Goal: Task Accomplishment & Management: Use online tool/utility

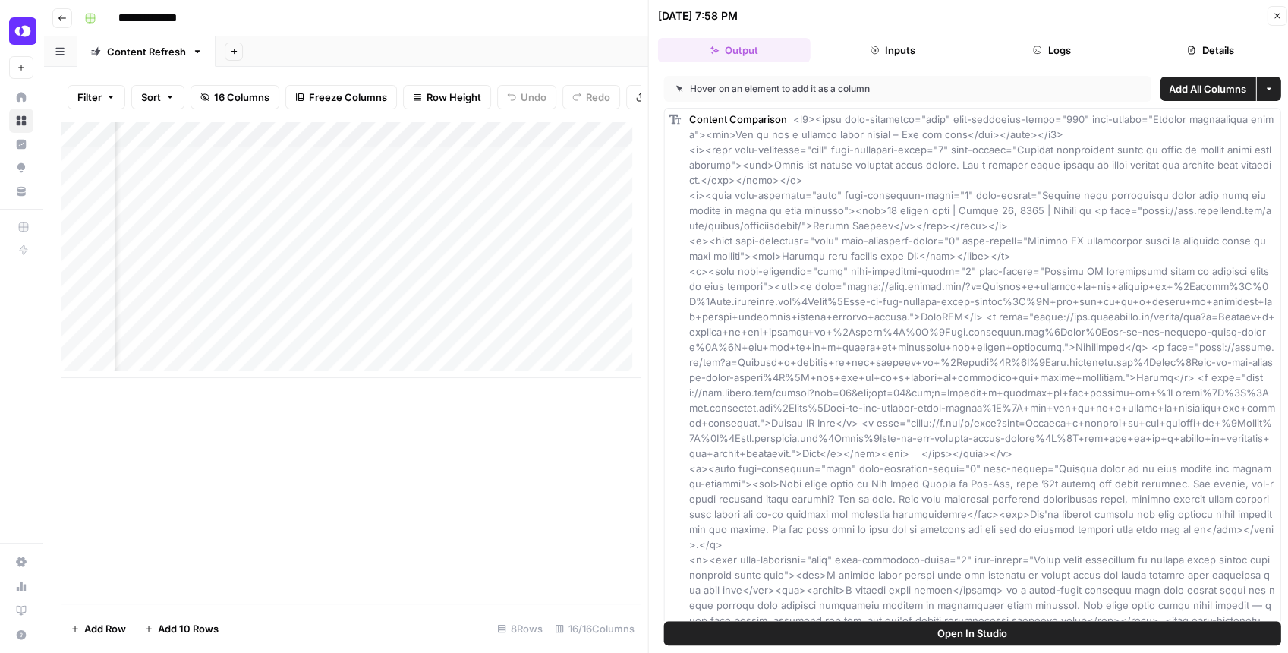
scroll to position [0, 1295]
click at [1270, 17] on button "Close" at bounding box center [1277, 16] width 20 height 20
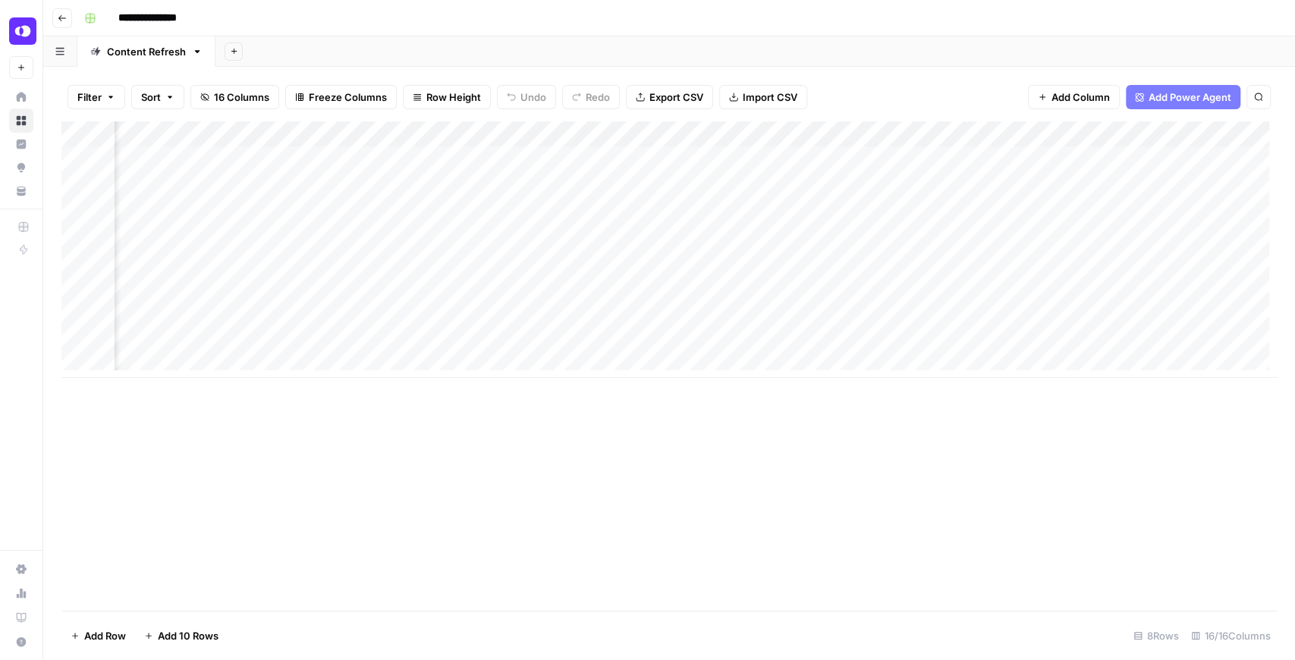
click at [938, 237] on div "Add Column" at bounding box center [669, 249] width 1216 height 256
click at [939, 234] on div "Add Column" at bounding box center [669, 249] width 1216 height 256
click at [548, 235] on div "Add Column" at bounding box center [669, 249] width 1216 height 256
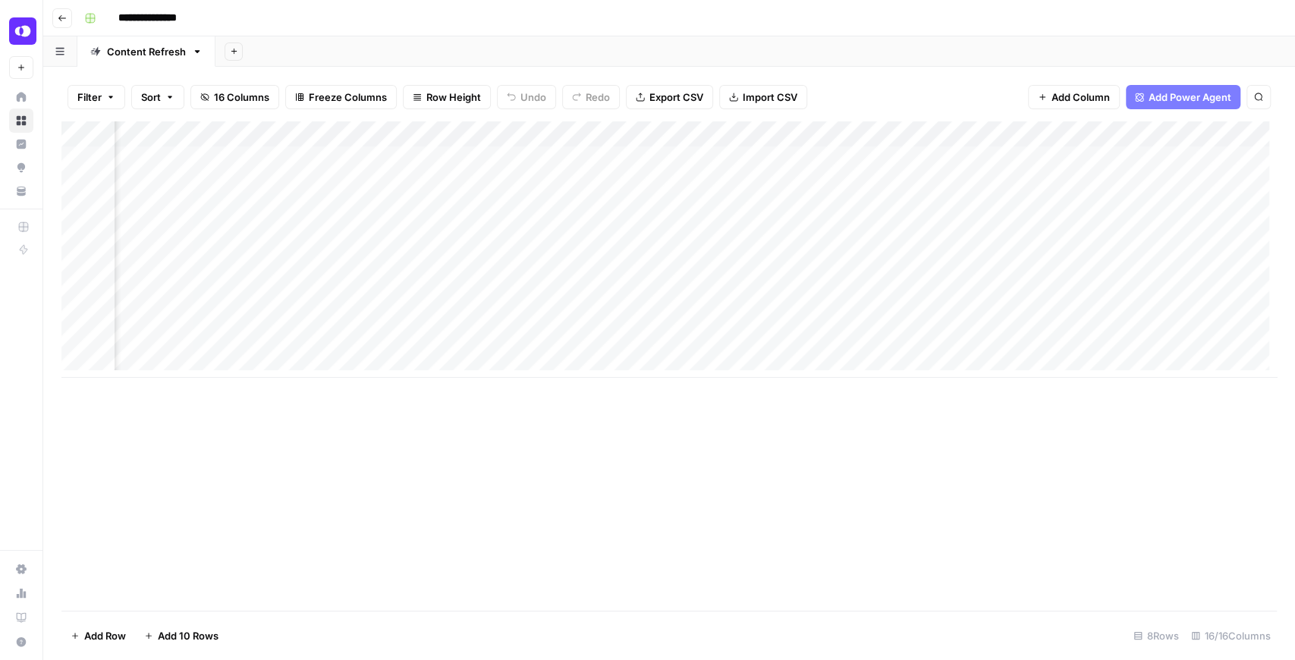
click at [1095, 241] on div "Add Column" at bounding box center [669, 249] width 1216 height 256
click at [1160, 234] on div "Add Column" at bounding box center [669, 249] width 1216 height 256
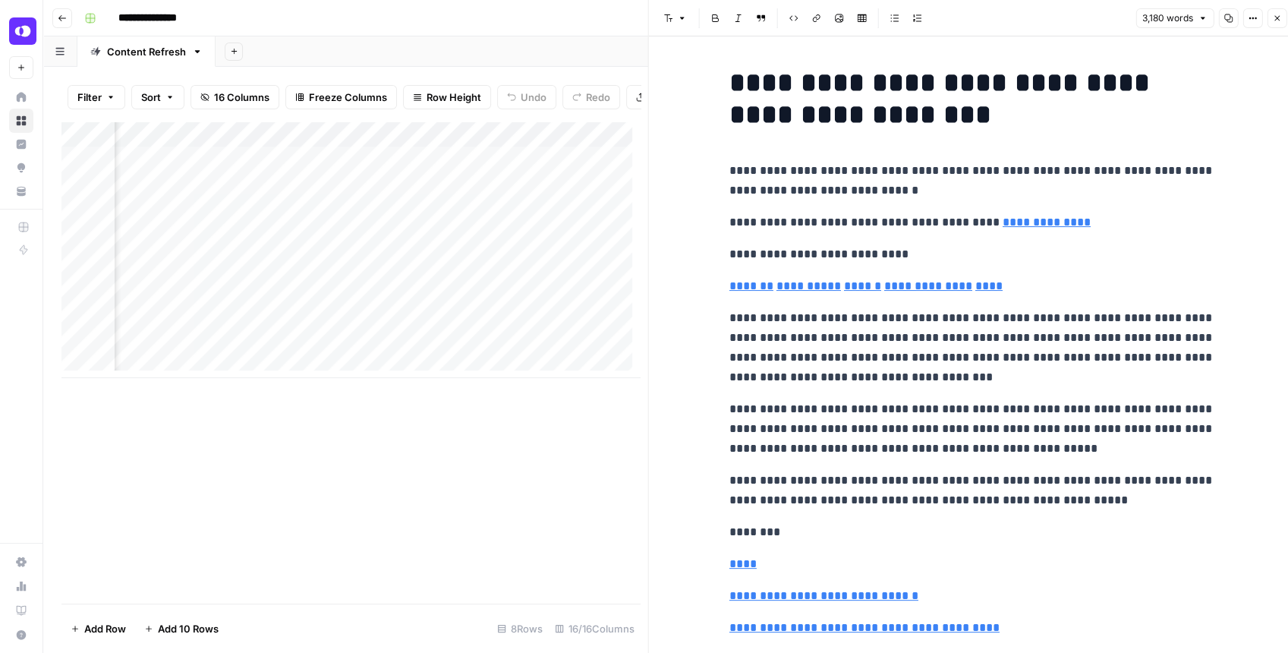
click at [1229, 12] on button "Copy" at bounding box center [1228, 18] width 20 height 20
click at [1279, 15] on icon "button" at bounding box center [1276, 18] width 9 height 9
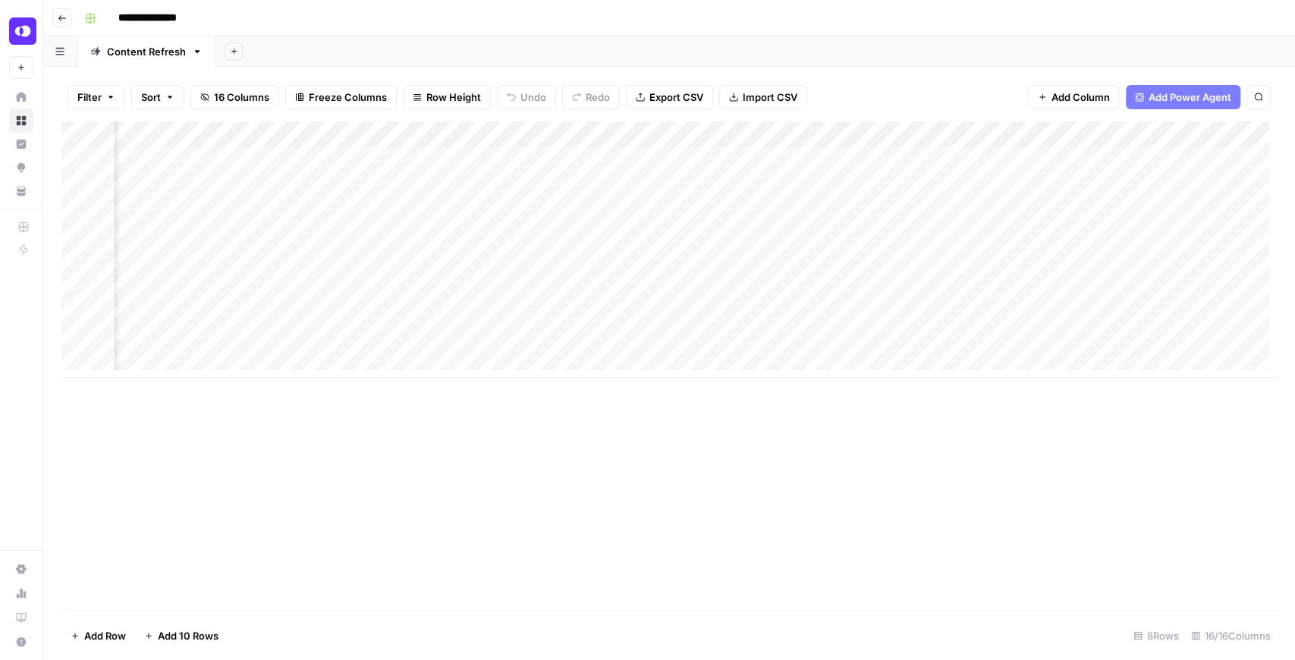
scroll to position [0, 1278]
click at [961, 232] on div "Add Column" at bounding box center [669, 249] width 1216 height 256
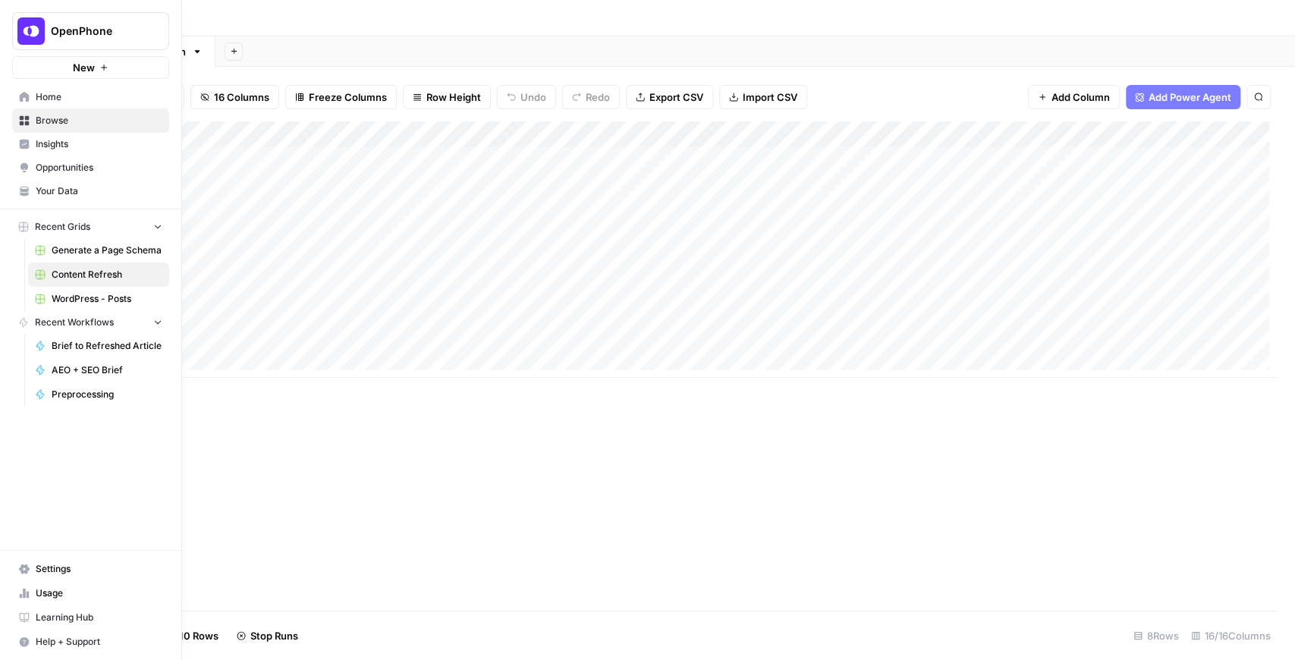
click at [45, 186] on span "Your Data" at bounding box center [99, 191] width 127 height 14
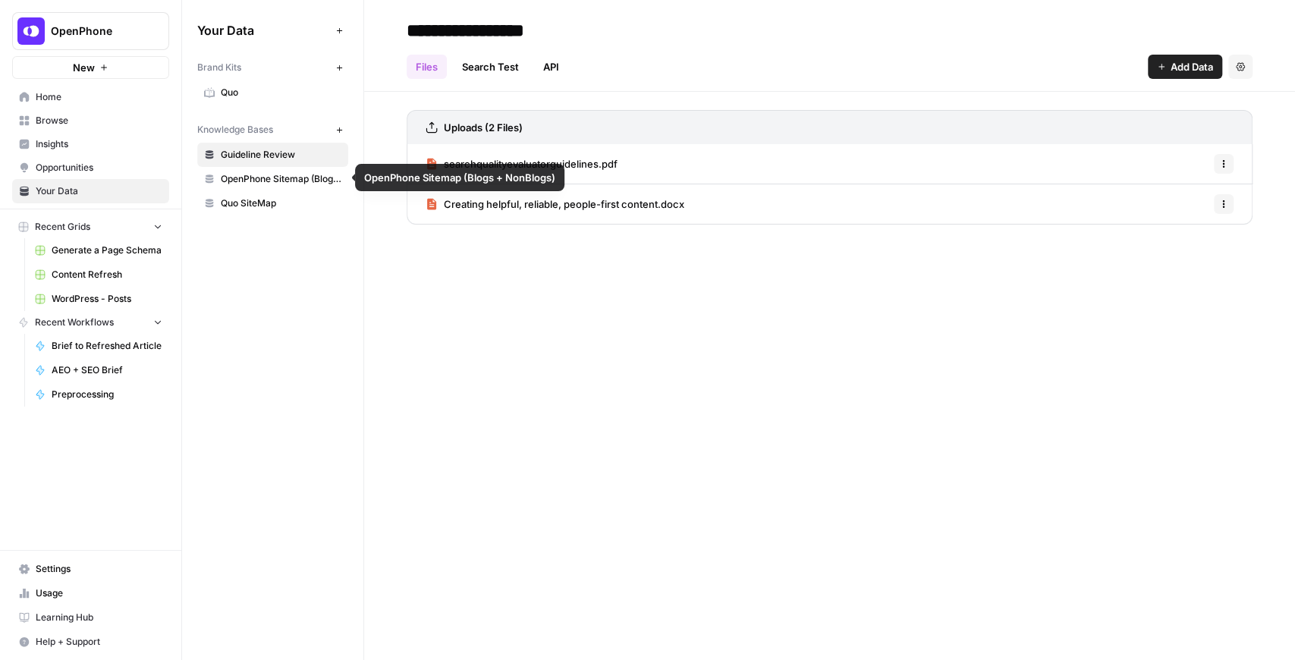
click at [267, 201] on span "Quo SiteMap" at bounding box center [281, 204] width 121 height 14
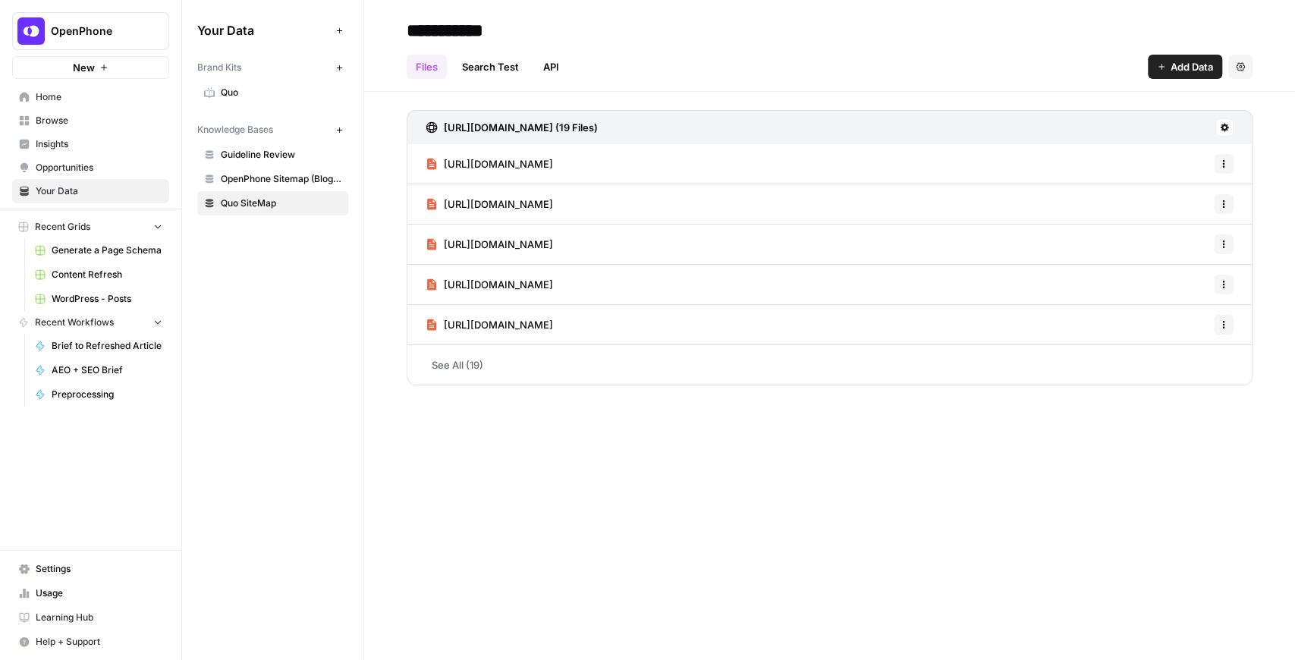
click at [294, 169] on link "OpenPhone Sitemap (Blogs + NonBlogs)" at bounding box center [272, 179] width 151 height 24
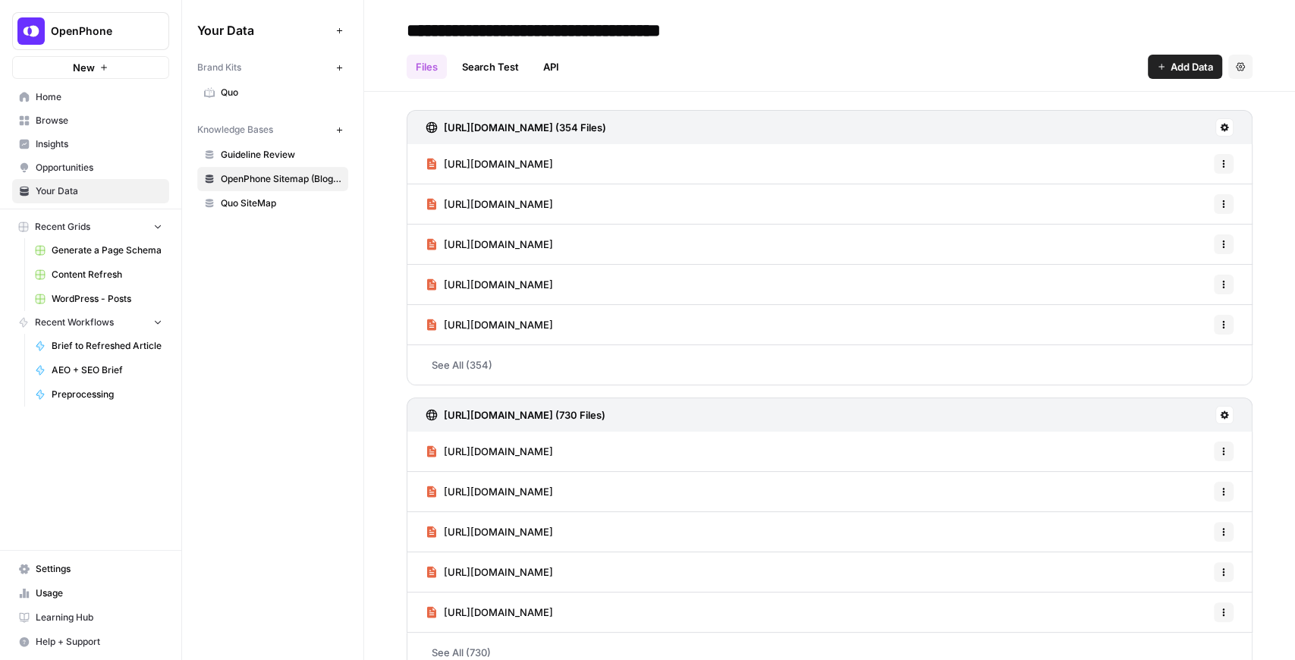
click at [473, 360] on link "See All (354)" at bounding box center [830, 364] width 846 height 39
click at [522, 357] on link "See All (354)" at bounding box center [830, 364] width 846 height 39
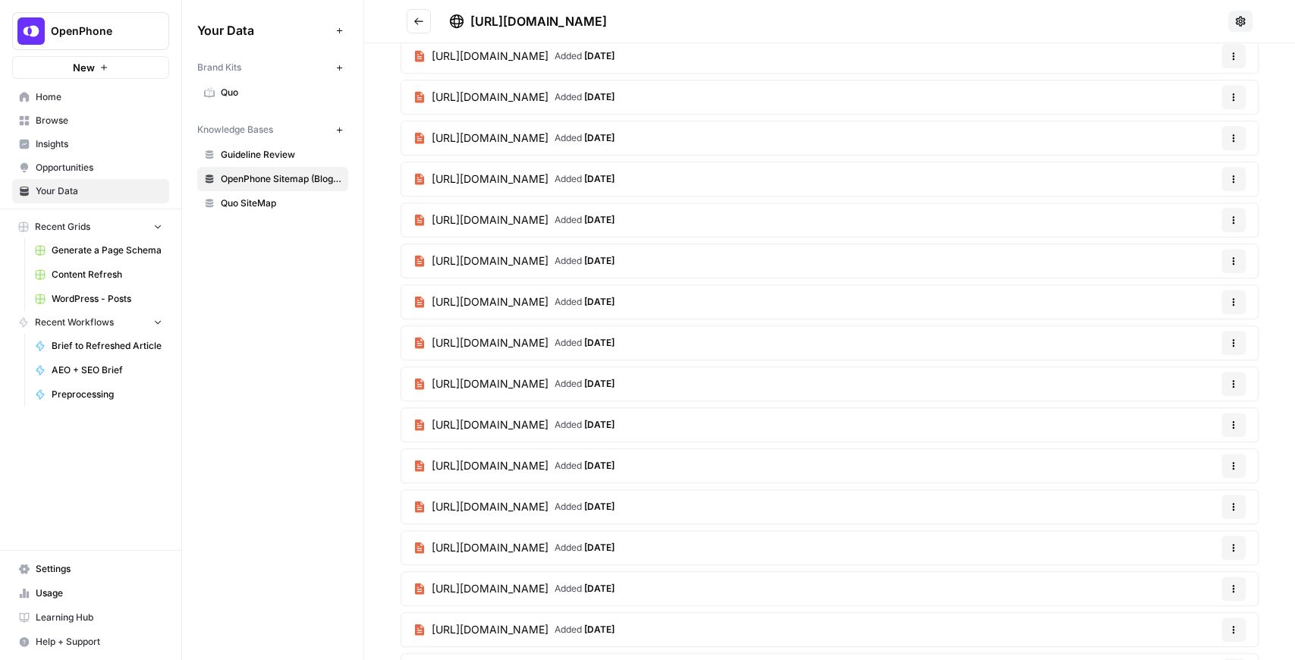
scroll to position [8094, 0]
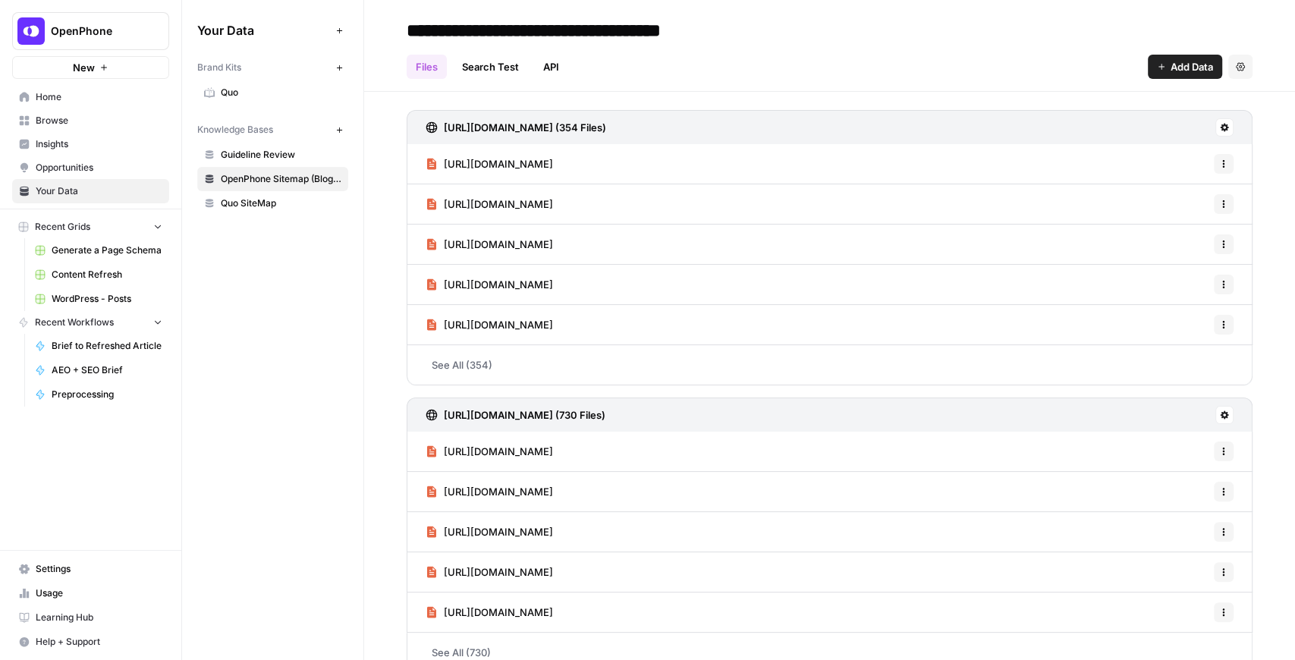
click at [1176, 70] on span "Add Data" at bounding box center [1192, 66] width 42 height 15
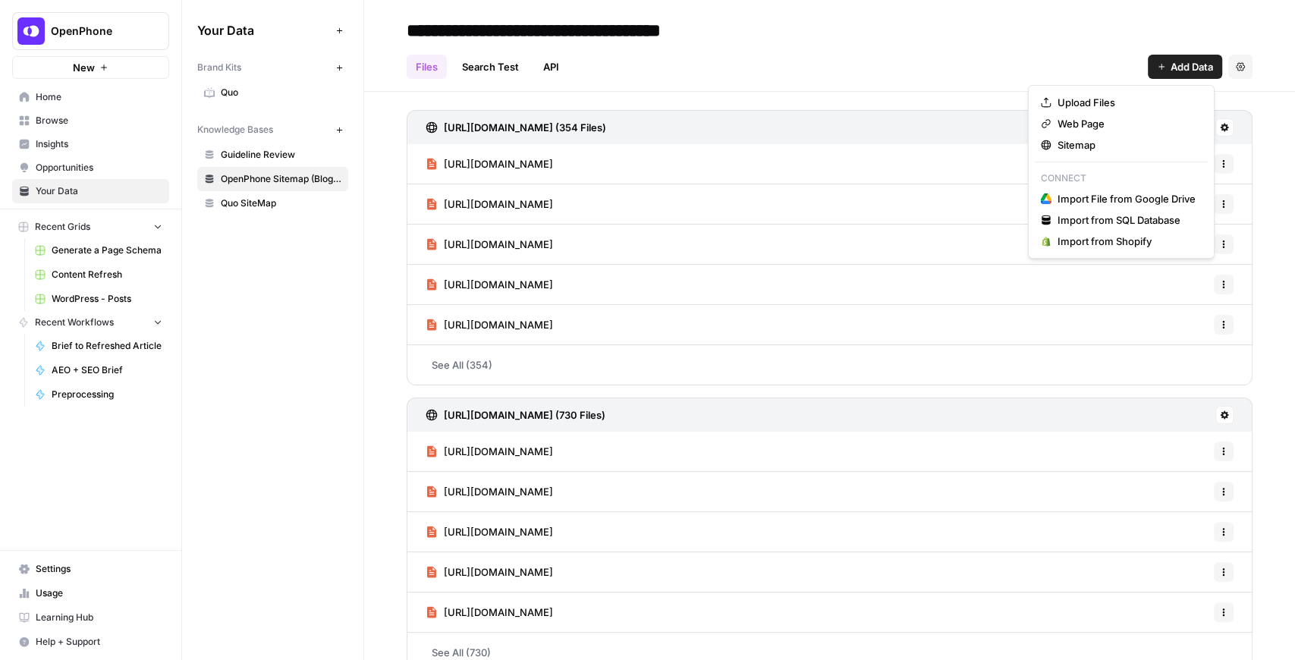
click at [606, 127] on h3 "https://support.openphone.com/sitemap.xml (354 Files)" at bounding box center [525, 127] width 162 height 15
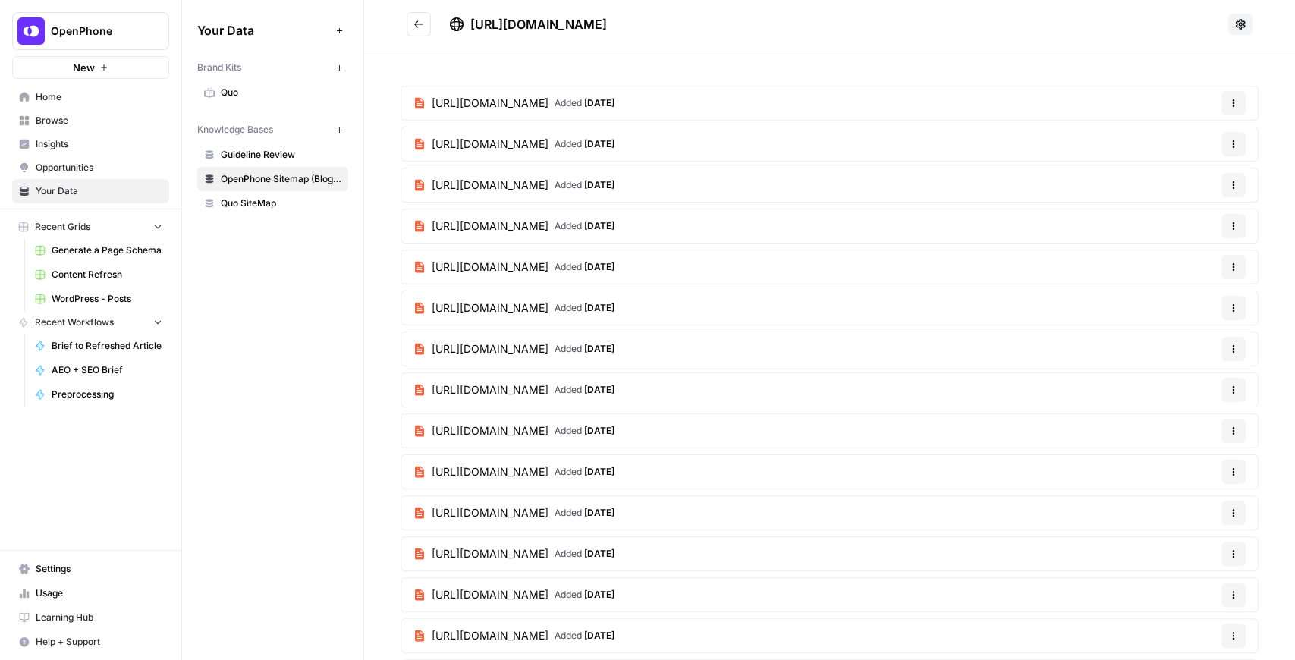
drag, startPoint x: 470, startPoint y: 29, endPoint x: 803, endPoint y: 30, distance: 333.1
click at [803, 30] on div "https://support.openphone.com/sitemap.xml" at bounding box center [835, 24] width 773 height 18
copy span "https://support.openphone.com/sitemap.xml"
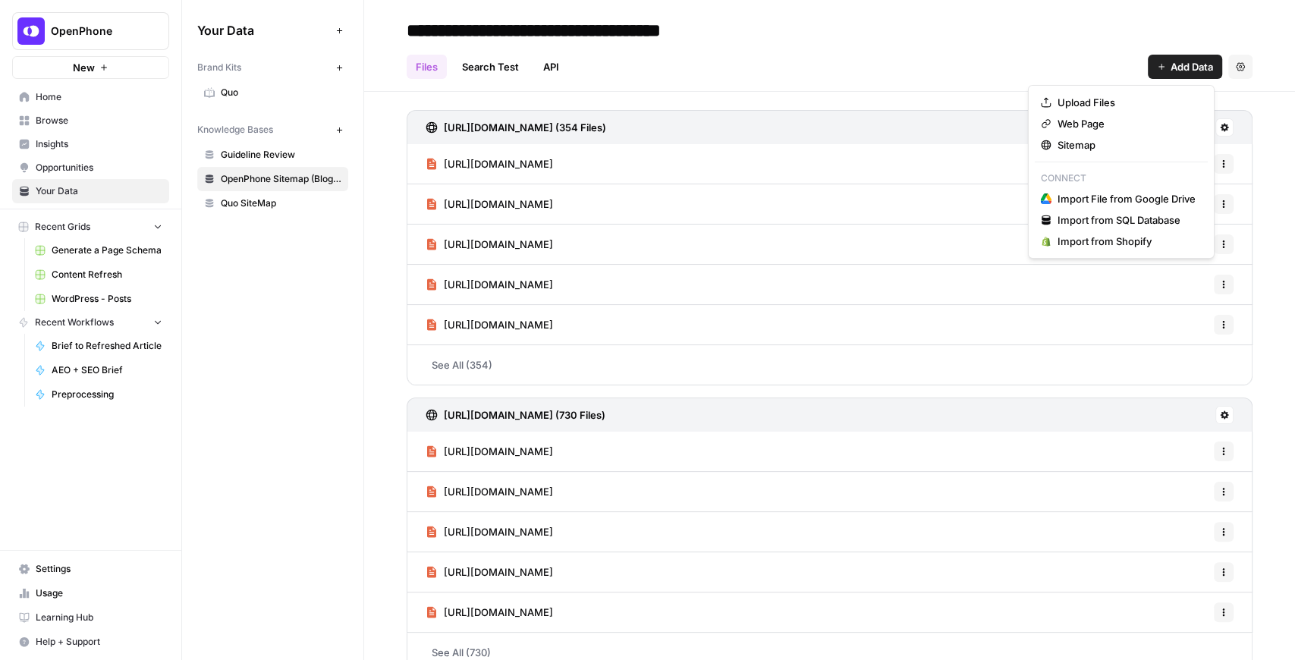
click at [1172, 64] on span "Add Data" at bounding box center [1192, 66] width 42 height 15
click at [1090, 149] on span "Sitemap" at bounding box center [1127, 144] width 138 height 15
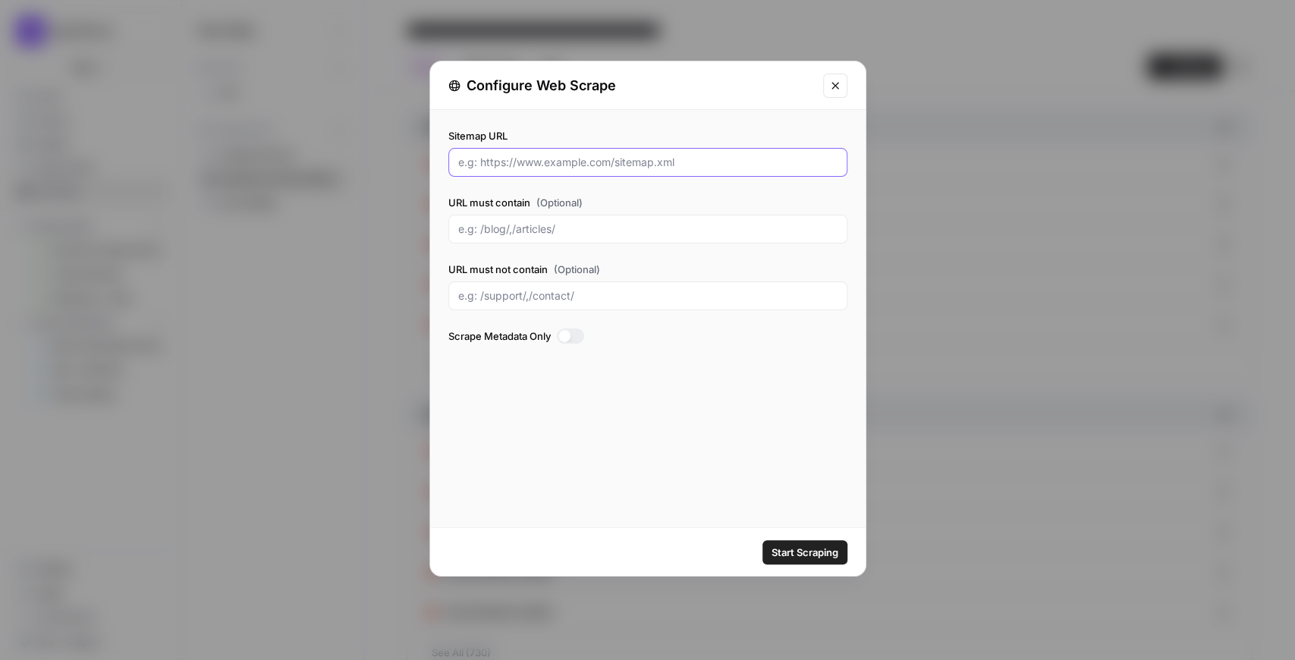
click at [562, 156] on input "Sitemap URL" at bounding box center [647, 162] width 379 height 15
paste input "https://support.openphone.com/sitemap.xml"
type input "https://support.openphone.com/sitemap.xml"
click at [571, 293] on input "URL must not contain (Optional)" at bounding box center [647, 295] width 379 height 15
click at [502, 289] on input "URL must not contain (Optional)" at bounding box center [647, 295] width 379 height 15
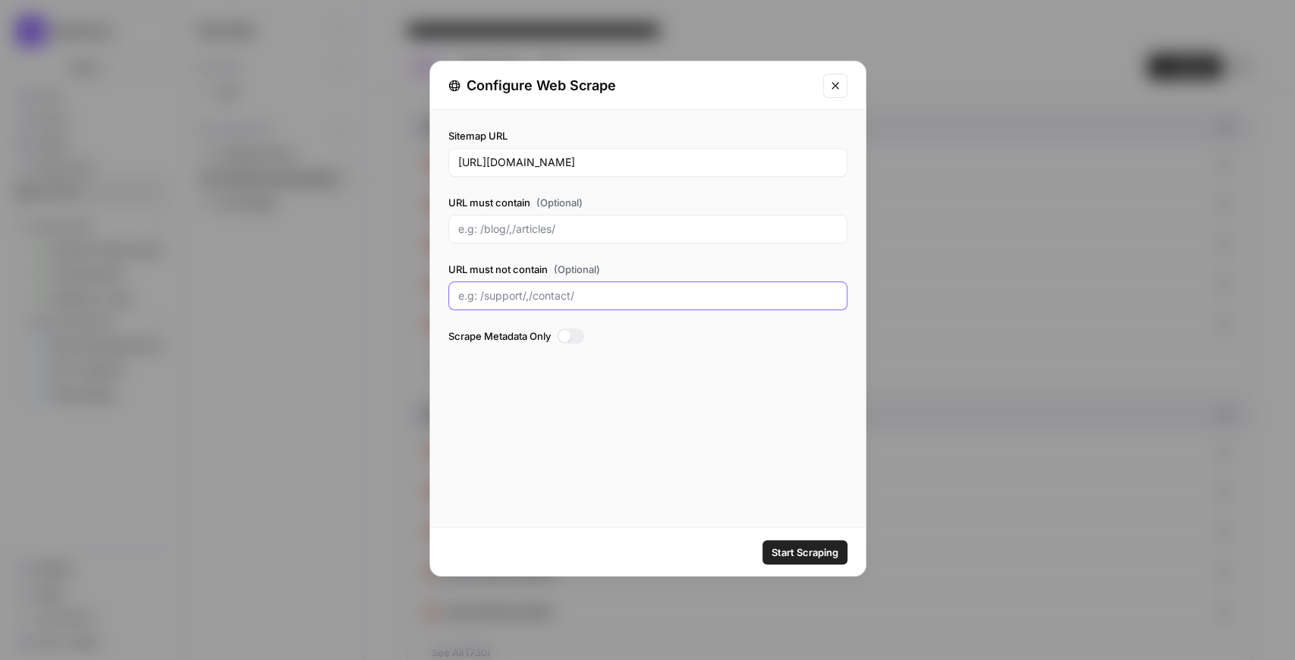
paste input "/fr-CA"
click at [510, 299] on input "/fr-CA/," at bounding box center [647, 295] width 379 height 15
paste input "/es"
type input "/fr-CA/, /es/"
click at [791, 543] on button "Start Scraping" at bounding box center [805, 552] width 85 height 24
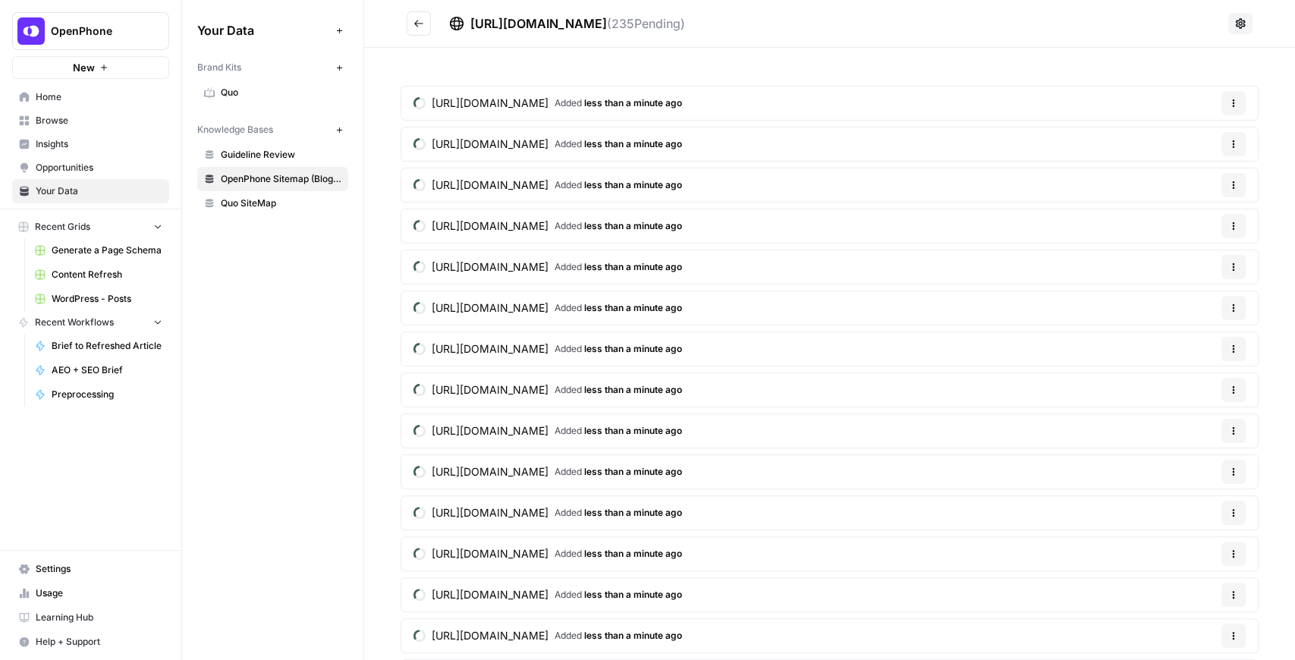
scroll to position [303, 0]
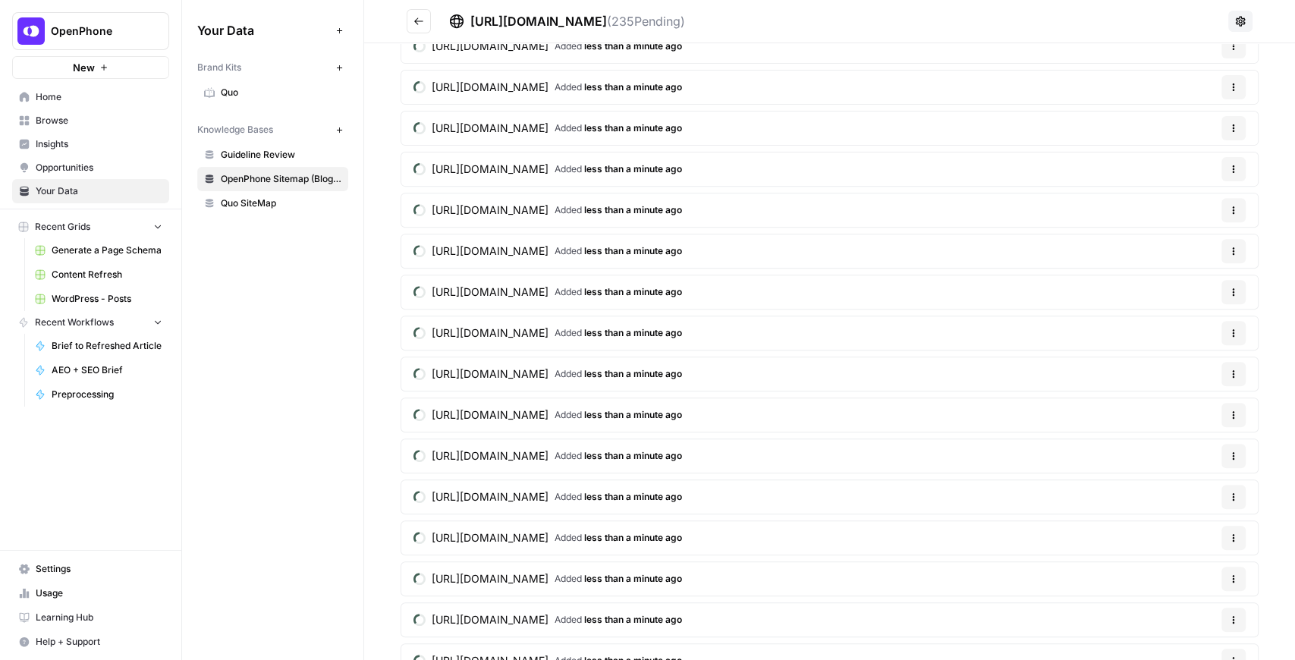
click at [406, 19] on header "https://support.openphone.com/sitemap.xml ( 235 Pending)" at bounding box center [829, 21] width 931 height 43
click at [413, 19] on button "Go back" at bounding box center [419, 21] width 24 height 24
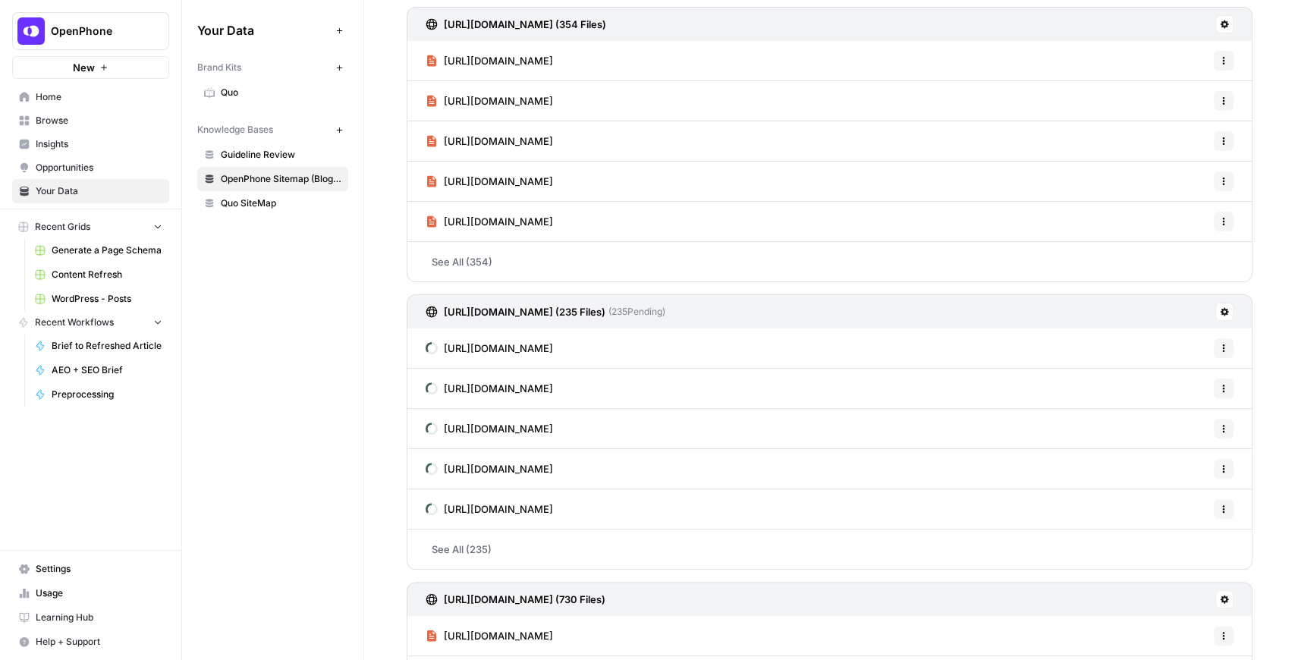
scroll to position [202, 0]
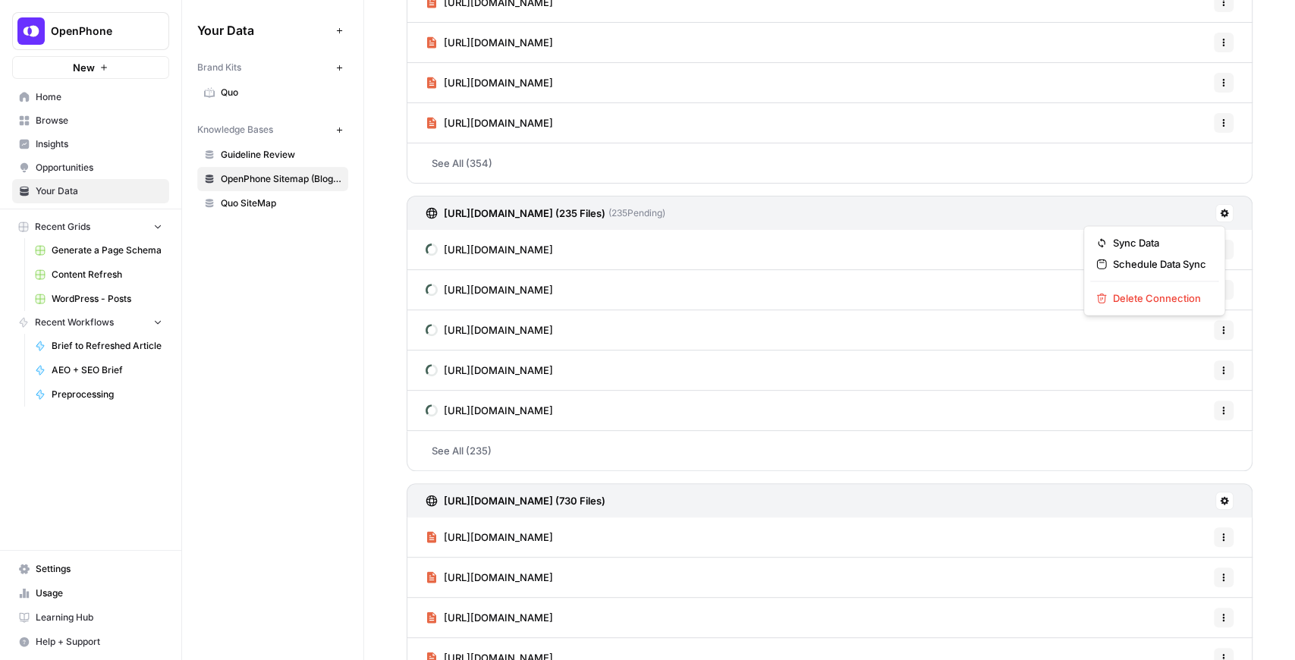
click at [1216, 216] on button at bounding box center [1225, 213] width 18 height 18
click at [1162, 293] on span "Delete Connection" at bounding box center [1159, 298] width 93 height 15
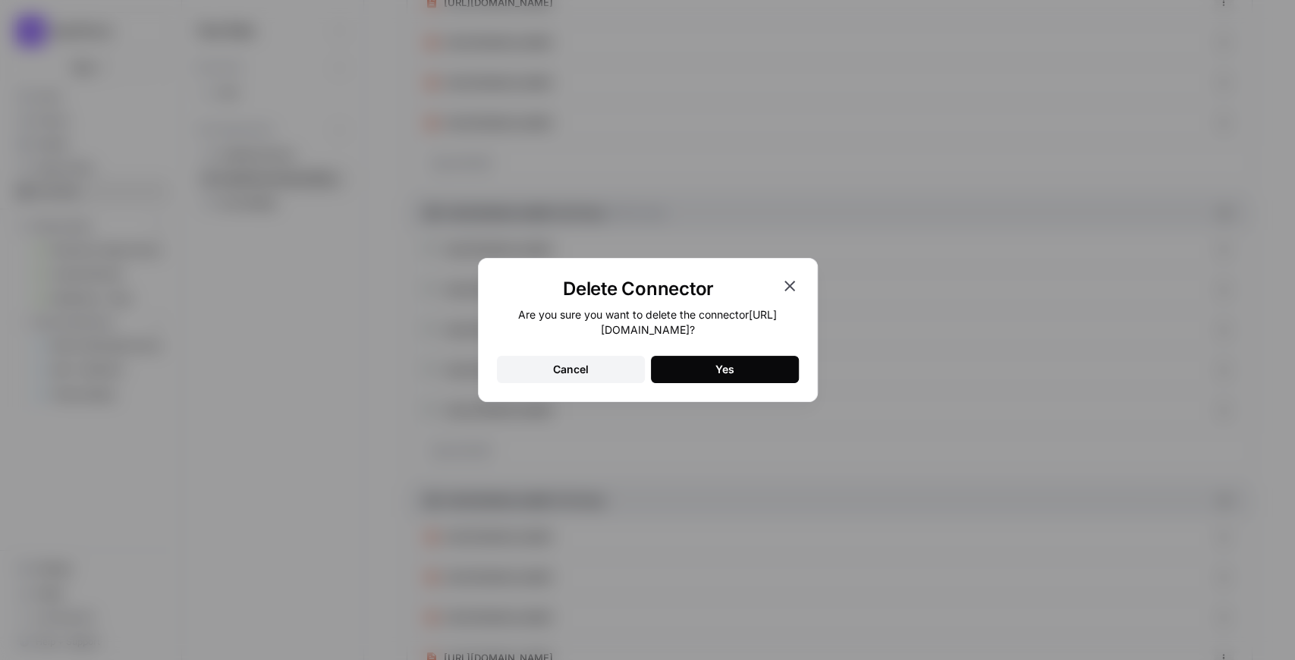
click at [723, 375] on div "Yes" at bounding box center [725, 369] width 19 height 15
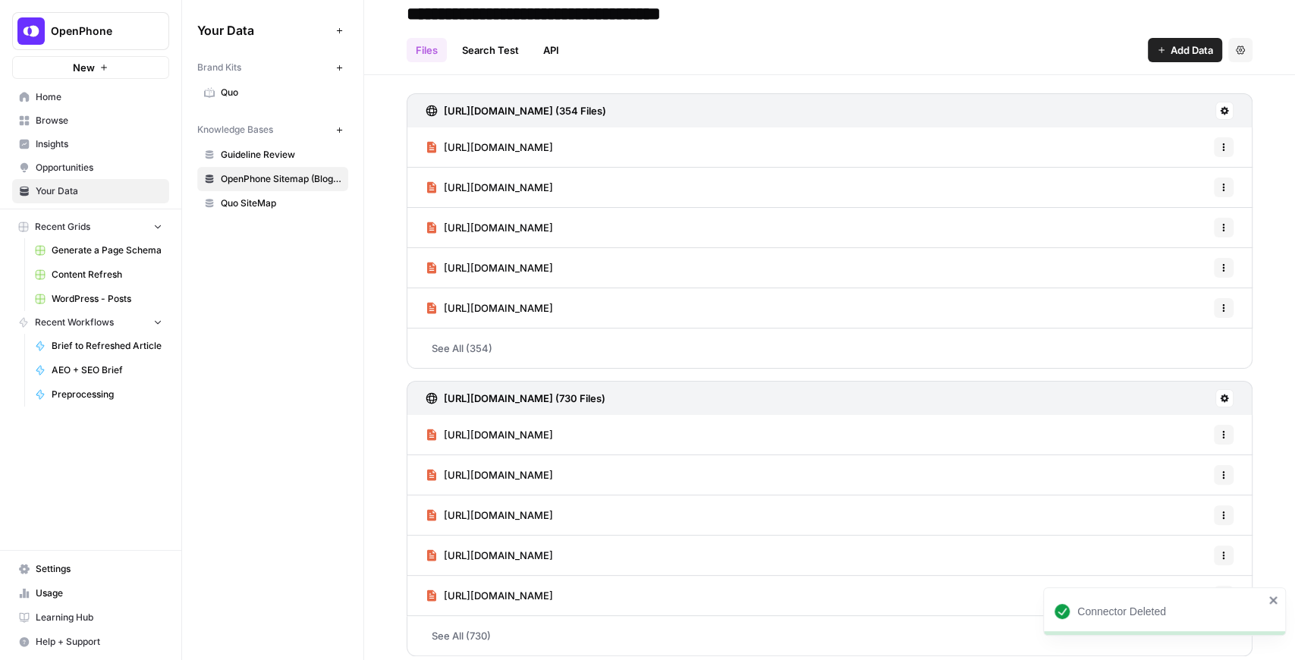
scroll to position [0, 0]
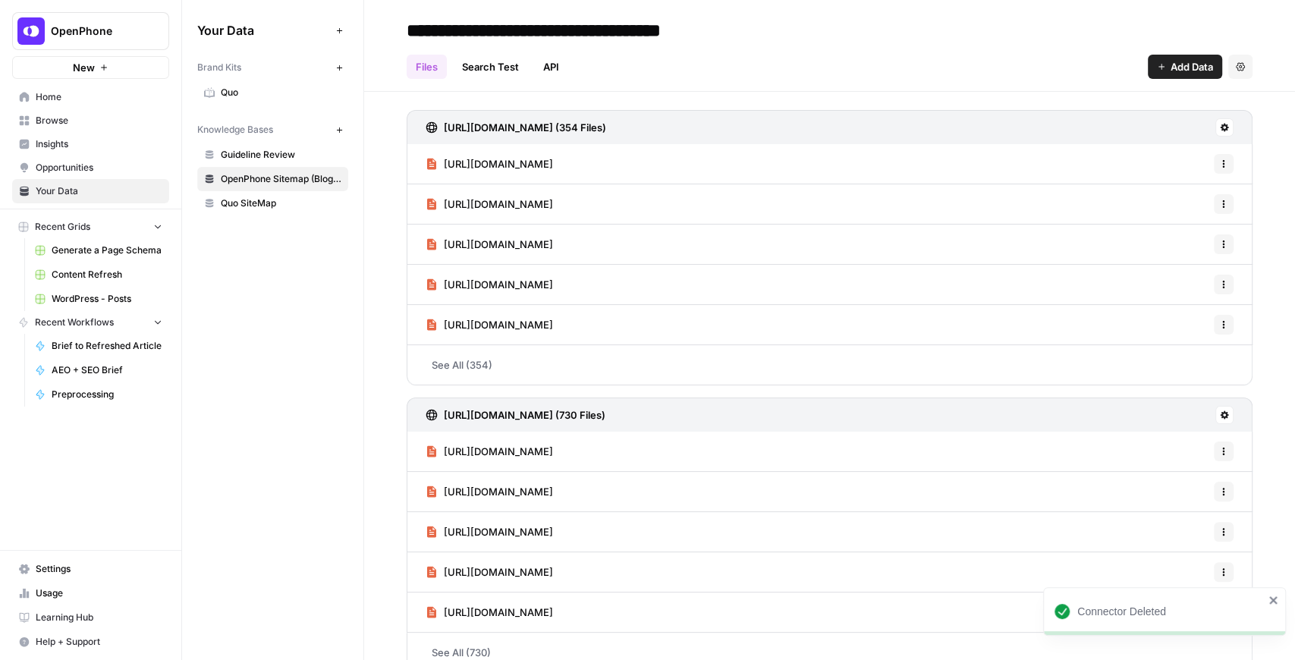
click at [1171, 70] on span "Add Data" at bounding box center [1192, 66] width 42 height 15
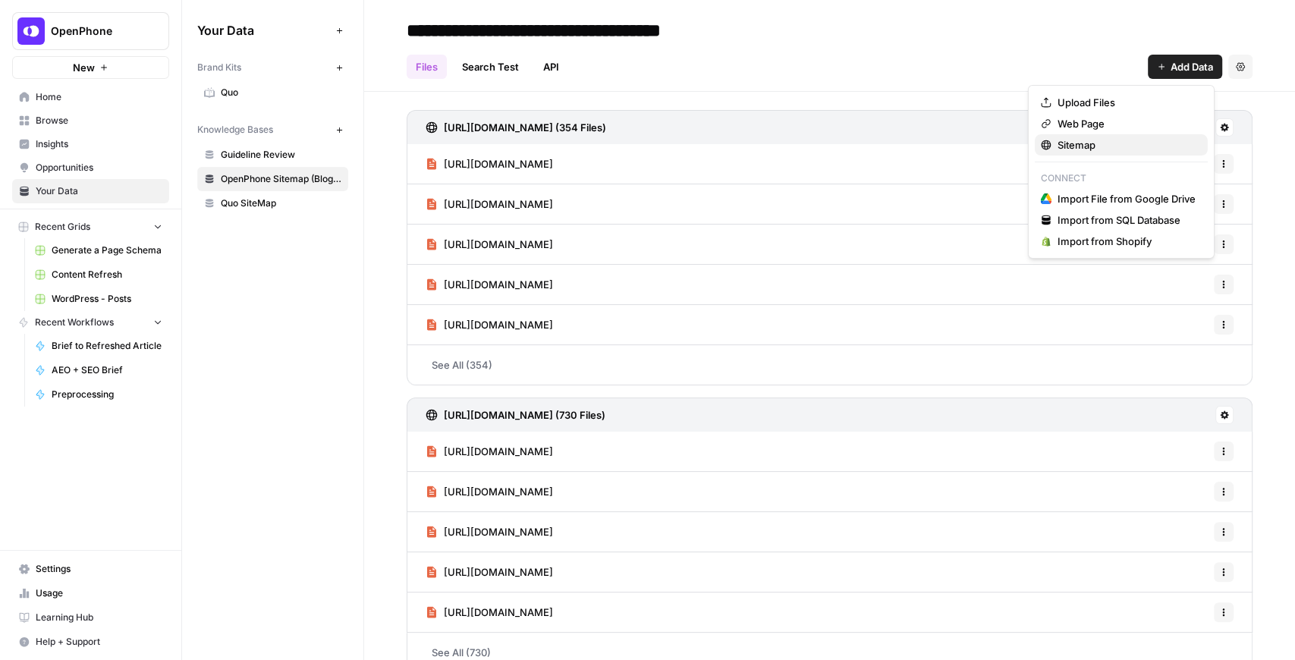
click at [1103, 140] on span "Sitemap" at bounding box center [1127, 144] width 138 height 15
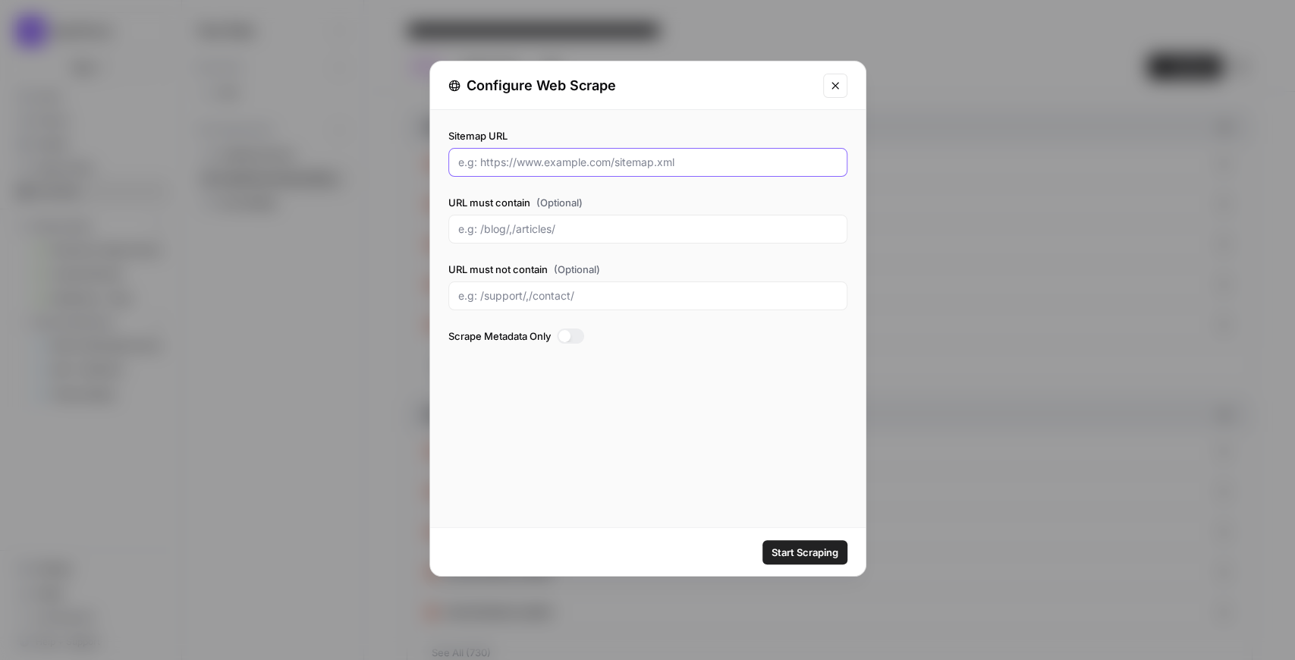
click at [644, 162] on input "Sitemap URL" at bounding box center [647, 162] width 379 height 15
paste input "/es"
type input "/es"
click at [844, 87] on button "Close modal" at bounding box center [835, 86] width 24 height 24
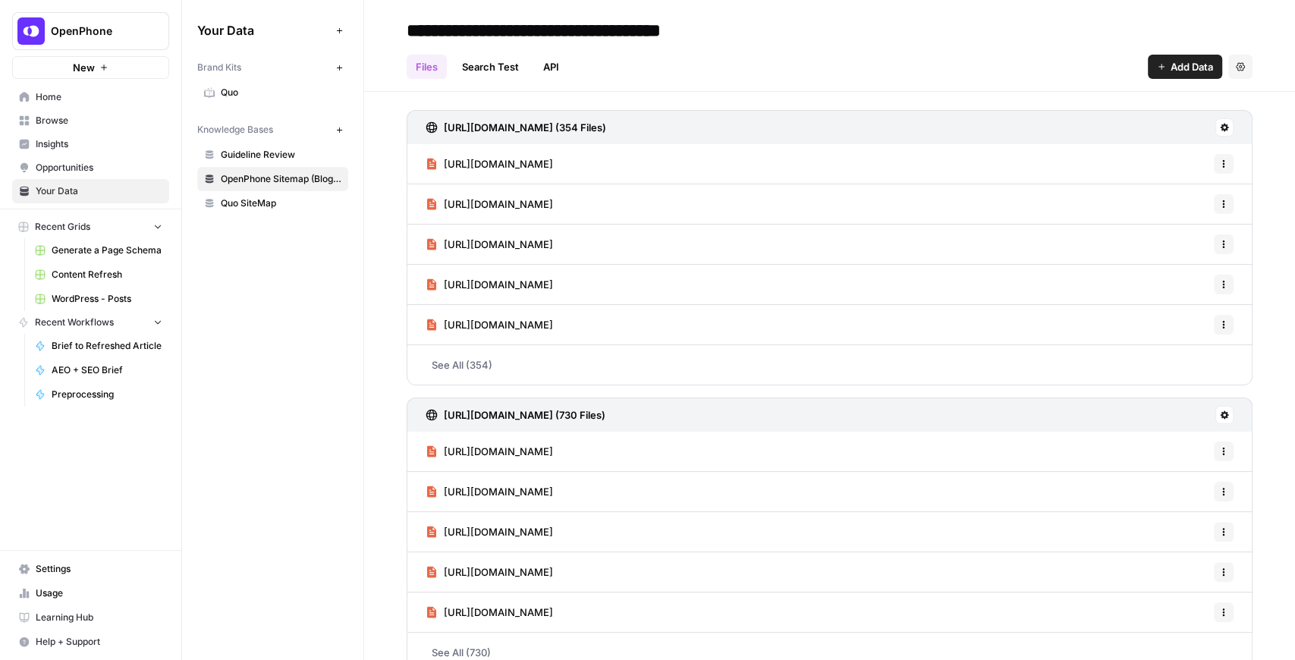
click at [606, 125] on h3 "https://support.openphone.com/sitemap.xml (354 Files)" at bounding box center [525, 127] width 162 height 15
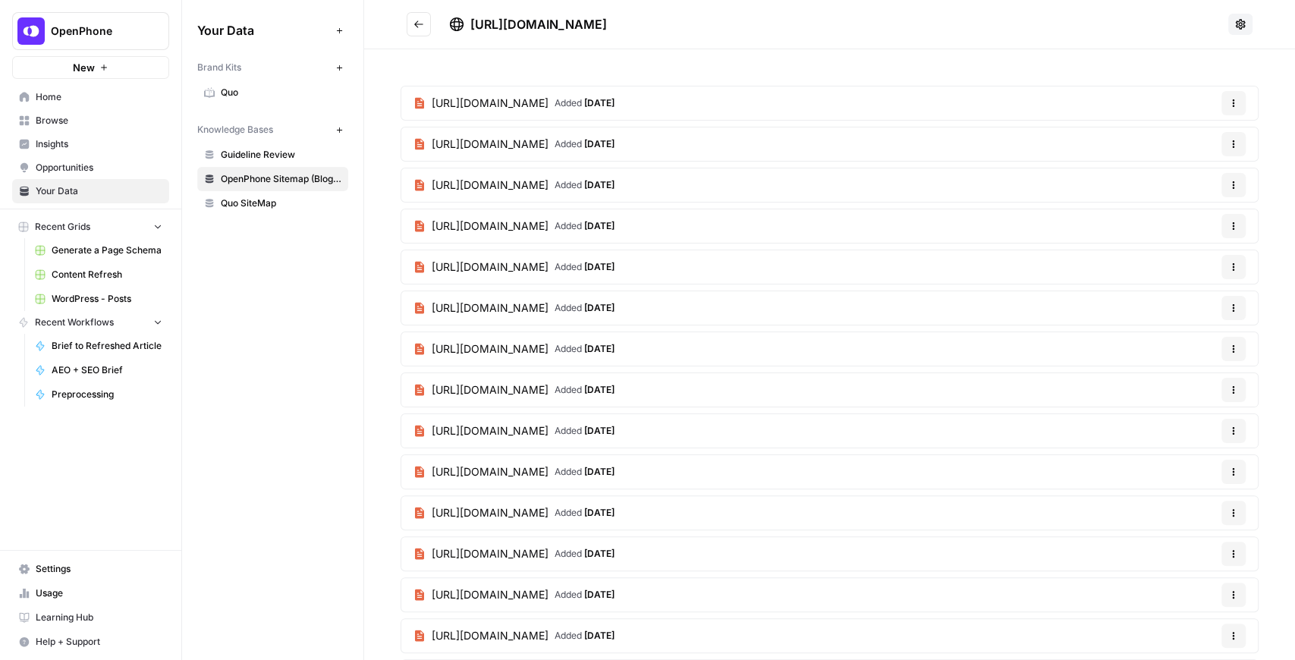
drag, startPoint x: 741, startPoint y: 23, endPoint x: 472, endPoint y: 24, distance: 268.6
click at [472, 24] on div "https://support.openphone.com/sitemap.xml" at bounding box center [835, 24] width 773 height 18
copy span "https://support.openphone.com/sitemap.xml"
click at [416, 27] on icon "Go back" at bounding box center [419, 24] width 11 height 11
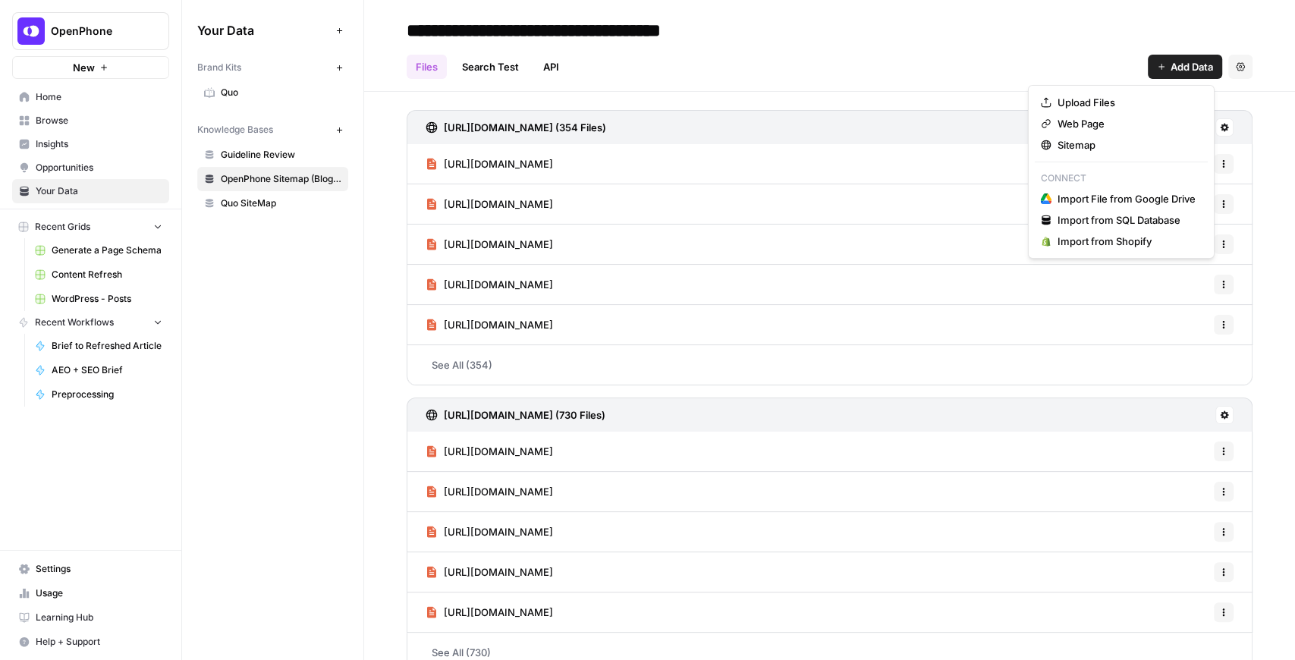
click at [1159, 66] on icon "button" at bounding box center [1162, 67] width 6 height 6
click at [1102, 102] on span "Upload Files" at bounding box center [1127, 102] width 138 height 15
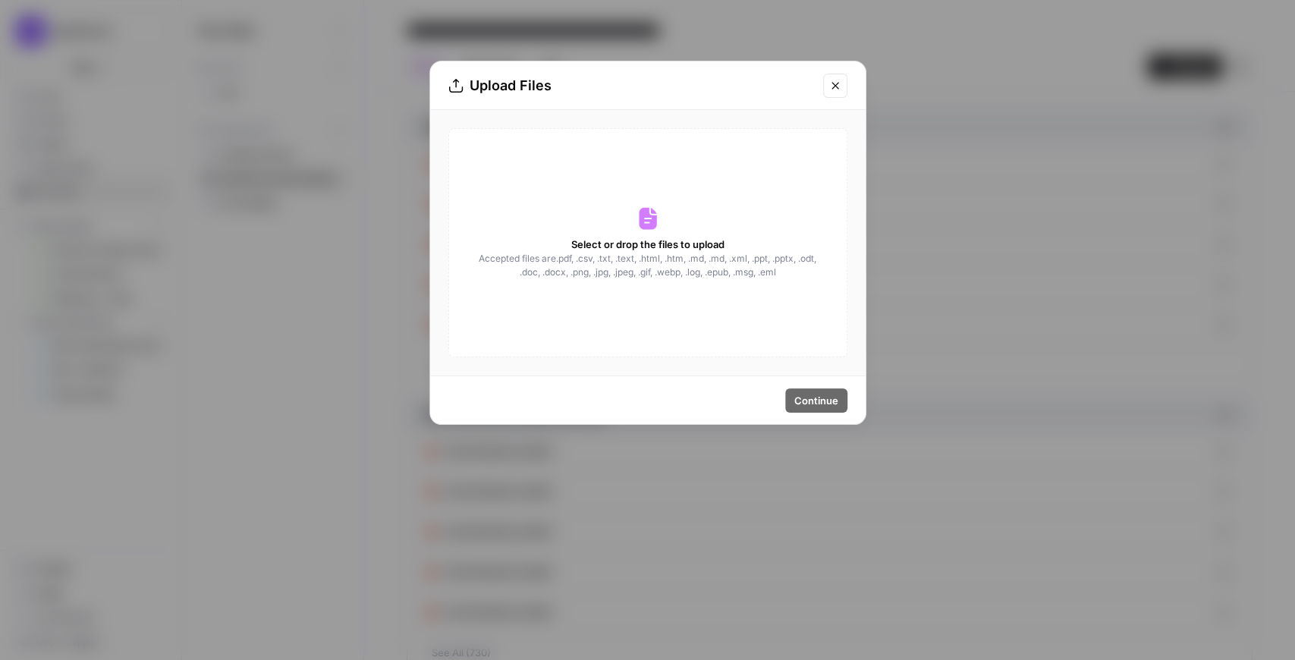
click at [829, 91] on button "Close modal" at bounding box center [835, 86] width 24 height 24
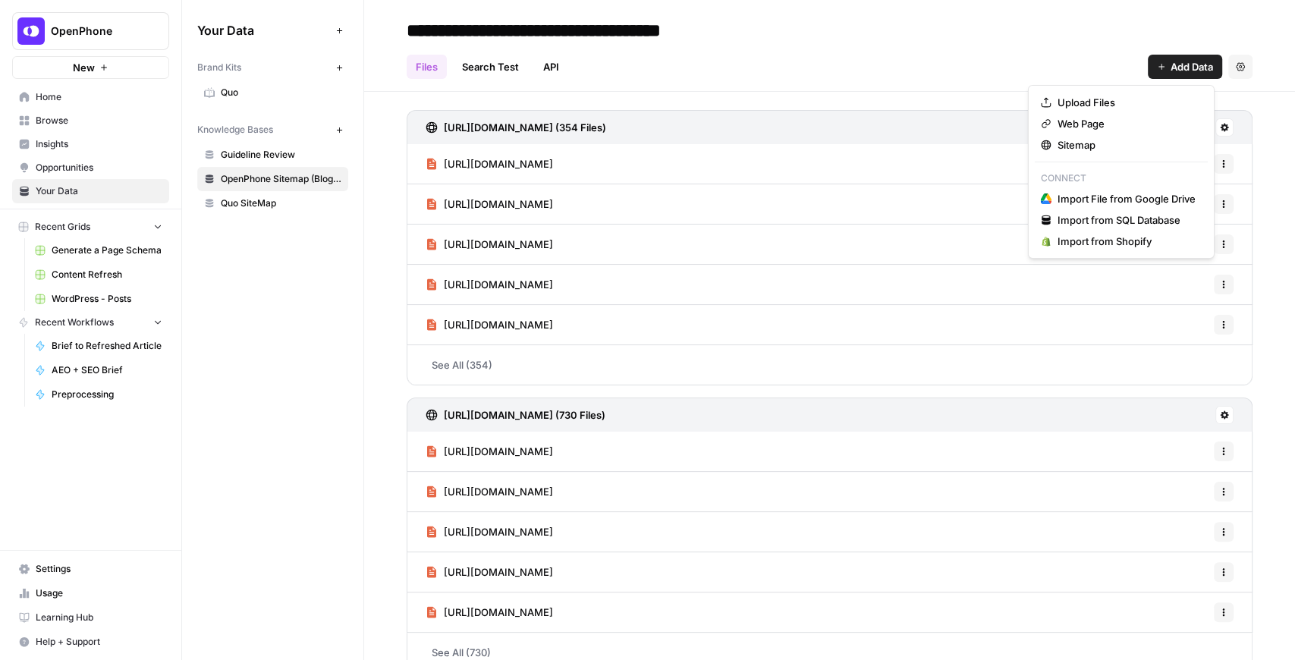
click at [1176, 71] on span "Add Data" at bounding box center [1192, 66] width 42 height 15
click at [1134, 141] on span "Sitemap" at bounding box center [1127, 144] width 138 height 15
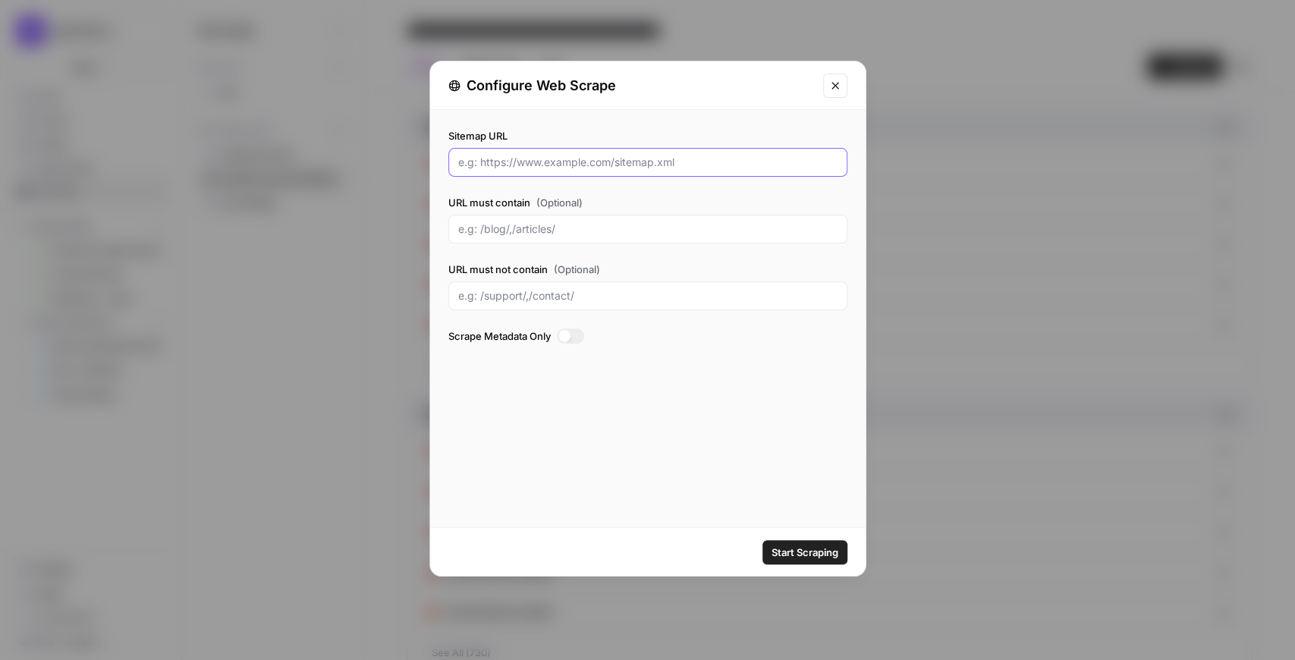
click at [554, 158] on input "Sitemap URL" at bounding box center [647, 162] width 379 height 15
paste input "https://support.openphone.com/sitemap.xml"
type input "https://support.openphone.com/sitemap.xml"
click at [621, 234] on input "URL must contain (Optional)" at bounding box center [647, 229] width 379 height 15
click at [595, 289] on input "URL must not contain (Optional)" at bounding box center [647, 295] width 379 height 15
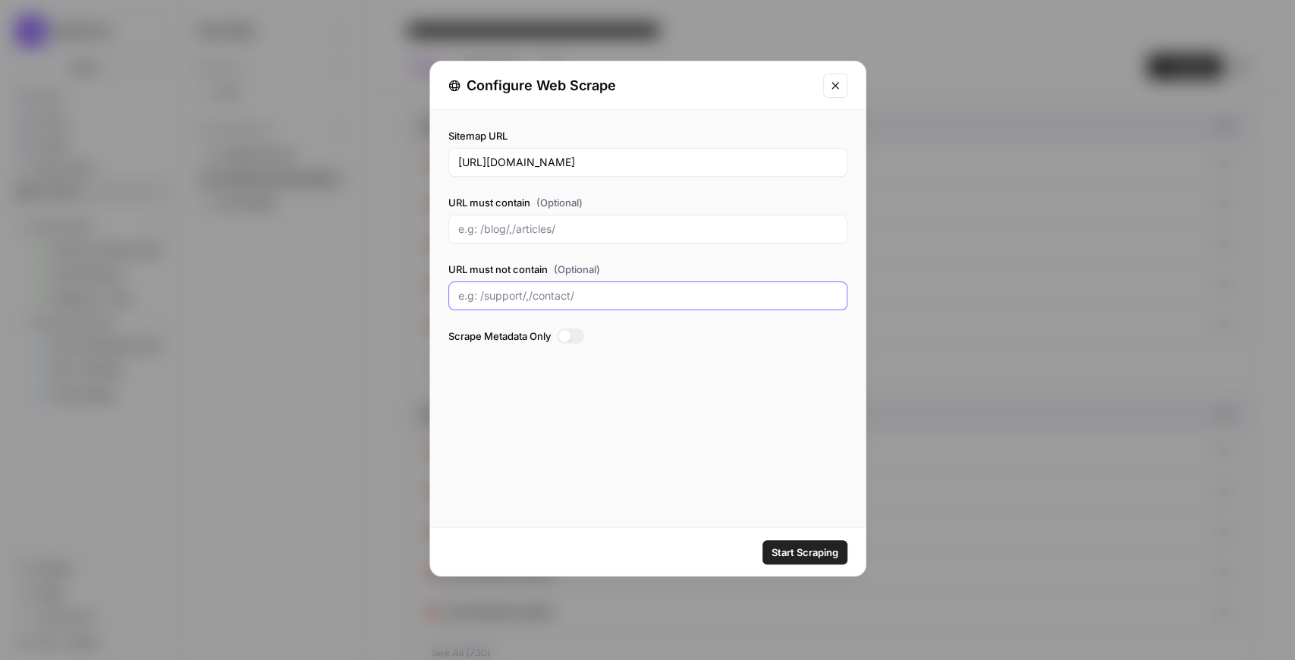
click at [505, 291] on input "URL must not contain (Optional)" at bounding box center [647, 295] width 379 height 15
paste input "/fr-CA"
type input "/fr-CA/, /es/"
click at [806, 543] on button "Start Scraping" at bounding box center [805, 552] width 85 height 24
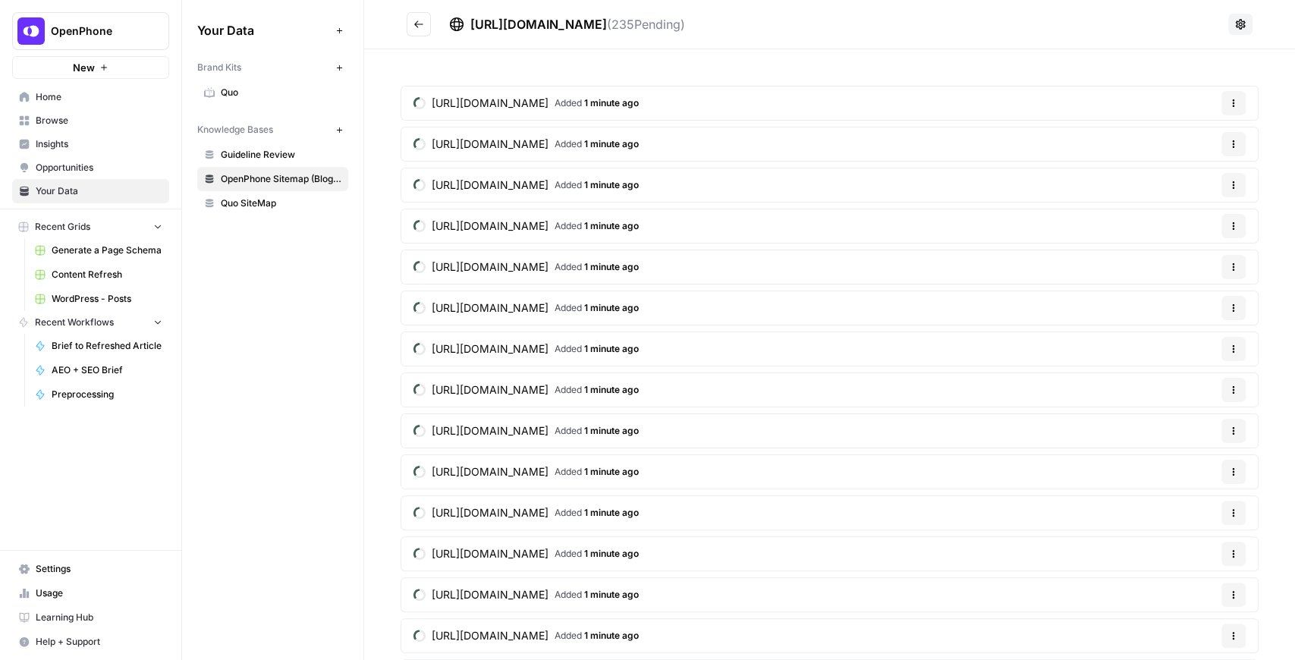
click at [1229, 146] on icon "button" at bounding box center [1233, 144] width 9 height 9
click at [423, 24] on icon "Go back" at bounding box center [419, 24] width 11 height 11
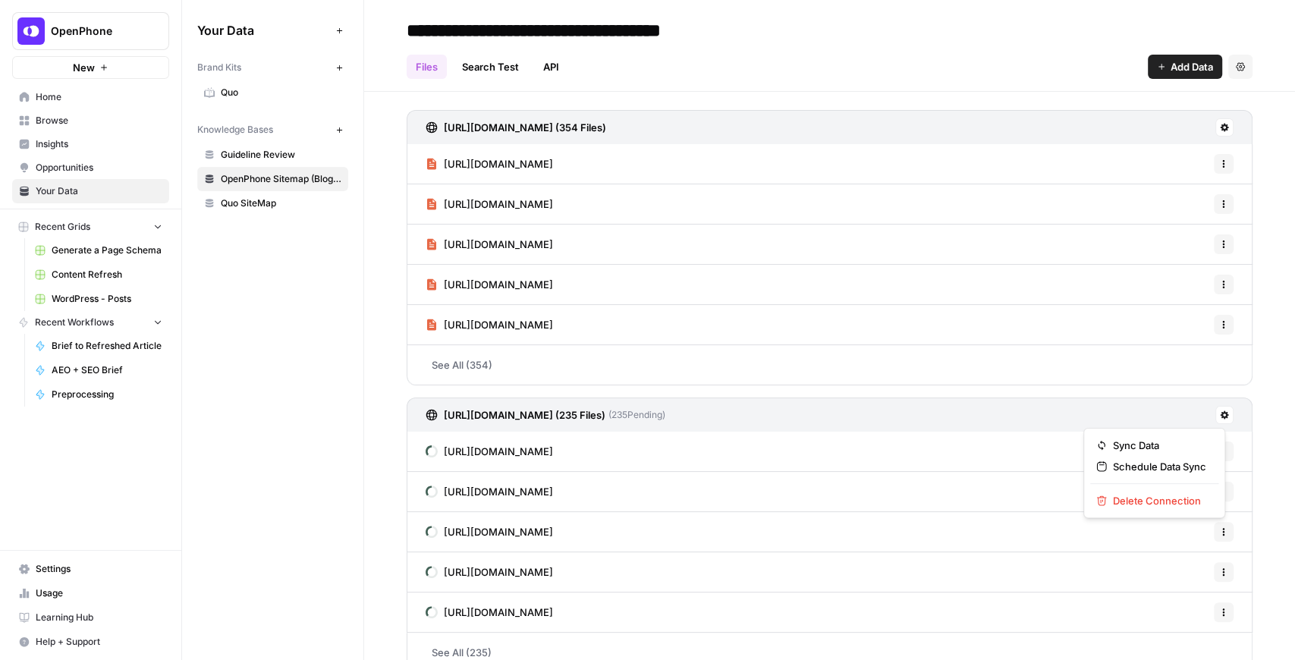
click at [1220, 414] on icon at bounding box center [1224, 415] width 9 height 9
click at [1168, 500] on span "Delete Connection" at bounding box center [1159, 500] width 93 height 15
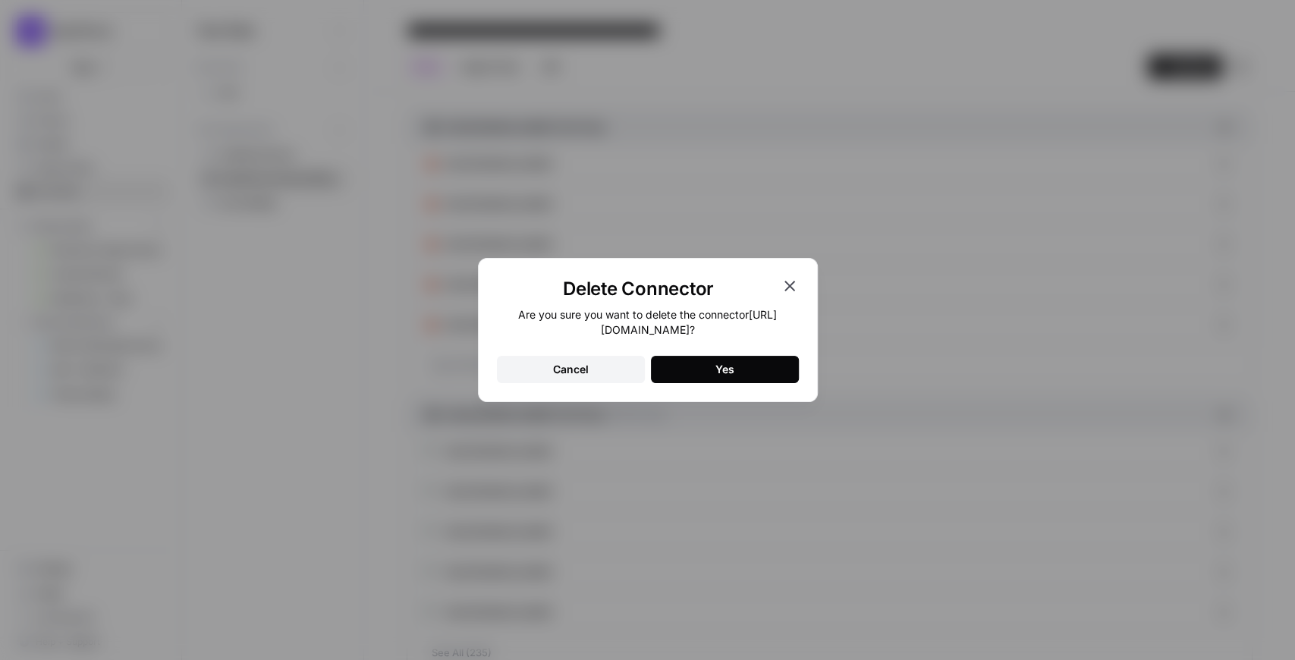
click at [725, 374] on div "Yes" at bounding box center [725, 369] width 19 height 15
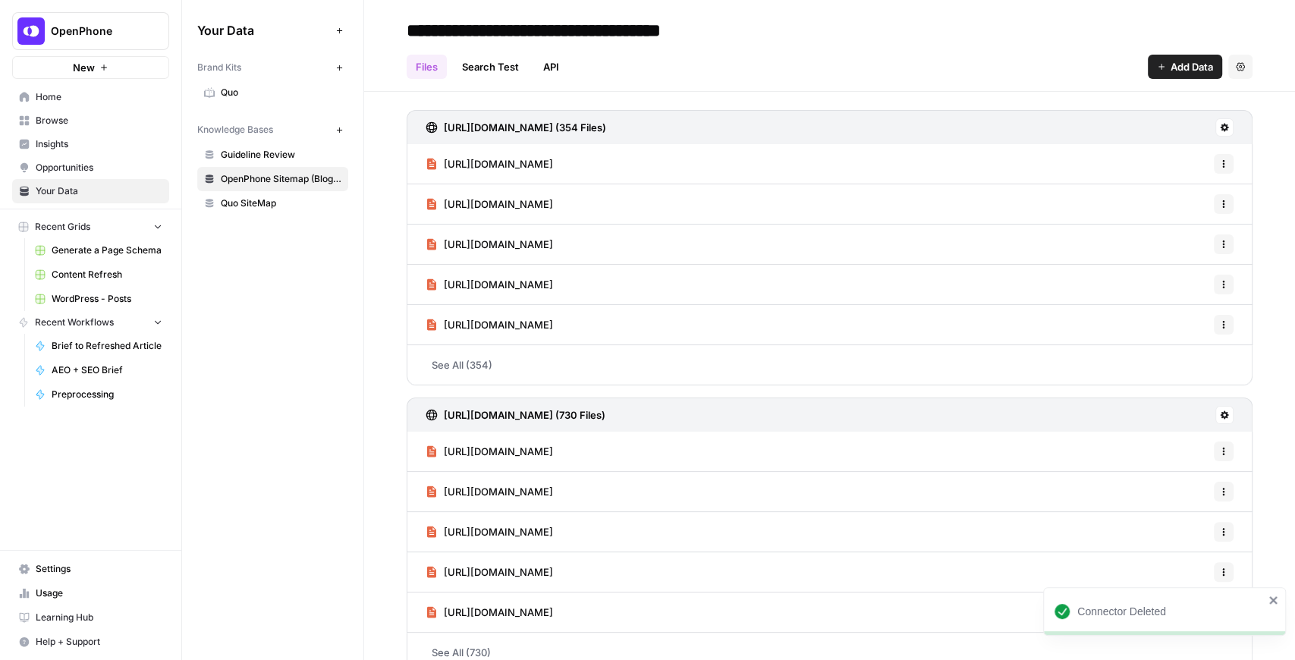
click at [1160, 71] on button "Add Data" at bounding box center [1185, 67] width 74 height 24
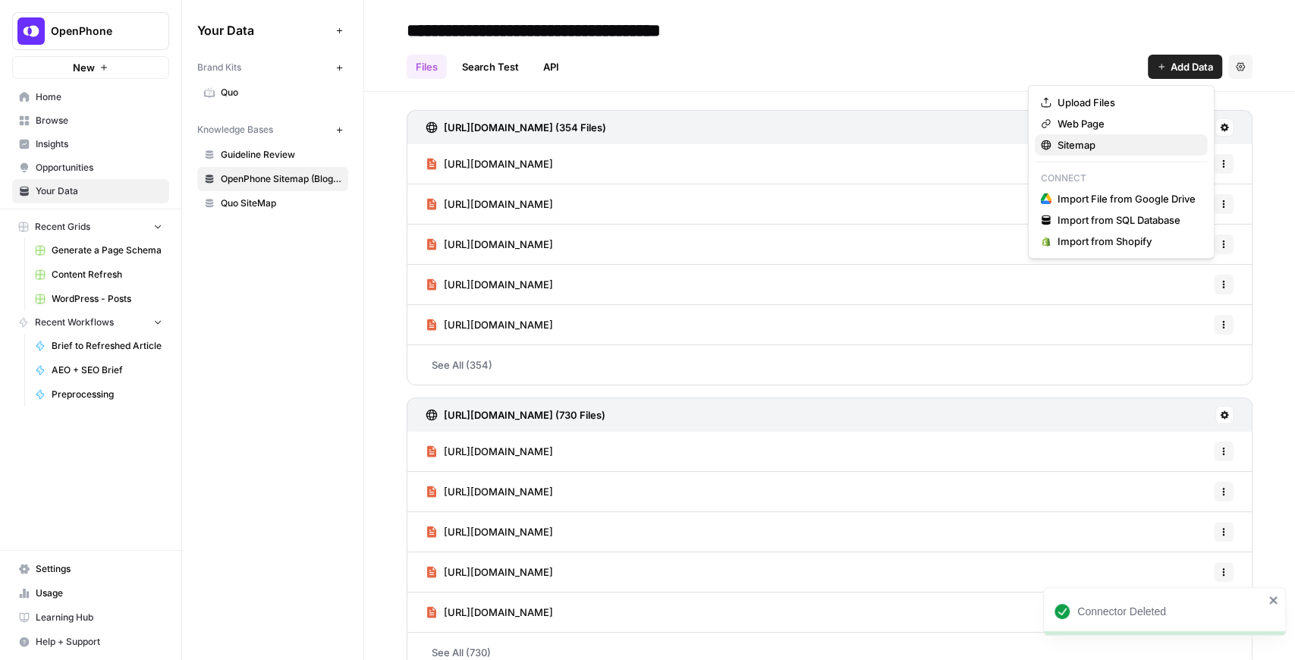
click at [1119, 143] on span "Sitemap" at bounding box center [1127, 144] width 138 height 15
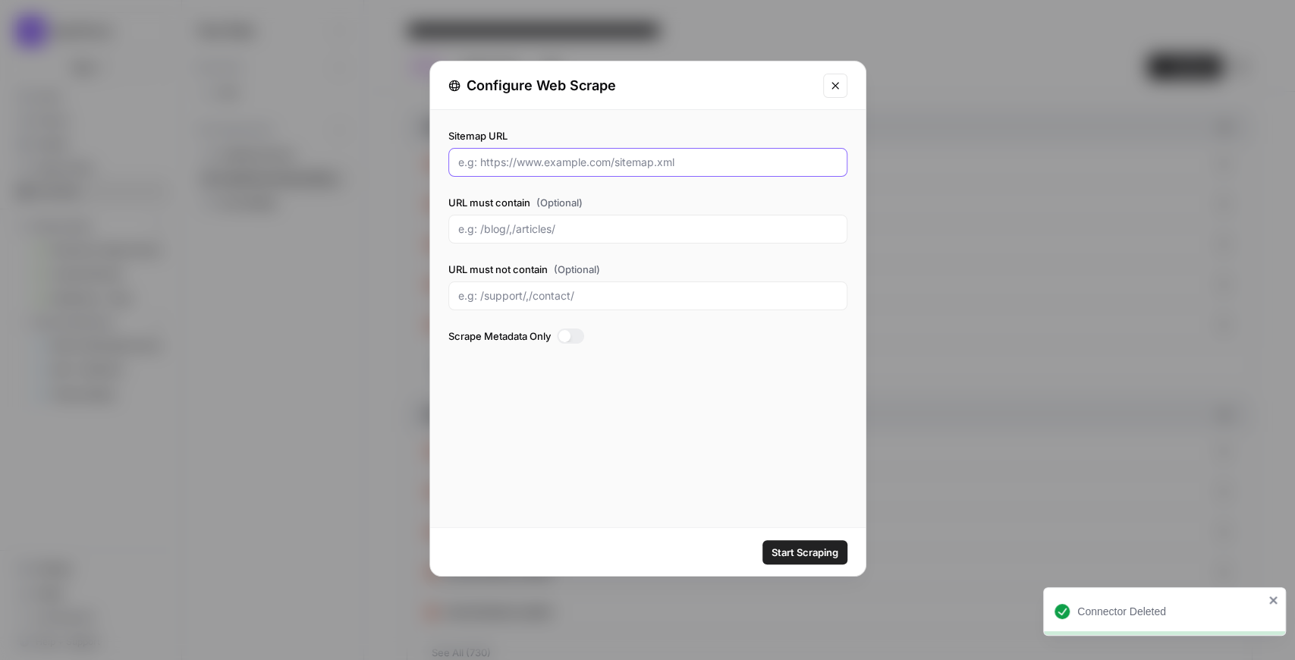
click at [595, 167] on input "Sitemap URL" at bounding box center [647, 162] width 379 height 15
paste input "/fr-CA"
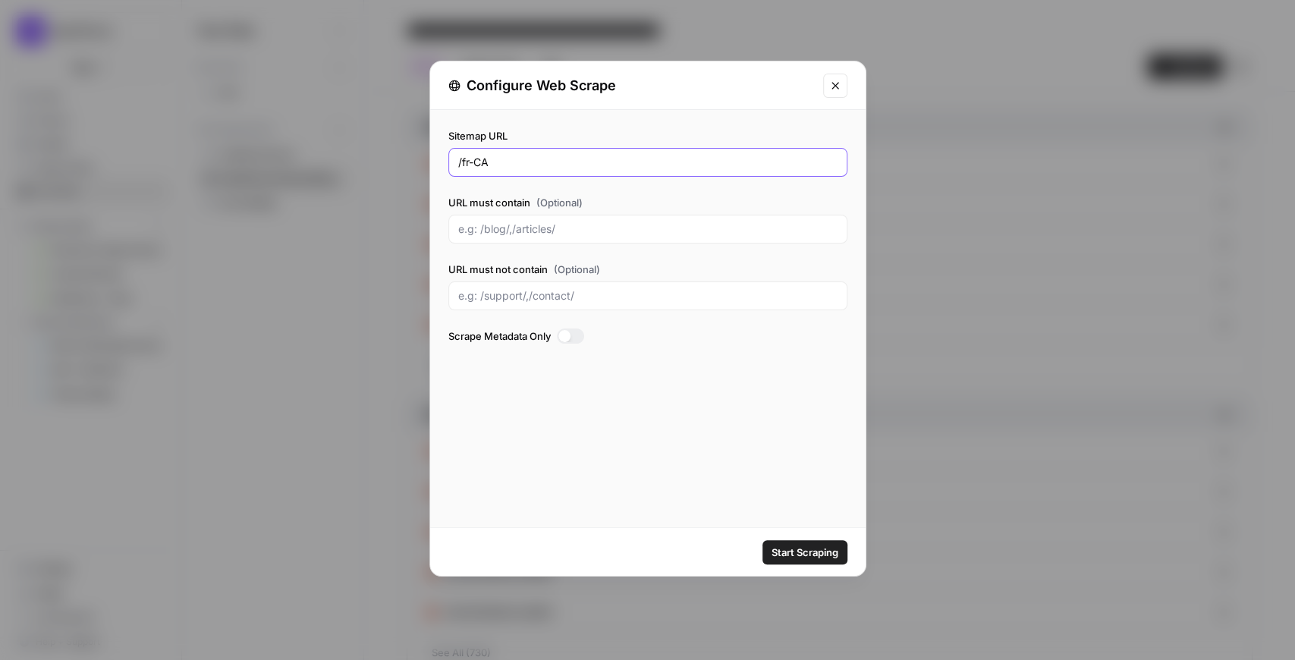
drag, startPoint x: 595, startPoint y: 167, endPoint x: 423, endPoint y: 155, distance: 171.9
click at [423, 155] on div "Configure Web Scrape Sitemap URL /fr-CA URL must contain (Optional) URL must no…" at bounding box center [647, 330] width 1295 height 660
type input "/fr-CA"
click at [834, 89] on icon "Close modal" at bounding box center [835, 86] width 12 height 12
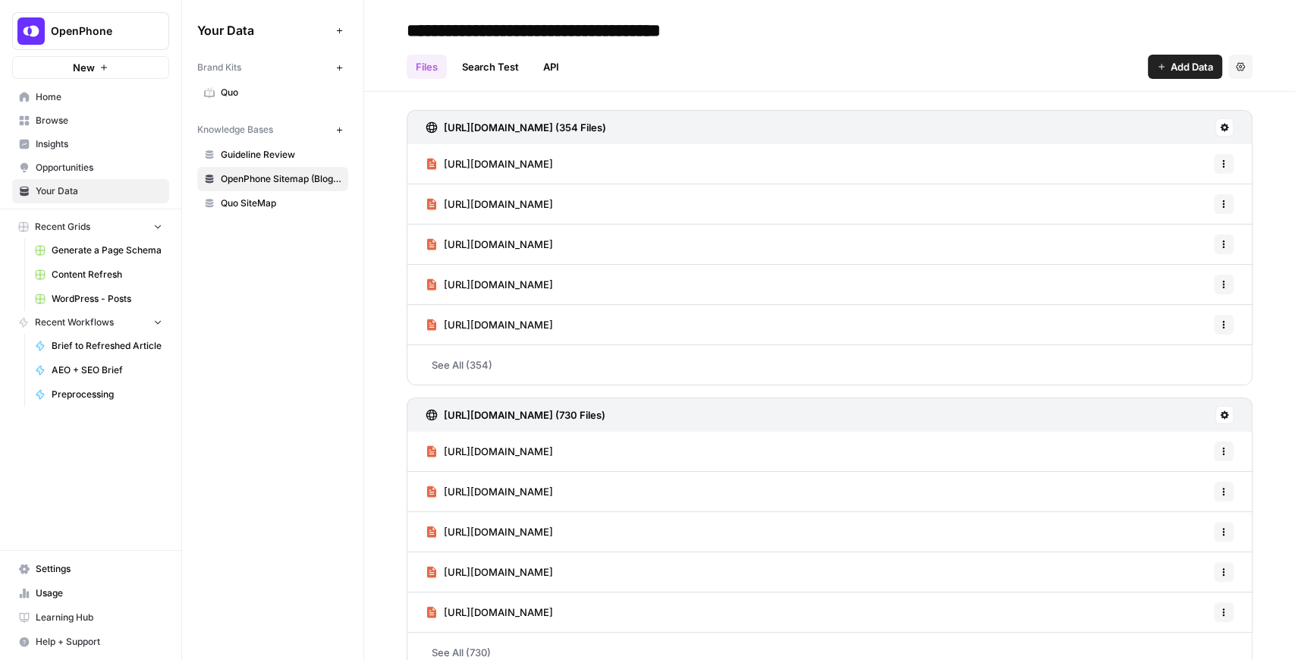
click at [575, 120] on h3 "https://support.openphone.com/sitemap.xml (354 Files)" at bounding box center [525, 127] width 162 height 15
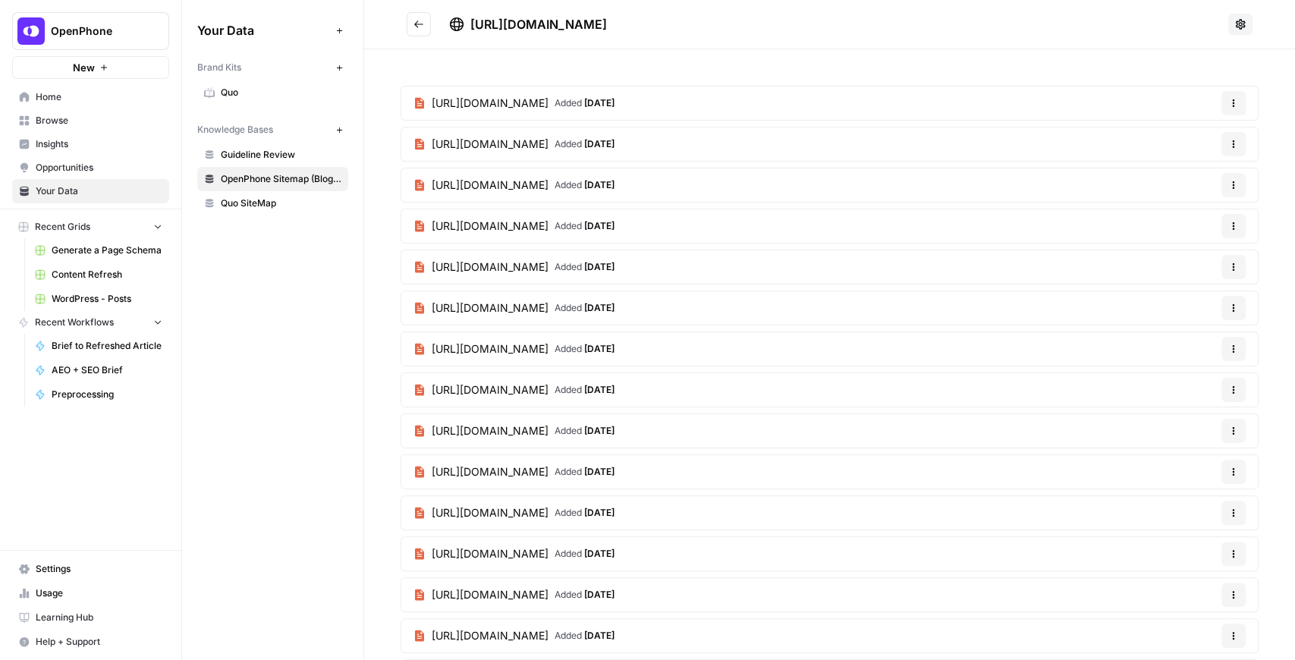
drag, startPoint x: 744, startPoint y: 23, endPoint x: 461, endPoint y: 24, distance: 283.1
click at [461, 24] on div "https://support.openphone.com/sitemap.xml" at bounding box center [835, 24] width 773 height 18
copy span "https://support.openphone.com/sitemap.xml"
click at [408, 27] on button "Go back" at bounding box center [419, 24] width 24 height 24
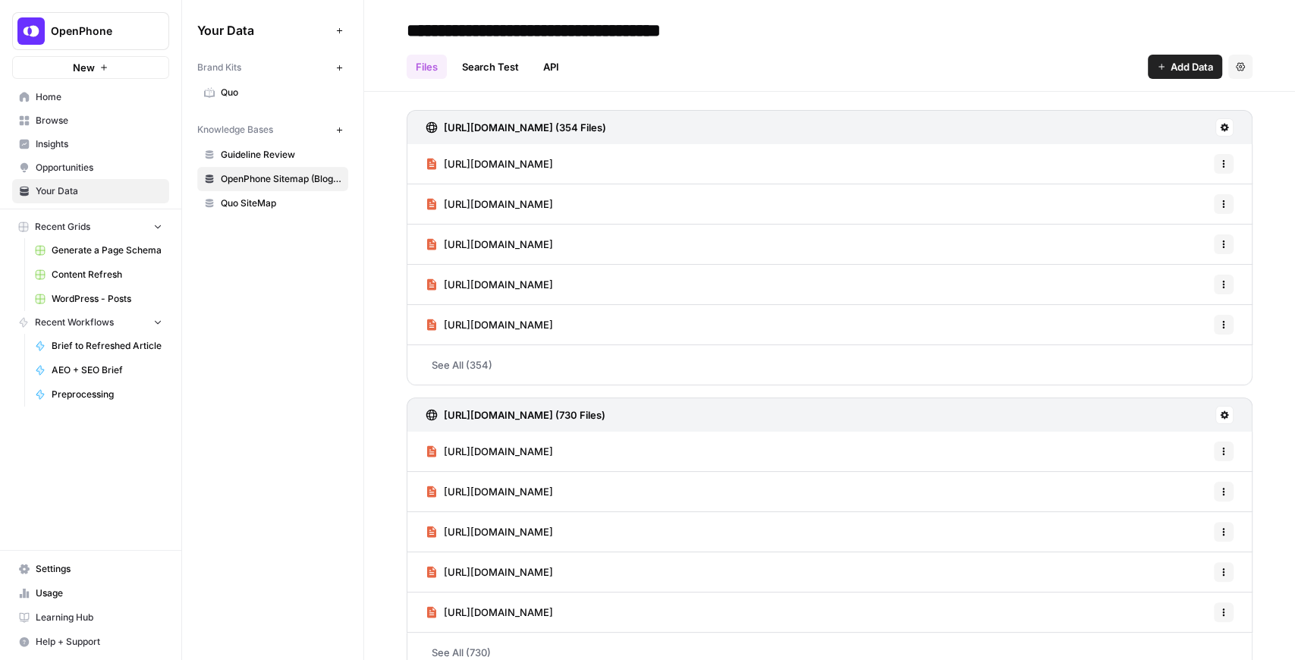
click at [1154, 72] on button "Add Data" at bounding box center [1185, 67] width 74 height 24
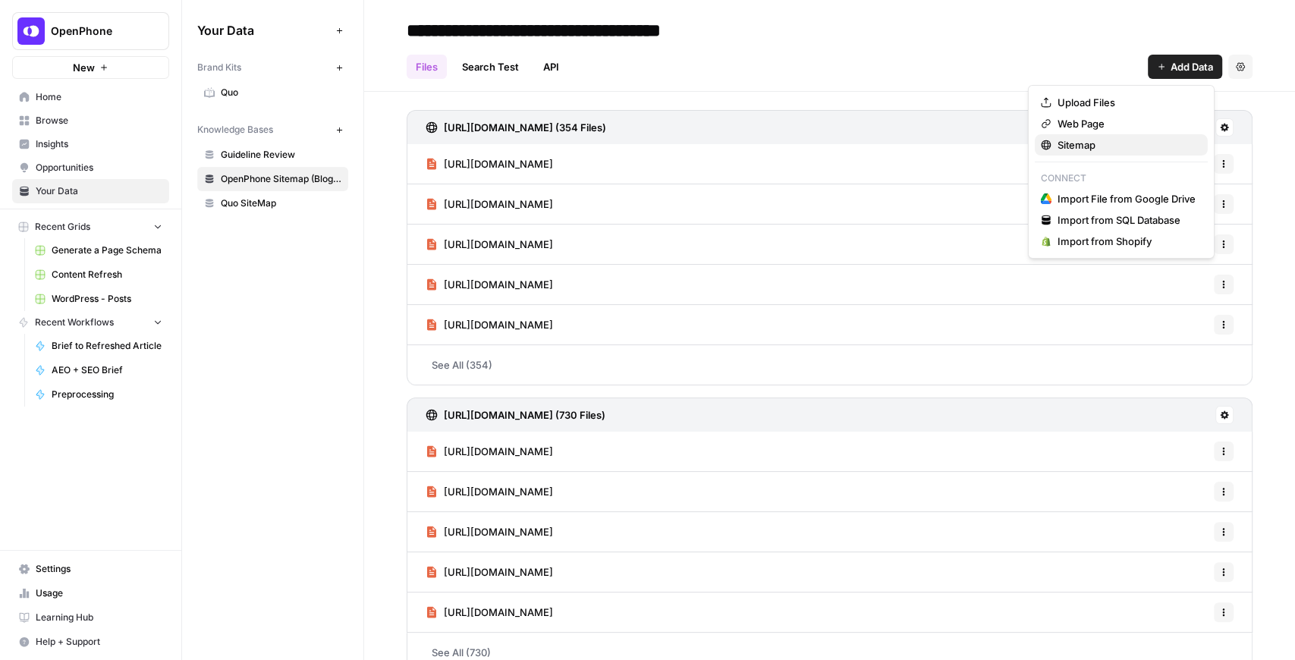
click at [1105, 141] on span "Sitemap" at bounding box center [1127, 144] width 138 height 15
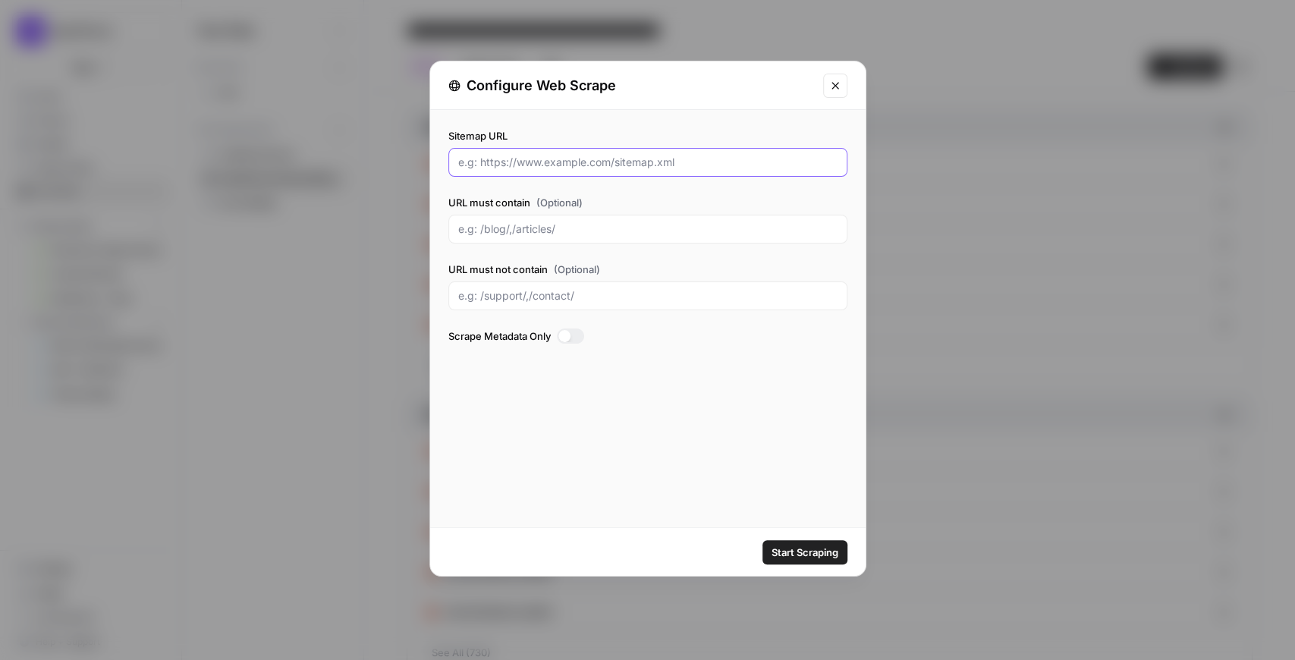
click at [597, 156] on input "Sitemap URL" at bounding box center [647, 162] width 379 height 15
paste input "https://support.openphone.com/sitemap.xml"
type input "https://support.openphone.com/sitemap.xml"
click at [532, 300] on input "URL must not contain (Optional)" at bounding box center [647, 295] width 379 height 15
paste input "https://support.openphone.com/sitemap.xml"
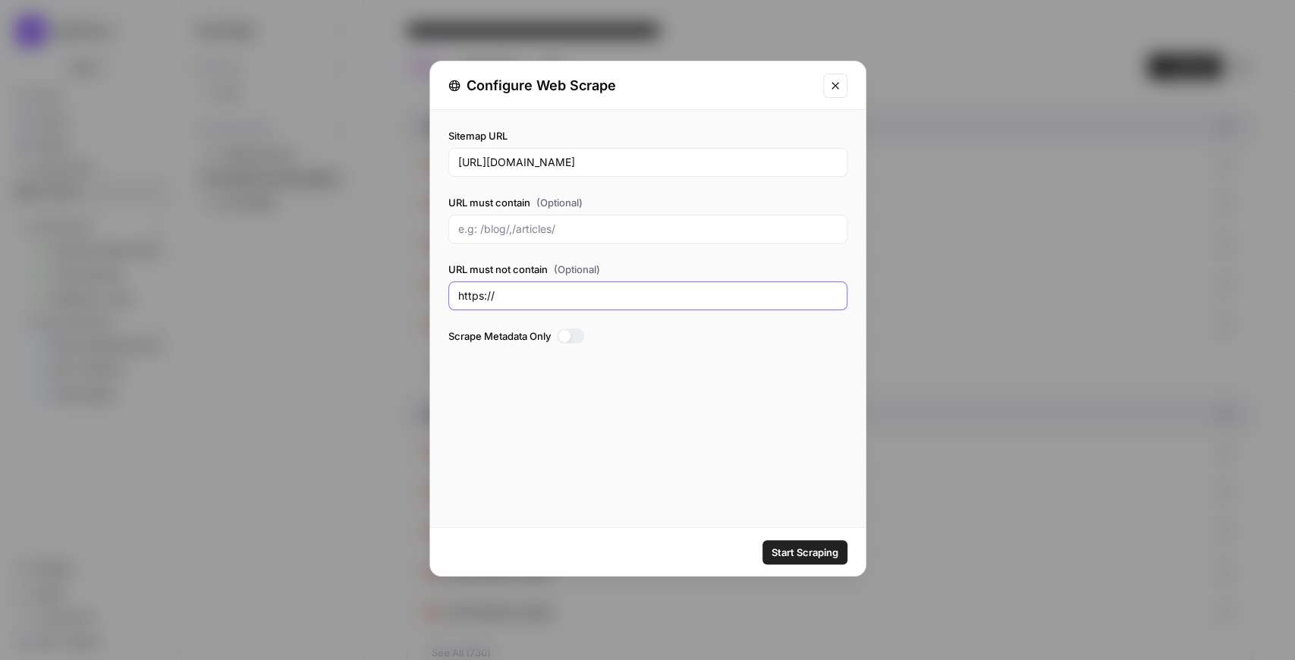
type input "https"
click at [525, 301] on input "URL must not contain (Optional)" at bounding box center [647, 295] width 379 height 15
paste input "/fr-CA"
type input "/fr-CA/,/es/"
click at [786, 557] on span "Start Scraping" at bounding box center [805, 552] width 67 height 15
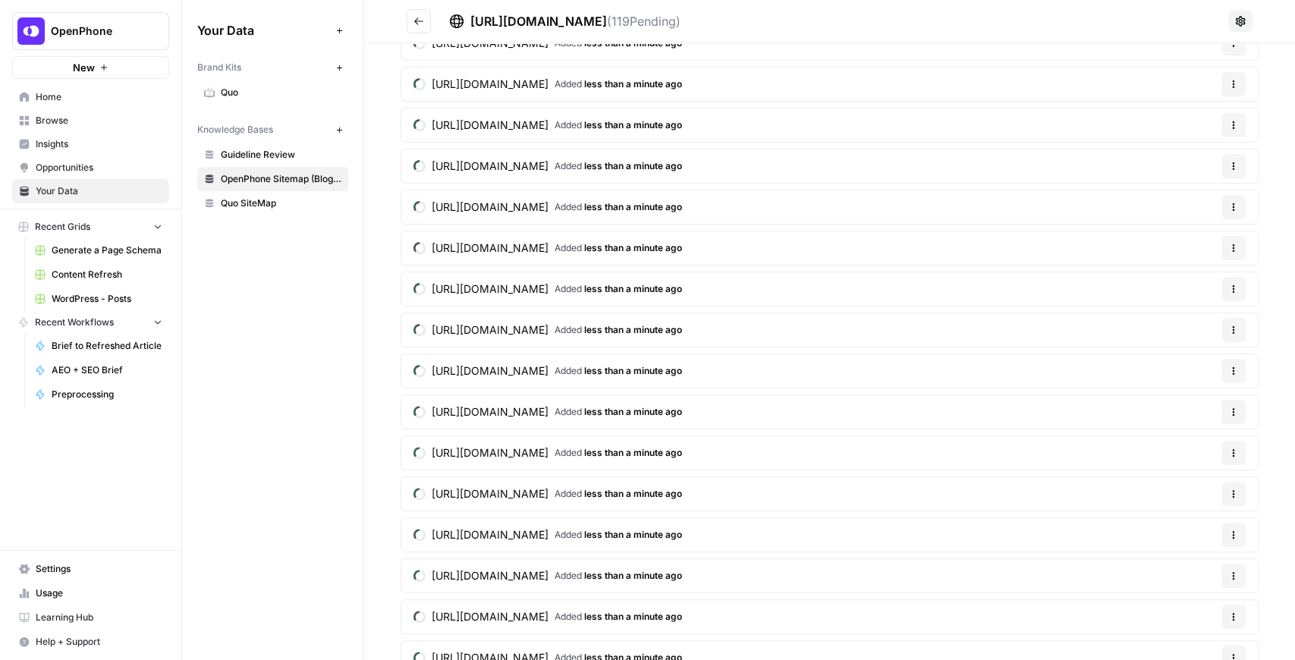
scroll to position [100, 0]
click at [422, 22] on icon "Go back" at bounding box center [419, 21] width 11 height 11
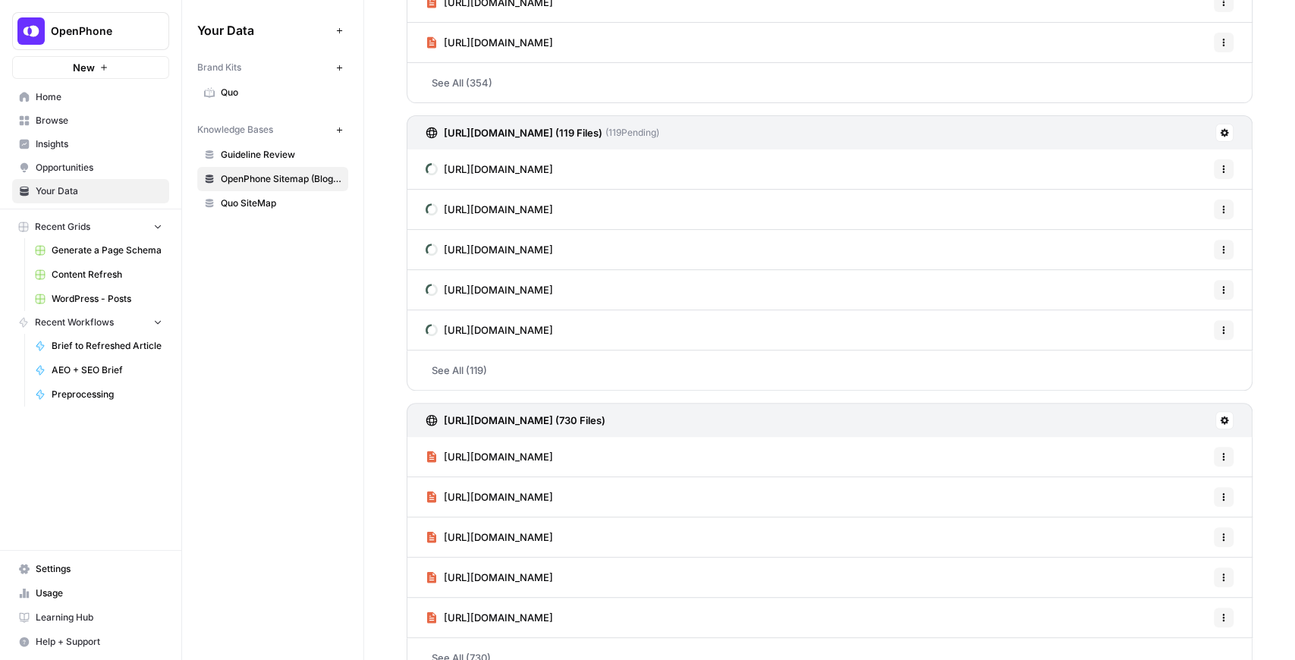
scroll to position [593, 0]
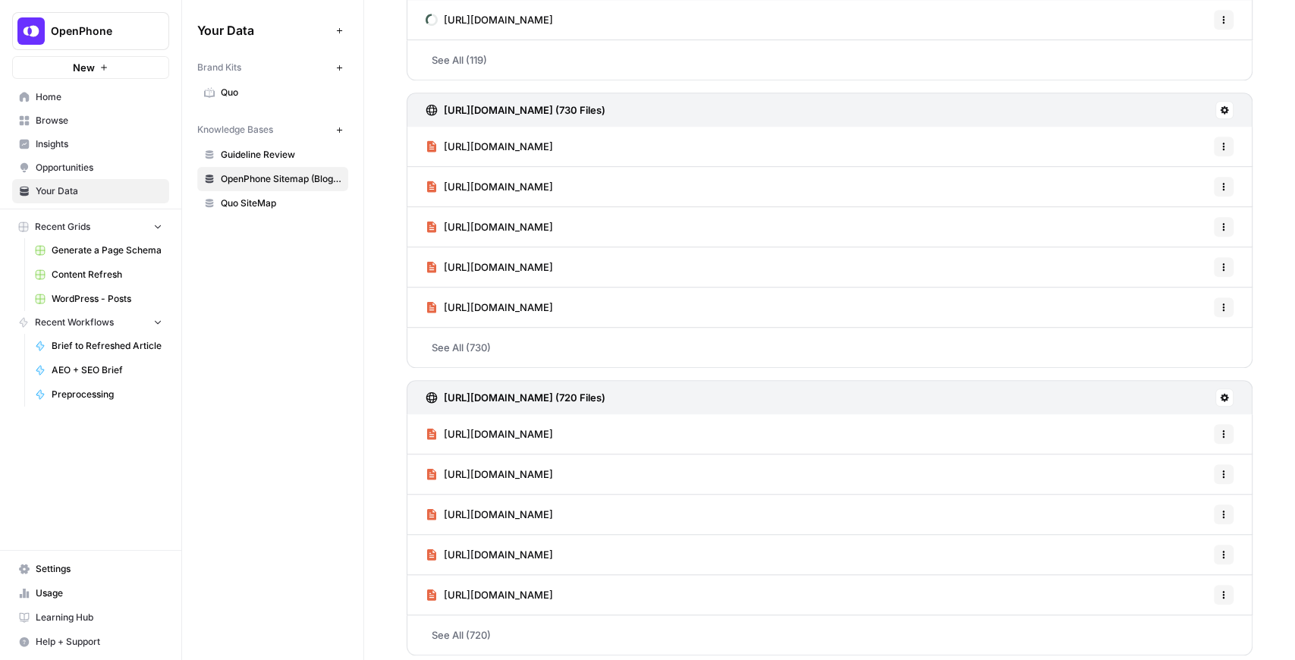
click at [606, 395] on h3 "https://www.openphone.com/sitemap.xml (720 Files)" at bounding box center [525, 397] width 162 height 15
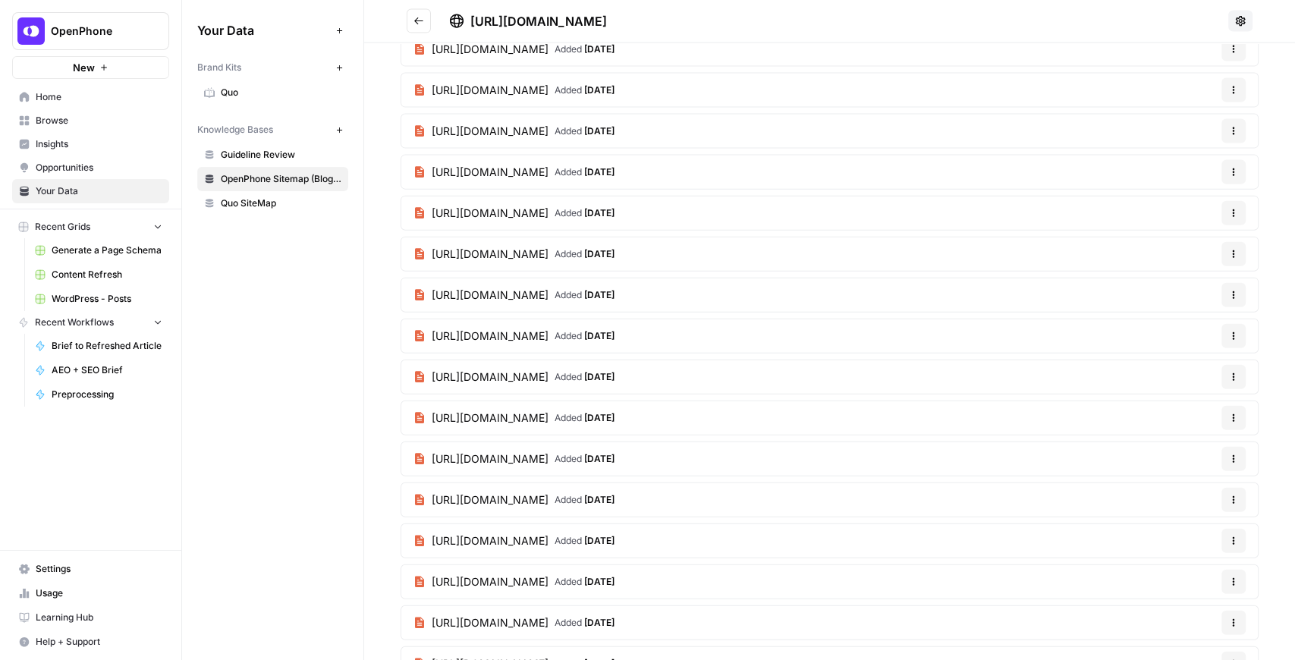
scroll to position [2731, 0]
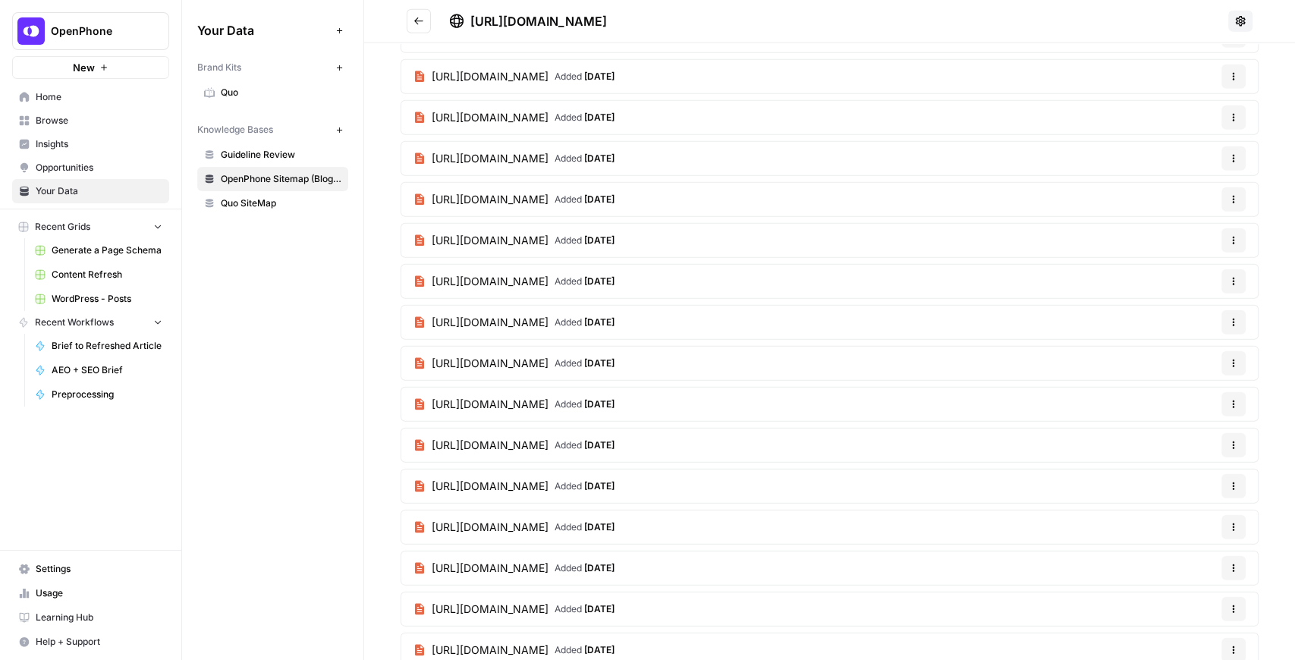
click at [429, 26] on button "Go back" at bounding box center [419, 21] width 24 height 24
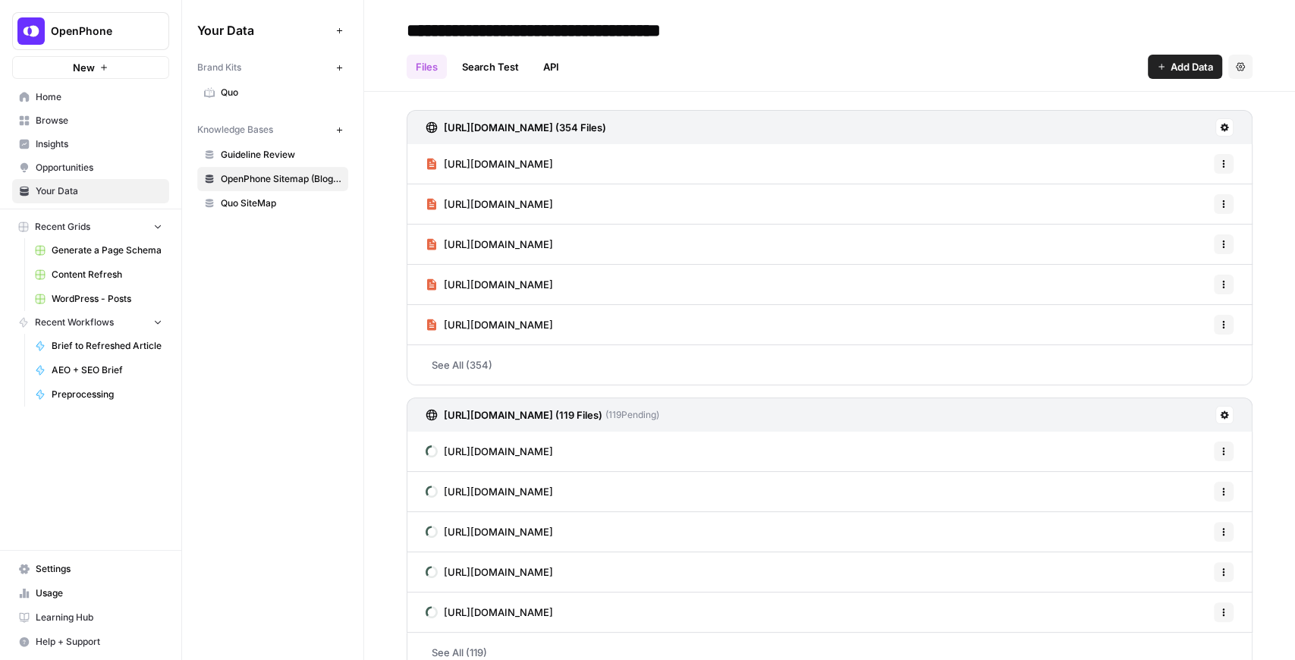
click at [269, 198] on span "Quo SiteMap" at bounding box center [281, 204] width 121 height 14
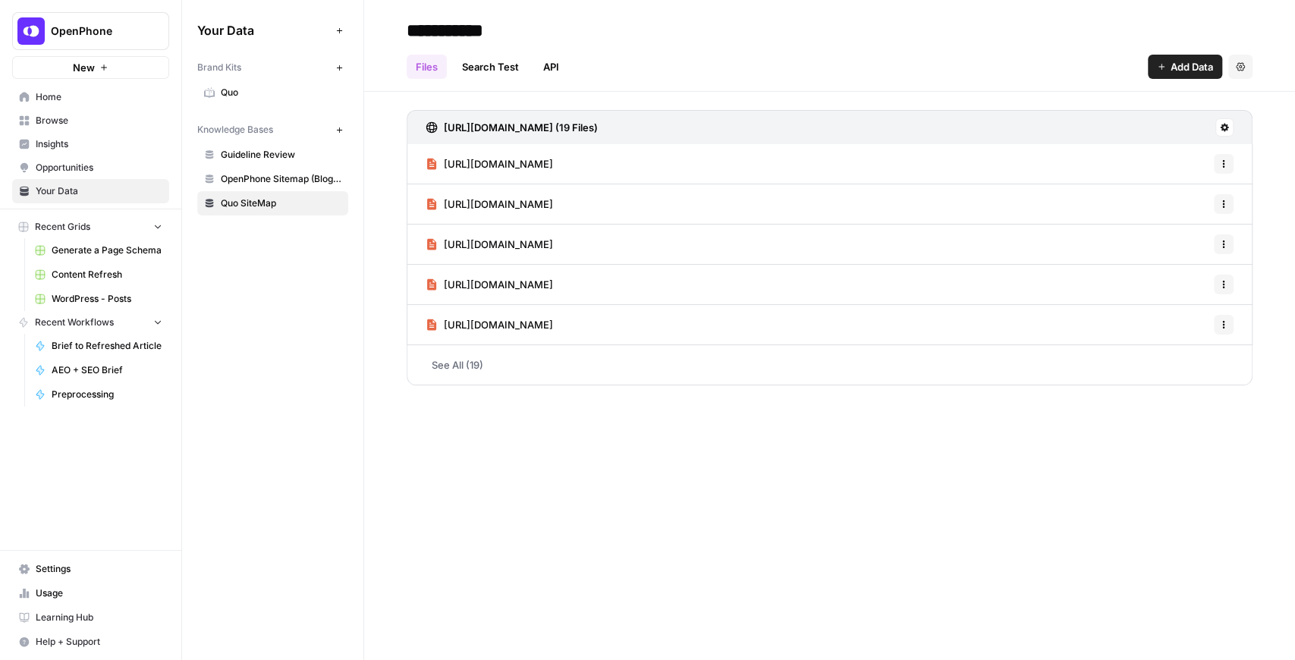
click at [598, 127] on h3 "http://www.quo.com/sitemap.xml (19 Files)" at bounding box center [521, 127] width 154 height 15
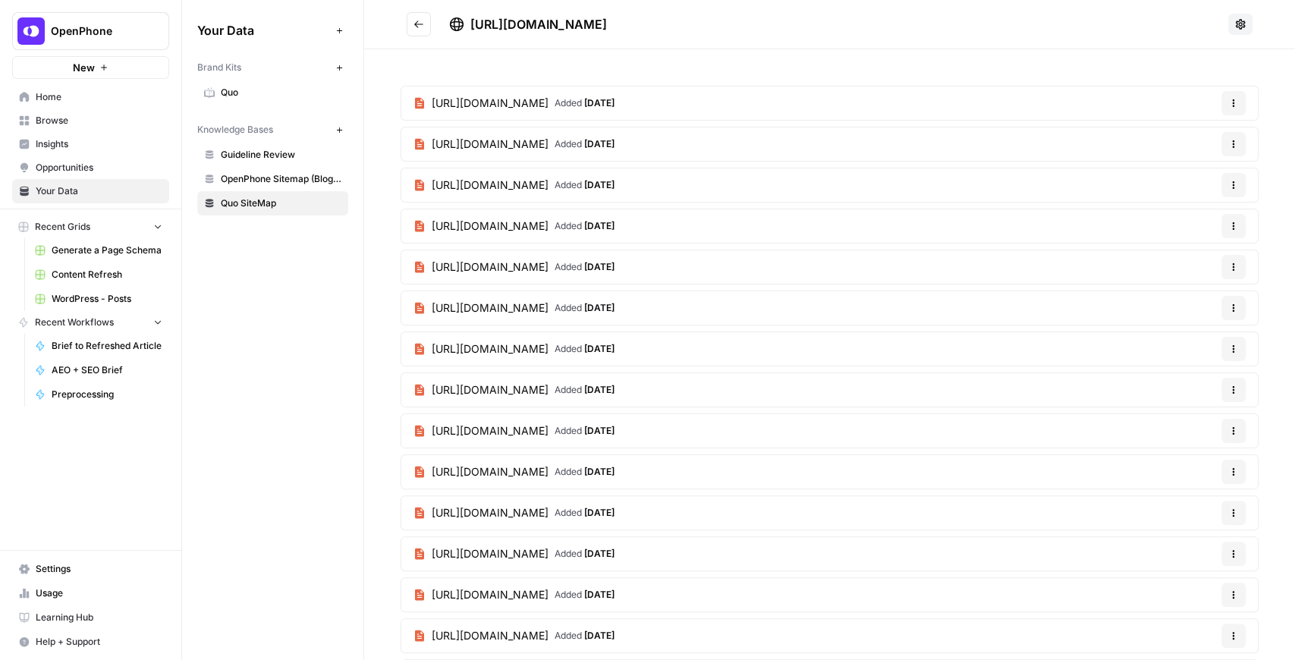
drag, startPoint x: 474, startPoint y: 23, endPoint x: 681, endPoint y: 12, distance: 207.4
click at [681, 13] on h2 "http://www.quo.com/sitemap.xml" at bounding box center [815, 24] width 816 height 24
click at [682, 12] on h2 "http://www.quo.com/sitemap.xml" at bounding box center [815, 24] width 816 height 24
click at [683, 20] on div "http://www.quo.com/sitemap.xml" at bounding box center [835, 24] width 773 height 18
drag, startPoint x: 679, startPoint y: 22, endPoint x: 469, endPoint y: 28, distance: 210.3
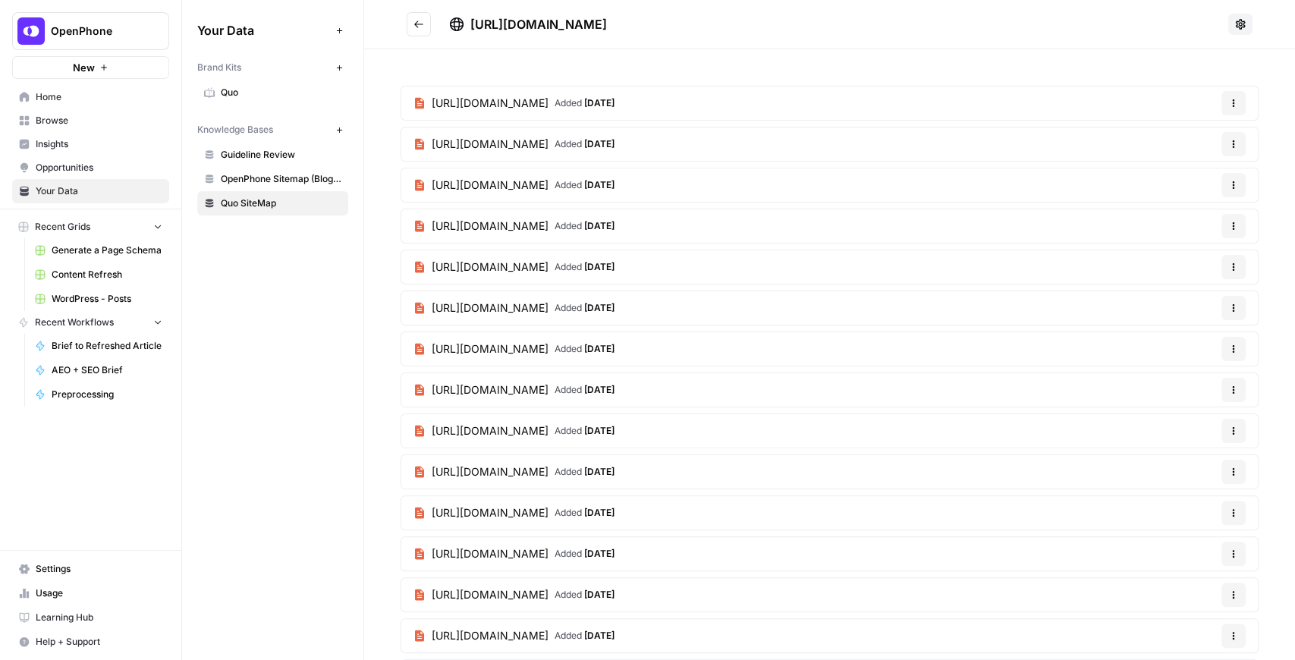
click at [469, 28] on div "http://www.quo.com/sitemap.xml" at bounding box center [835, 24] width 773 height 18
click at [275, 159] on span "Guideline Review" at bounding box center [281, 155] width 121 height 14
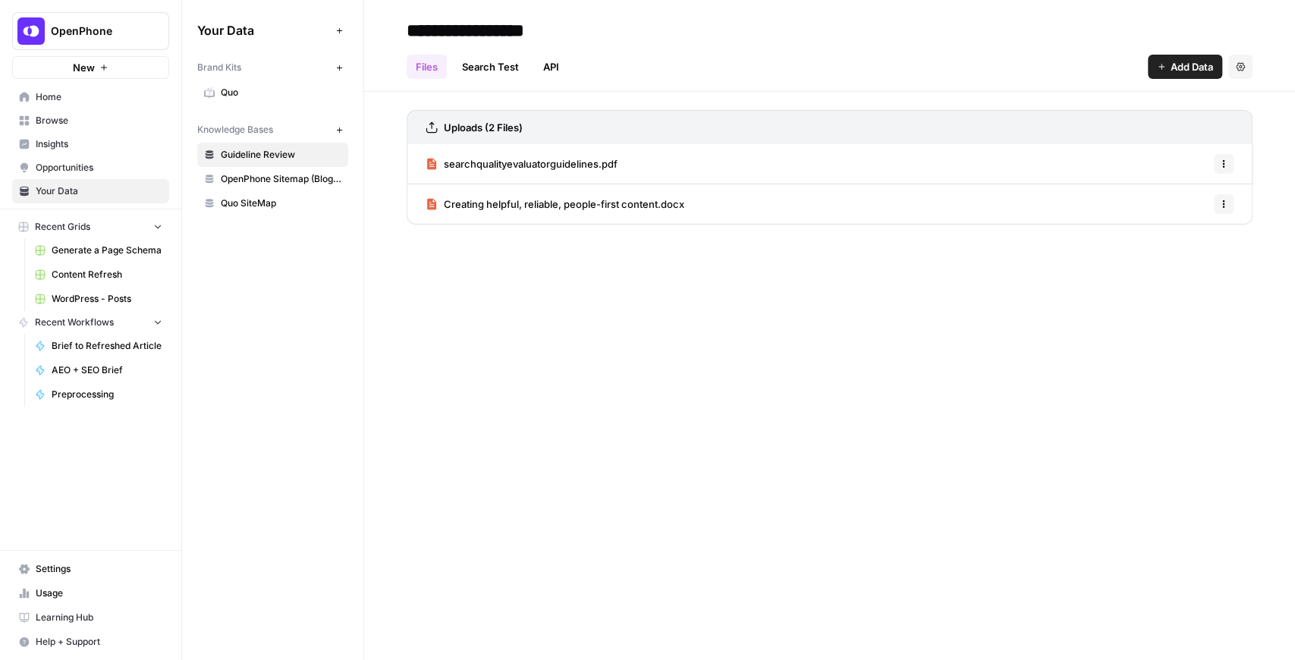
click at [288, 179] on span "OpenPhone Sitemap (Blogs + NonBlogs)" at bounding box center [281, 179] width 121 height 14
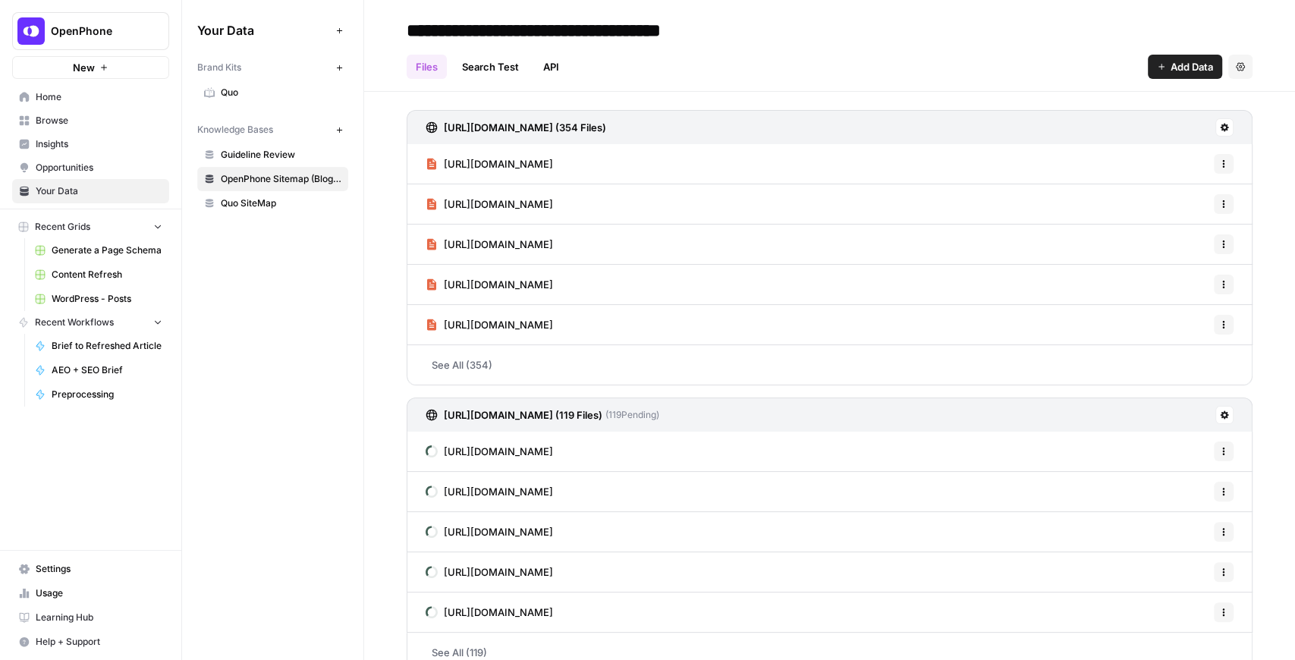
click at [1156, 71] on button "Add Data" at bounding box center [1185, 67] width 74 height 24
click at [788, 87] on header "**********" at bounding box center [829, 46] width 931 height 92
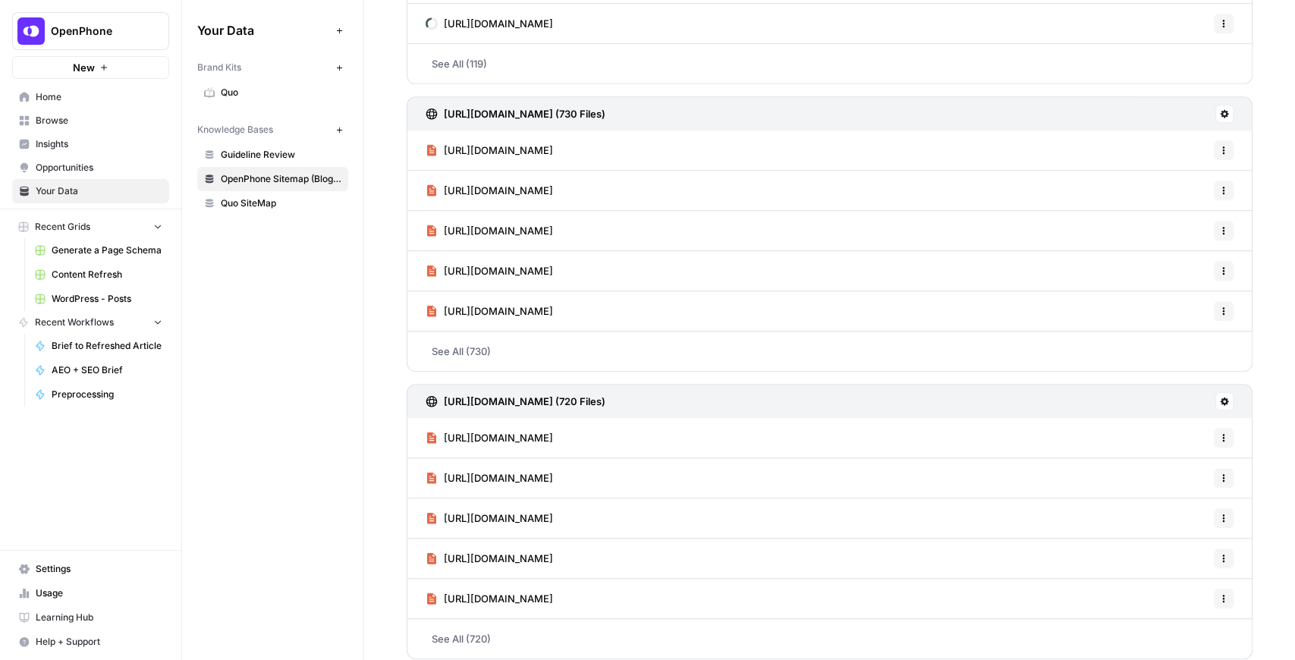
scroll to position [593, 0]
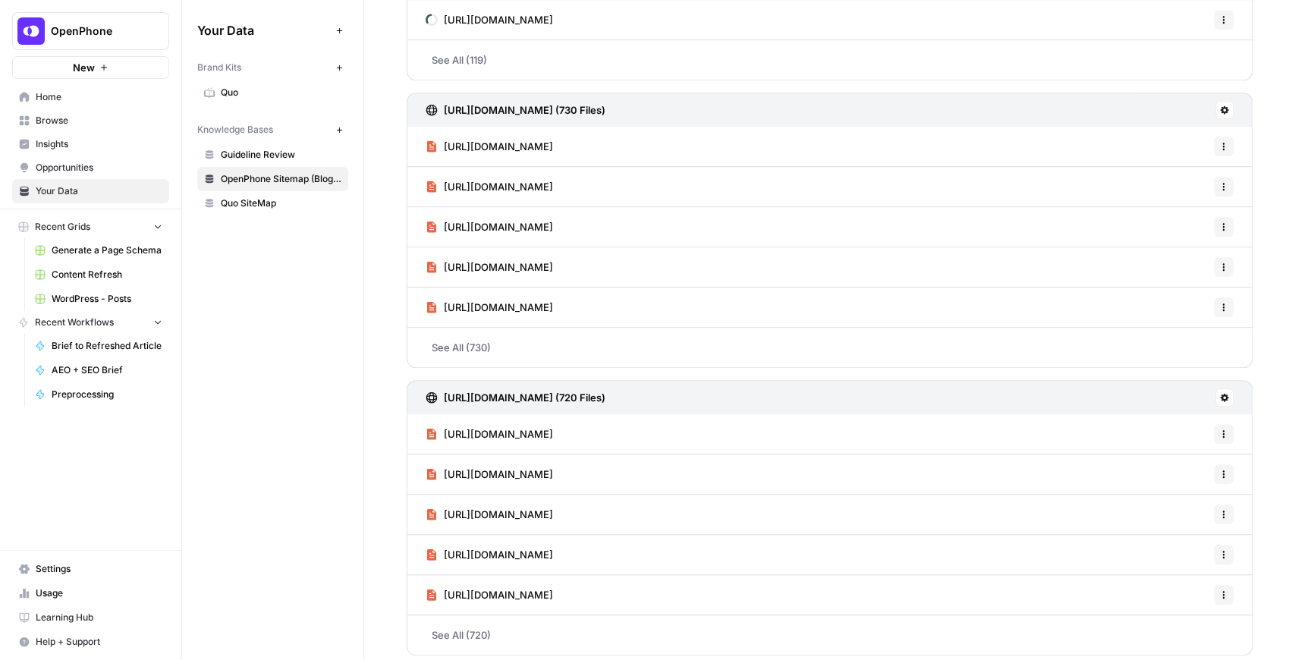
click at [606, 392] on h3 "https://www.openphone.com/sitemap.xml (720 Files)" at bounding box center [525, 397] width 162 height 15
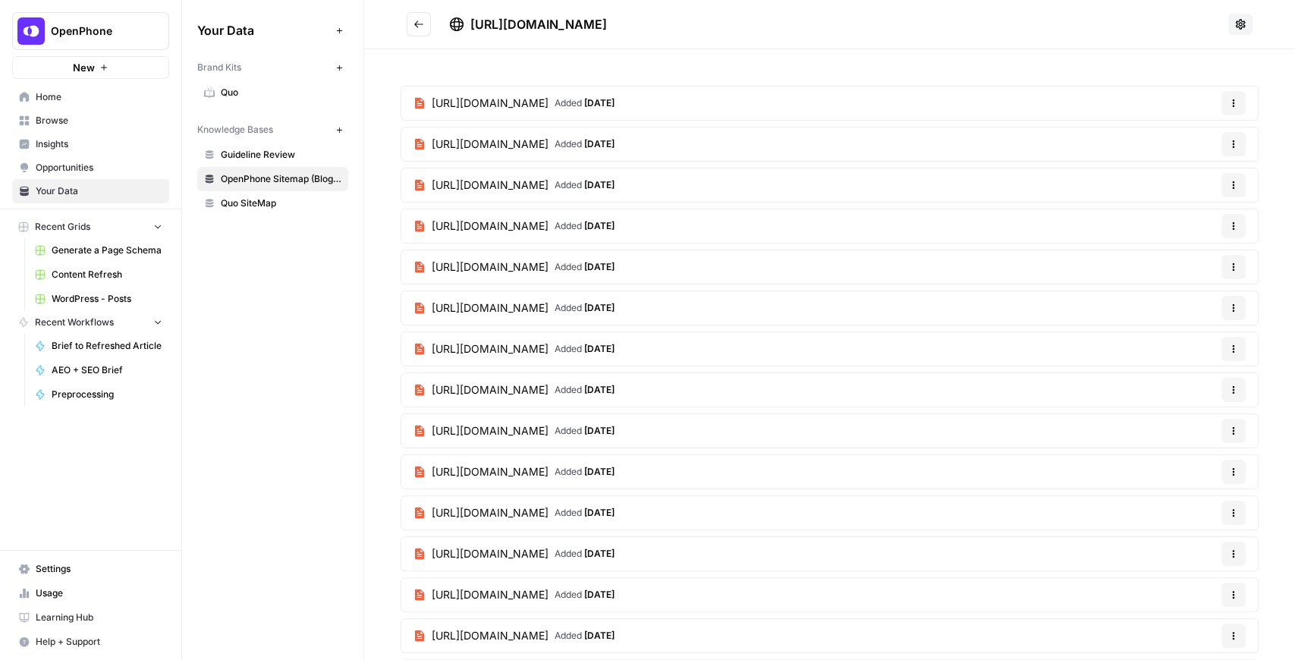
click at [607, 26] on span "https://www.openphone.com/sitemap.xml" at bounding box center [538, 24] width 137 height 15
drag, startPoint x: 703, startPoint y: 20, endPoint x: 472, endPoint y: 20, distance: 230.7
click at [472, 20] on div "https://www.openphone.com/sitemap.xml" at bounding box center [835, 24] width 773 height 18
copy span "https://www.openphone.com/sitemap.xml"
click at [413, 24] on button "Go back" at bounding box center [419, 24] width 24 height 24
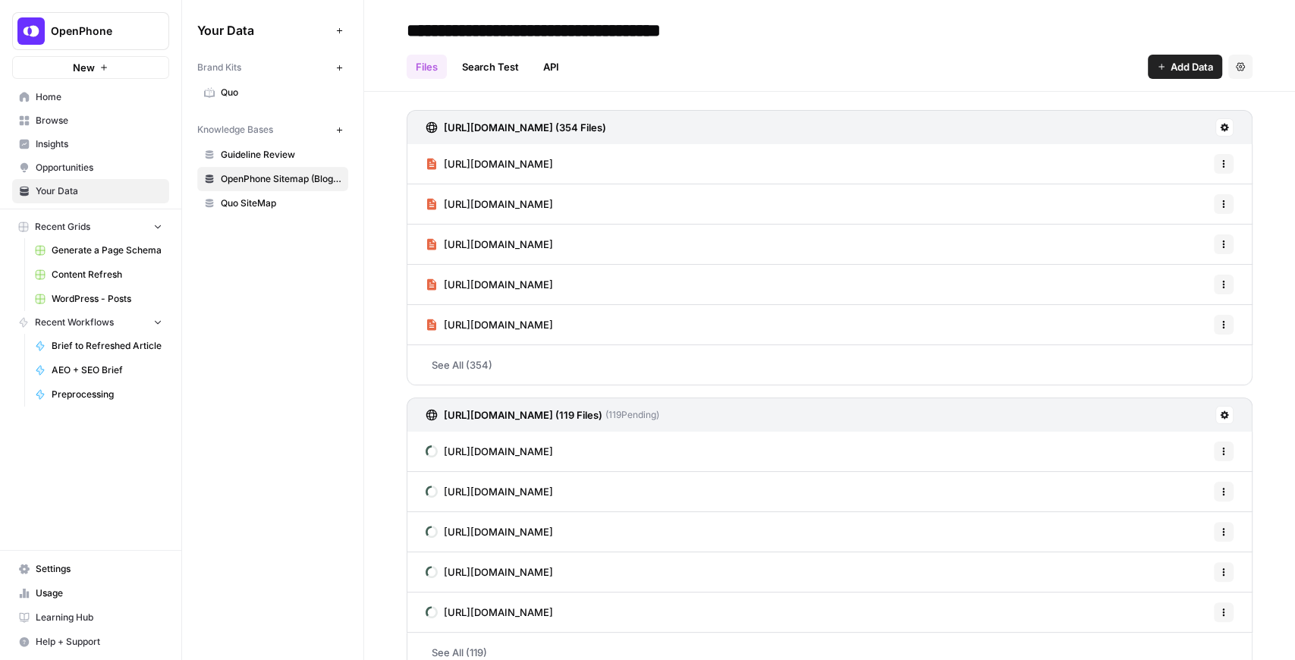
click at [1157, 69] on icon "button" at bounding box center [1161, 66] width 9 height 9
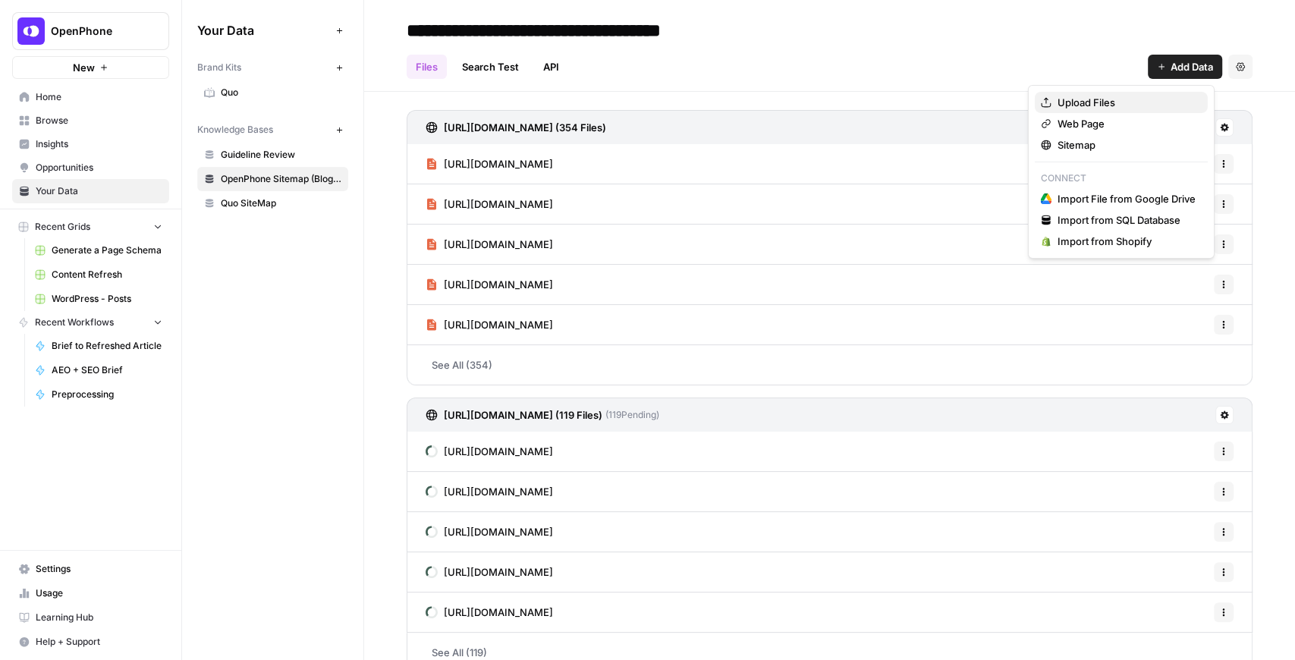
click at [1075, 100] on span "Upload Files" at bounding box center [1127, 102] width 138 height 15
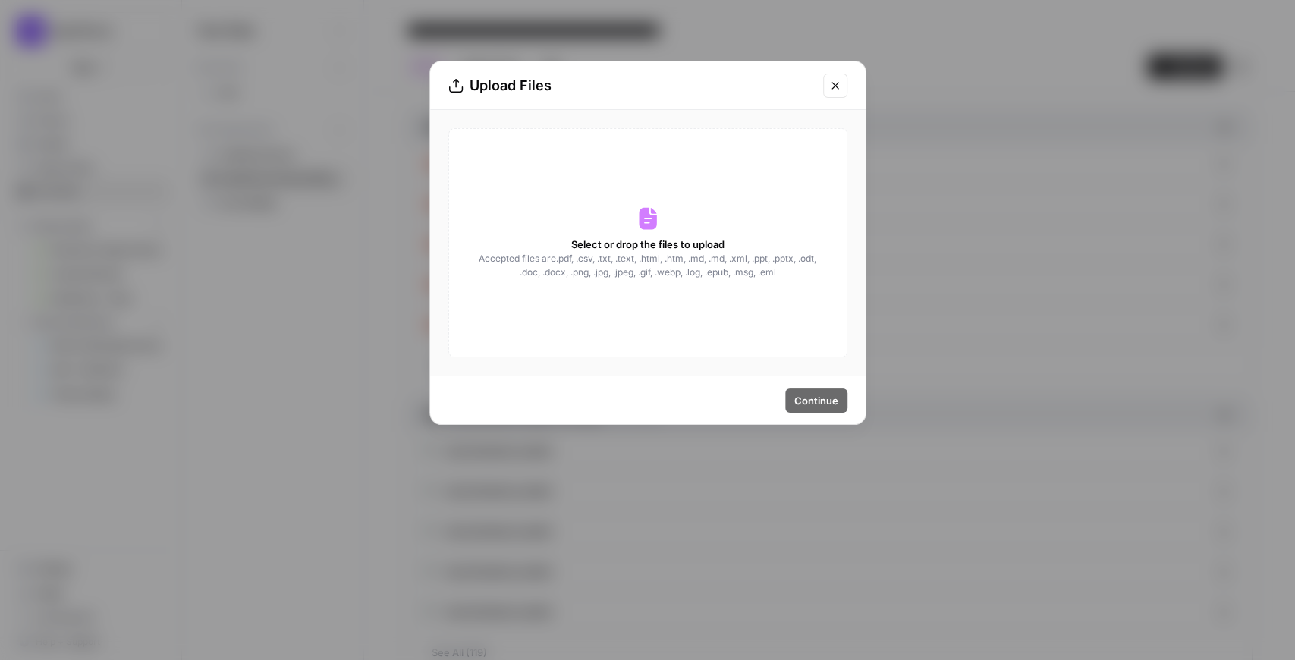
click at [839, 91] on button "Close modal" at bounding box center [835, 86] width 24 height 24
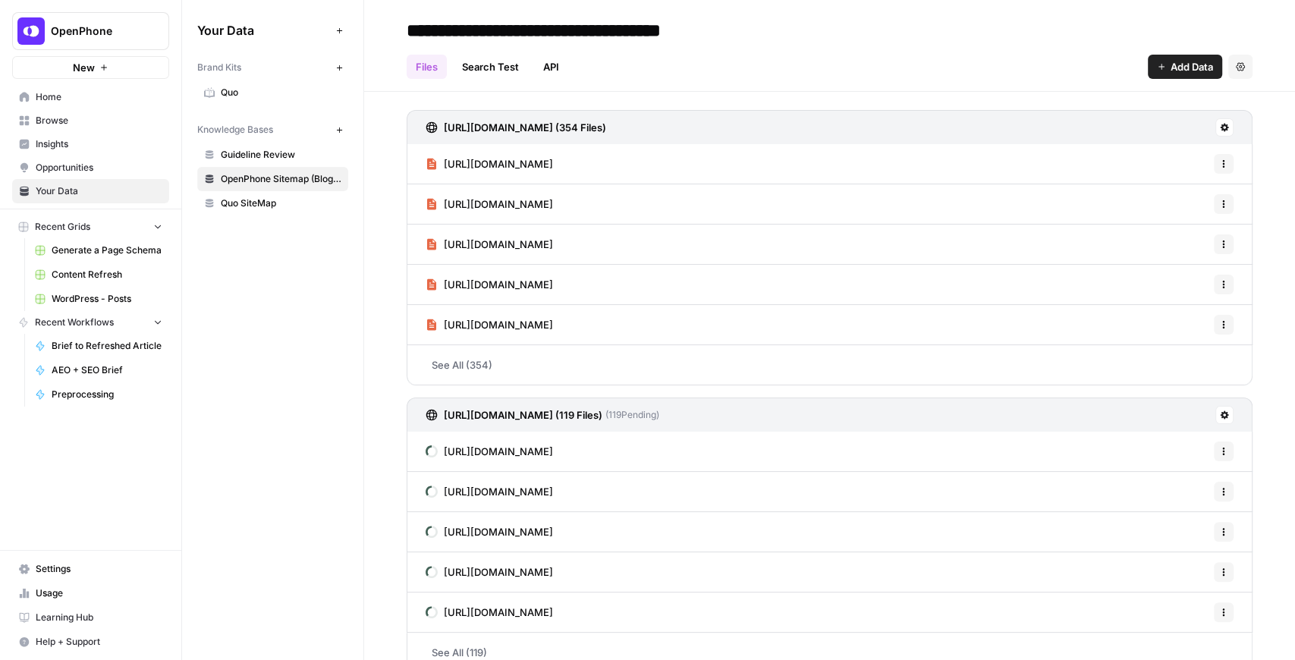
click at [1157, 70] on icon "button" at bounding box center [1161, 66] width 9 height 9
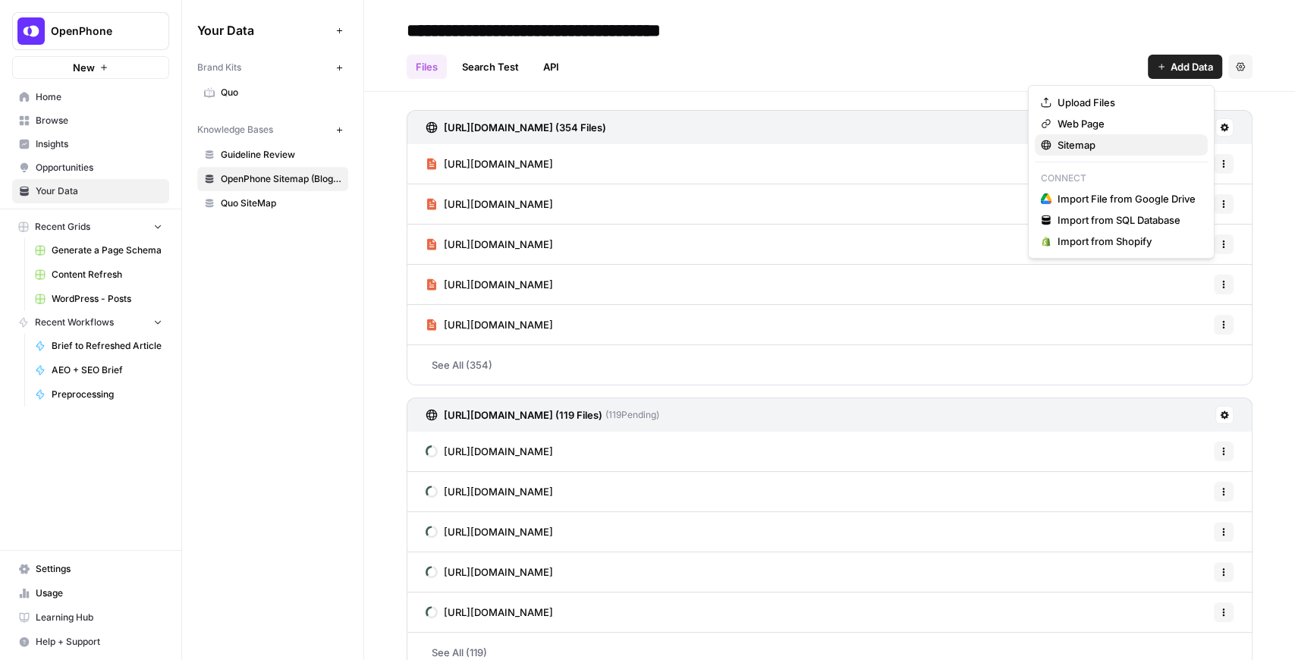
click at [1090, 143] on span "Sitemap" at bounding box center [1127, 144] width 138 height 15
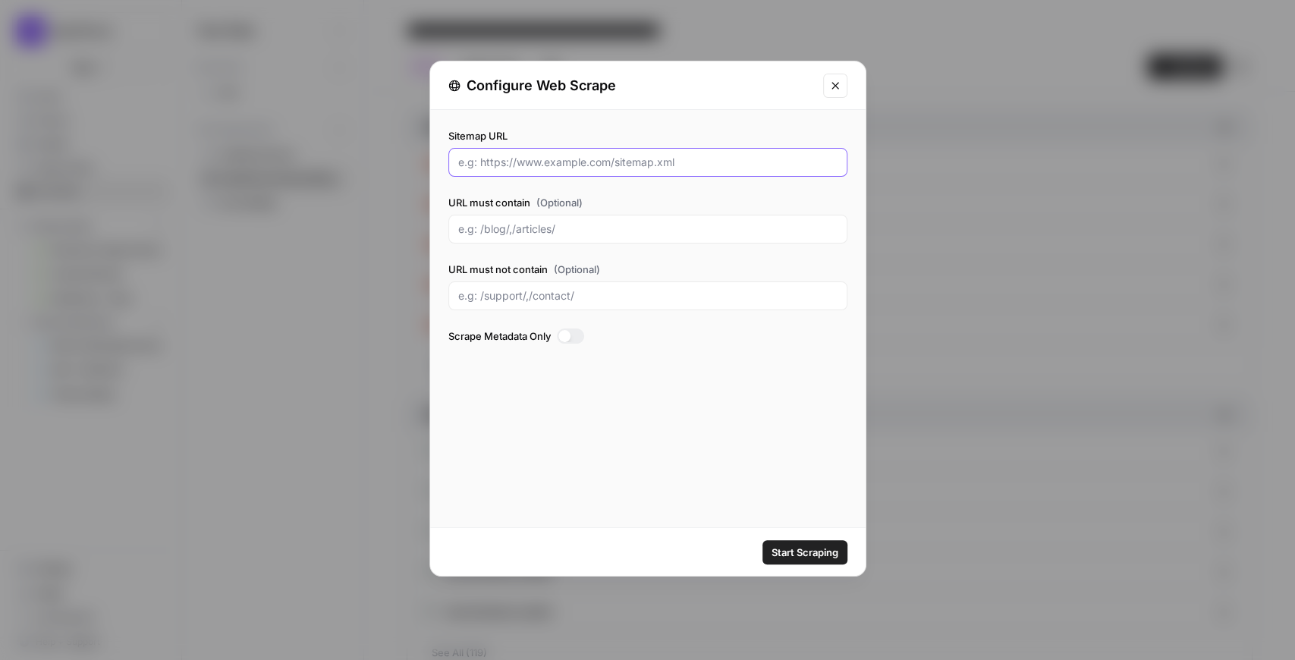
click at [640, 159] on input "Sitemap URL" at bounding box center [647, 162] width 379 height 15
paste input "https://www.openphone.com/sitemap.xml"
type input "https://www.openphone.com/sitemap.xml"
click at [503, 291] on input "URL must not contain (Optional)" at bounding box center [647, 295] width 379 height 15
paste input "/local-numbers/,/local-numbers/,/business-phone-services/,/es/,/fr/"
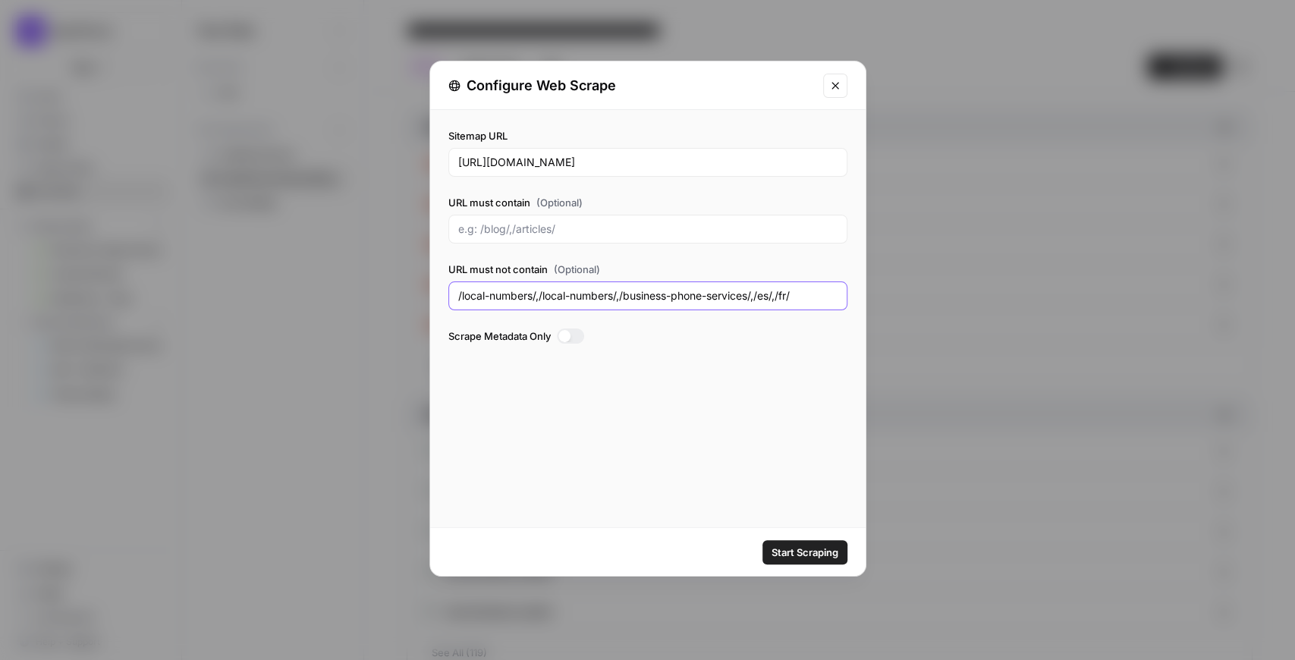
drag, startPoint x: 619, startPoint y: 294, endPoint x: 545, endPoint y: 294, distance: 74.4
click at [545, 294] on input "/local-numbers/,/local-numbers/,/business-phone-services/,/es/,/fr/" at bounding box center [647, 295] width 379 height 15
type input "/local-numbers/,/business-phone-services/,/es/,/fr/"
click at [827, 547] on span "Start Scraping" at bounding box center [805, 552] width 67 height 15
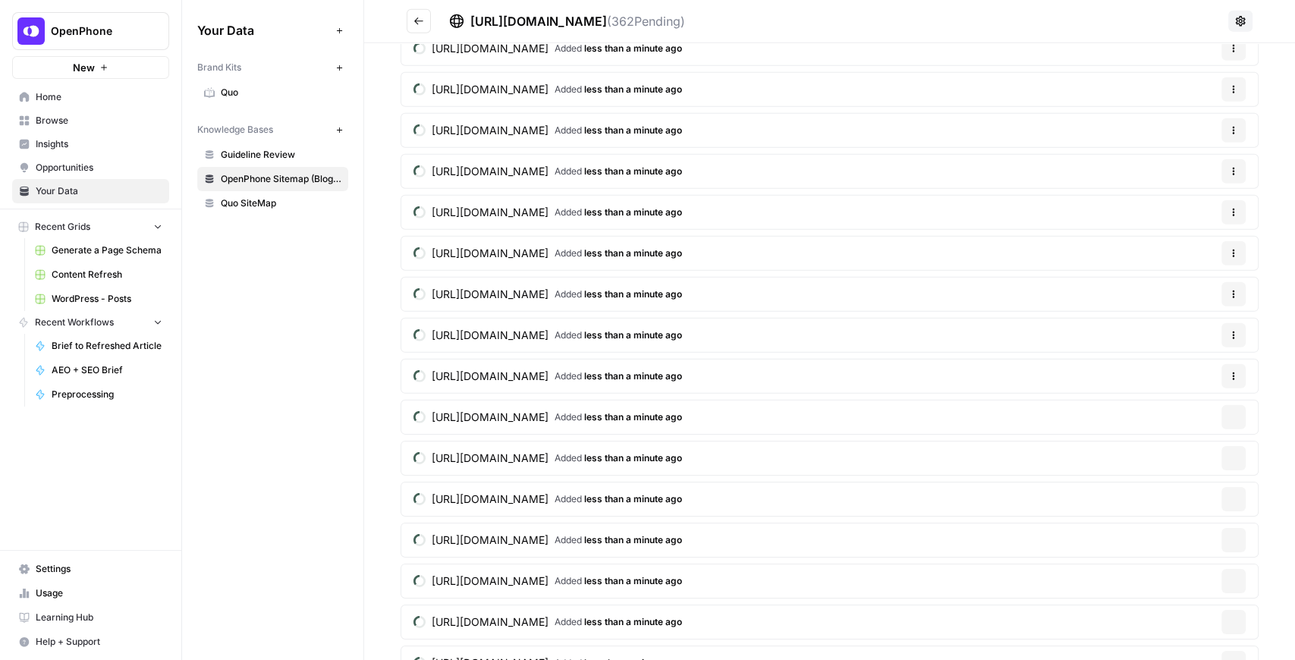
scroll to position [3541, 0]
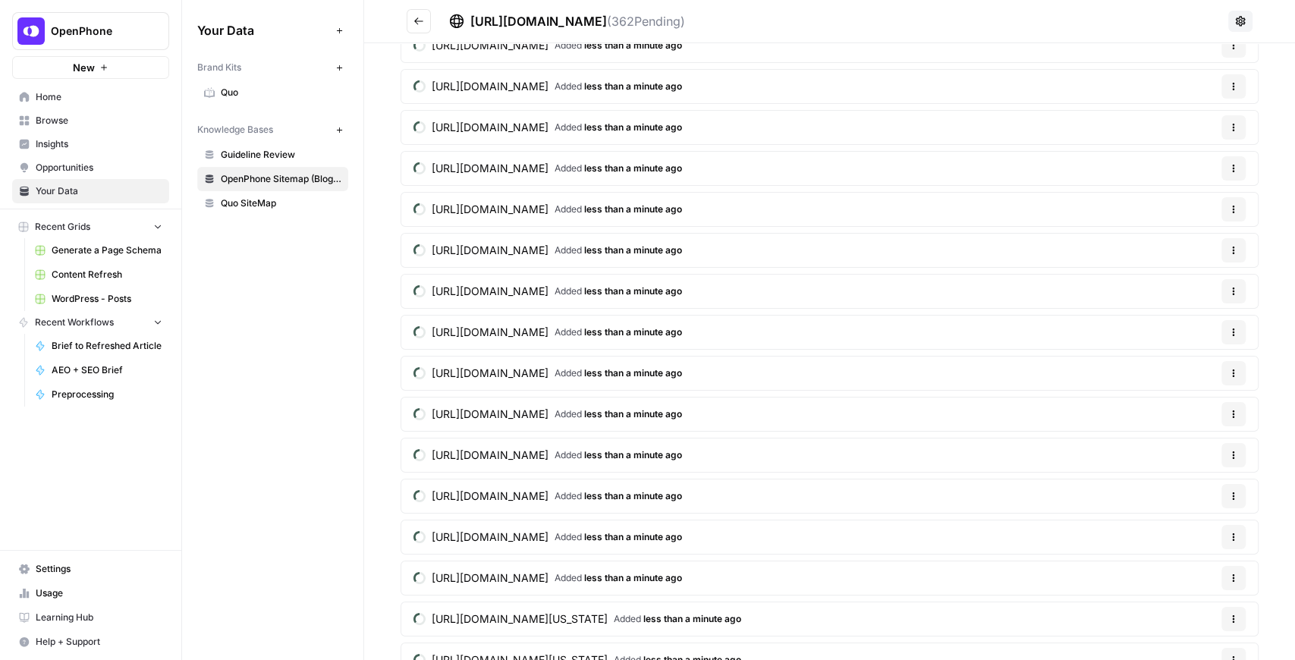
click at [423, 23] on icon "Go back" at bounding box center [419, 21] width 11 height 11
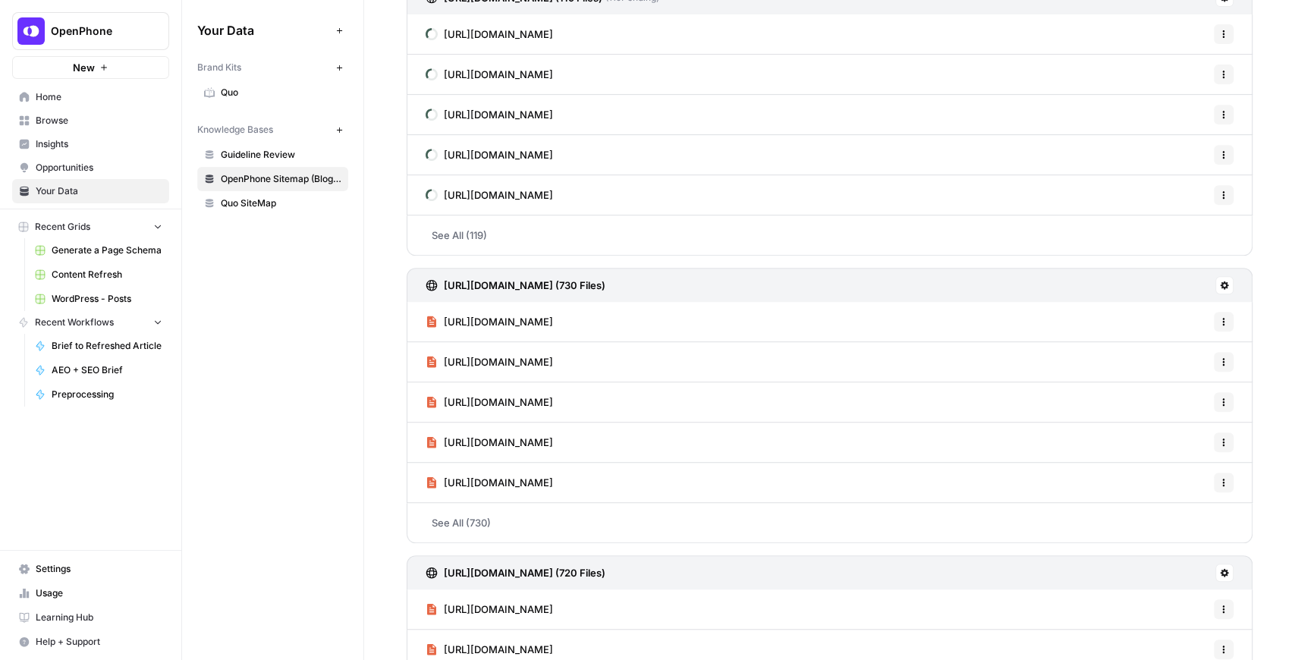
scroll to position [455, 0]
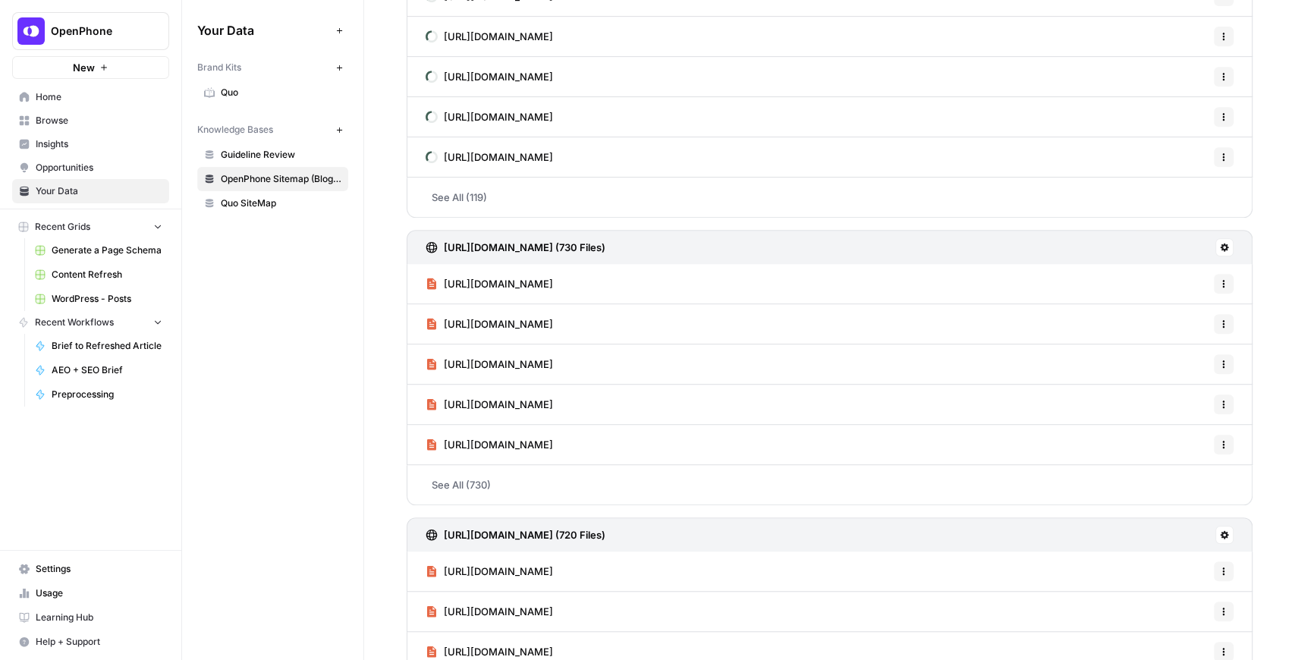
click at [606, 247] on h3 "https://www.openphone.com/blog/post-sitemap.xml (730 Files)" at bounding box center [525, 247] width 162 height 15
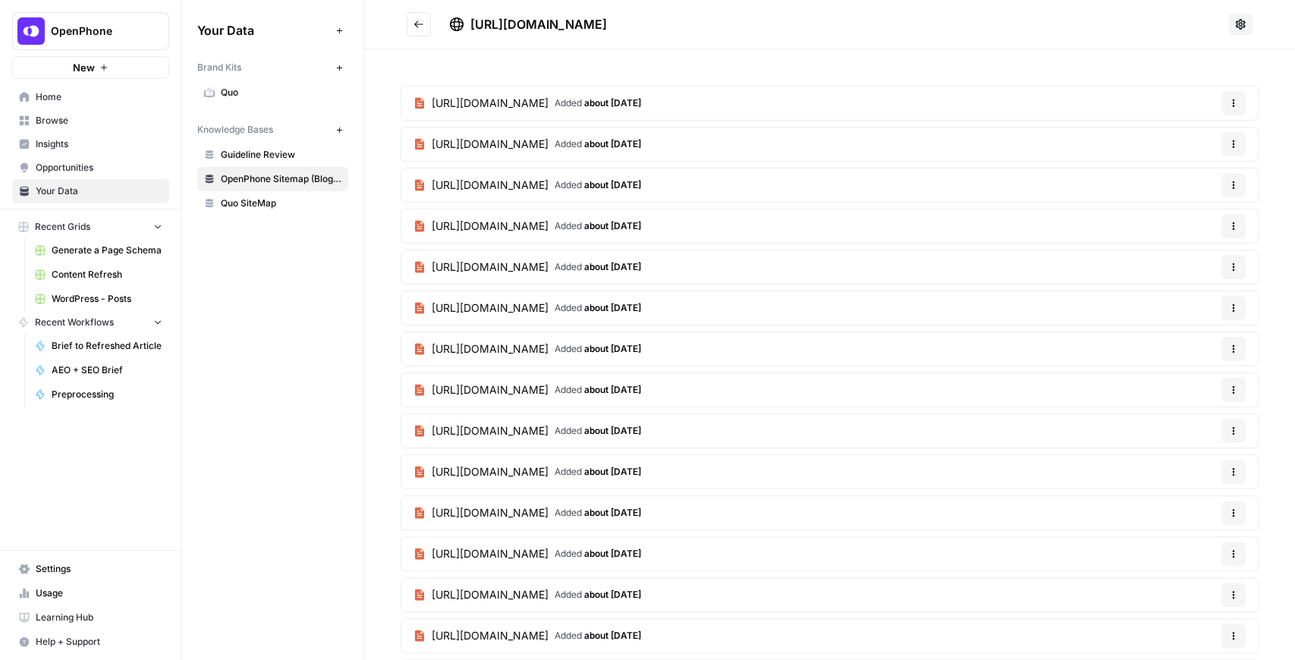
drag, startPoint x: 785, startPoint y: 24, endPoint x: 473, endPoint y: 26, distance: 312.7
click at [473, 26] on div "https://www.openphone.com/blog/post-sitemap.xml" at bounding box center [835, 24] width 773 height 18
copy span "https://www.openphone.com/blog/post-sitemap.xml"
click at [414, 28] on icon "Go back" at bounding box center [419, 24] width 11 height 11
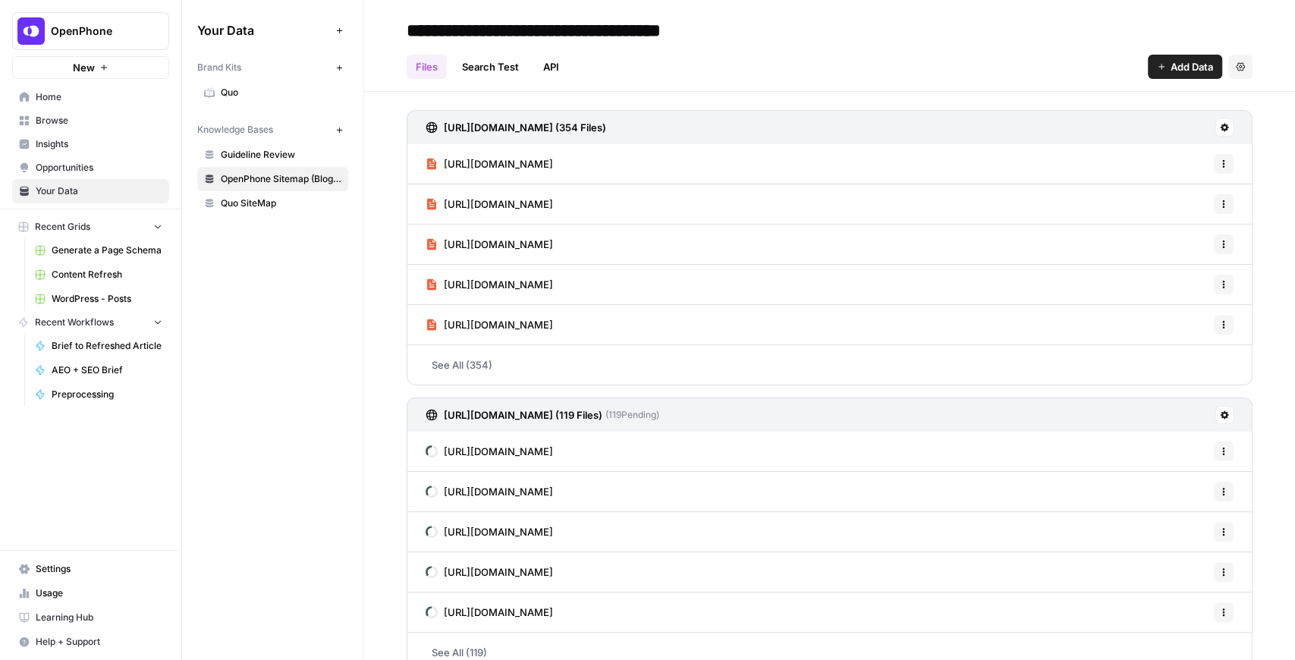
click at [1150, 71] on button "Add Data" at bounding box center [1185, 67] width 74 height 24
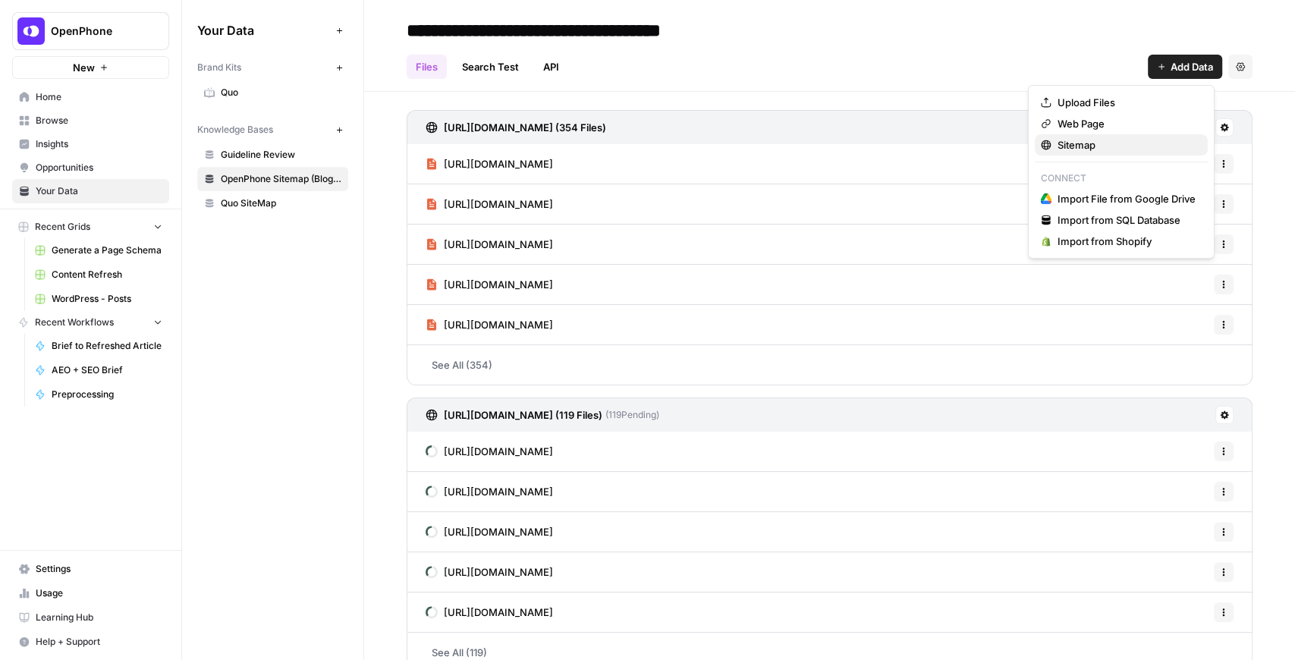
click at [1097, 148] on span "Sitemap" at bounding box center [1127, 144] width 138 height 15
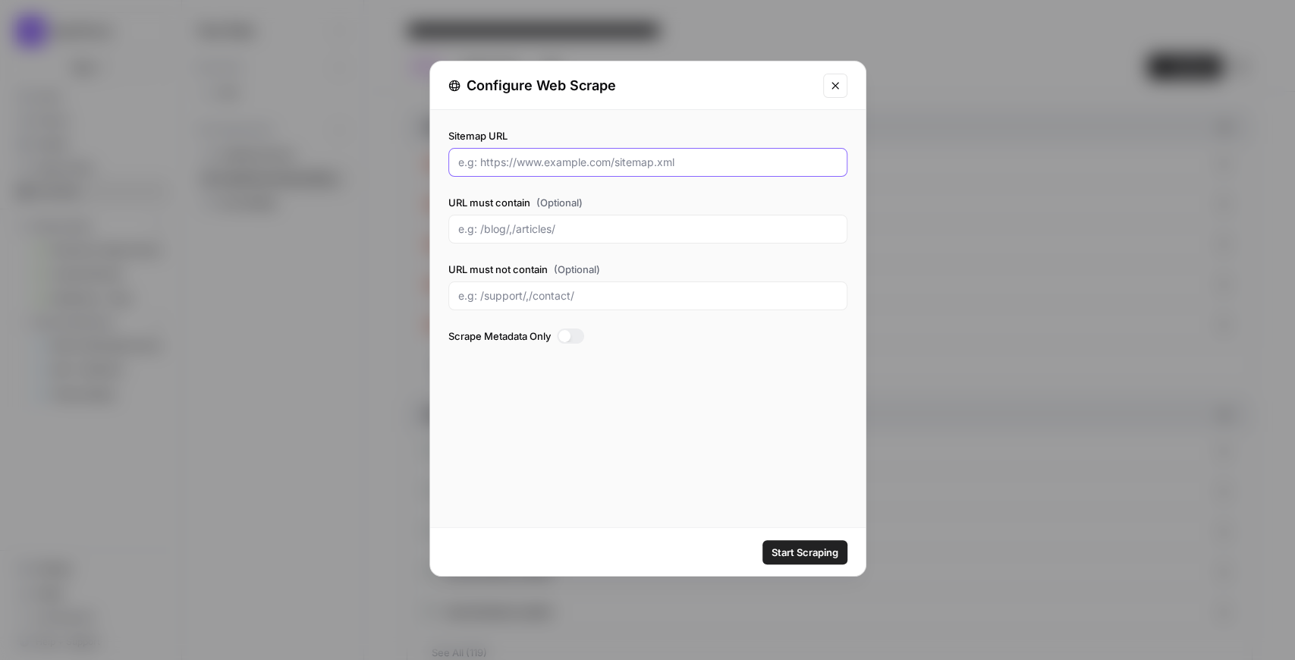
click at [569, 159] on input "Sitemap URL" at bounding box center [647, 162] width 379 height 15
paste input "https://www.openphone.com/blog/post-sitemap.xml"
type input "https://www.openphone.com/blog/post-sitemap.xml"
click at [619, 278] on div "URL must not contain (Optional)" at bounding box center [647, 286] width 399 height 49
click at [622, 285] on div at bounding box center [647, 296] width 399 height 29
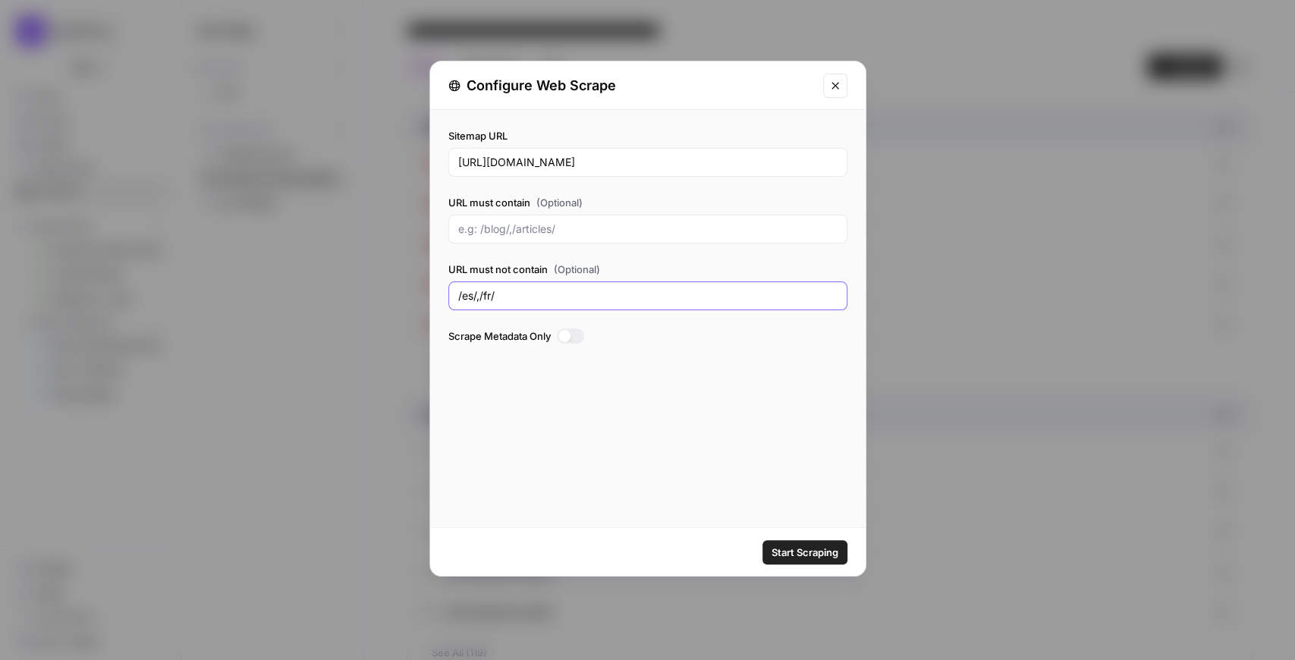
type input "/es/,/fr/"
click at [638, 263] on label "URL must not contain (Optional)" at bounding box center [647, 269] width 399 height 15
click at [638, 288] on input "/es/,/fr/" at bounding box center [647, 295] width 379 height 15
click at [820, 549] on span "Start Scraping" at bounding box center [805, 552] width 67 height 15
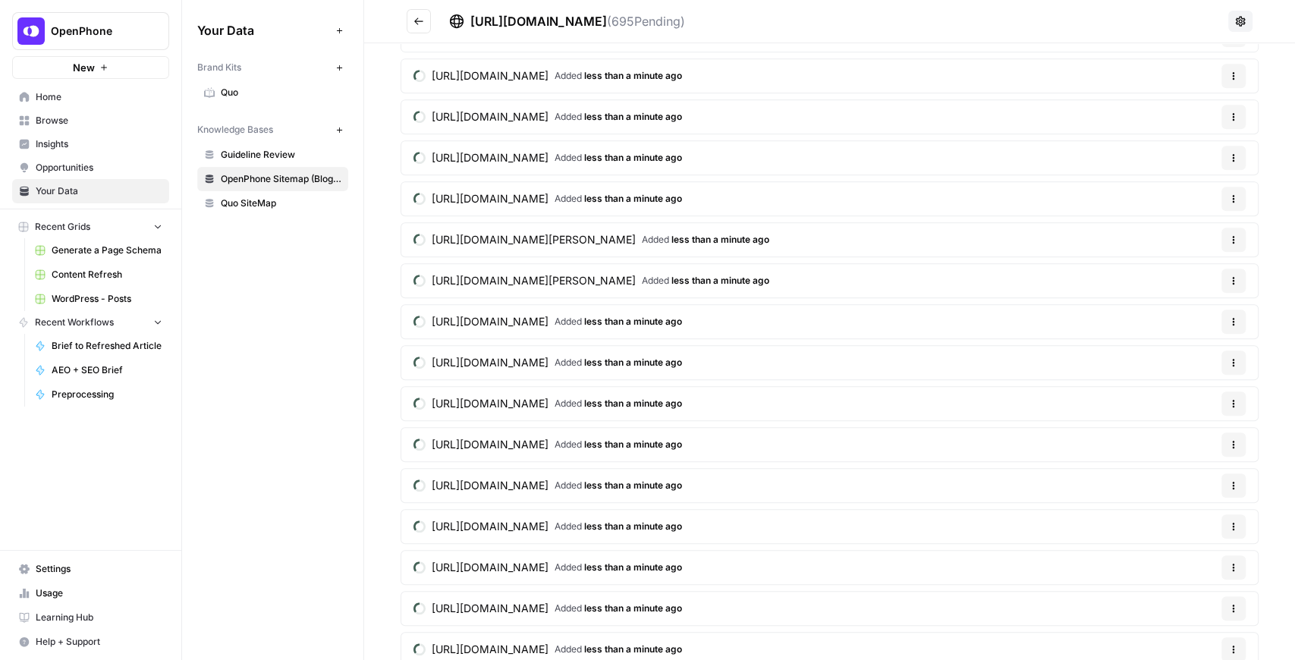
scroll to position [1112, 0]
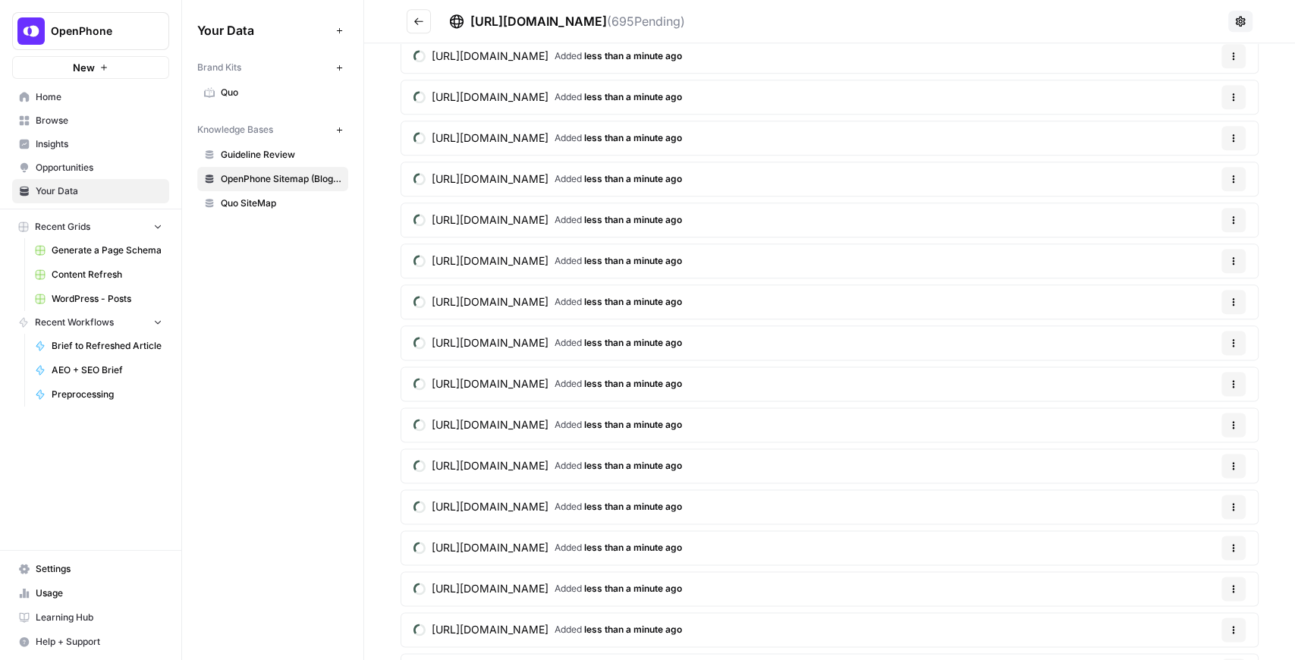
click at [420, 26] on icon "Go back" at bounding box center [419, 21] width 11 height 11
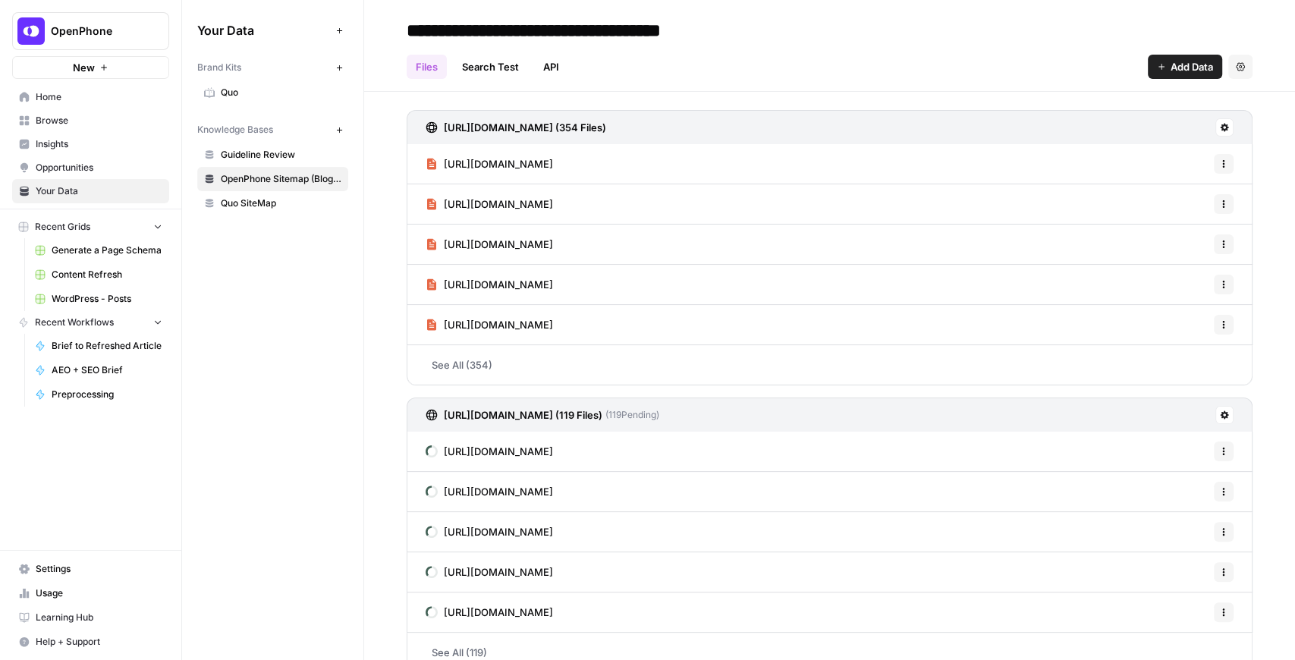
click at [127, 304] on span "WordPress - Posts" at bounding box center [107, 299] width 111 height 14
click at [110, 276] on span "Content Refresh" at bounding box center [107, 275] width 111 height 14
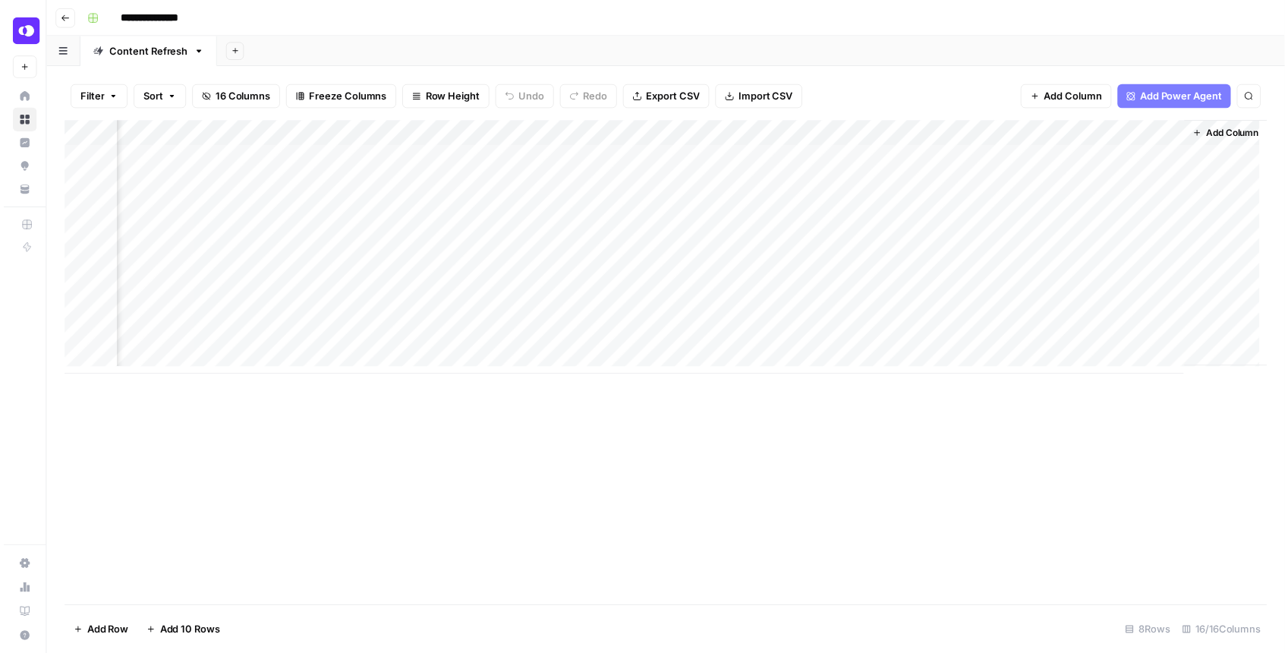
scroll to position [0, 1475]
click at [1029, 232] on div "Add Column" at bounding box center [669, 249] width 1216 height 256
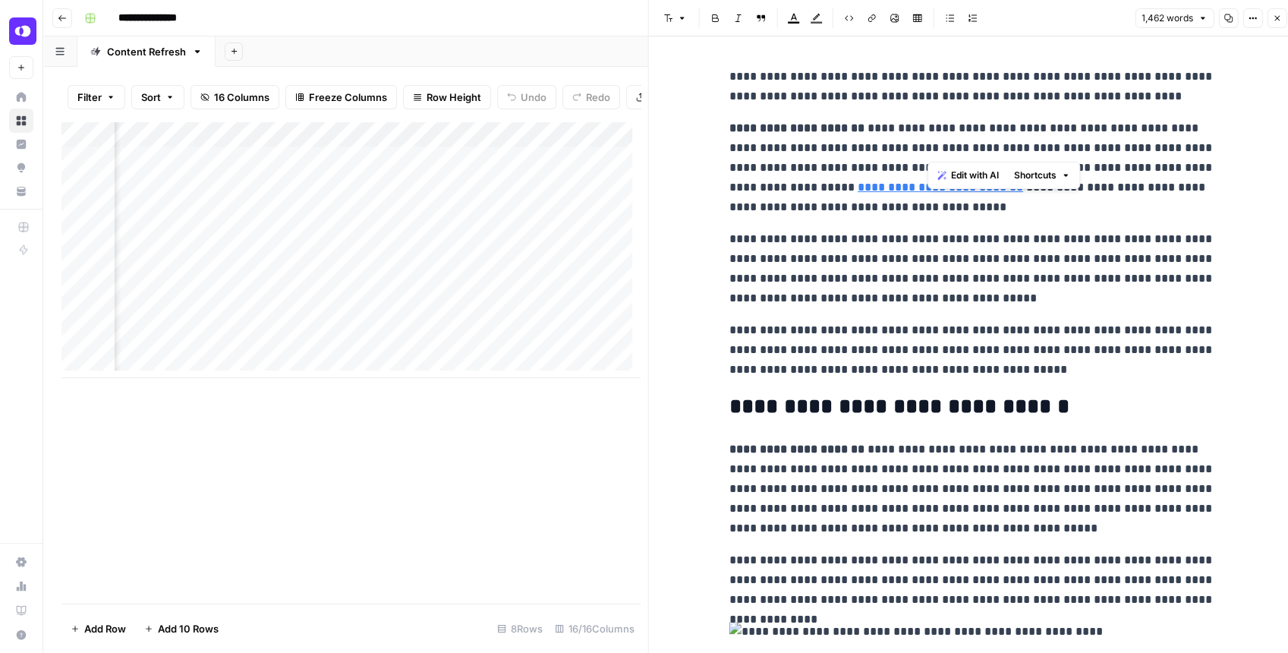
drag, startPoint x: 930, startPoint y: 126, endPoint x: 962, endPoint y: 147, distance: 38.9
click at [955, 147] on p "**********" at bounding box center [972, 167] width 486 height 99
click at [1119, 146] on p "**********" at bounding box center [972, 167] width 486 height 99
drag, startPoint x: 893, startPoint y: 243, endPoint x: 849, endPoint y: 298, distance: 70.8
click at [850, 298] on p "**********" at bounding box center [972, 268] width 486 height 79
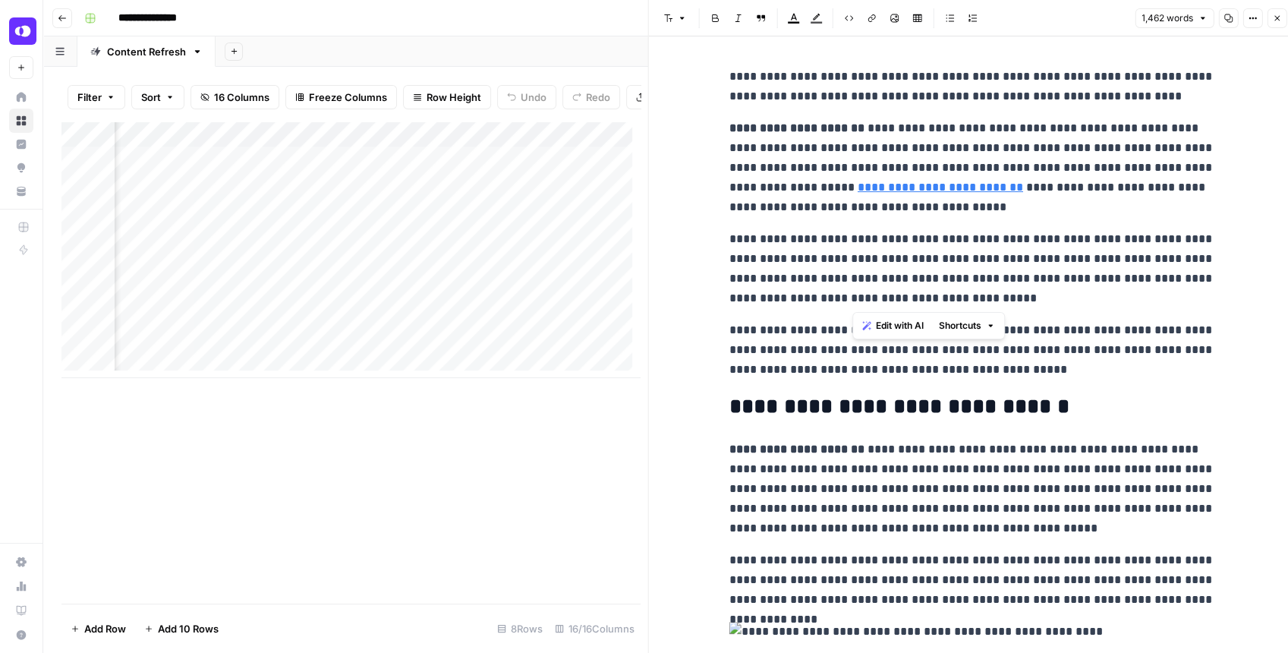
click at [880, 246] on p "**********" at bounding box center [972, 268] width 486 height 79
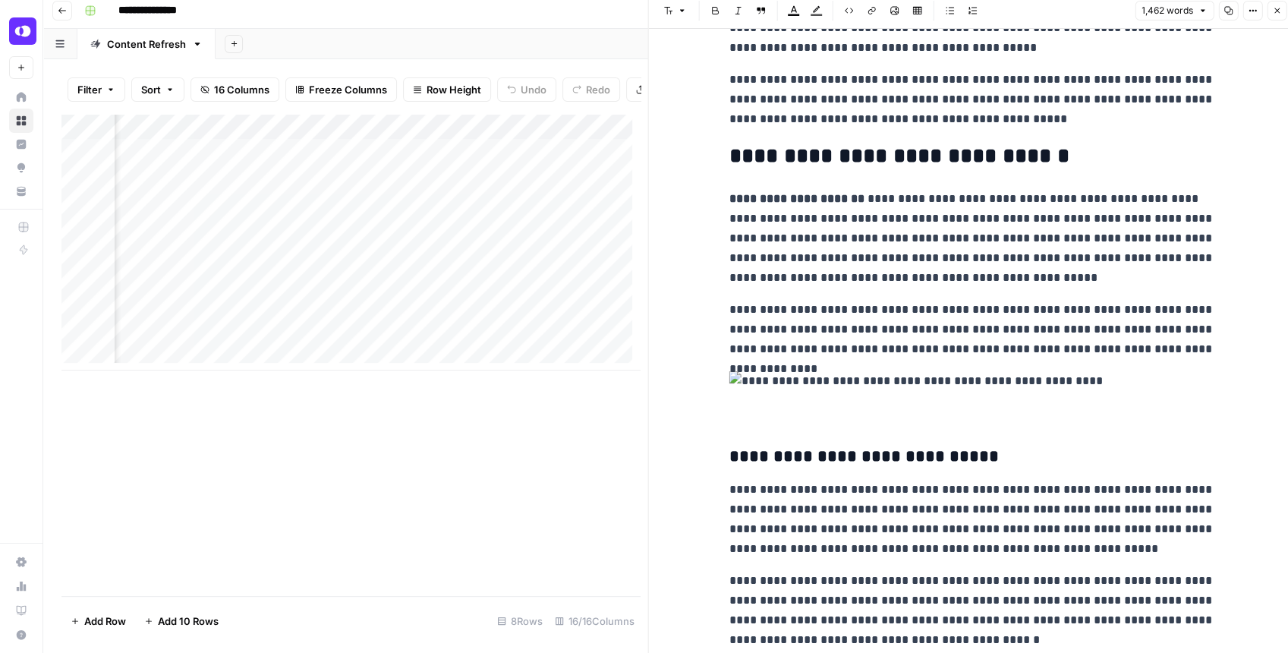
scroll to position [231, 0]
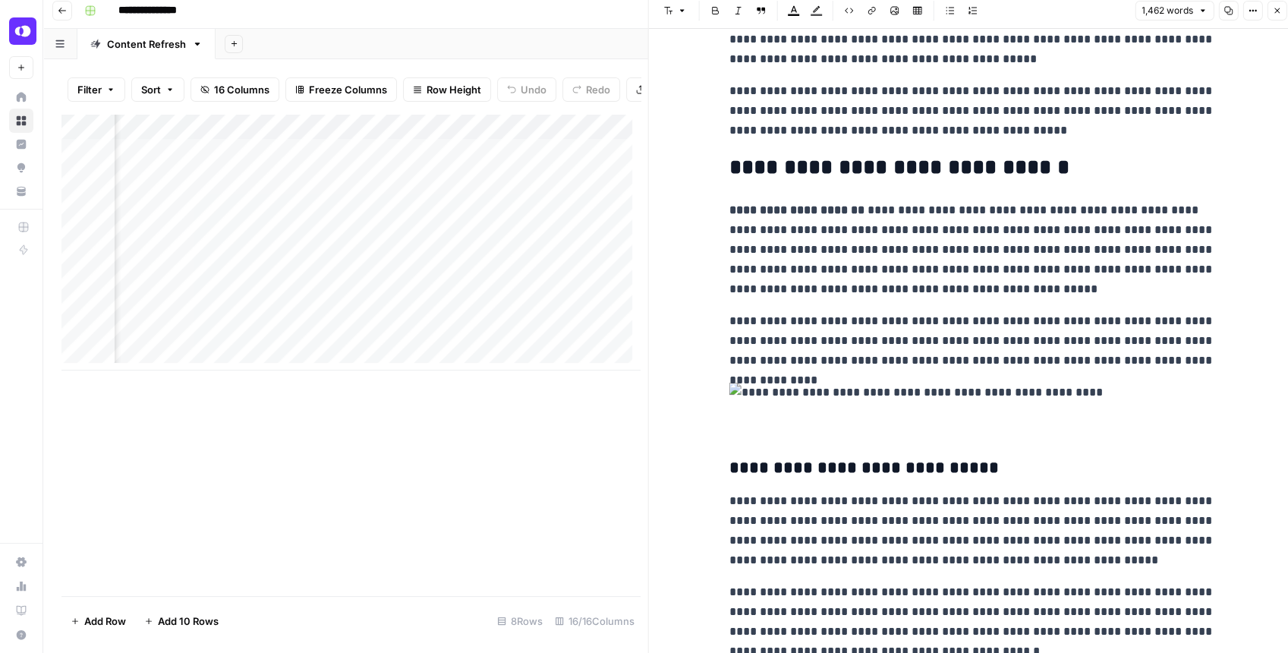
click at [1279, 14] on icon "button" at bounding box center [1276, 10] width 9 height 9
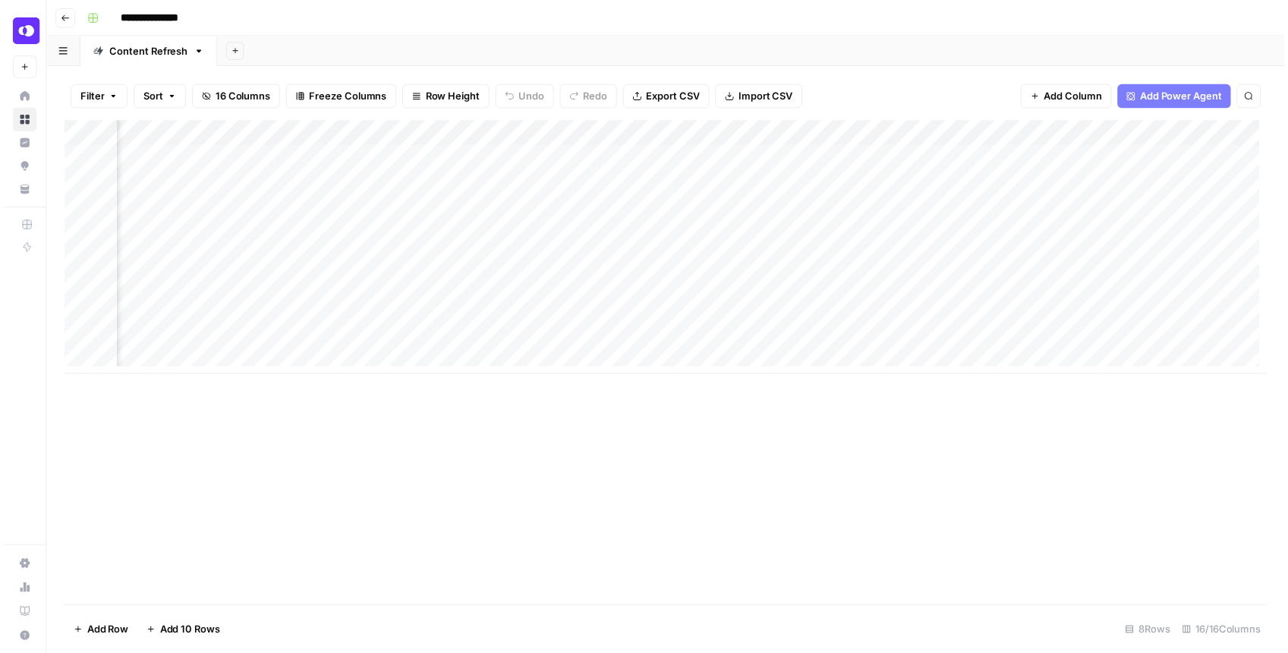
scroll to position [0, 755]
click at [592, 238] on div "Add Column" at bounding box center [669, 249] width 1216 height 256
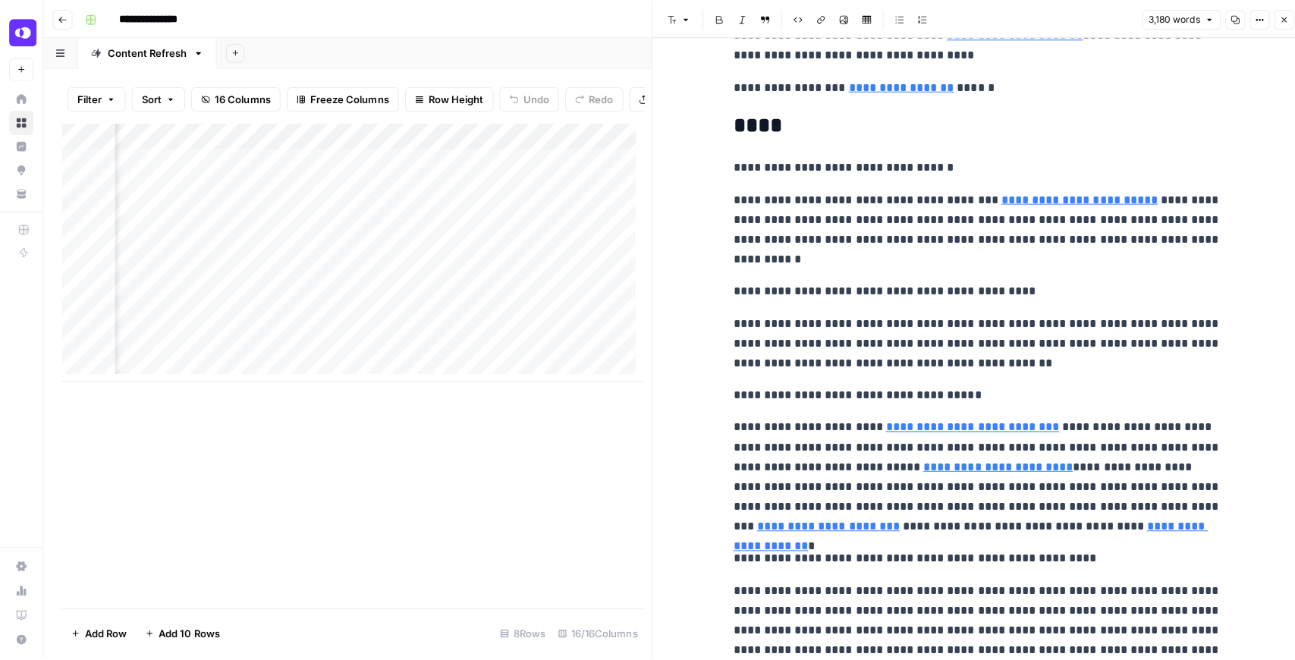
scroll to position [6635, 0]
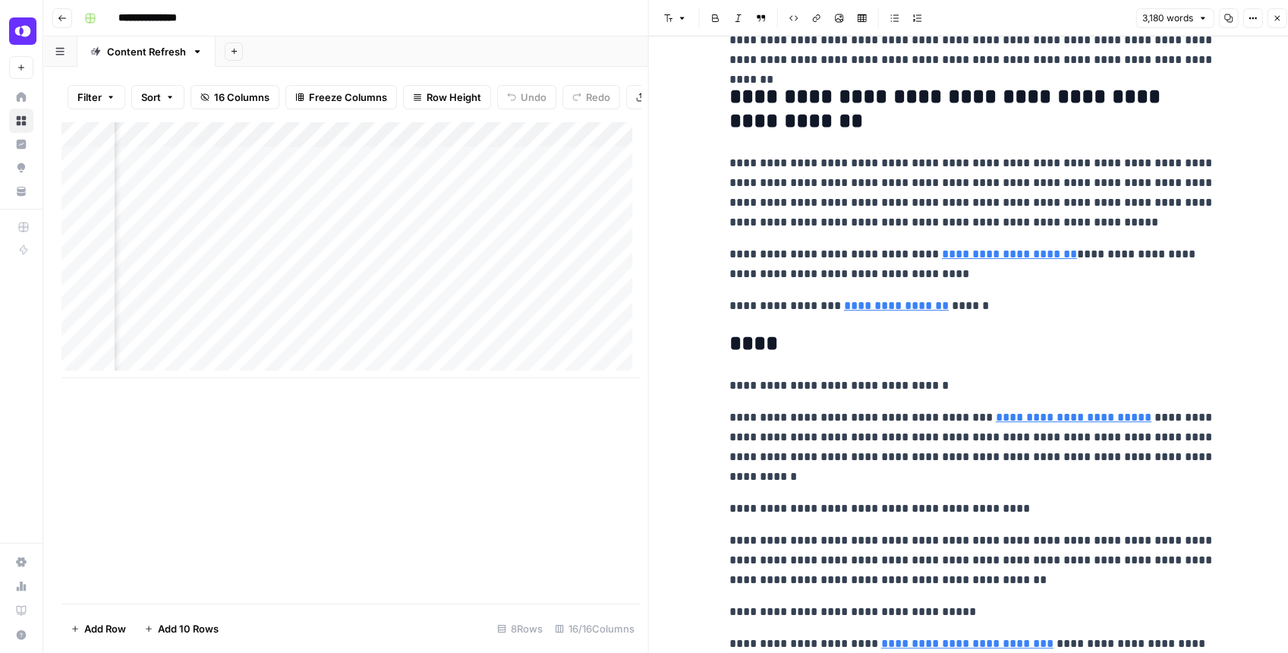
click at [1279, 18] on icon "button" at bounding box center [1276, 18] width 9 height 9
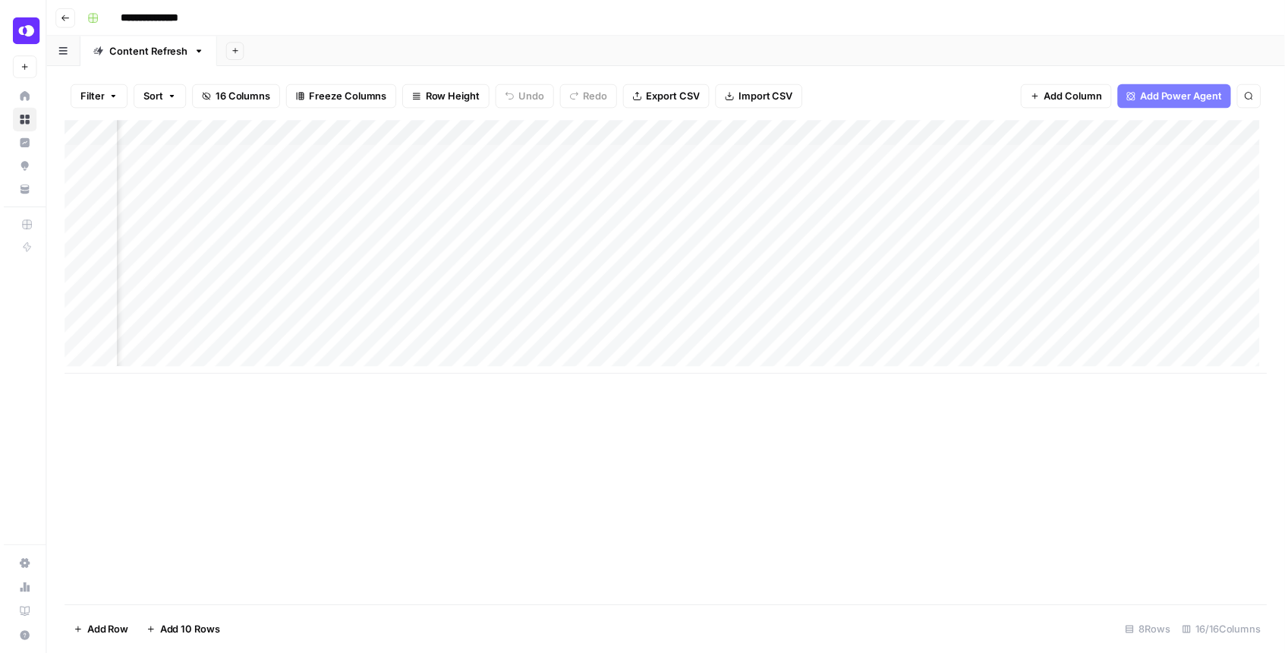
scroll to position [0, 1264]
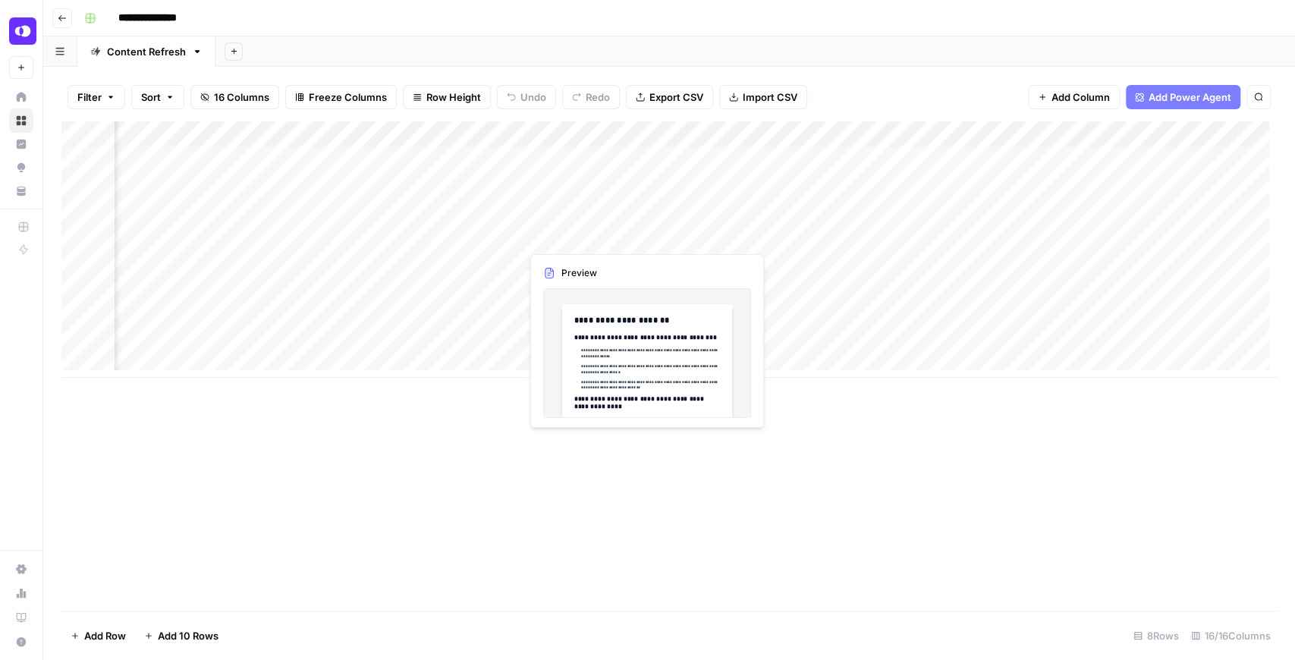
click at [645, 241] on div "Add Column" at bounding box center [669, 249] width 1216 height 256
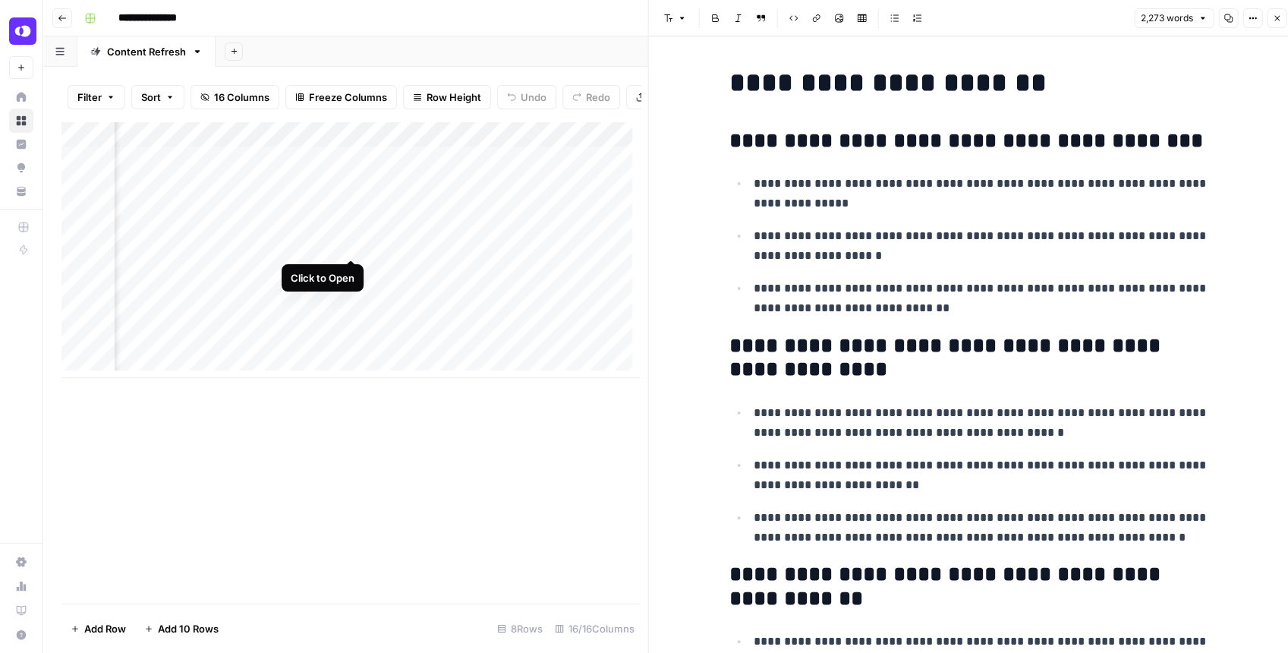
click at [348, 246] on div "Add Column" at bounding box center [350, 249] width 578 height 256
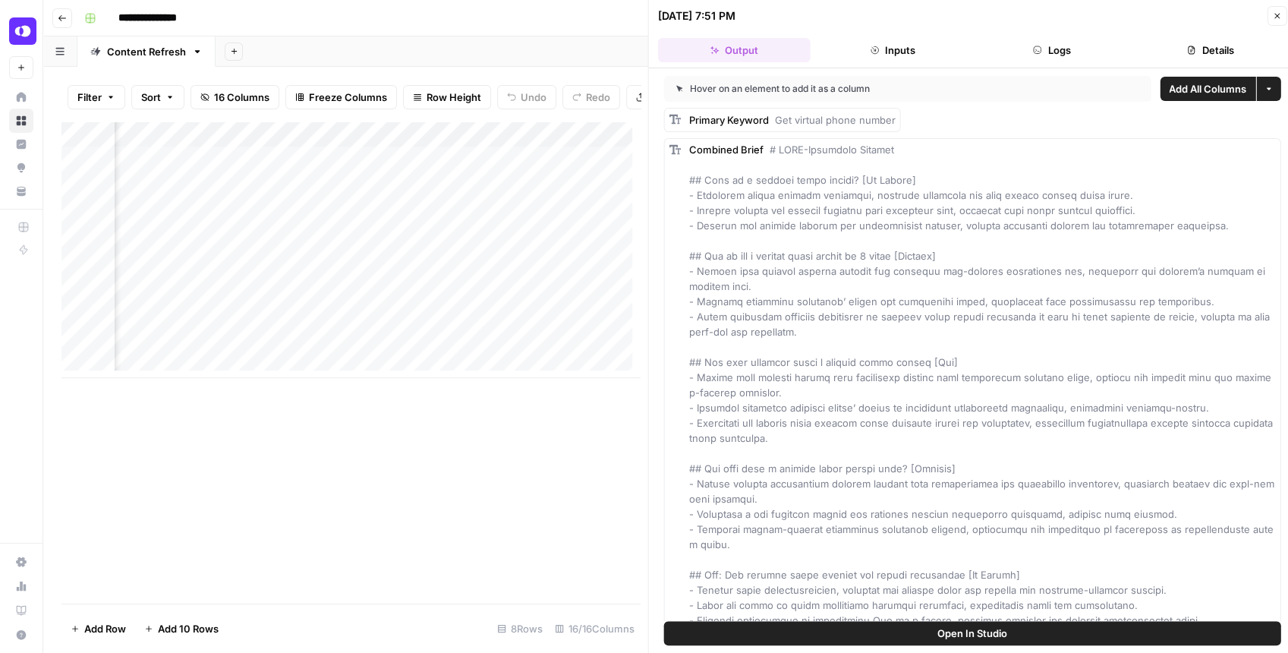
click at [1010, 636] on button "Open In Studio" at bounding box center [972, 633] width 617 height 24
click at [354, 146] on div "Add Column" at bounding box center [350, 249] width 578 height 256
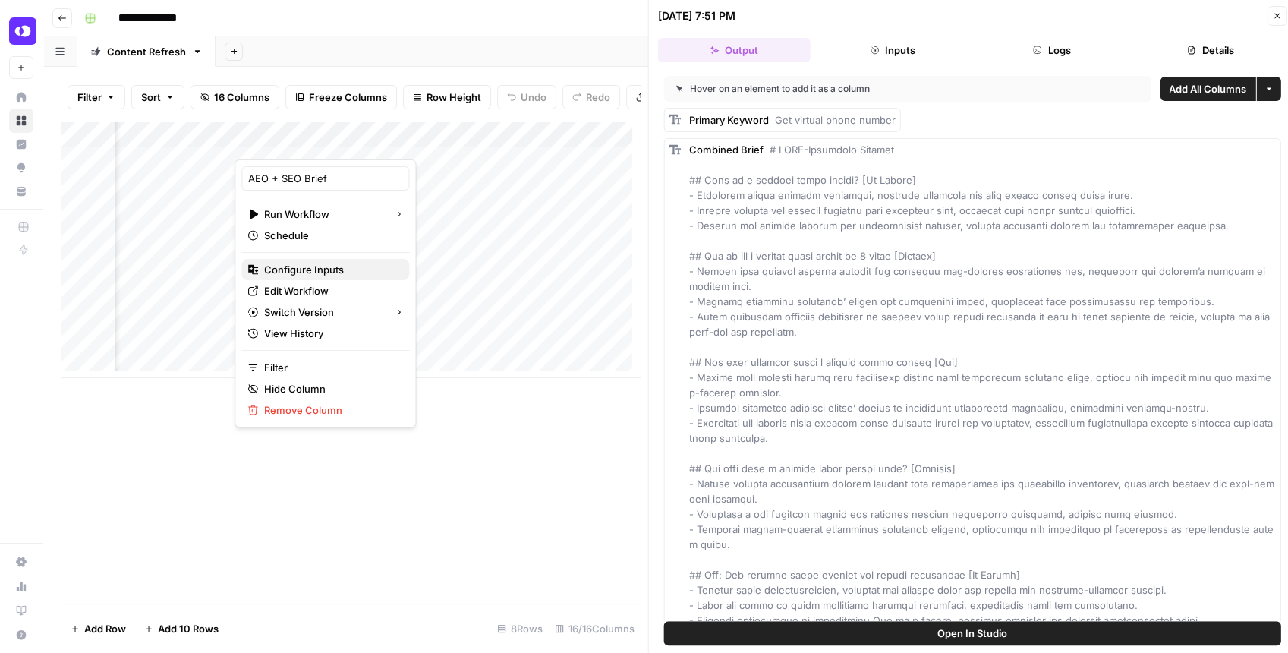
click at [324, 273] on span "Configure Inputs" at bounding box center [330, 269] width 133 height 15
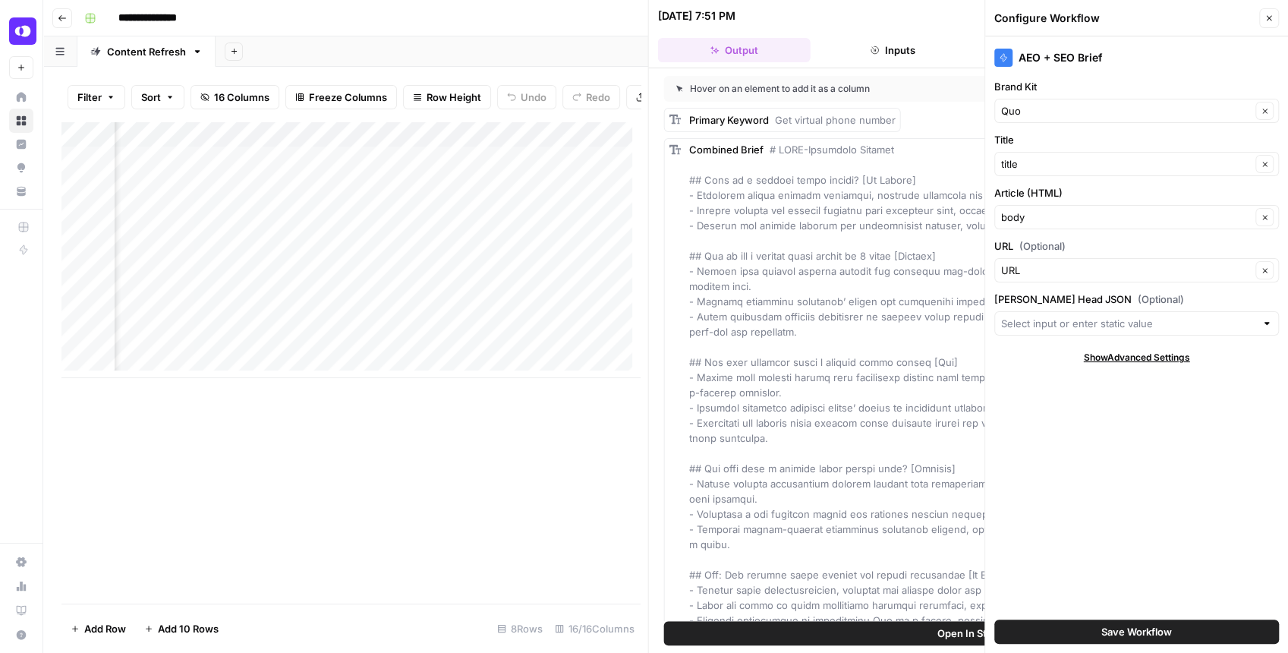
click at [1269, 20] on icon "button" at bounding box center [1268, 18] width 9 height 9
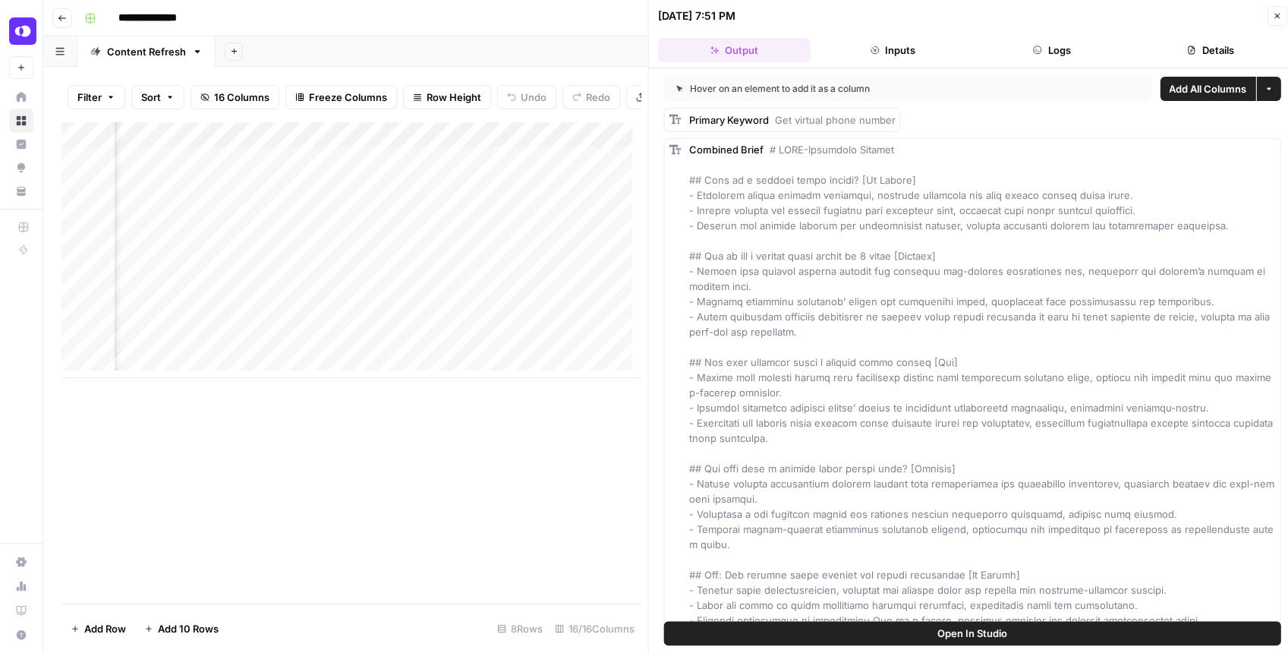
click at [373, 244] on div "Add Column" at bounding box center [350, 249] width 578 height 256
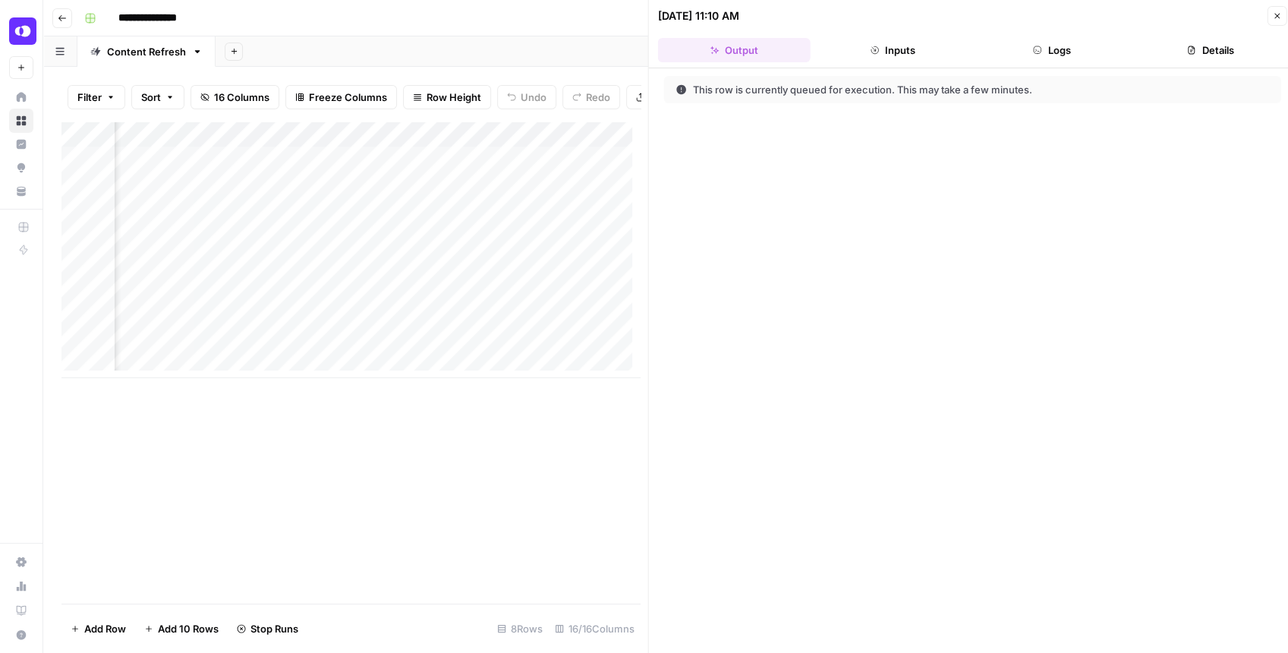
click at [1278, 12] on icon "button" at bounding box center [1276, 15] width 9 height 9
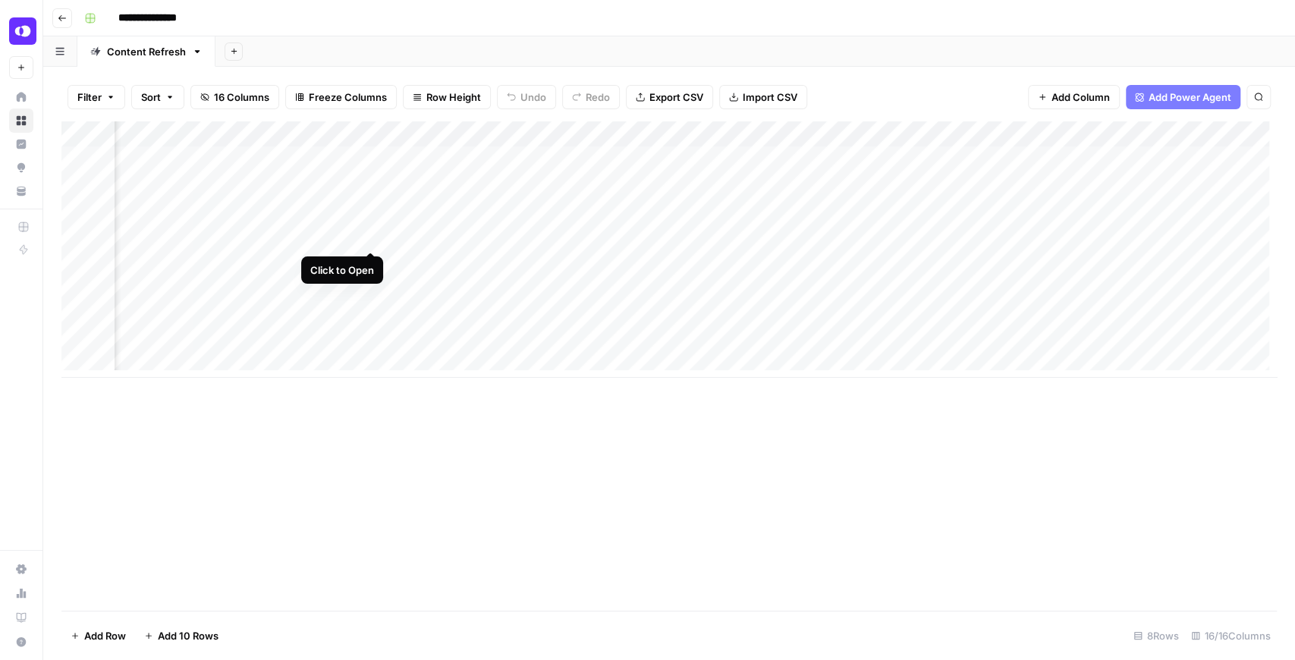
click at [370, 238] on div "Add Column" at bounding box center [669, 249] width 1216 height 256
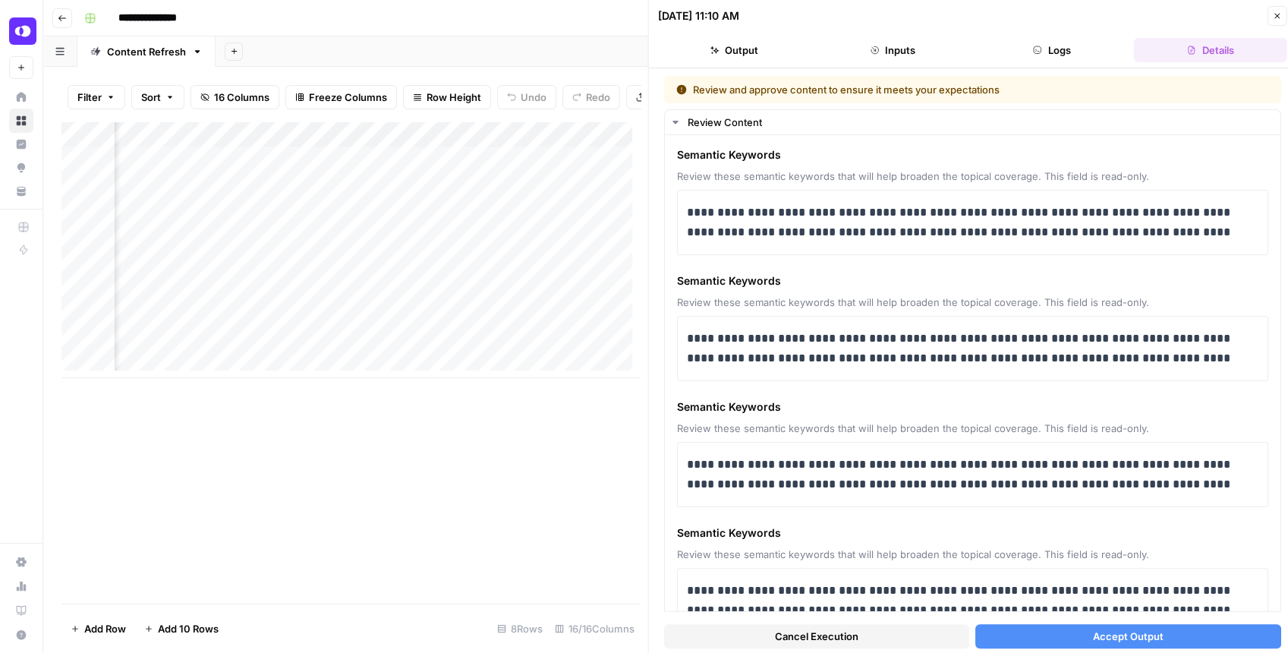
click at [893, 634] on button "Cancel Execution" at bounding box center [816, 636] width 305 height 24
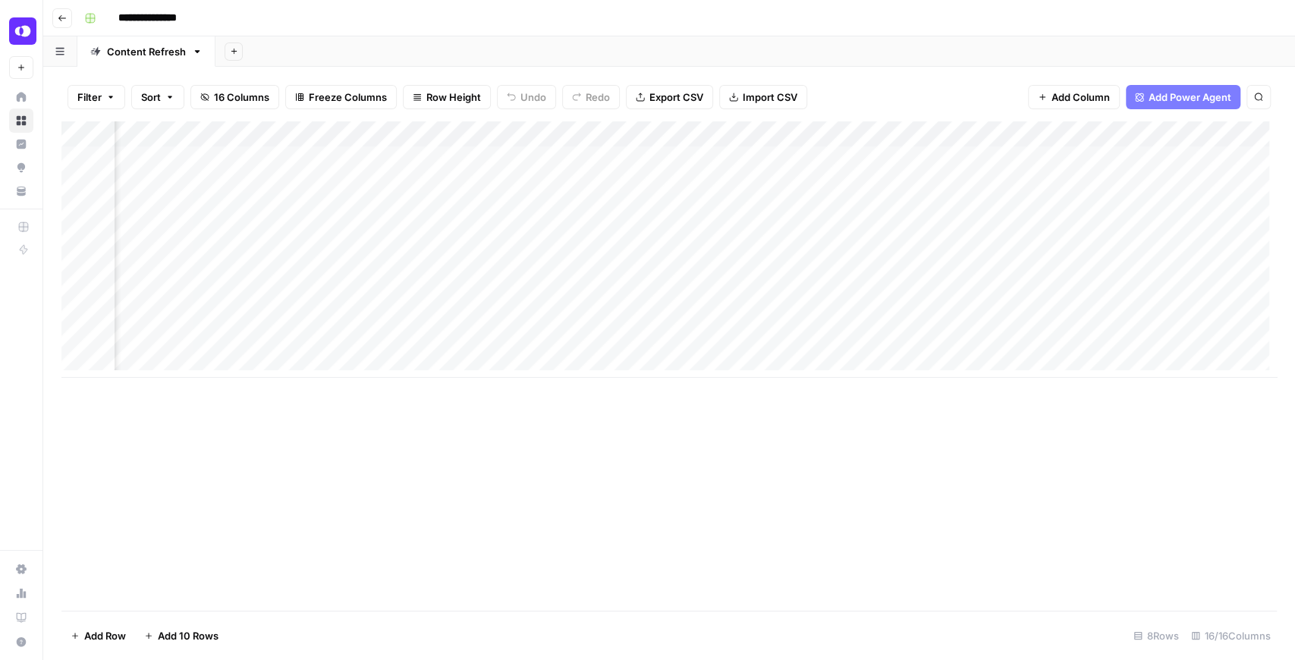
click at [347, 238] on div "Add Column" at bounding box center [669, 249] width 1216 height 256
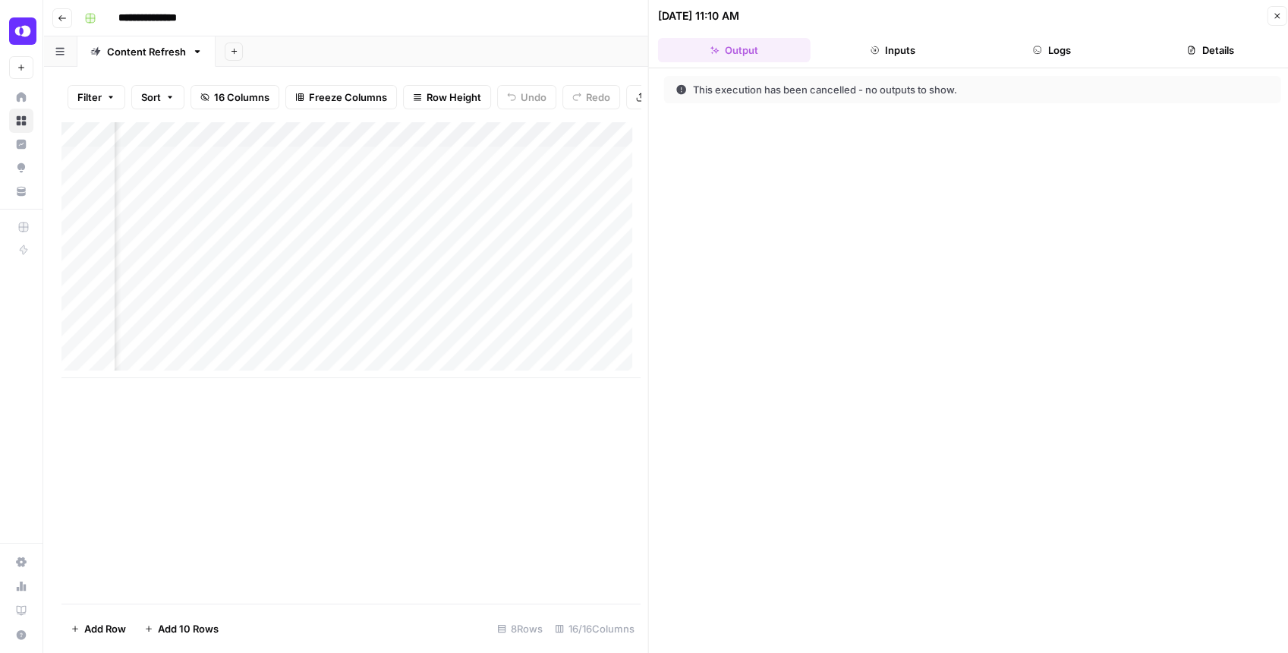
click at [348, 245] on div "Add Column" at bounding box center [350, 249] width 578 height 256
click at [349, 146] on div "Add Column" at bounding box center [350, 249] width 578 height 256
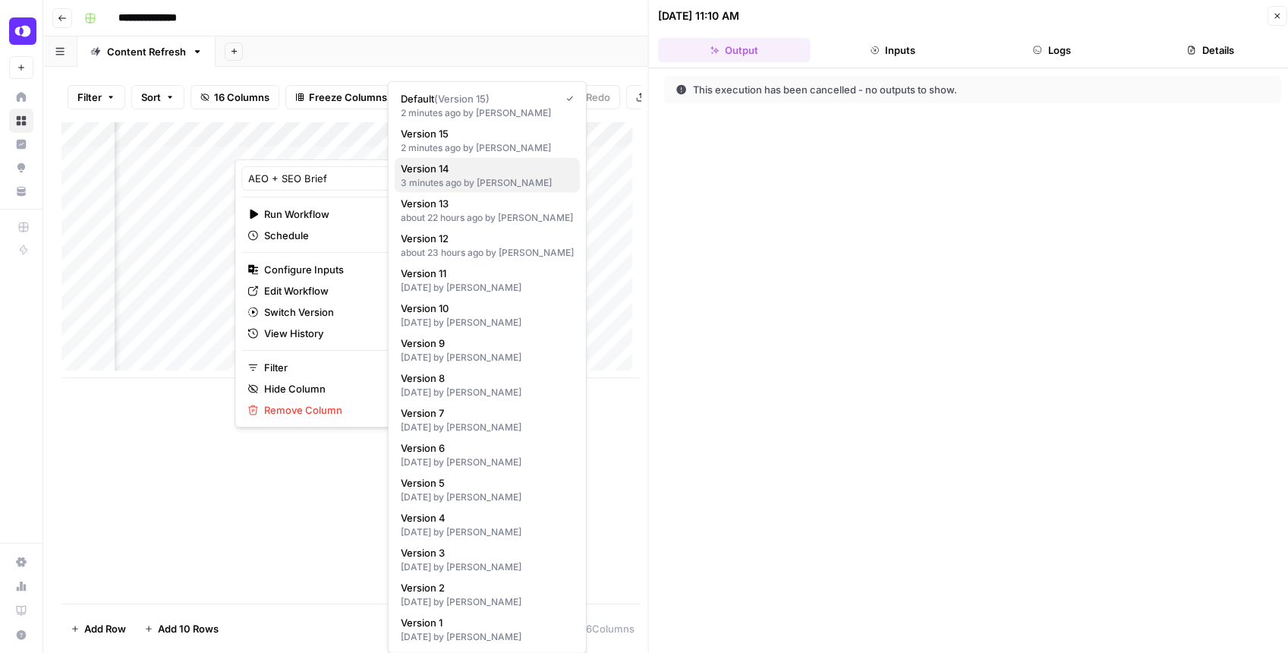
click at [499, 169] on span "Version 14" at bounding box center [484, 168] width 167 height 15
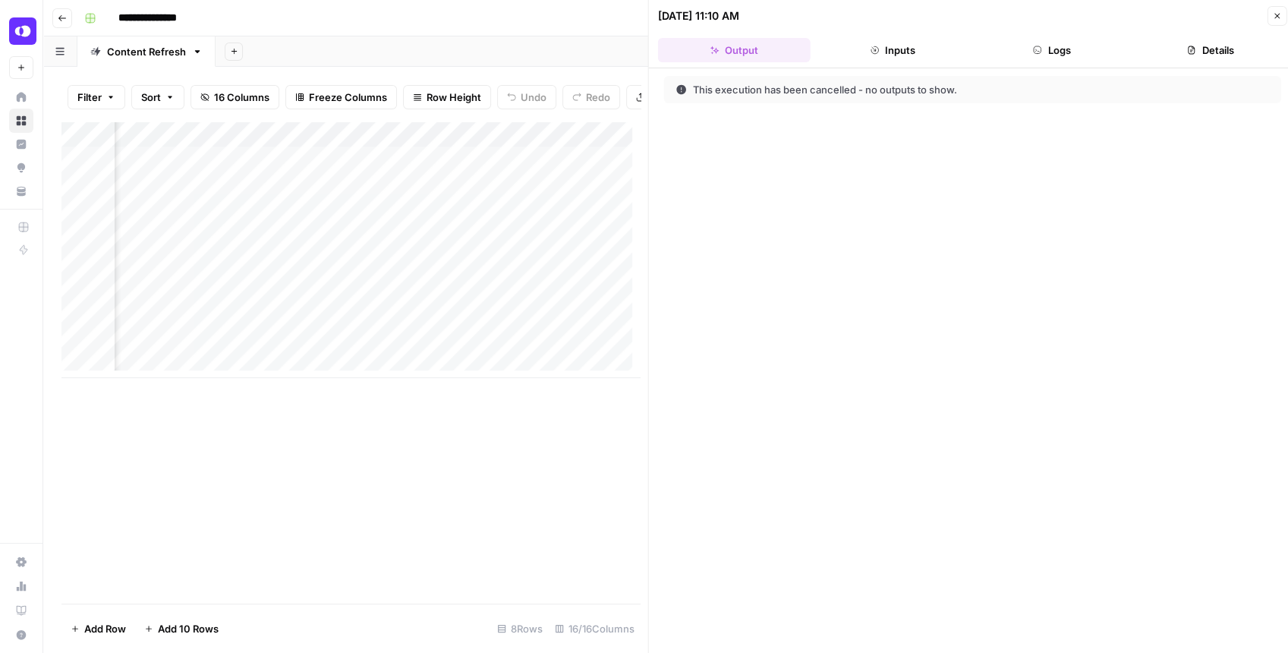
click at [351, 147] on div "Add Column" at bounding box center [350, 249] width 578 height 256
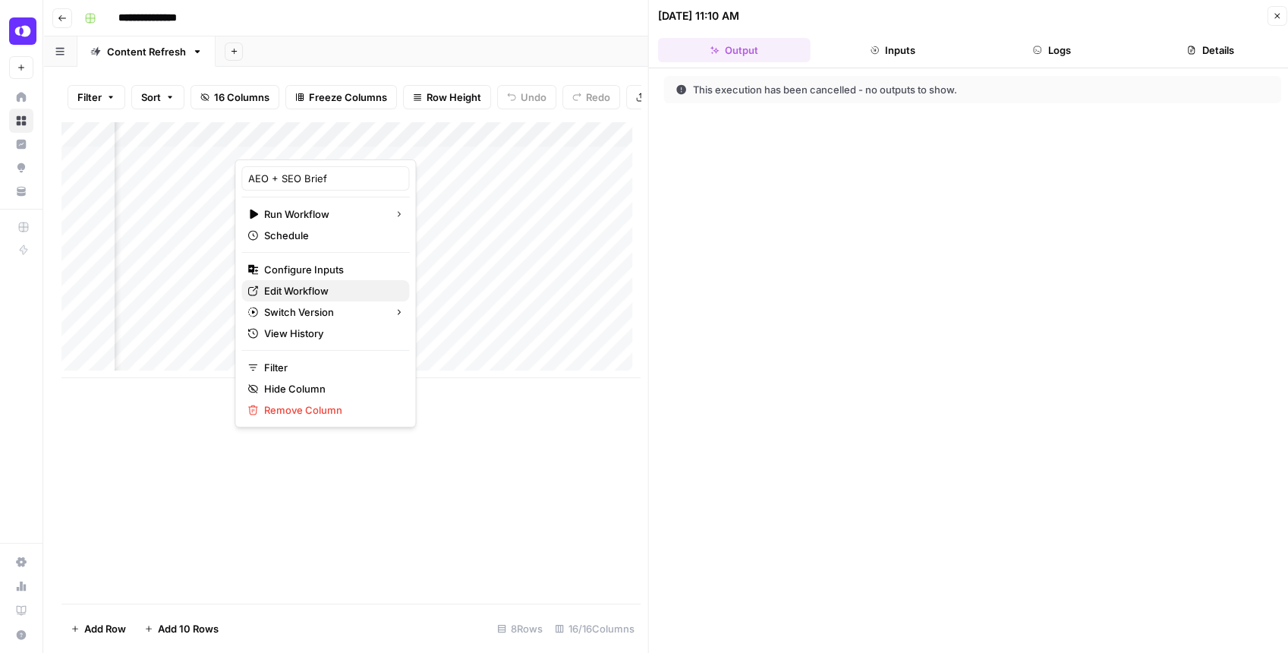
click at [313, 284] on span "Edit Workflow" at bounding box center [330, 290] width 133 height 15
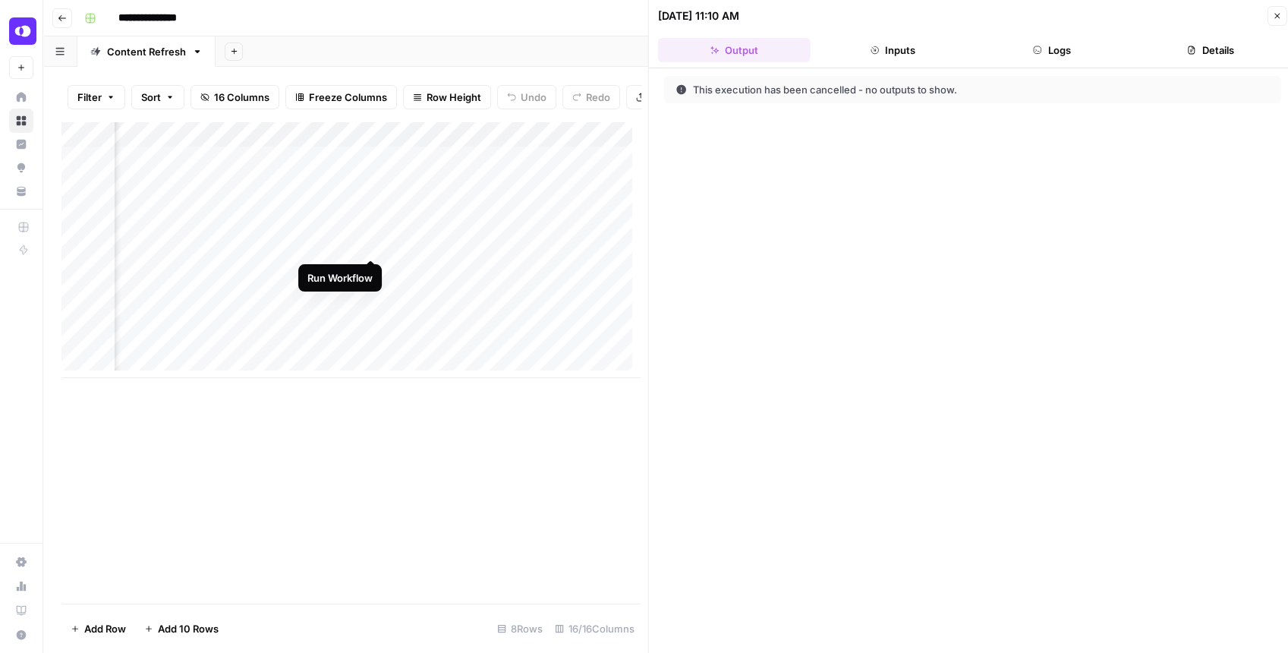
click at [367, 244] on div "Add Column" at bounding box center [350, 249] width 578 height 256
click at [1276, 21] on button "Close" at bounding box center [1277, 16] width 20 height 20
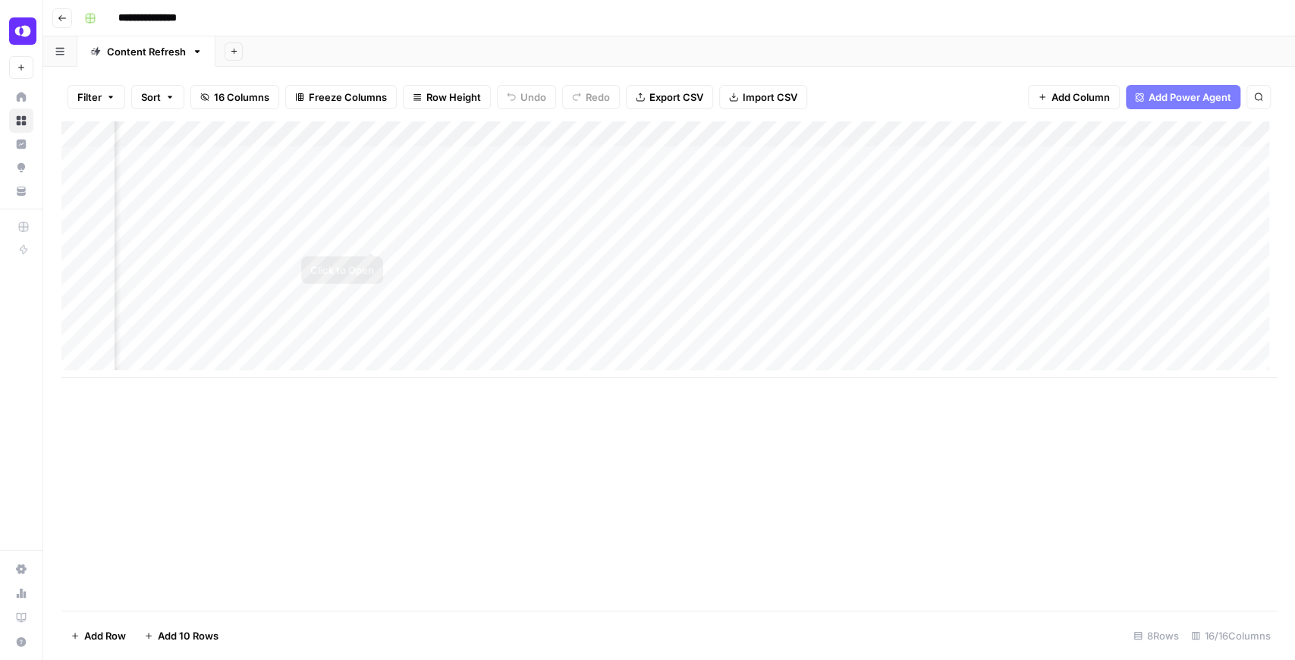
click at [369, 235] on div "Add Column" at bounding box center [669, 249] width 1216 height 256
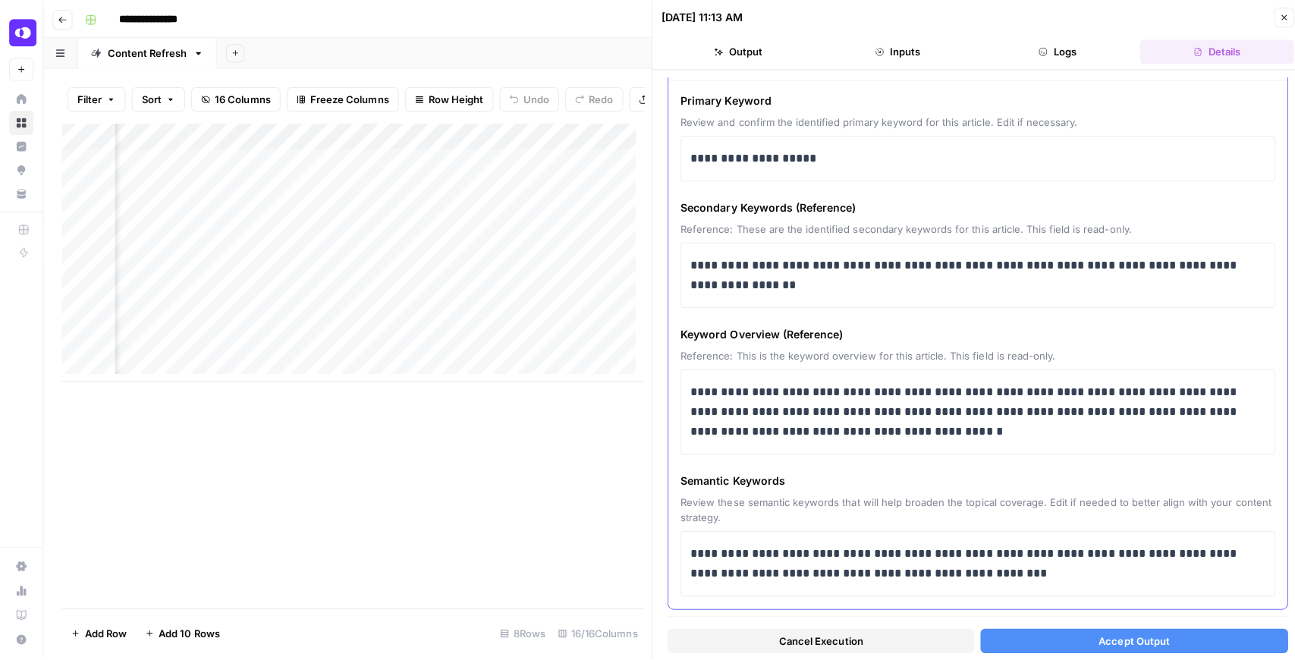
scroll to position [77, 0]
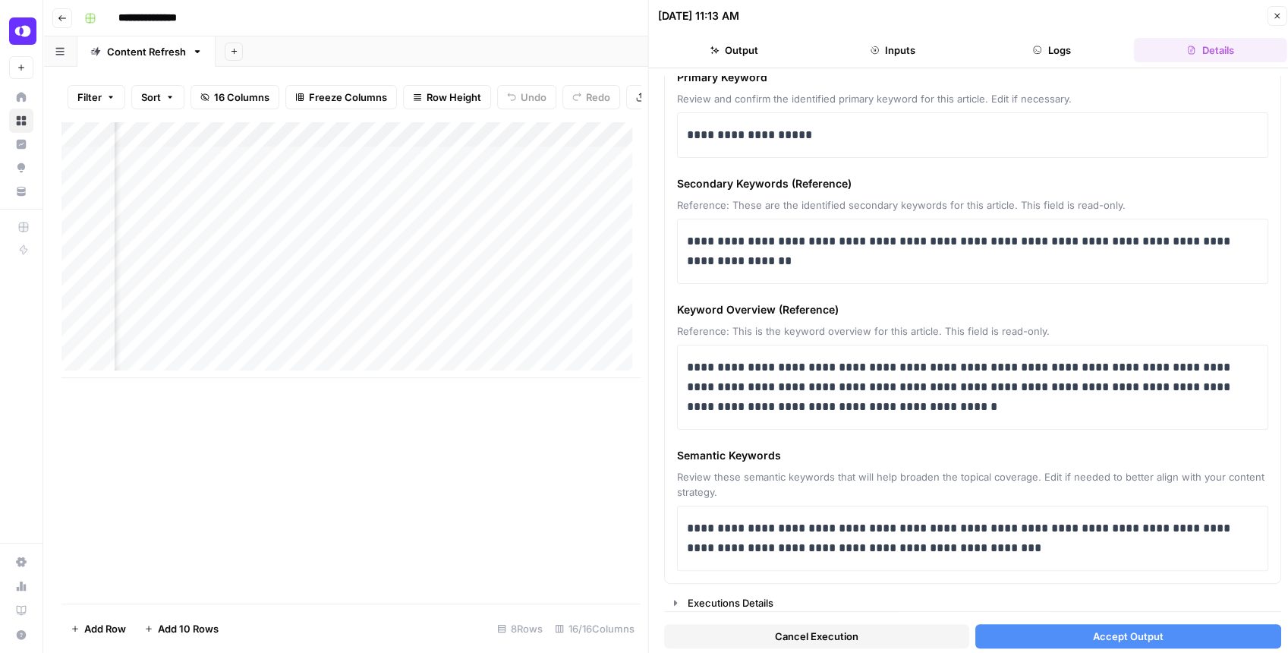
click at [1131, 629] on span "Accept Output" at bounding box center [1127, 635] width 71 height 15
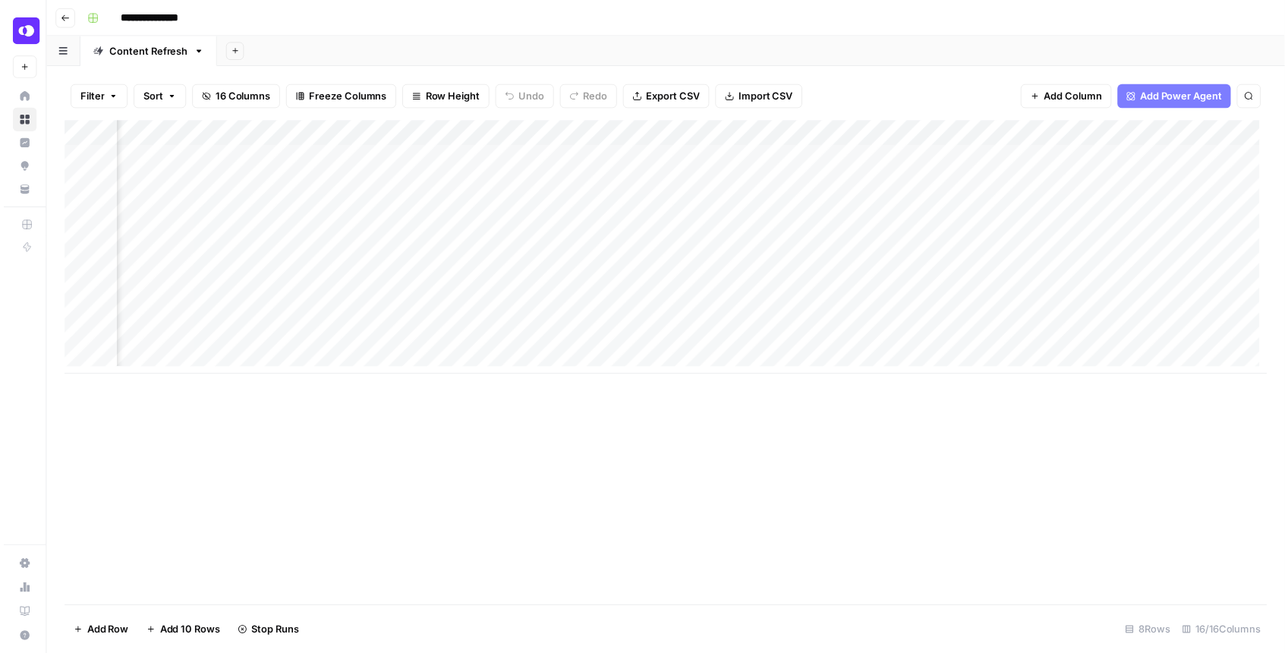
scroll to position [0, 809]
click at [824, 237] on div "Add Column" at bounding box center [669, 249] width 1216 height 256
click at [826, 238] on div "Add Column" at bounding box center [669, 249] width 1216 height 256
click at [823, 241] on div "Add Column" at bounding box center [669, 249] width 1216 height 256
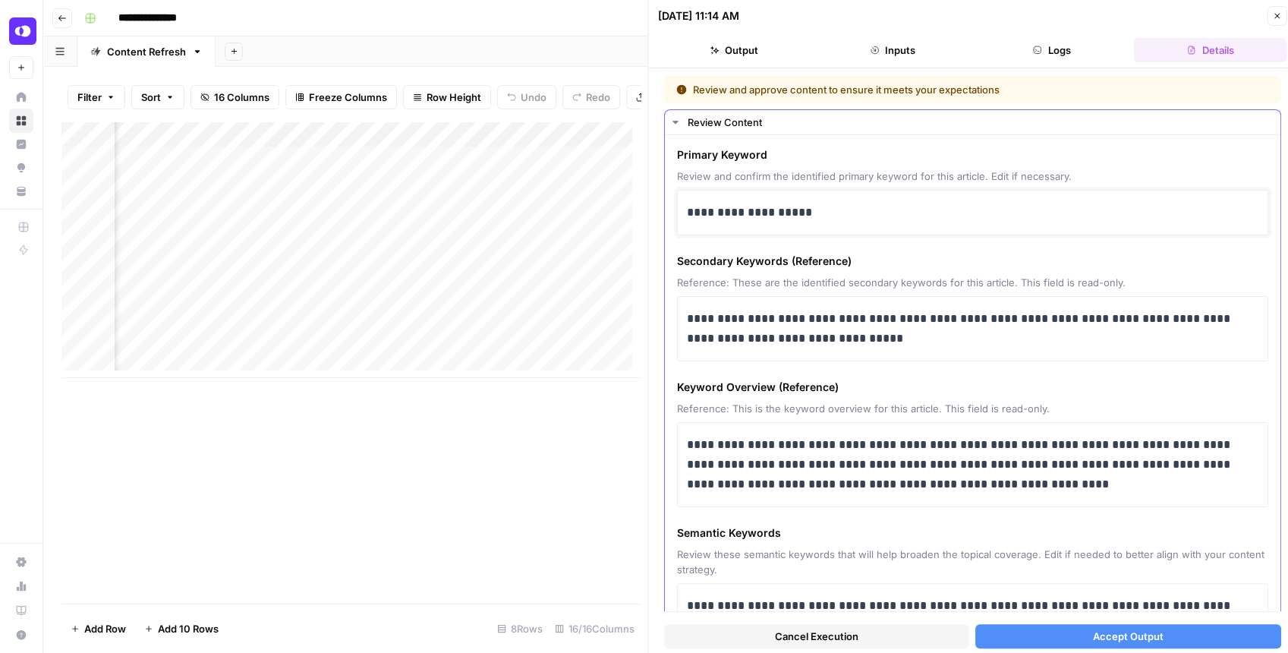
click at [691, 207] on p "**********" at bounding box center [969, 213] width 565 height 20
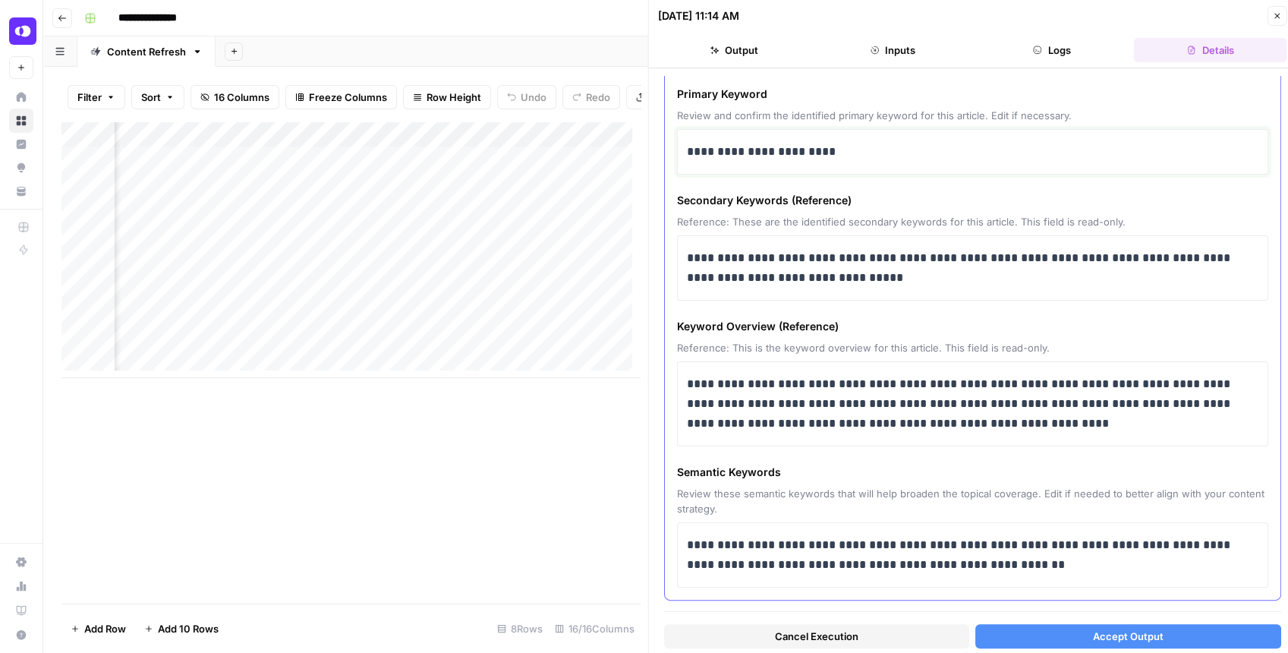
scroll to position [77, 0]
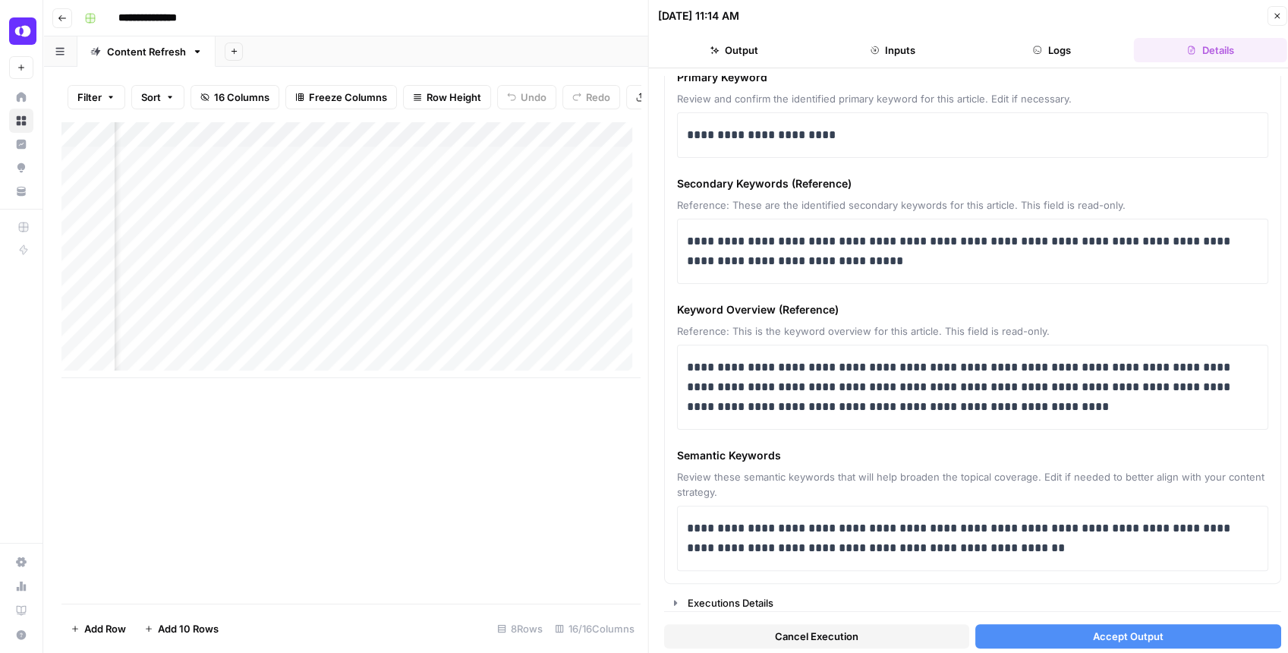
click at [1092, 633] on span "Accept Output" at bounding box center [1127, 635] width 71 height 15
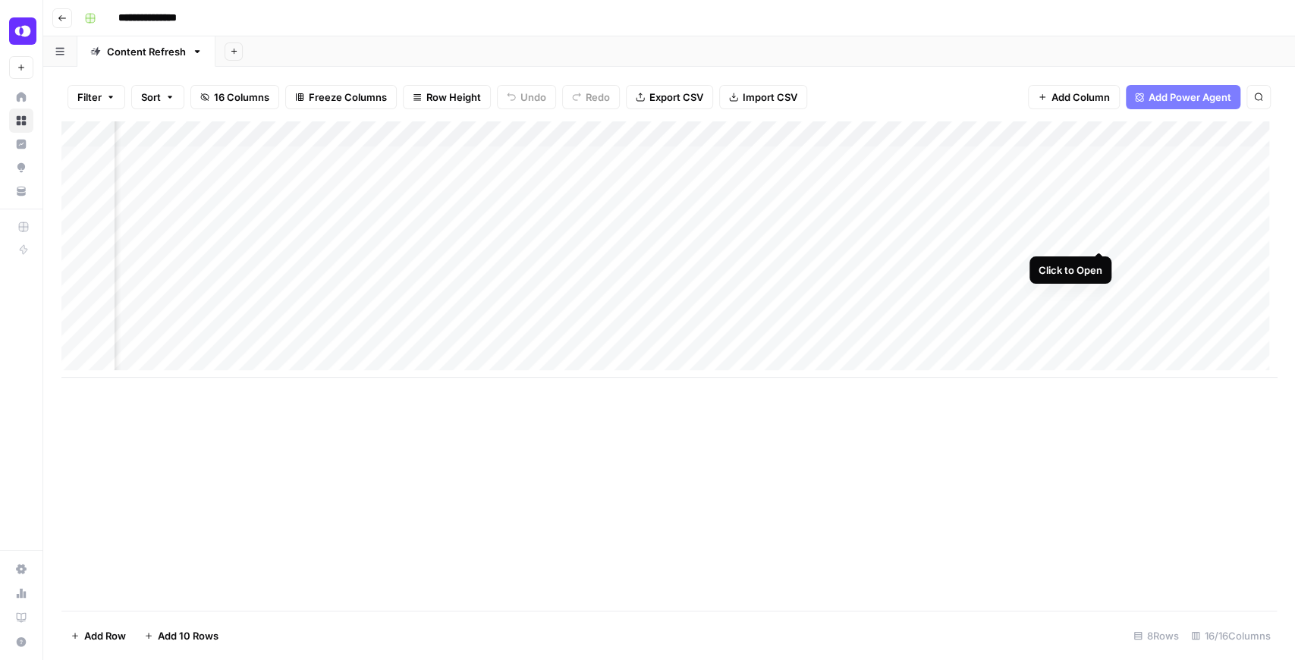
click at [1100, 237] on div "Add Column" at bounding box center [669, 249] width 1216 height 256
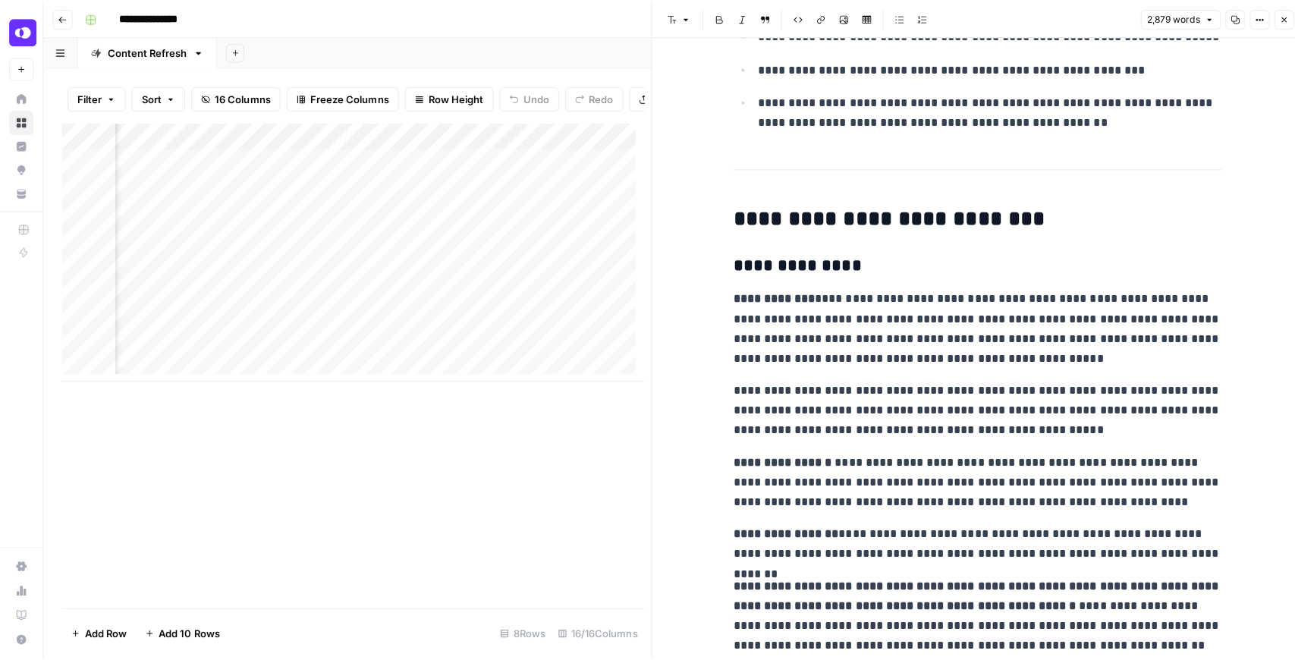
scroll to position [4654, 0]
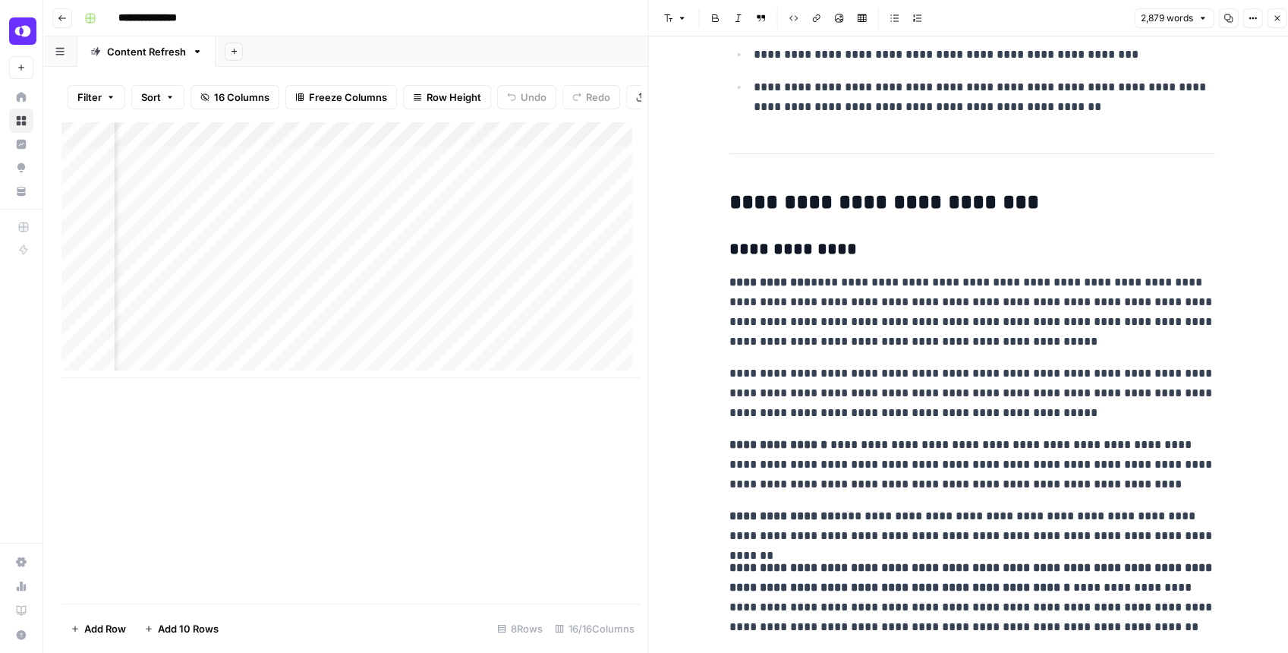
click at [1272, 24] on button "Close" at bounding box center [1277, 18] width 20 height 20
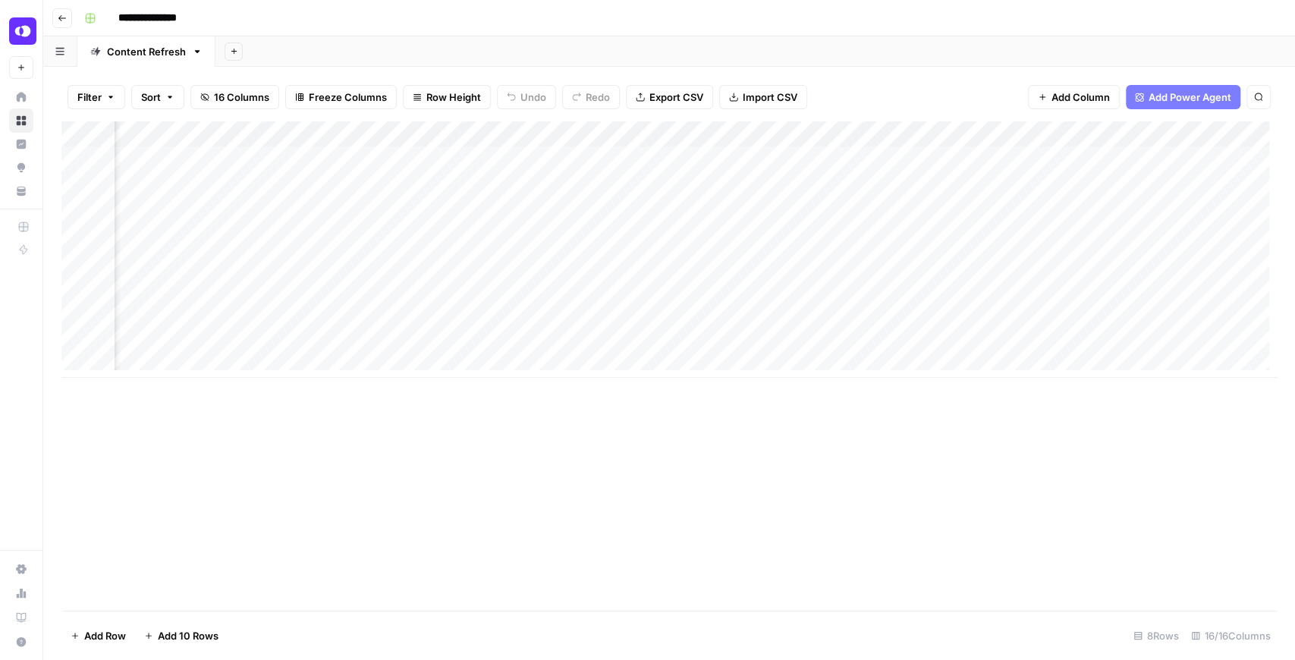
scroll to position [0, 1403]
click at [829, 235] on div "Add Column" at bounding box center [669, 249] width 1216 height 256
click at [1237, 138] on span "Add Column" at bounding box center [1242, 134] width 53 height 14
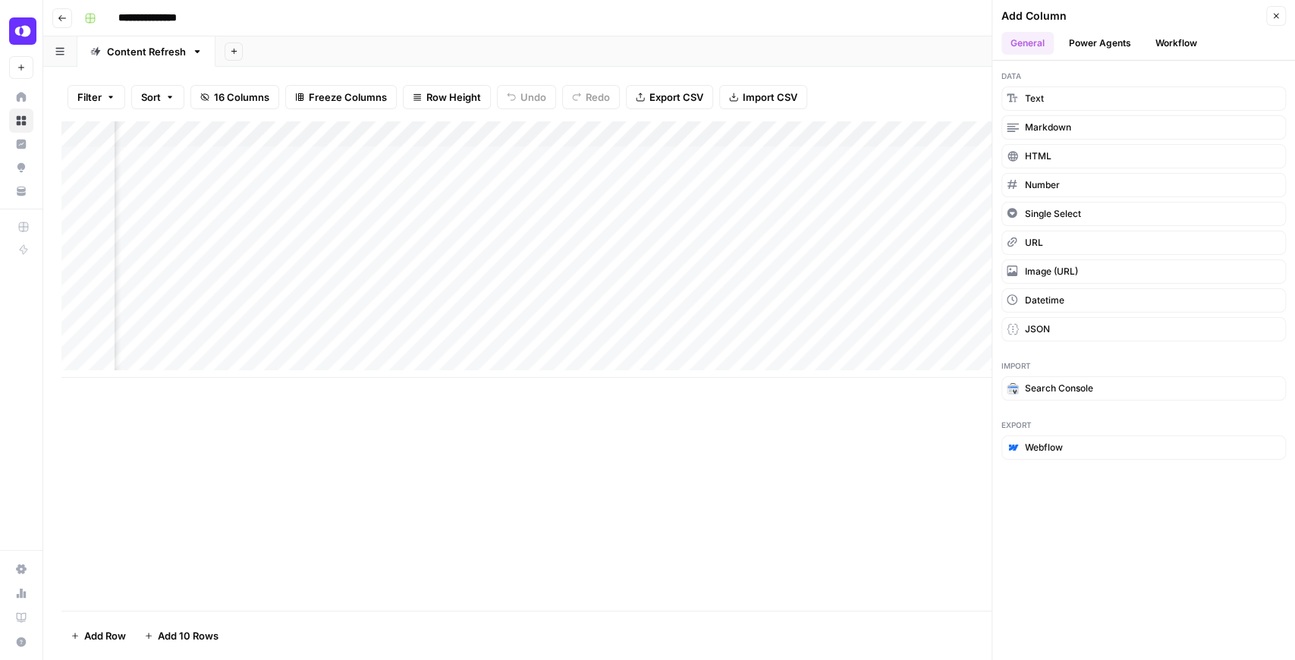
click at [1163, 42] on button "Workflow" at bounding box center [1177, 43] width 60 height 23
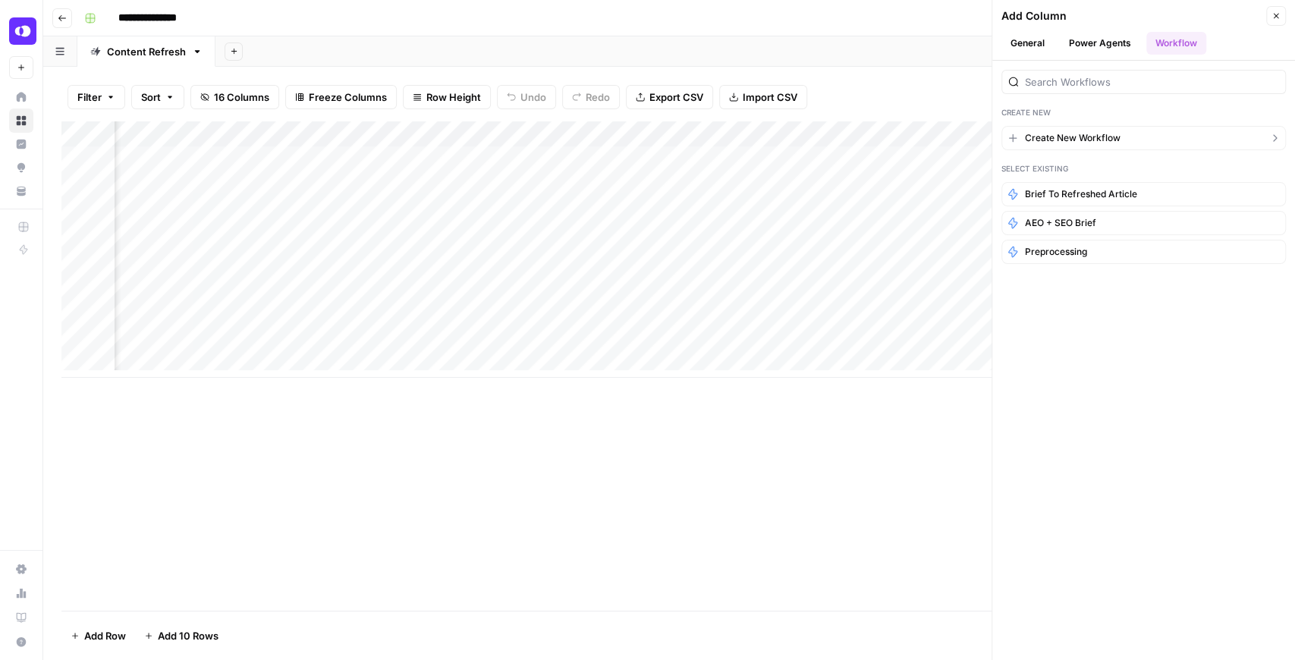
click at [1112, 138] on span "Create New Workflow" at bounding box center [1073, 138] width 96 height 14
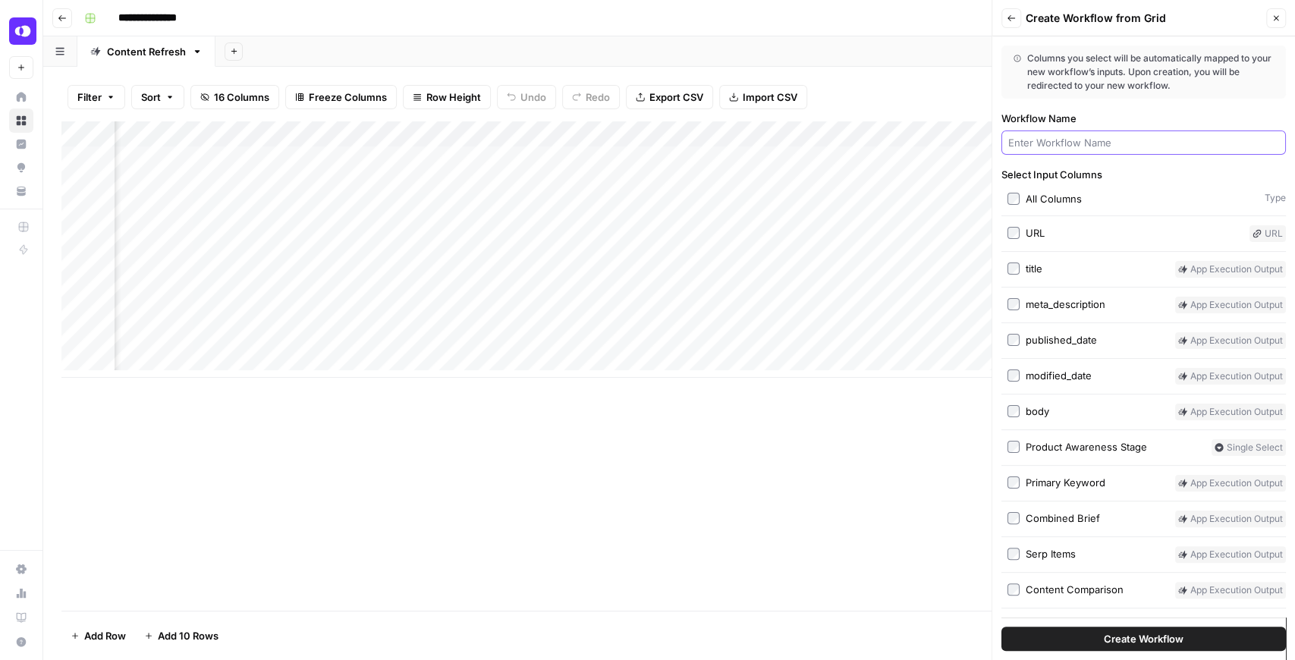
click at [1112, 138] on input "Workflow Name" at bounding box center [1144, 142] width 271 height 15
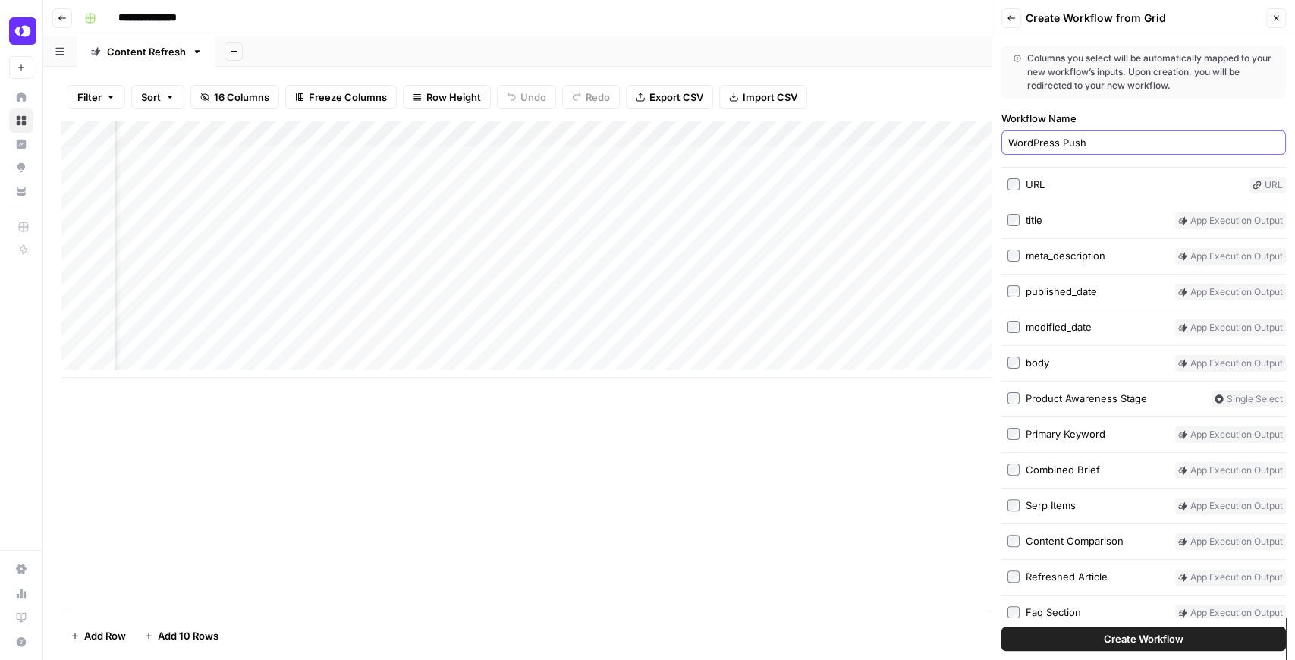
scroll to position [61, 0]
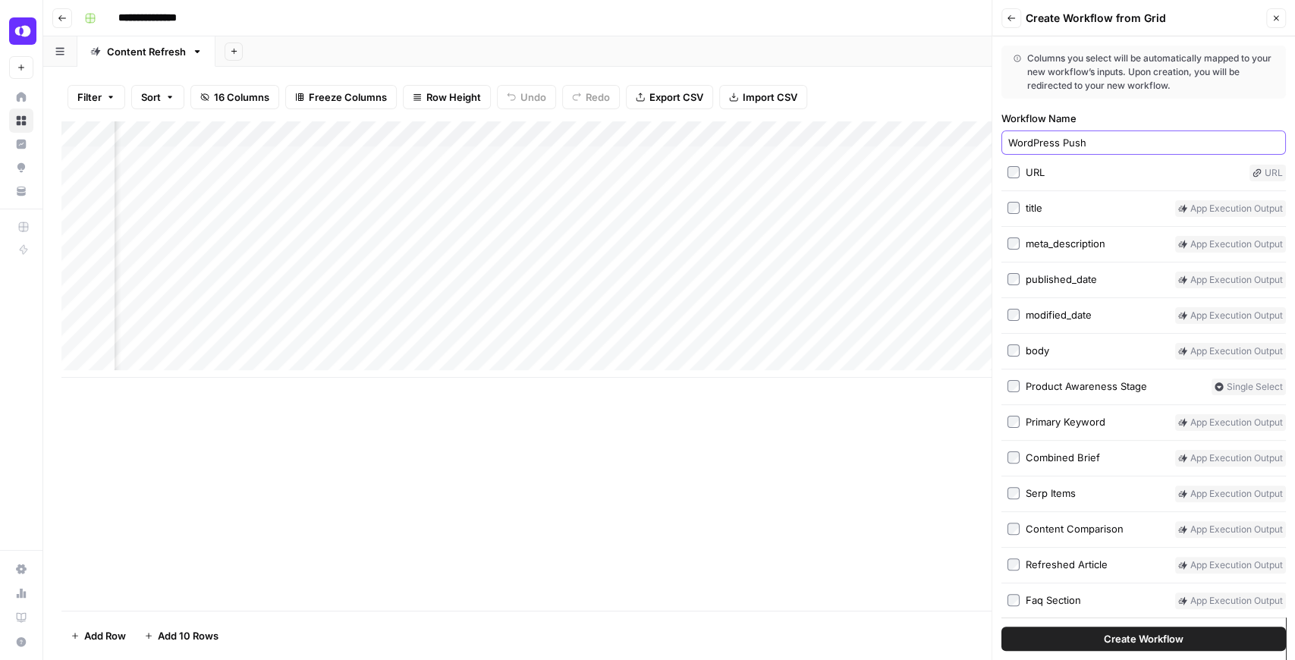
type input "WordPress Push"
click at [1062, 559] on div "Refreshed Article" at bounding box center [1067, 564] width 82 height 15
click at [1075, 595] on div "Faq Section" at bounding box center [1053, 600] width 55 height 15
click at [1099, 631] on button "Create Workflow" at bounding box center [1144, 639] width 285 height 24
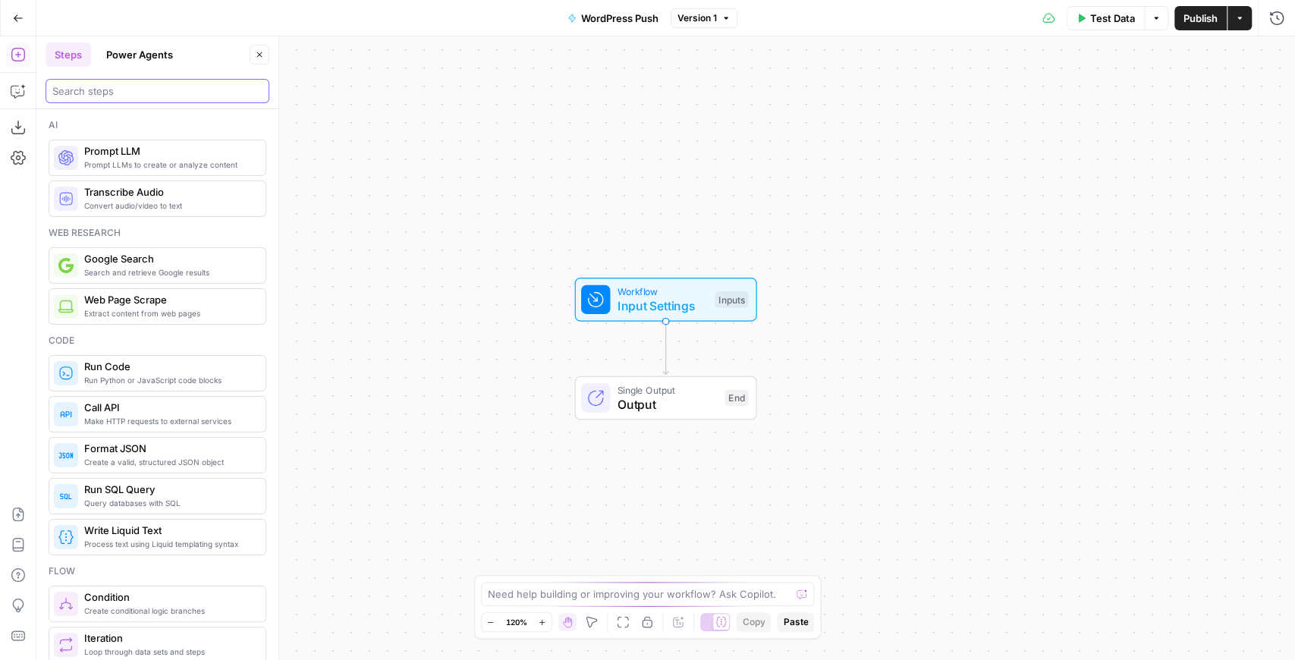
click at [83, 87] on input "search" at bounding box center [157, 90] width 210 height 15
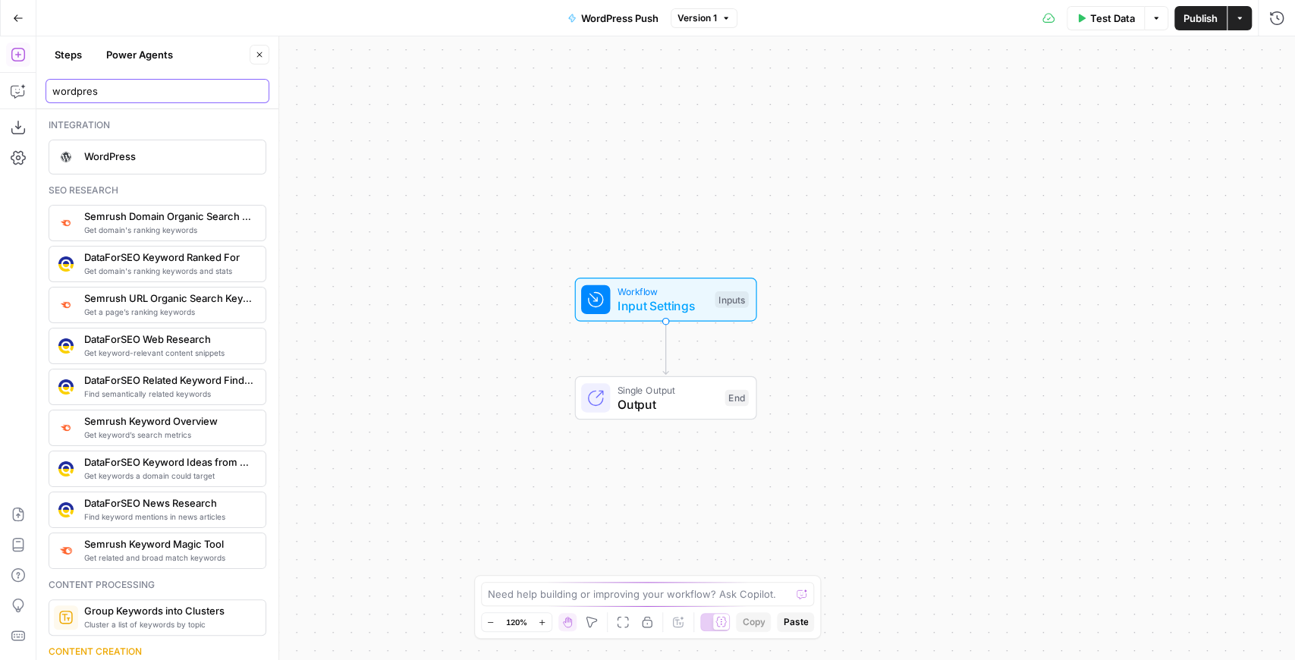
type input "wordpres"
click at [96, 153] on span "WordPress" at bounding box center [168, 156] width 169 height 15
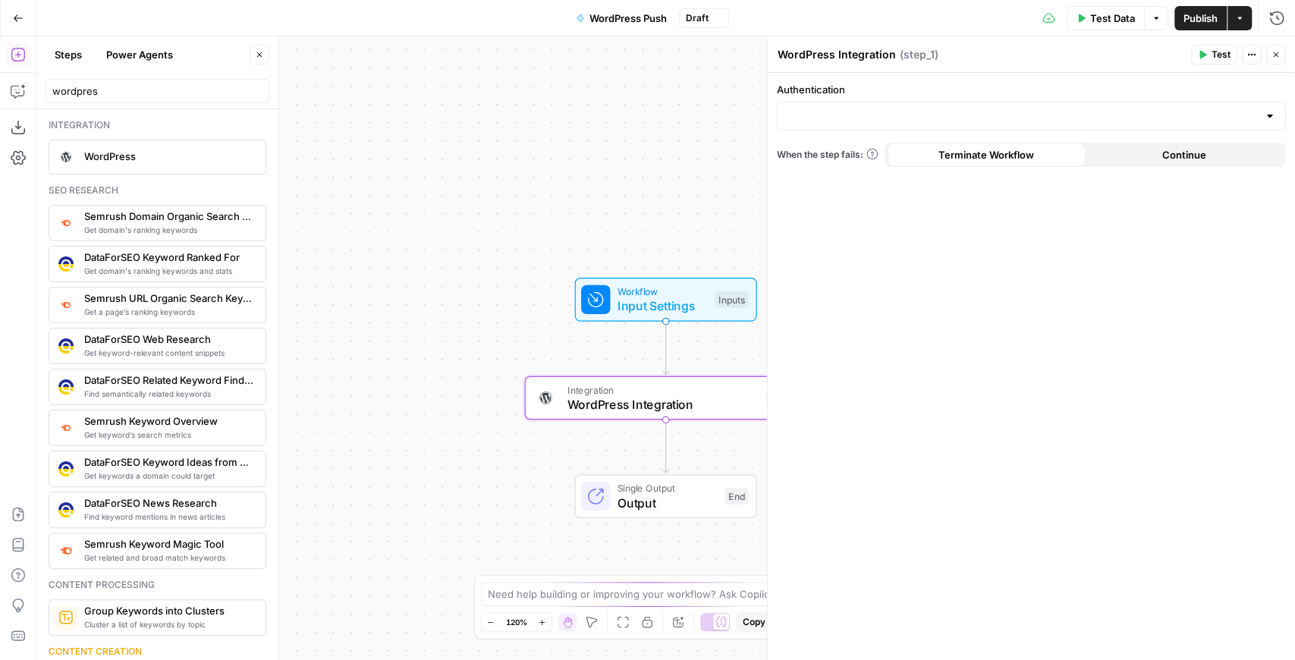
click at [1034, 108] on div at bounding box center [1031, 116] width 509 height 29
click at [908, 157] on span "WordPress 1" at bounding box center [1027, 153] width 477 height 15
type input "WordPress 1"
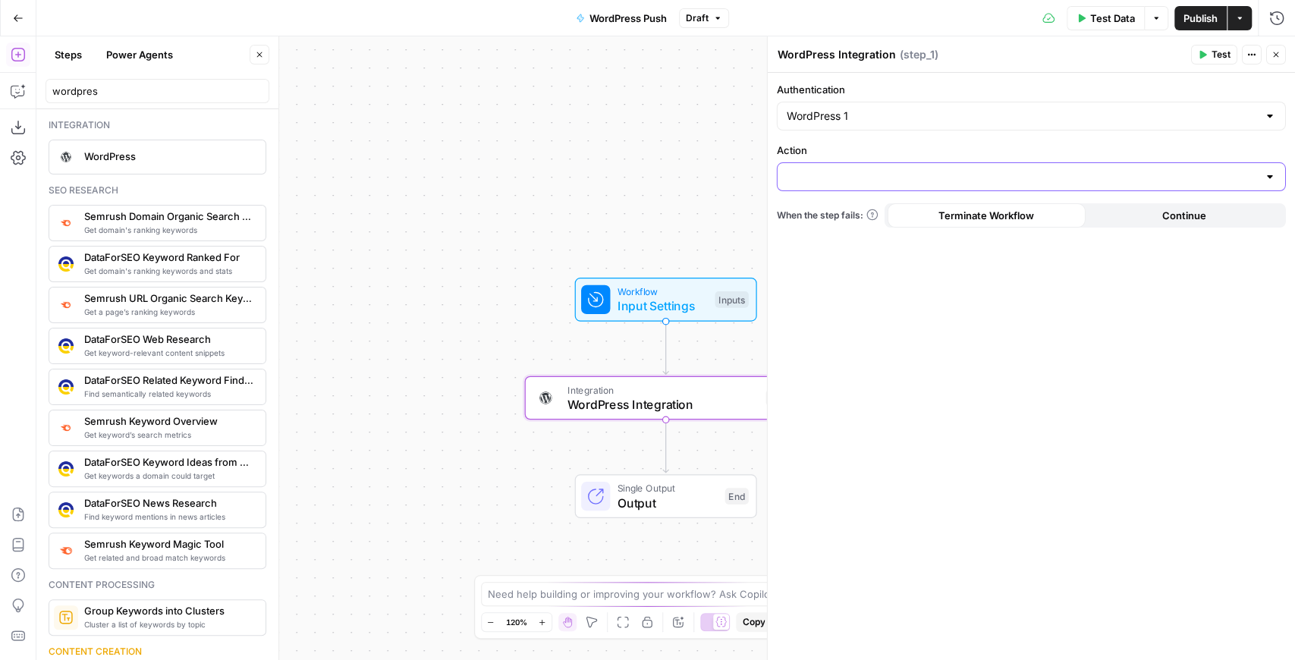
click at [902, 173] on input "Action" at bounding box center [1022, 176] width 471 height 15
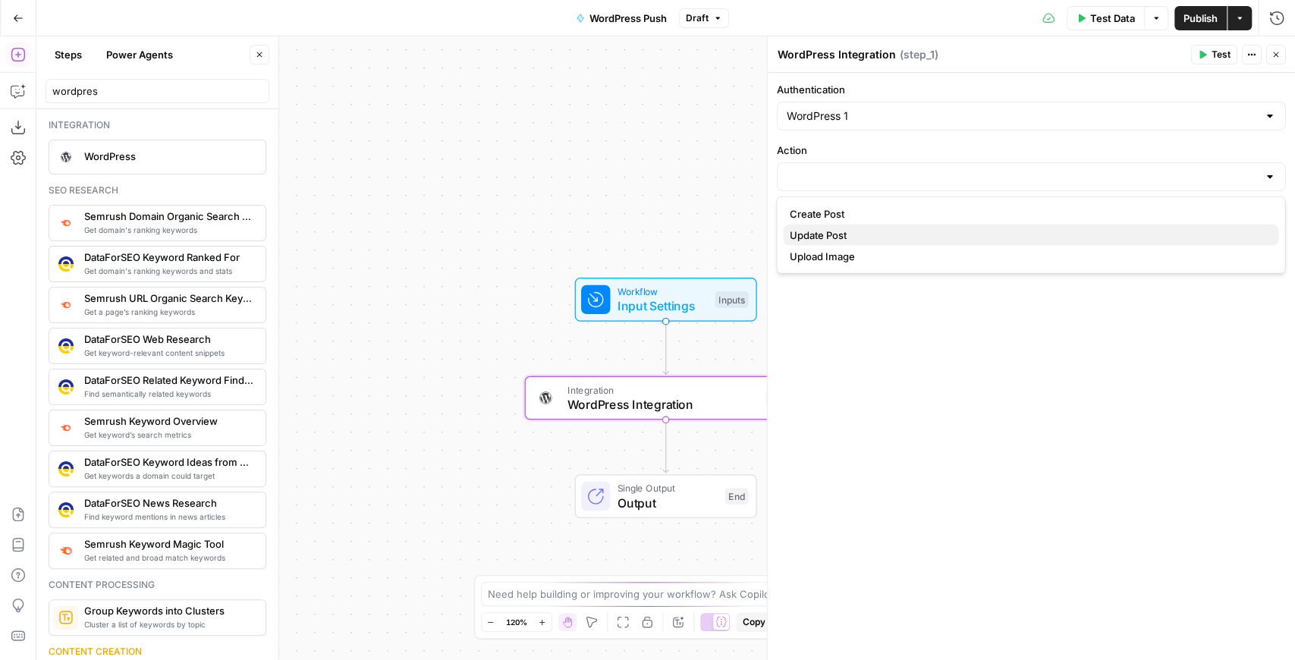
click at [862, 230] on span "Update Post" at bounding box center [1027, 235] width 477 height 15
type input "Update Post"
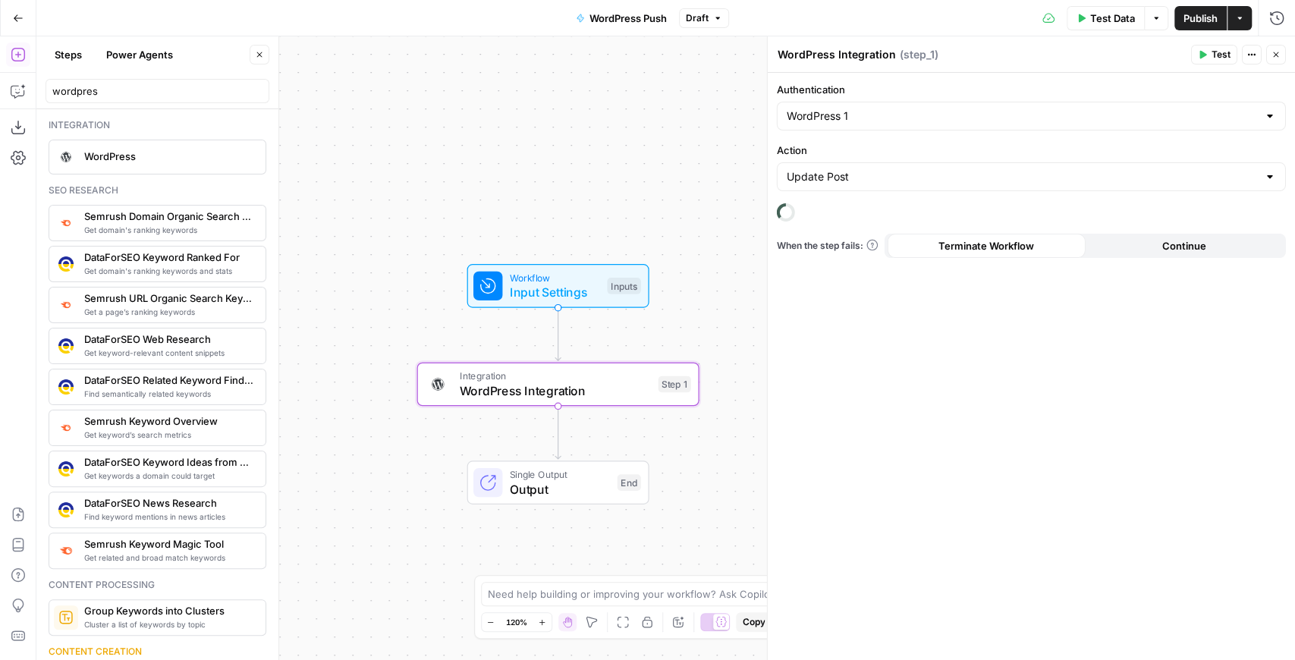
drag, startPoint x: 594, startPoint y: 237, endPoint x: 479, endPoint y: 222, distance: 116.2
click at [479, 222] on div "Workflow Input Settings Inputs Integration WordPress Integration Step 1 Single …" at bounding box center [665, 348] width 1259 height 624
click at [940, 162] on div "Update Post" at bounding box center [1031, 176] width 509 height 29
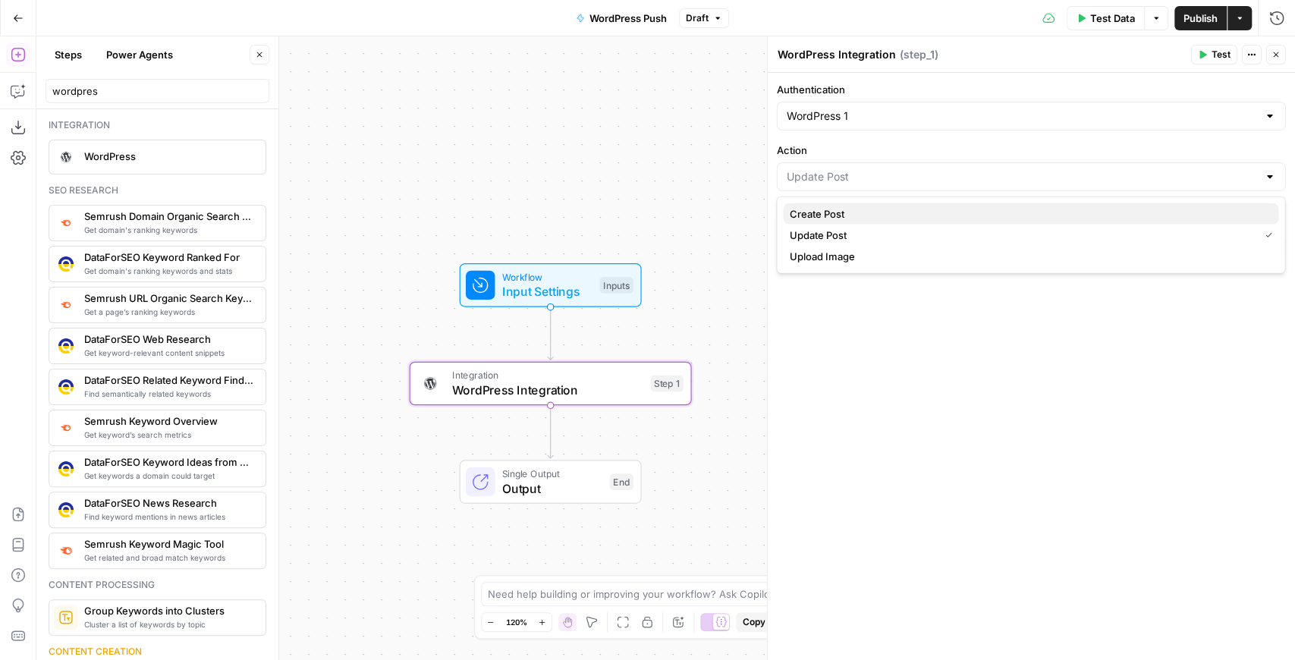
click at [858, 216] on span "Create Post" at bounding box center [1027, 213] width 477 height 15
type input "Create Post"
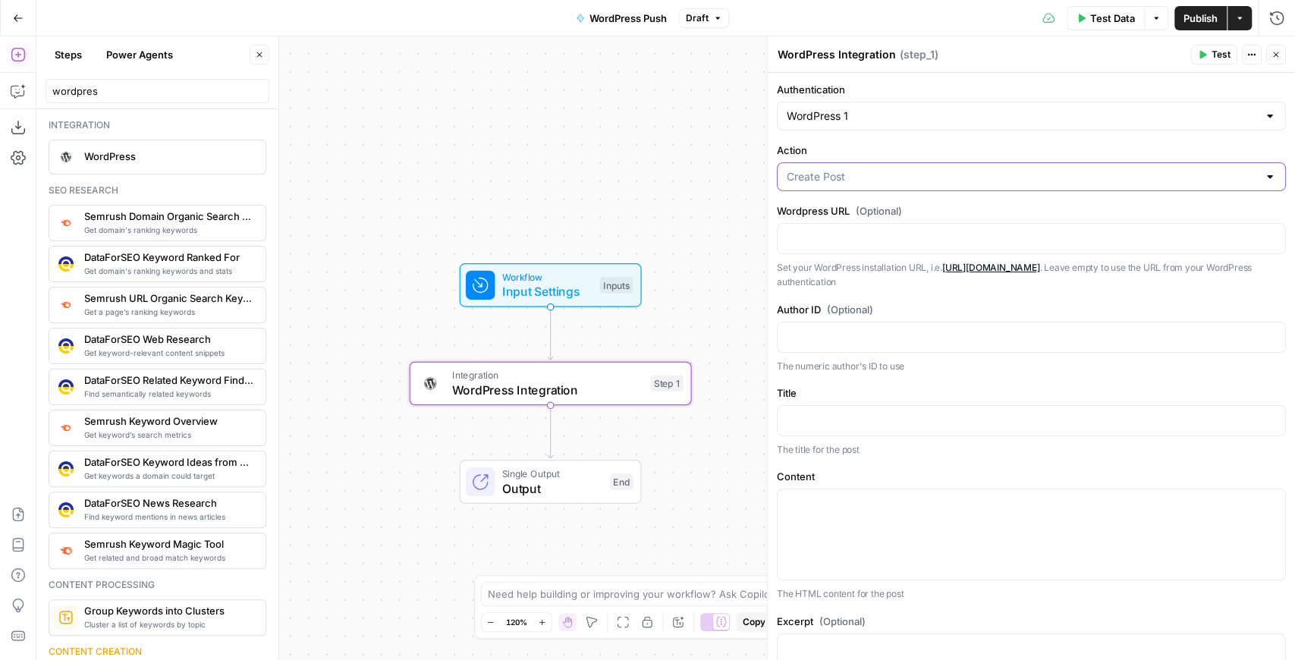
click at [856, 177] on input "Action" at bounding box center [1022, 176] width 471 height 15
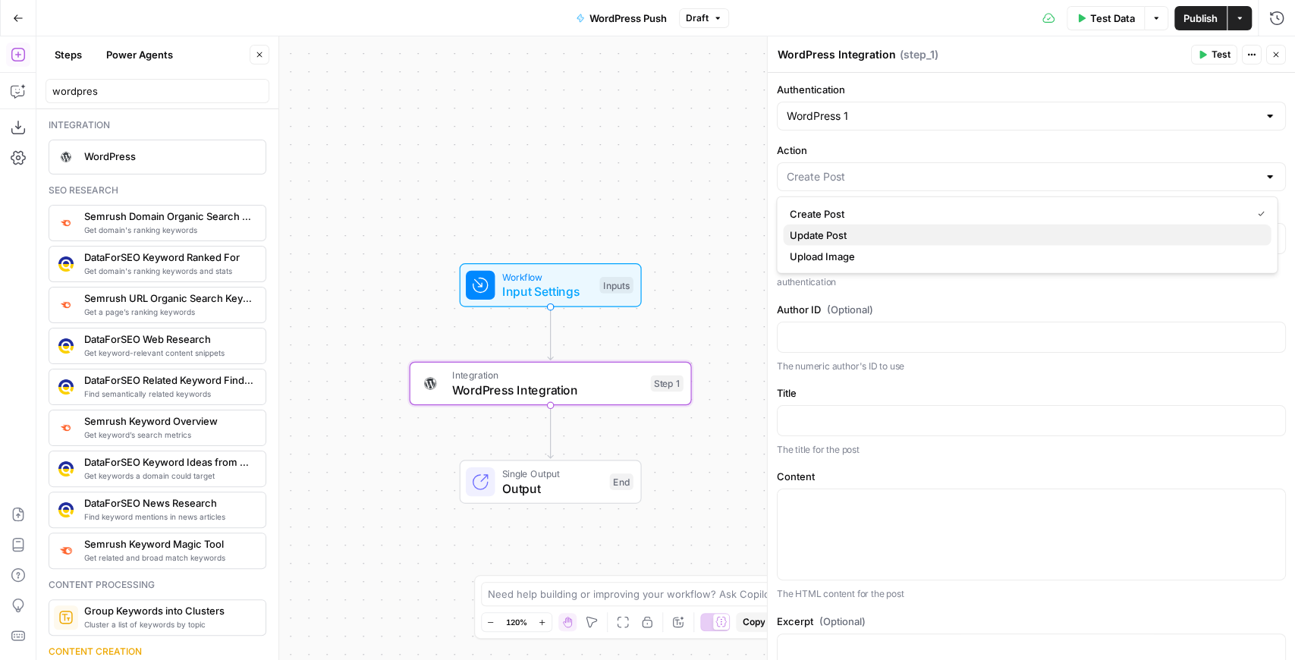
click at [844, 228] on span "Update Post" at bounding box center [1024, 235] width 470 height 15
type input "Update Post"
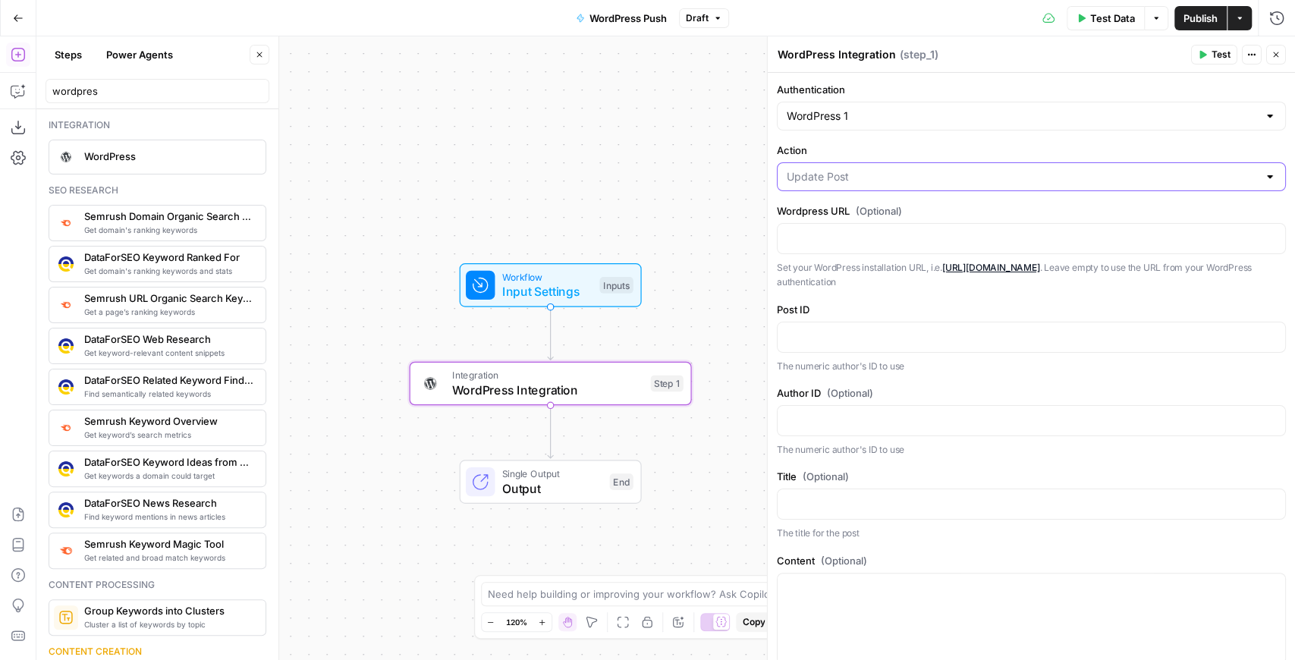
click at [923, 176] on input "Action" at bounding box center [1022, 176] width 471 height 15
type input "Update Post"
click at [927, 150] on label "Action" at bounding box center [1031, 150] width 509 height 15
click at [927, 169] on input "Update Post" at bounding box center [1022, 176] width 471 height 15
type input "Update Post"
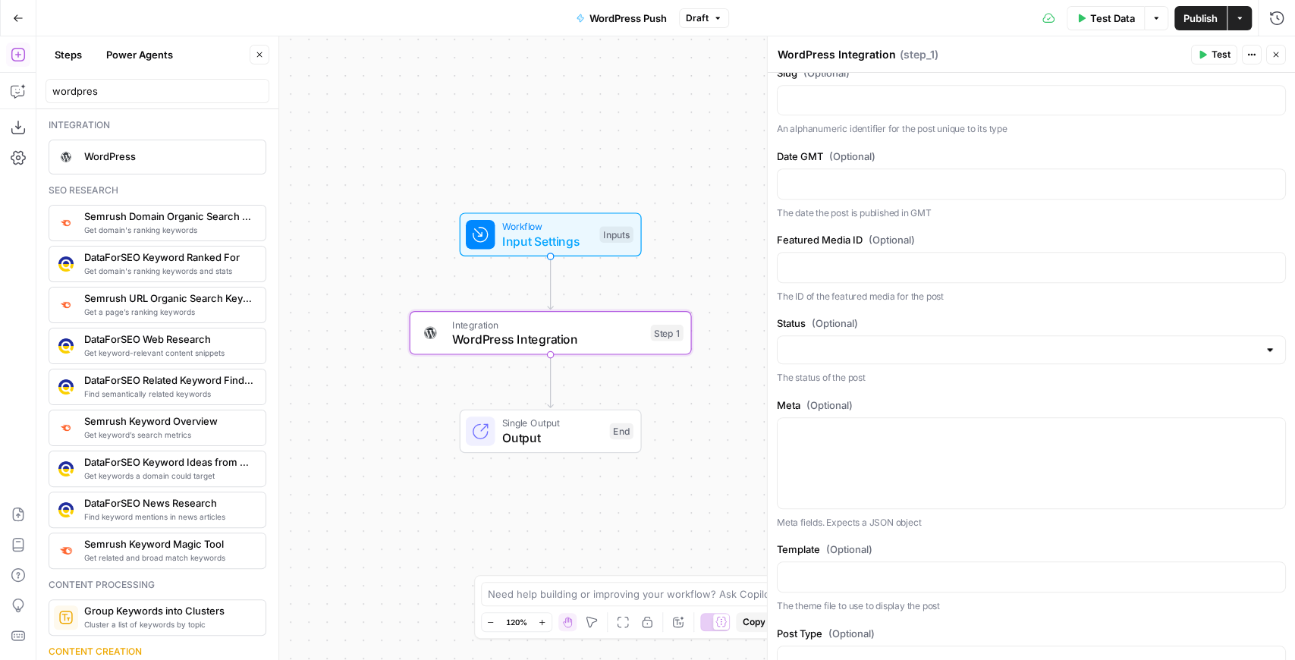
scroll to position [809, 0]
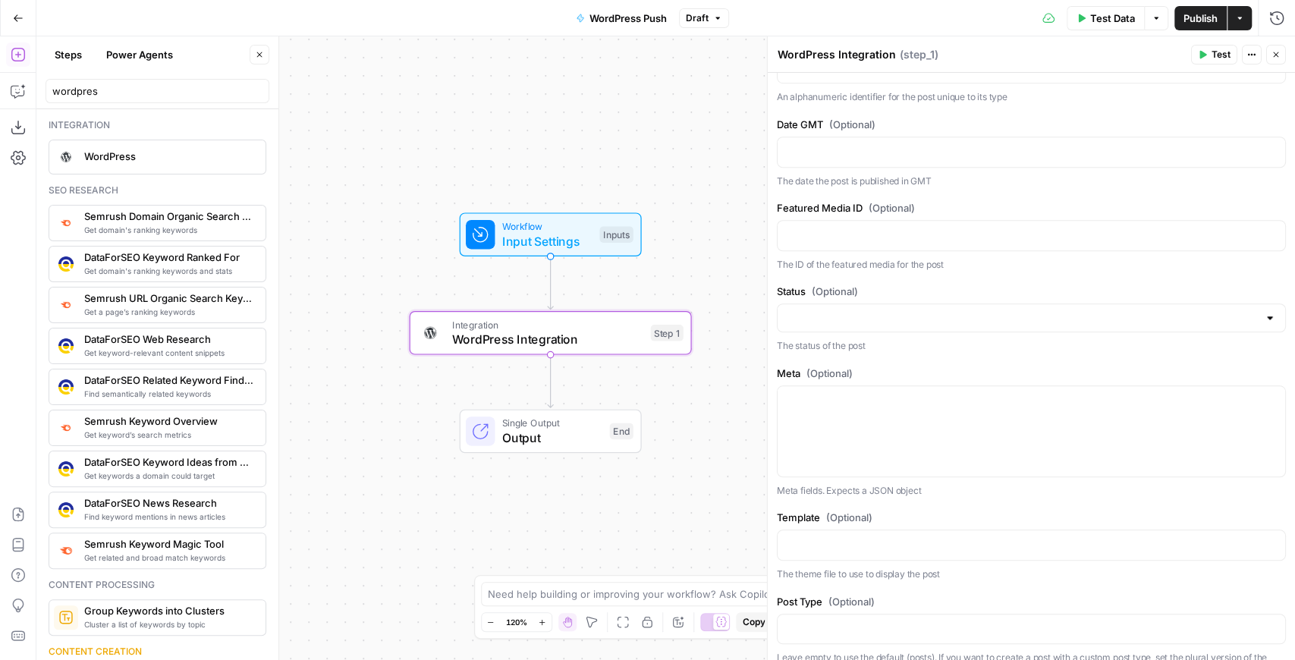
click at [17, 13] on icon "button" at bounding box center [18, 18] width 11 height 11
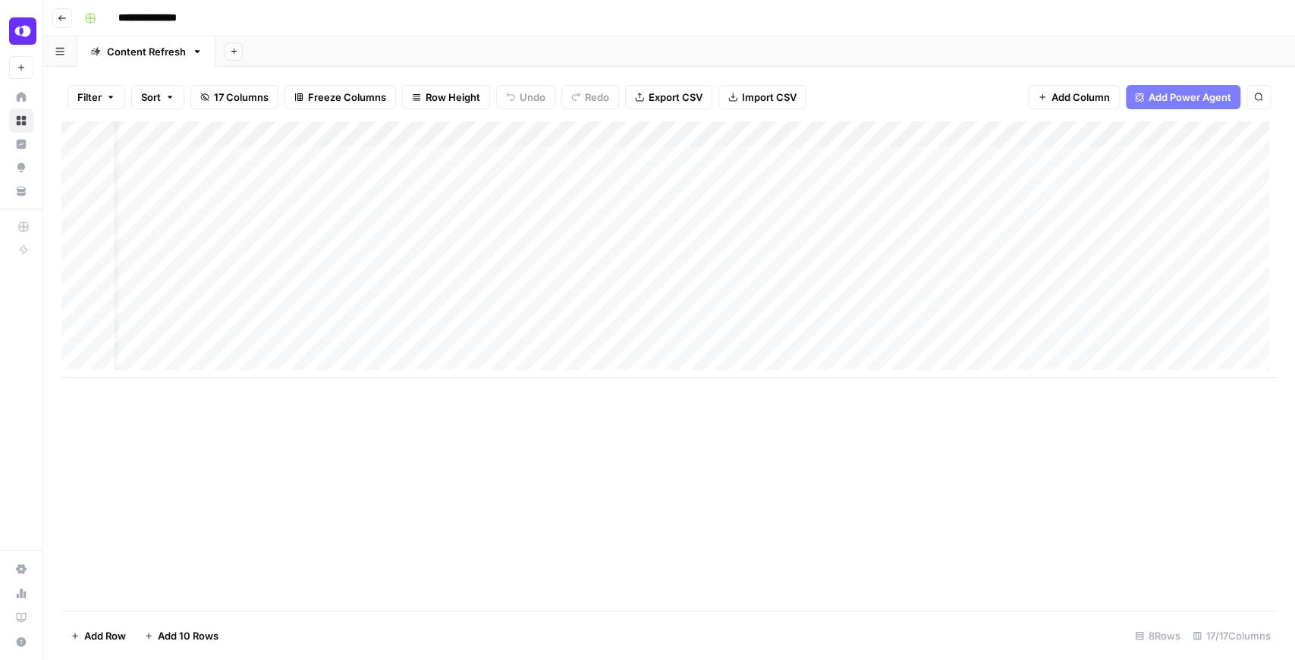
scroll to position [0, 39]
click at [383, 208] on div "Add Column" at bounding box center [669, 249] width 1216 height 256
click at [319, 260] on div "Add Column" at bounding box center [669, 249] width 1216 height 256
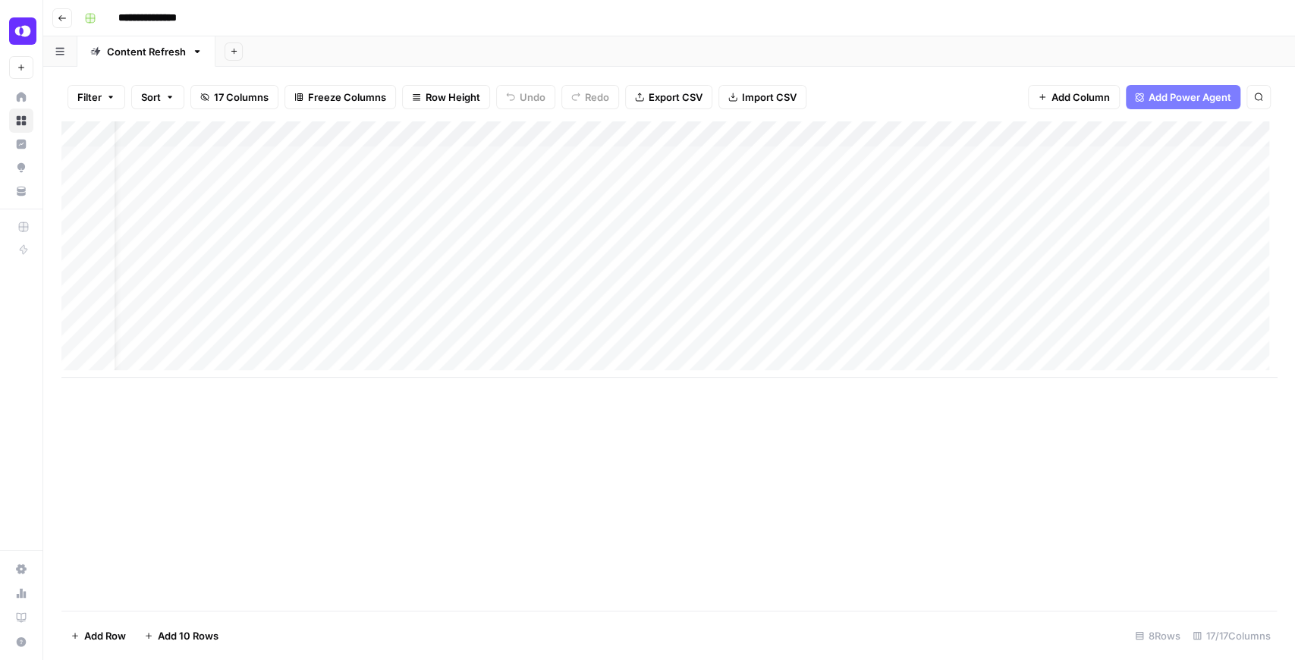
click at [319, 260] on div "Add Column" at bounding box center [669, 249] width 1216 height 256
type input "**********"
click at [481, 263] on div "Add Column" at bounding box center [669, 249] width 1216 height 256
click at [585, 377] on div "Add Column" at bounding box center [669, 365] width 1216 height 489
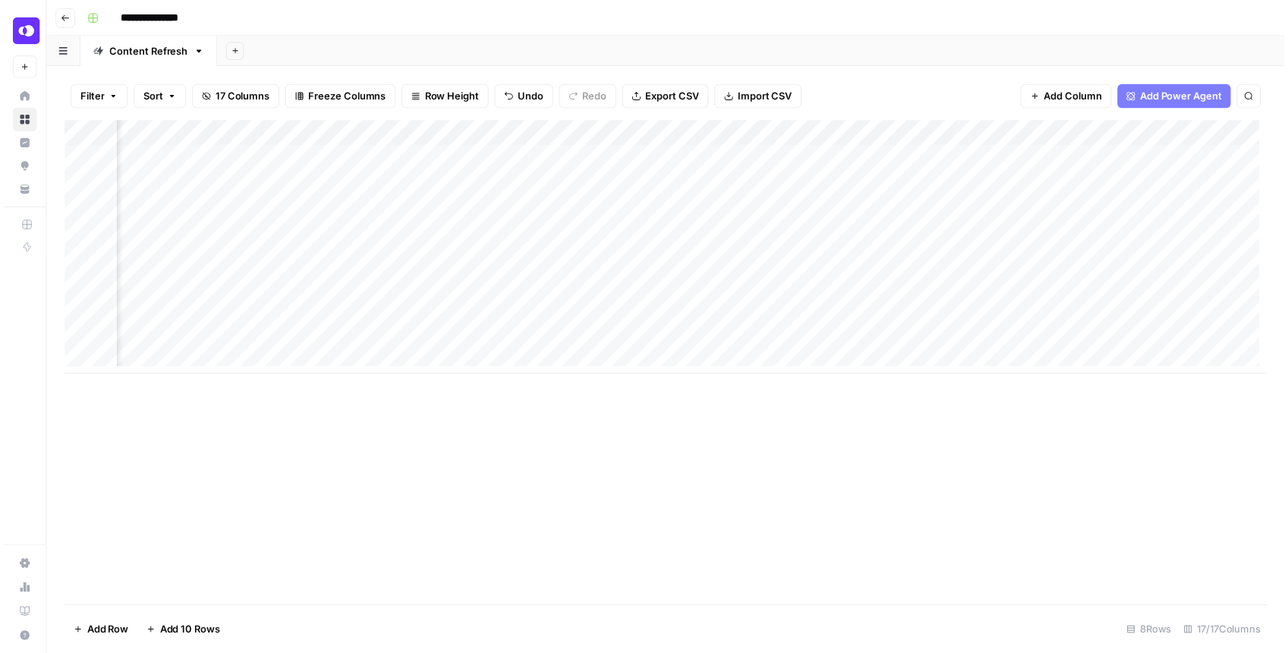
scroll to position [0, 877]
click at [692, 258] on div "Add Column" at bounding box center [669, 249] width 1216 height 256
click at [1031, 231] on div "Add Column" at bounding box center [669, 249] width 1216 height 256
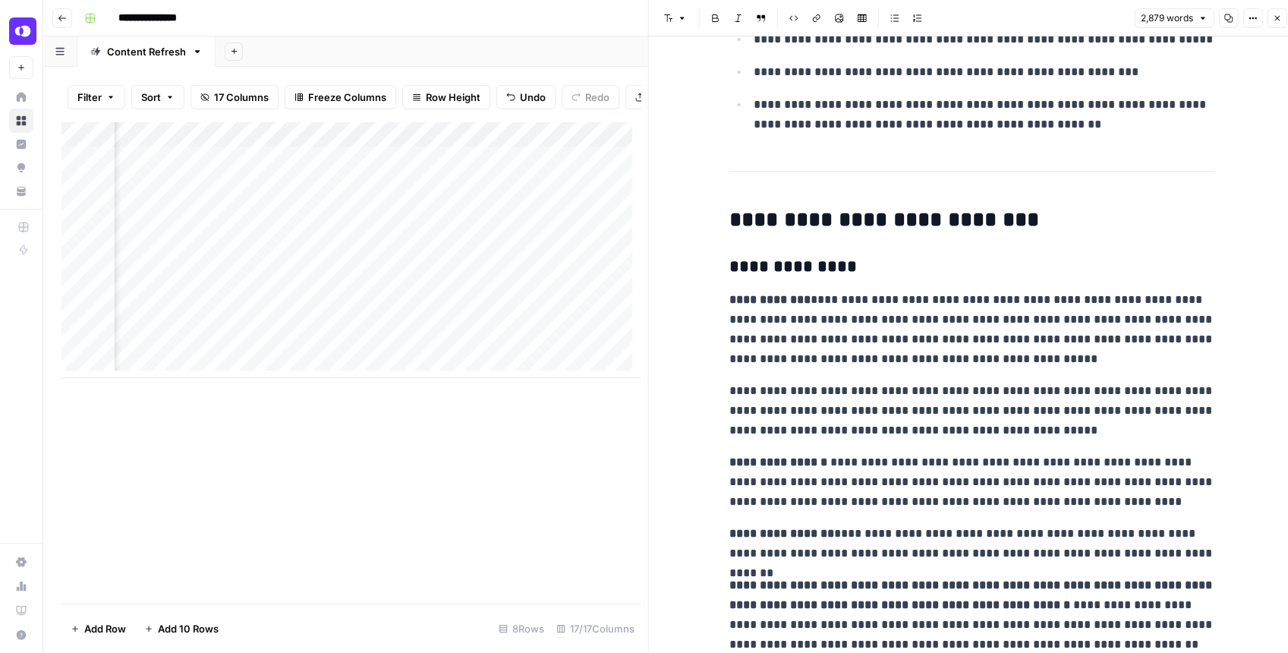
scroll to position [4654, 0]
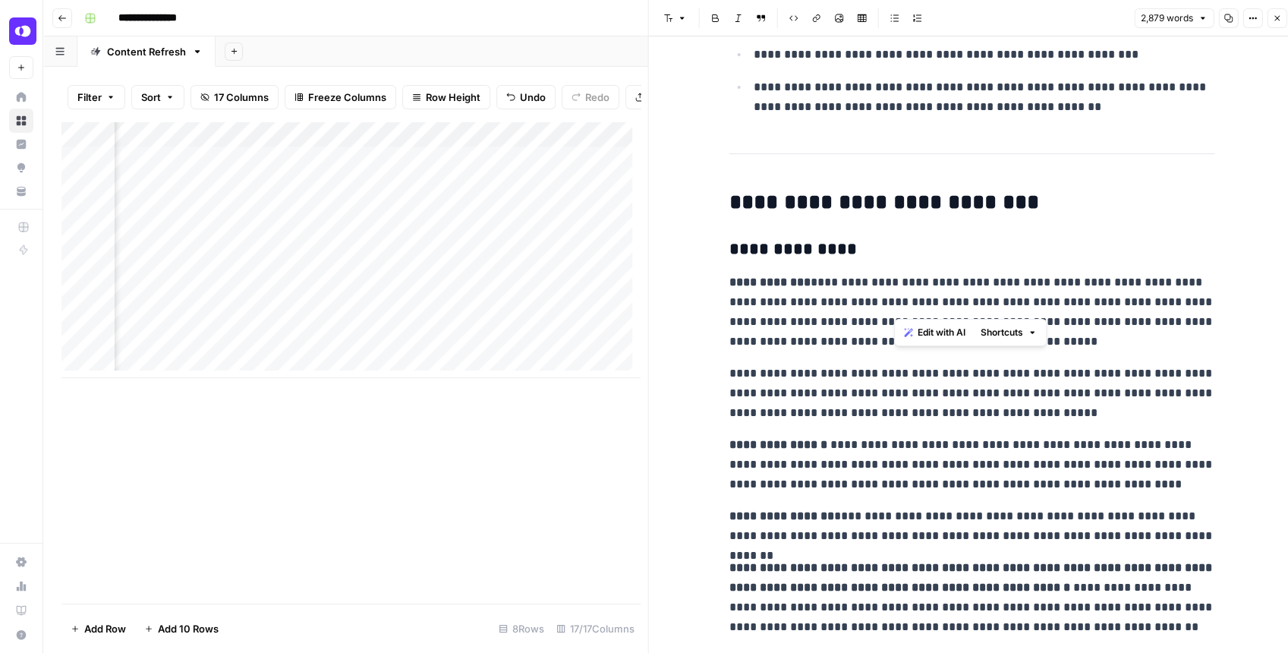
drag, startPoint x: 895, startPoint y: 266, endPoint x: 900, endPoint y: 313, distance: 47.3
click at [900, 308] on p "**********" at bounding box center [972, 311] width 486 height 79
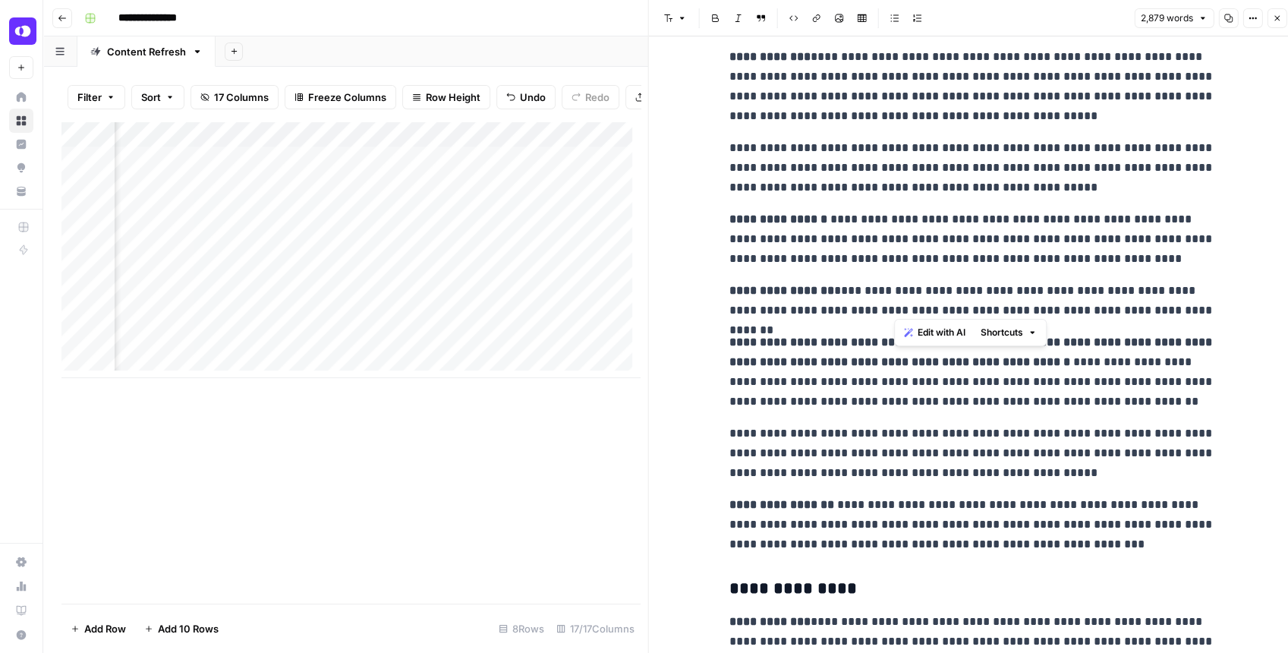
scroll to position [4907, 0]
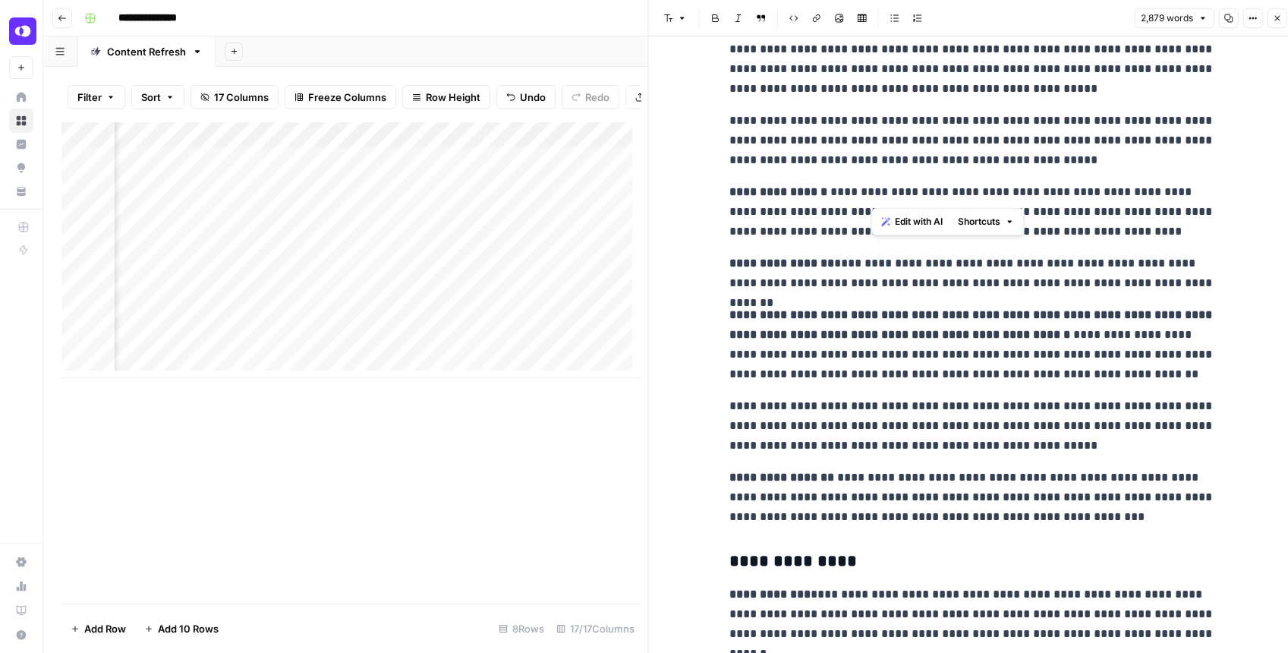
drag, startPoint x: 870, startPoint y: 179, endPoint x: 1100, endPoint y: 185, distance: 230.0
click at [1100, 185] on p "**********" at bounding box center [972, 211] width 486 height 59
click at [923, 182] on p "**********" at bounding box center [972, 211] width 486 height 59
drag, startPoint x: 968, startPoint y: 210, endPoint x: 977, endPoint y: 180, distance: 31.5
click at [977, 182] on p "**********" at bounding box center [972, 211] width 486 height 59
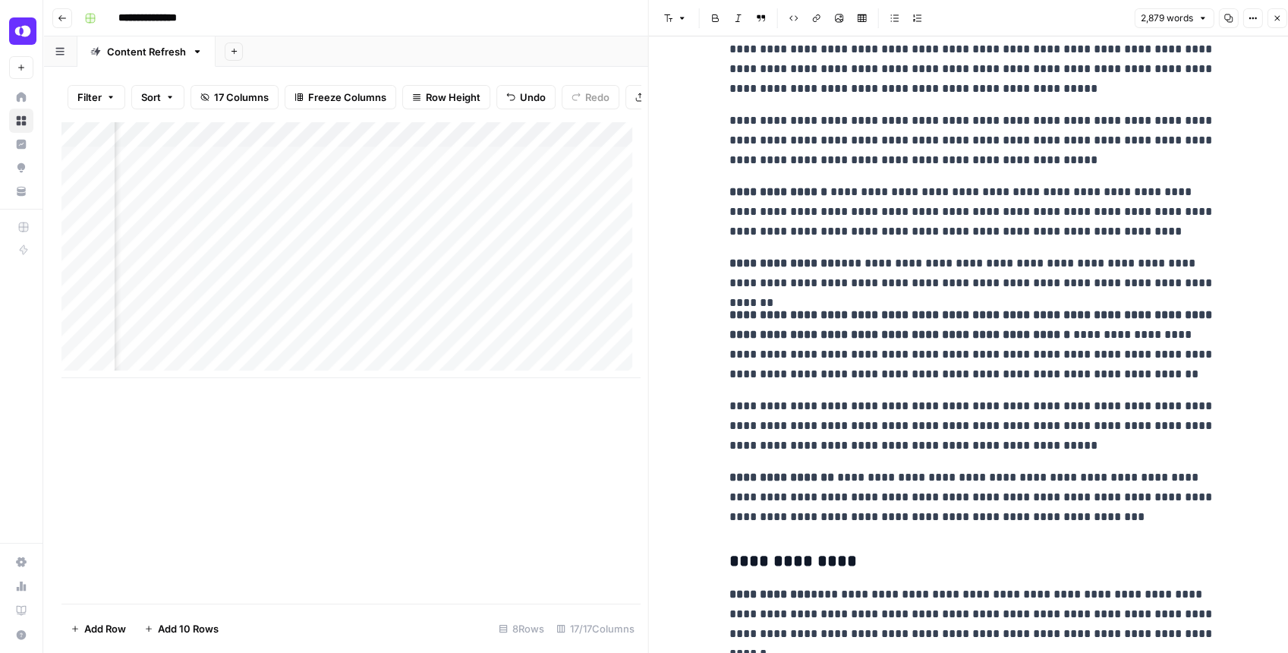
click at [1270, 21] on button "Close" at bounding box center [1277, 18] width 20 height 20
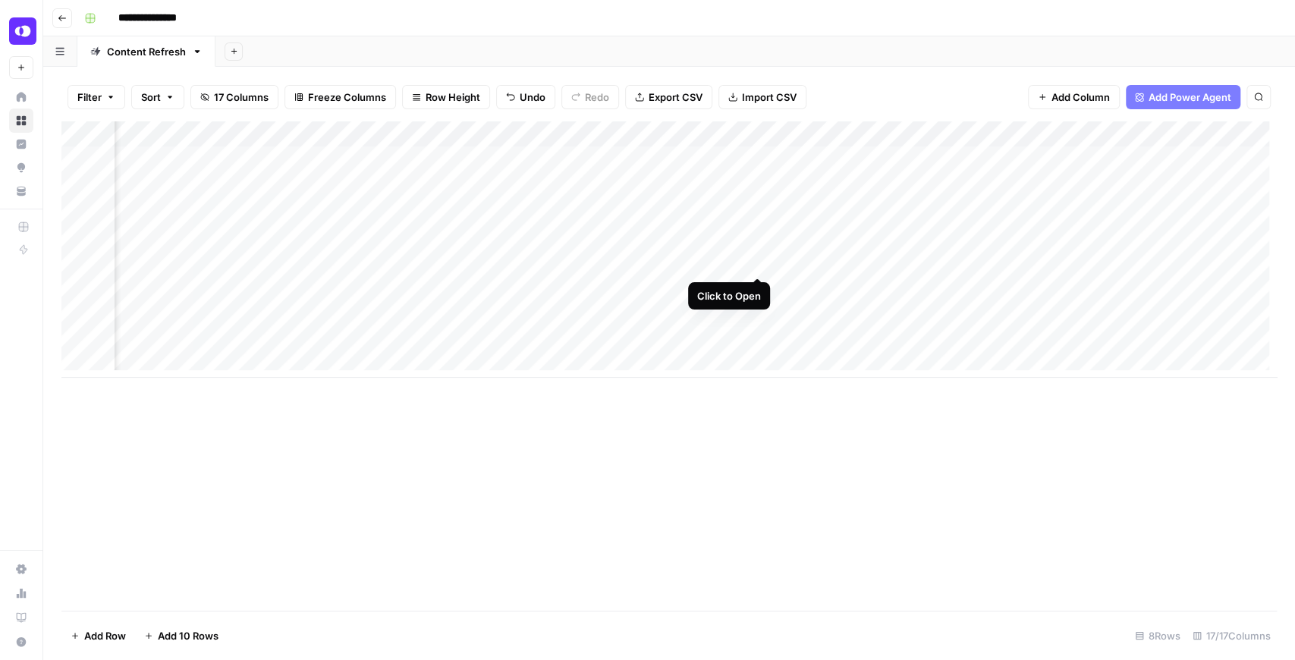
click at [759, 259] on div "Add Column" at bounding box center [669, 249] width 1216 height 256
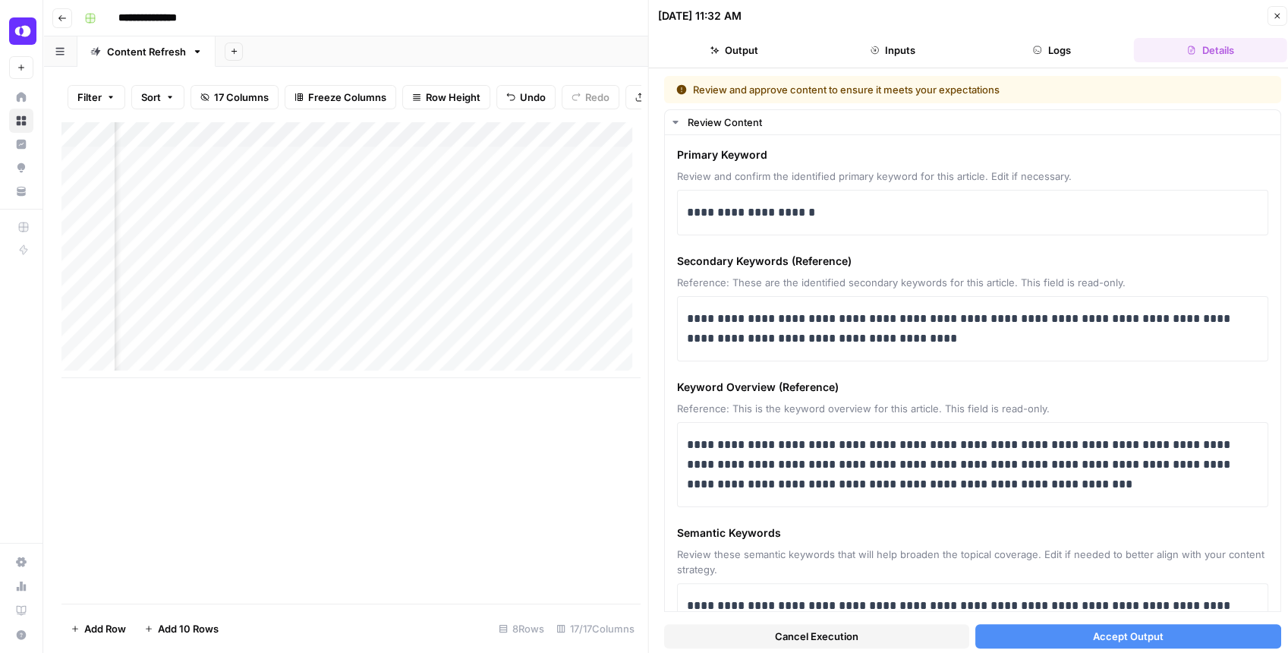
click at [1278, 14] on icon "button" at bounding box center [1276, 16] width 5 height 5
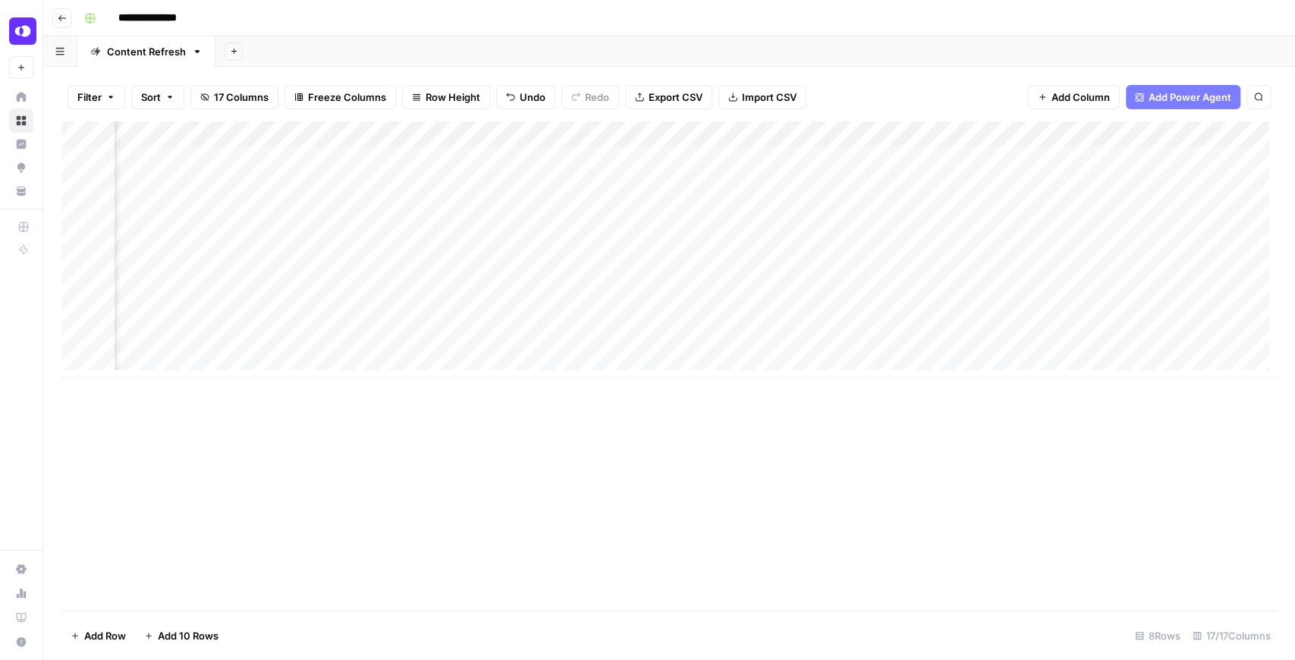
scroll to position [0, 894]
click at [720, 234] on div "Add Column" at bounding box center [669, 249] width 1216 height 256
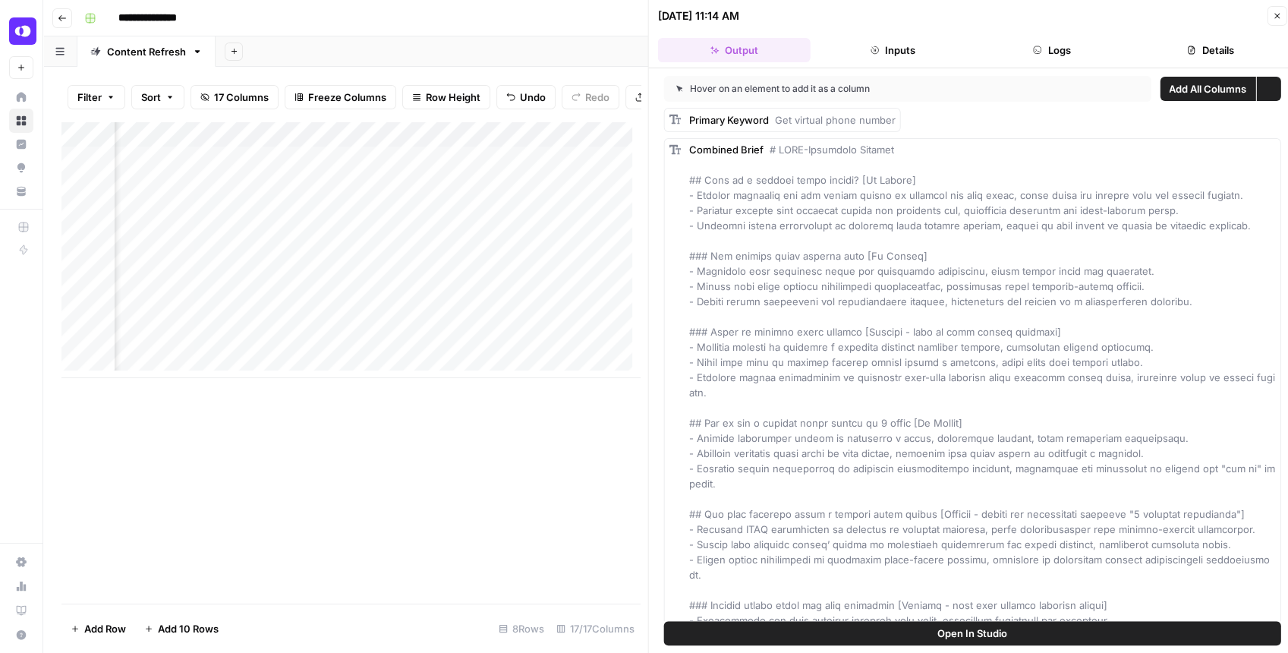
click at [1065, 47] on button "Logs" at bounding box center [1051, 50] width 153 height 24
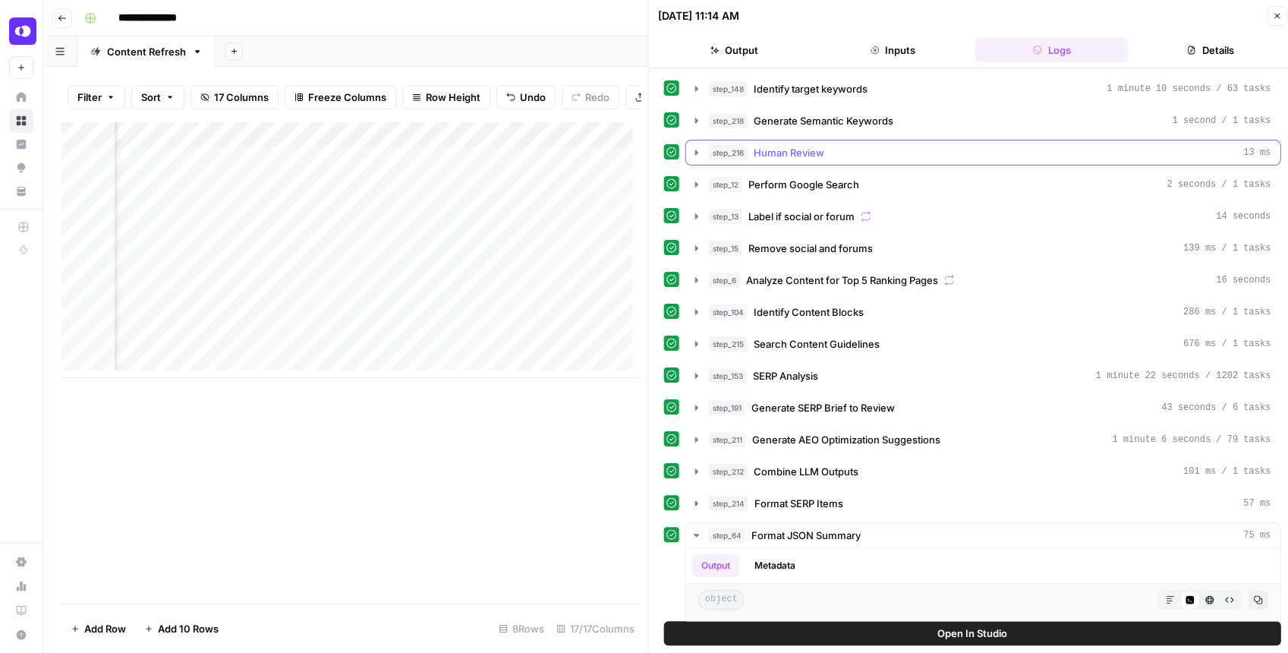
click at [695, 146] on icon "button" at bounding box center [697, 152] width 12 height 12
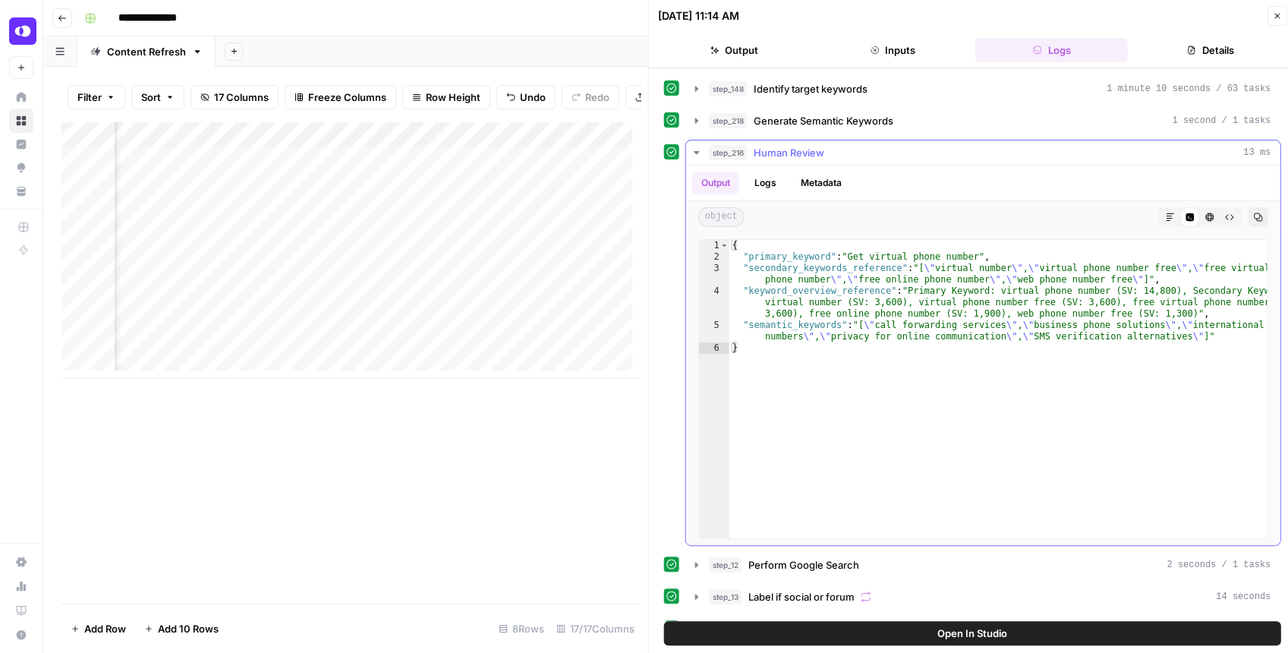
click at [695, 146] on icon "button" at bounding box center [697, 152] width 12 height 12
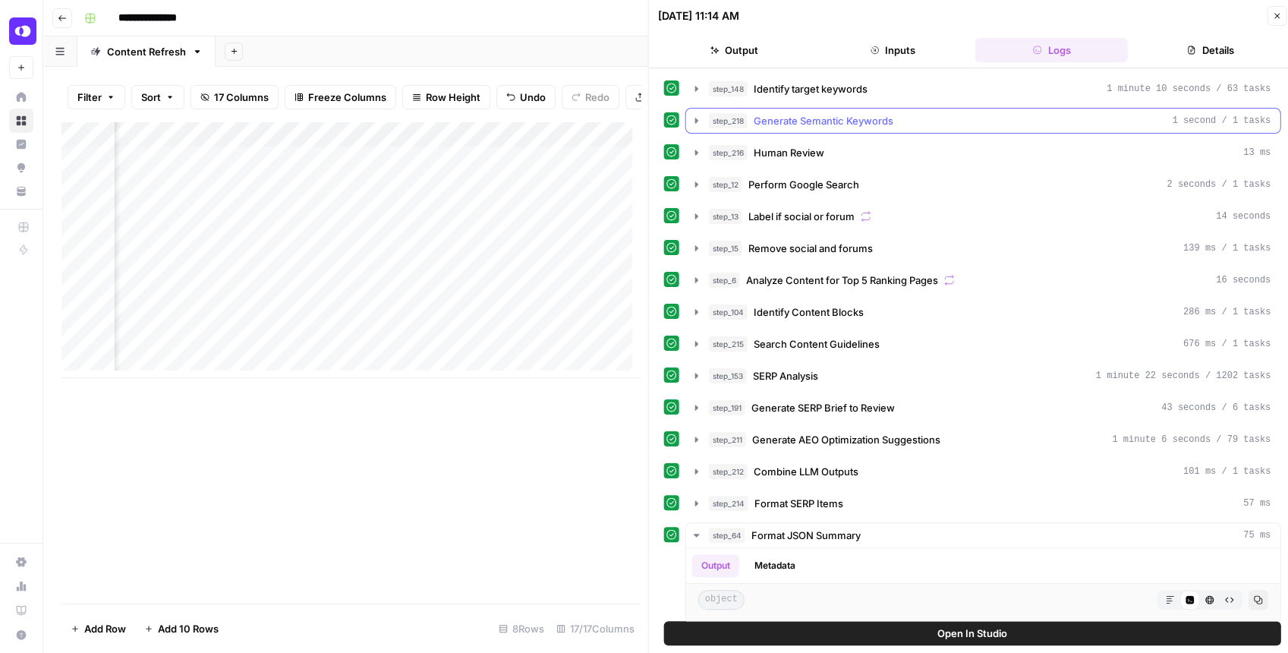
click at [694, 115] on icon "button" at bounding box center [697, 121] width 12 height 12
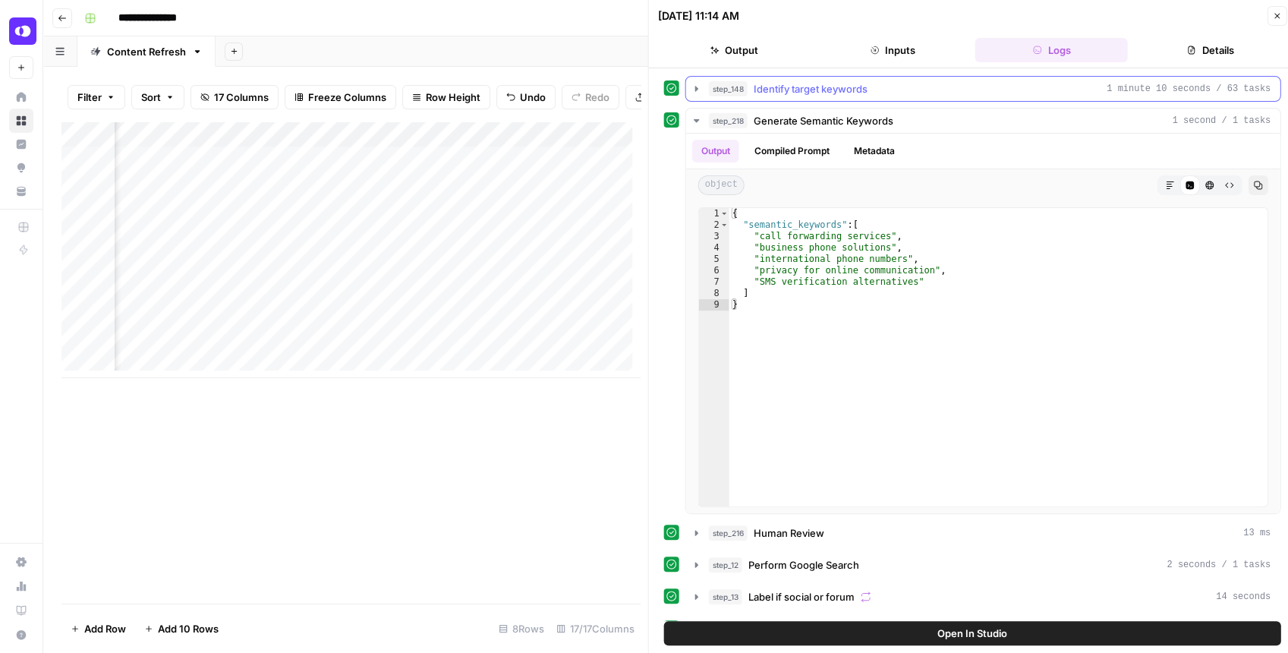
click at [695, 91] on icon "button" at bounding box center [697, 89] width 12 height 12
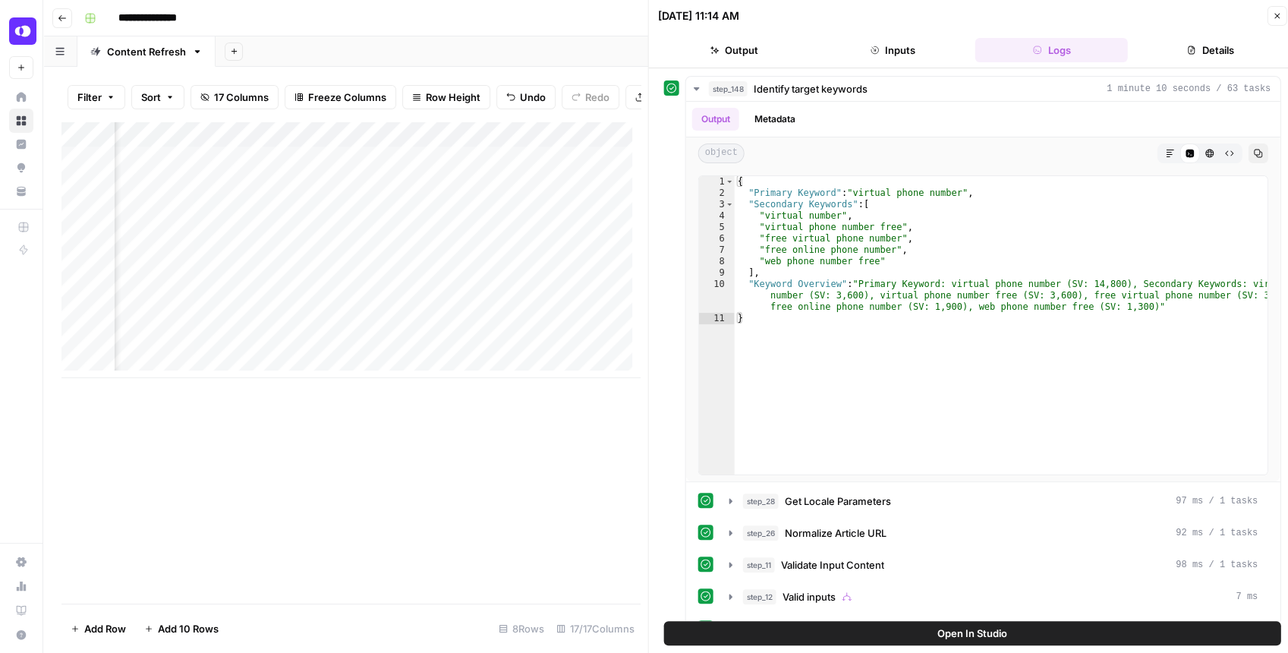
click at [942, 633] on span "Open In Studio" at bounding box center [972, 632] width 70 height 15
click at [1272, 15] on icon "button" at bounding box center [1276, 15] width 9 height 9
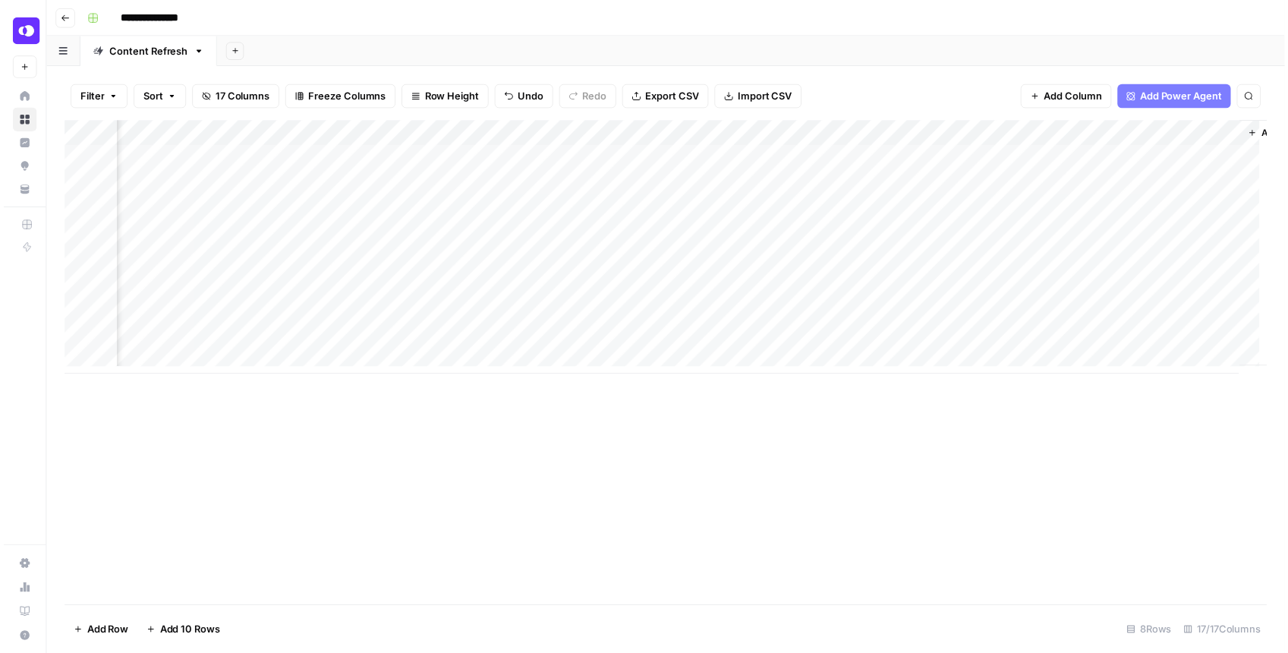
scroll to position [0, 1556]
click at [348, 268] on div "Add Column" at bounding box center [669, 249] width 1216 height 256
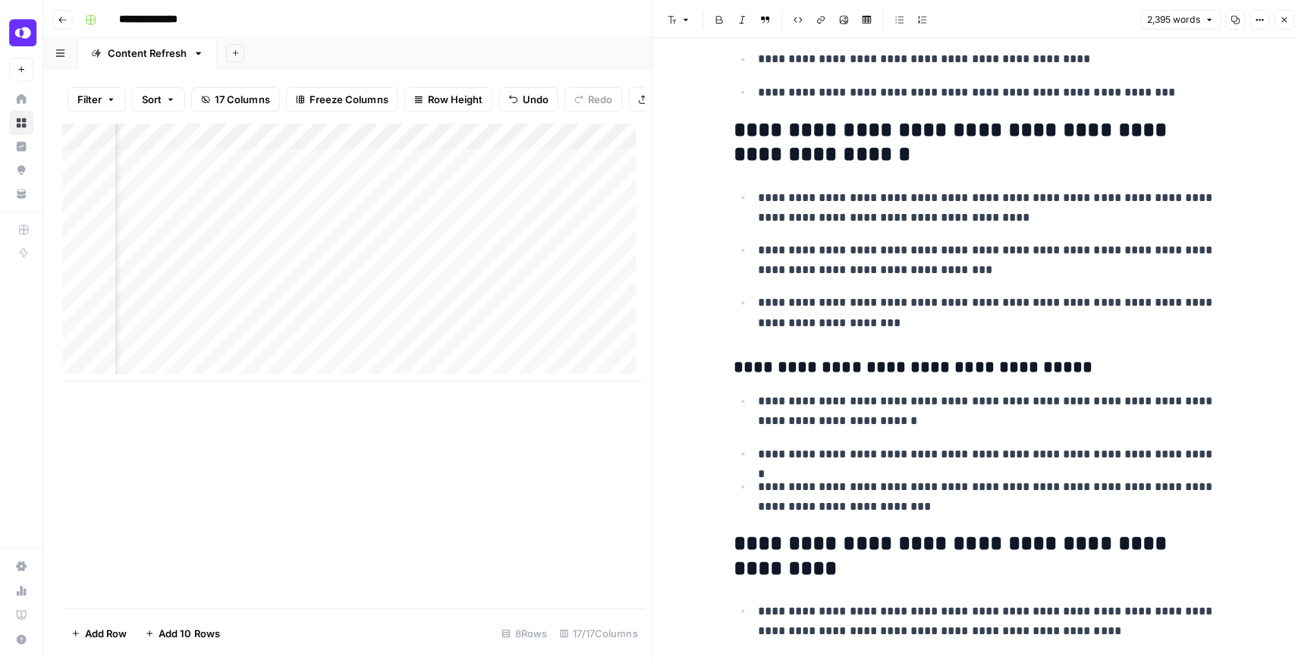
scroll to position [2226, 0]
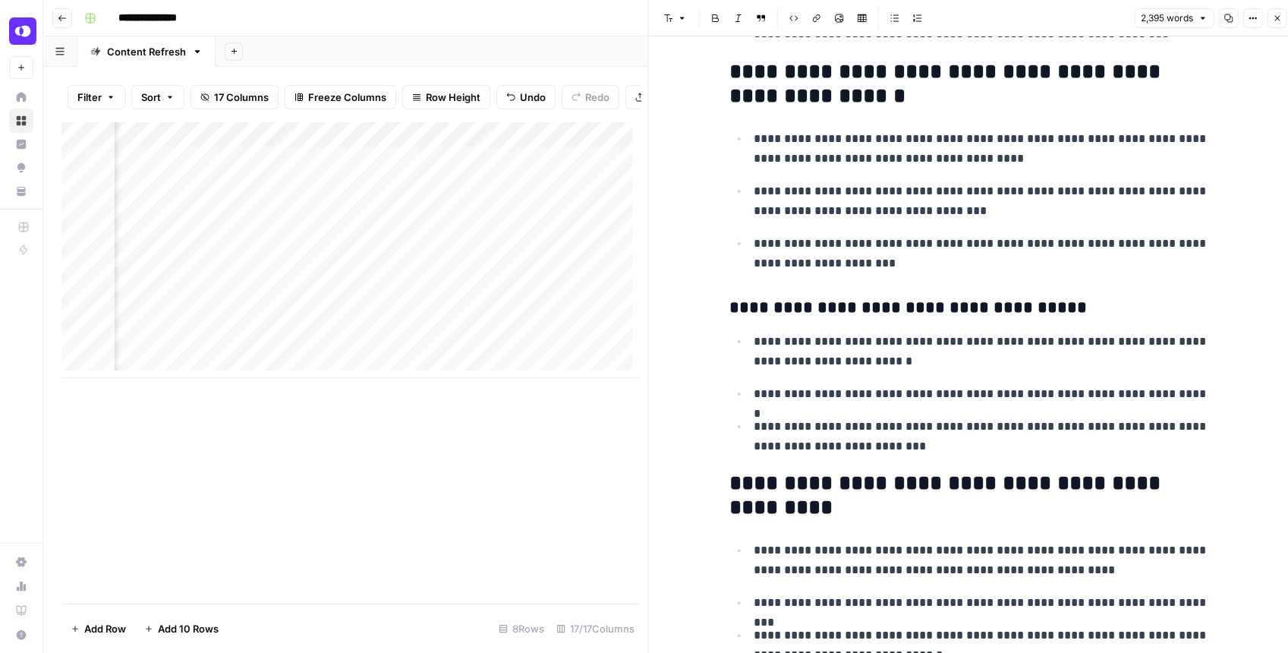
click at [1276, 24] on button "Close" at bounding box center [1277, 18] width 20 height 20
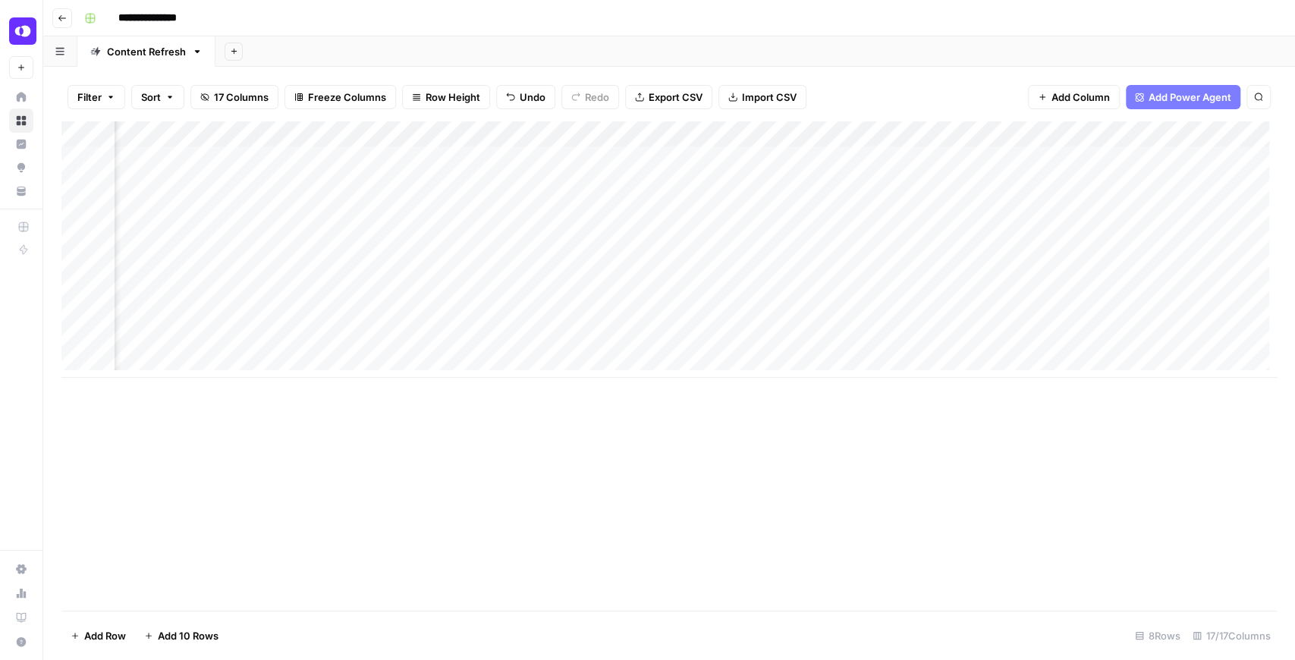
scroll to position [0, 1053]
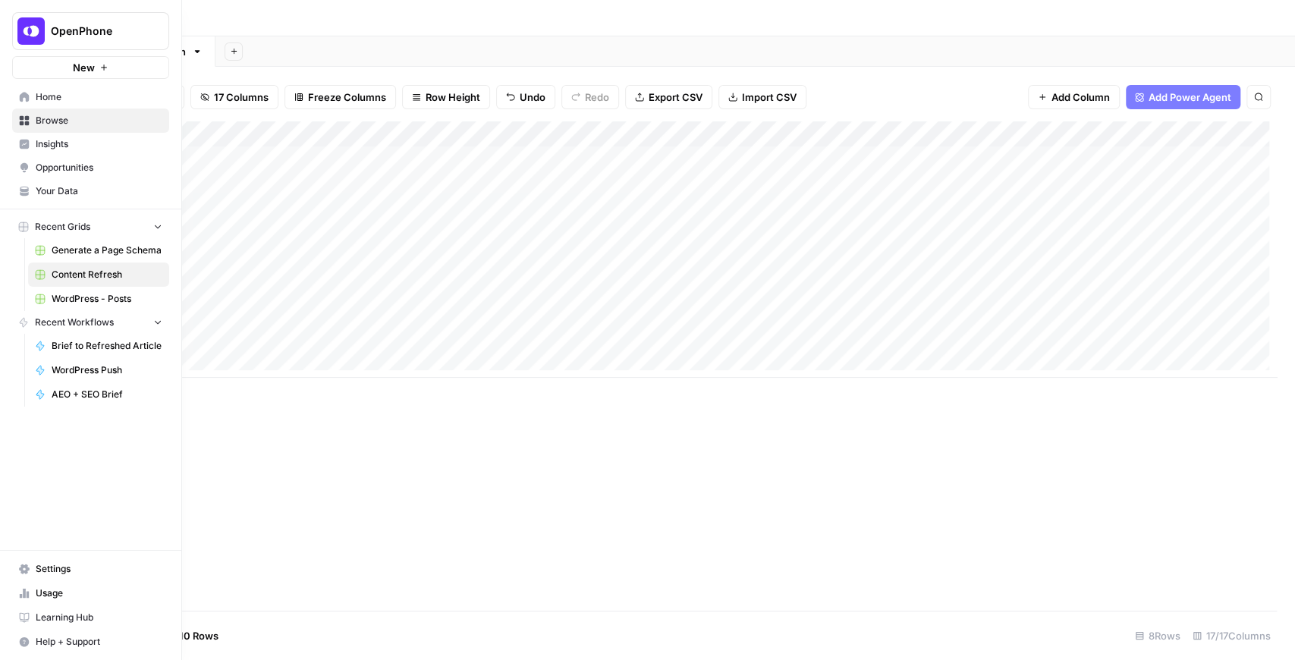
click at [58, 190] on span "Your Data" at bounding box center [99, 191] width 127 height 14
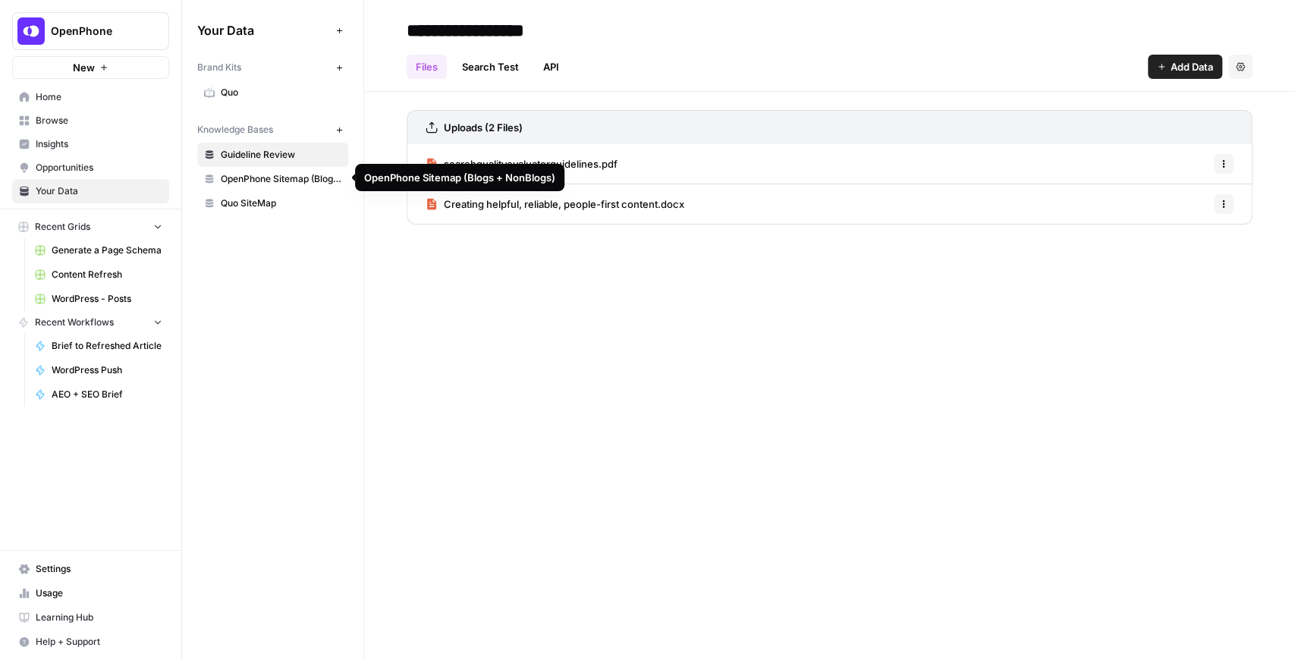
click at [276, 177] on span "OpenPhone Sitemap (Blogs + NonBlogs)" at bounding box center [281, 179] width 121 height 14
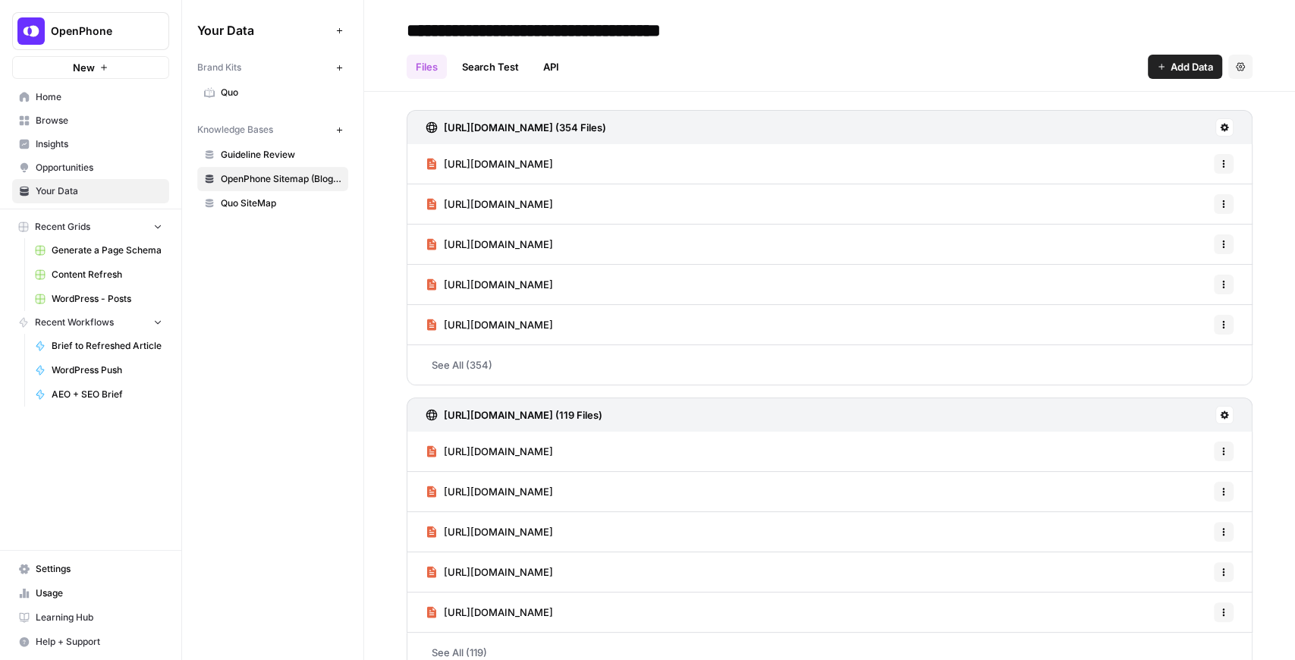
click at [100, 282] on link "Content Refresh" at bounding box center [98, 275] width 141 height 24
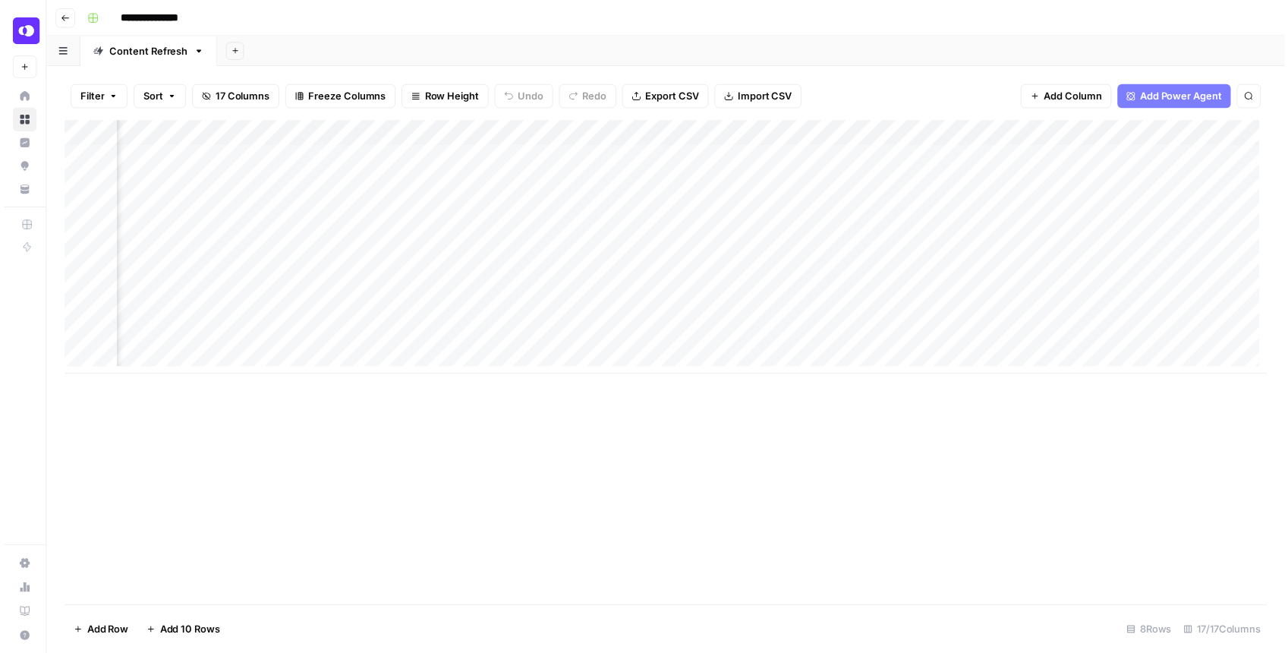
scroll to position [0, 1320]
click at [1185, 240] on div "Add Column" at bounding box center [669, 249] width 1216 height 256
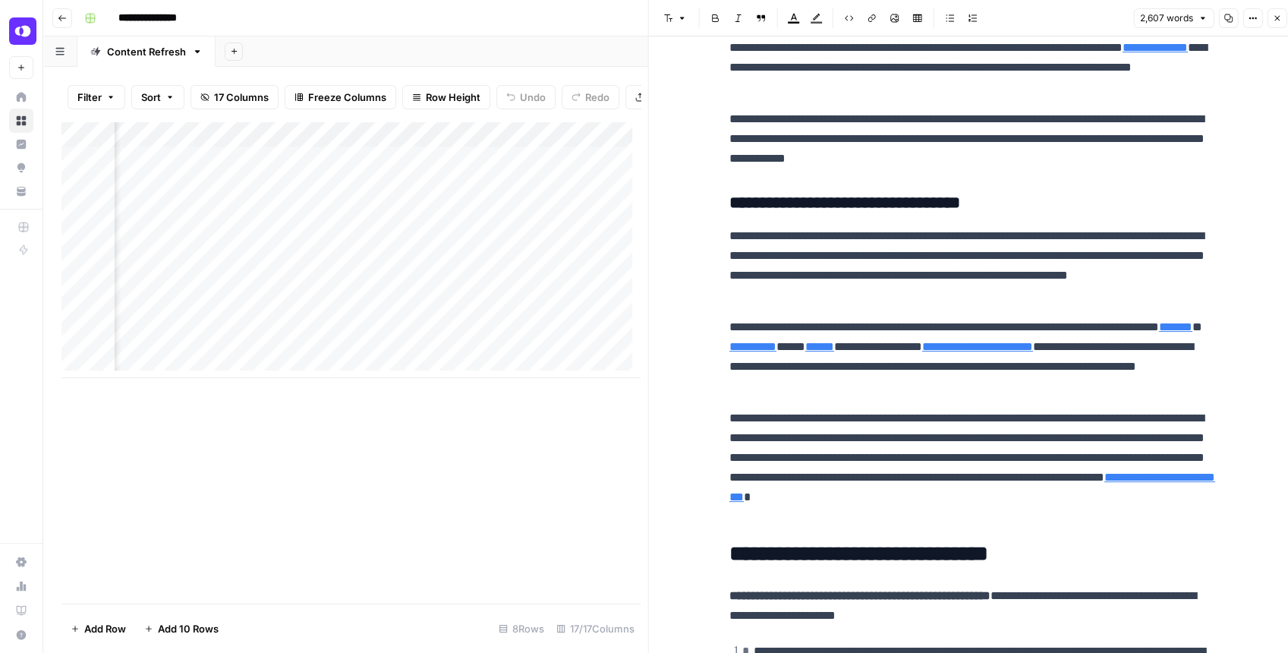
scroll to position [4401, 0]
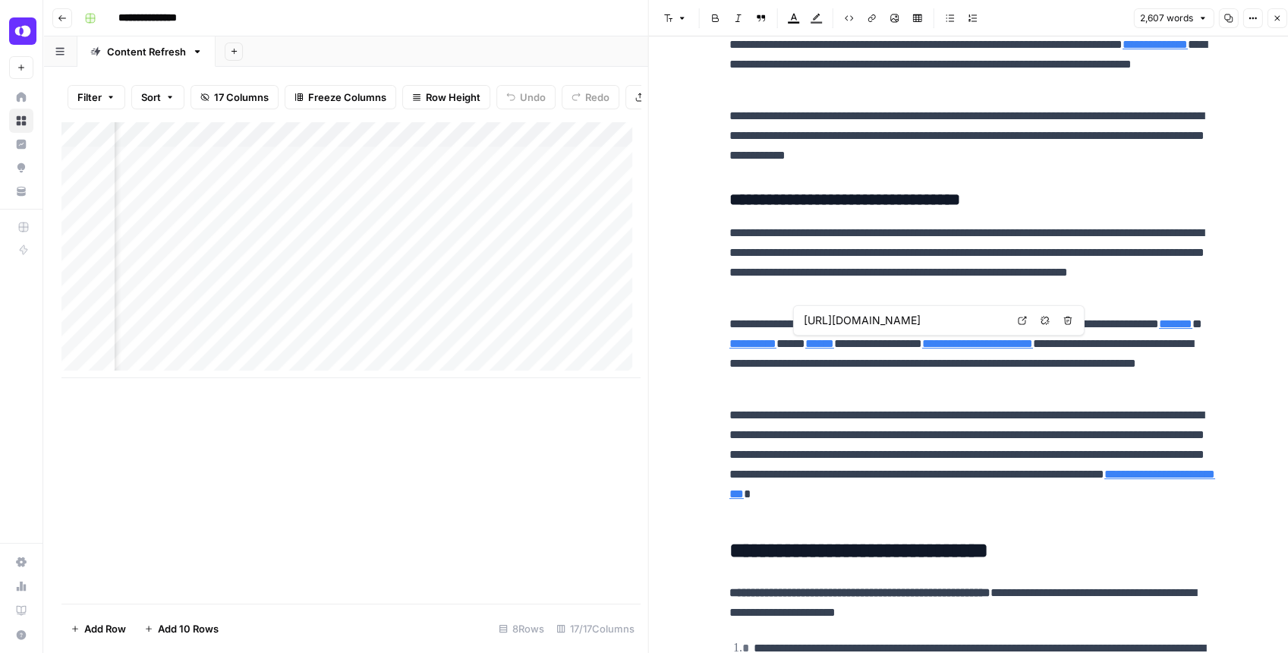
type input "https://www.openphone.com/integrations/jobber"
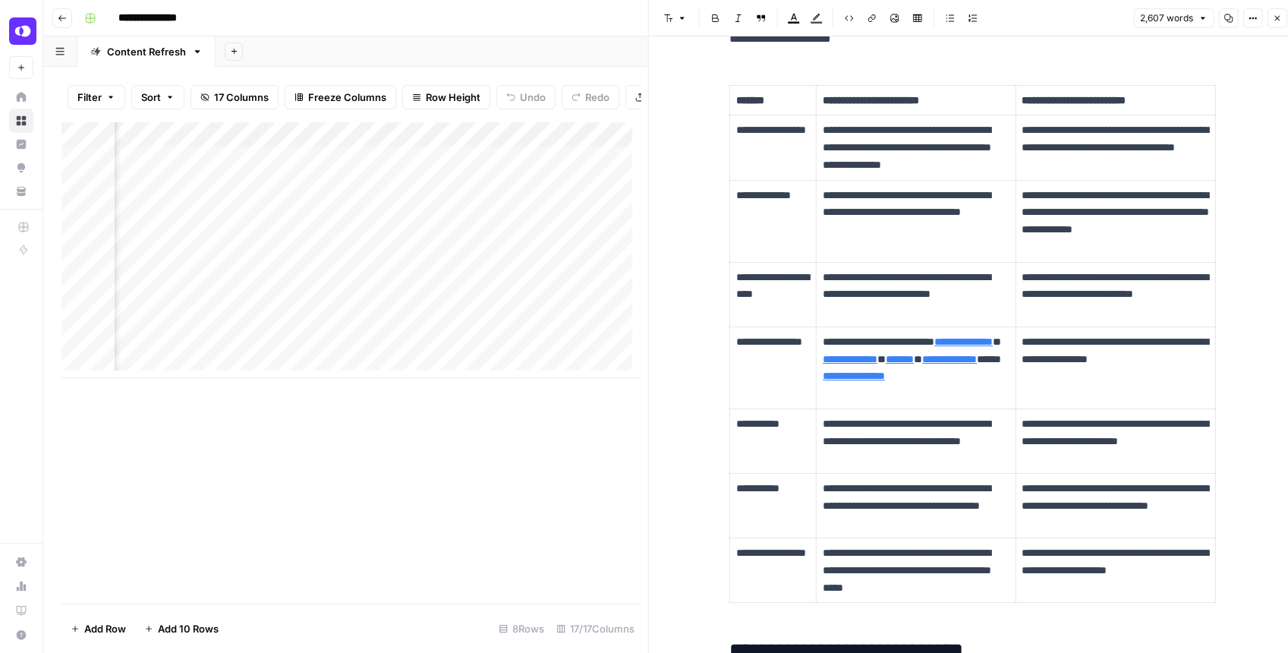
scroll to position [5616, 0]
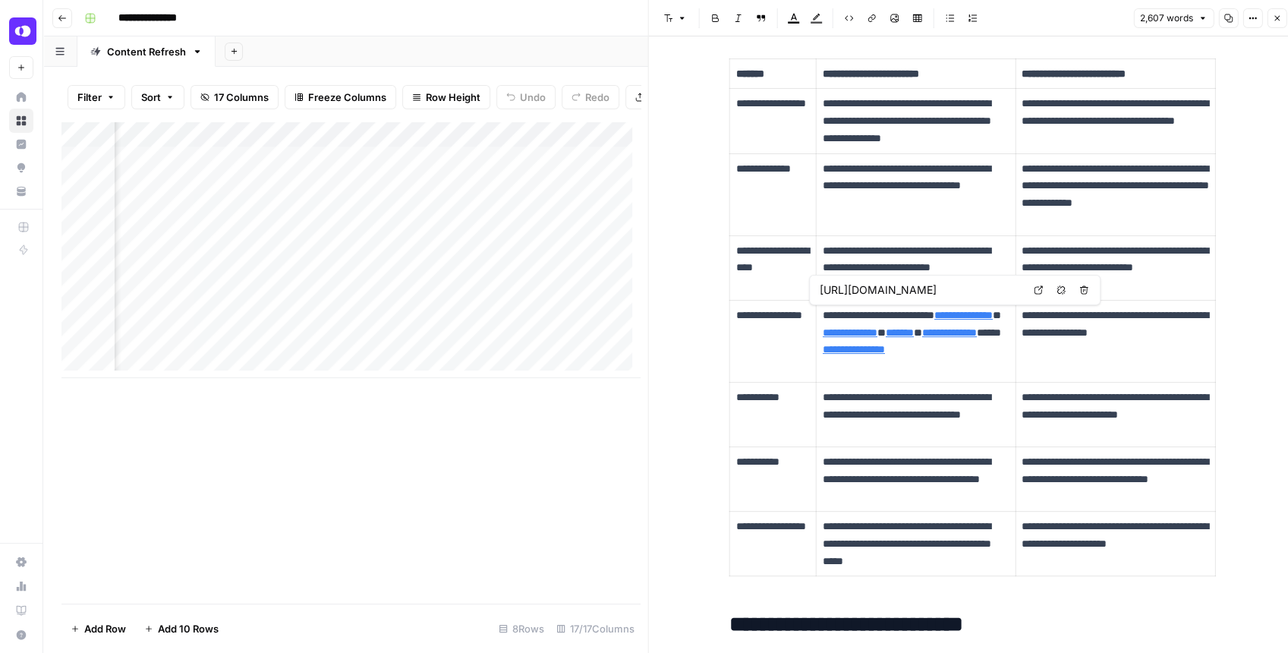
type input "https://www.openphone.com/features/shared-phone-numbers"
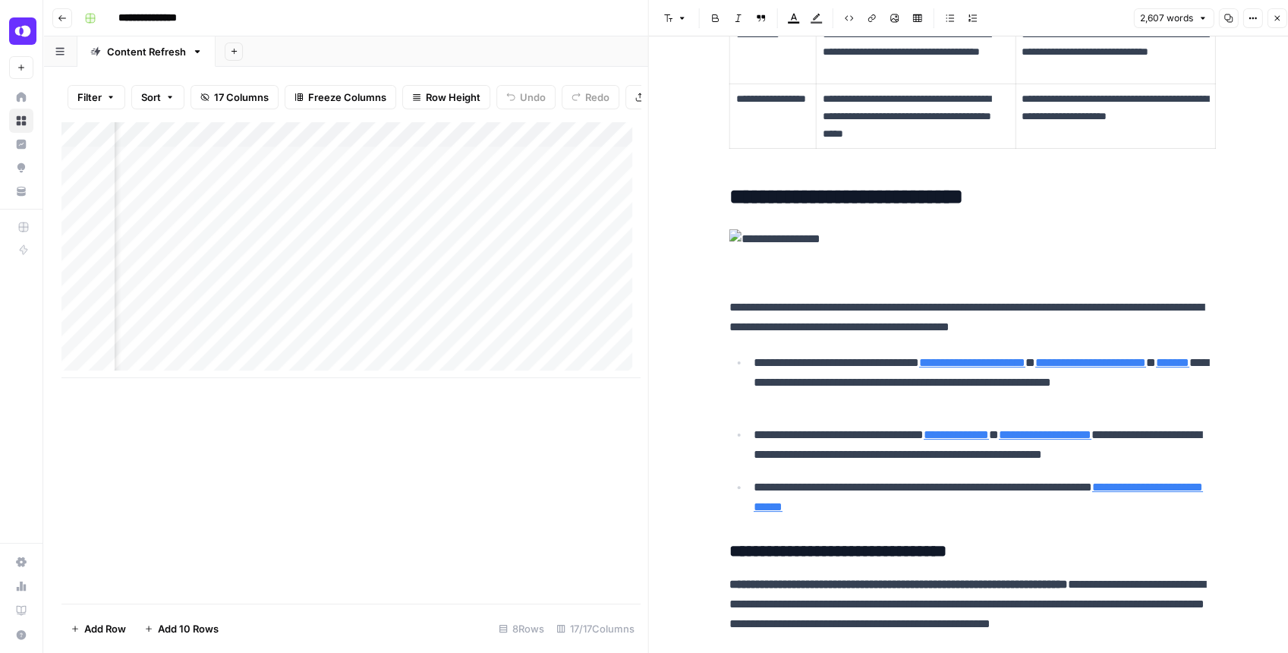
scroll to position [6071, 0]
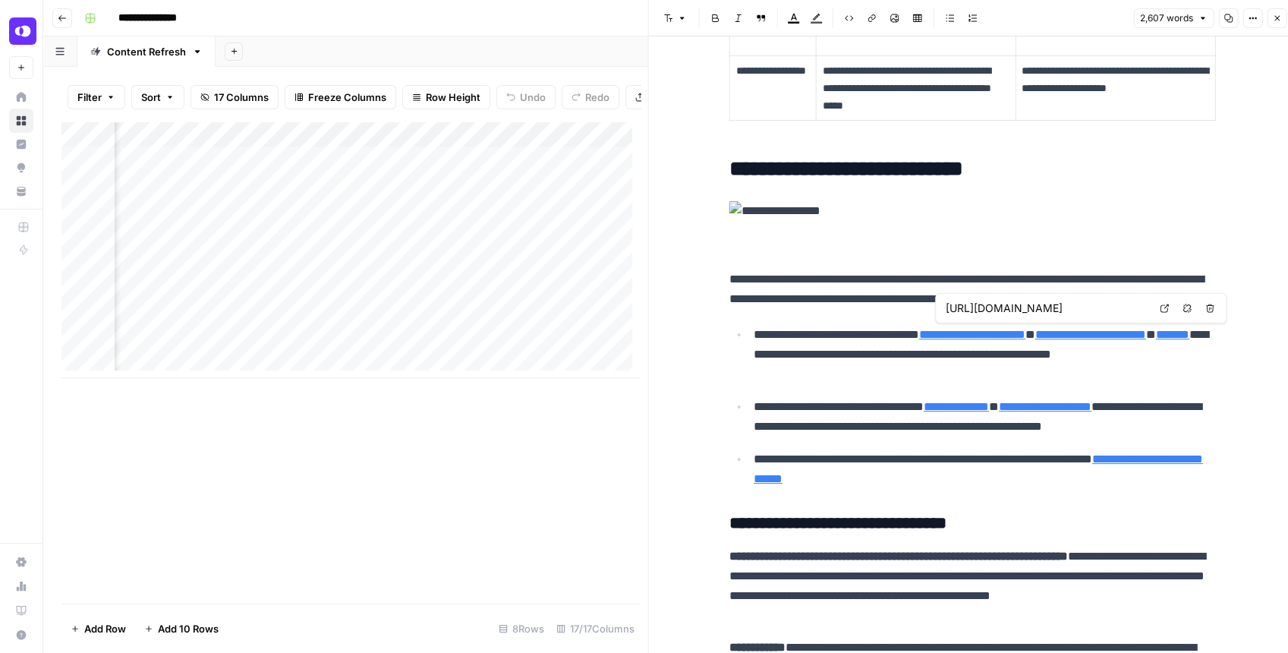
type input "https://www.openphone.com/features/call-recording"
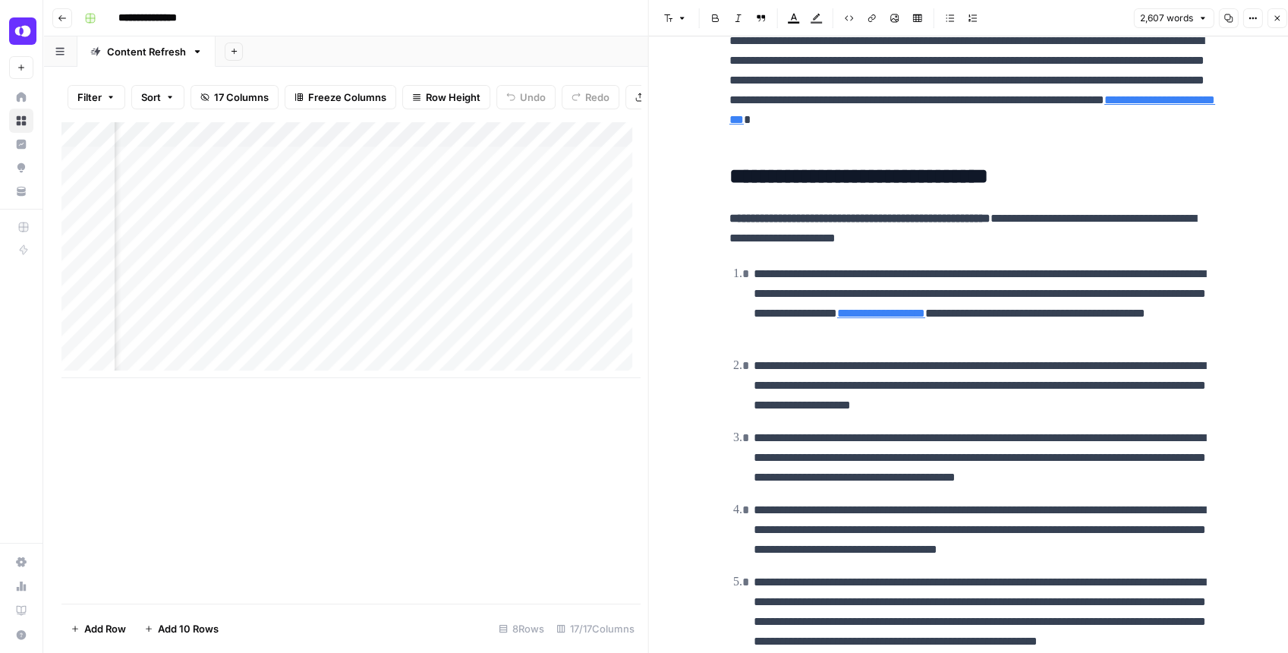
scroll to position [4769, 0]
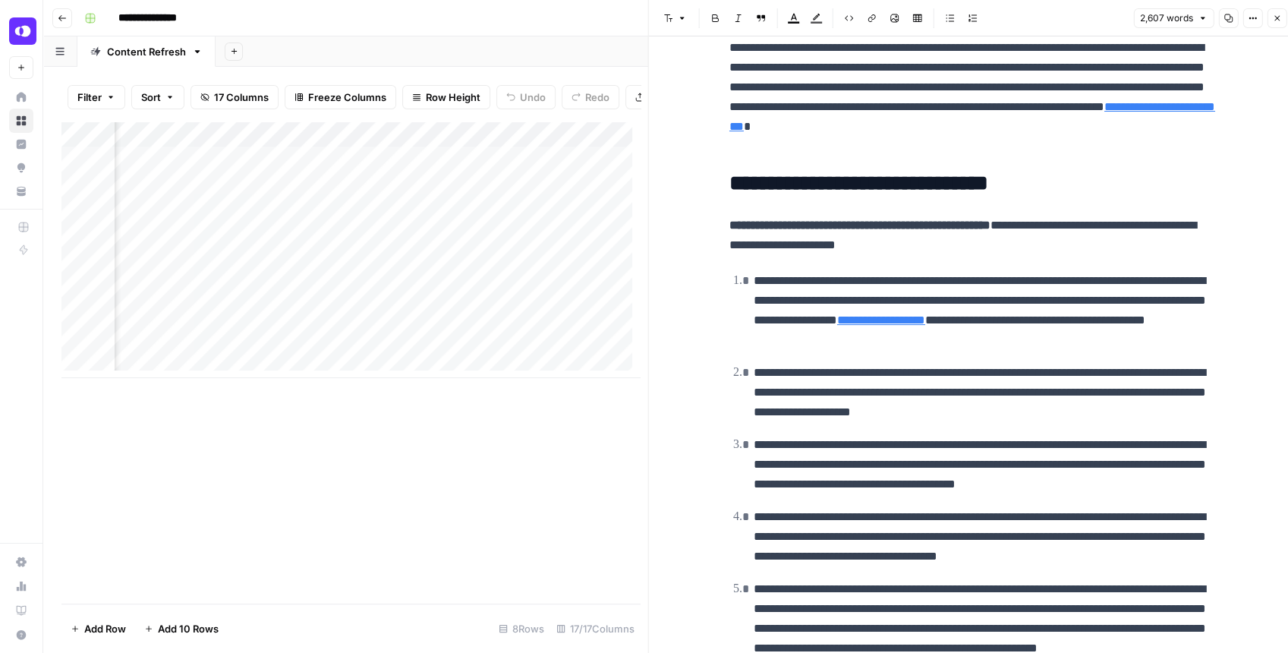
click at [1273, 17] on icon "button" at bounding box center [1276, 18] width 9 height 9
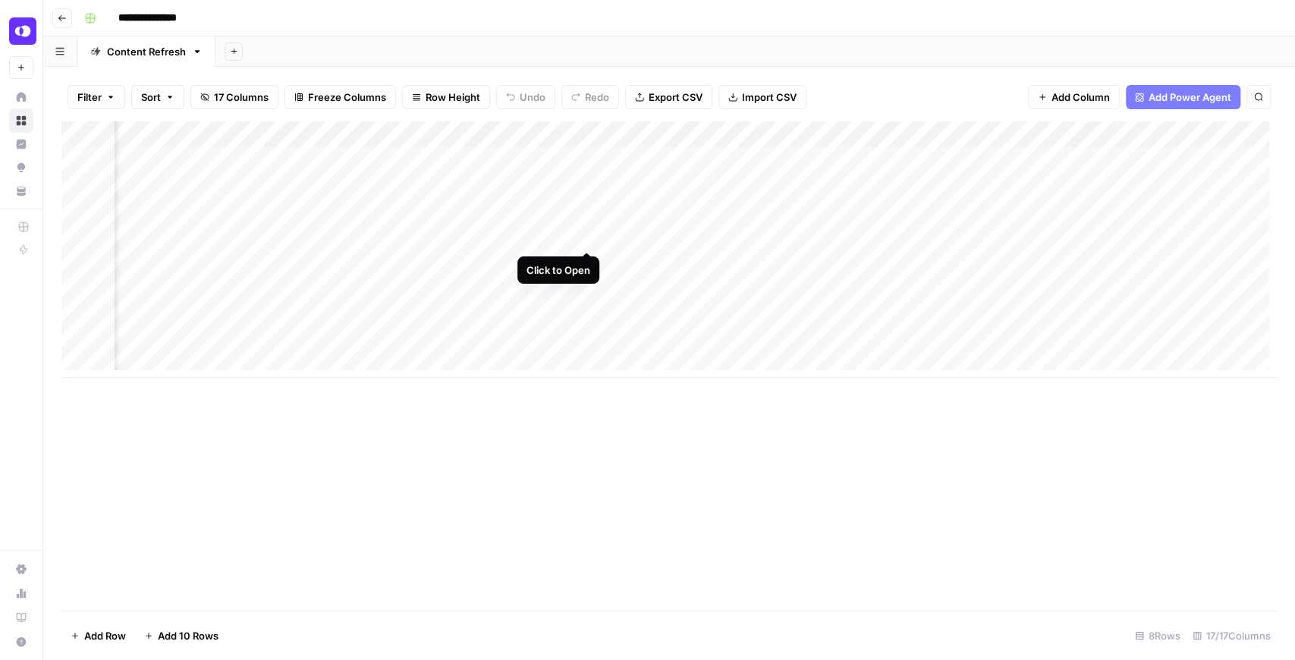
click at [584, 236] on div "Add Column" at bounding box center [669, 249] width 1216 height 256
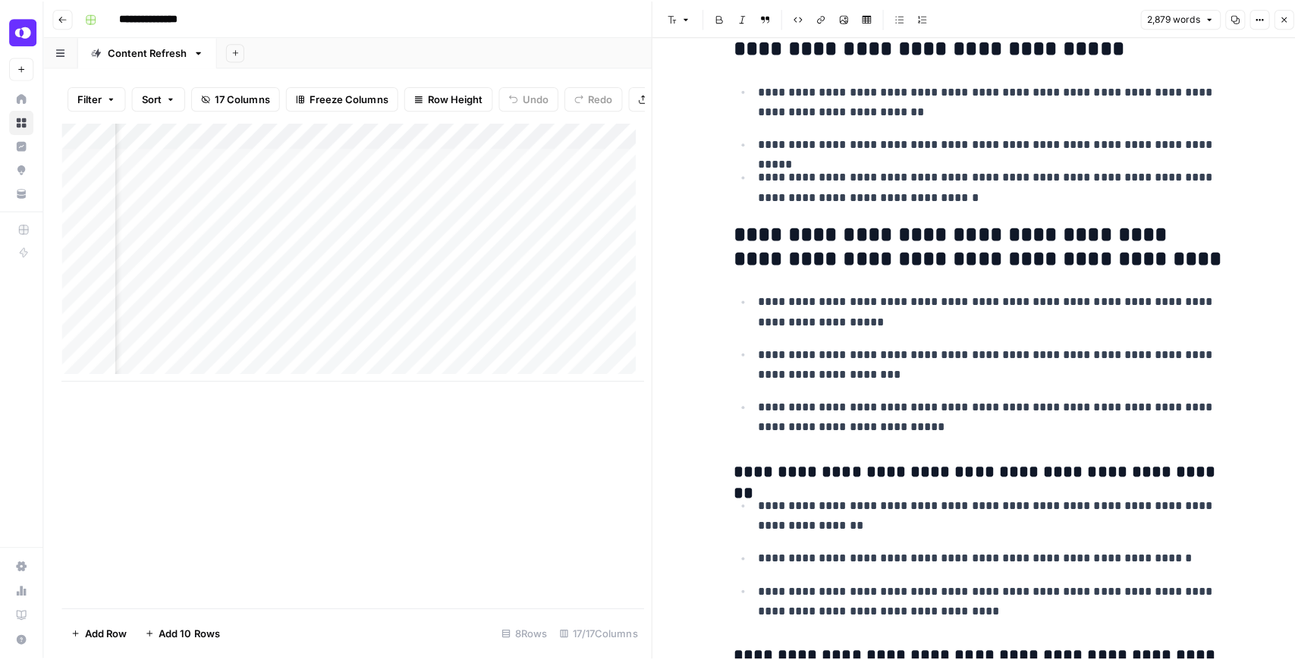
scroll to position [3440, 0]
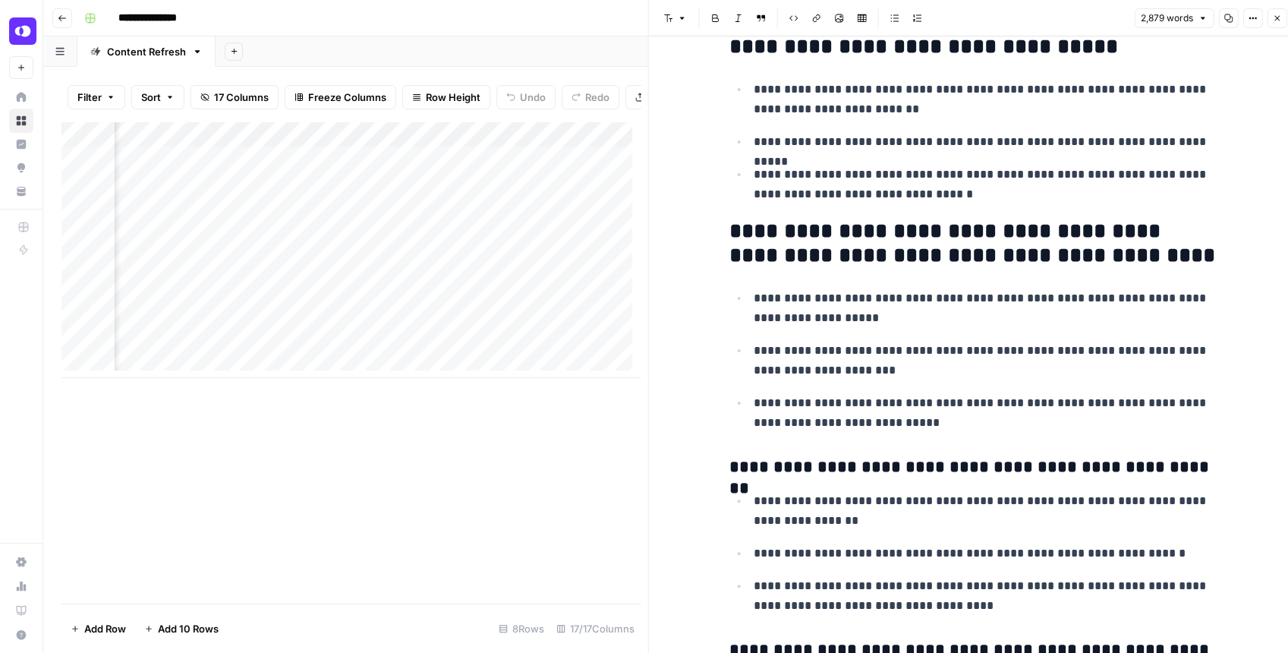
click at [1276, 14] on icon "button" at bounding box center [1276, 18] width 9 height 9
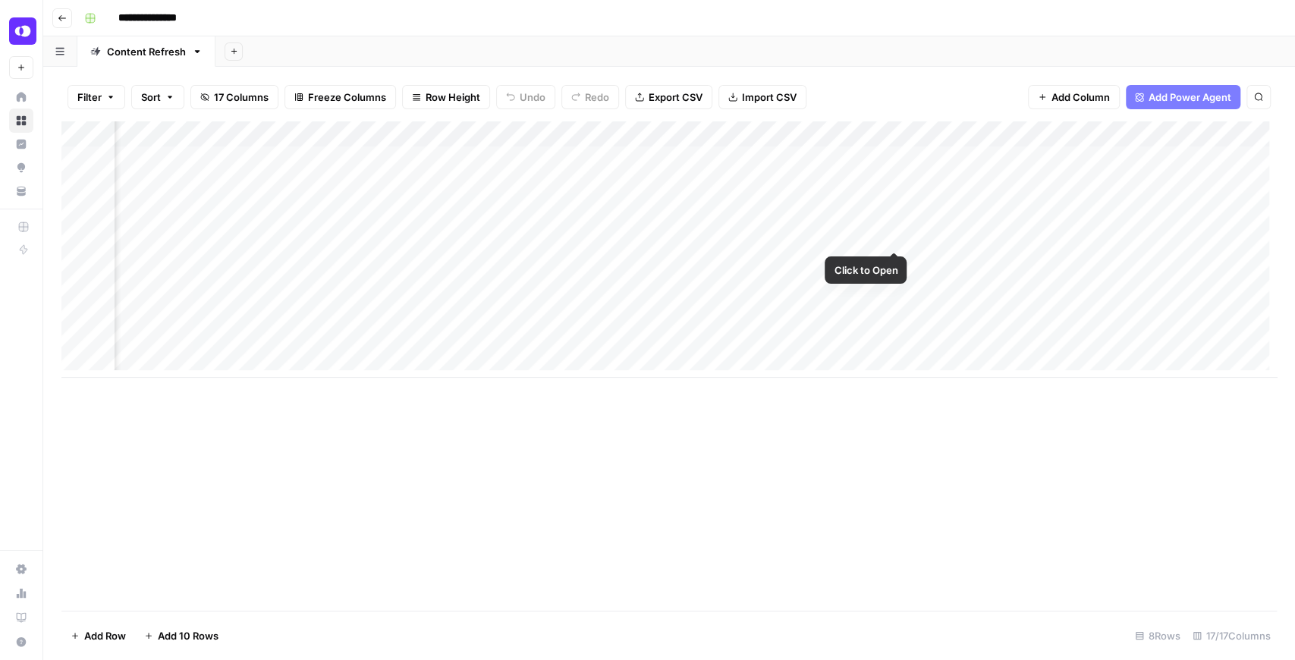
click at [892, 235] on div "Add Column" at bounding box center [669, 249] width 1216 height 256
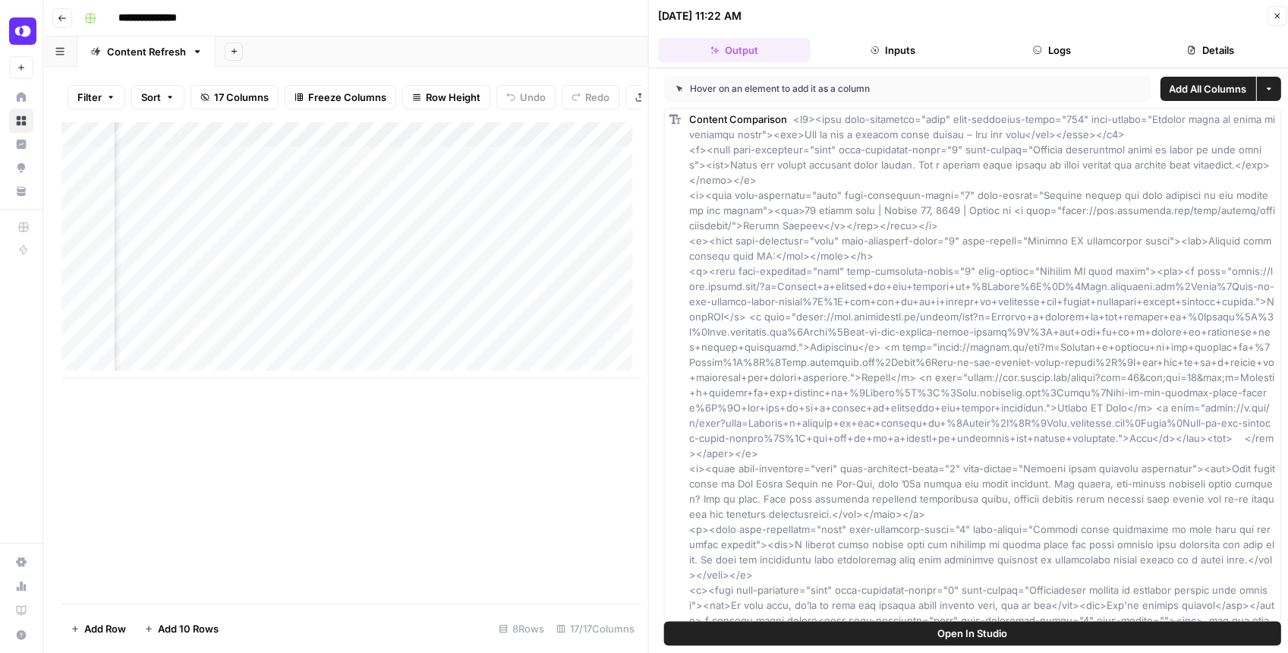
click at [1002, 637] on span "Open In Studio" at bounding box center [972, 632] width 70 height 15
click at [1271, 17] on button "Close" at bounding box center [1277, 16] width 20 height 20
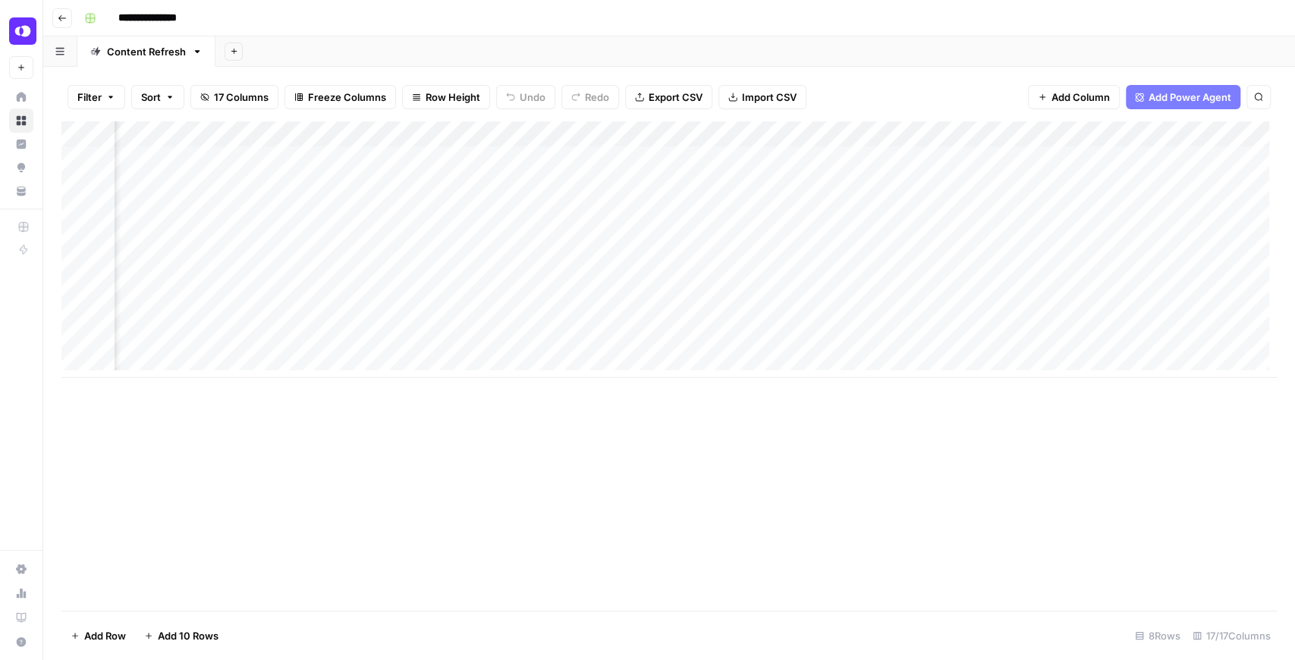
click at [916, 238] on div "Add Column" at bounding box center [669, 249] width 1216 height 256
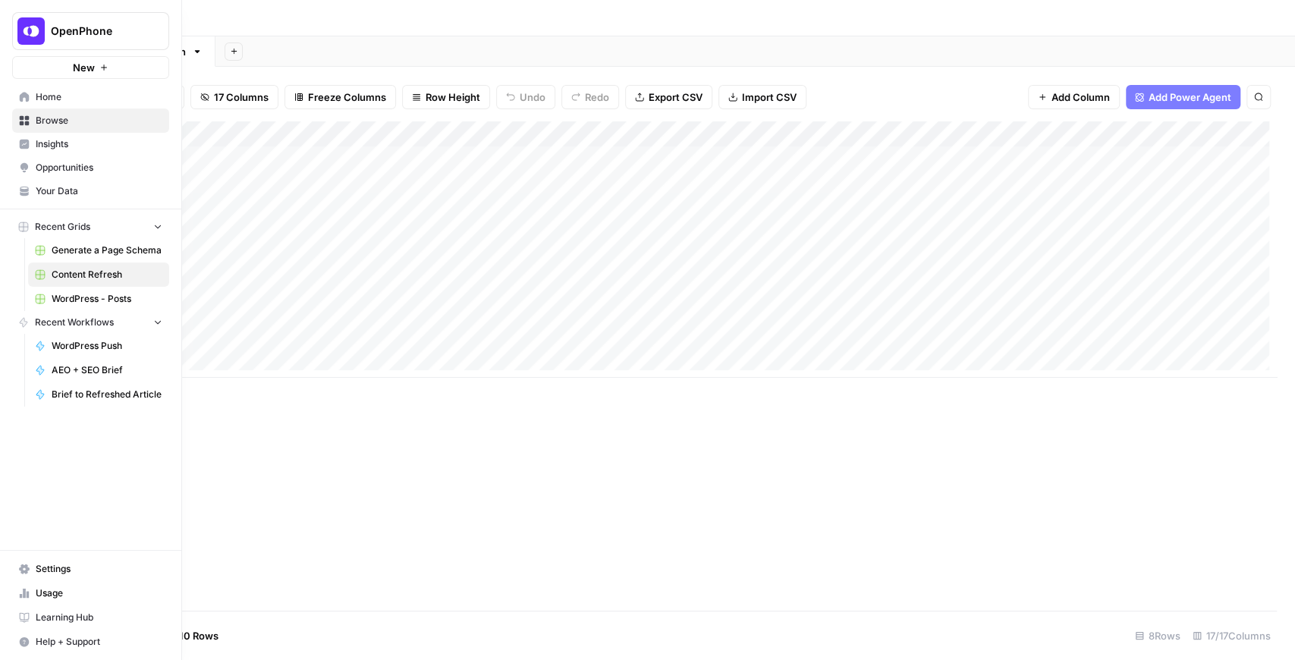
click at [61, 185] on span "Your Data" at bounding box center [99, 191] width 127 height 14
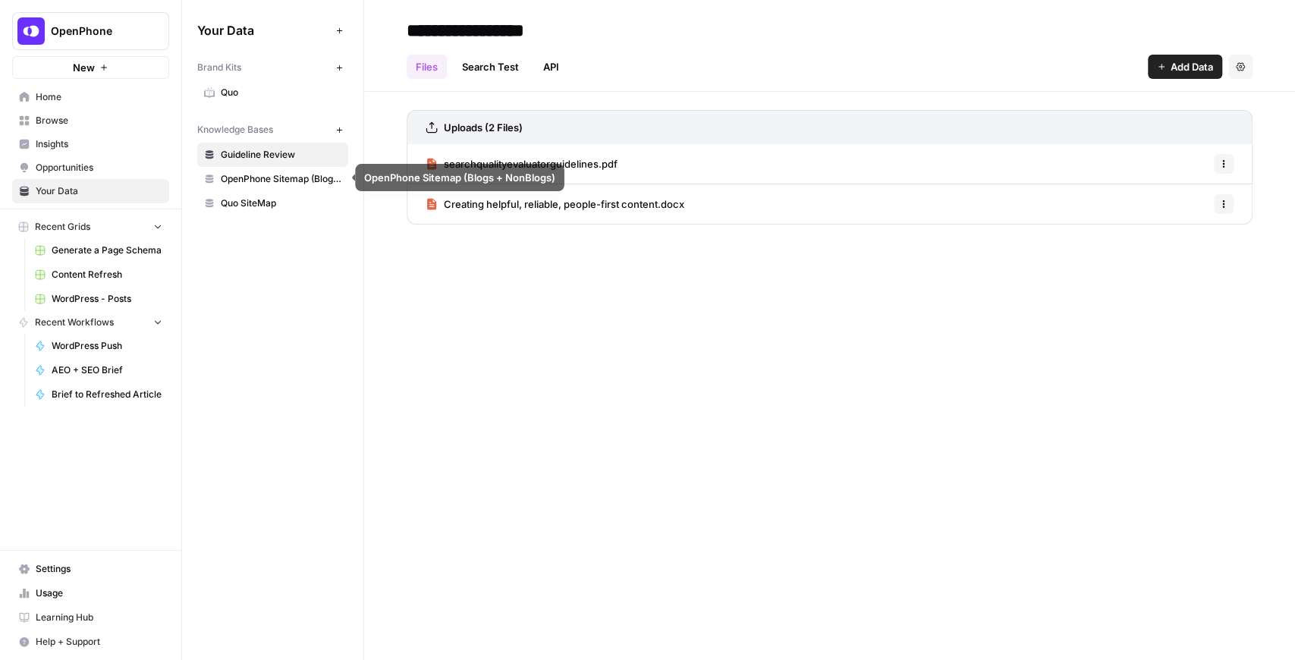
click at [267, 172] on span "OpenPhone Sitemap (Blogs + NonBlogs)" at bounding box center [281, 179] width 121 height 14
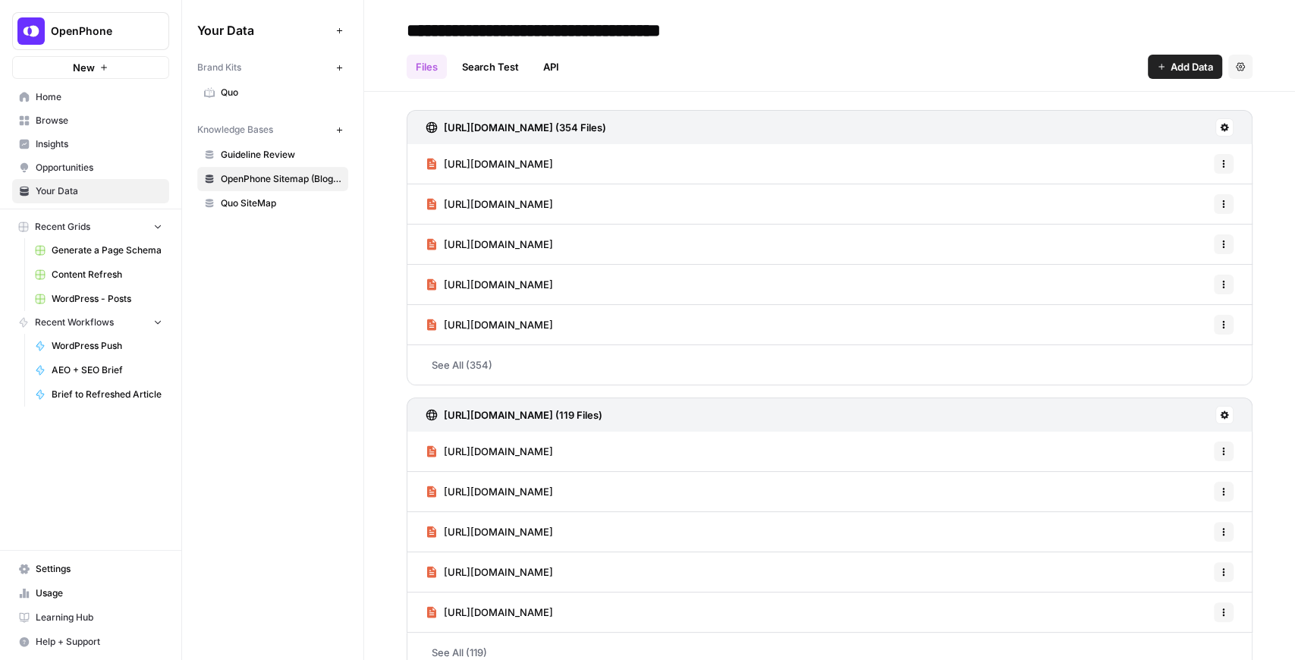
click at [105, 276] on span "Content Refresh" at bounding box center [107, 275] width 111 height 14
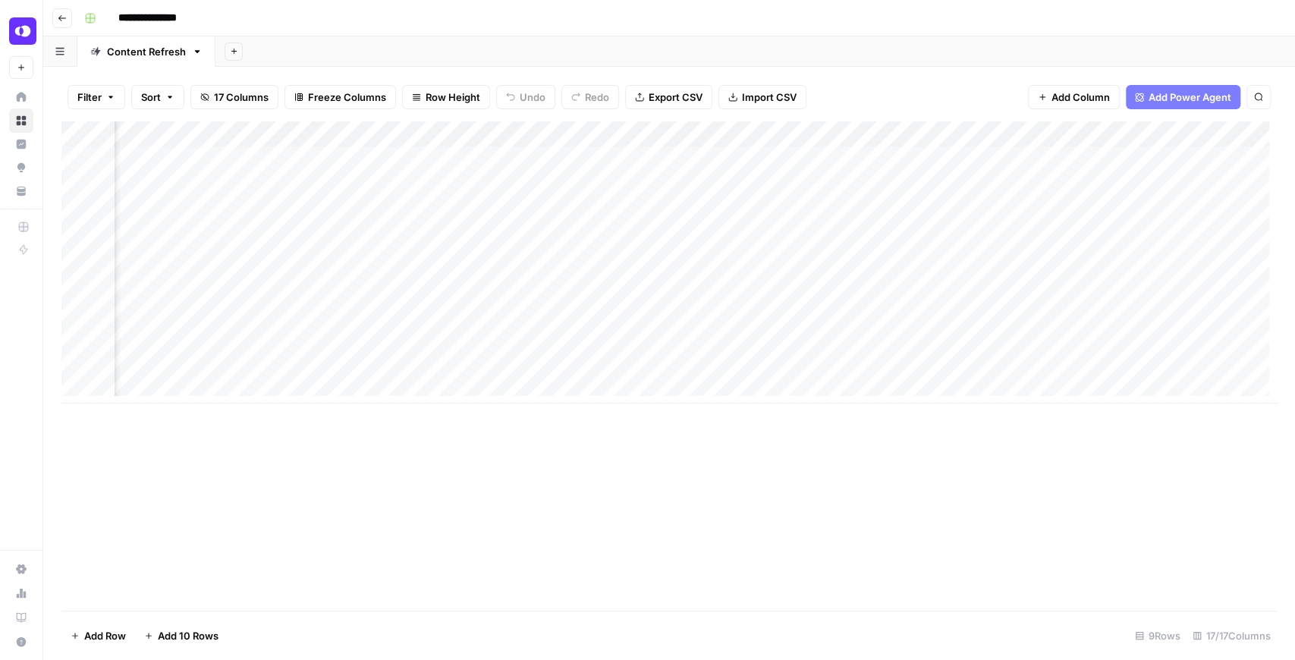
scroll to position [0, 1504]
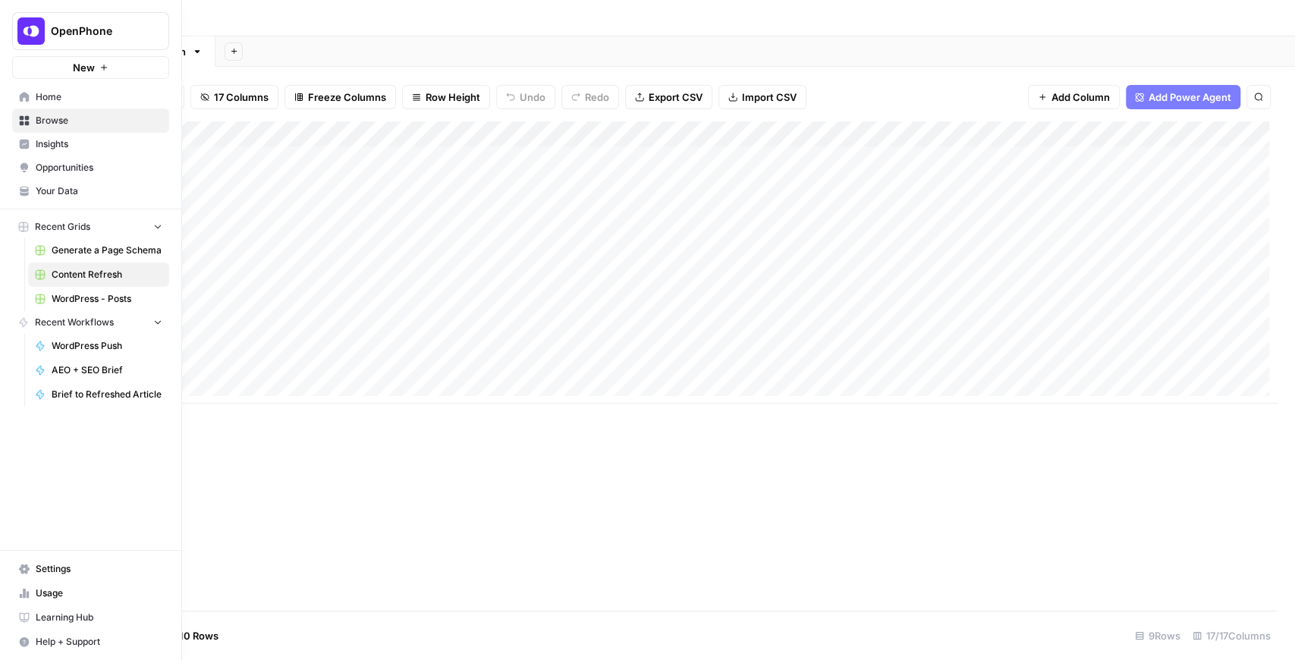
click at [71, 184] on span "Your Data" at bounding box center [99, 191] width 127 height 14
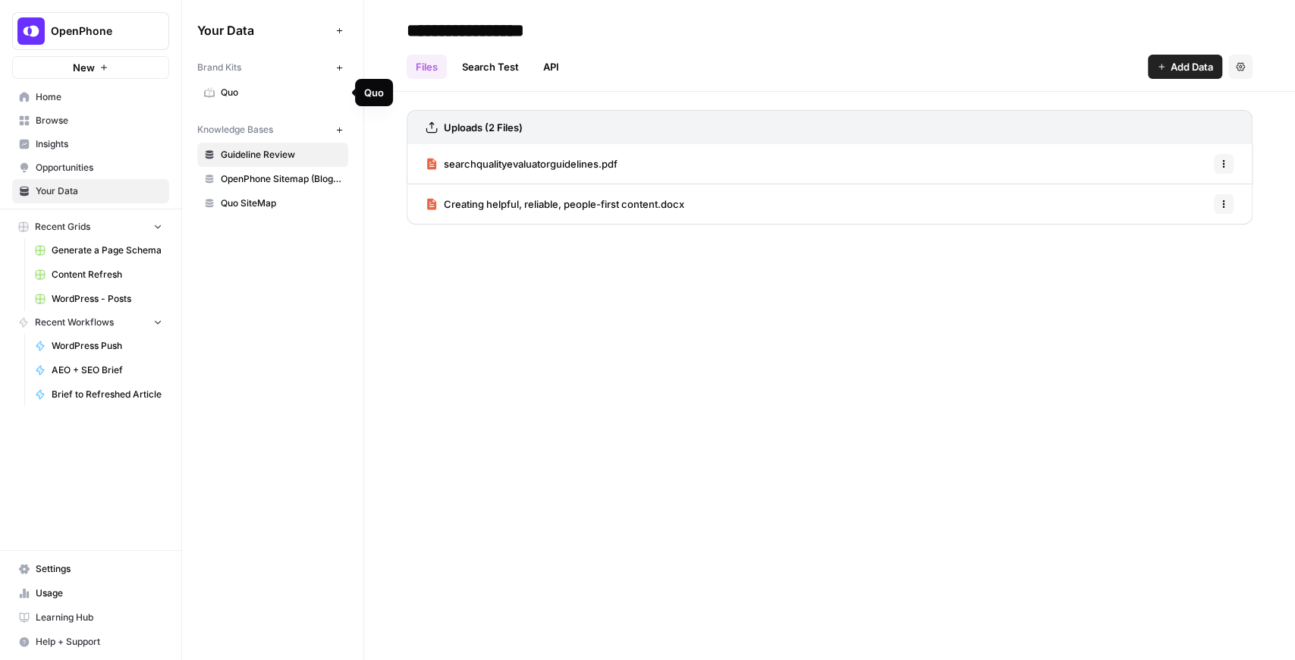
click at [247, 102] on link "Quo" at bounding box center [272, 92] width 151 height 24
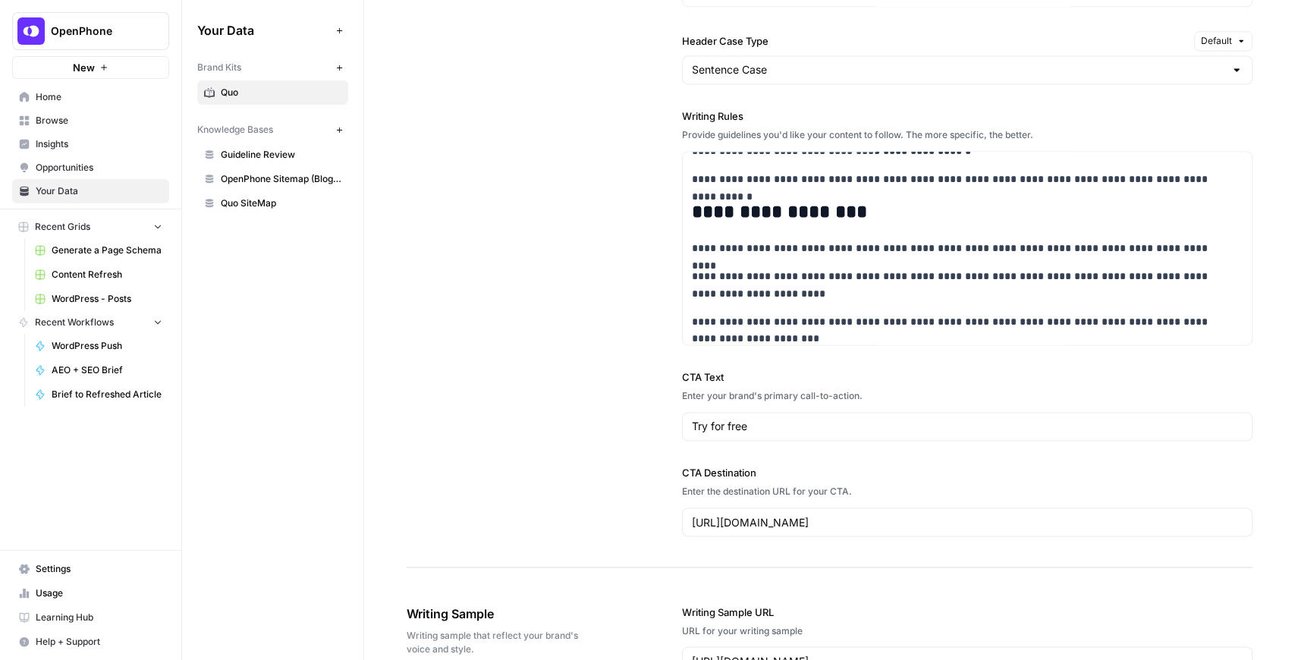
scroll to position [1366, 0]
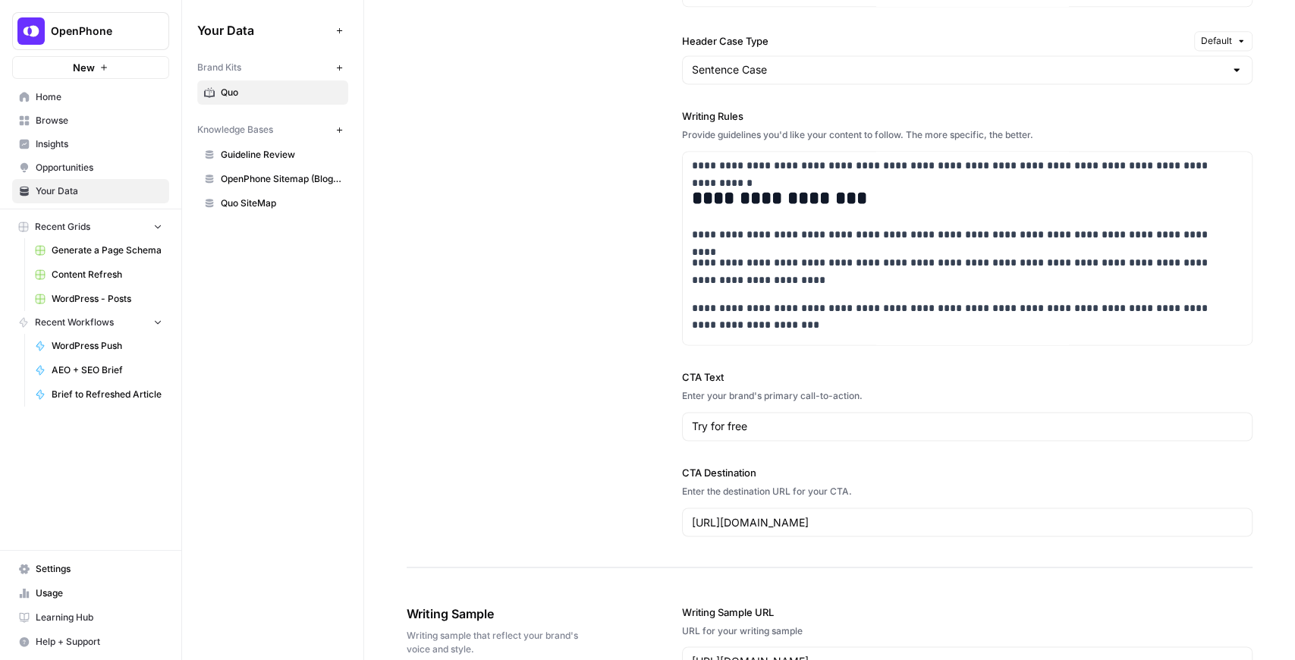
click at [113, 269] on span "Content Refresh" at bounding box center [107, 275] width 111 height 14
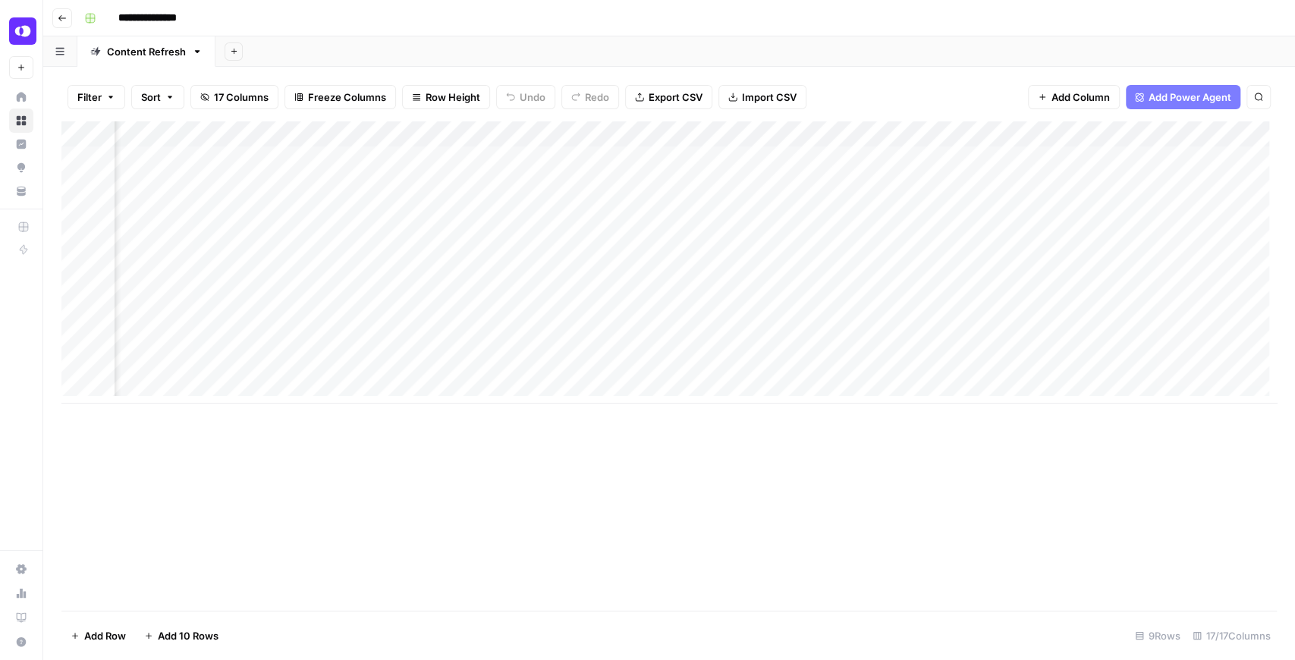
scroll to position [0, 680]
click at [933, 555] on div "Add Column" at bounding box center [669, 365] width 1216 height 489
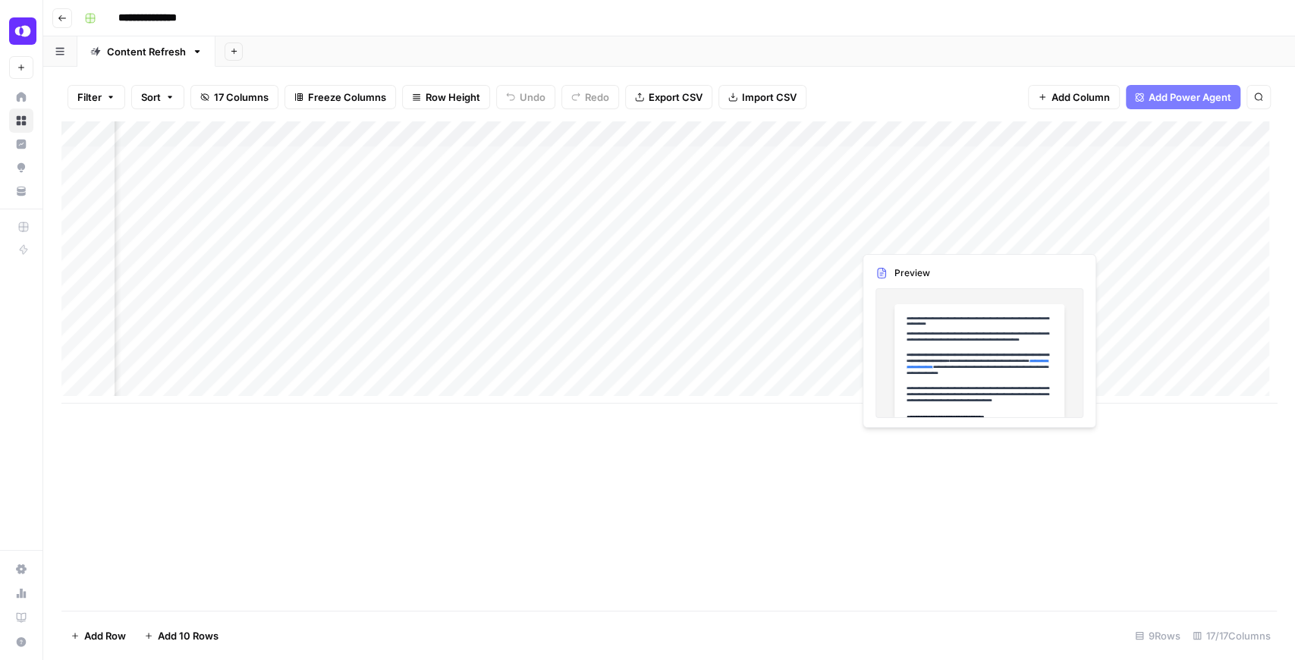
click at [974, 234] on div "Add Column" at bounding box center [669, 262] width 1216 height 282
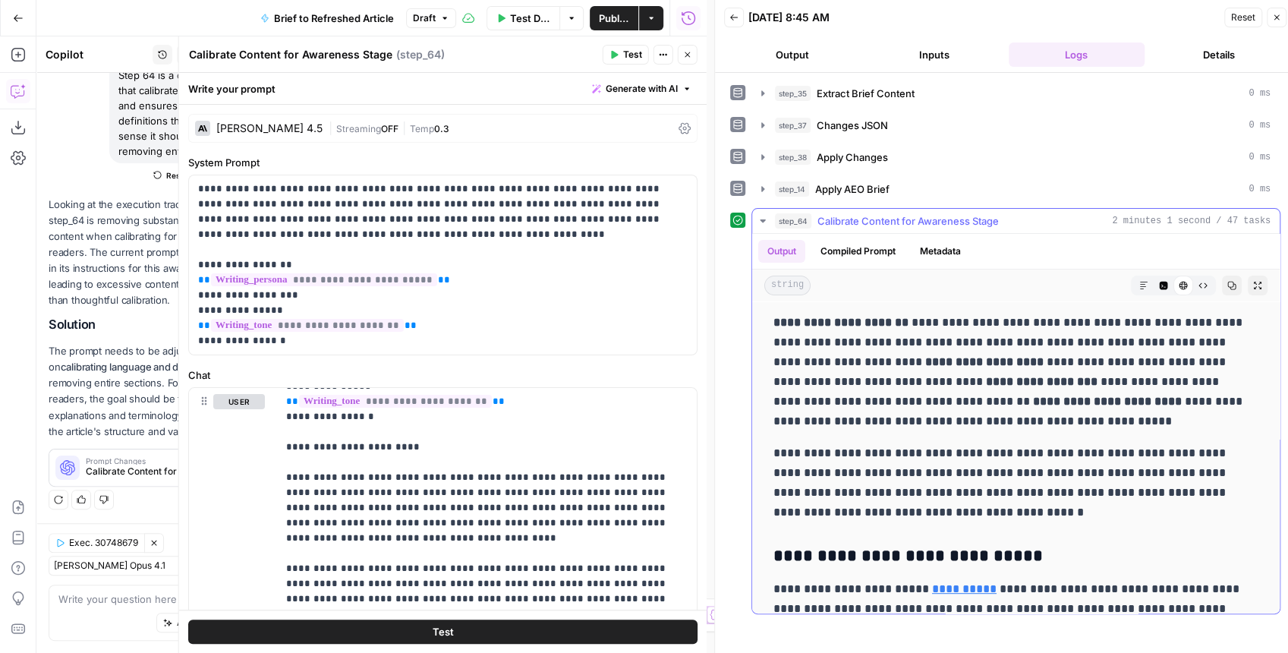
scroll to position [404, 0]
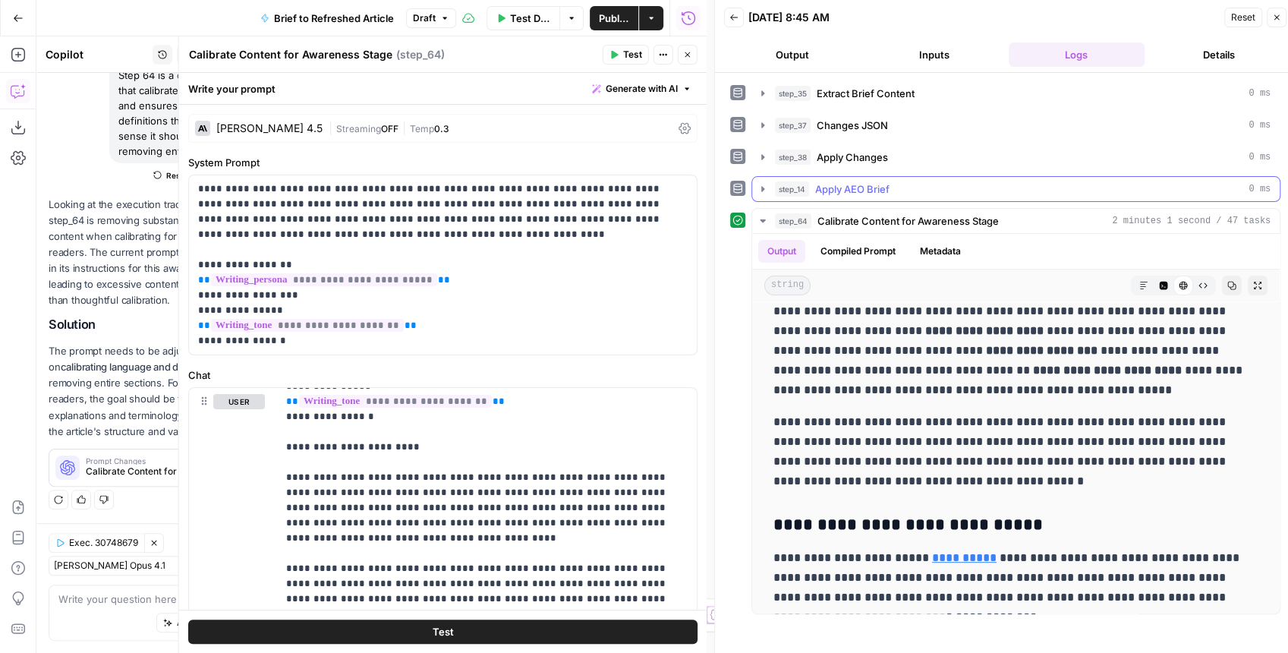
click at [757, 186] on icon "button" at bounding box center [763, 189] width 12 height 12
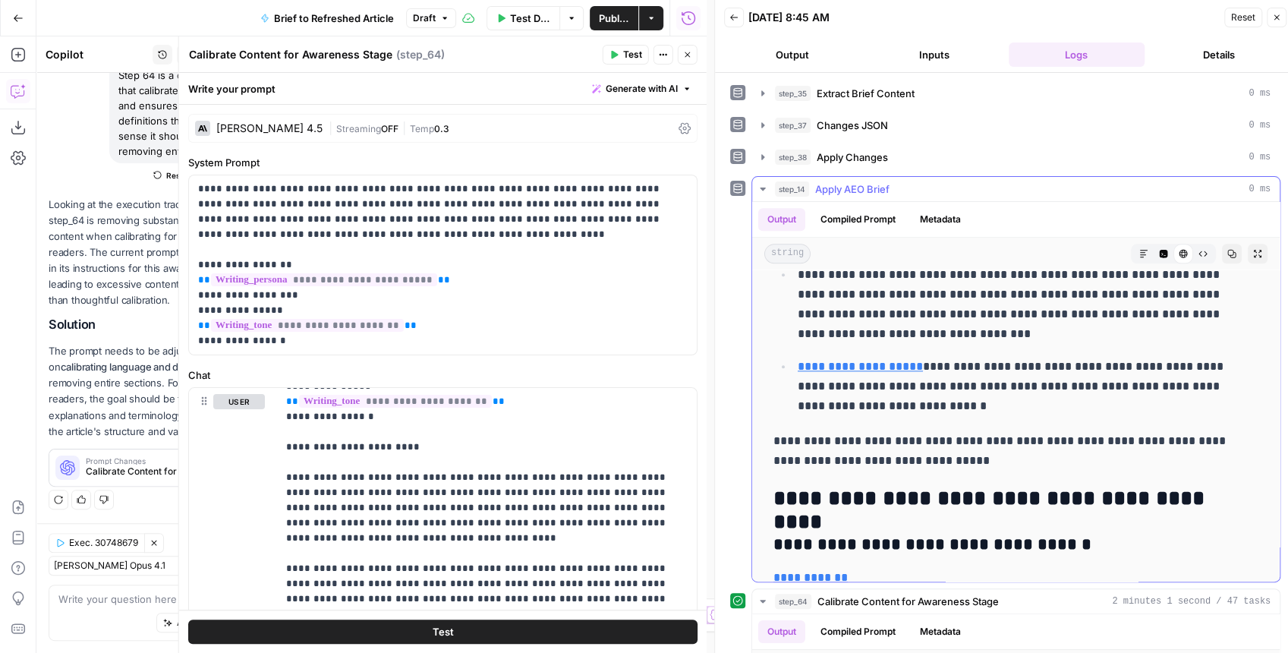
scroll to position [1214, 0]
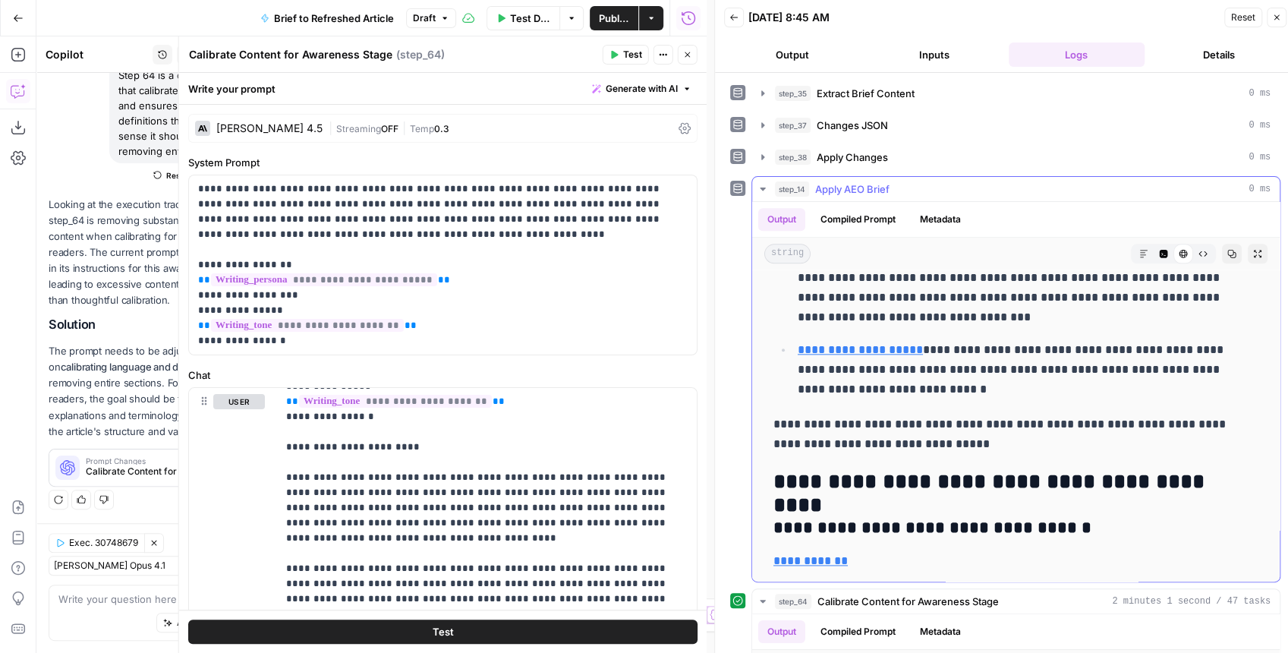
click at [762, 192] on icon "button" at bounding box center [763, 189] width 12 height 12
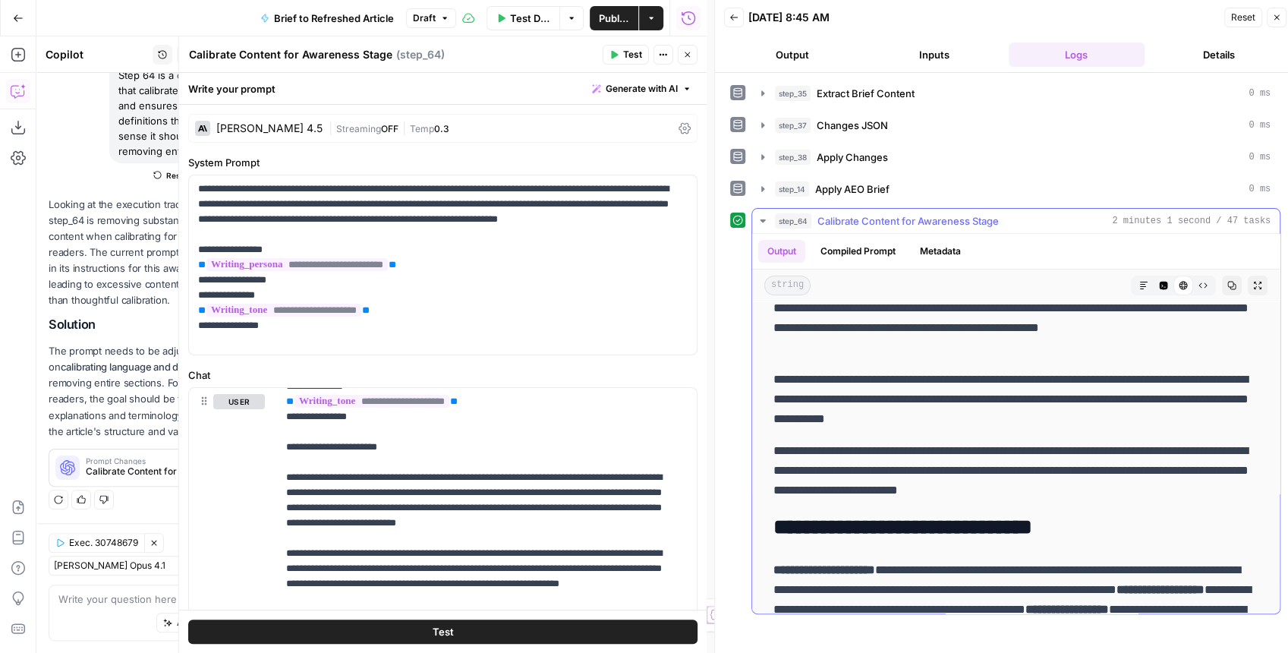
scroll to position [0, 0]
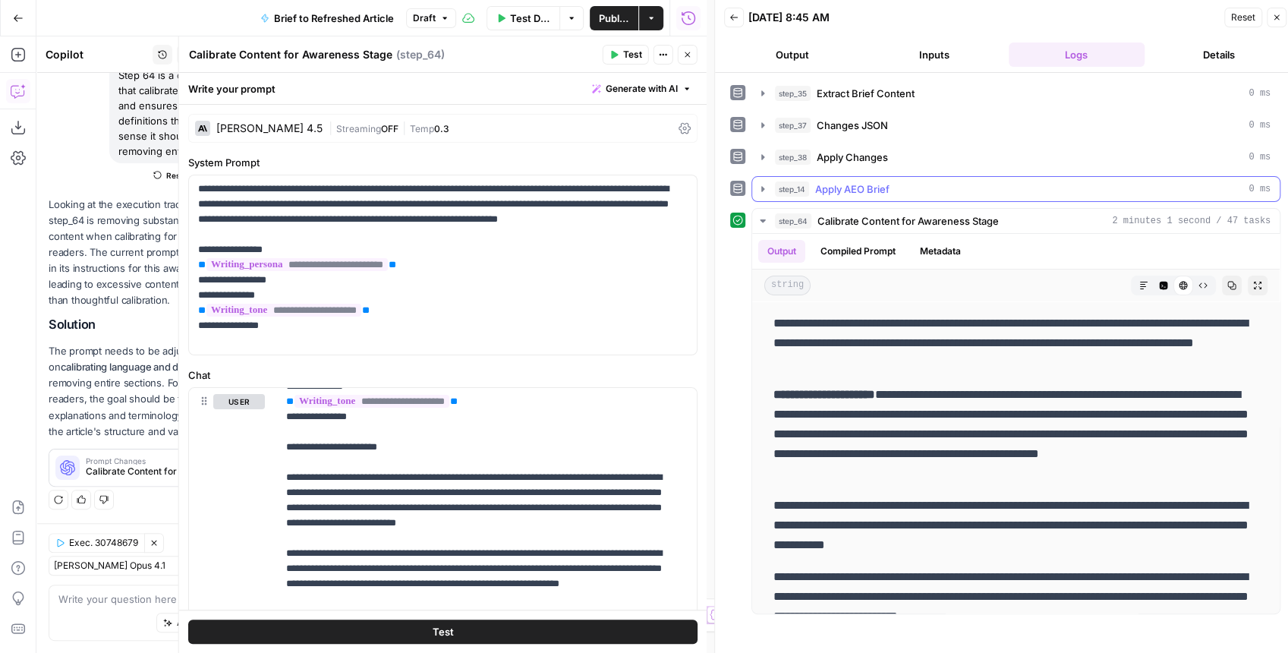
click at [765, 188] on icon "button" at bounding box center [763, 189] width 12 height 12
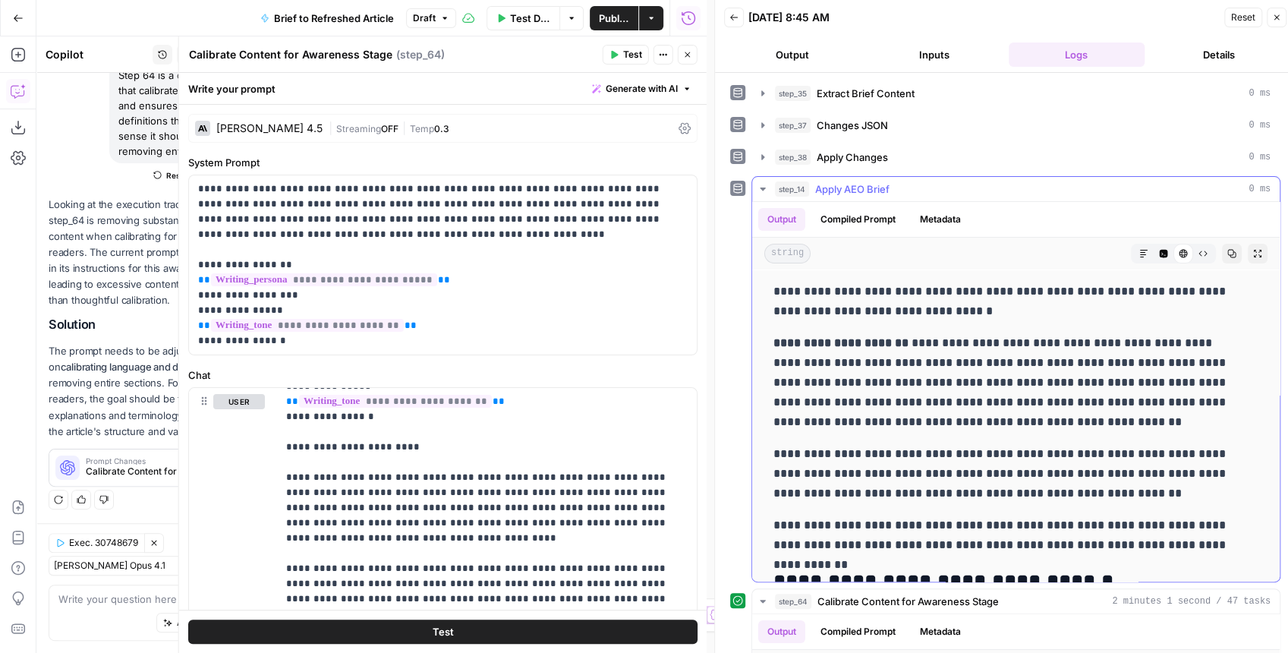
click at [1223, 255] on button "Copy" at bounding box center [1232, 254] width 20 height 20
click at [764, 188] on icon "button" at bounding box center [763, 189] width 12 height 12
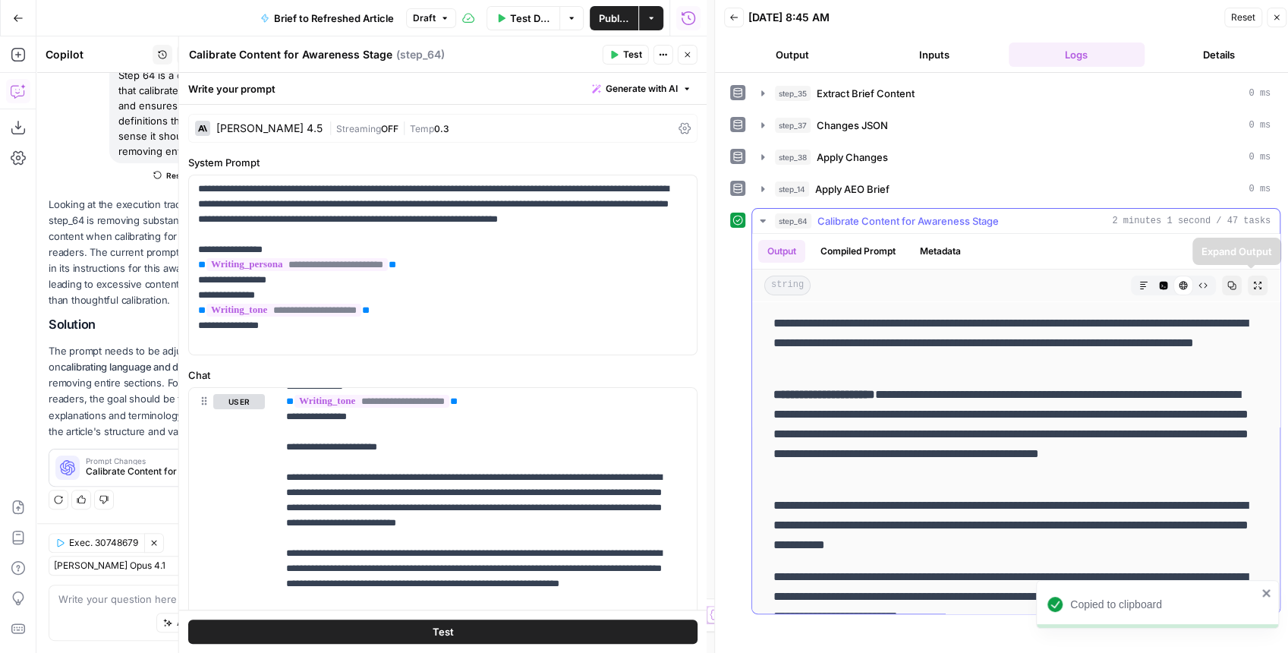
click at [1229, 288] on button "Copy" at bounding box center [1232, 285] width 20 height 20
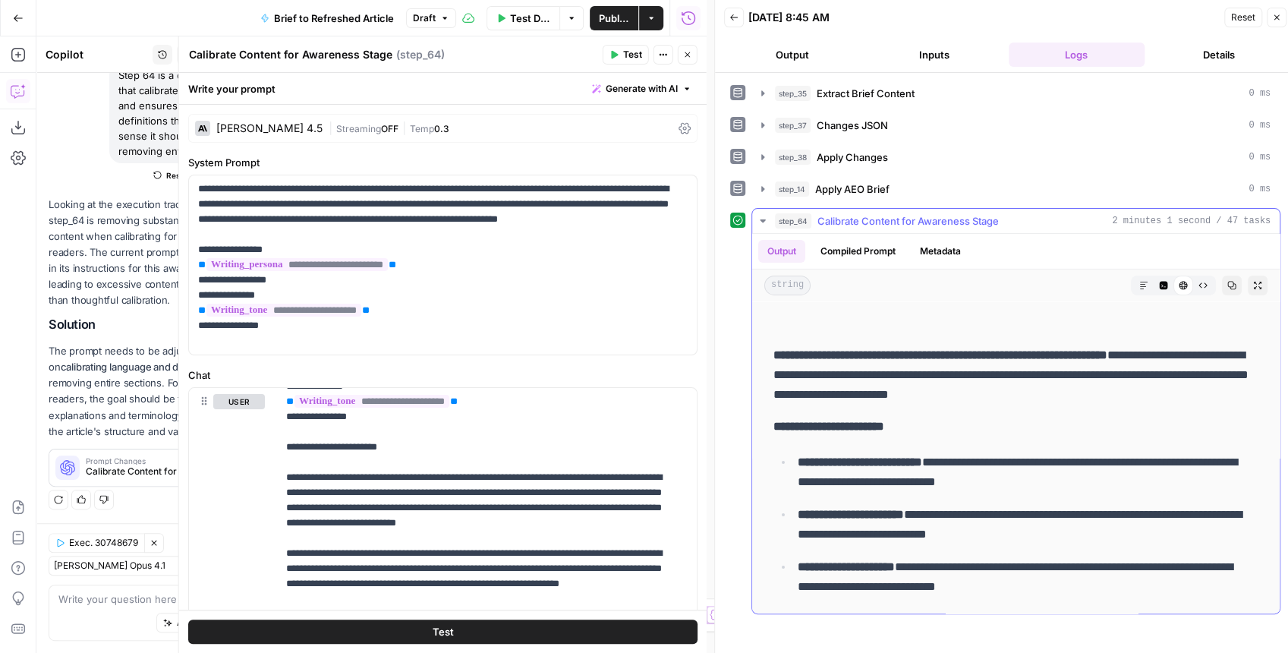
scroll to position [3440, 0]
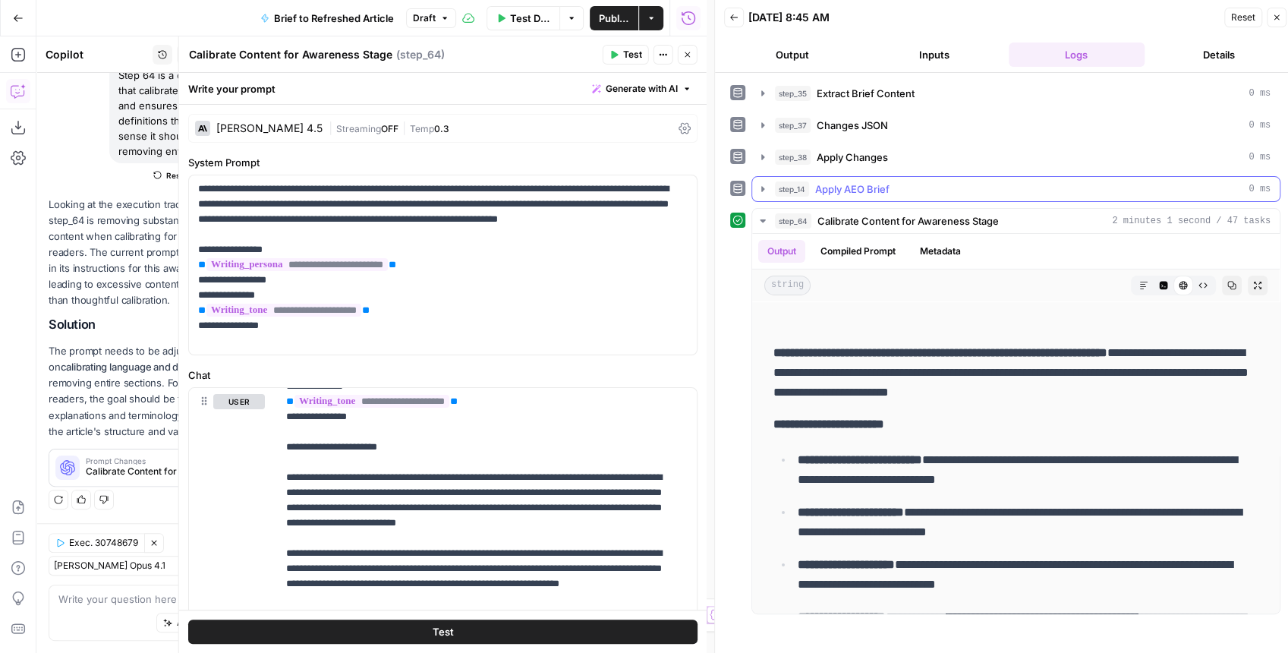
click at [763, 184] on icon "button" at bounding box center [763, 189] width 12 height 12
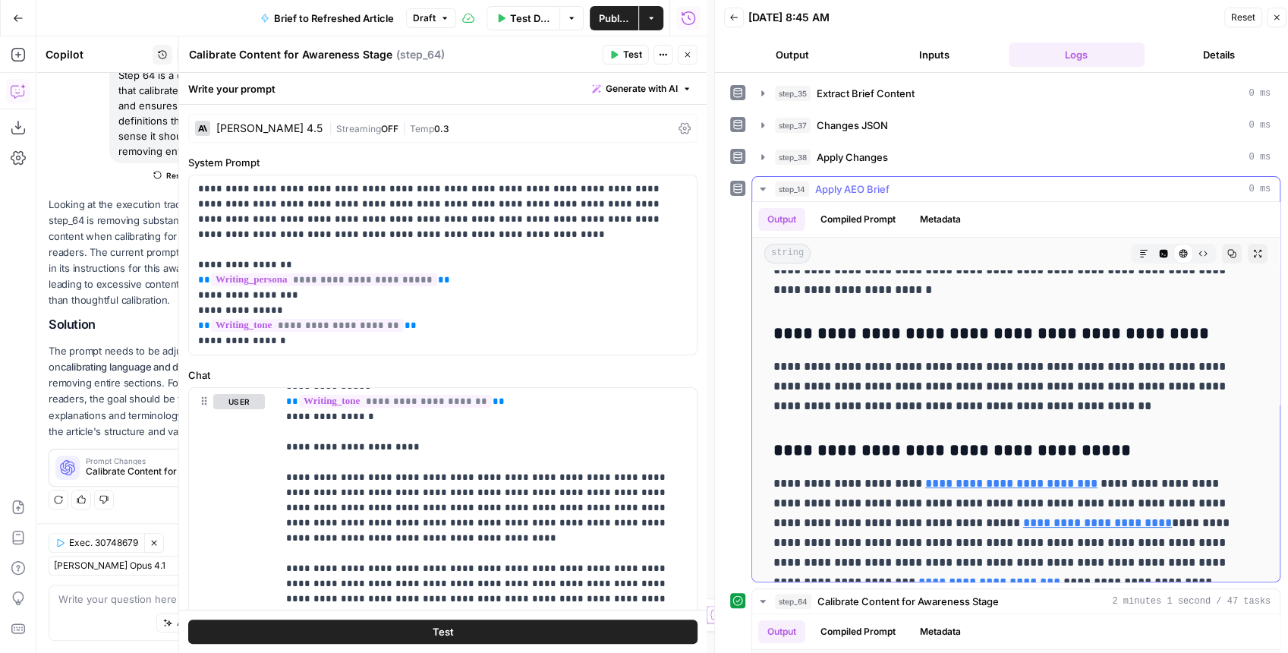
scroll to position [4541, 0]
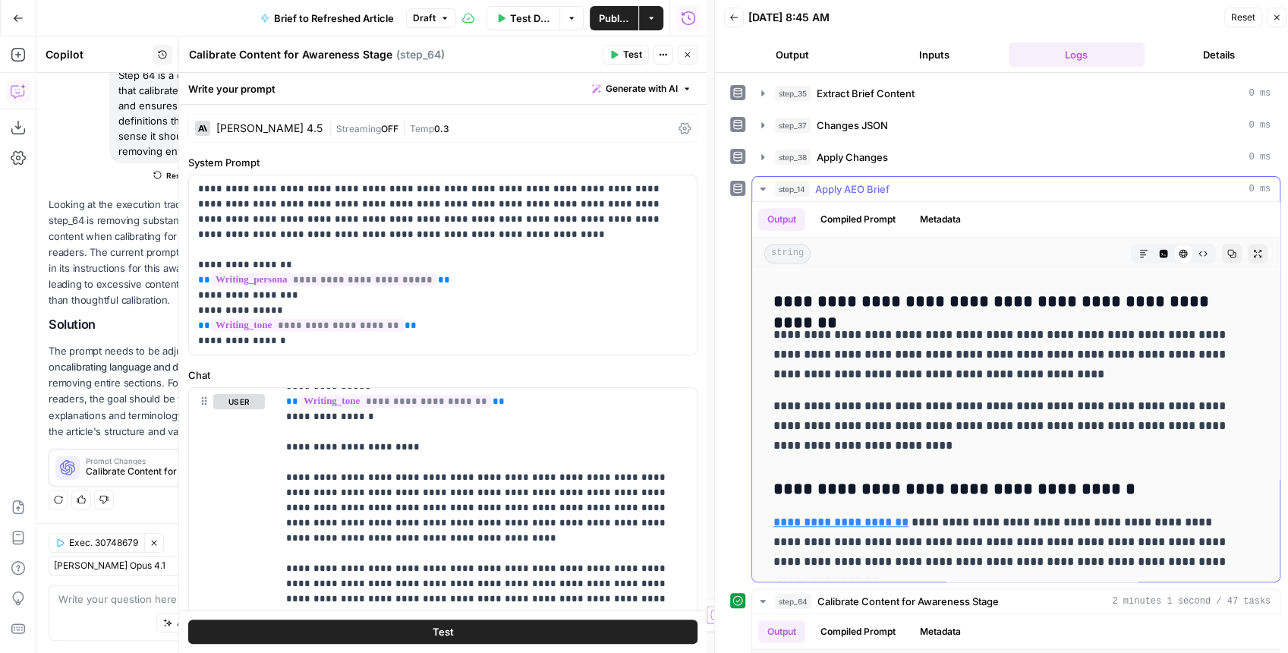
click at [763, 190] on icon "button" at bounding box center [763, 189] width 12 height 12
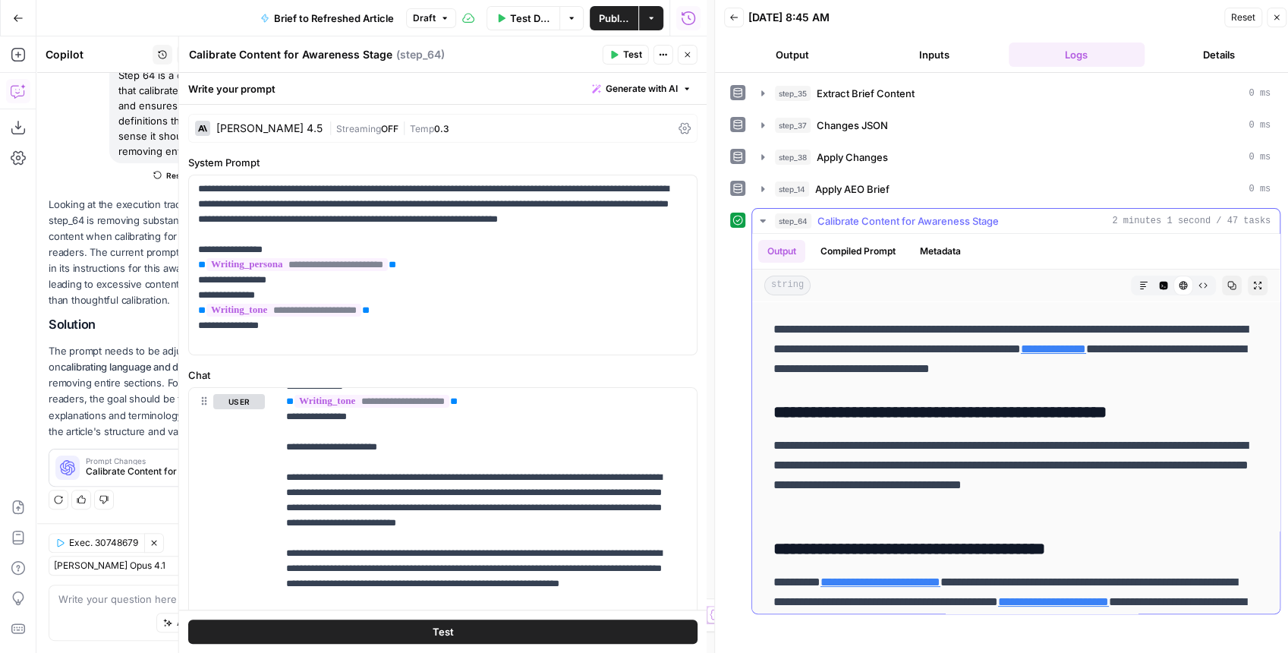
scroll to position [4067, 0]
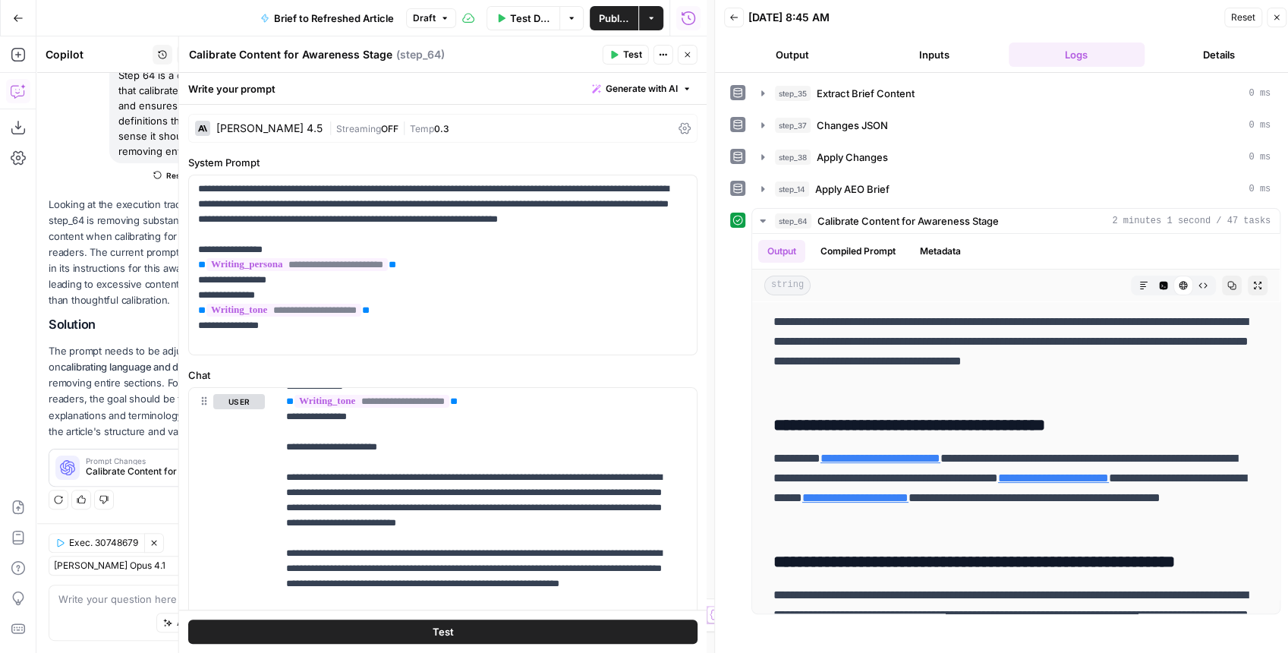
click at [602, 27] on button "Publish" at bounding box center [614, 18] width 49 height 24
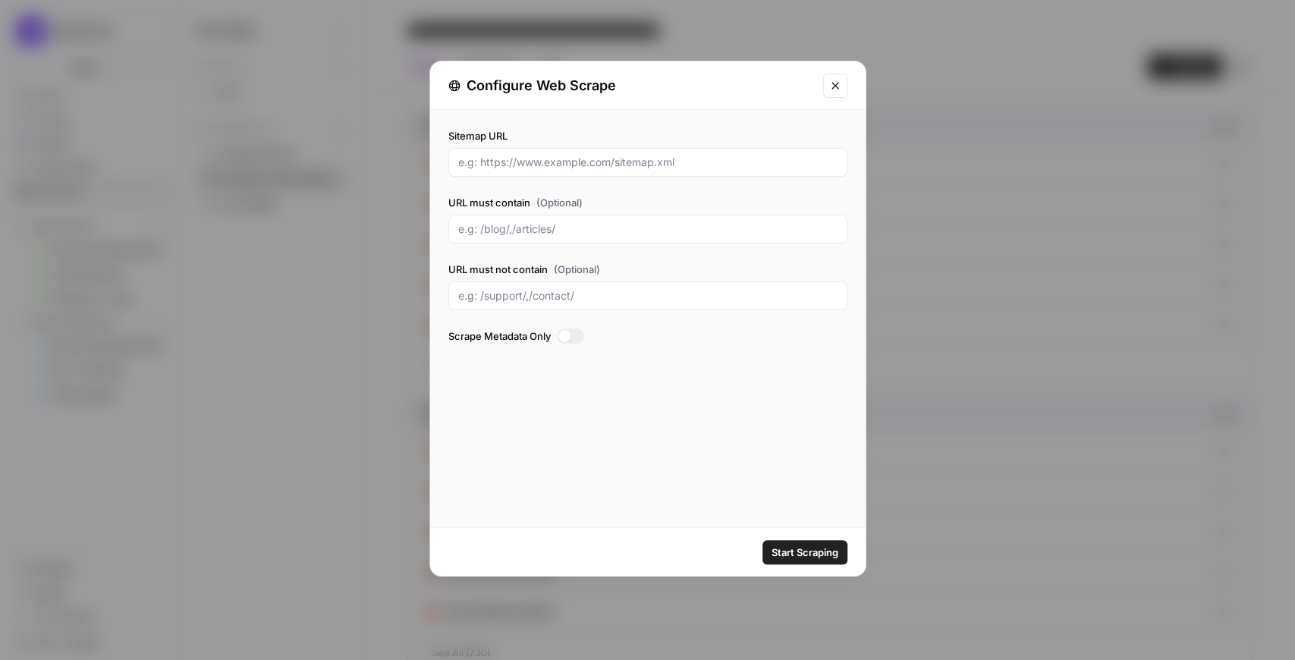
click at [840, 83] on icon "Close modal" at bounding box center [835, 86] width 12 height 12
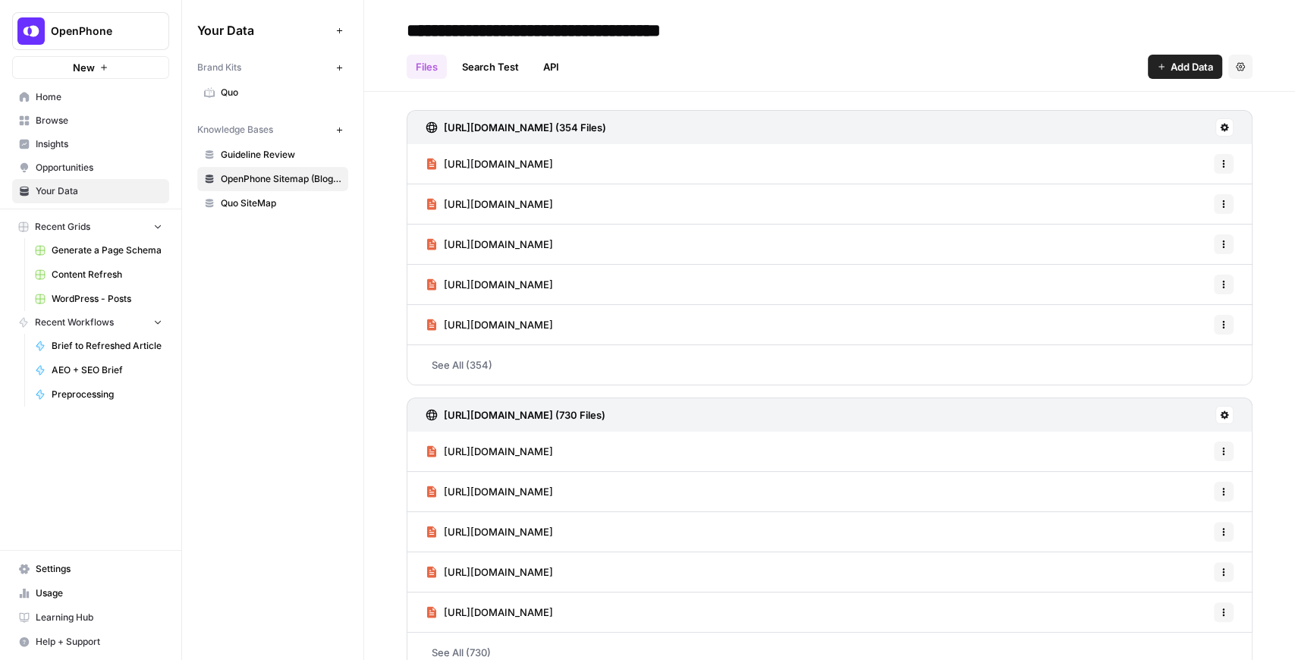
click at [474, 366] on link "See All (354)" at bounding box center [830, 364] width 846 height 39
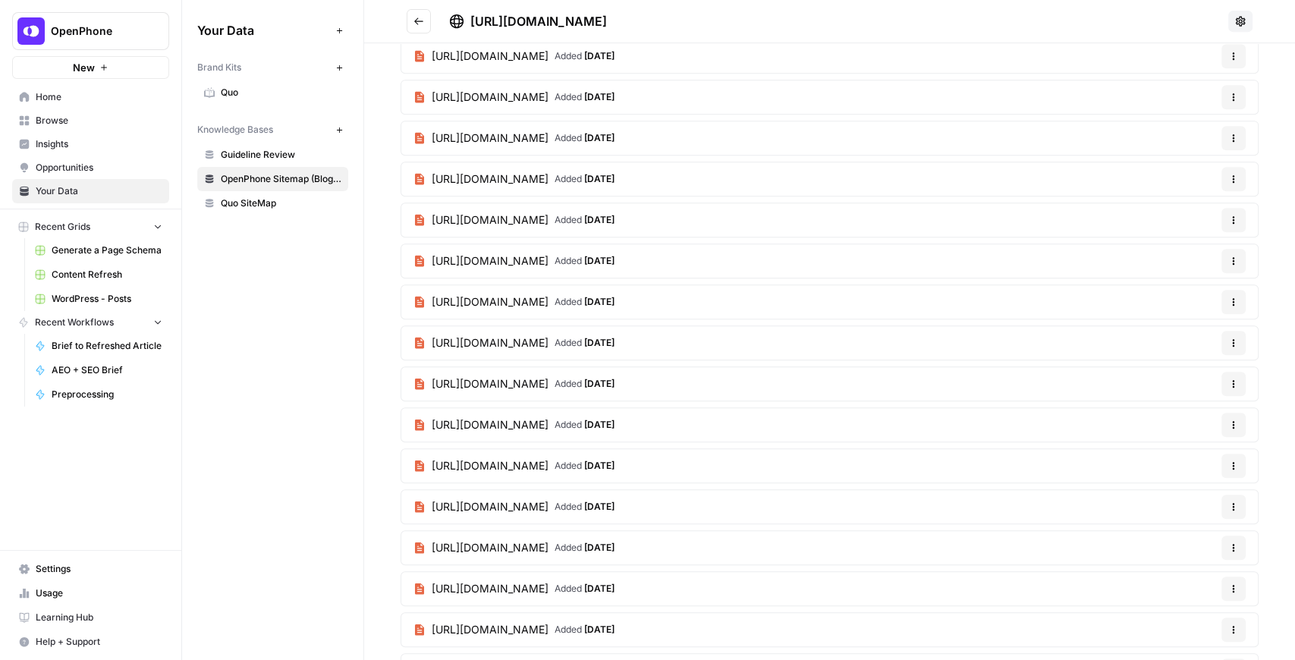
scroll to position [5159, 0]
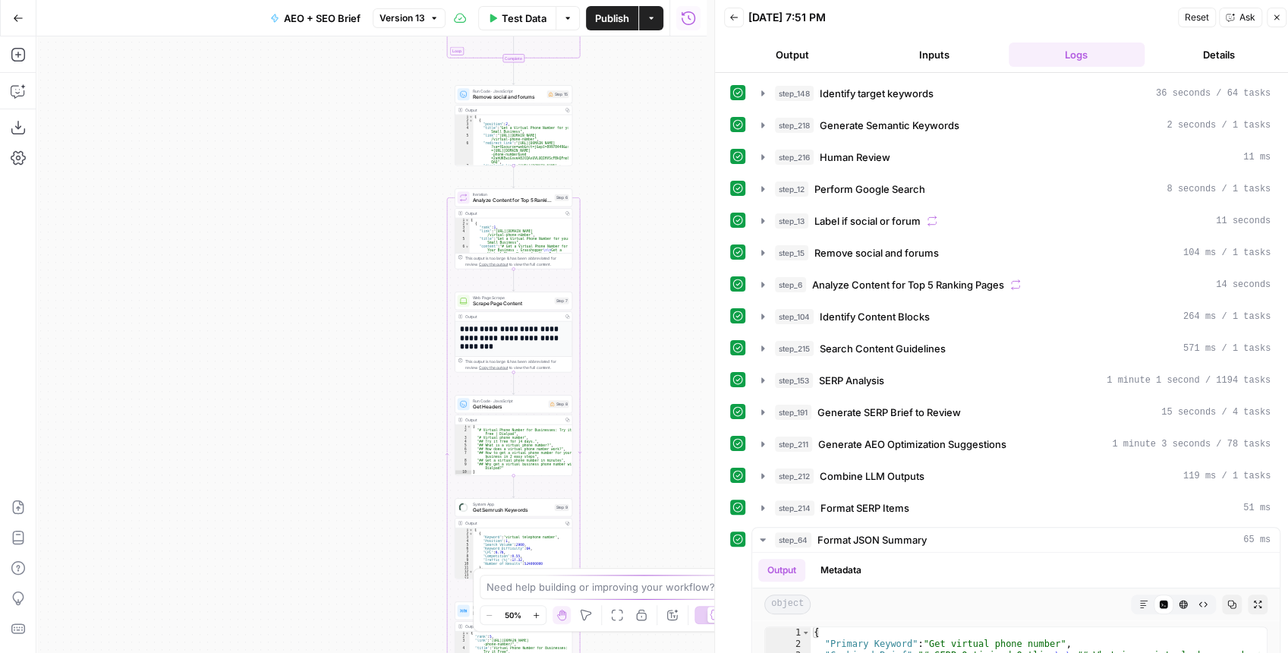
drag, startPoint x: 495, startPoint y: 145, endPoint x: 649, endPoint y: 285, distance: 208.4
click at [631, 265] on div "Workflow Input Settings Inputs Power Agent Identify target keywords Step 148 Ou…" at bounding box center [371, 344] width 670 height 616
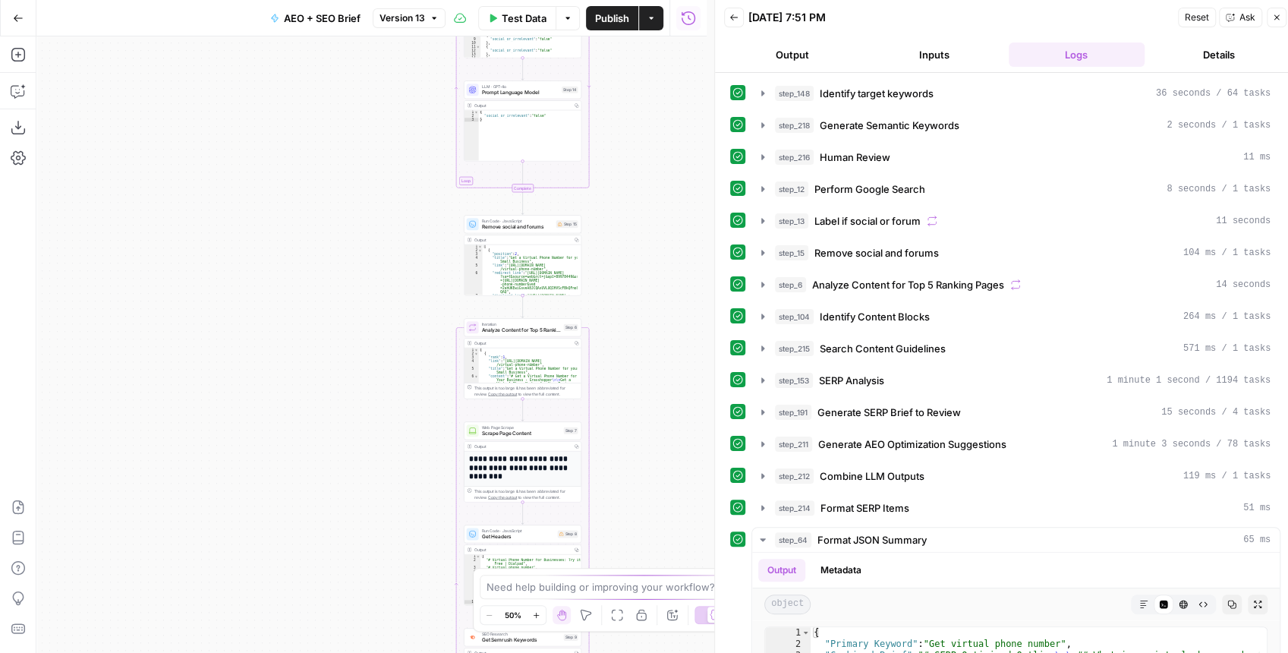
drag, startPoint x: 640, startPoint y: 191, endPoint x: 640, endPoint y: 343, distance: 151.8
click at [640, 343] on div "Workflow Input Settings Inputs Power Agent Identify target keywords Step 148 Ou…" at bounding box center [371, 344] width 670 height 616
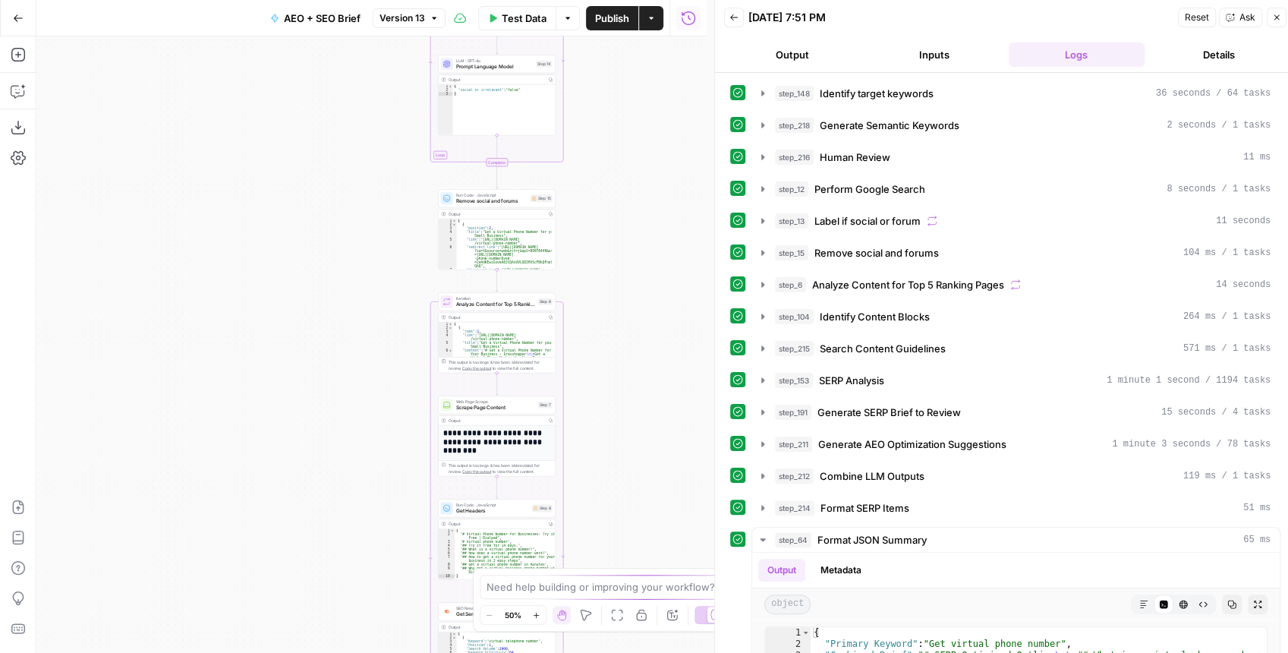
drag, startPoint x: 647, startPoint y: 264, endPoint x: 612, endPoint y: 205, distance: 69.1
click at [608, 147] on div "Workflow Input Settings Inputs Power Agent Identify target keywords Step 148 Ou…" at bounding box center [371, 344] width 670 height 616
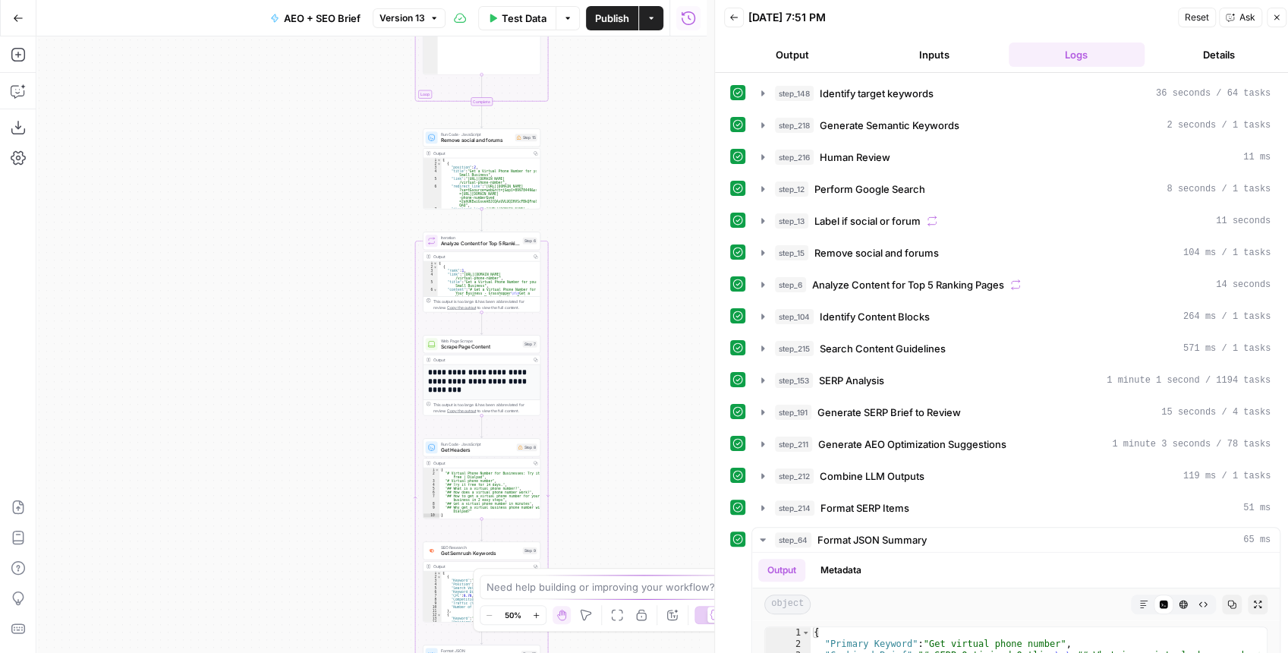
drag, startPoint x: 636, startPoint y: 364, endPoint x: 638, endPoint y: 161, distance: 203.4
click at [637, 172] on div "Workflow Input Settings Inputs Power Agent Identify target keywords Step 148 Ou…" at bounding box center [371, 344] width 670 height 616
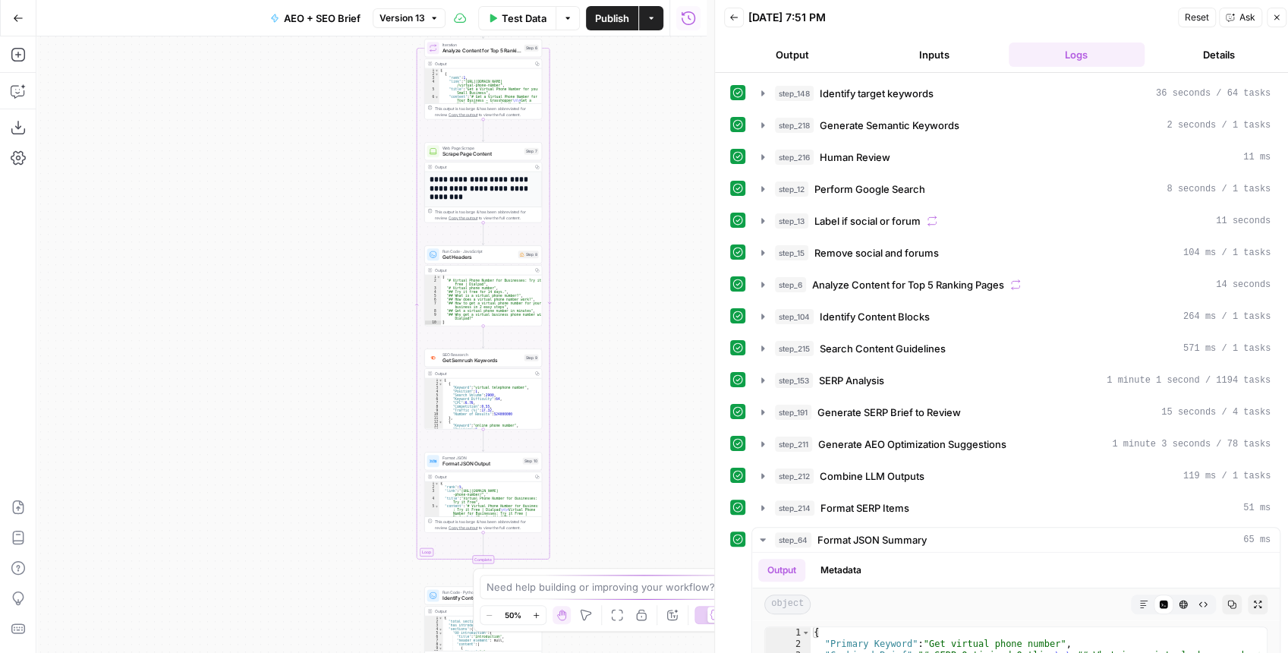
drag, startPoint x: 644, startPoint y: 245, endPoint x: 638, endPoint y: 159, distance: 85.9
click at [639, 157] on div "Workflow Input Settings Inputs Power Agent Identify target keywords Step 148 Ou…" at bounding box center [371, 344] width 670 height 616
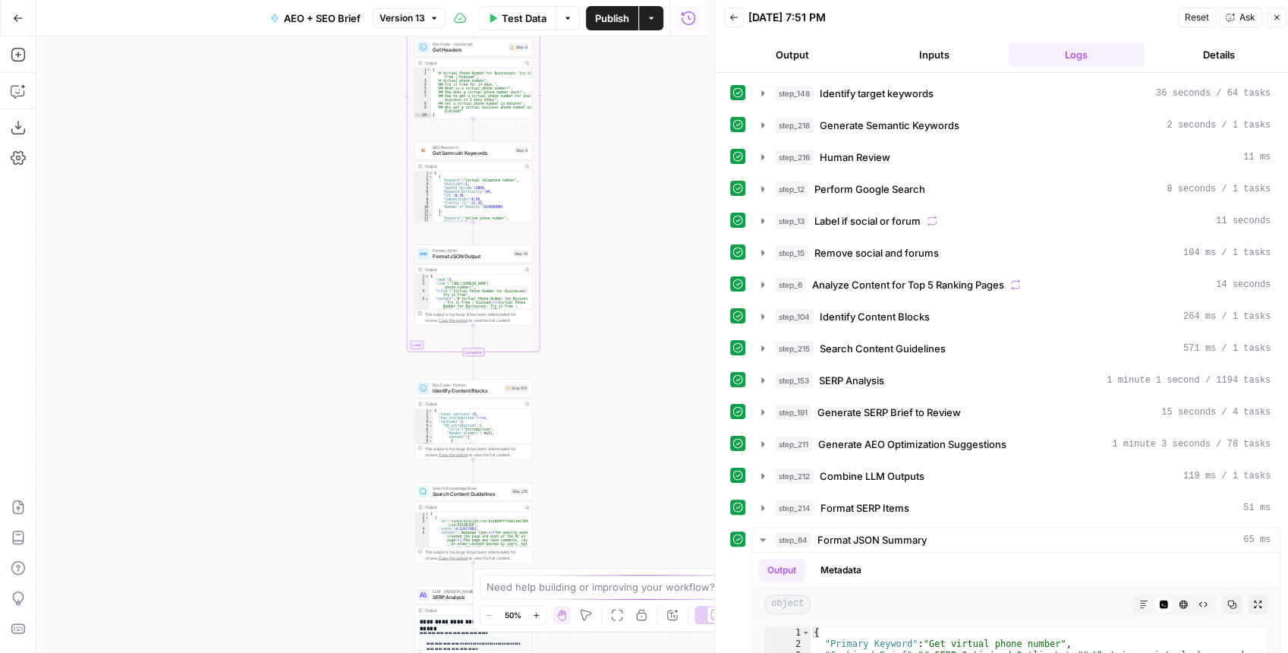
drag, startPoint x: 642, startPoint y: 301, endPoint x: 627, endPoint y: 211, distance: 90.8
click at [627, 211] on div "Workflow Input Settings Inputs Power Agent Identify target keywords Step 148 Ou…" at bounding box center [371, 344] width 670 height 616
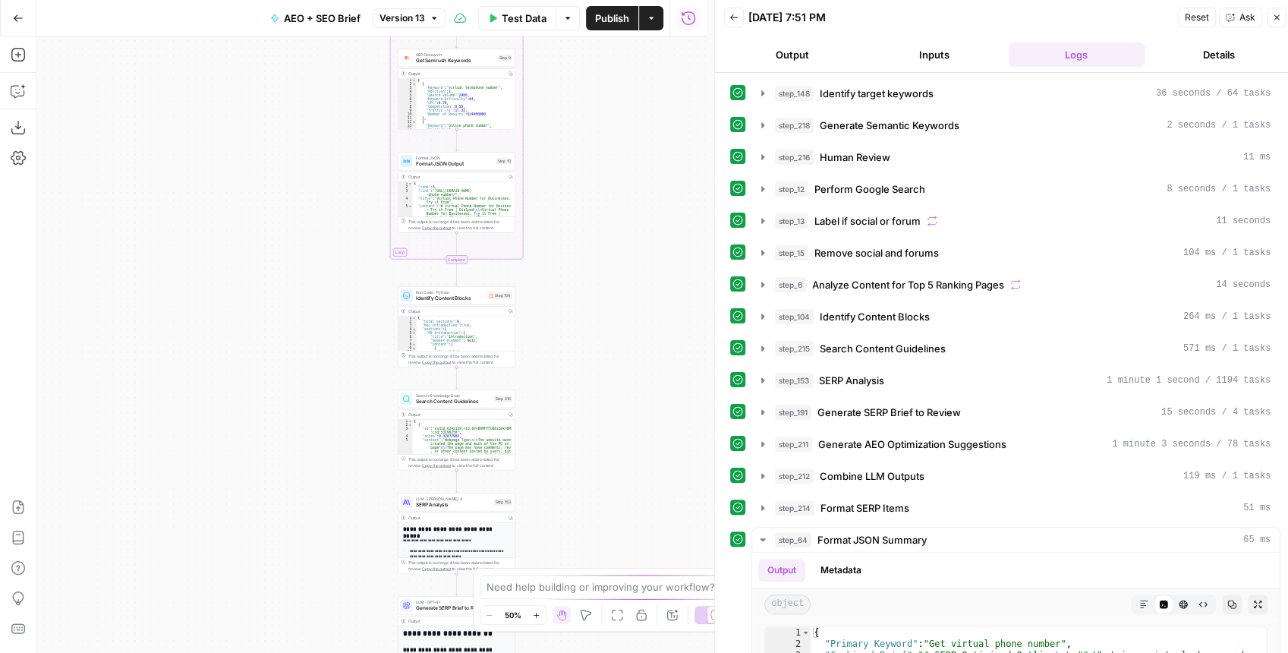
drag, startPoint x: 624, startPoint y: 343, endPoint x: 617, endPoint y: 195, distance: 148.1
click at [619, 210] on div "Workflow Input Settings Inputs Power Agent Identify target keywords Step 148 Ou…" at bounding box center [371, 344] width 670 height 616
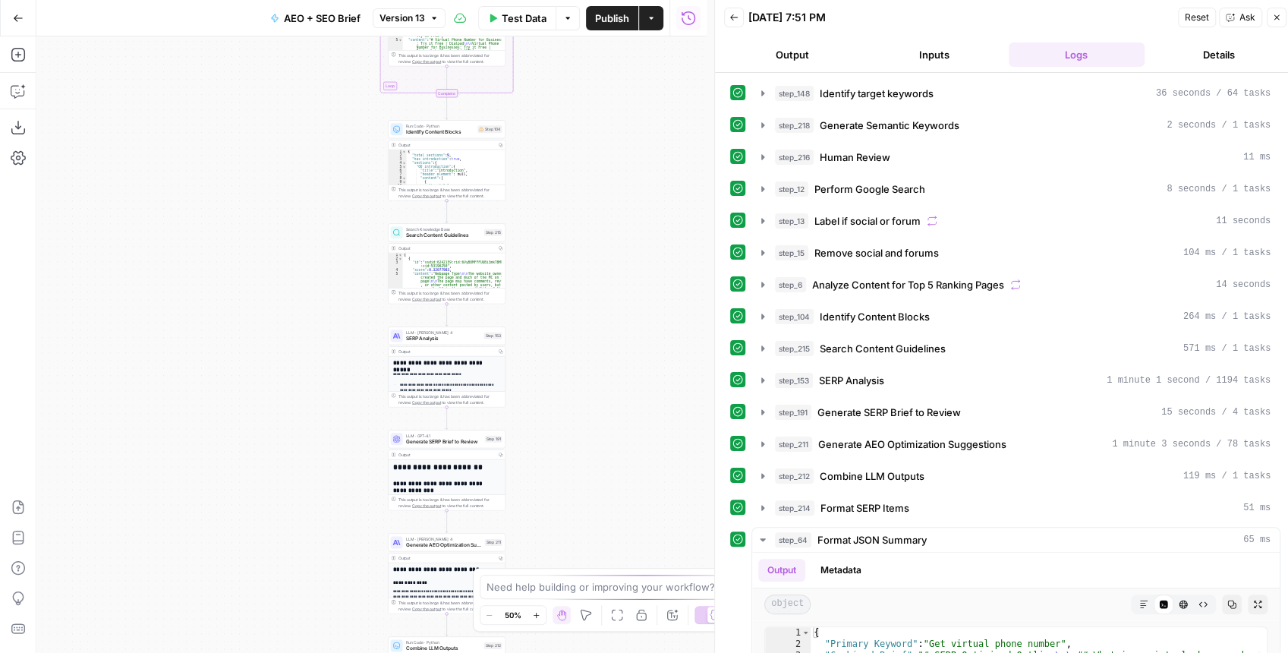
drag, startPoint x: 603, startPoint y: 297, endPoint x: 592, endPoint y: 226, distance: 72.2
click at [600, 207] on div "Workflow Input Settings Inputs Power Agent Identify target keywords Step 148 Ou…" at bounding box center [371, 344] width 670 height 616
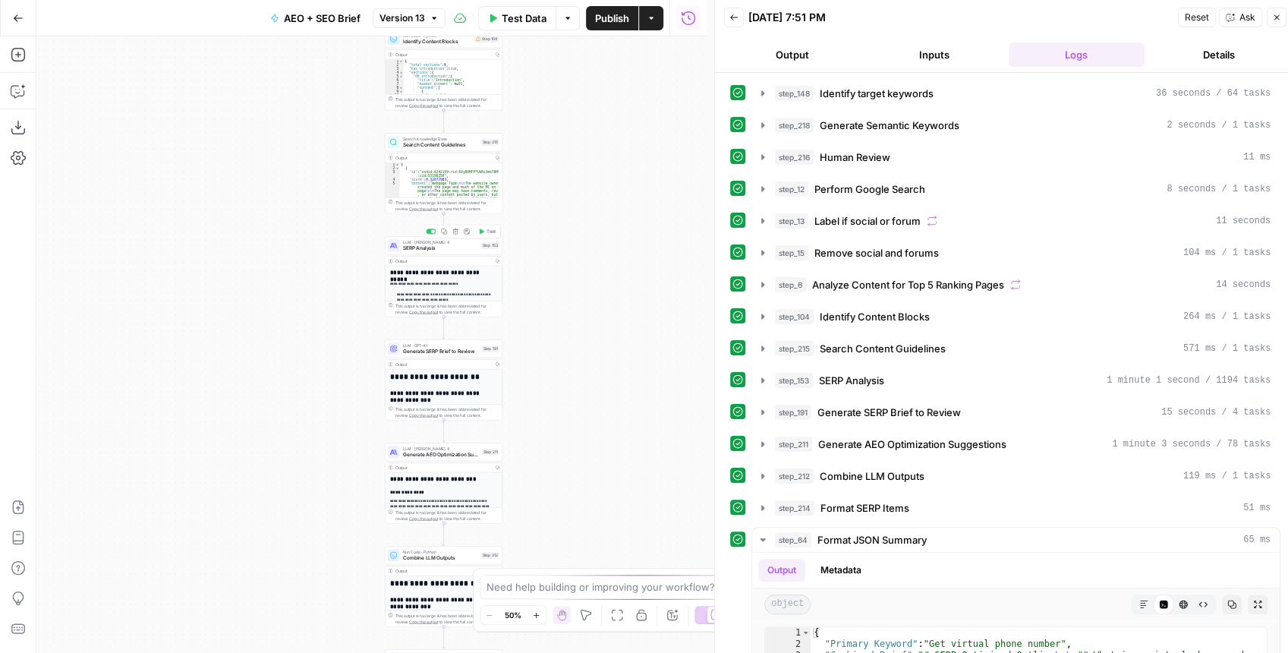
click at [447, 250] on span "SERP Analysis" at bounding box center [440, 248] width 75 height 8
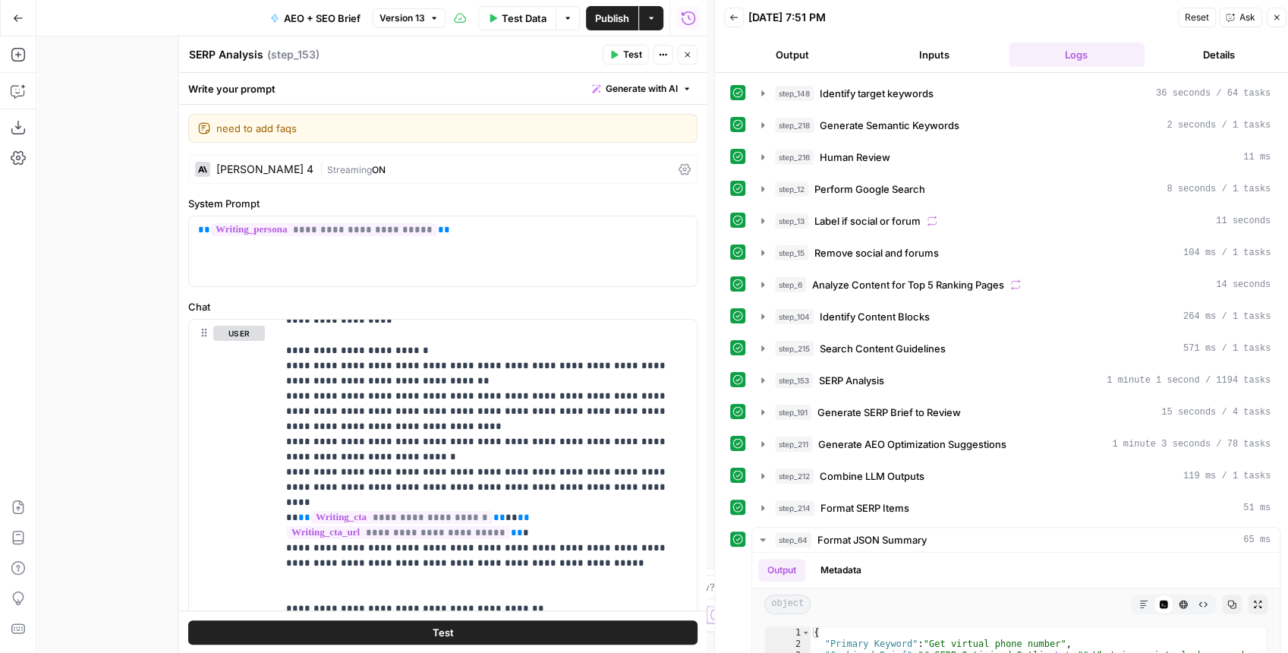
scroll to position [1528, 0]
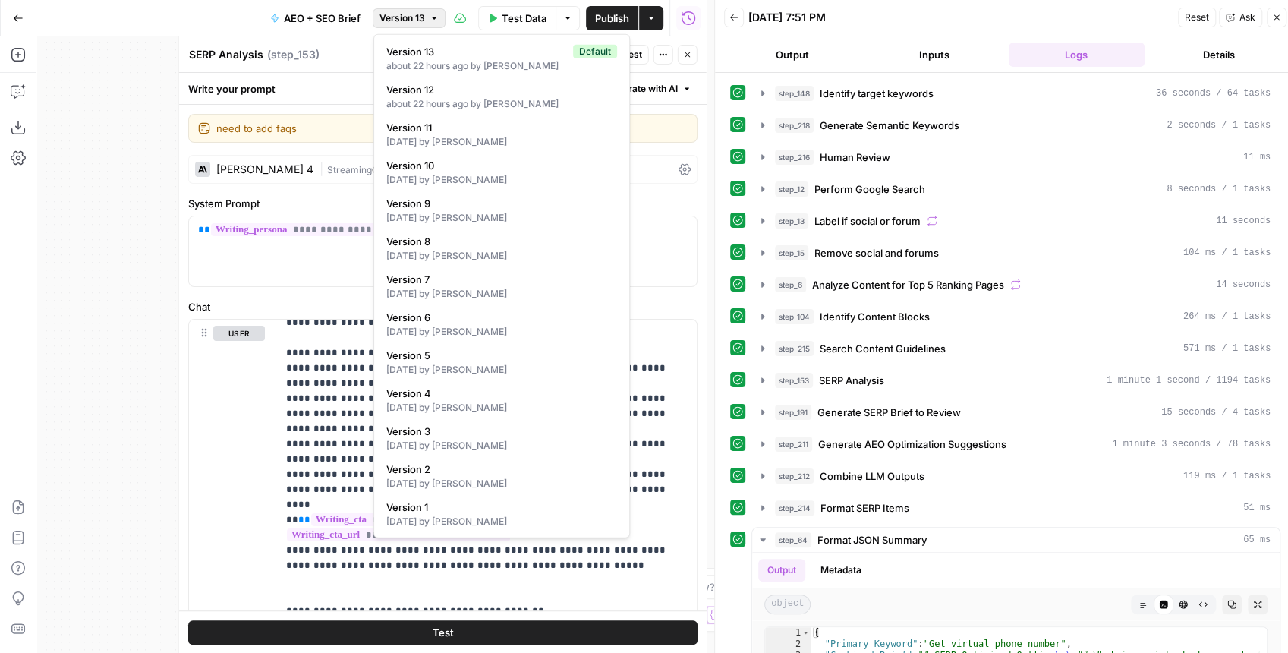
click at [430, 21] on icon "button" at bounding box center [434, 18] width 9 height 9
click at [461, 138] on div "[DATE] by [PERSON_NAME]" at bounding box center [501, 142] width 231 height 14
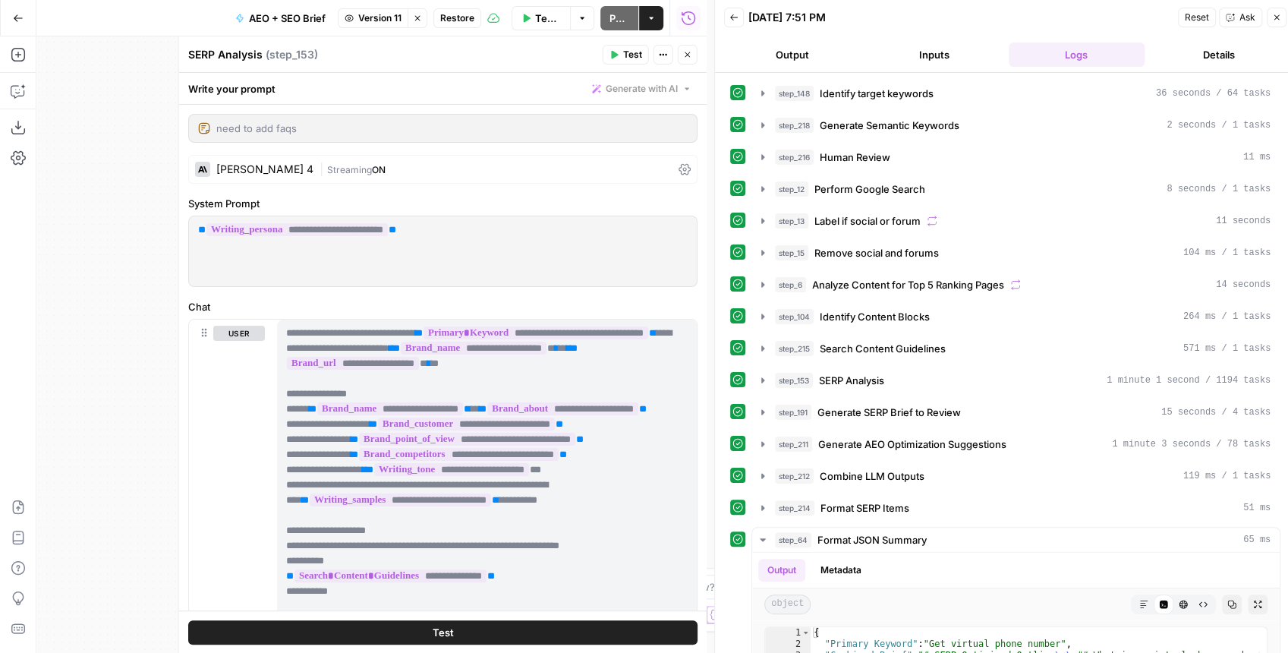
click at [461, 25] on button "Restore" at bounding box center [457, 18] width 48 height 20
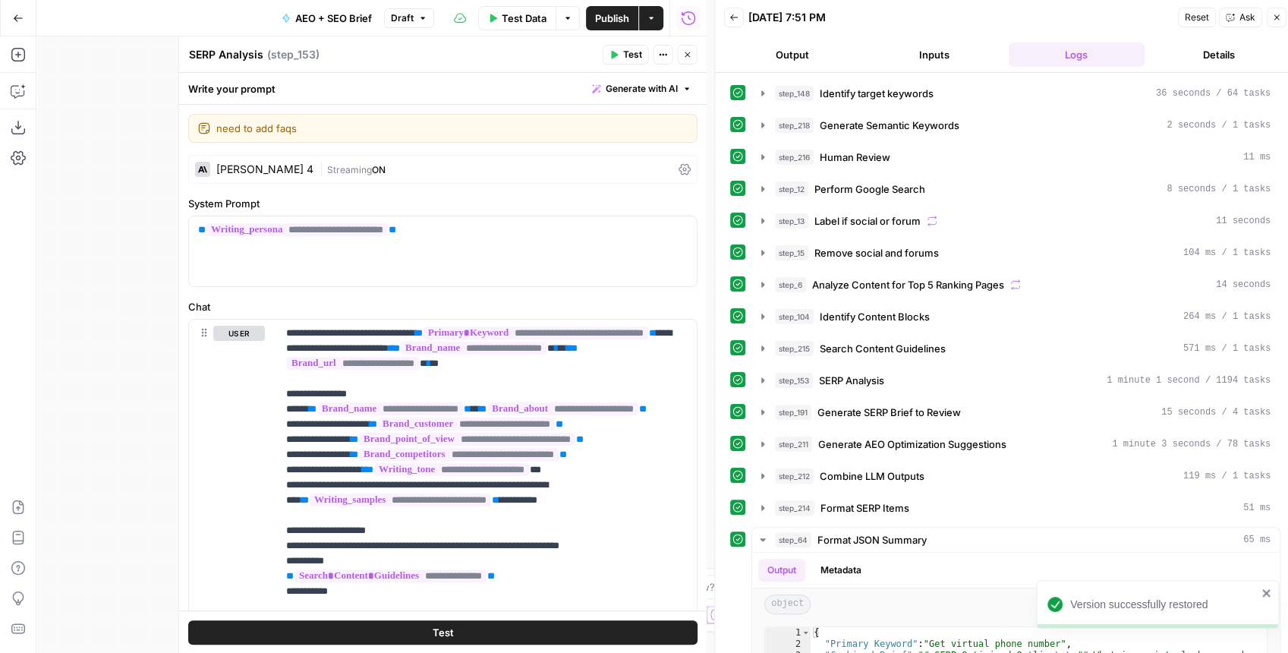
click at [616, 18] on span "Publish" at bounding box center [612, 18] width 34 height 15
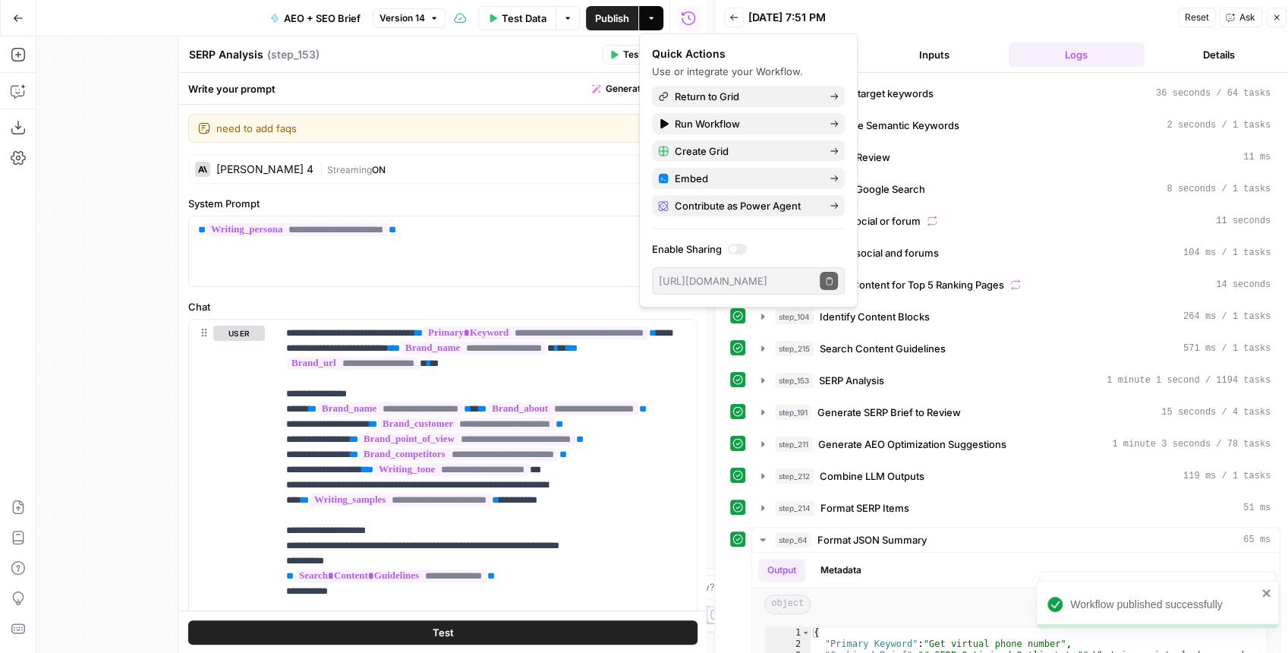
click at [521, 65] on header "SERP Analysis SERP Analysis ( step_153 ) Test Actions Close" at bounding box center [442, 54] width 527 height 36
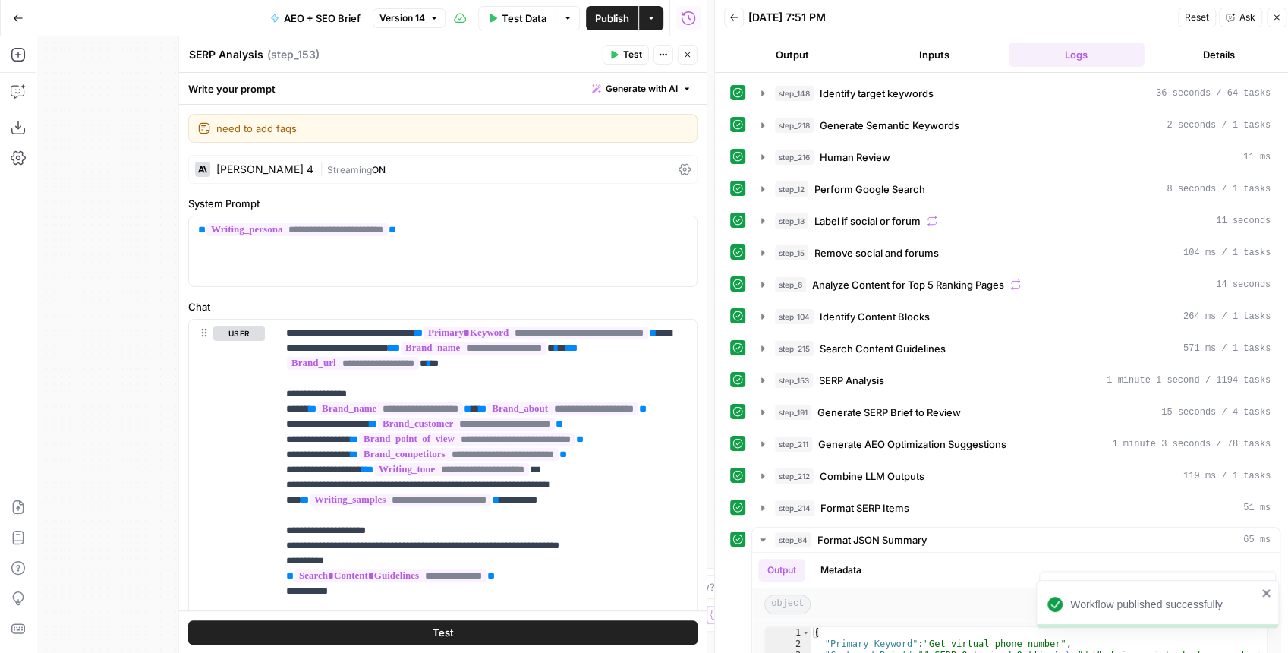
click at [681, 58] on button "Close" at bounding box center [688, 55] width 20 height 20
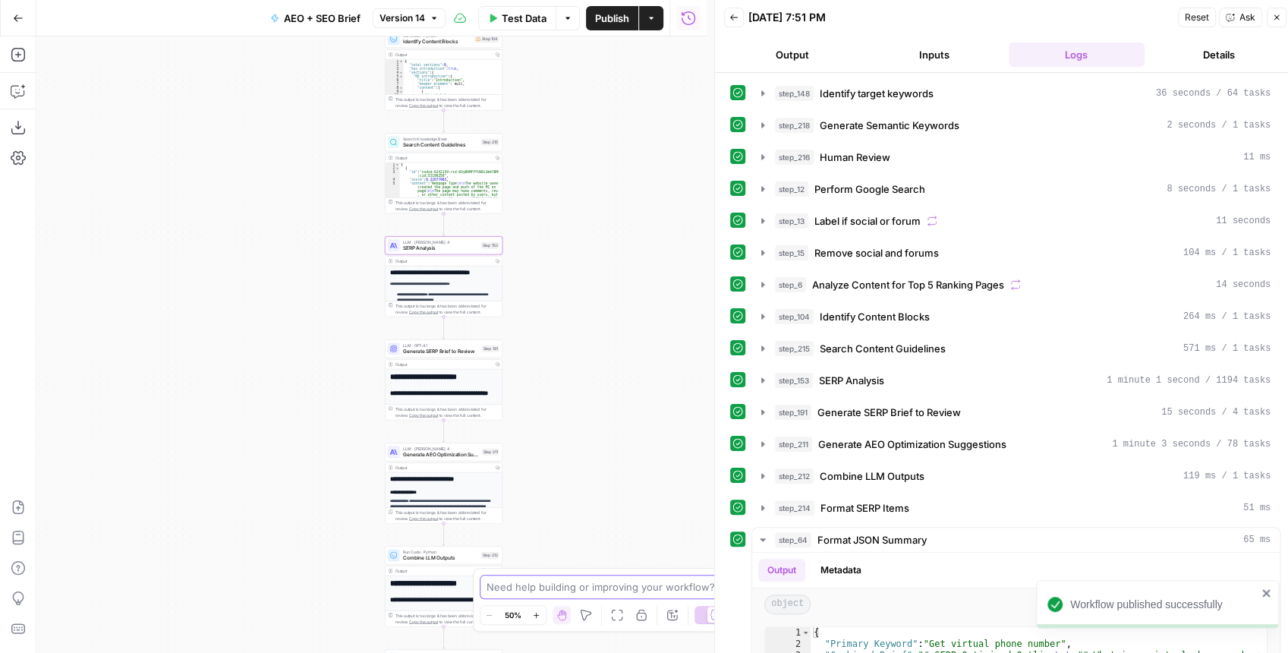
drag, startPoint x: 627, startPoint y: 132, endPoint x: 528, endPoint y: 657, distance: 534.3
click at [531, 650] on div "Workflow Input Settings Inputs Power Agent Identify target keywords Step 148 Ou…" at bounding box center [371, 344] width 670 height 616
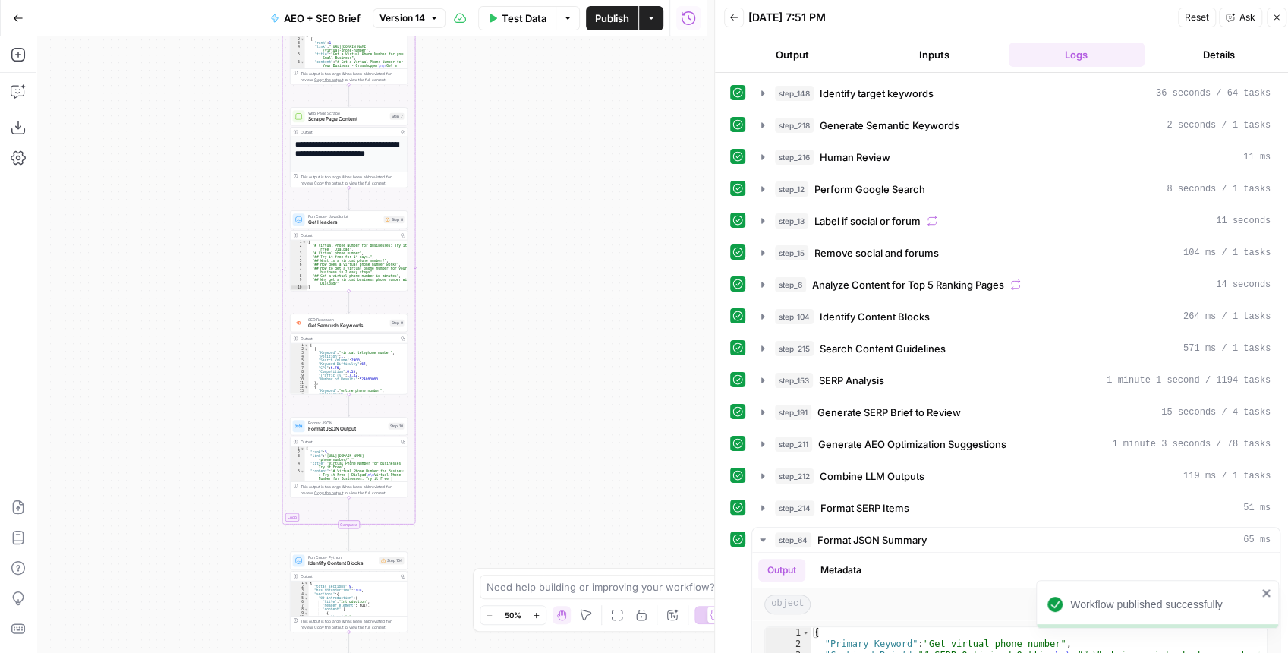
drag, startPoint x: 527, startPoint y: 357, endPoint x: 606, endPoint y: 623, distance: 277.1
click at [606, 625] on body "Workflow published successfully OpenPhone New Home Browse Insights Opportunitie…" at bounding box center [644, 326] width 1288 height 653
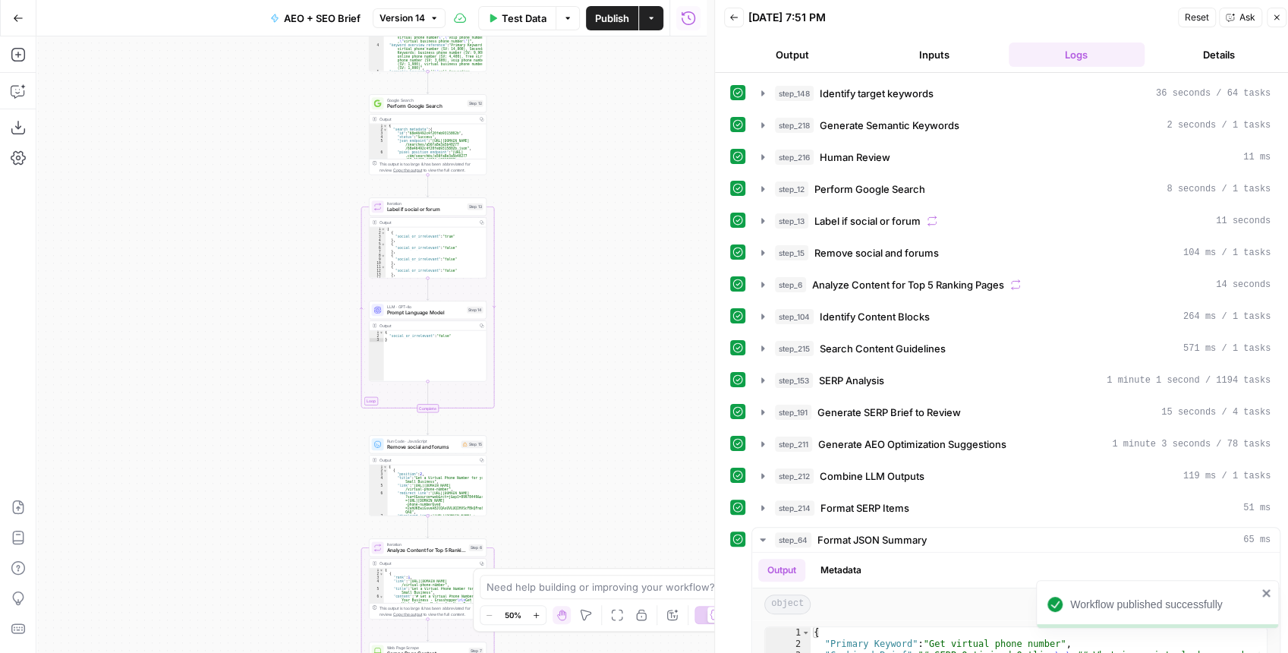
drag, startPoint x: 596, startPoint y: 408, endPoint x: 575, endPoint y: 570, distance: 163.7
click at [579, 619] on body "Workflow published successfully OpenPhone New Home Browse Insights Opportunitie…" at bounding box center [644, 326] width 1288 height 653
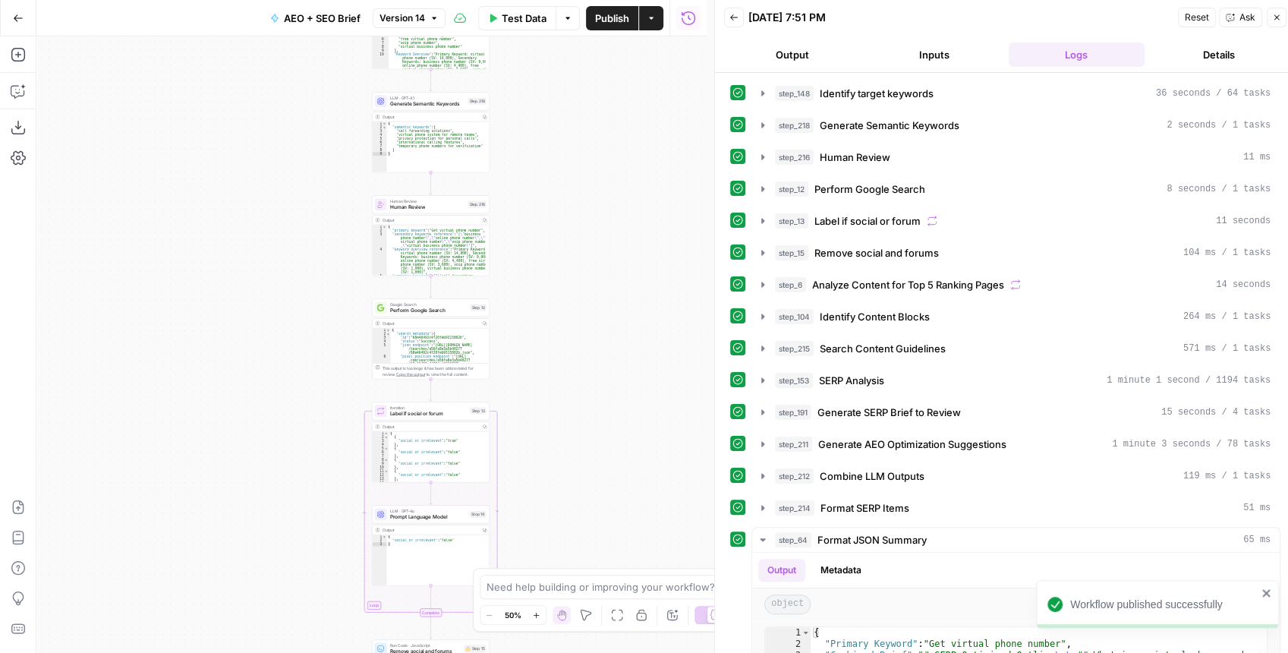
drag, startPoint x: 562, startPoint y: 351, endPoint x: 586, endPoint y: 431, distance: 84.0
click at [586, 530] on div "Workflow Input Settings Inputs Power Agent Identify target keywords Step 148 Ou…" at bounding box center [371, 344] width 670 height 616
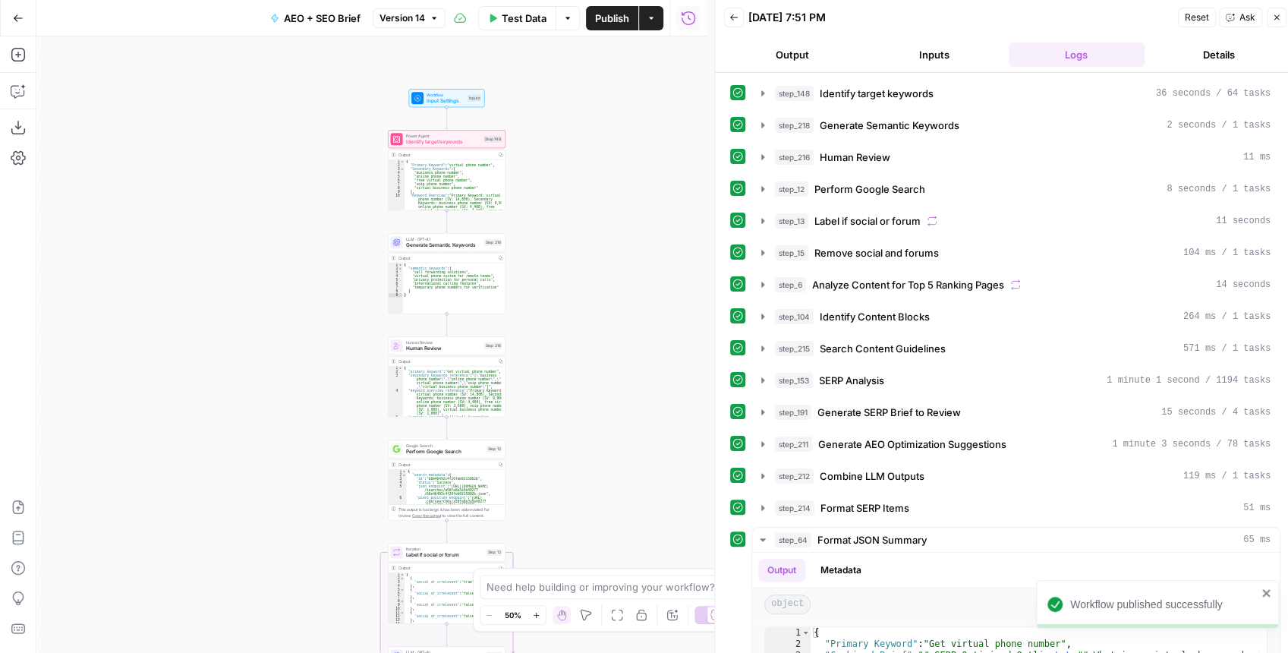
drag, startPoint x: 583, startPoint y: 352, endPoint x: 590, endPoint y: 439, distance: 86.8
click at [590, 439] on div "Workflow Input Settings Inputs Power Agent Identify target keywords Step 148 Ou…" at bounding box center [371, 344] width 670 height 616
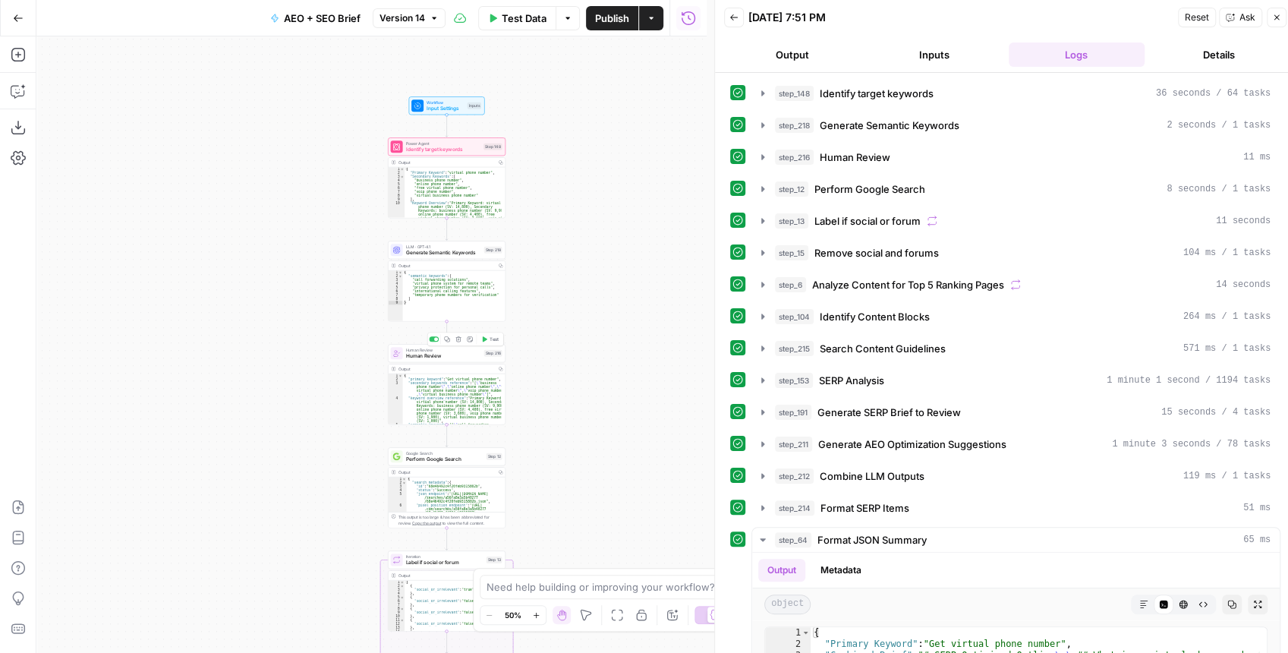
click at [457, 358] on span "Human Review" at bounding box center [443, 356] width 75 height 8
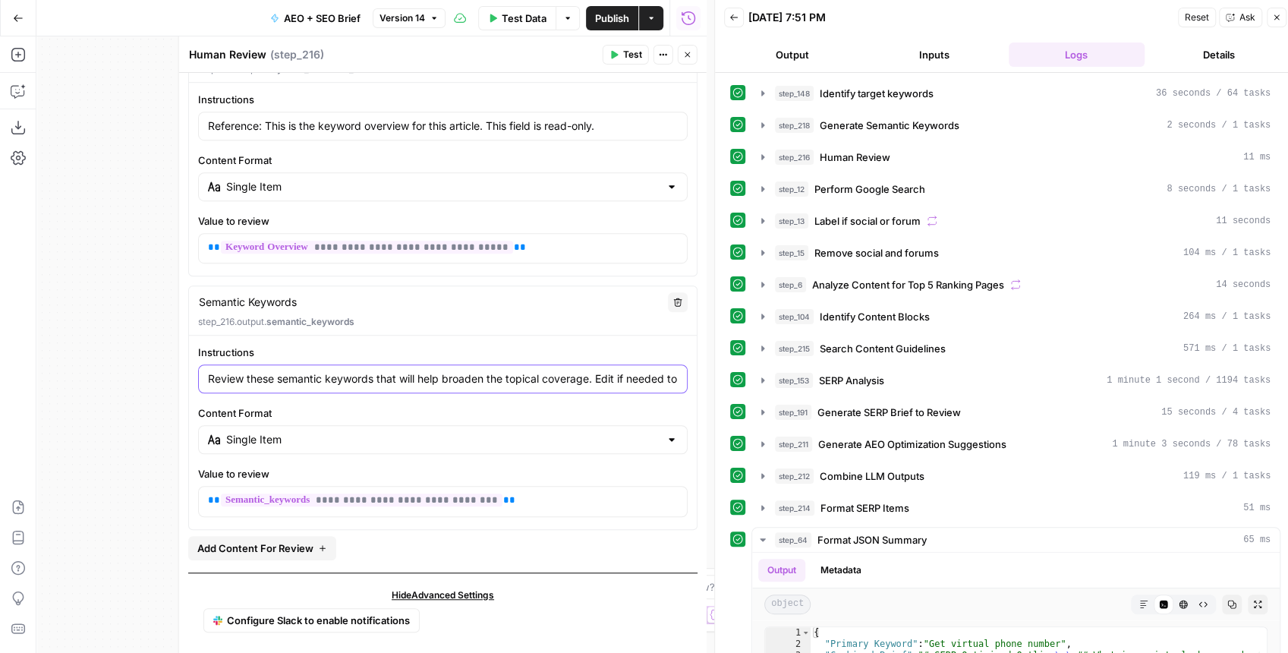
scroll to position [0, 203]
drag, startPoint x: 593, startPoint y: 373, endPoint x: 690, endPoint y: 379, distance: 96.6
click at [690, 379] on div "**********" at bounding box center [442, 56] width 527 height 1211
type input "Review these semantic keywords that will help broaden the topical coverage."
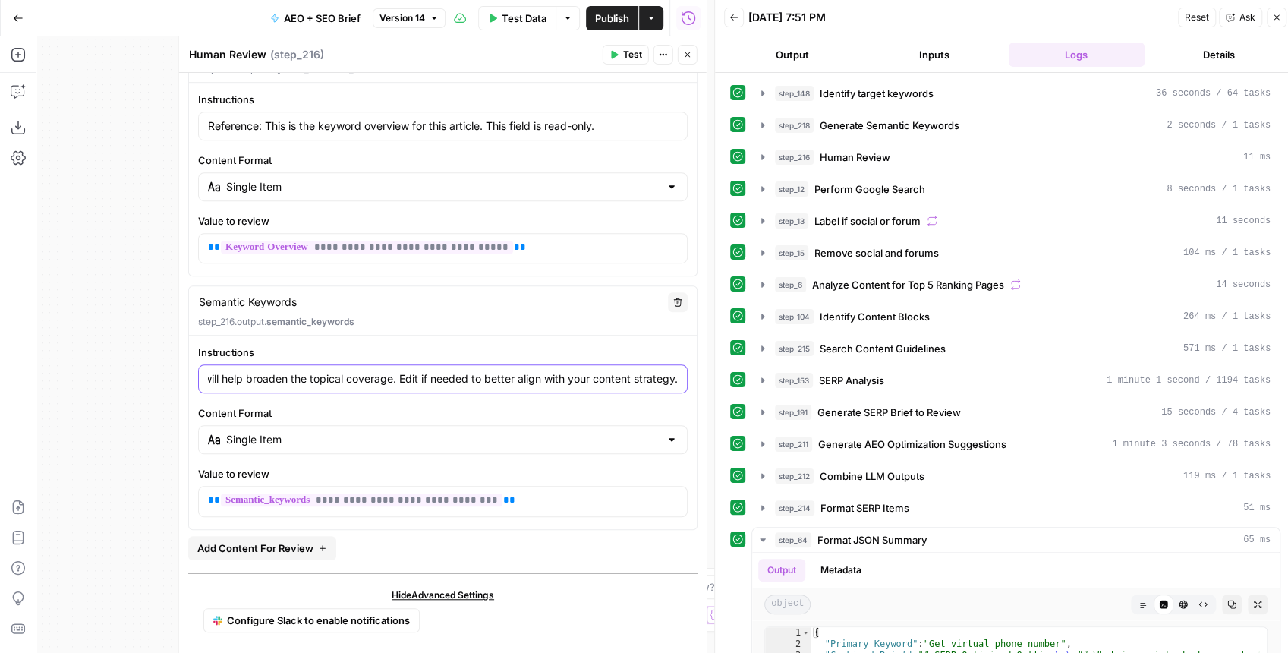
type input "Review these semantic keywords that will help broaden the topical coverage."
type textarea "Semantic Keywords"
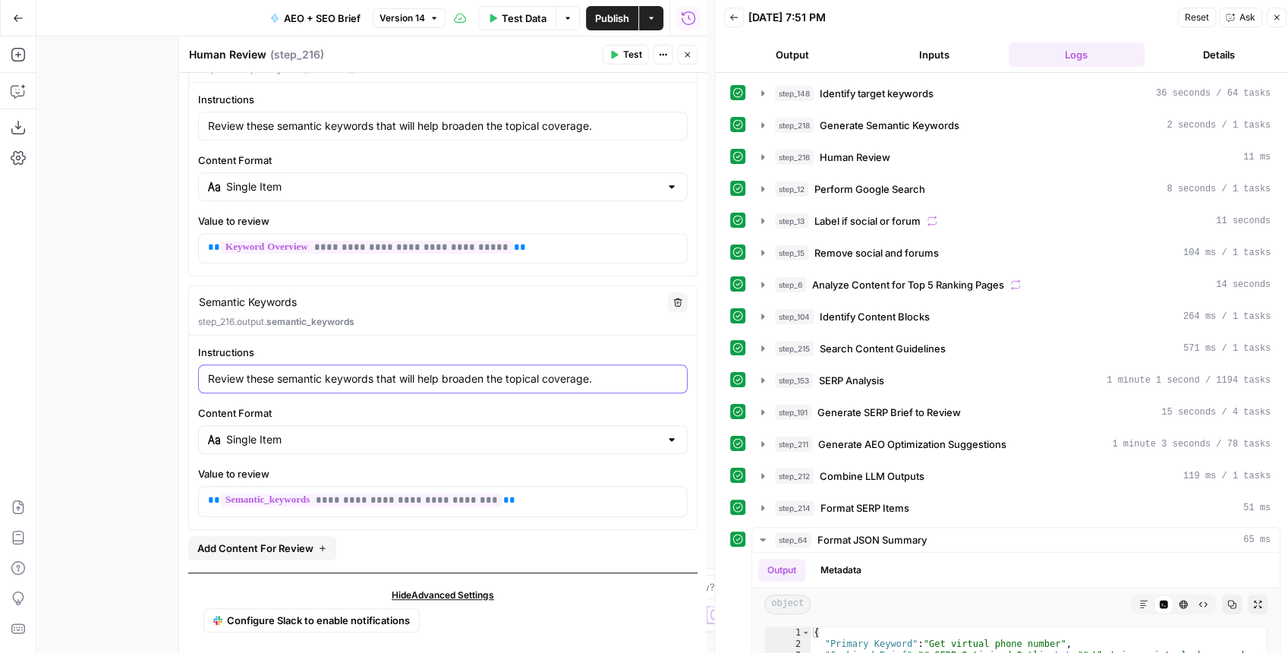
scroll to position [0, 0]
type input "Review these semantic keywords that will help broaden the topical coverage."
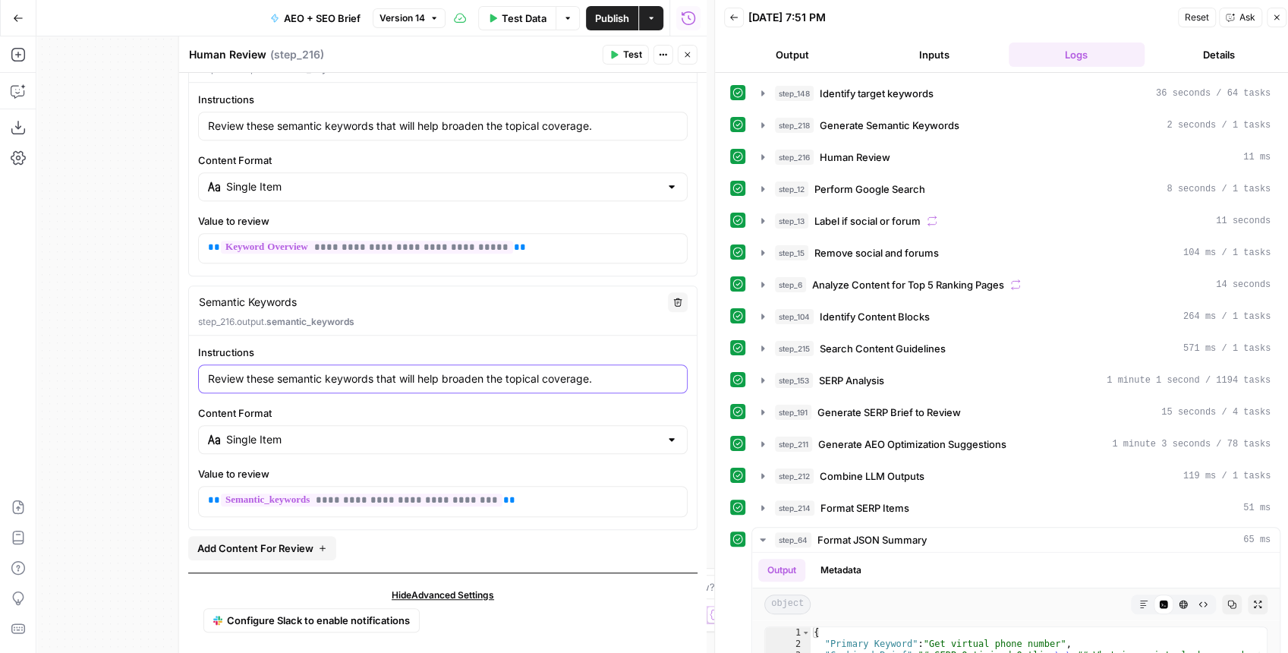
type input "Review these semantic keywords that will help broaden the topical coverage. T"
type input "Review these semantic keywords that will help broaden the topical coverage. Th"
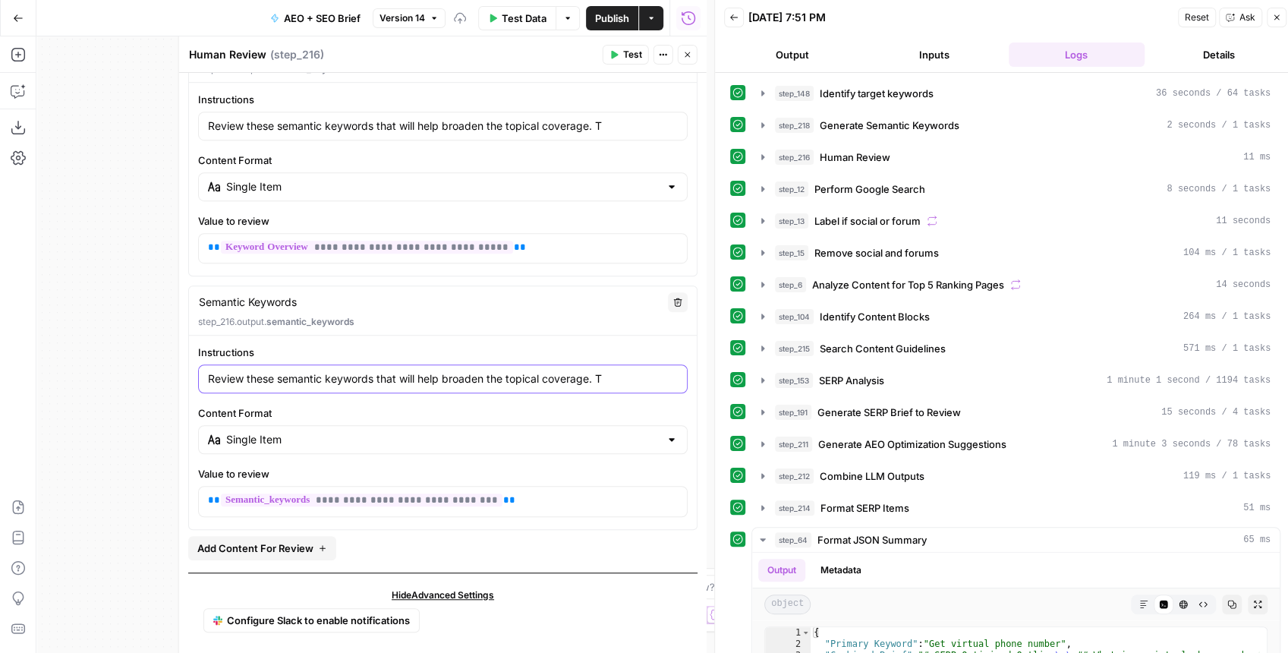
type input "Review these semantic keywords that will help broaden the topical coverage. Th"
type input "Review these semantic keywords that will help broaden the topical coverage. Thi"
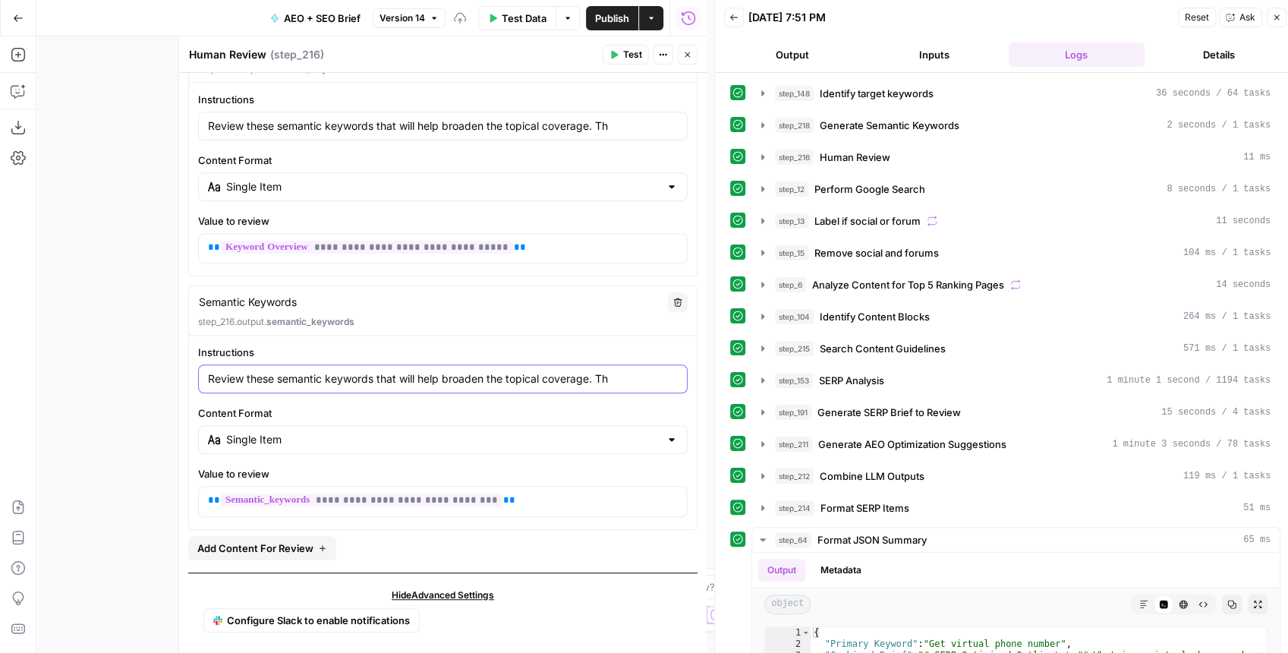
type input "Review these semantic keywords that will help broaden the topical coverage. Thi"
type input "Review these semantic keywords that will help broaden the topical coverage. This"
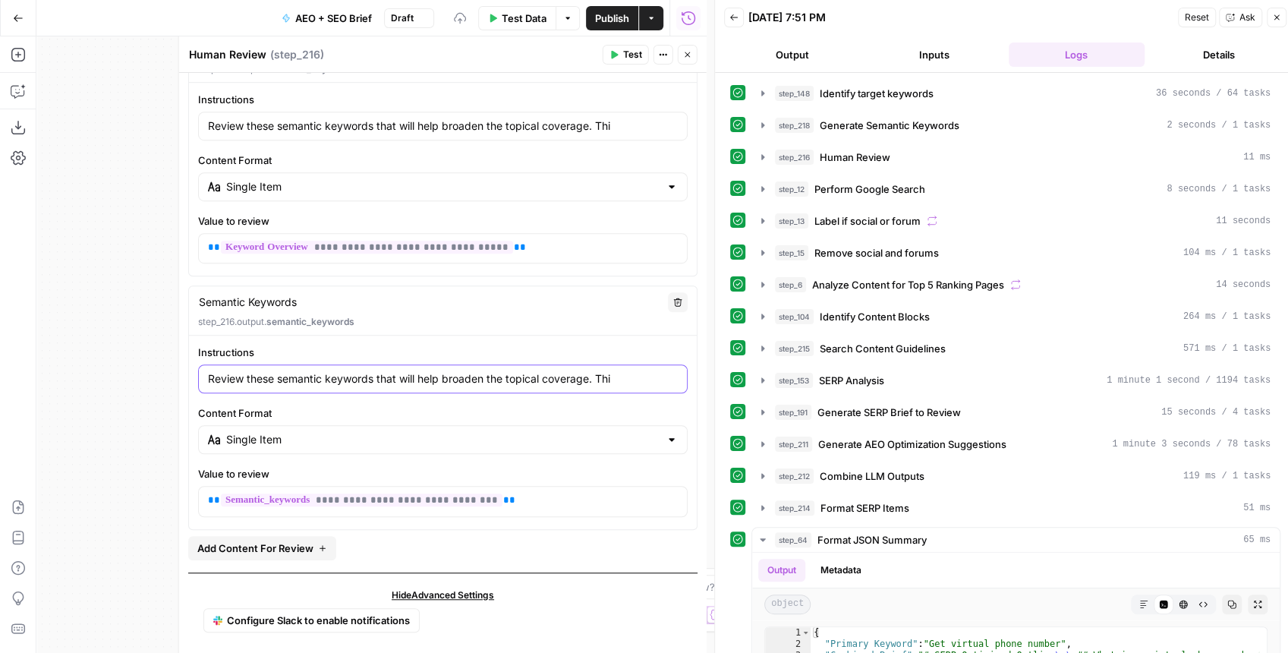
type input "Review these semantic keywords that will help broaden the topical coverage. This"
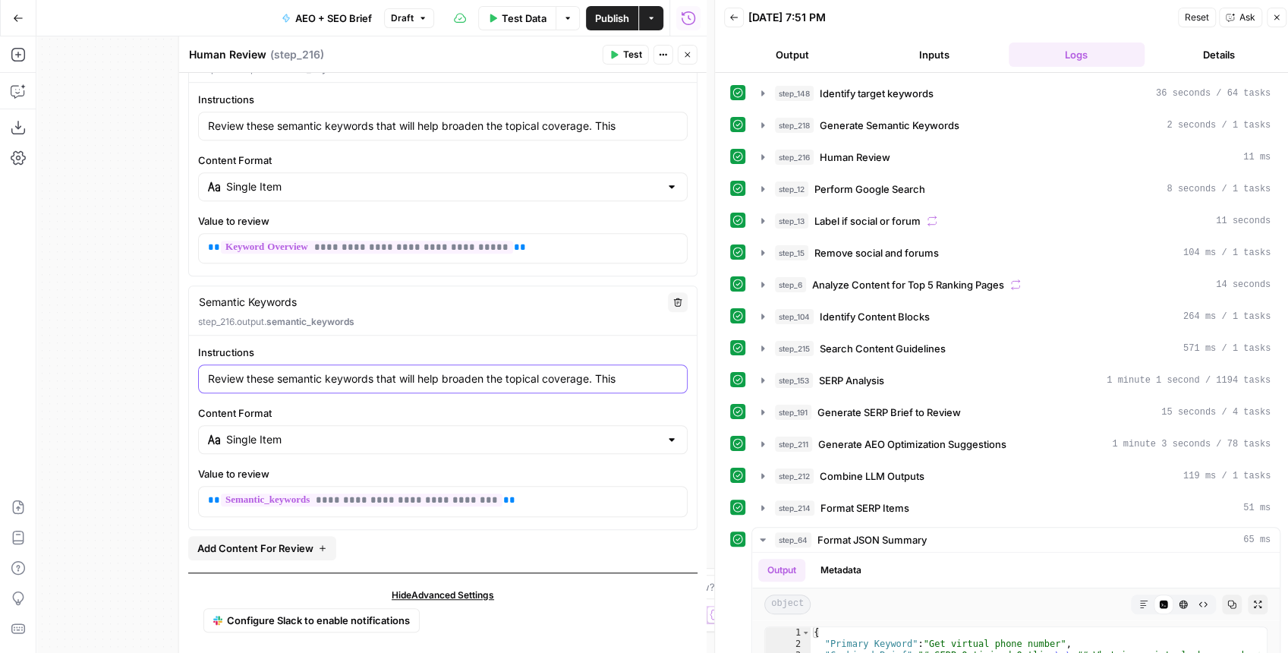
type input "Review these semantic keywords that will help broaden the topical coverage. Thi…"
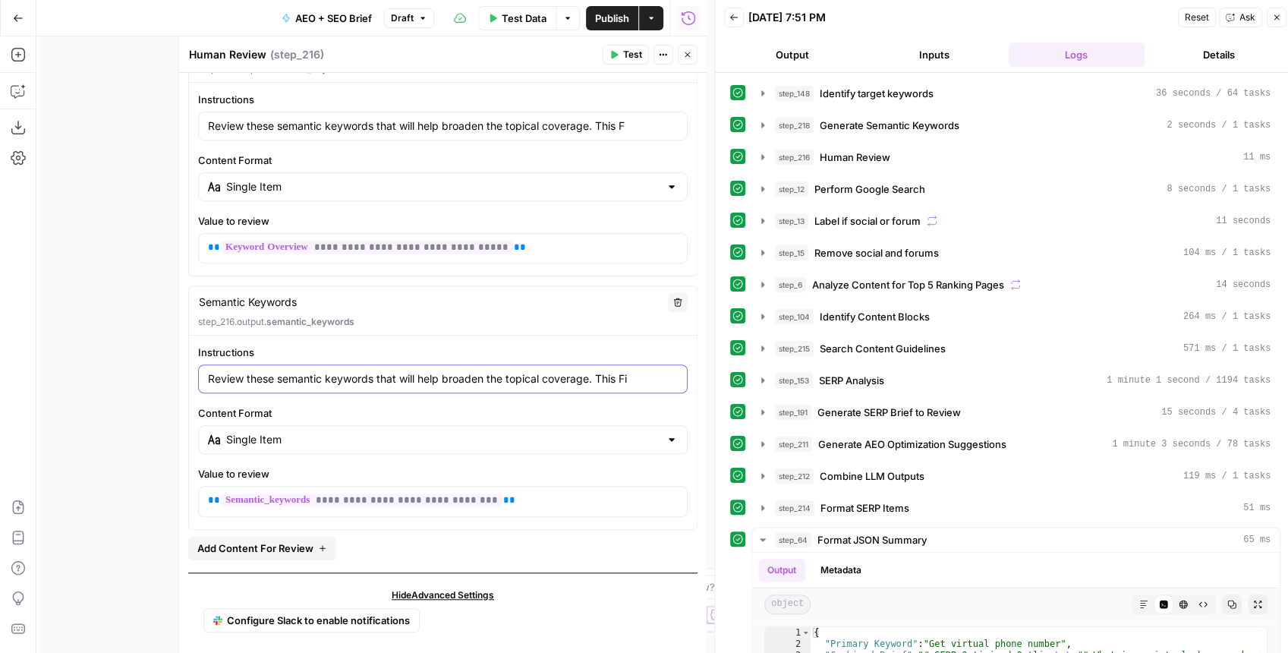
type input "Review these semantic keywords that will help broaden the topical coverage. Thi…"
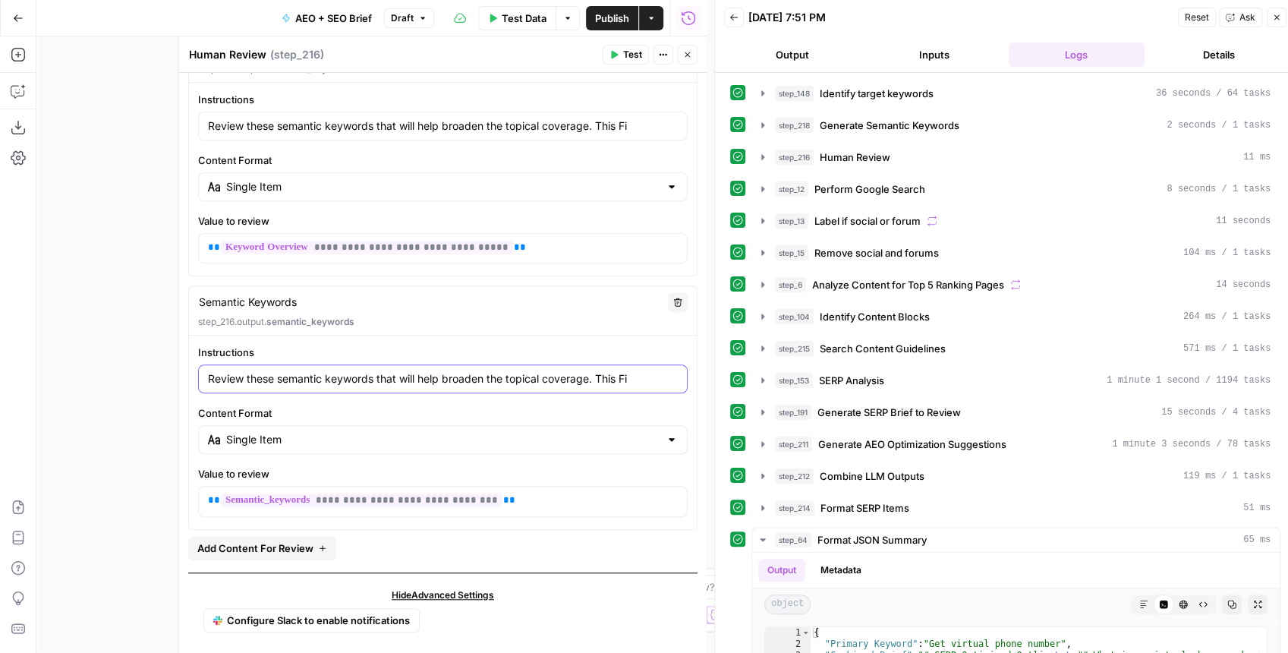
type input "Review these semantic keywords that will help broaden the topical coverage. Thi…"
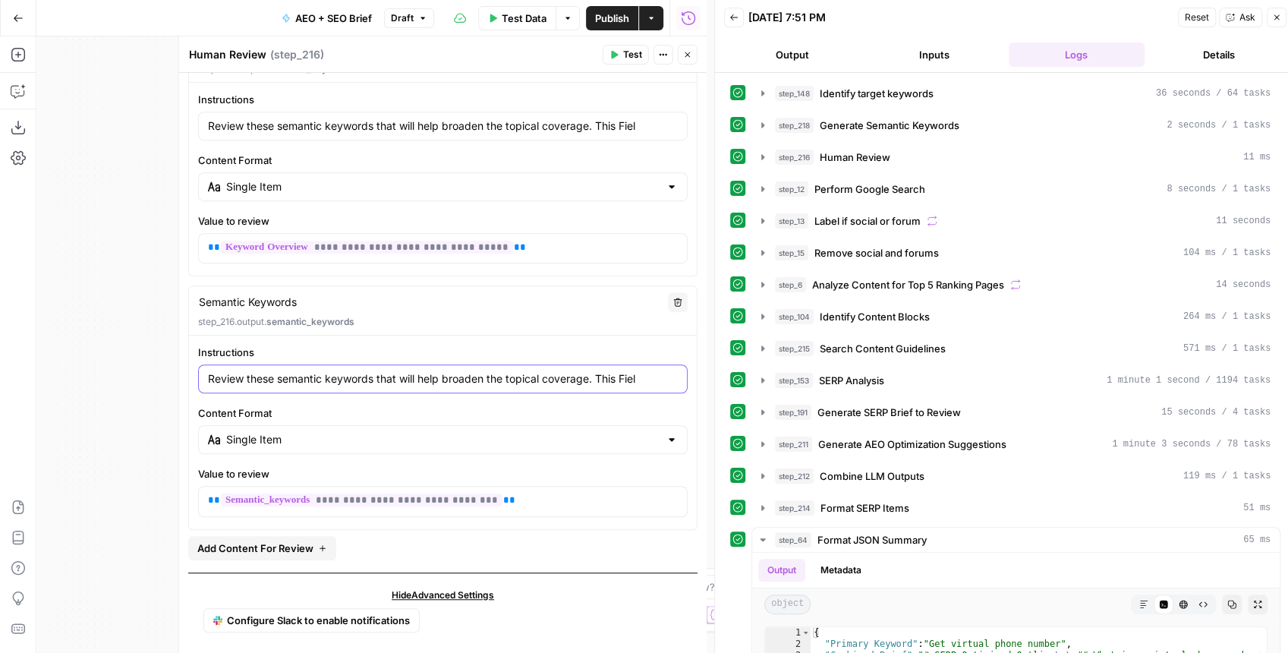
type input "Review these semantic keywords that will help broaden the topical coverage. Thi…"
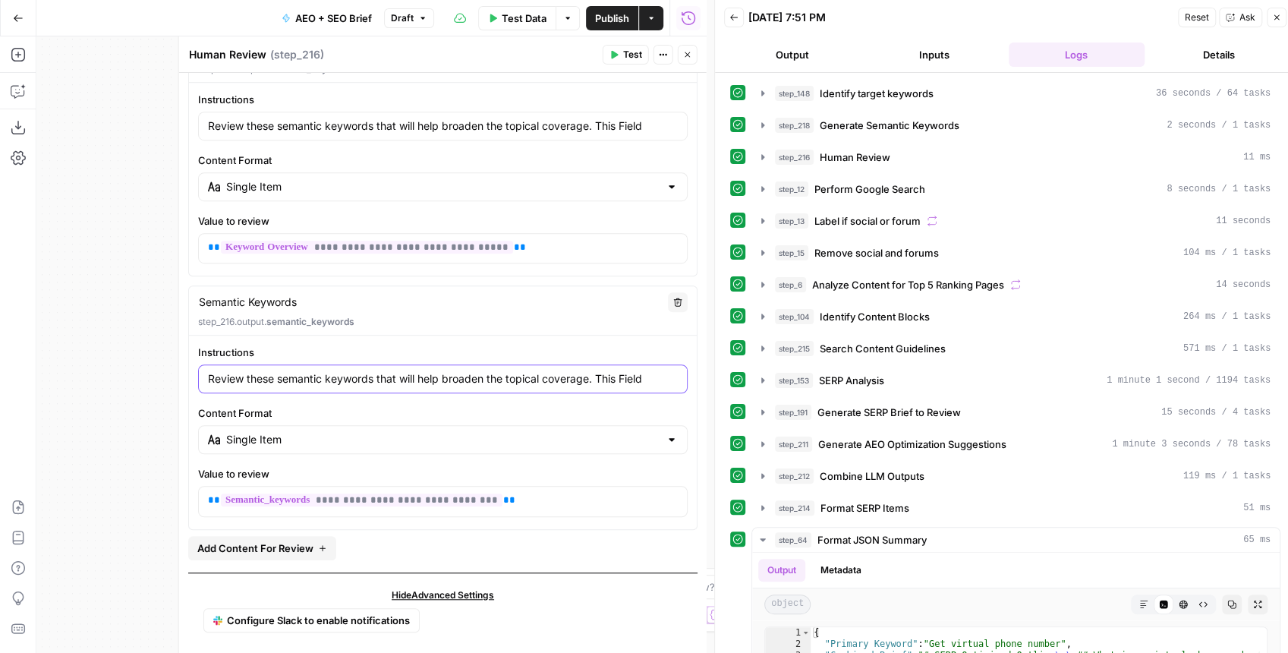
type input "Review these semantic keywords that will help broaden the topical coverage. Thi…"
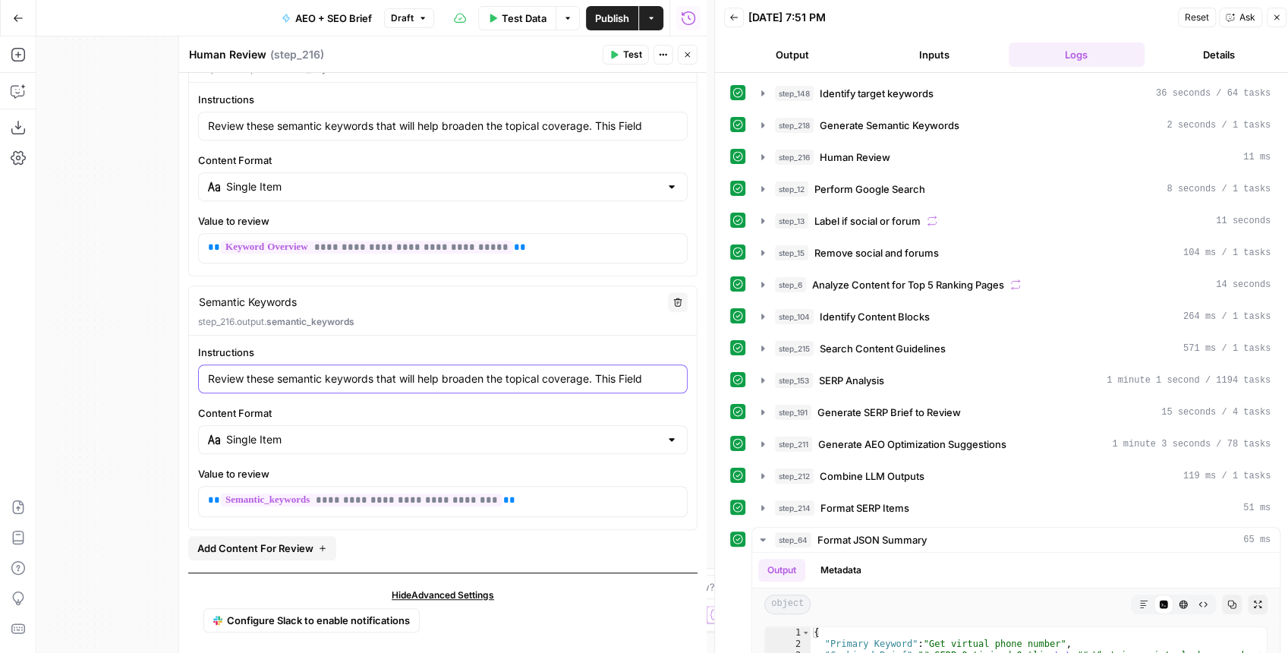
type input "Review these semantic keywords that will help broaden the topical coverage. Thi…"
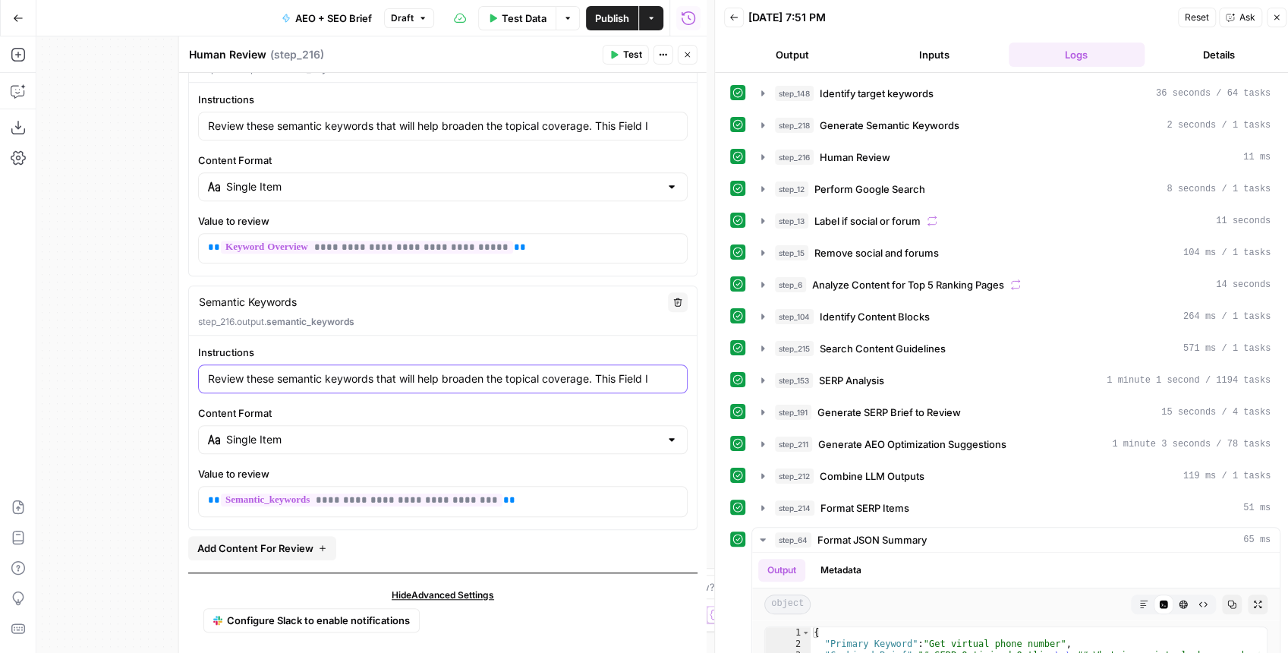
type input "Review these semantic keywords that will help broaden the topical coverage. Thi…"
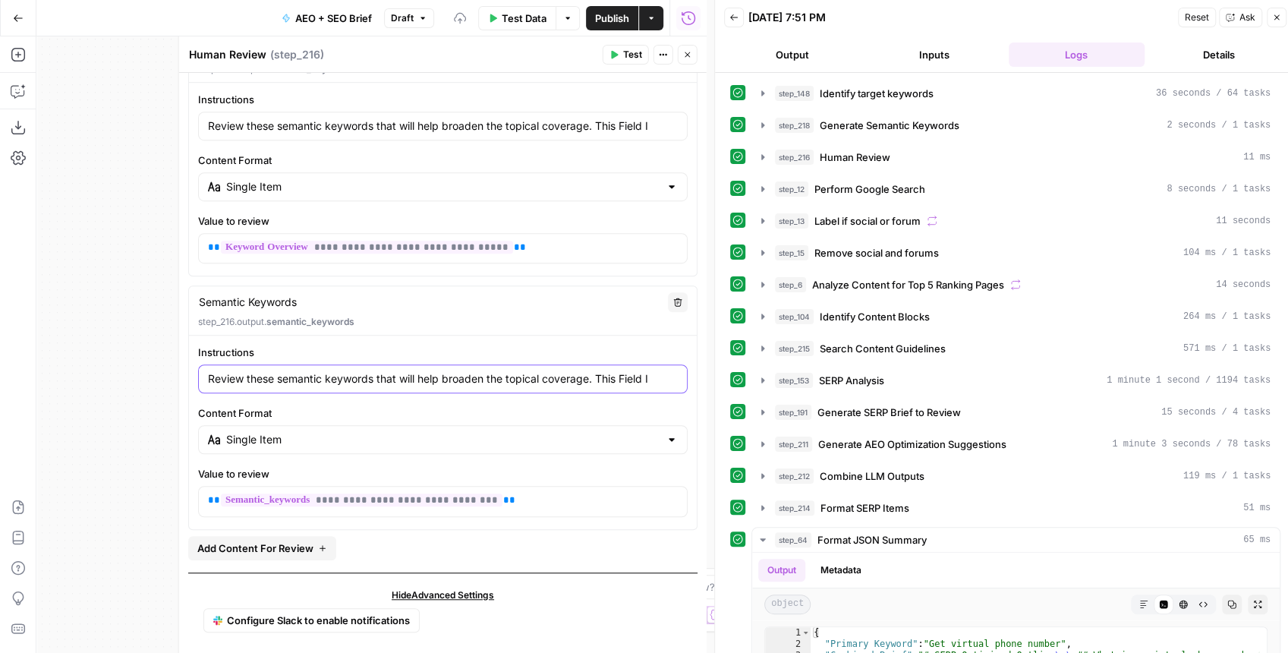
type input "Review these semantic keywords that will help broaden the topical coverage. Thi…"
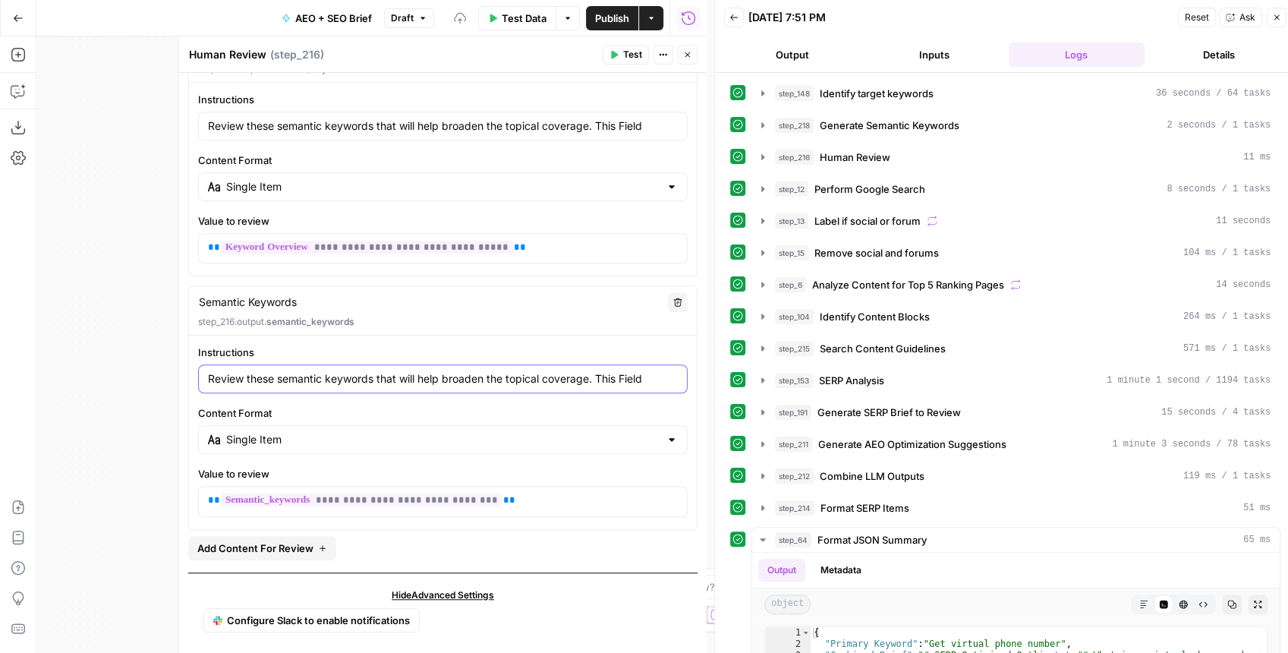
type input "Review these semantic keywords that will help broaden the topical coverage. Thi…"
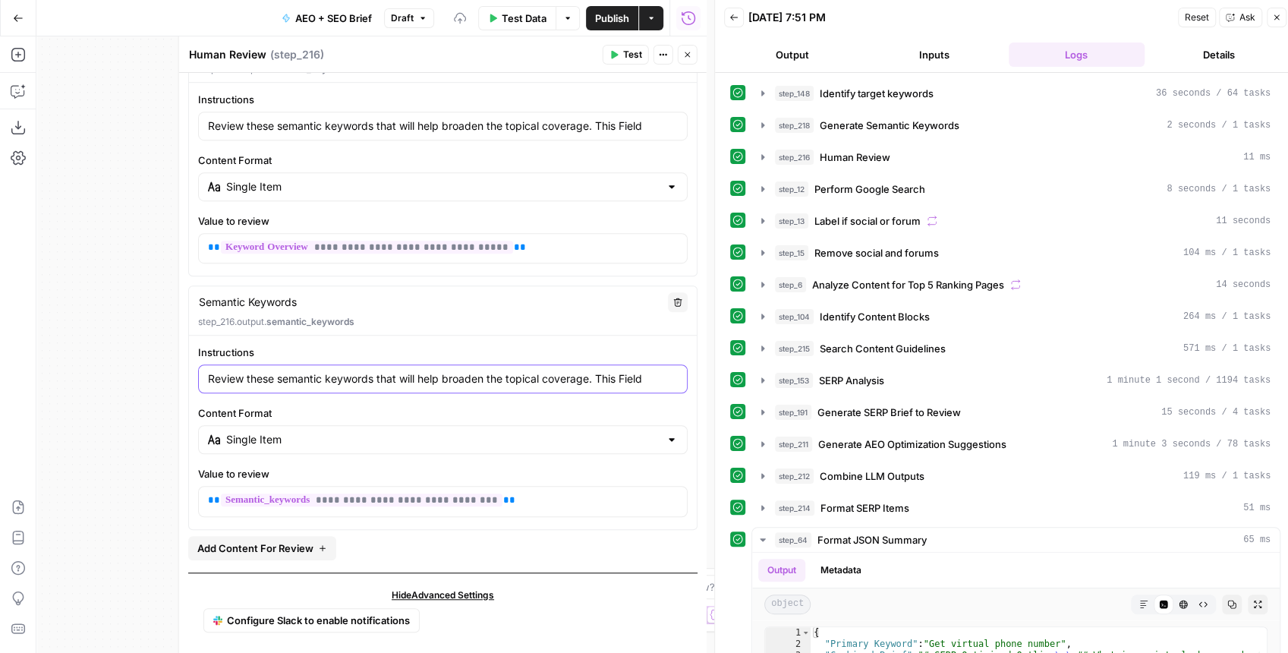
type input "Review these semantic keywords that will help broaden the topical coverage. Thi…"
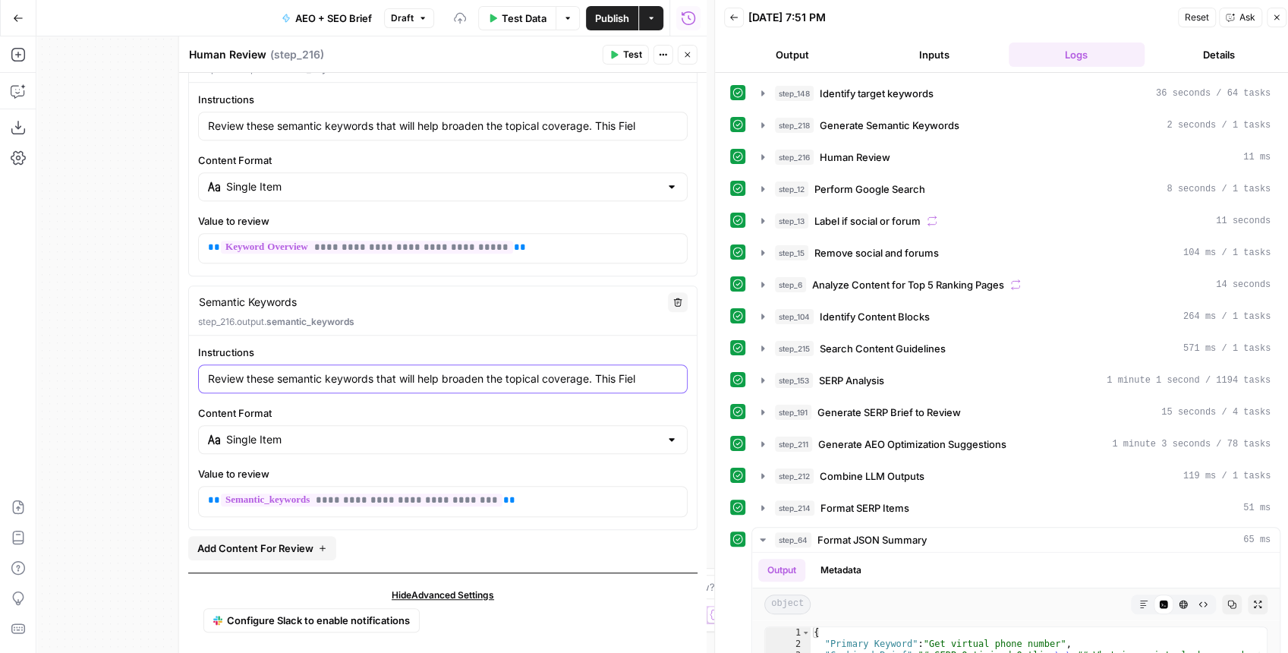
type input "Review these semantic keywords that will help broaden the topical coverage. Thi…"
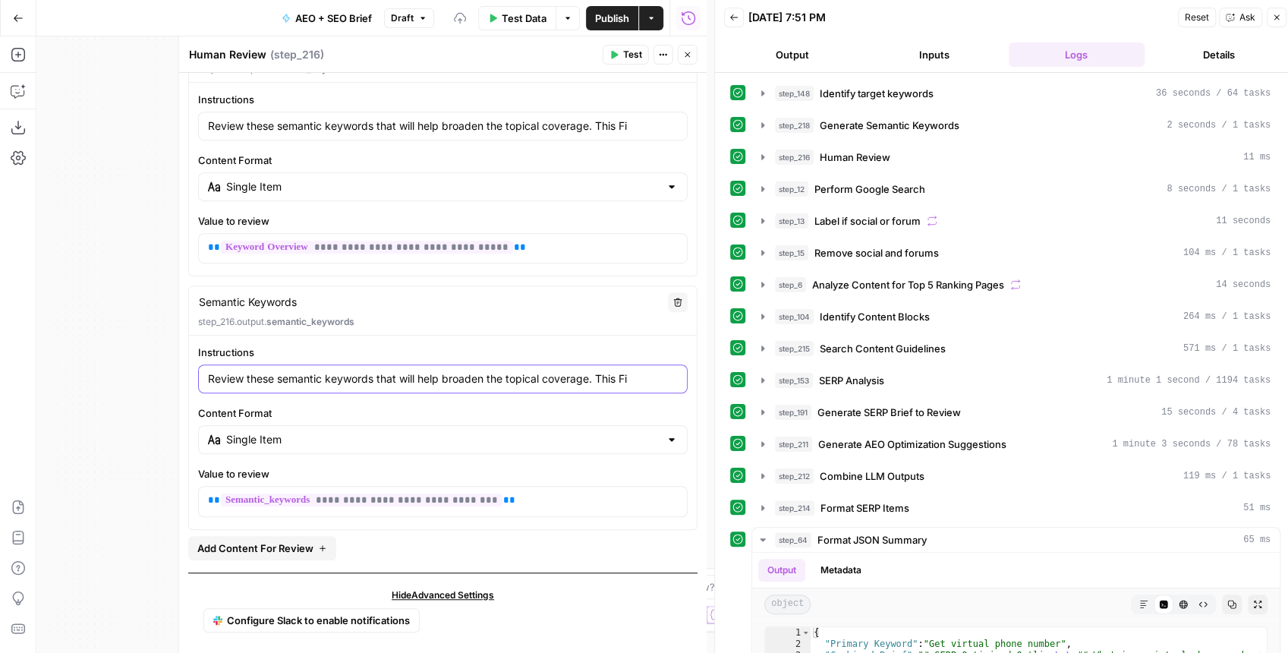
type input "Review these semantic keywords that will help broaden the topical coverage. Thi…"
type input "Review these semantic keywords that will help broaden the topical coverage. This"
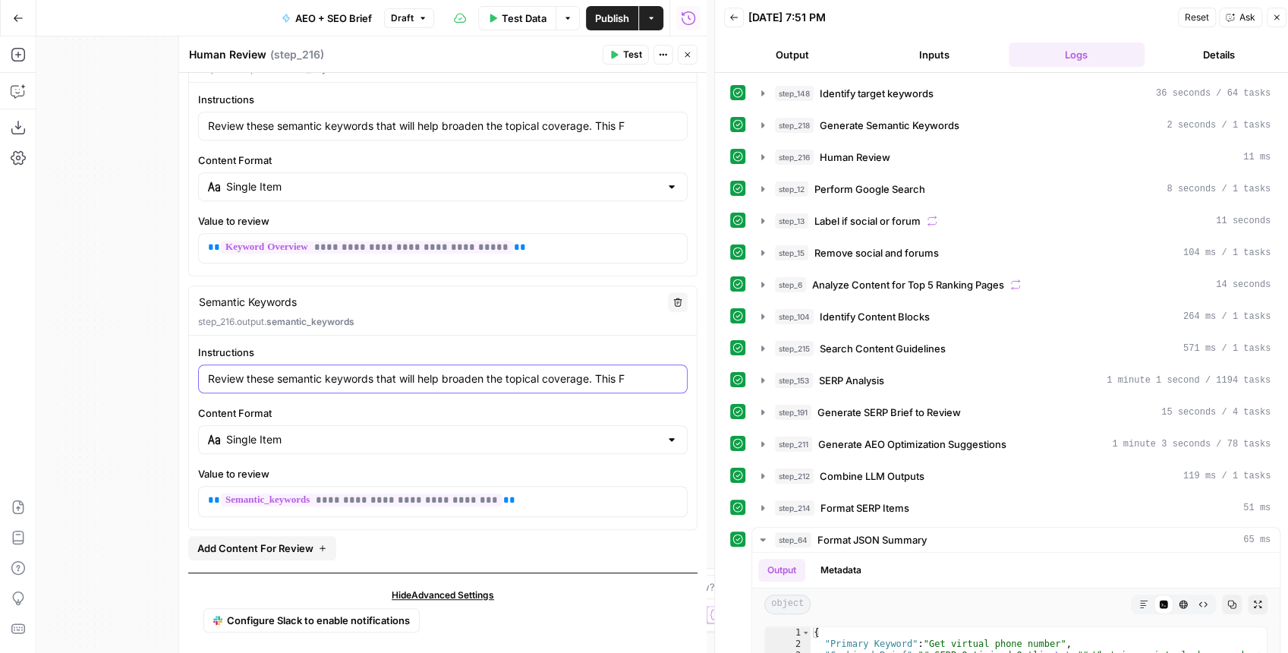
type input "Review these semantic keywords that will help broaden the topical coverage. This"
type input "Review these semantic keywords that will help broaden the topical coverage. Thi…"
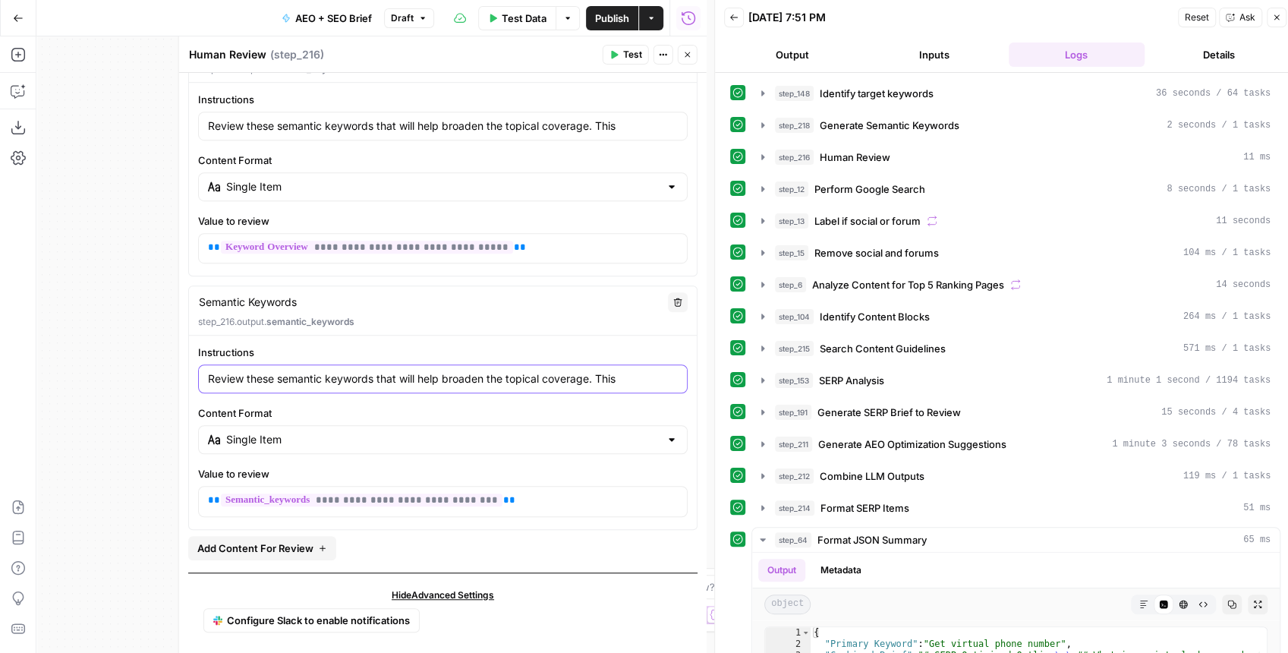
type input "Review these semantic keywords that will help broaden the topical coverage. Thi…"
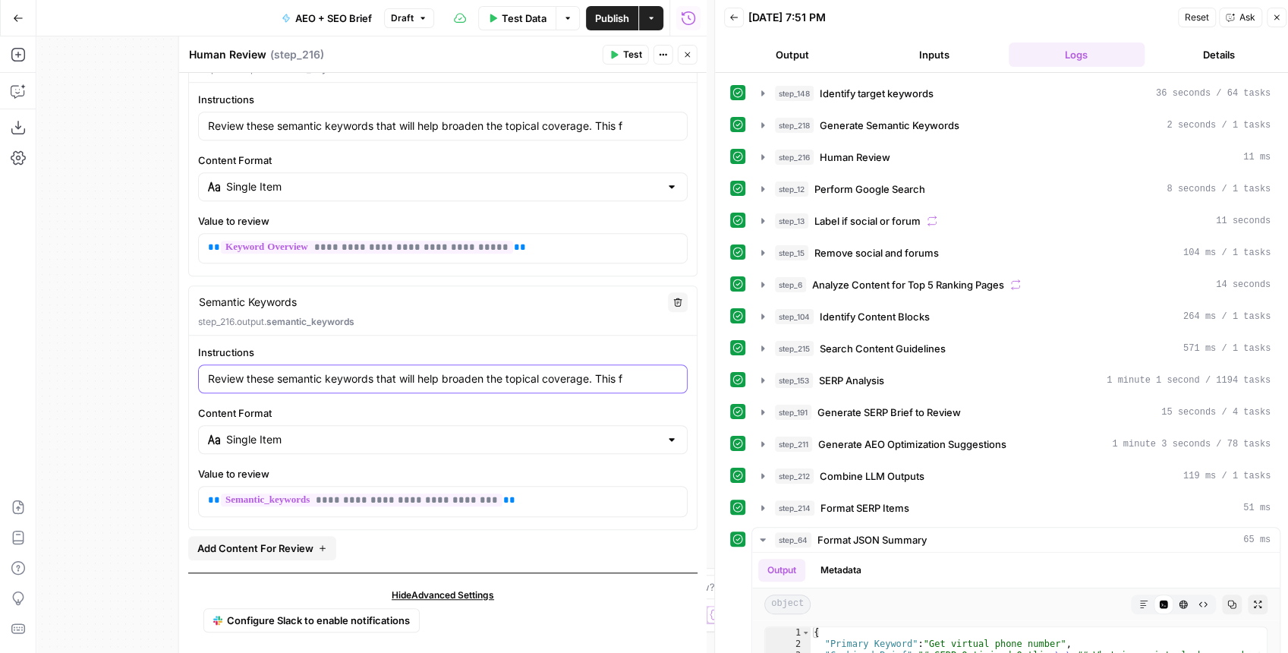
type input "Review these semantic keywords that will help broaden the topical coverage. Thi…"
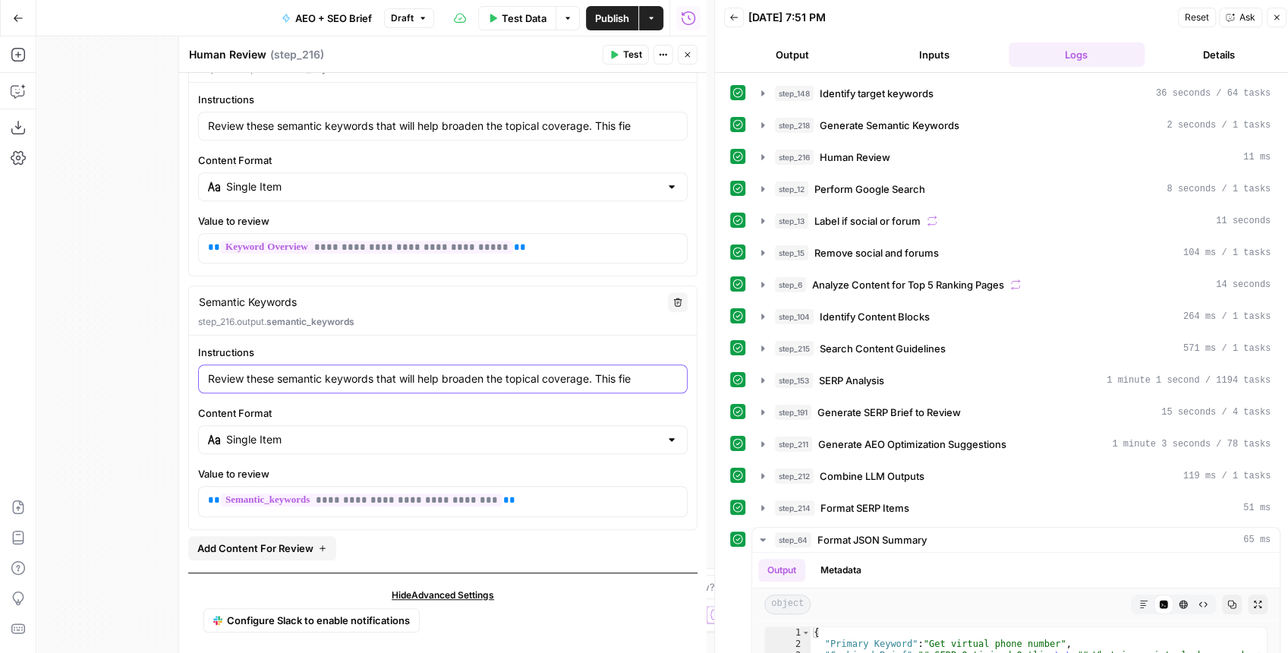
type input "Review these semantic keywords that will help broaden the topical coverage. Thi…"
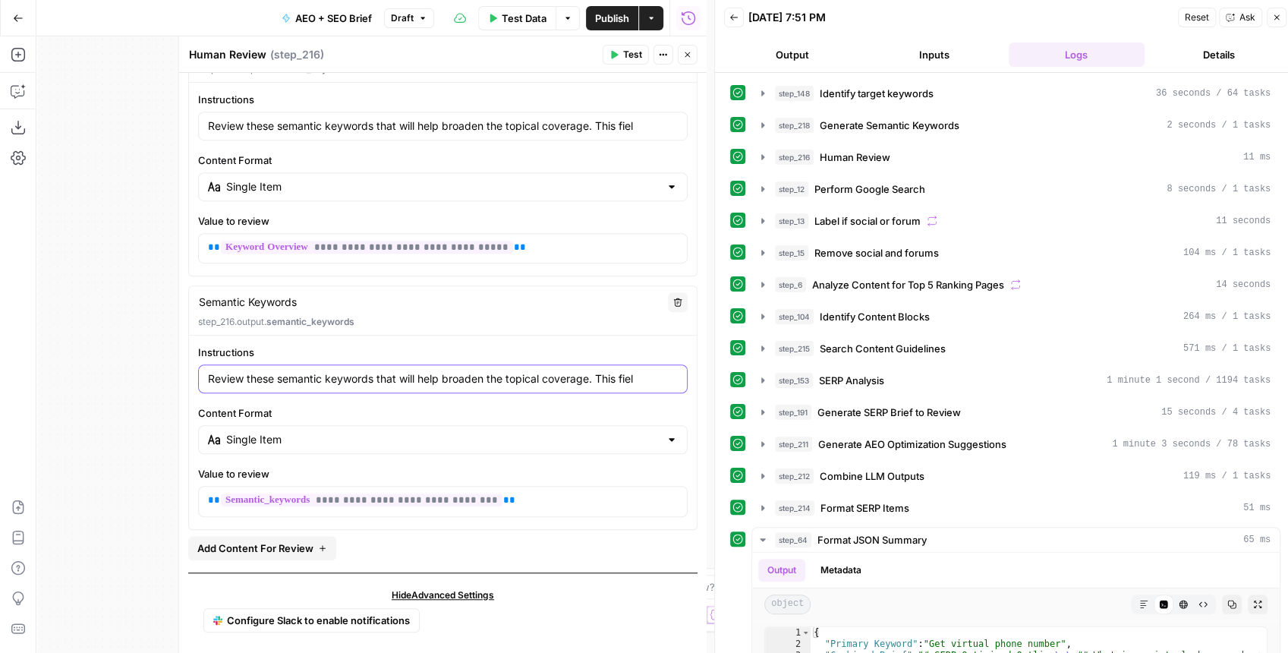
type input "Review these semantic keywords that will help broaden the topical coverage. Thi…"
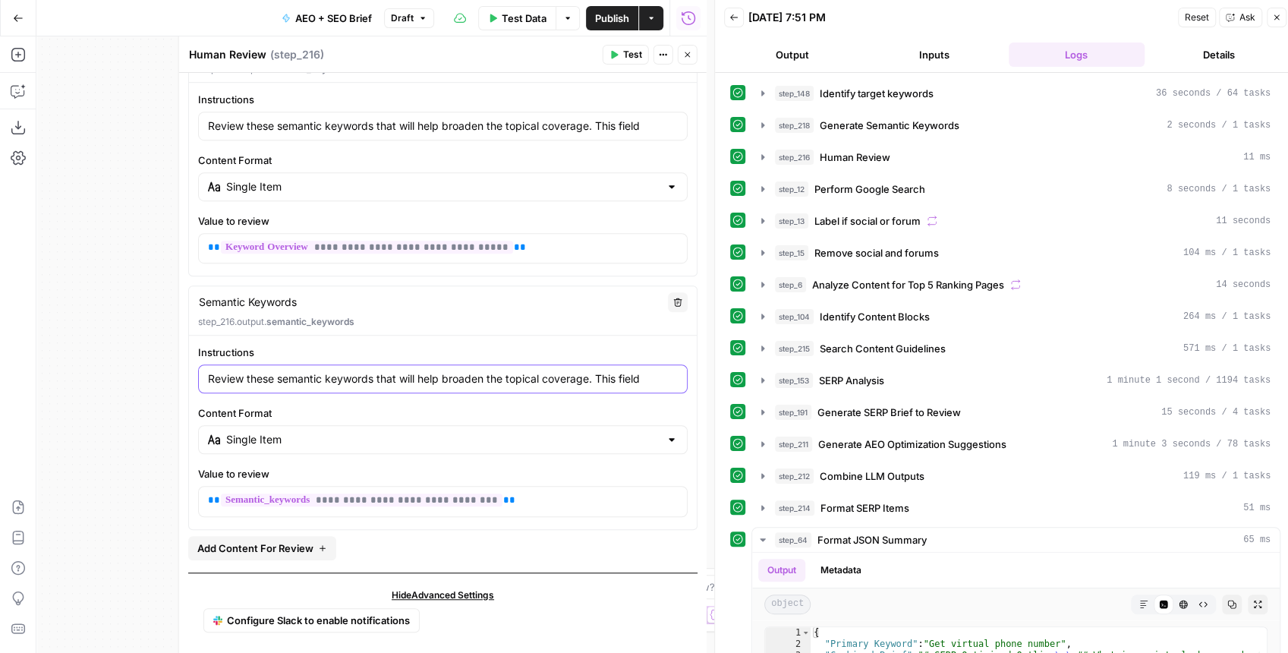
type input "Review these semantic keywords that will help broaden the topical coverage. Thi…"
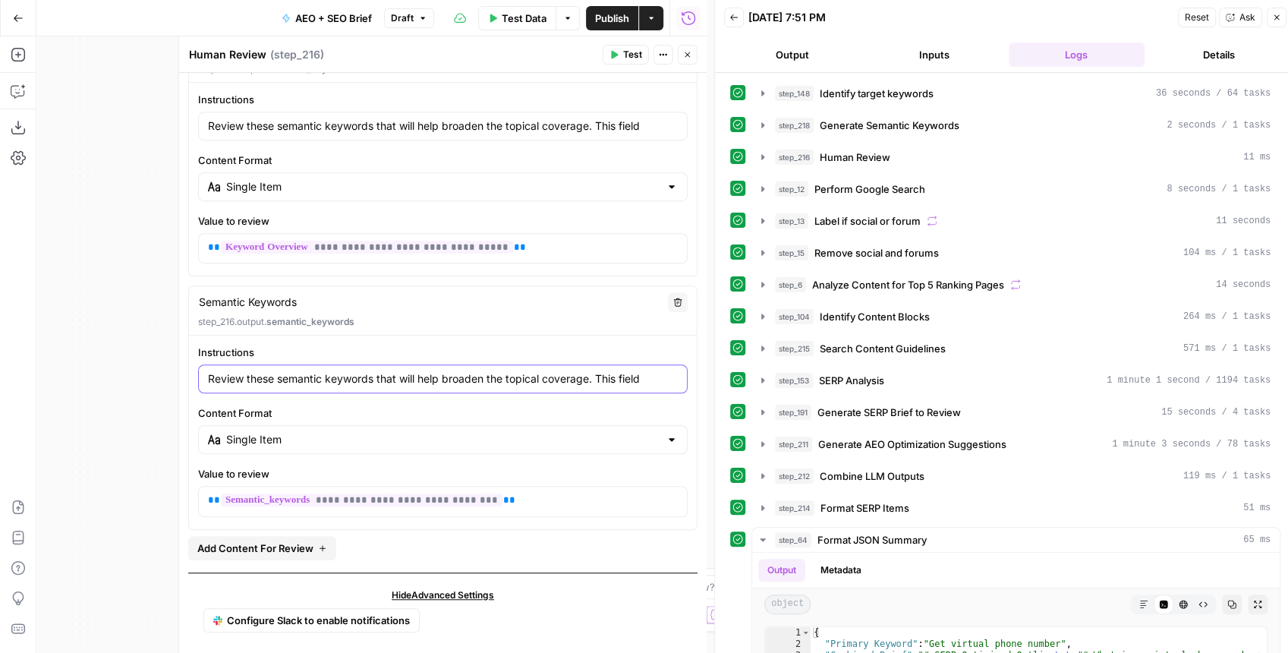
type input "Review these semantic keywords that will help broaden the topical coverage. Thi…"
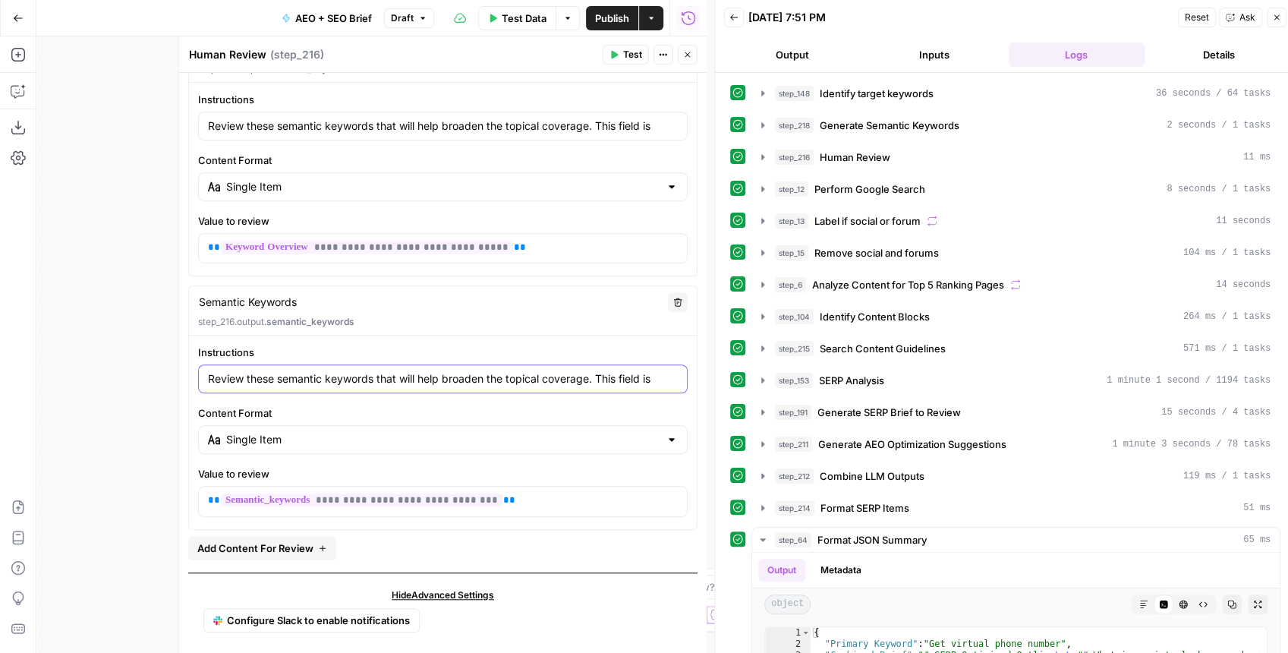
type input "Review these semantic keywords that will help broaden the topical coverage. Thi…"
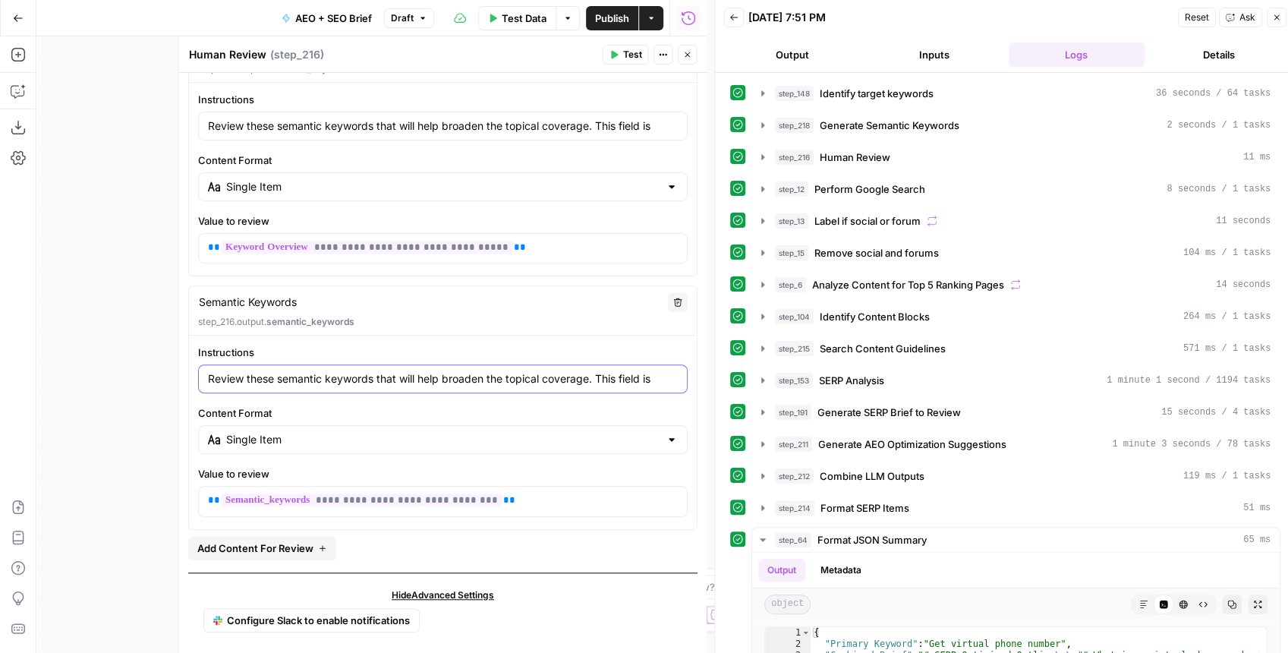
type input "Review these semantic keywords that will help broaden the topical coverage. Thi…"
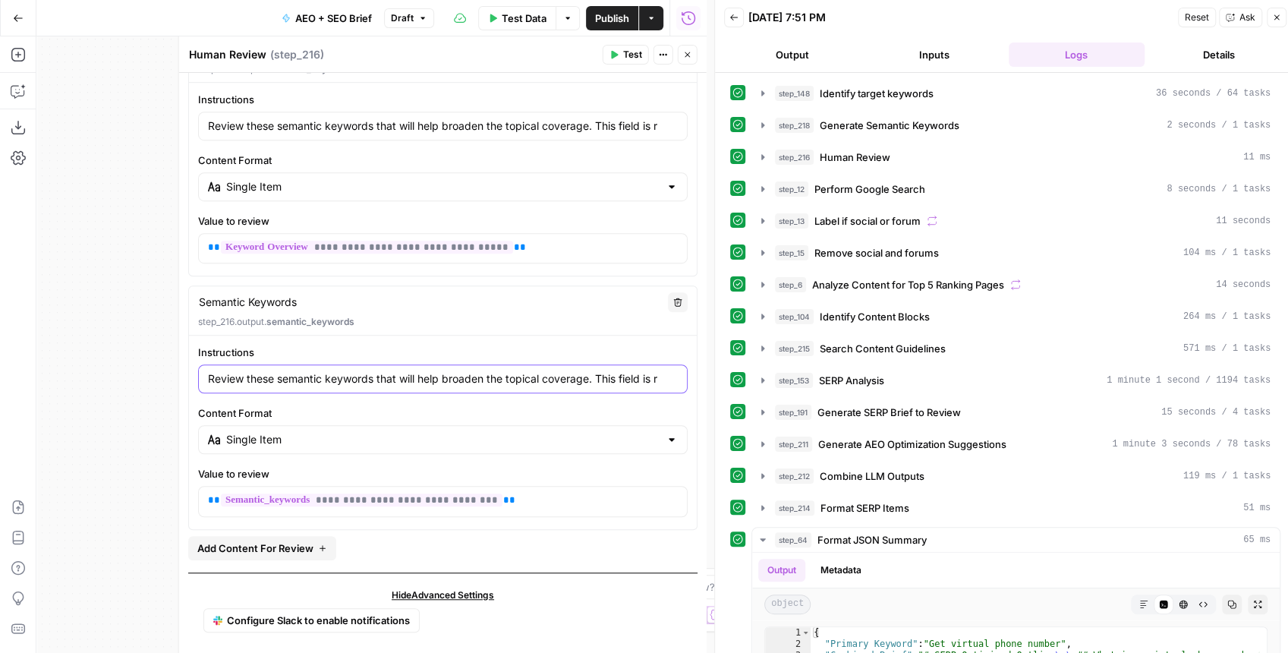
type input "Review these semantic keywords that will help broaden the topical coverage. Thi…"
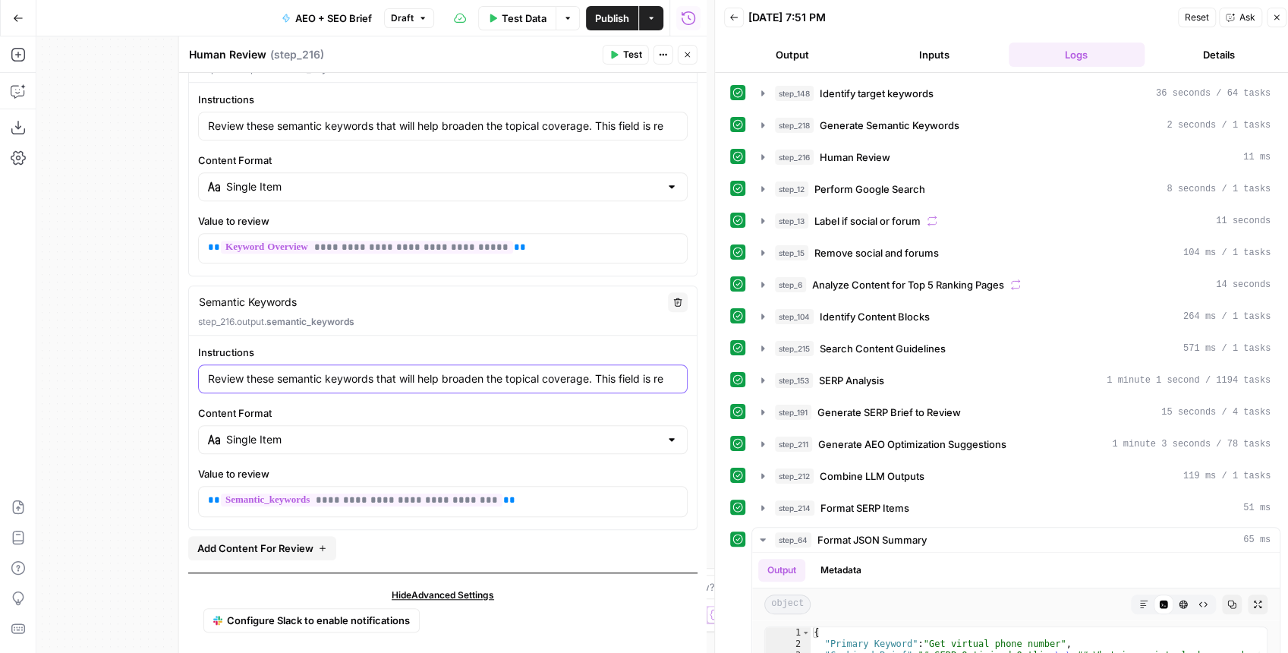
type input "Review these semantic keywords that will help broaden the topical coverage. Thi…"
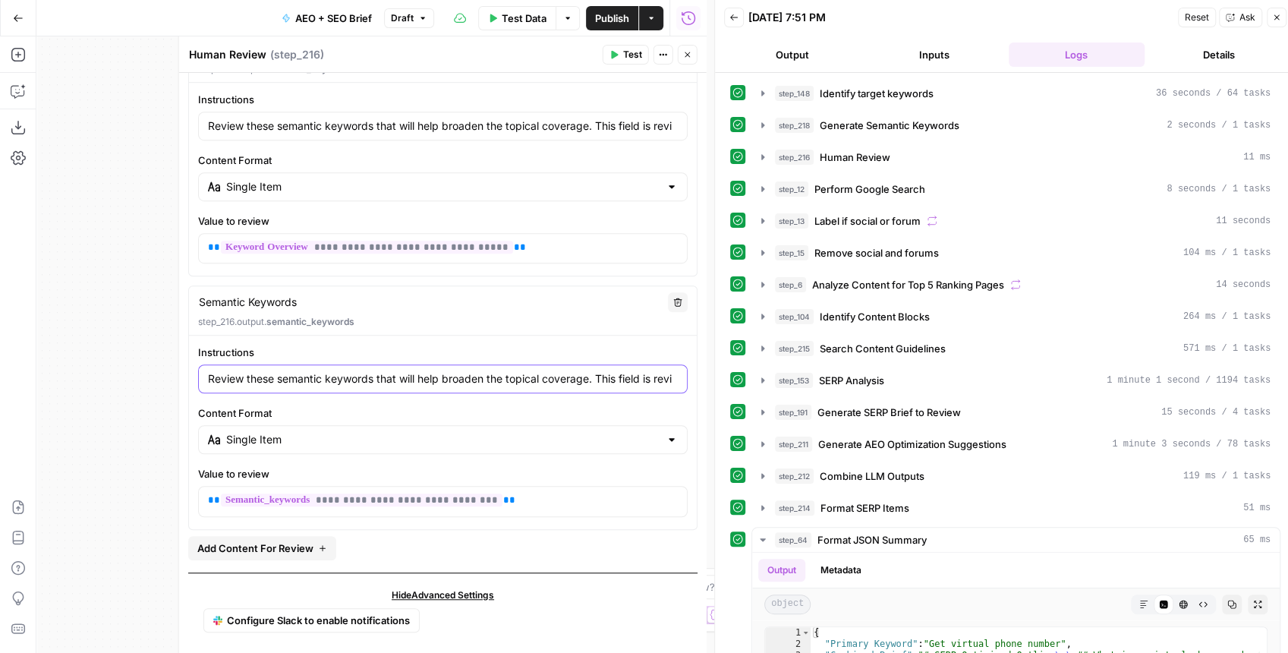
type input "Review these semantic keywords that will help broaden the topical coverage. Thi…"
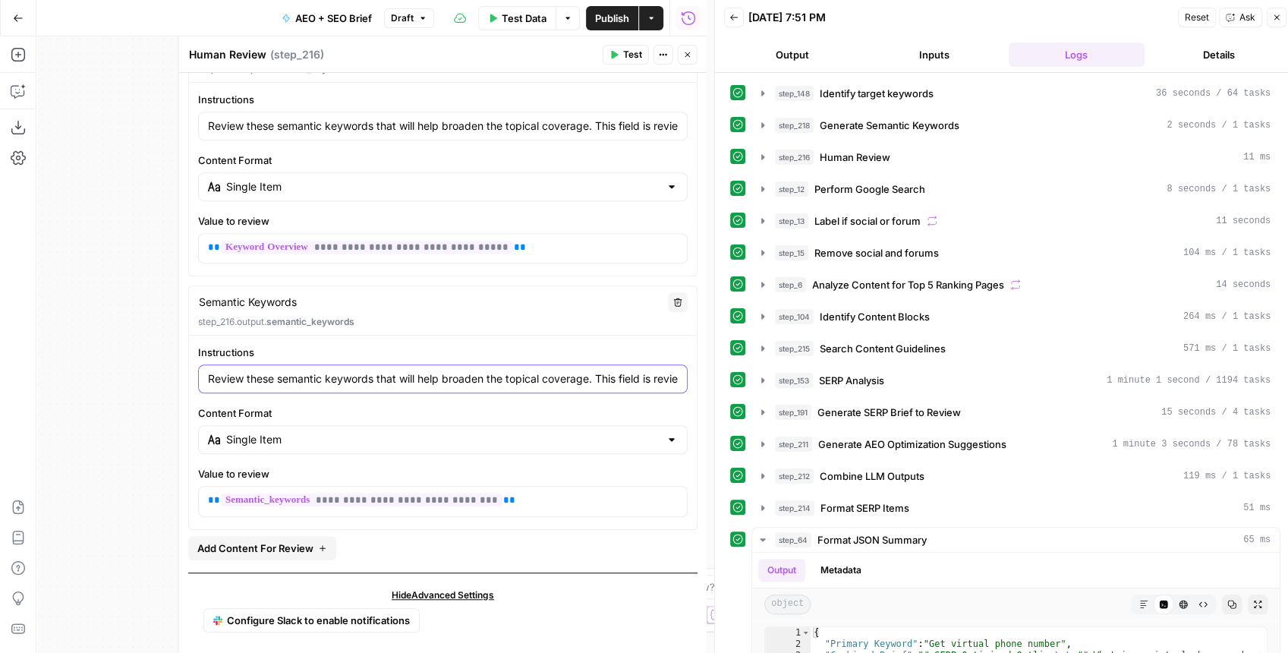
type input "Review these semantic keywords that will help broaden the topical coverage. Thi…"
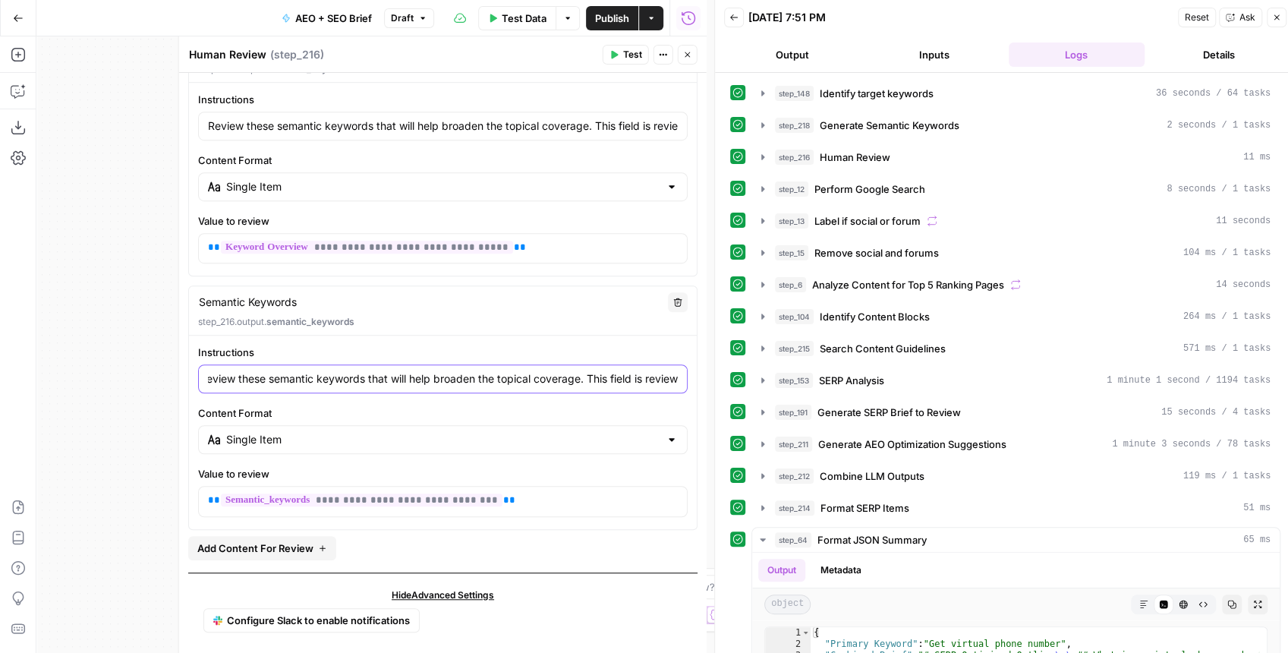
type input "Review these semantic keywords that will help broaden the topical coverage. Thi…"
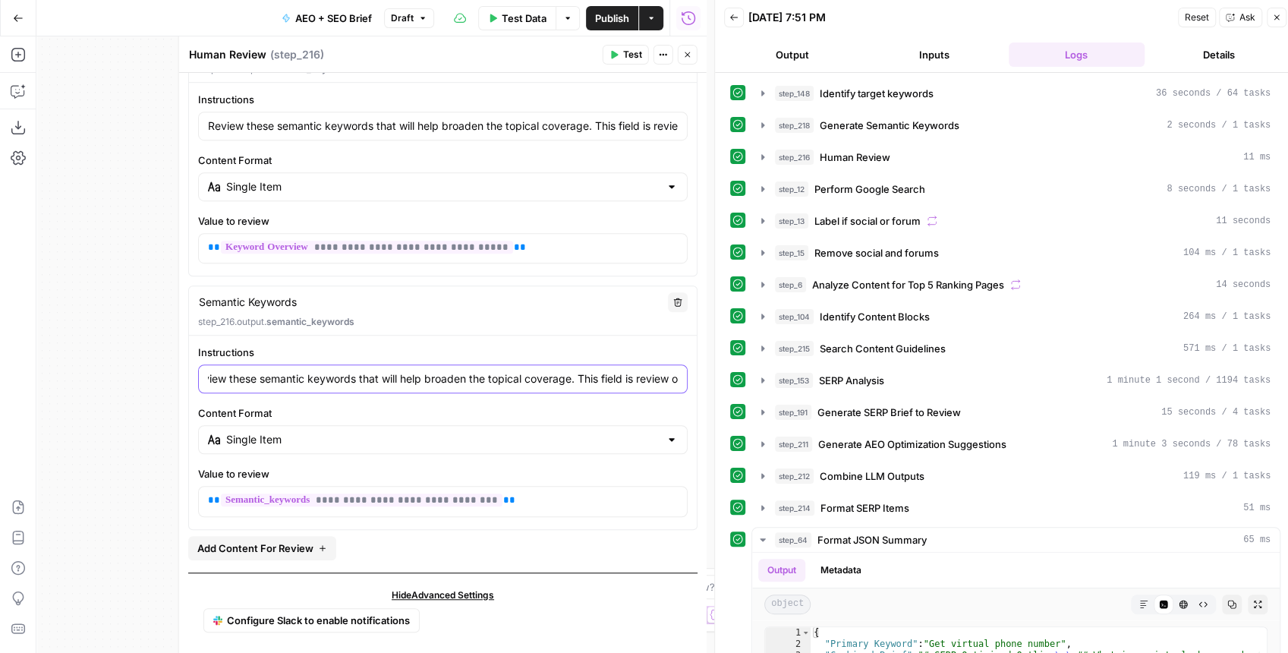
type input "Review these semantic keywords that will help broaden the topical coverage. Thi…"
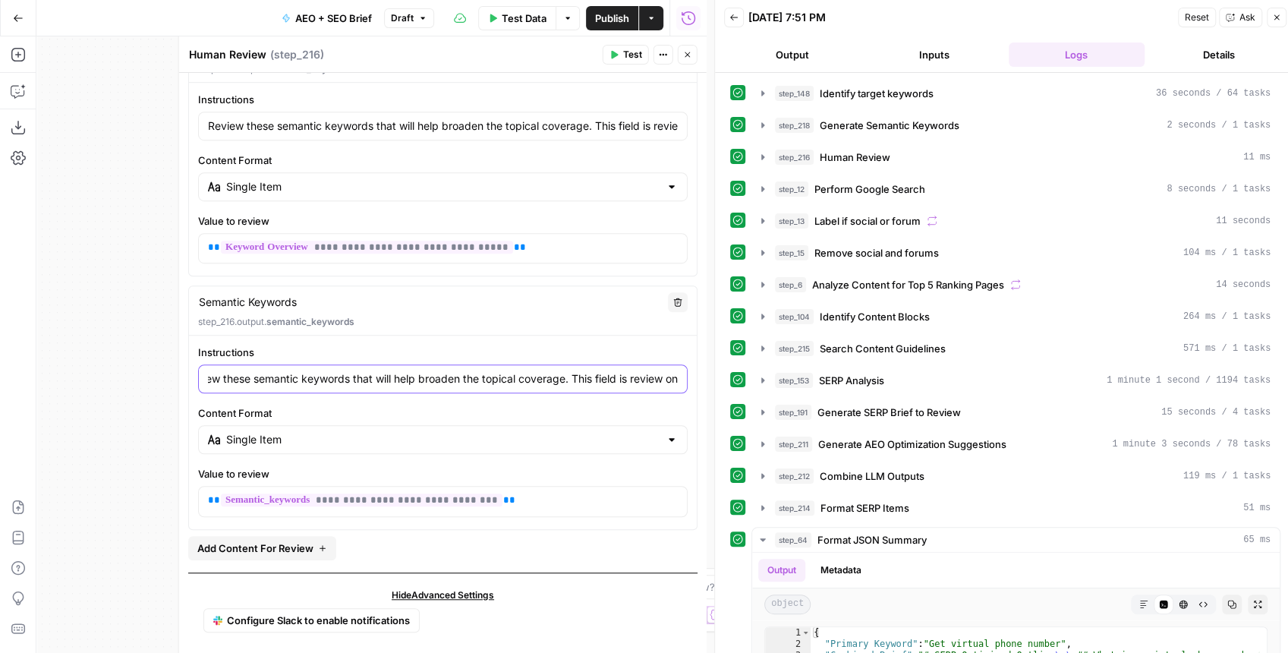
type input "Review these semantic keywords that will help broaden the topical coverage. Thi…"
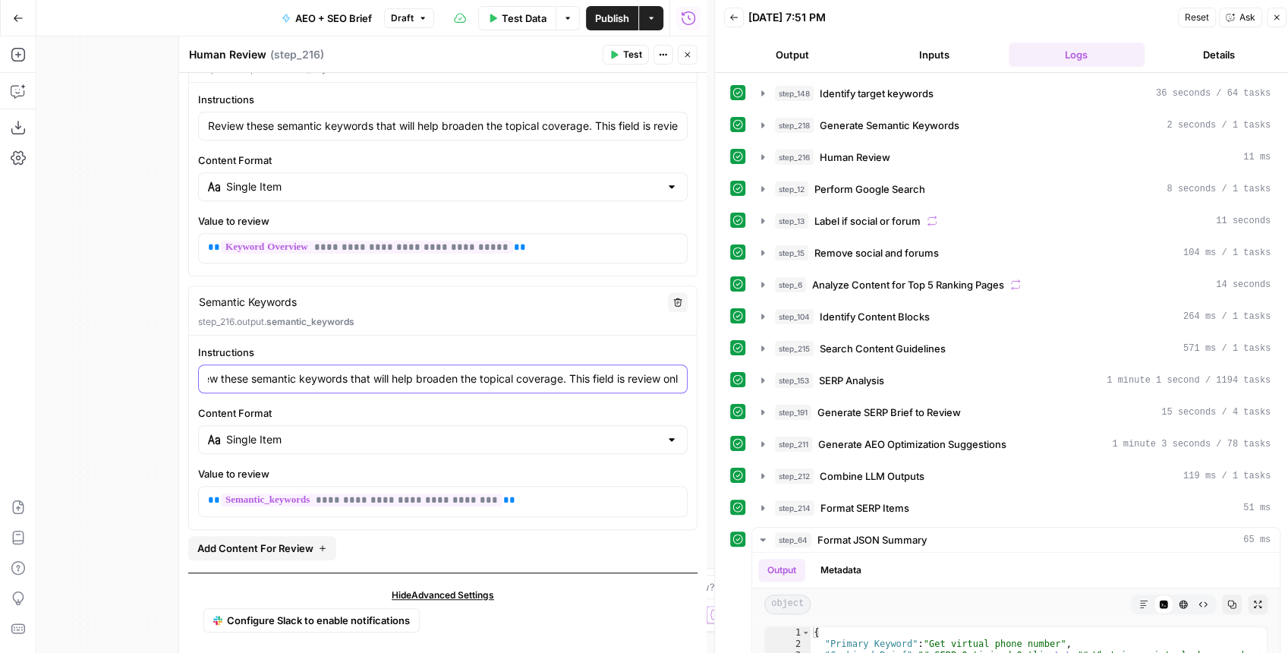
type input "Review these semantic keywords that will help broaden the topical coverage. Thi…"
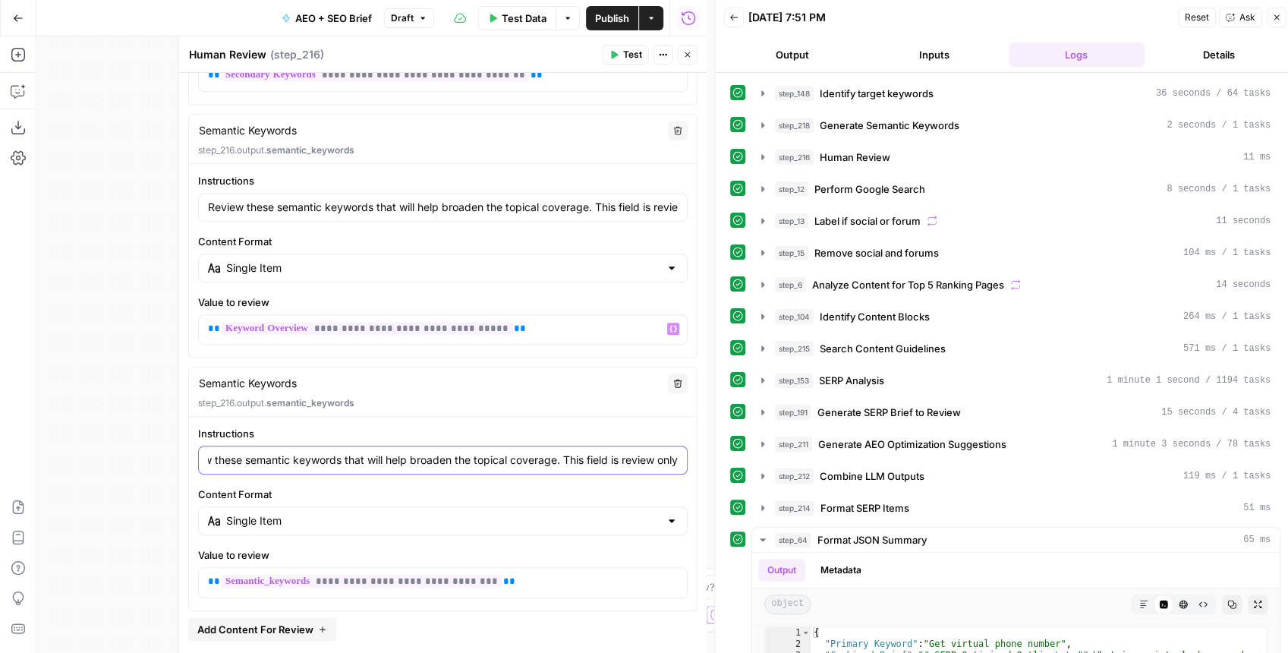
scroll to position [571, 0]
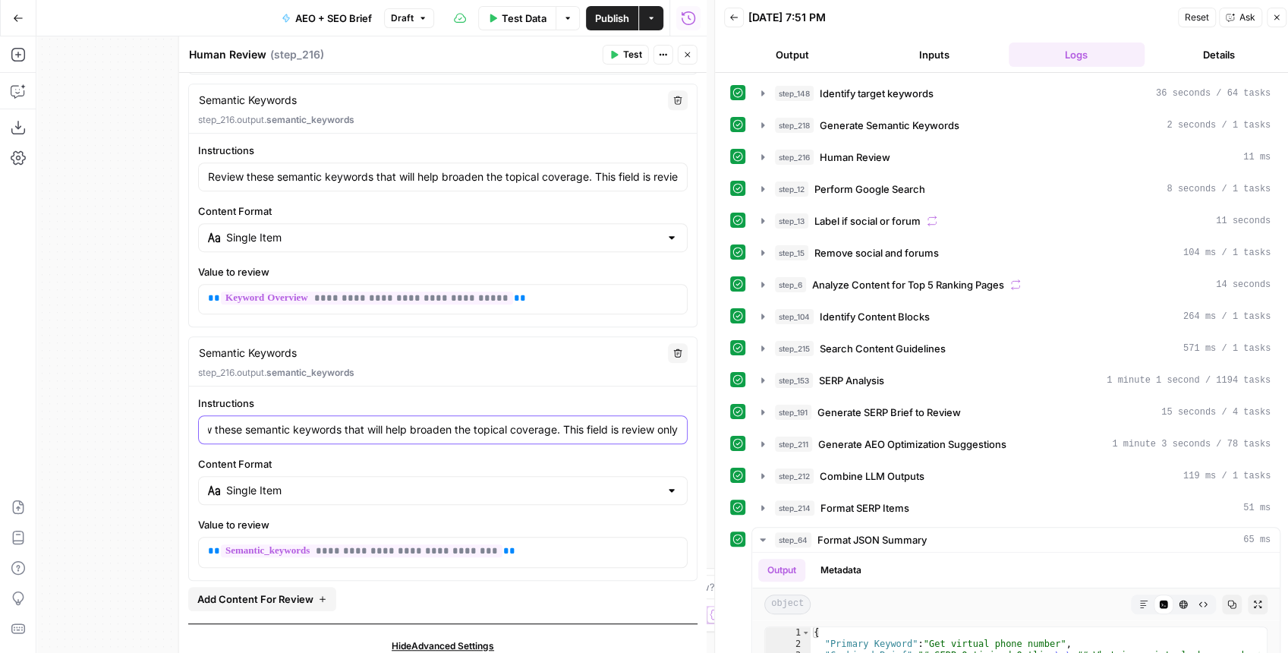
type input "Review these semantic keywords that will help broaden the topical coverage. Thi…"
click at [668, 350] on button "Delete" at bounding box center [678, 353] width 20 height 20
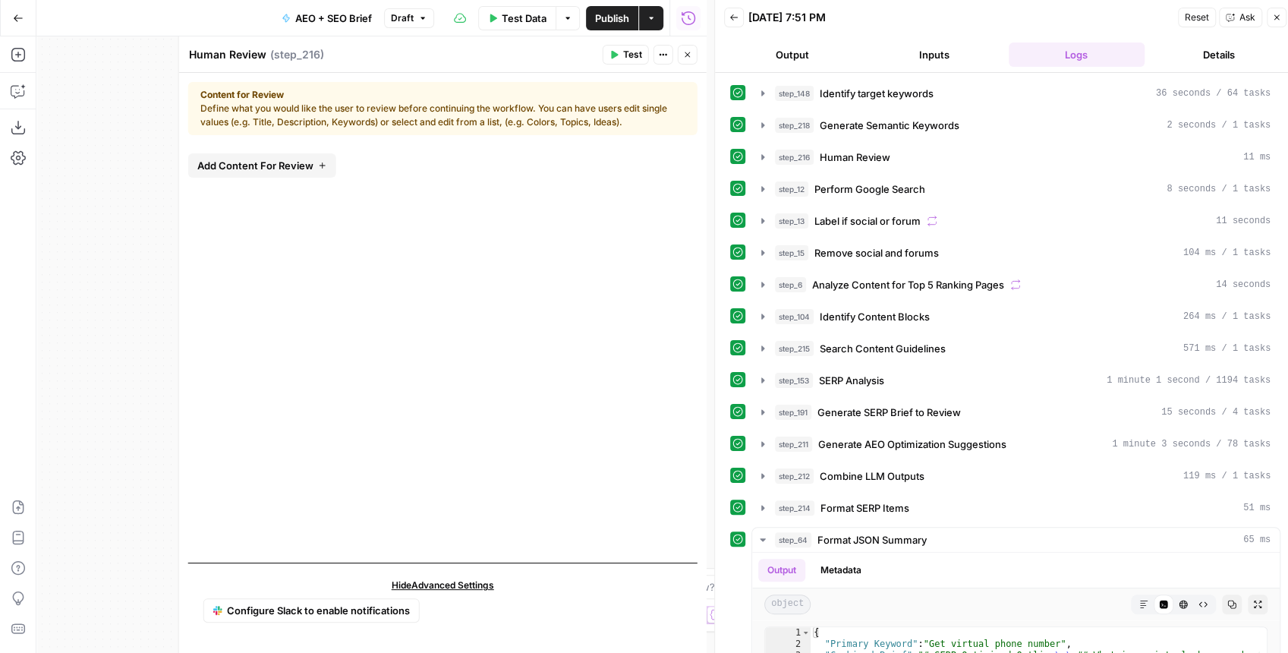
click at [694, 57] on button "Close" at bounding box center [688, 55] width 20 height 20
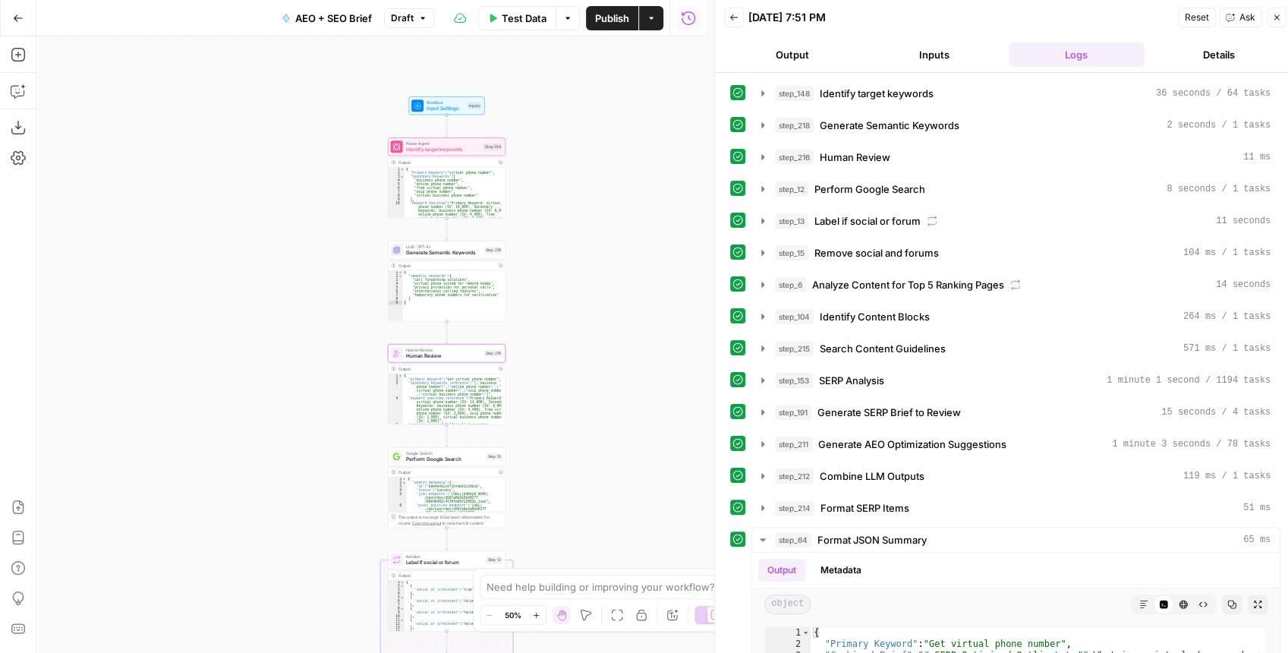
click at [426, 19] on icon "button" at bounding box center [422, 18] width 9 height 9
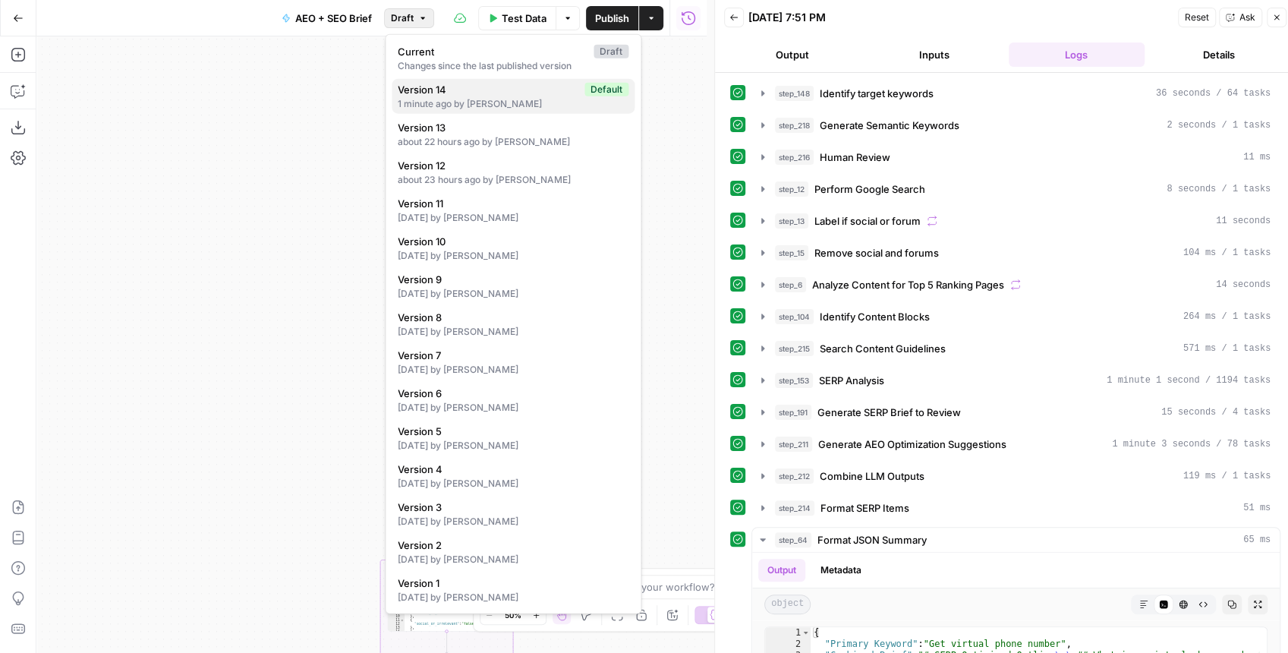
click at [468, 91] on span "Version 14" at bounding box center [488, 89] width 181 height 15
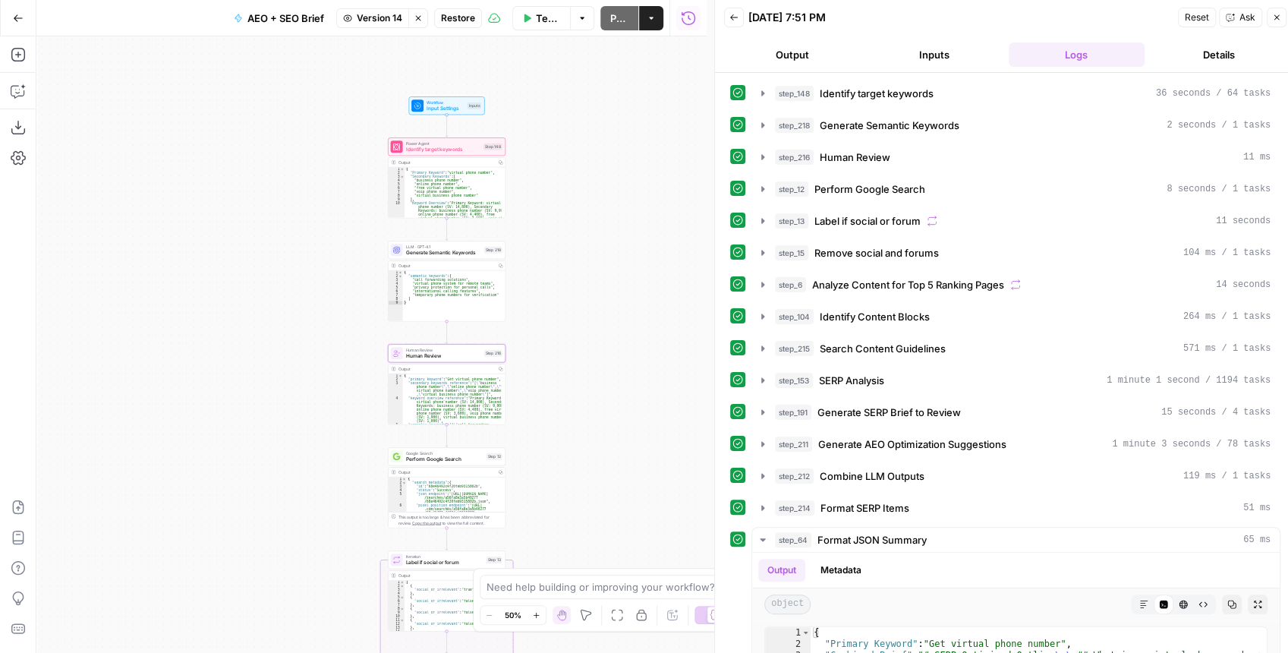
click at [462, 21] on span "Restore" at bounding box center [458, 18] width 34 height 14
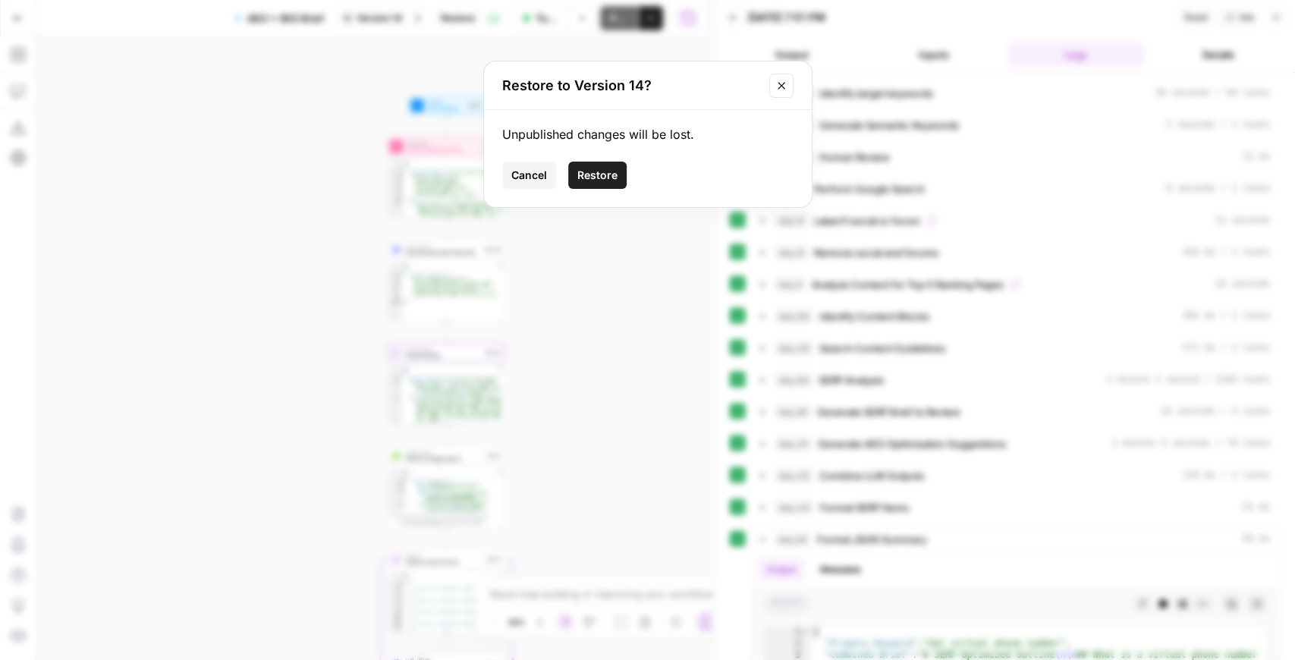
click at [608, 180] on span "Restore" at bounding box center [597, 175] width 40 height 15
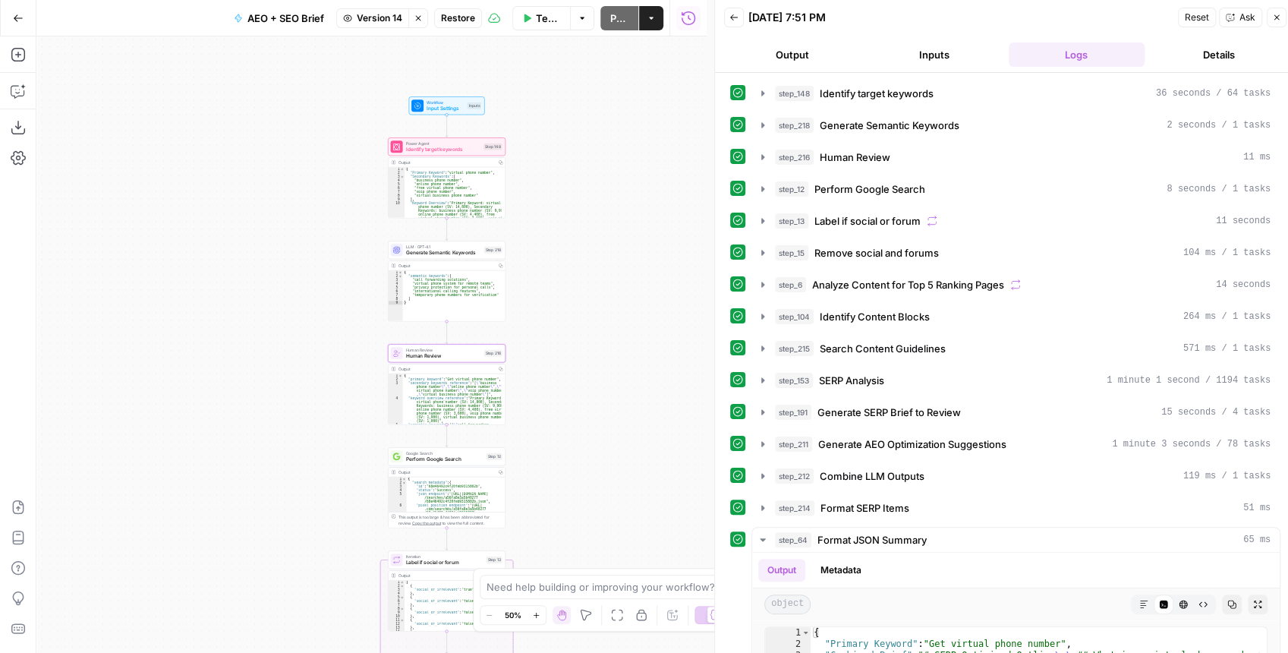
drag, startPoint x: 594, startPoint y: 304, endPoint x: 562, endPoint y: 244, distance: 67.2
click at [564, 246] on div "Workflow Input Settings Inputs Power Agent Identify target keywords Step 148 Ou…" at bounding box center [371, 344] width 670 height 616
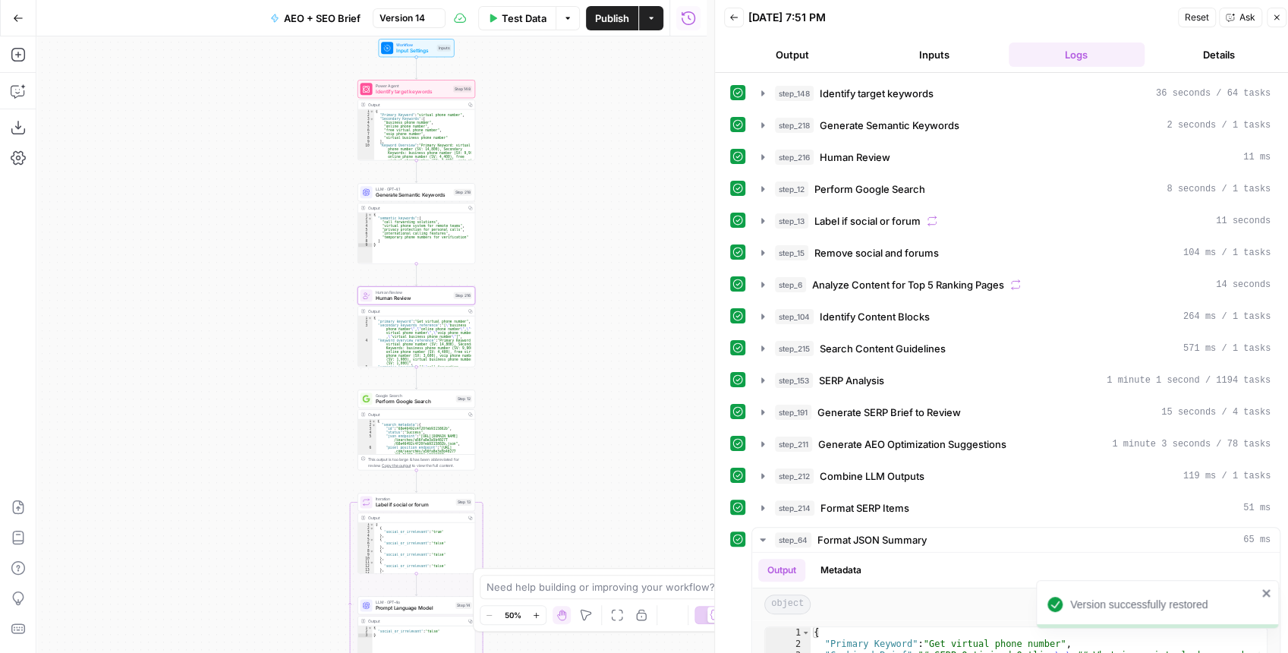
click at [434, 301] on div "Human Review Human Review Step 216 Copy step Delete step Add Note Test" at bounding box center [416, 295] width 118 height 18
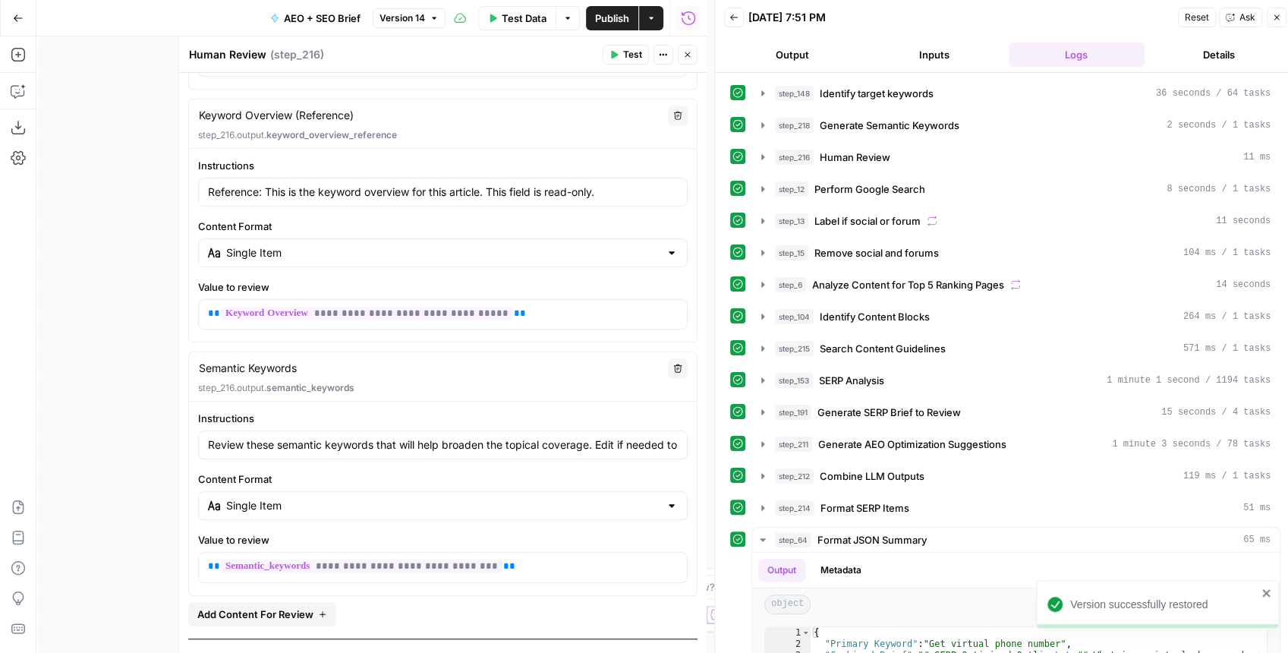
scroll to position [556, 0]
drag, startPoint x: 603, startPoint y: 178, endPoint x: 491, endPoint y: 178, distance: 112.3
click at [491, 184] on input "Reference: This is the keyword overview for this article. This field is read-on…" at bounding box center [443, 191] width 470 height 15
drag, startPoint x: 598, startPoint y: 438, endPoint x: 696, endPoint y: 448, distance: 98.5
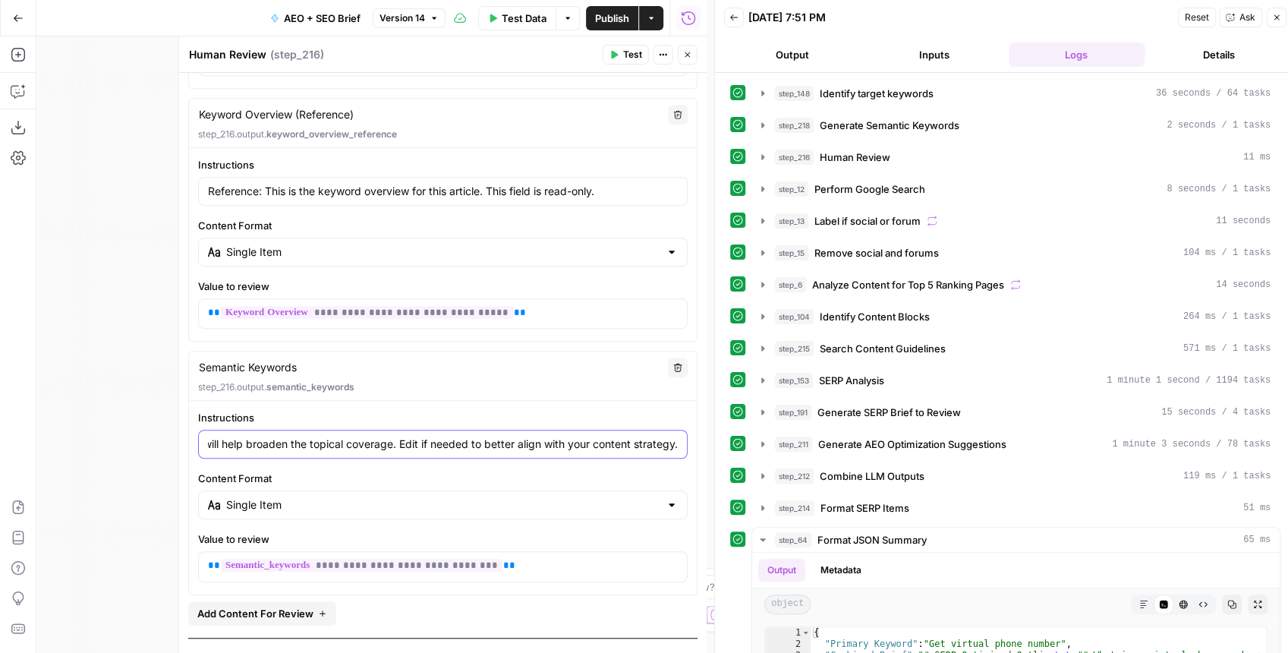
click at [696, 448] on div "**********" at bounding box center [442, 122] width 527 height 1211
paste input "This field is read-onl"
type input "Review these semantic keywords that will help broaden the topical coverage. Thi…"
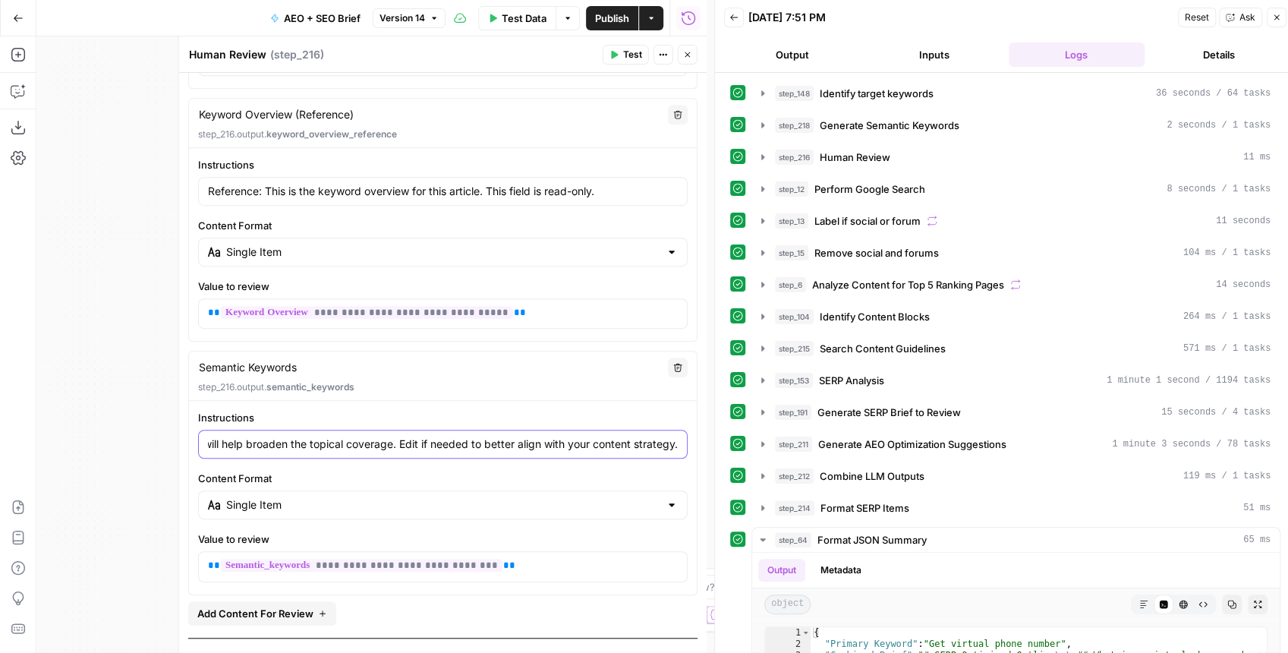
type input "Review these semantic keywords that will help broaden the topical coverage. Thi…"
type textarea "Semantic Keywords"
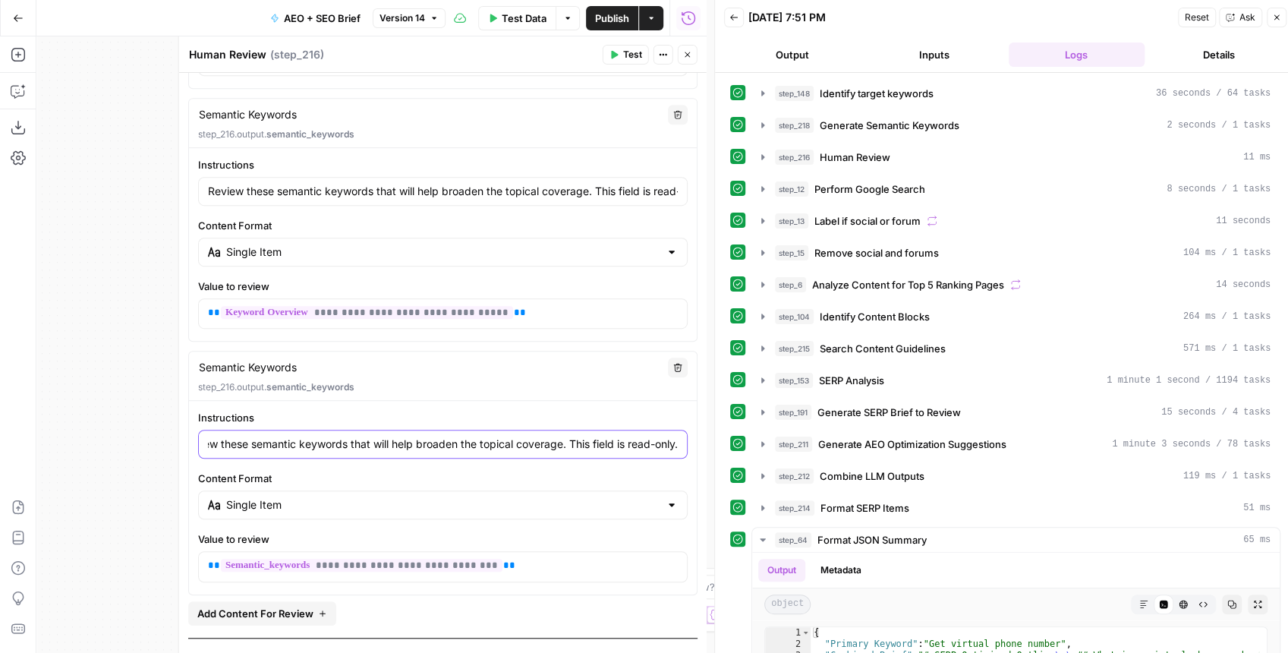
type input "Review these semantic keywords that will help broaden the topical coverage. Thi…"
click at [604, 21] on span "Publish" at bounding box center [612, 18] width 34 height 15
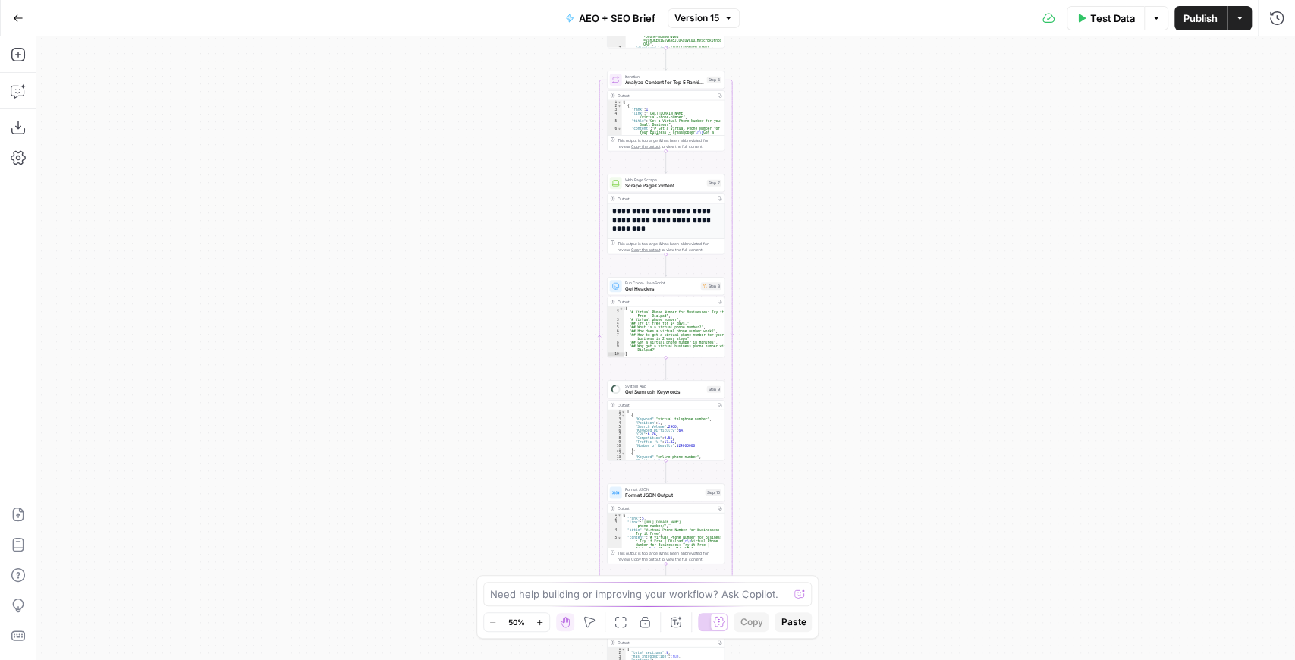
click at [690, 22] on span "Version 15" at bounding box center [697, 18] width 45 height 14
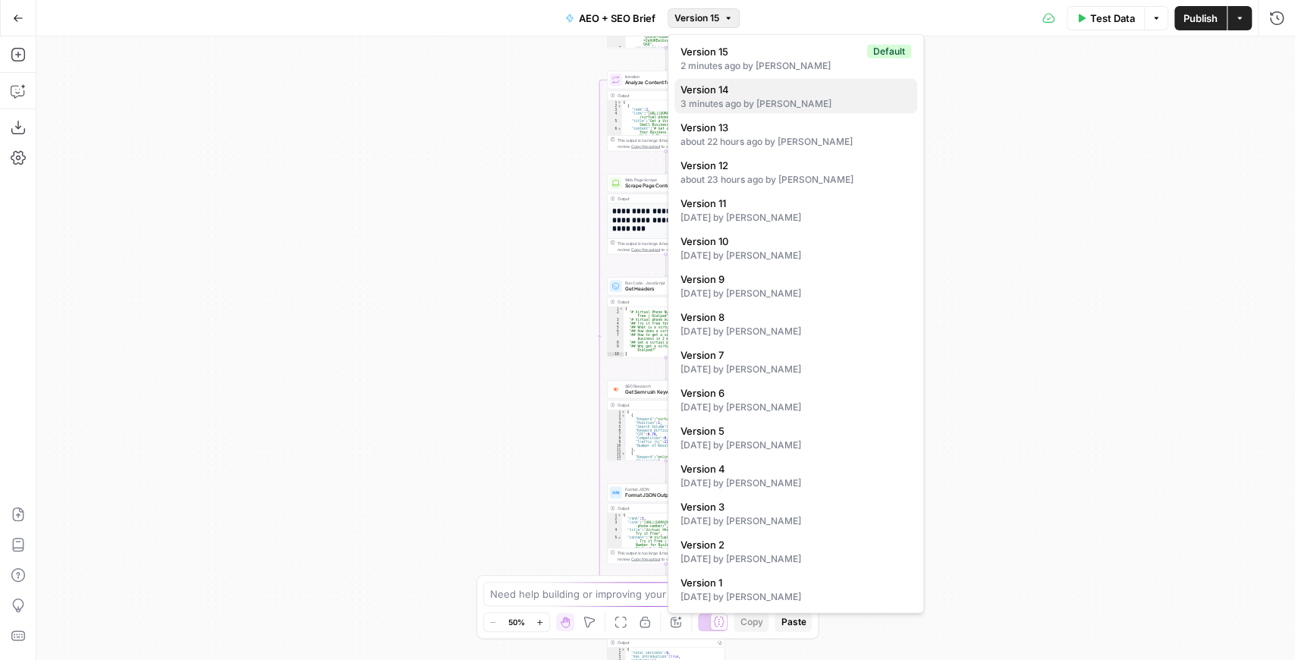
click at [751, 97] on div "3 minutes ago by [PERSON_NAME]" at bounding box center [796, 104] width 231 height 14
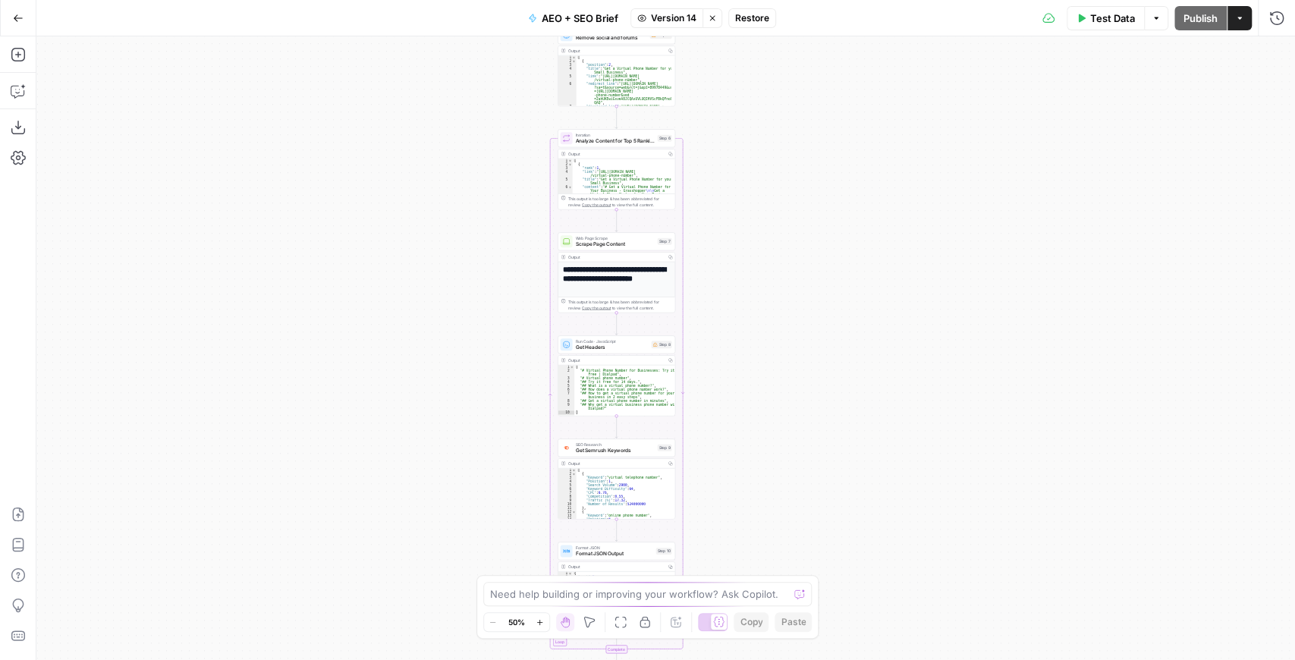
drag, startPoint x: 934, startPoint y: 90, endPoint x: 873, endPoint y: 307, distance: 224.8
click at [874, 299] on div "Workflow Input Settings Inputs Power Agent Identify target keywords Step 148 Ou…" at bounding box center [665, 348] width 1259 height 624
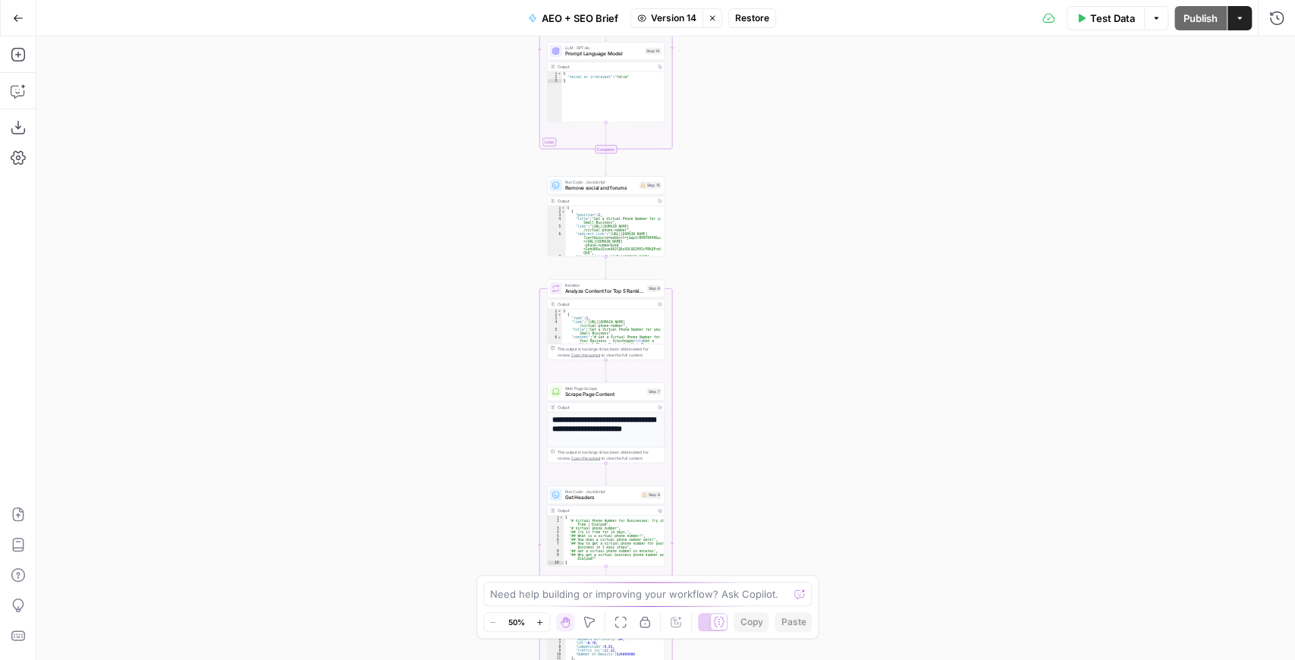
click at [741, 21] on span "Restore" at bounding box center [752, 18] width 34 height 14
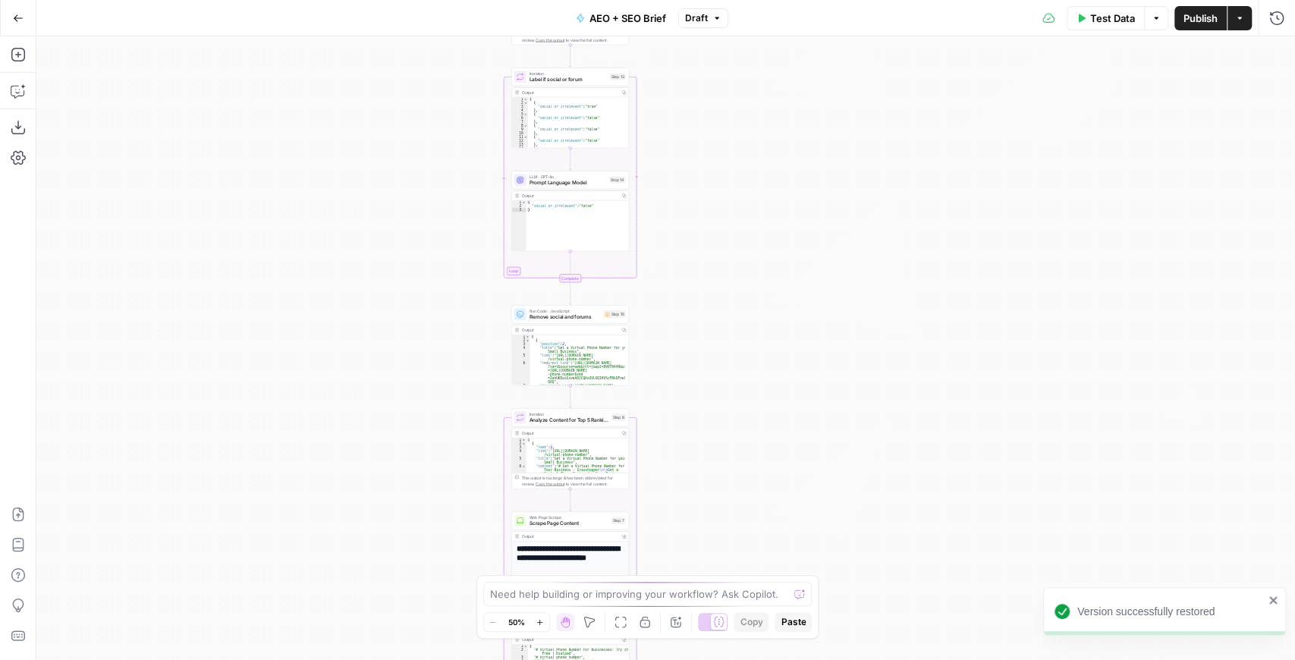
drag, startPoint x: 808, startPoint y: 85, endPoint x: 767, endPoint y: 227, distance: 147.7
click at [770, 217] on div "Workflow Input Settings Inputs Power Agent Identify target keywords Step 148 Ou…" at bounding box center [665, 348] width 1259 height 624
click at [1213, 17] on span "Publish" at bounding box center [1201, 18] width 34 height 15
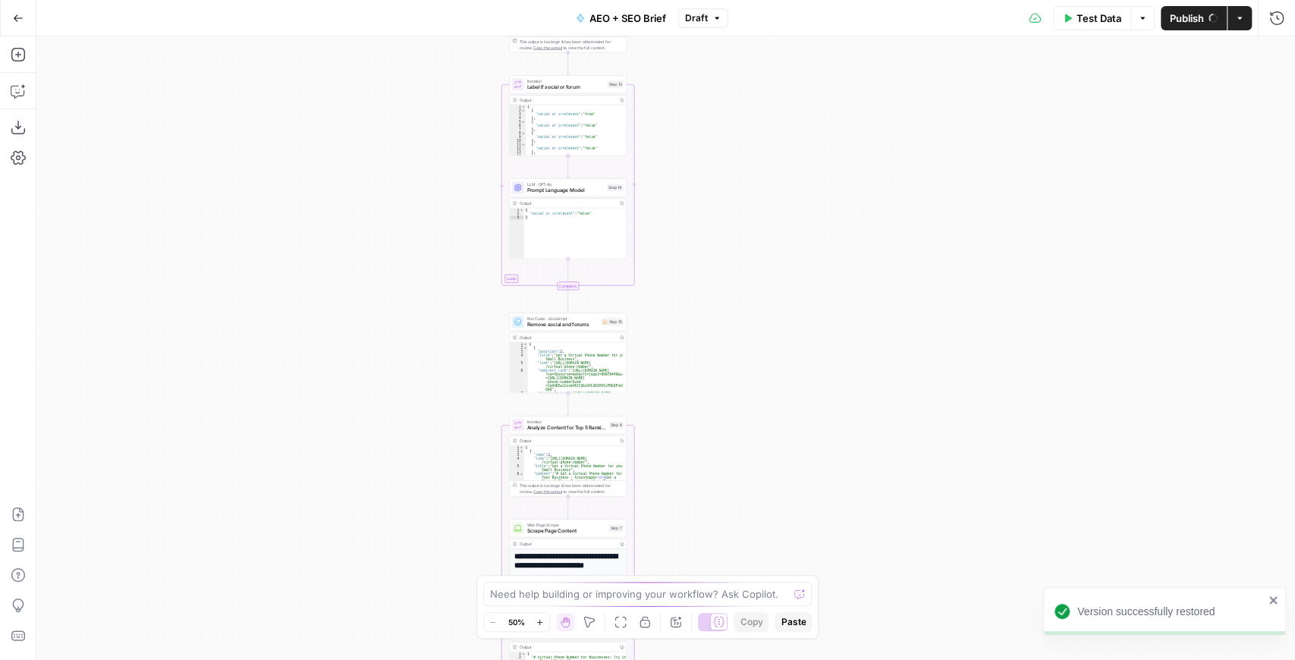
drag, startPoint x: 799, startPoint y: 96, endPoint x: 803, endPoint y: 285, distance: 189.8
click at [804, 274] on div "Workflow Input Settings Inputs Power Agent Identify target keywords Step 148 Ou…" at bounding box center [665, 348] width 1259 height 624
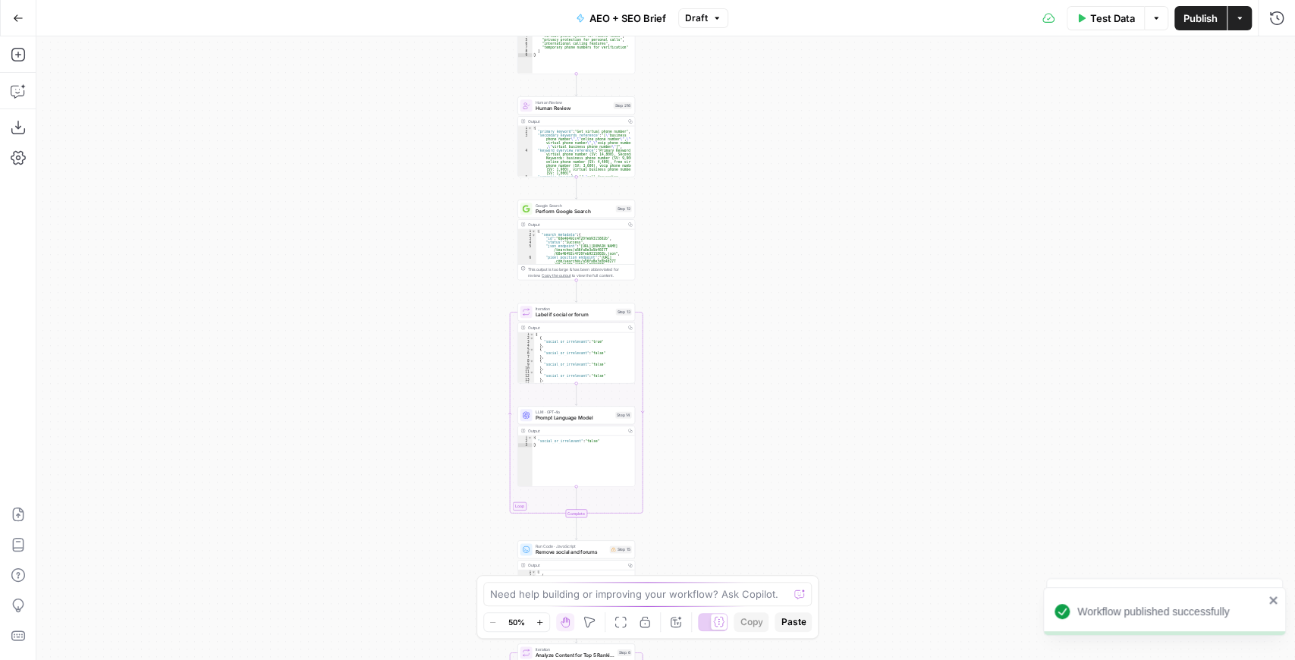
drag, startPoint x: 798, startPoint y: 252, endPoint x: 801, endPoint y: 401, distance: 148.8
click at [801, 401] on div "Workflow Input Settings Inputs Power Agent Identify target keywords Step 148 Ou…" at bounding box center [665, 348] width 1259 height 624
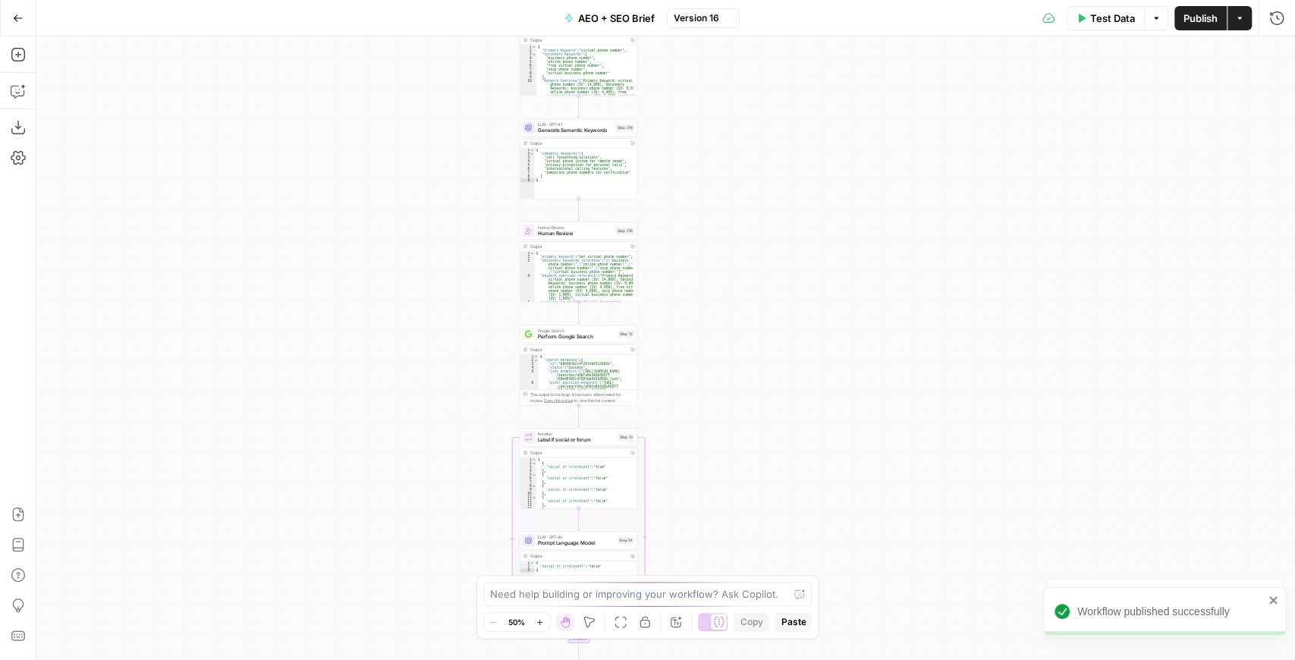
click at [592, 234] on span "Human Review" at bounding box center [575, 234] width 75 height 8
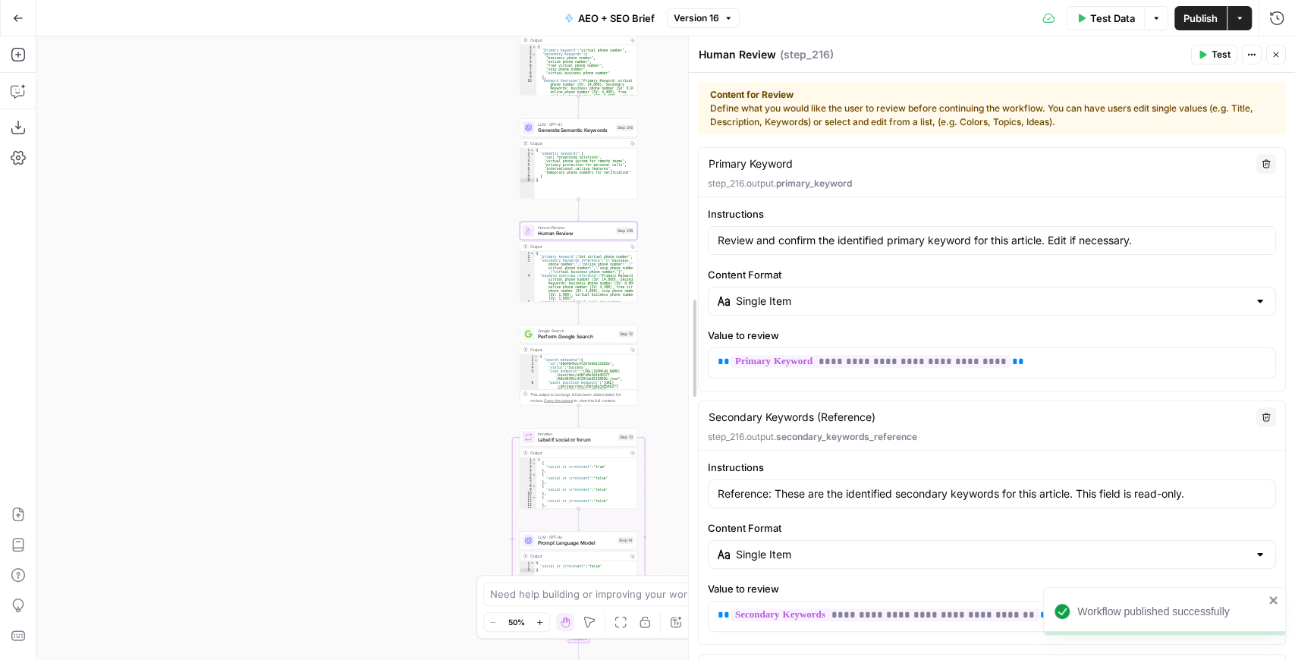
drag, startPoint x: 766, startPoint y: 240, endPoint x: 639, endPoint y: 250, distance: 127.2
click at [639, 250] on body "Version successfully restored Workflow published successfully OpenPhone New Hom…" at bounding box center [647, 330] width 1295 height 660
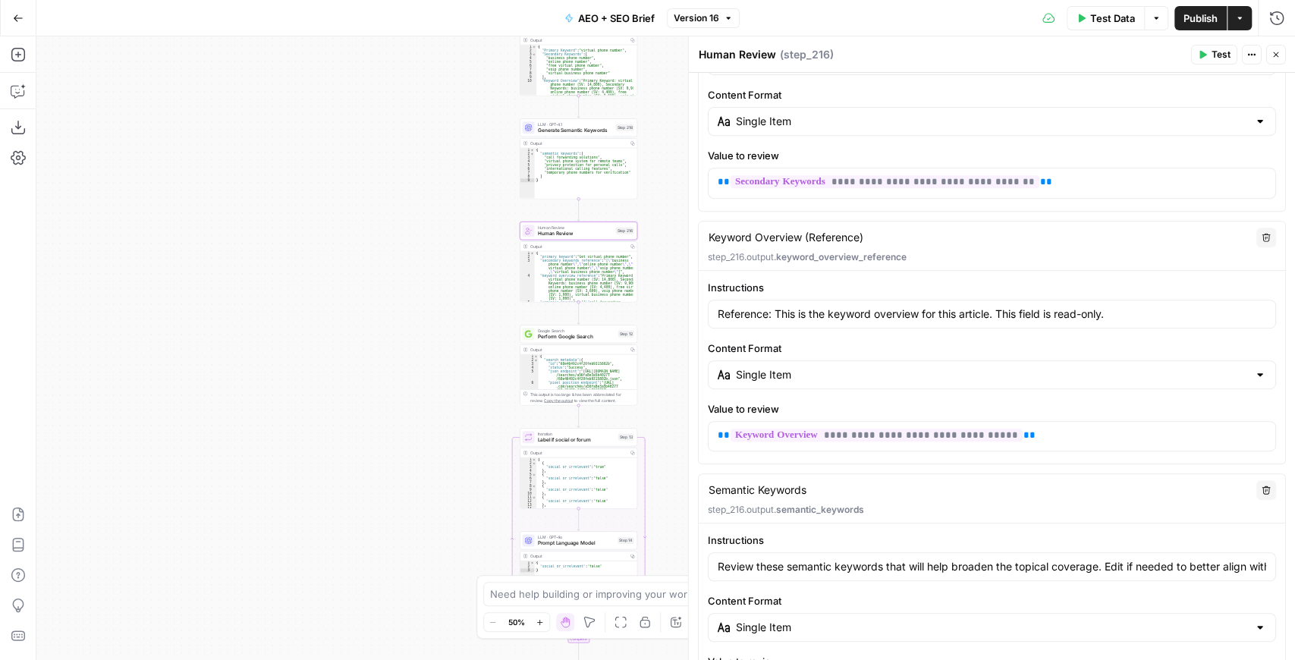
scroll to position [411, 0]
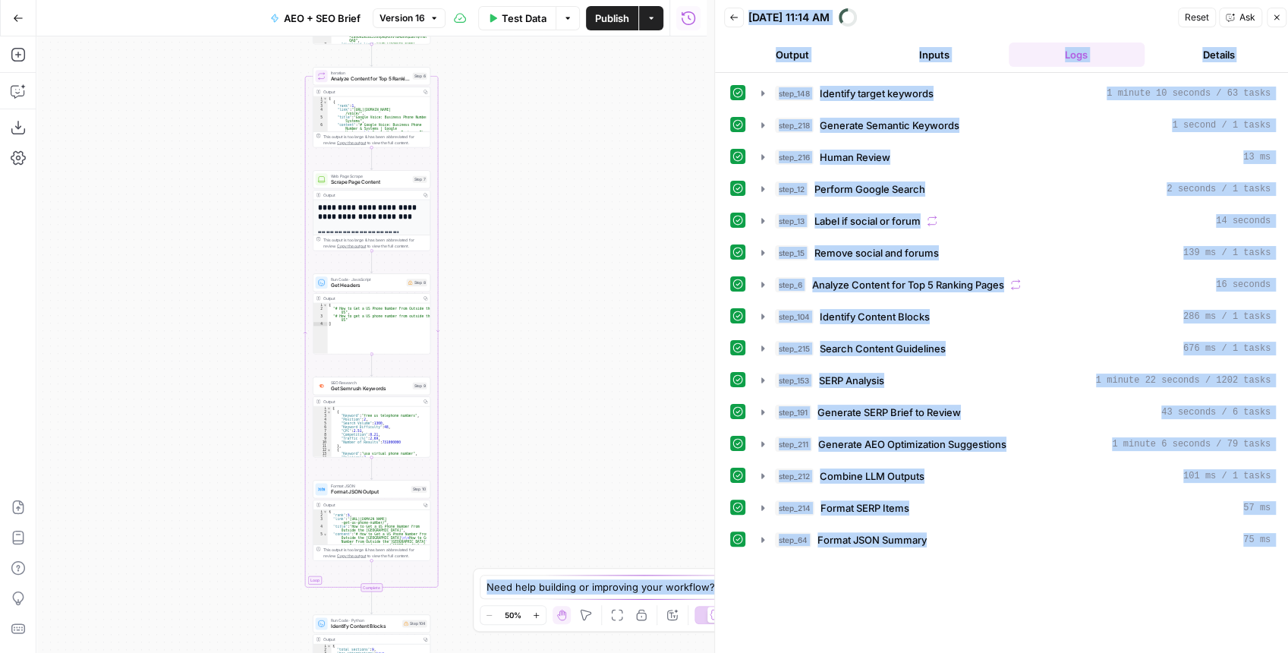
drag, startPoint x: 484, startPoint y: 150, endPoint x: 486, endPoint y: 222, distance: 72.1
click at [486, 222] on body "OpenPhone New Home Browse Insights Opportunities Your Data Recent Grids Generat…" at bounding box center [644, 326] width 1288 height 653
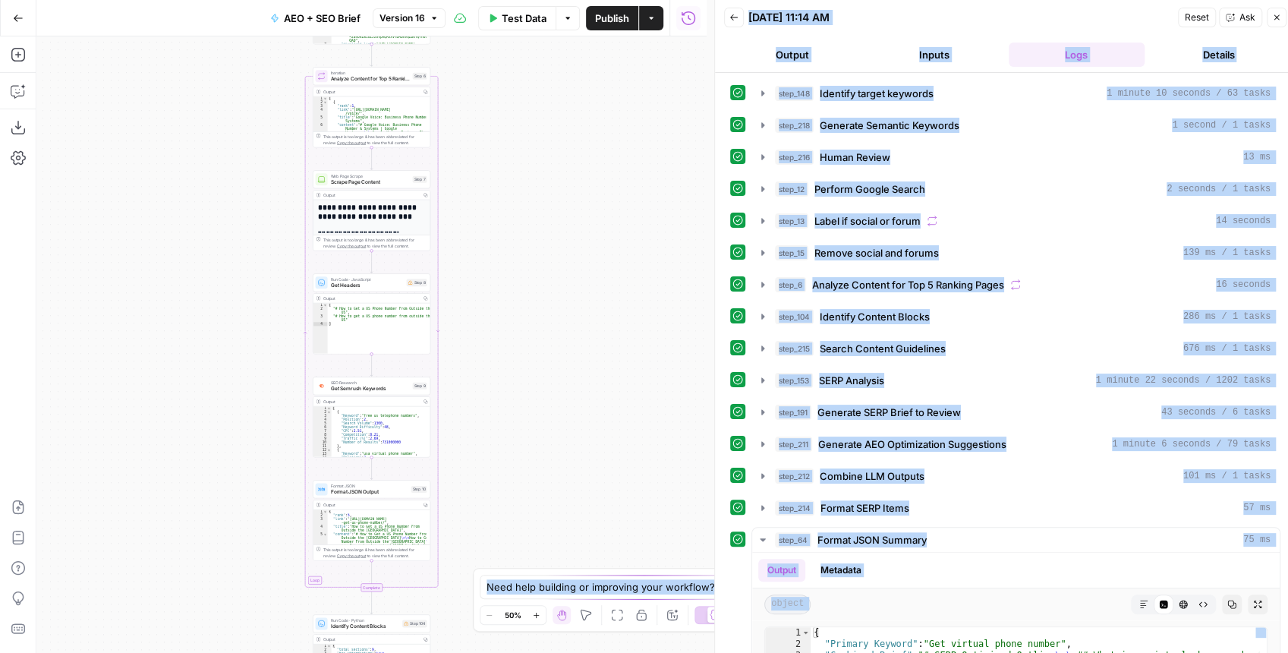
click at [504, 156] on div "Workflow Input Settings Inputs Power Agent Identify target keywords Step 148 Ou…" at bounding box center [371, 344] width 670 height 616
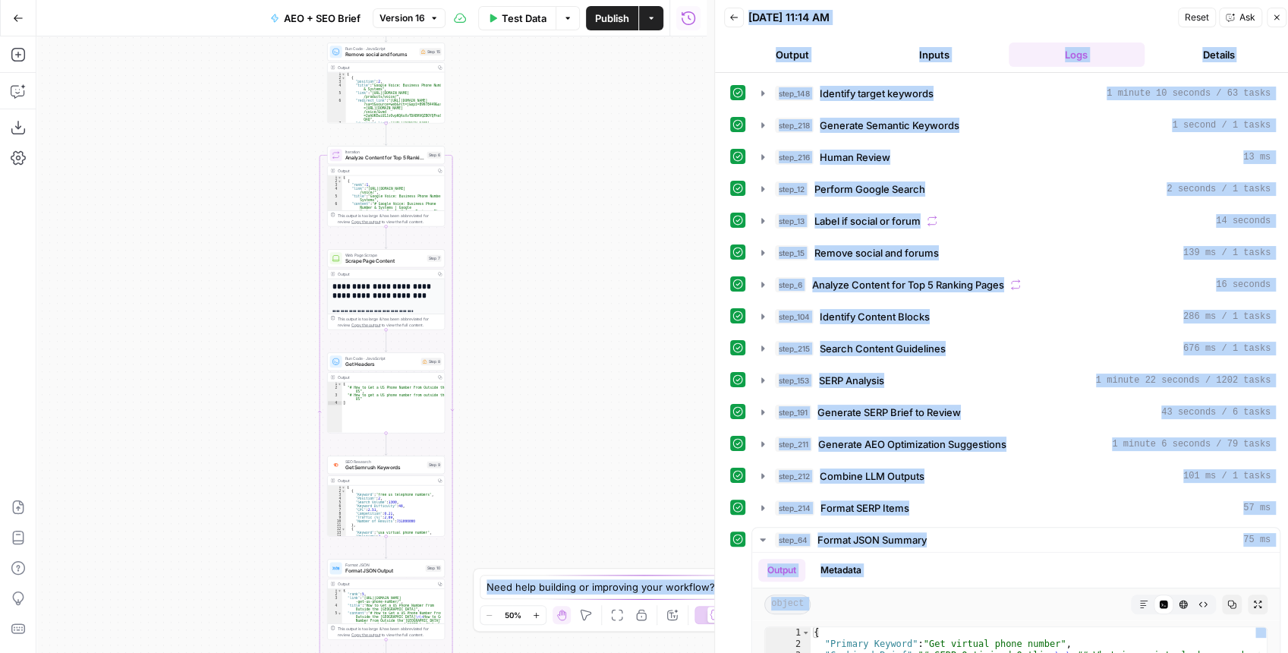
drag, startPoint x: 549, startPoint y: 195, endPoint x: 548, endPoint y: 412, distance: 217.0
click at [547, 401] on div "Workflow Input Settings Inputs Power Agent Identify target keywords Step 148 Ou…" at bounding box center [371, 344] width 670 height 616
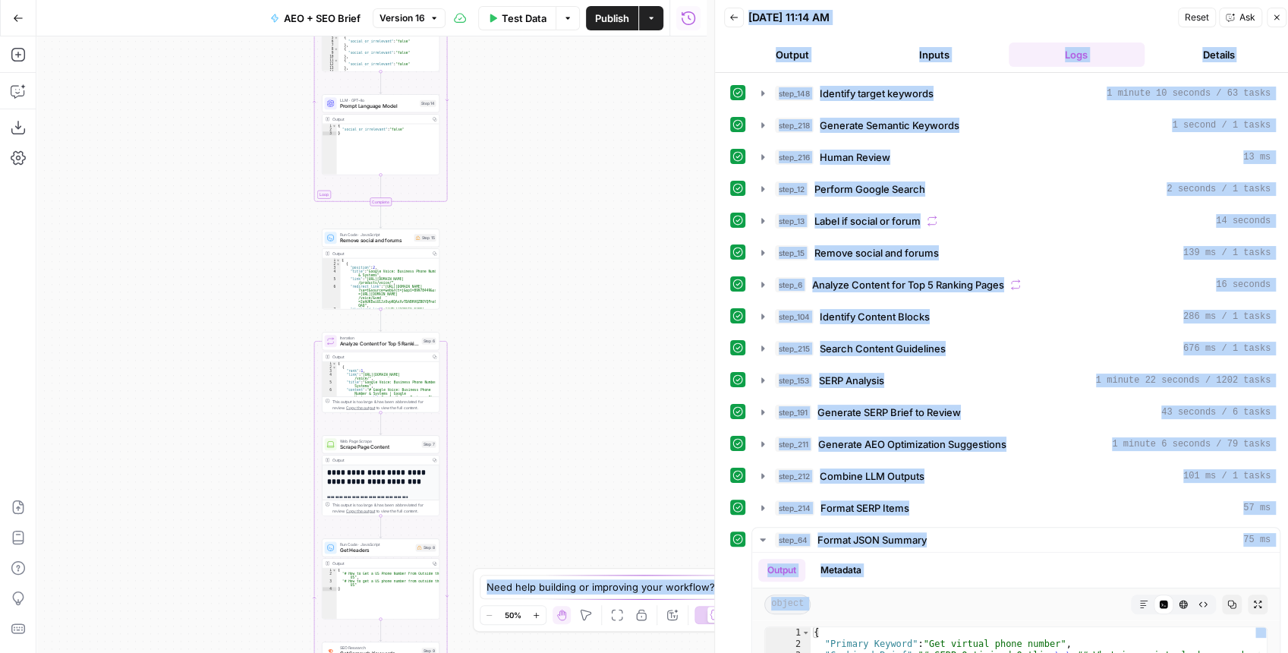
click at [518, 502] on div "Workflow Input Settings Inputs Power Agent Identify target keywords Step 148 Ou…" at bounding box center [371, 344] width 670 height 616
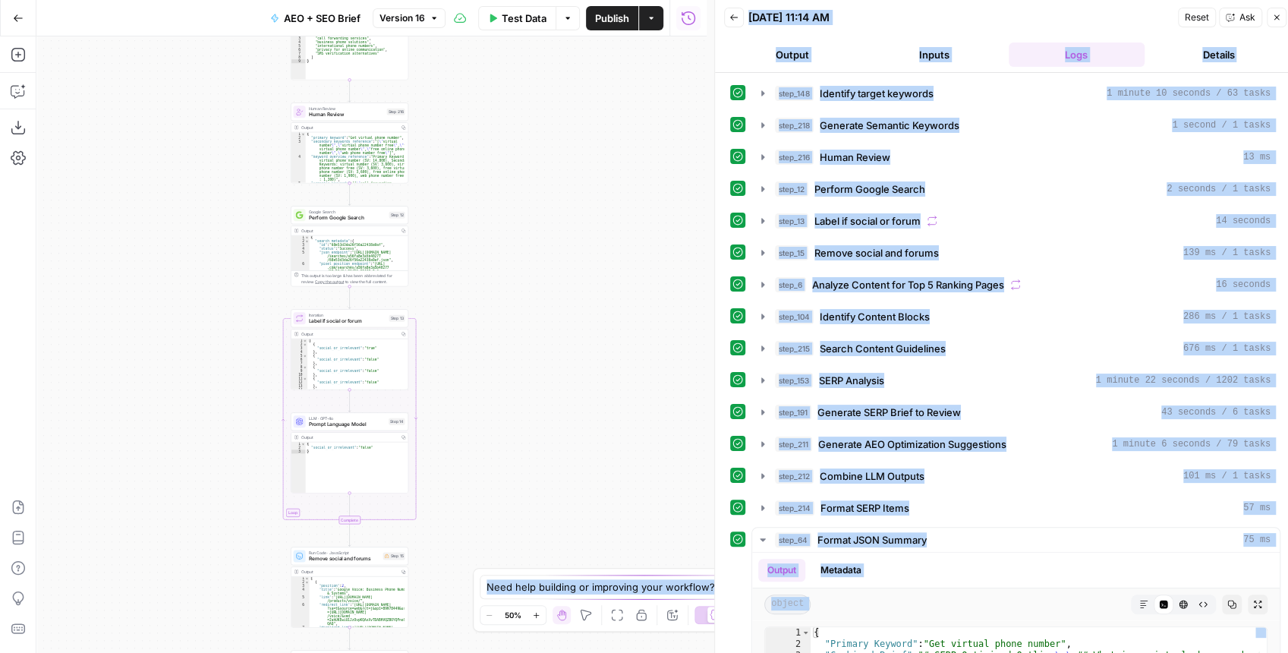
click at [514, 498] on div "Workflow Input Settings Inputs Power Agent Identify target keywords Step 148 Ou…" at bounding box center [371, 344] width 670 height 616
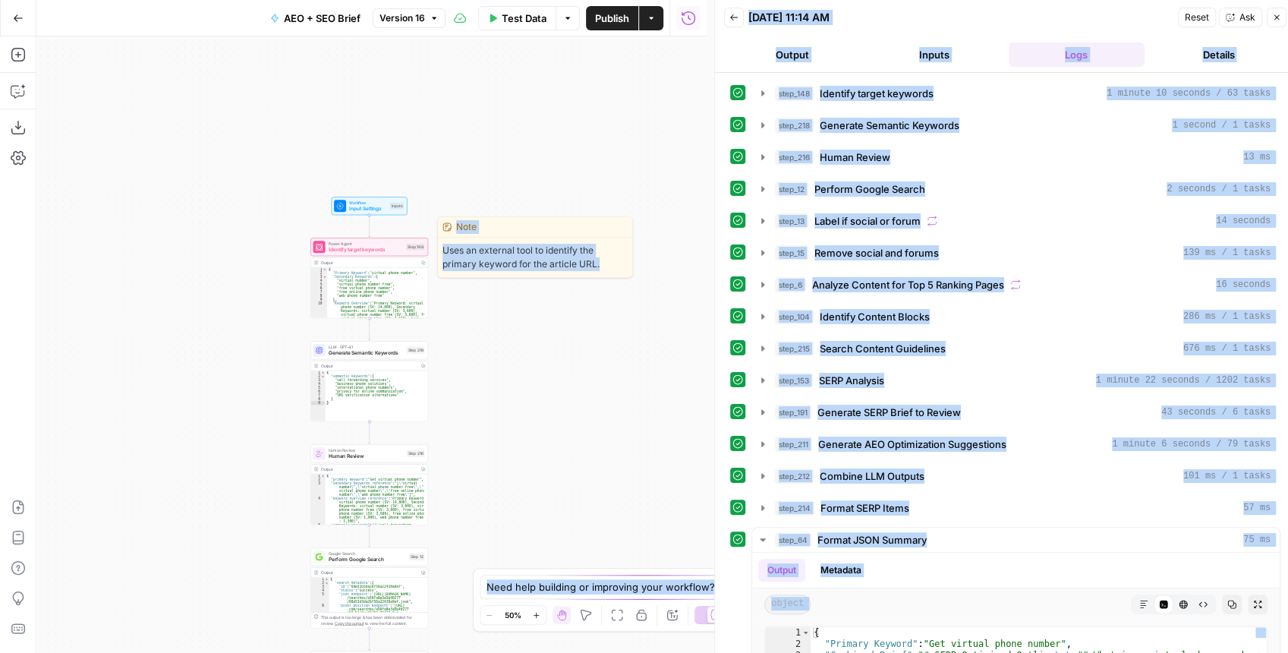
click at [358, 256] on div "Power Agent Identify target keywords Step 148 Copy step Delete step Edit Note T…" at bounding box center [369, 278] width 118 height 80
click at [354, 250] on span "Identify target keywords" at bounding box center [366, 250] width 75 height 8
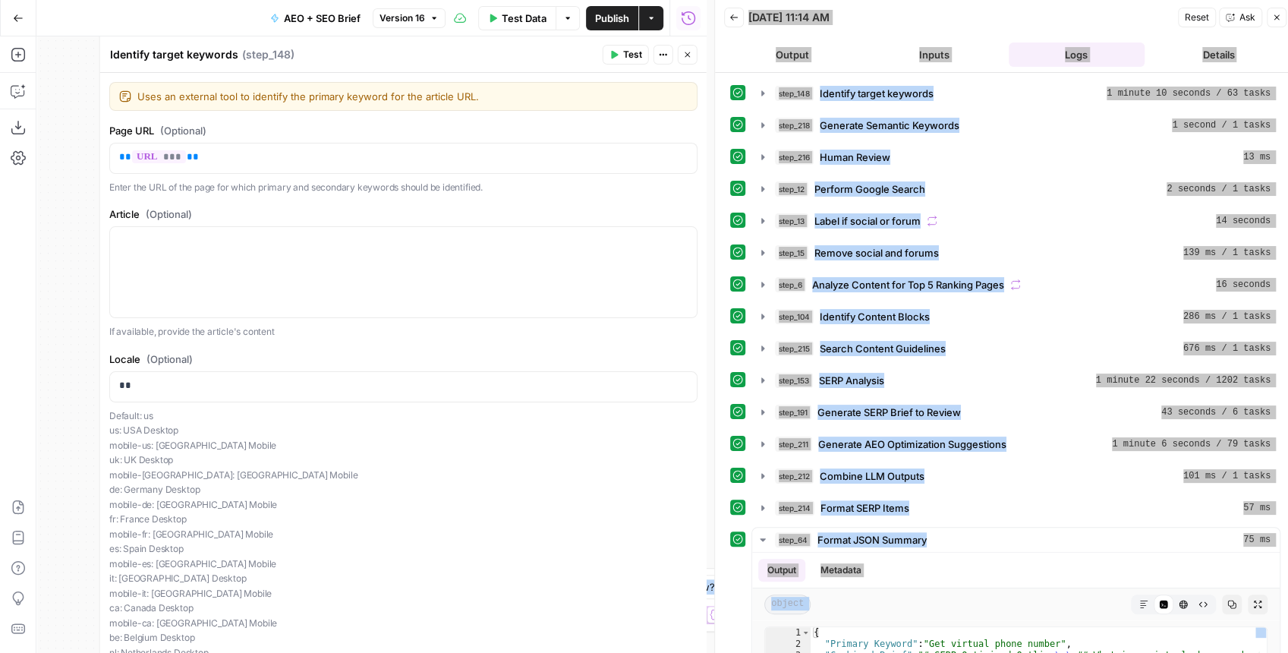
click at [688, 55] on icon "button" at bounding box center [686, 54] width 5 height 5
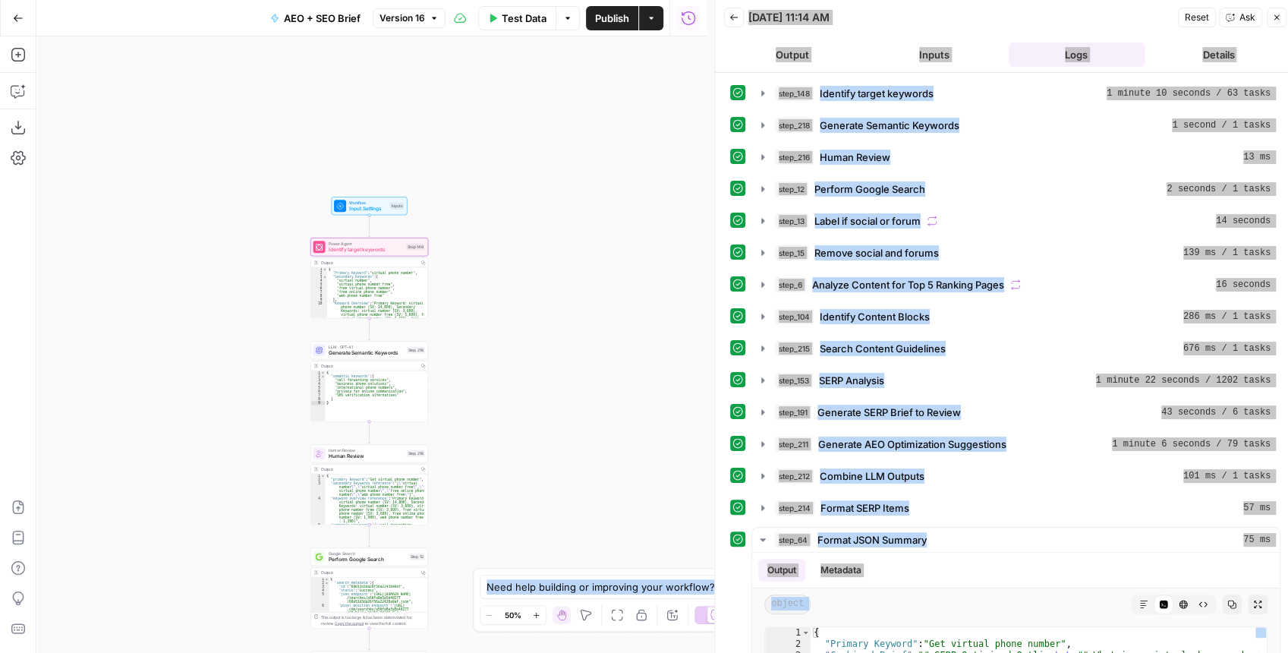
click at [559, 135] on div "Workflow Input Settings Inputs Power Agent Identify target keywords Step 148 Ou…" at bounding box center [371, 344] width 670 height 616
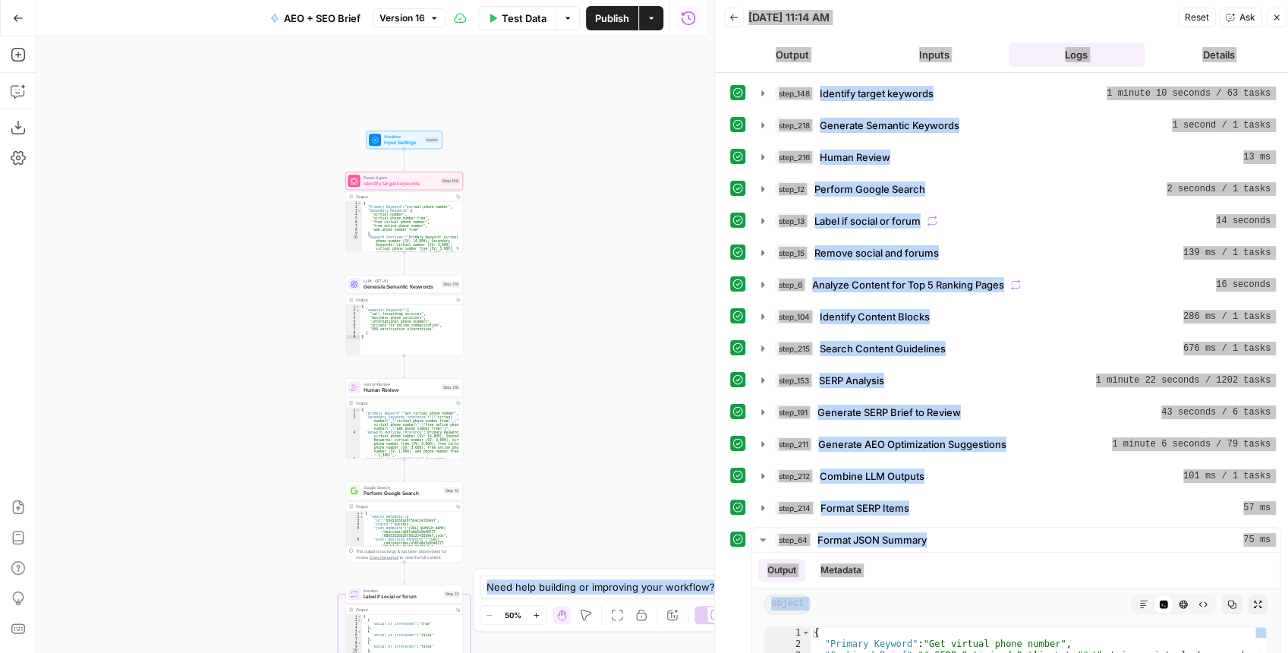
drag, startPoint x: 511, startPoint y: 245, endPoint x: 539, endPoint y: 180, distance: 71.0
click at [546, 178] on div "Workflow Input Settings Inputs Power Agent Identify target keywords Step 148 Ou…" at bounding box center [371, 344] width 670 height 616
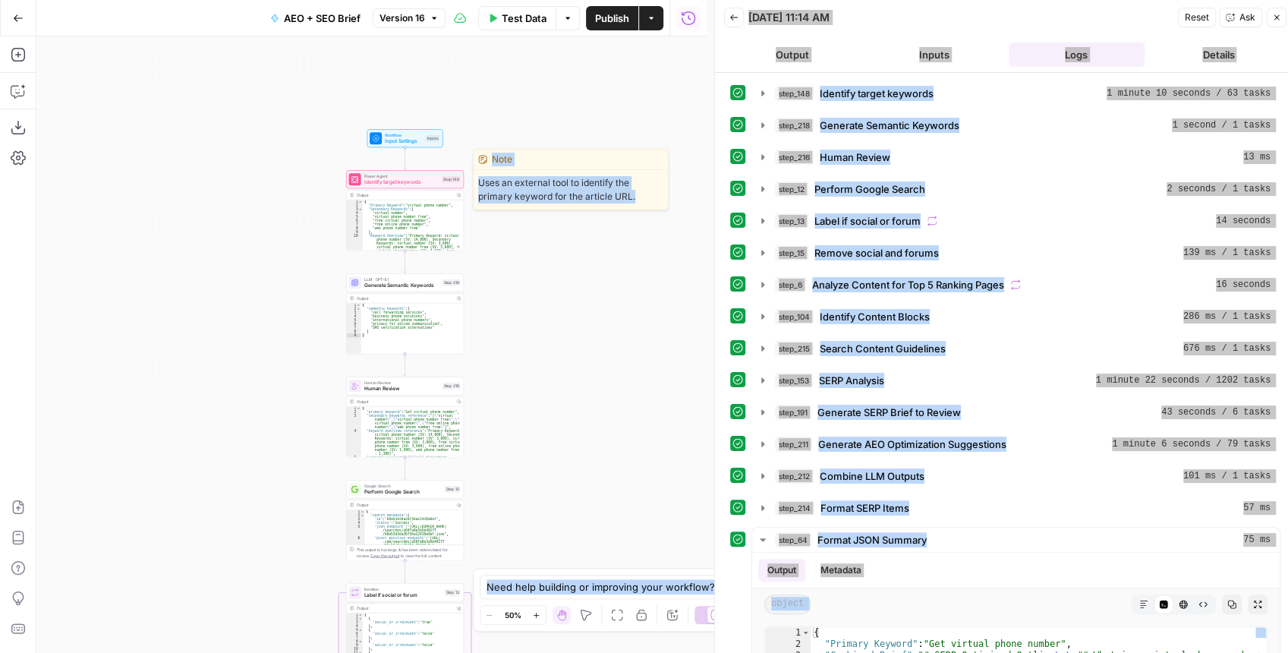
click at [423, 185] on span "Identify target keywords" at bounding box center [401, 182] width 75 height 8
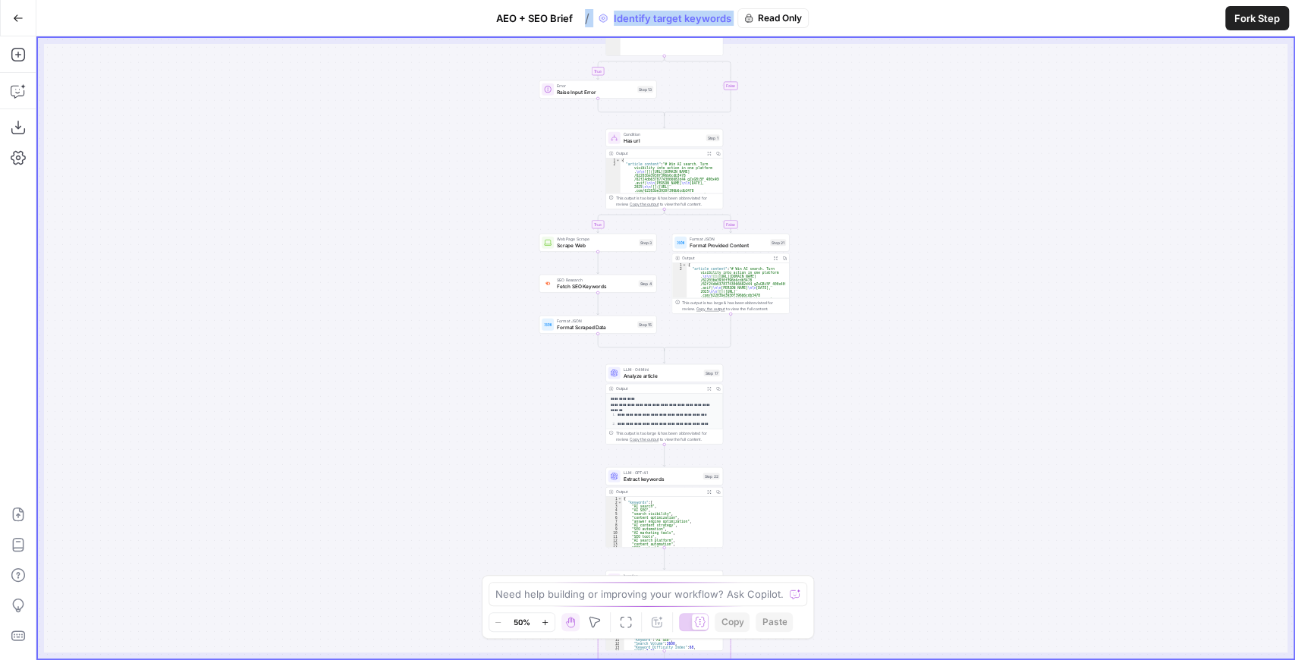
drag, startPoint x: 848, startPoint y: 172, endPoint x: 804, endPoint y: 502, distance: 333.7
click at [804, 507] on div "true false true false Workflow Input Settings Inputs Run Code · Python Get Loca…" at bounding box center [666, 348] width 1256 height 621
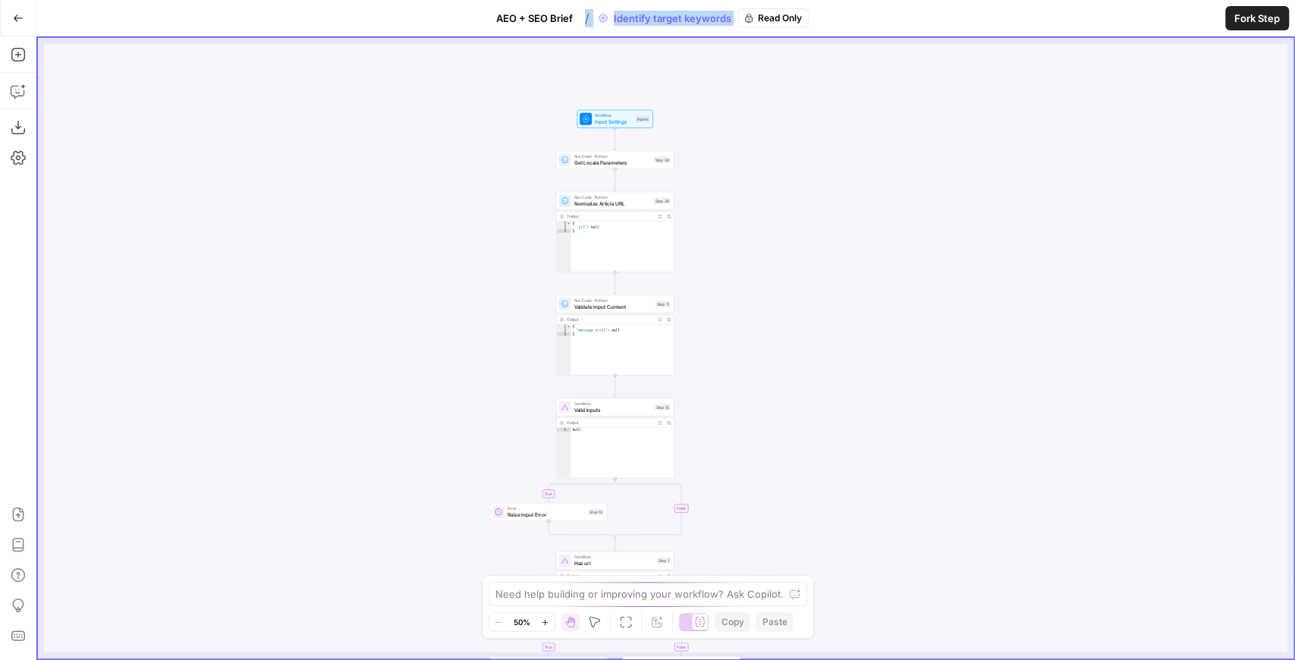
drag, startPoint x: 824, startPoint y: 355, endPoint x: 817, endPoint y: 492, distance: 136.8
click at [817, 492] on div "true false true false Workflow Input Settings Inputs Run Code · Python Get Loca…" at bounding box center [666, 348] width 1256 height 621
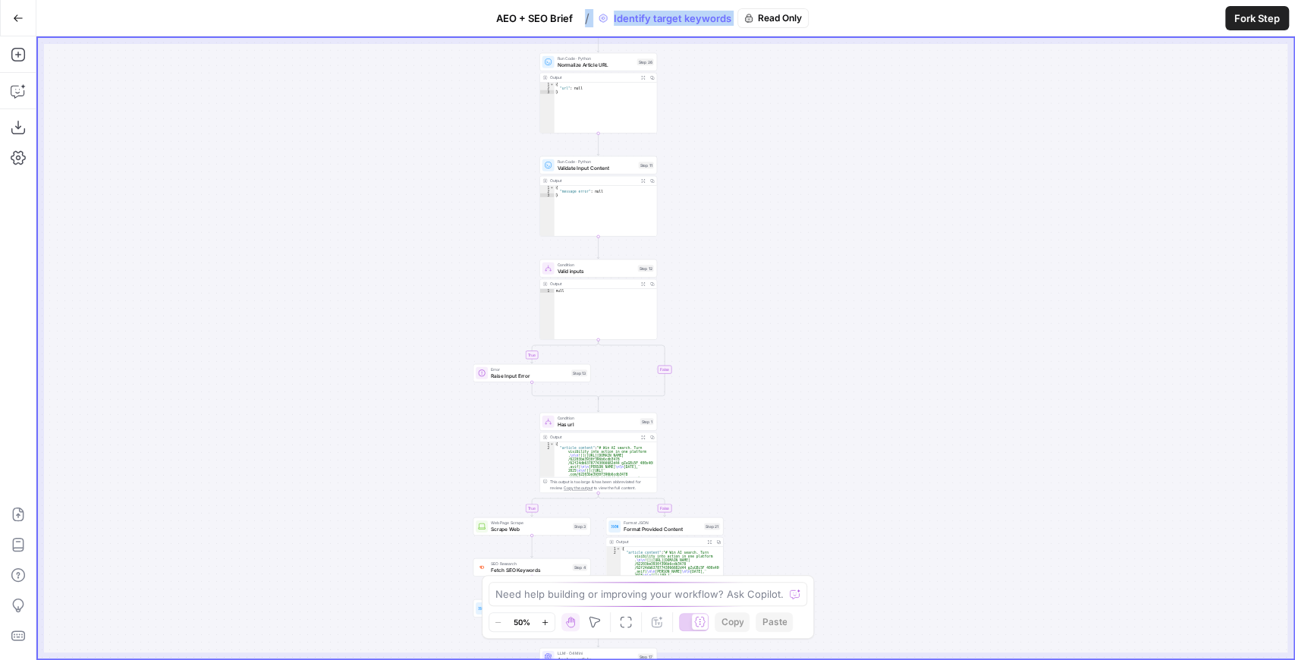
drag, startPoint x: 815, startPoint y: 439, endPoint x: 814, endPoint y: 379, distance: 60.0
click at [815, 379] on div "true false true false Workflow Input Settings Inputs Run Code · Python Get Loca…" at bounding box center [666, 348] width 1256 height 621
drag, startPoint x: 810, startPoint y: 378, endPoint x: 791, endPoint y: 275, distance: 104.2
click at [791, 275] on div "true false true false Workflow Input Settings Inputs Run Code · Python Get Loca…" at bounding box center [666, 348] width 1256 height 621
drag, startPoint x: 798, startPoint y: 387, endPoint x: 792, endPoint y: 218, distance: 169.3
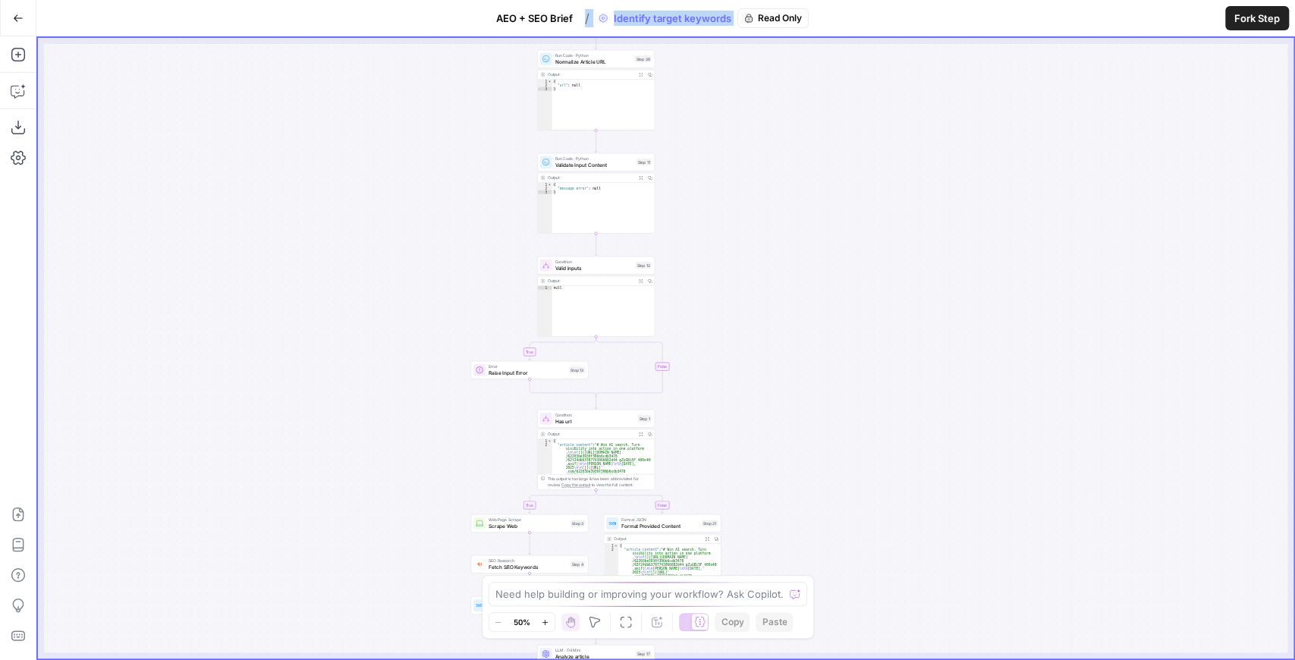
click at [792, 218] on div "true false true false Workflow Input Settings Inputs Run Code · Python Get Loca…" at bounding box center [666, 348] width 1256 height 621
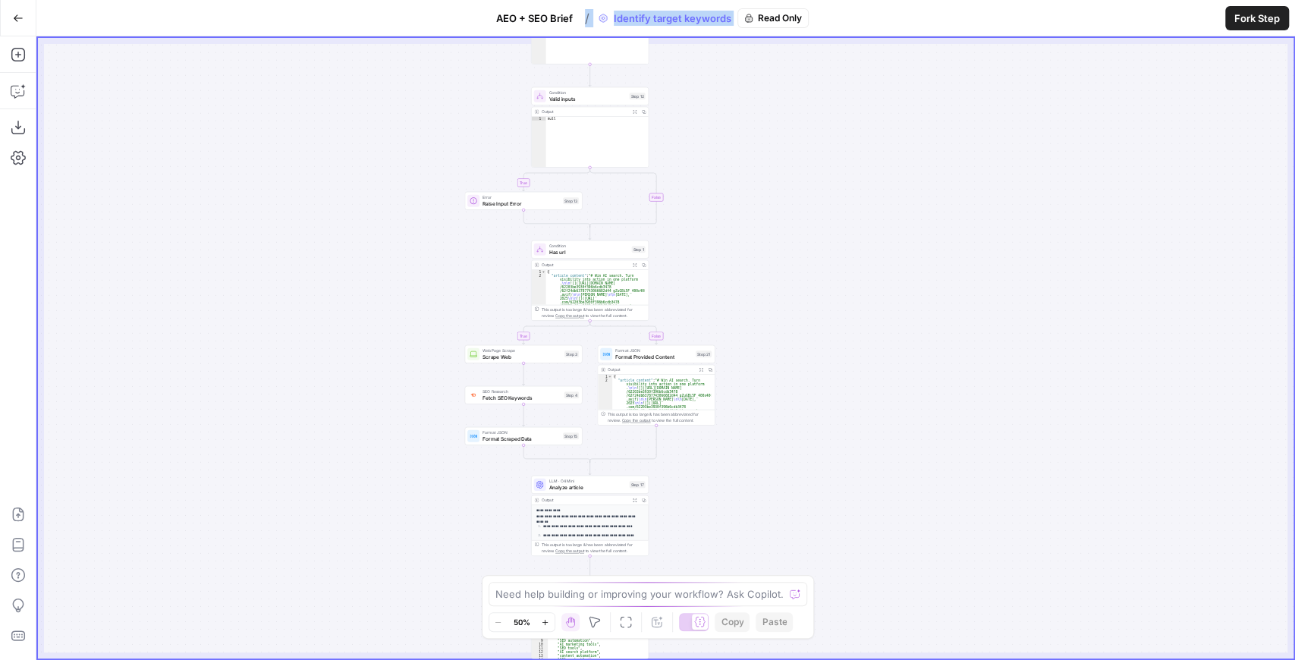
drag, startPoint x: 802, startPoint y: 384, endPoint x: 801, endPoint y: 196, distance: 188.2
click at [801, 196] on div "true false true false Workflow Input Settings Inputs Run Code · Python Get Loca…" at bounding box center [666, 348] width 1256 height 621
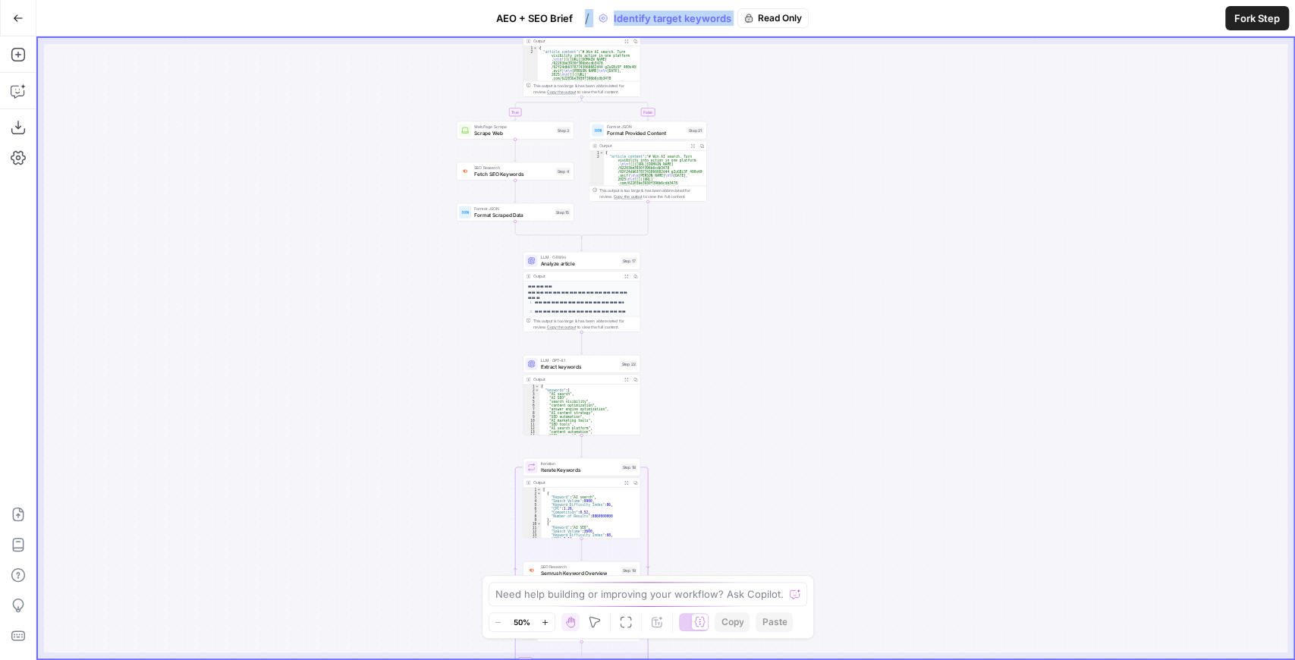
drag, startPoint x: 786, startPoint y: 341, endPoint x: 779, endPoint y: 305, distance: 36.5
click at [779, 305] on div "true false true false Workflow Input Settings Inputs Run Code · Python Get Loca…" at bounding box center [666, 348] width 1256 height 621
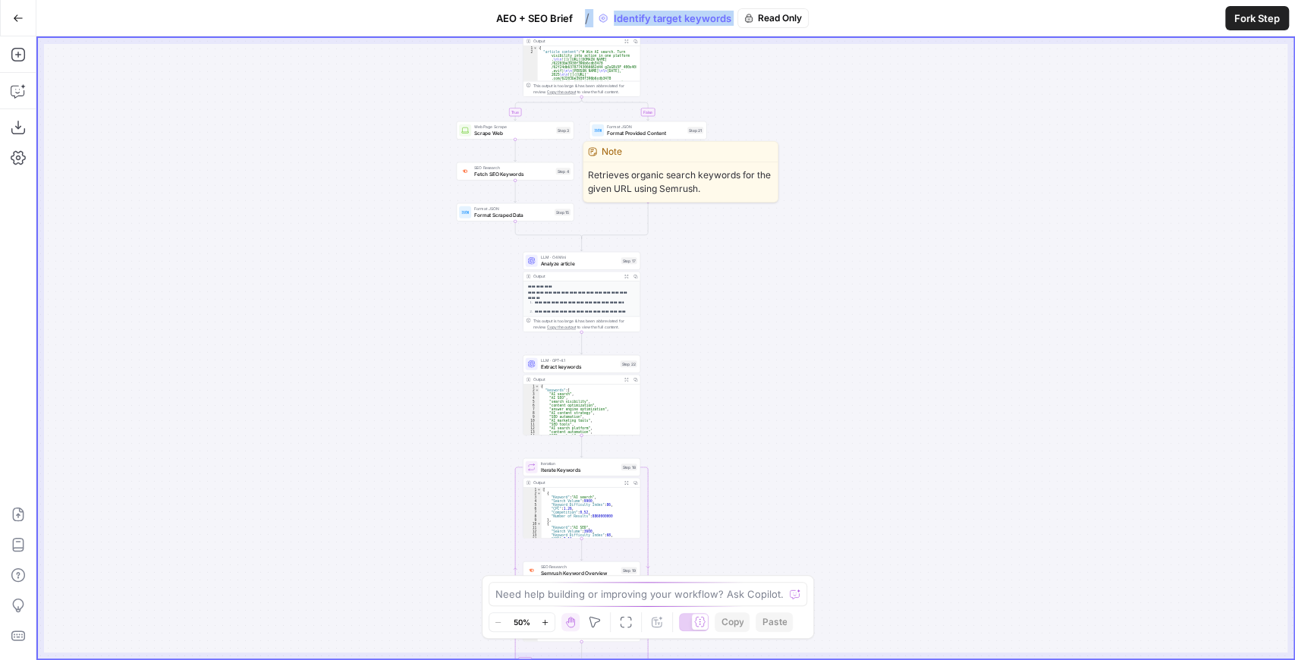
click at [510, 165] on span "SEO Research" at bounding box center [513, 168] width 79 height 6
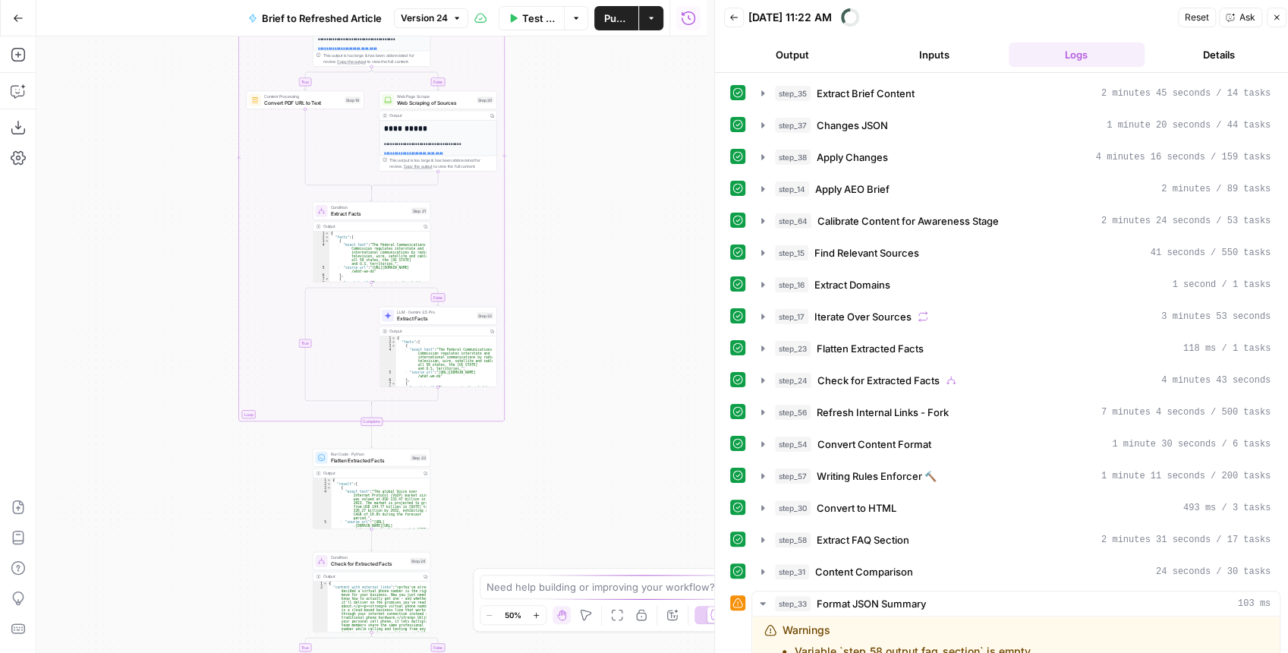
click at [763, 385] on button "step_24 Check for Extracted Facts 4 minutes 43 seconds" at bounding box center [1015, 380] width 527 height 24
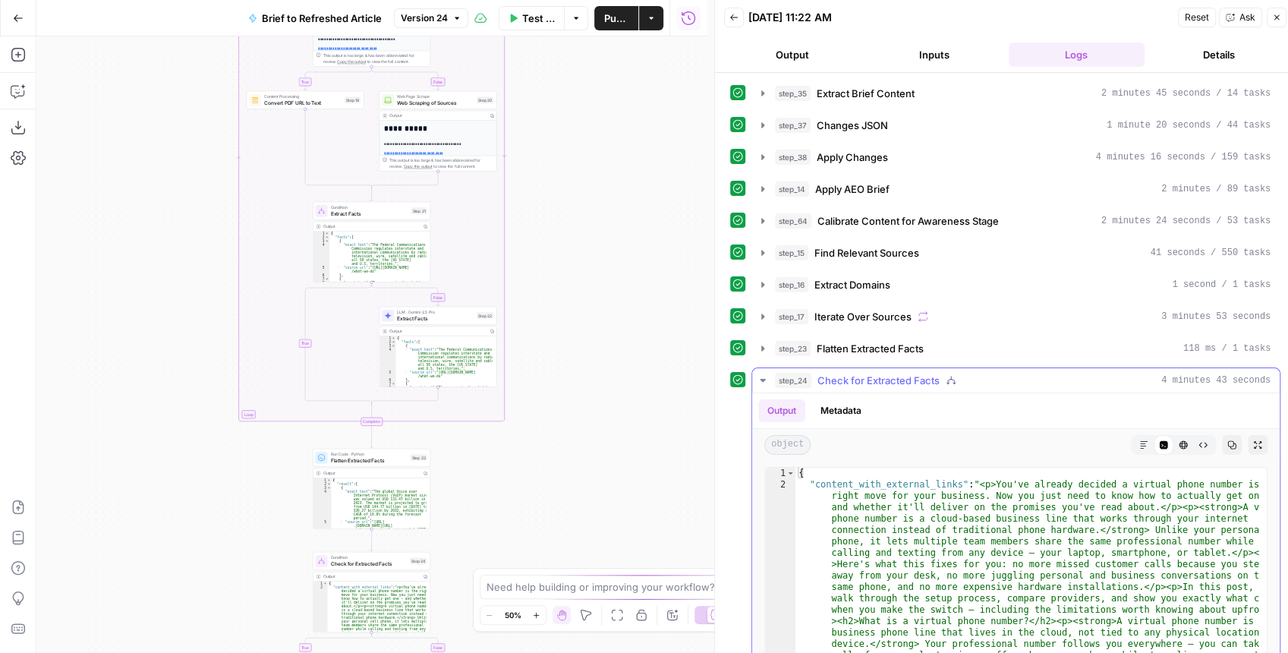
click at [1255, 443] on button "Expand Output" at bounding box center [1258, 445] width 20 height 20
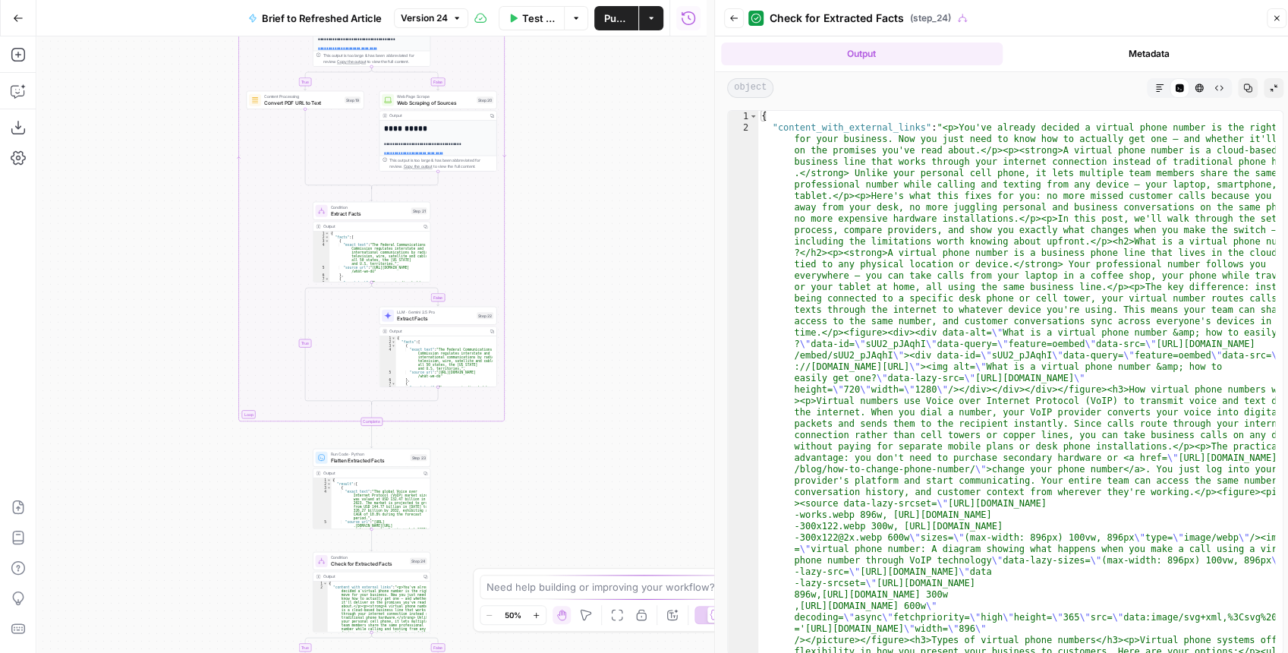
click at [1158, 88] on icon "button" at bounding box center [1159, 87] width 9 height 9
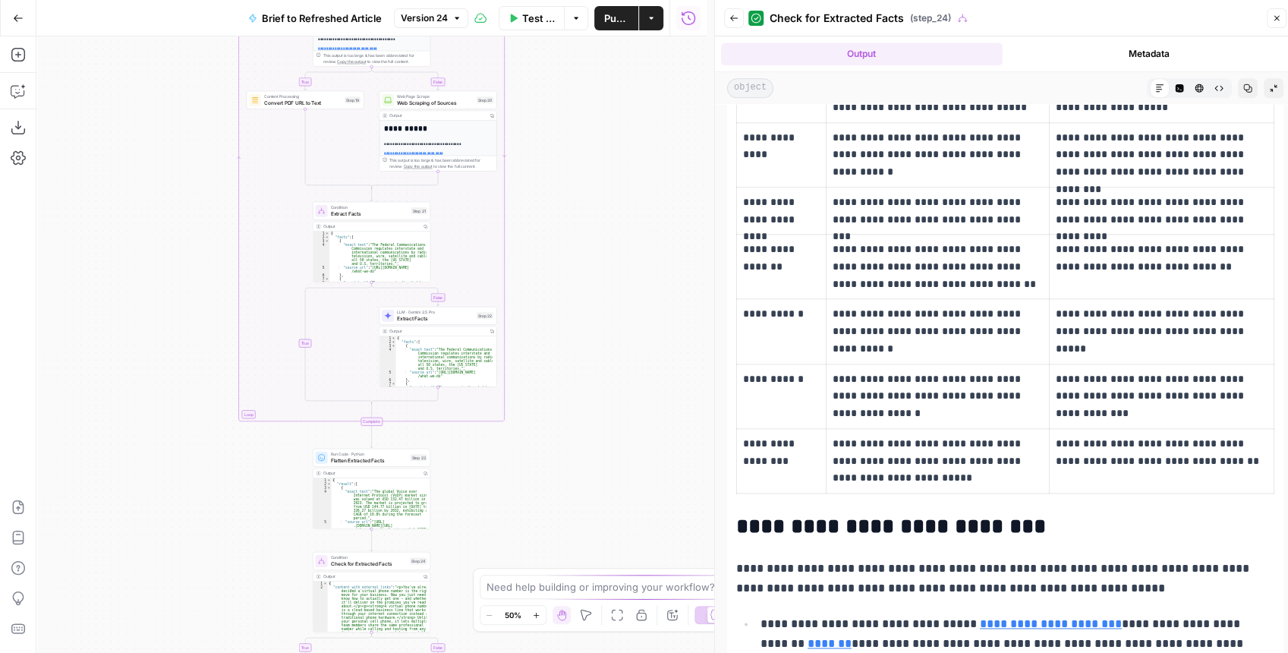
scroll to position [5380, 0]
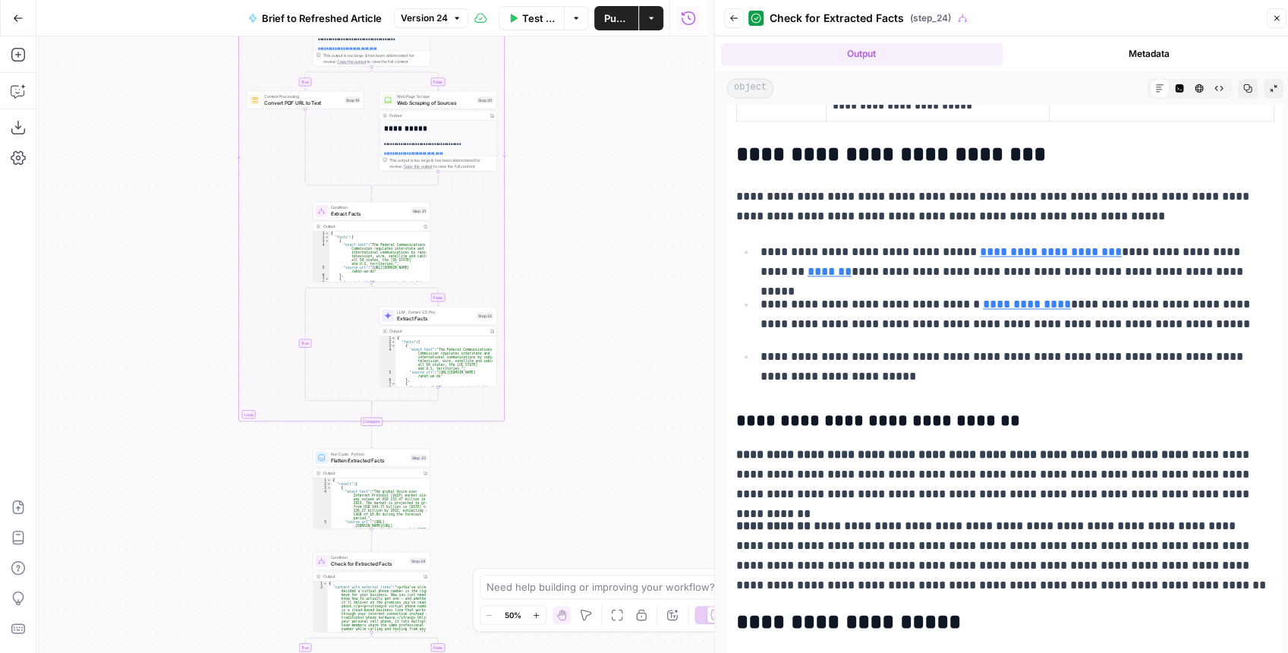
click at [738, 18] on button "Back" at bounding box center [734, 18] width 20 height 20
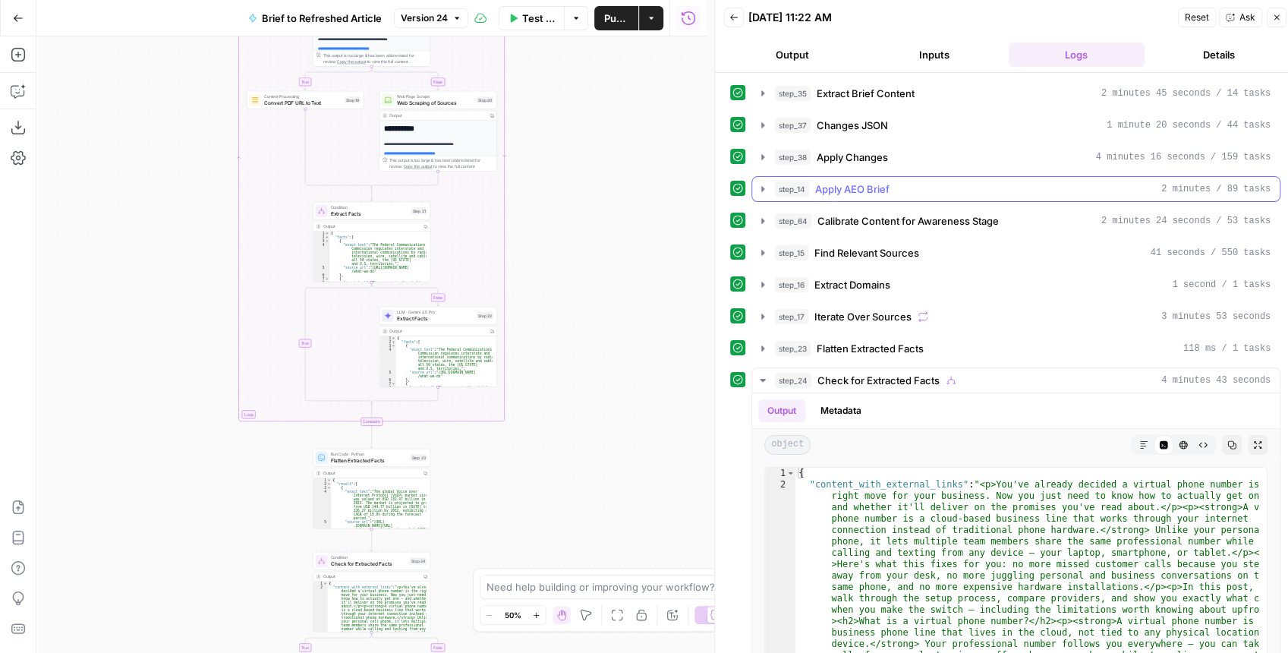
click at [761, 187] on icon "button" at bounding box center [762, 188] width 3 height 5
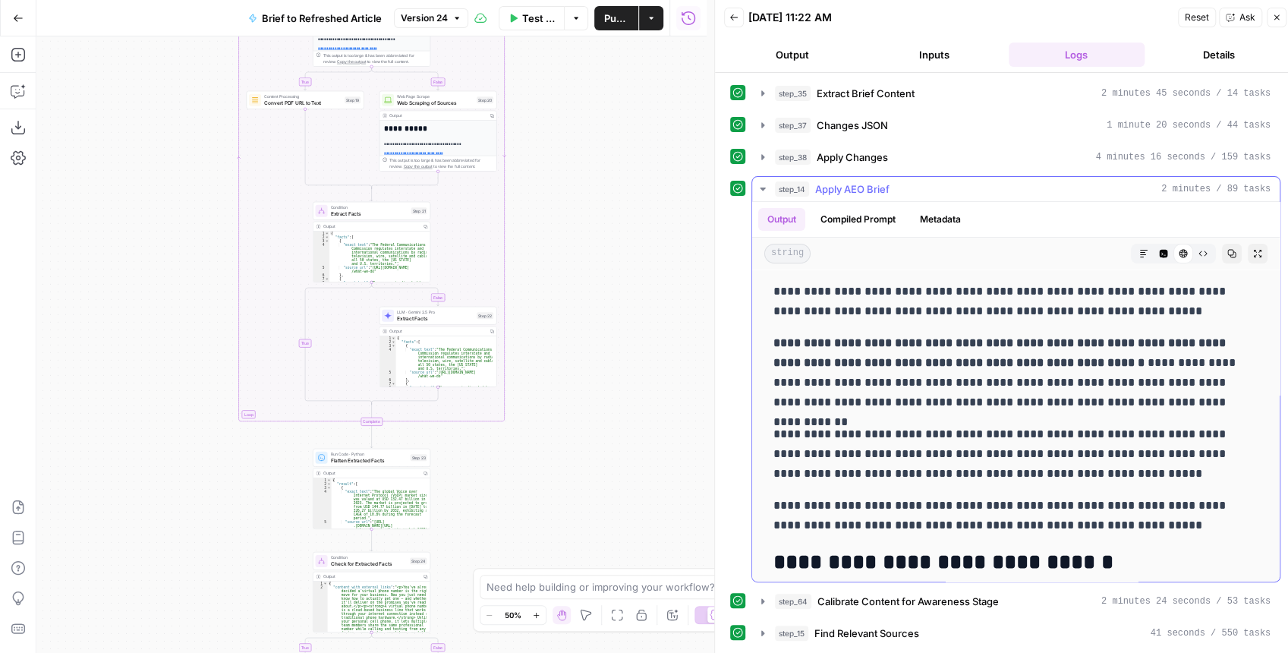
click at [1253, 249] on icon "button" at bounding box center [1257, 253] width 9 height 9
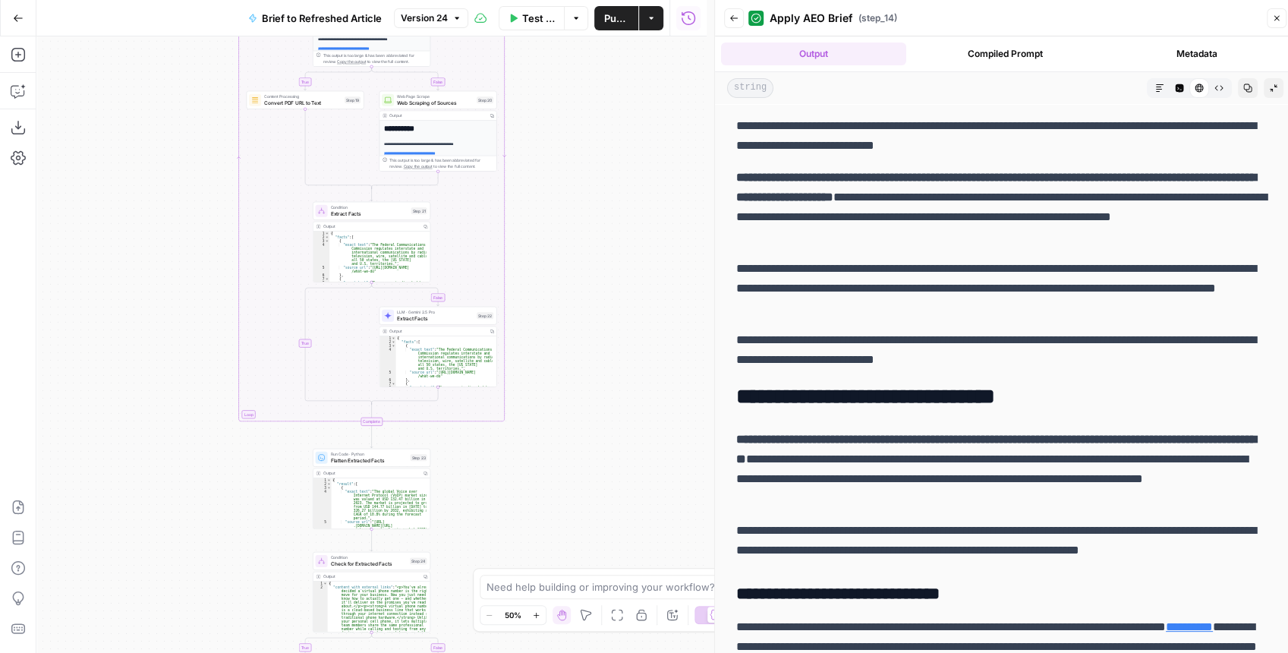
click at [1155, 90] on icon "button" at bounding box center [1159, 87] width 9 height 9
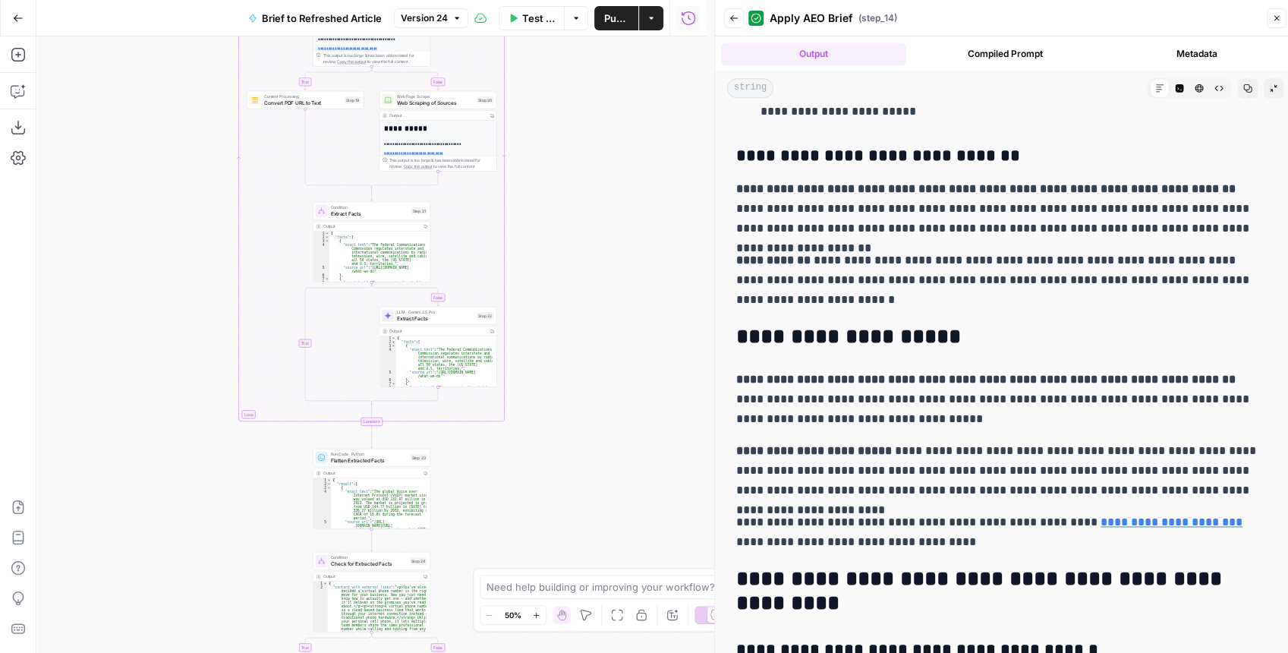
scroll to position [5118, 0]
click at [736, 22] on icon "button" at bounding box center [733, 18] width 9 height 9
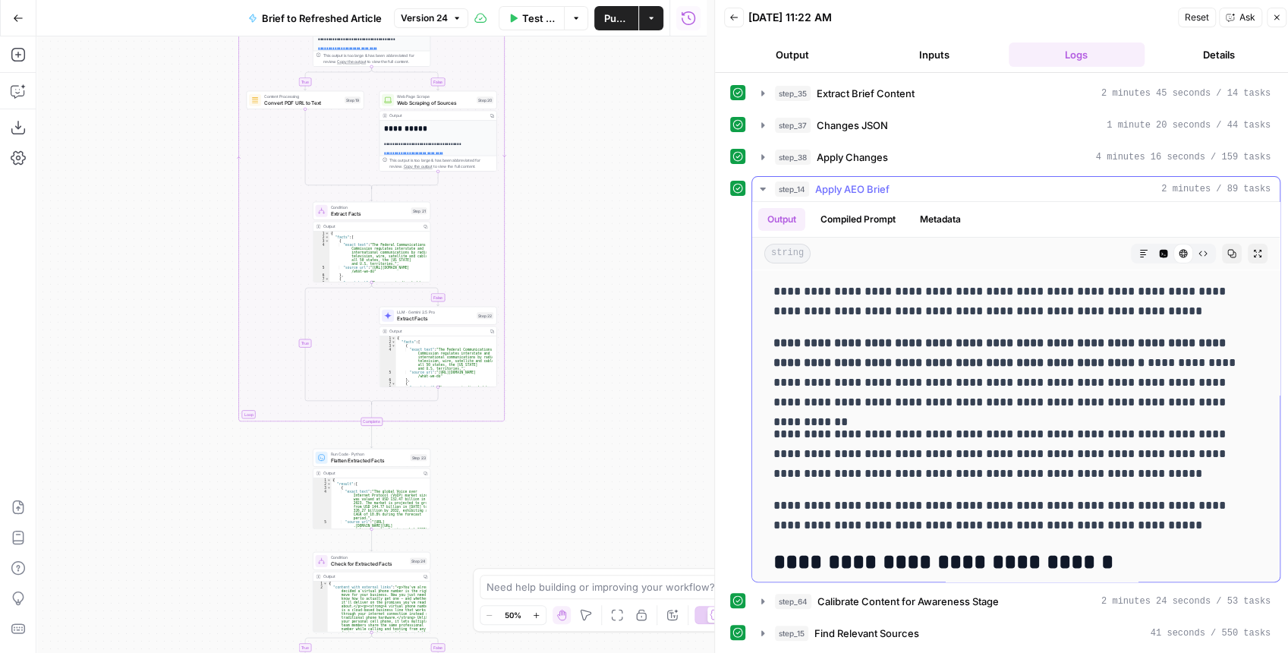
click at [763, 184] on icon "button" at bounding box center [763, 189] width 12 height 12
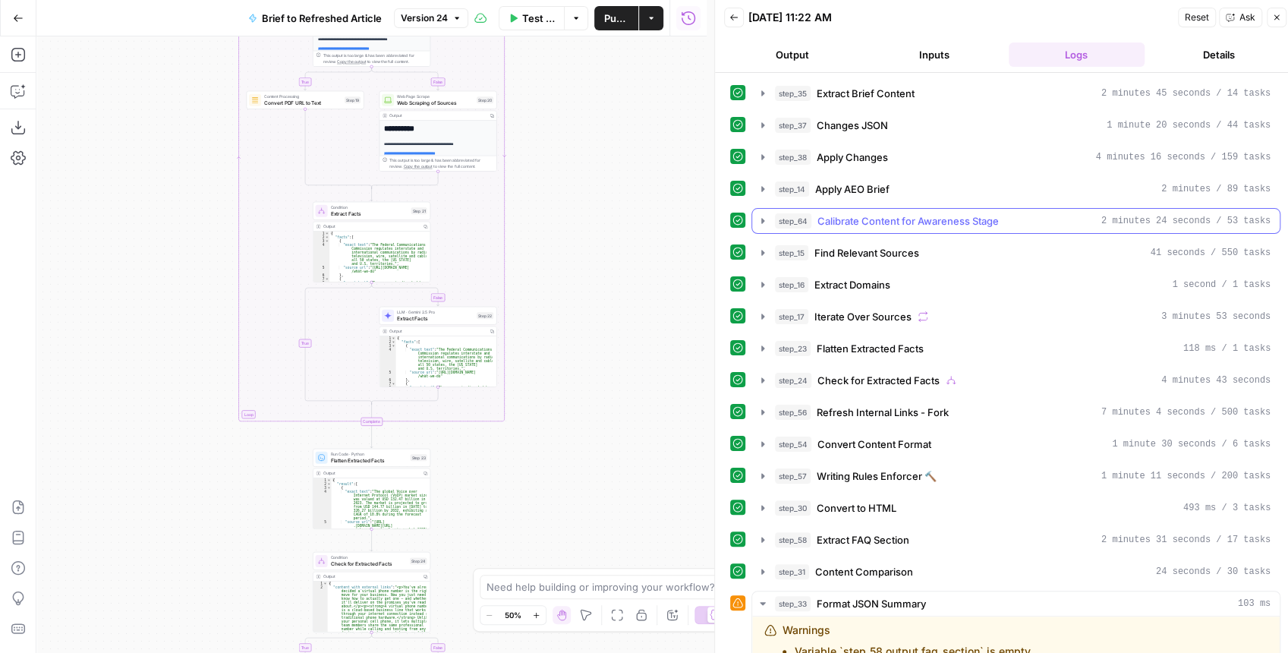
click at [763, 216] on icon "button" at bounding box center [763, 221] width 12 height 12
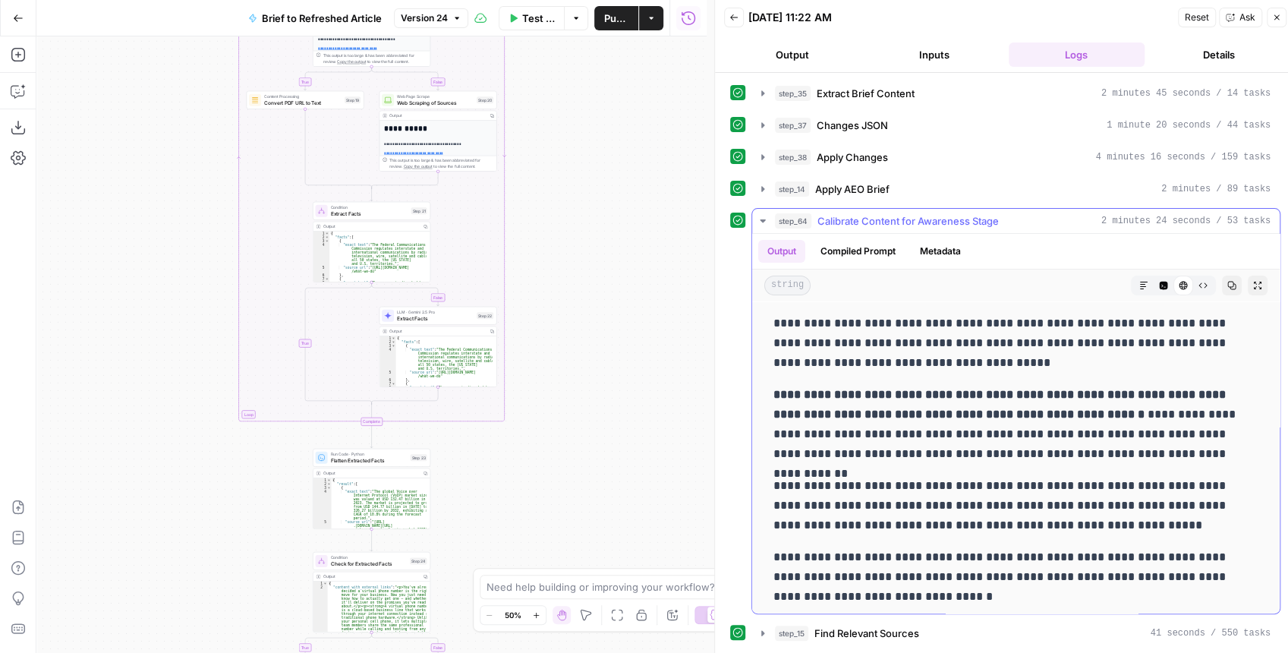
click at [1253, 283] on icon "button" at bounding box center [1257, 285] width 9 height 9
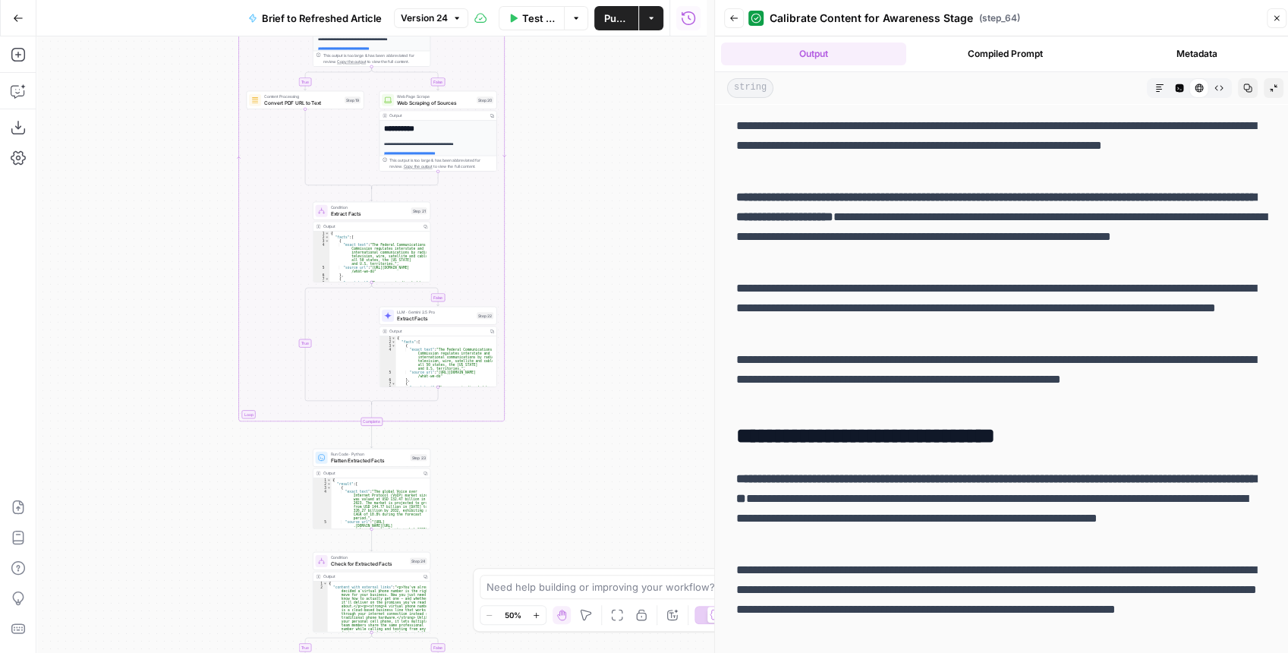
click at [1159, 81] on button "Markdown" at bounding box center [1160, 88] width 20 height 20
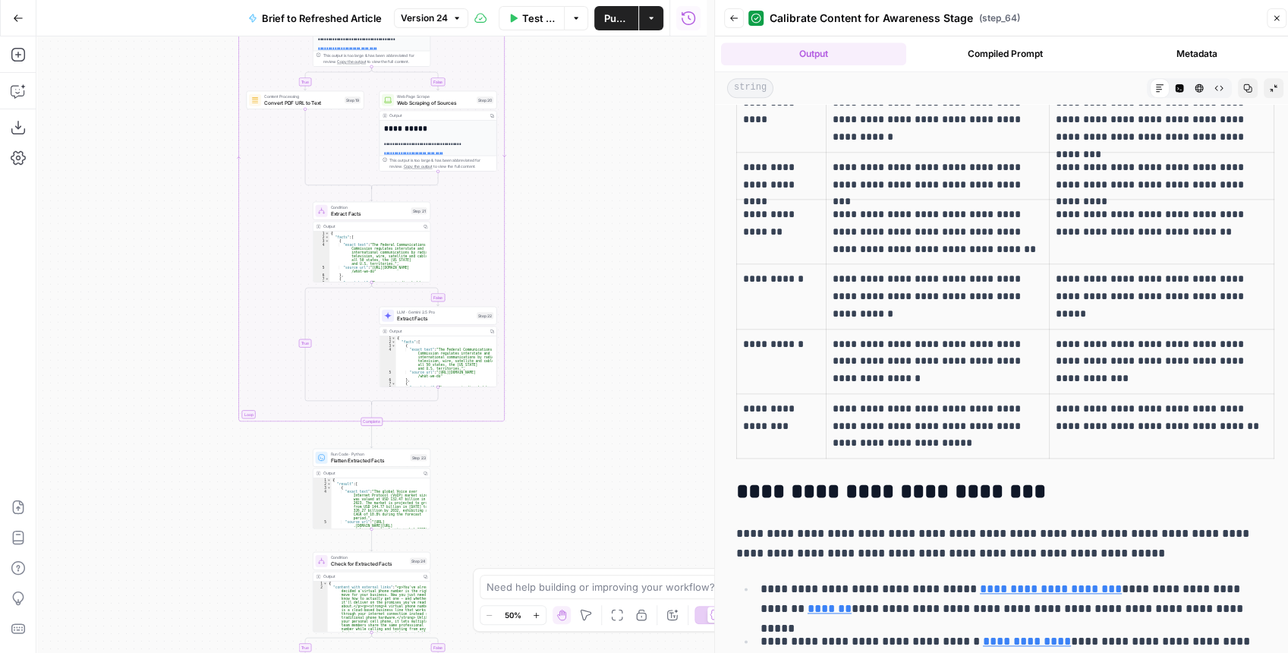
scroll to position [4641, 0]
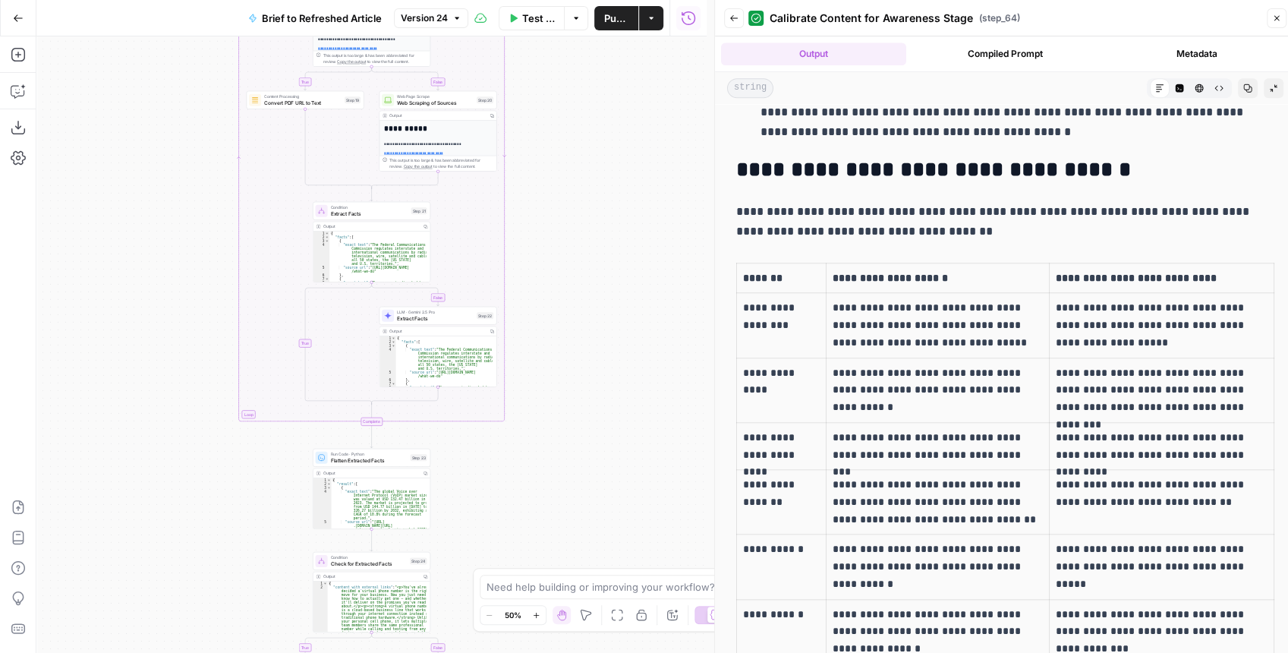
click at [736, 15] on icon "button" at bounding box center [733, 18] width 9 height 9
click at [595, 396] on div "true false false true false true Workflow Input Settings Inputs LLM · GPT-4.1 E…" at bounding box center [371, 344] width 670 height 616
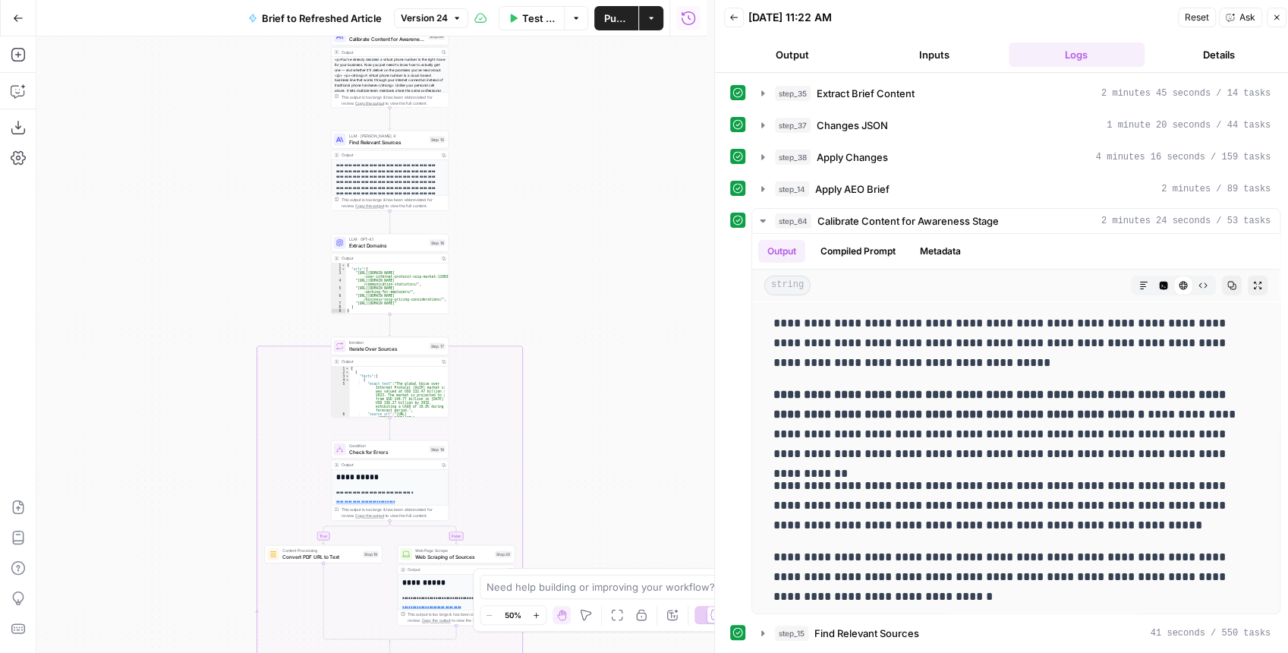
drag, startPoint x: 575, startPoint y: 311, endPoint x: 566, endPoint y: 487, distance: 176.3
click at [562, 501] on div "true false false true false true Workflow Input Settings Inputs LLM · GPT-4.1 E…" at bounding box center [371, 344] width 670 height 616
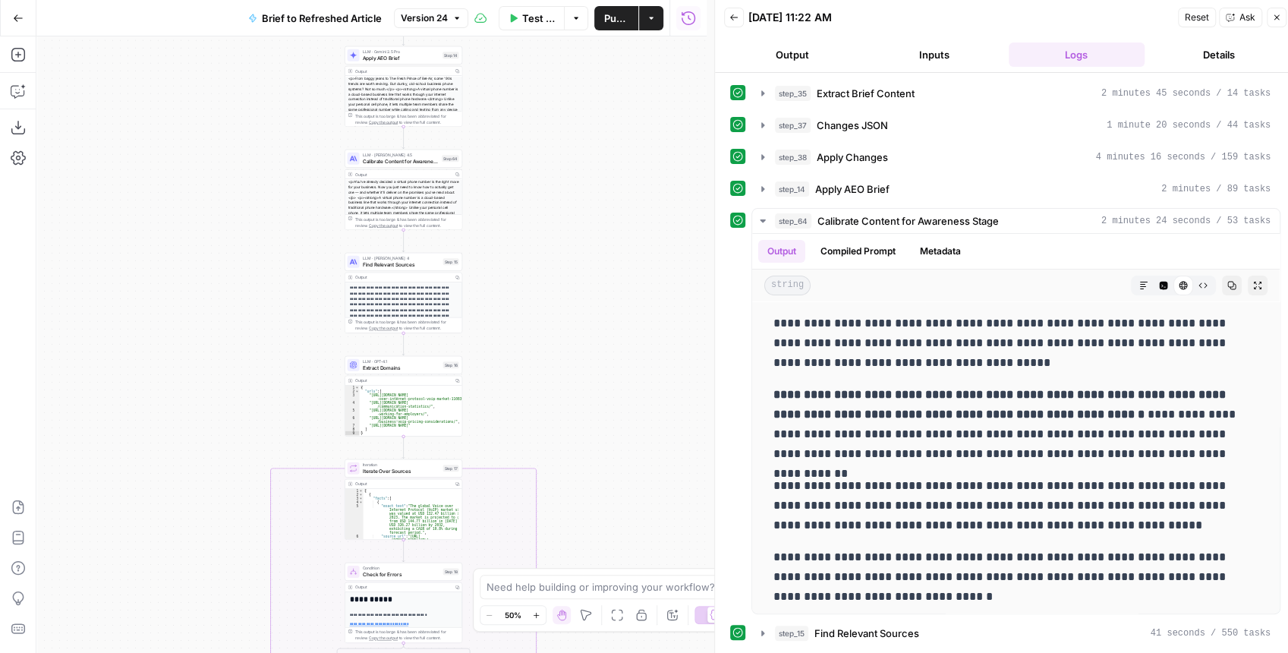
drag, startPoint x: 583, startPoint y: 313, endPoint x: 596, endPoint y: 431, distance: 119.2
click at [596, 431] on div "true false false true false true Workflow Input Settings Inputs LLM · GPT-4.1 E…" at bounding box center [371, 344] width 670 height 616
click at [418, 162] on span "Calibrate Content for Awareness Stage" at bounding box center [401, 161] width 77 height 8
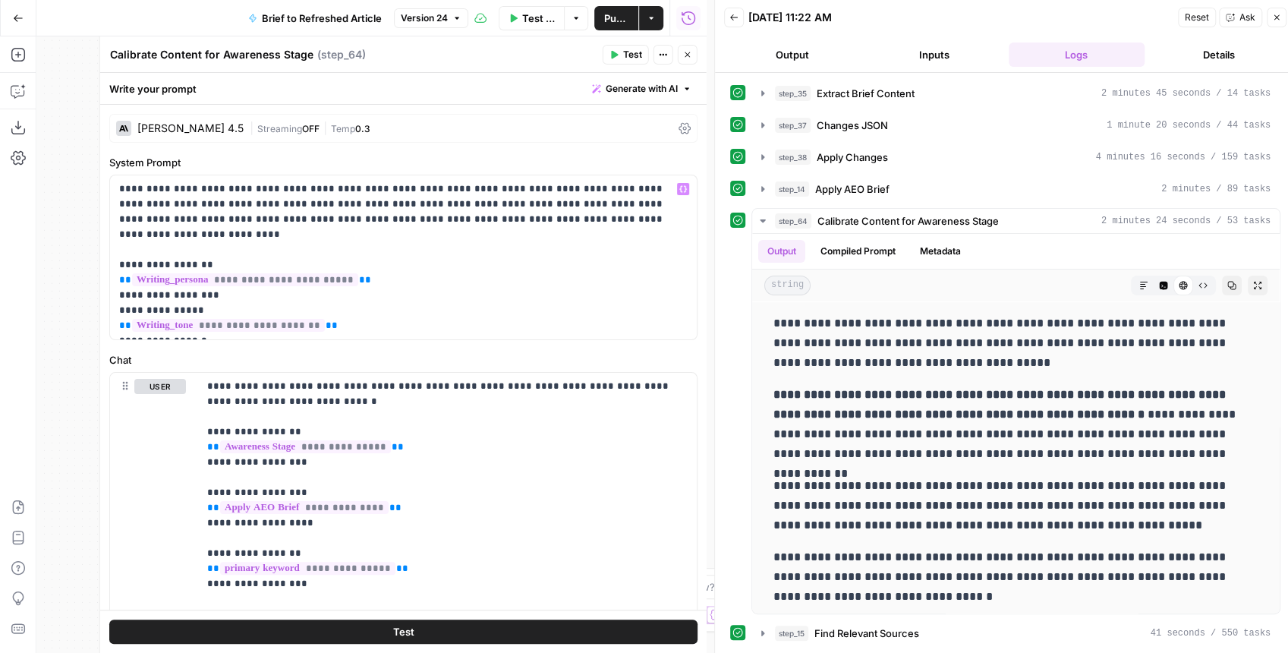
click at [319, 127] on span "|" at bounding box center [324, 127] width 11 height 15
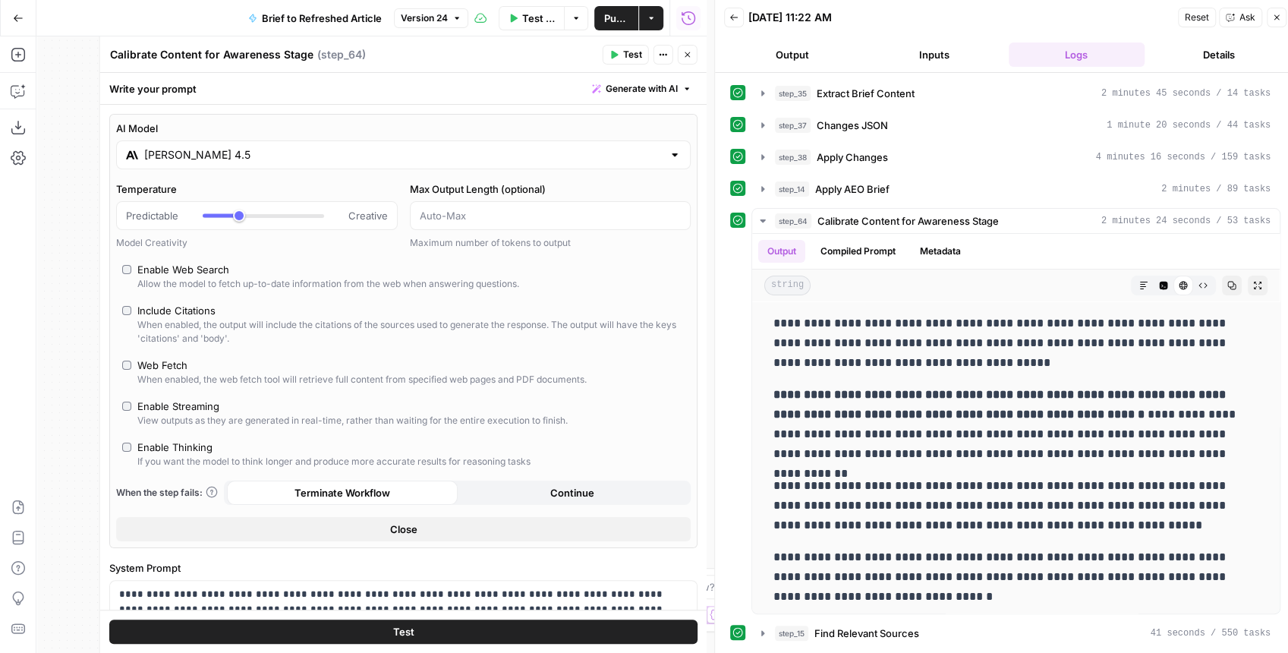
click at [192, 443] on div "Enable Thinking" at bounding box center [174, 446] width 75 height 15
type input "*"
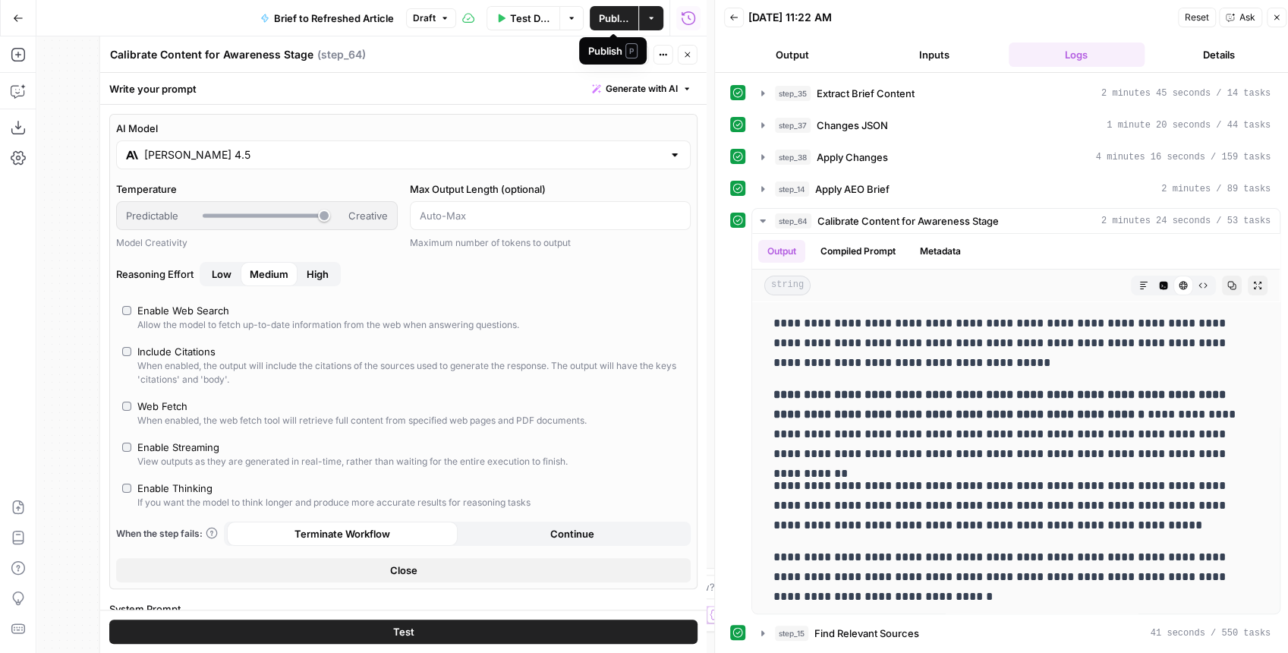
click at [614, 21] on span "Publish" at bounding box center [614, 18] width 30 height 15
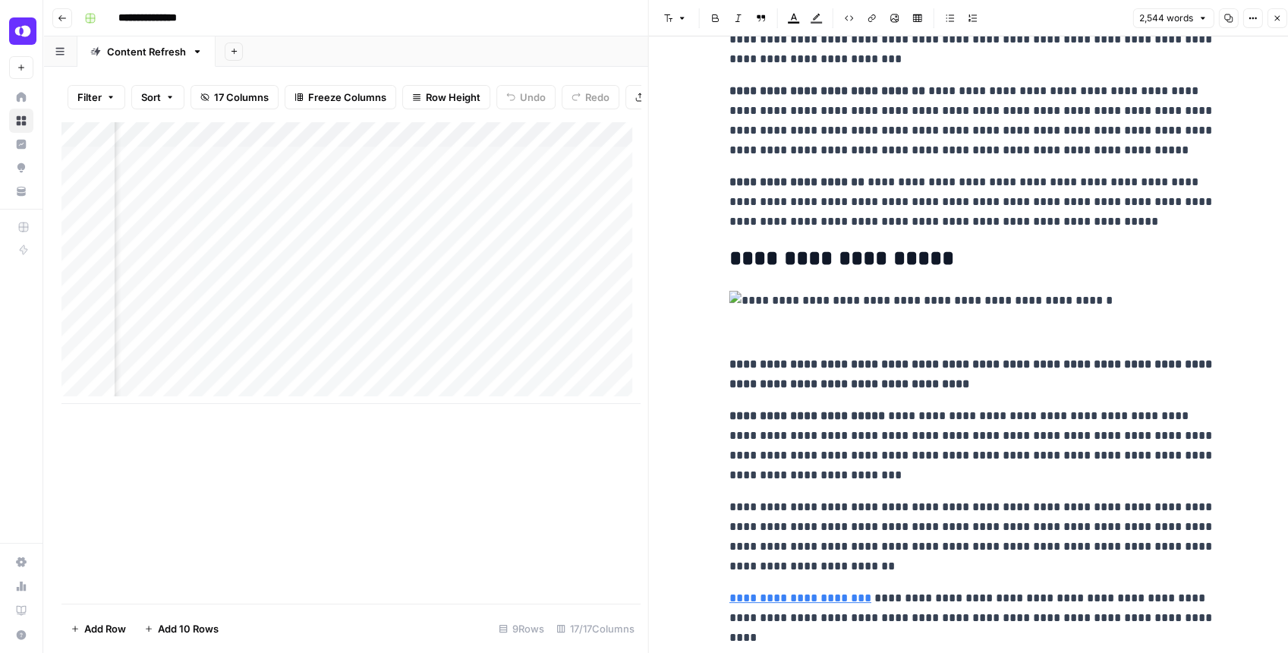
scroll to position [8246, 0]
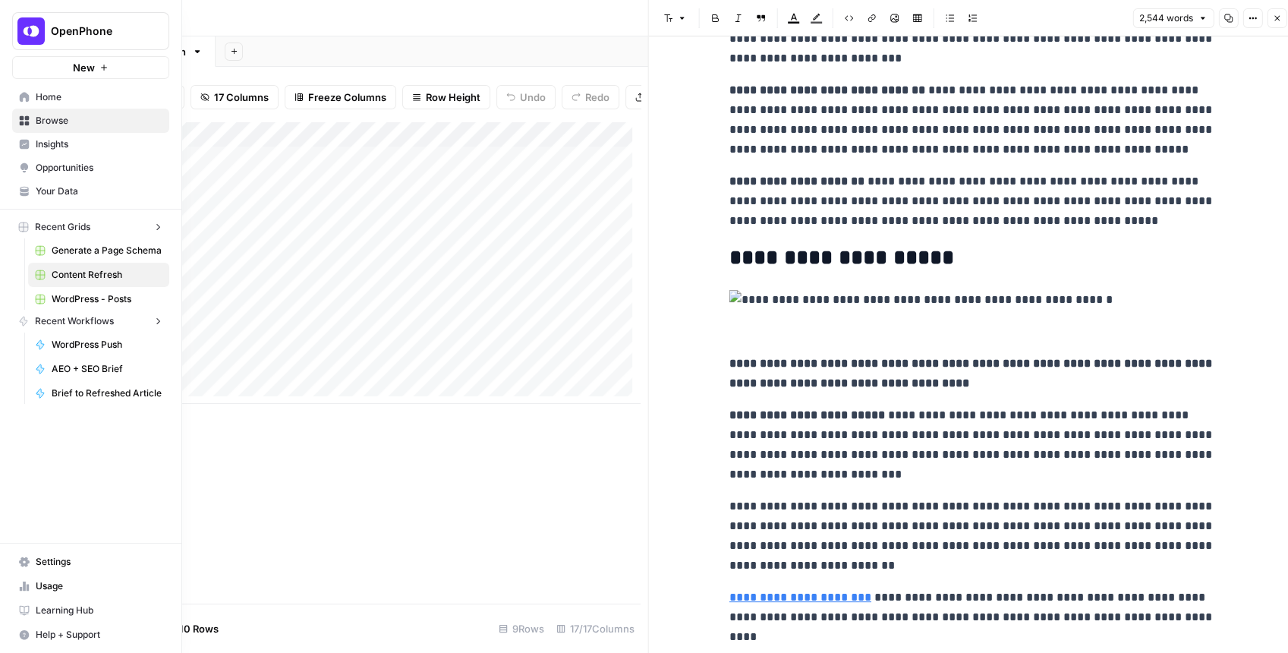
click at [38, 29] on img "Workspace: OpenPhone" at bounding box center [30, 30] width 27 height 27
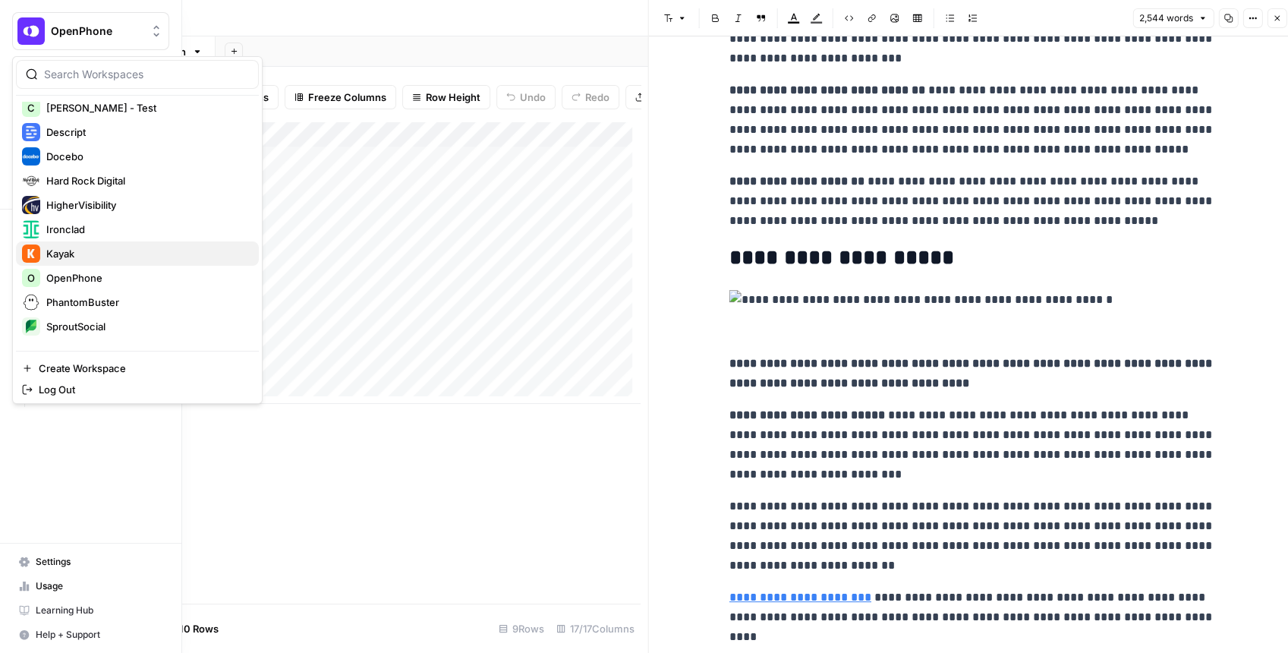
scroll to position [253, 0]
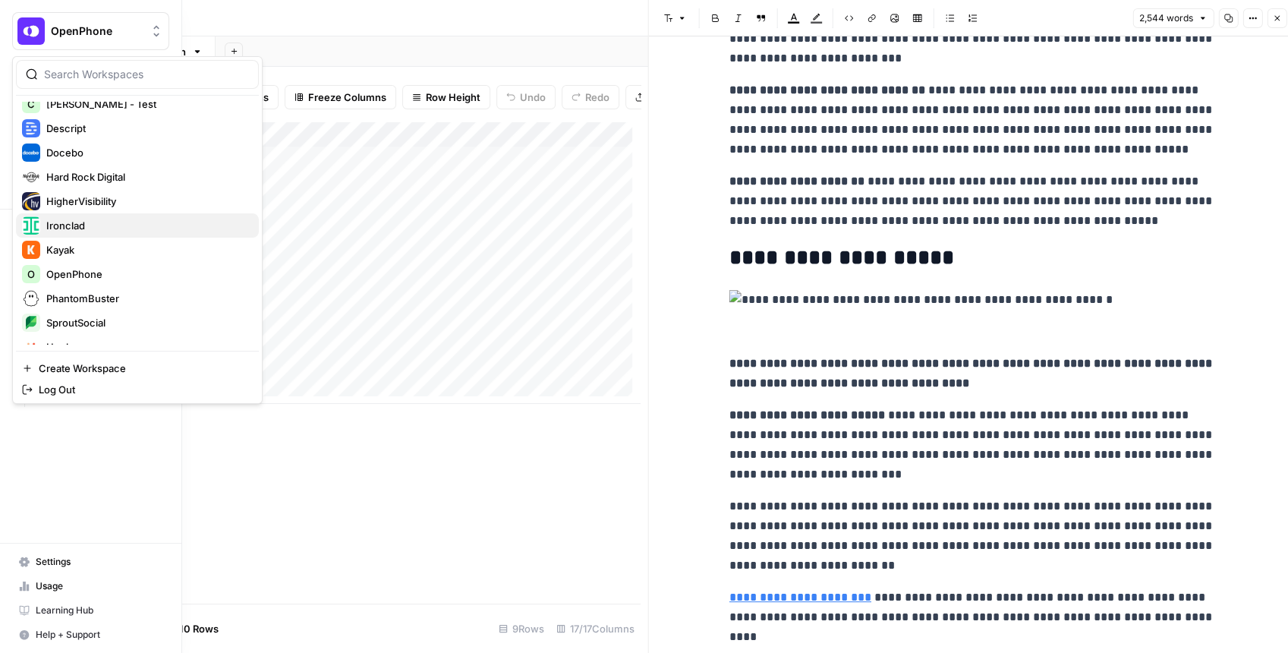
click at [103, 229] on span "Ironclad" at bounding box center [146, 225] width 200 height 15
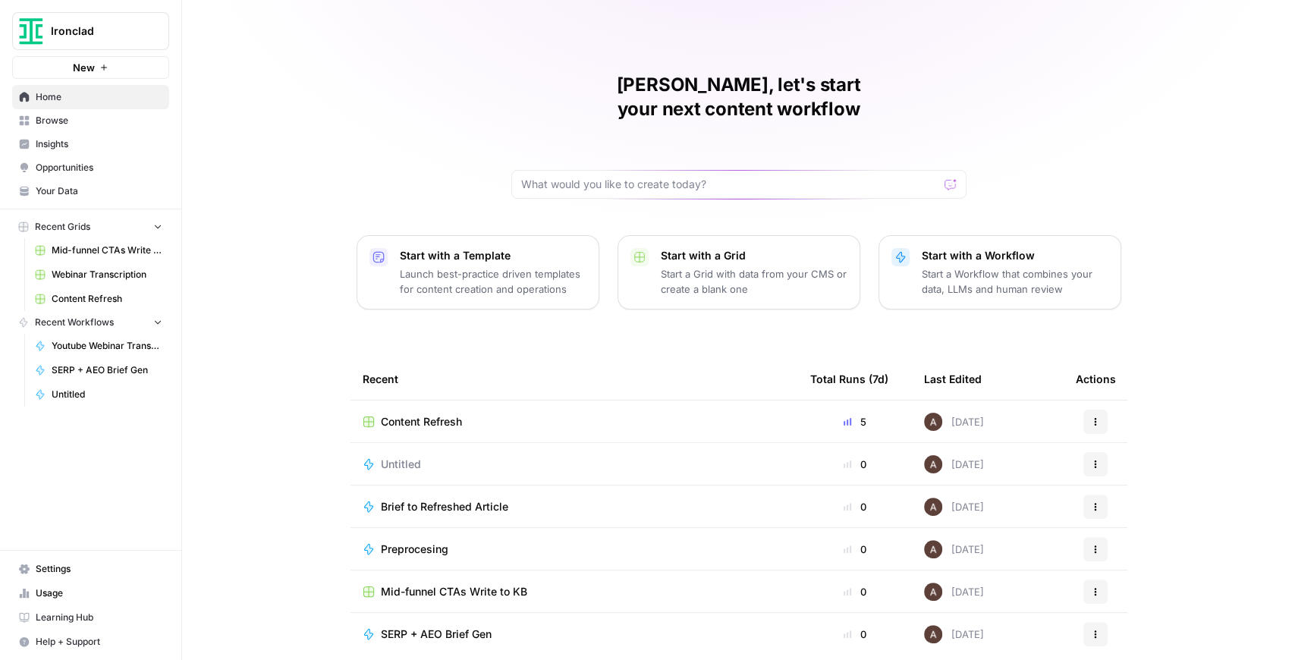
click at [124, 253] on span "Mid-funnel CTAs Write to KB" at bounding box center [107, 251] width 111 height 14
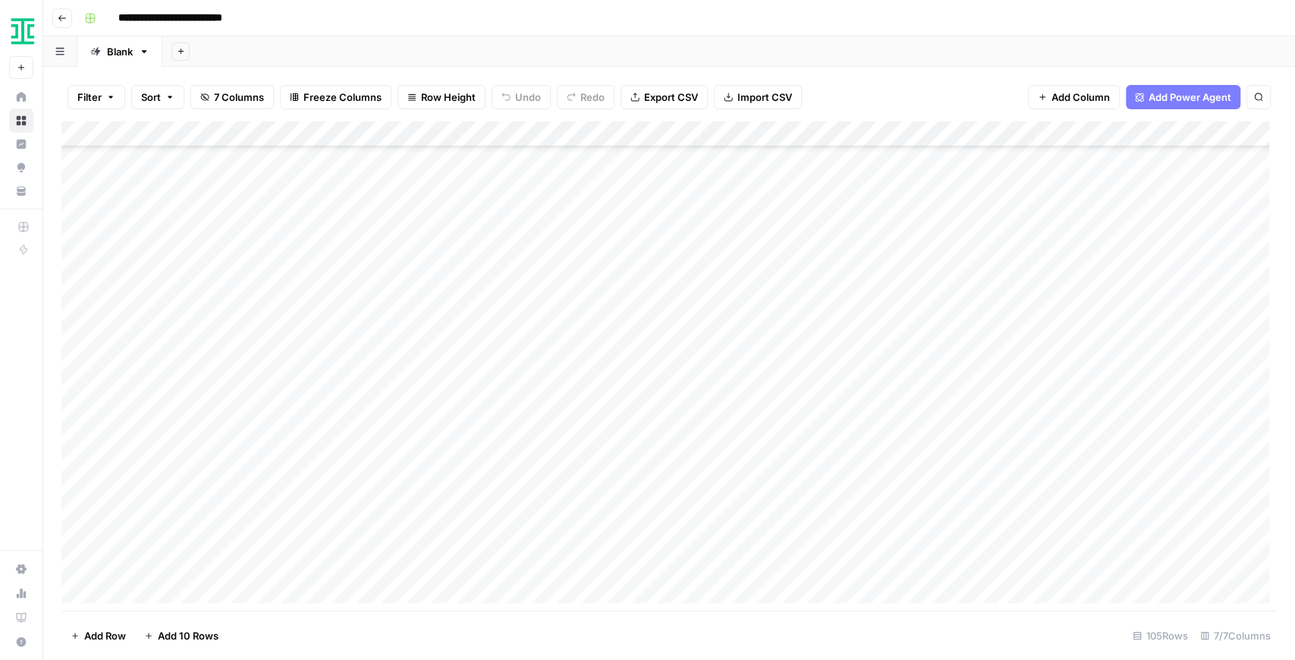
scroll to position [2277, 0]
click at [226, 595] on div "Add Column" at bounding box center [669, 365] width 1216 height 489
click at [222, 568] on input at bounding box center [241, 569] width 243 height 18
type input "**********"
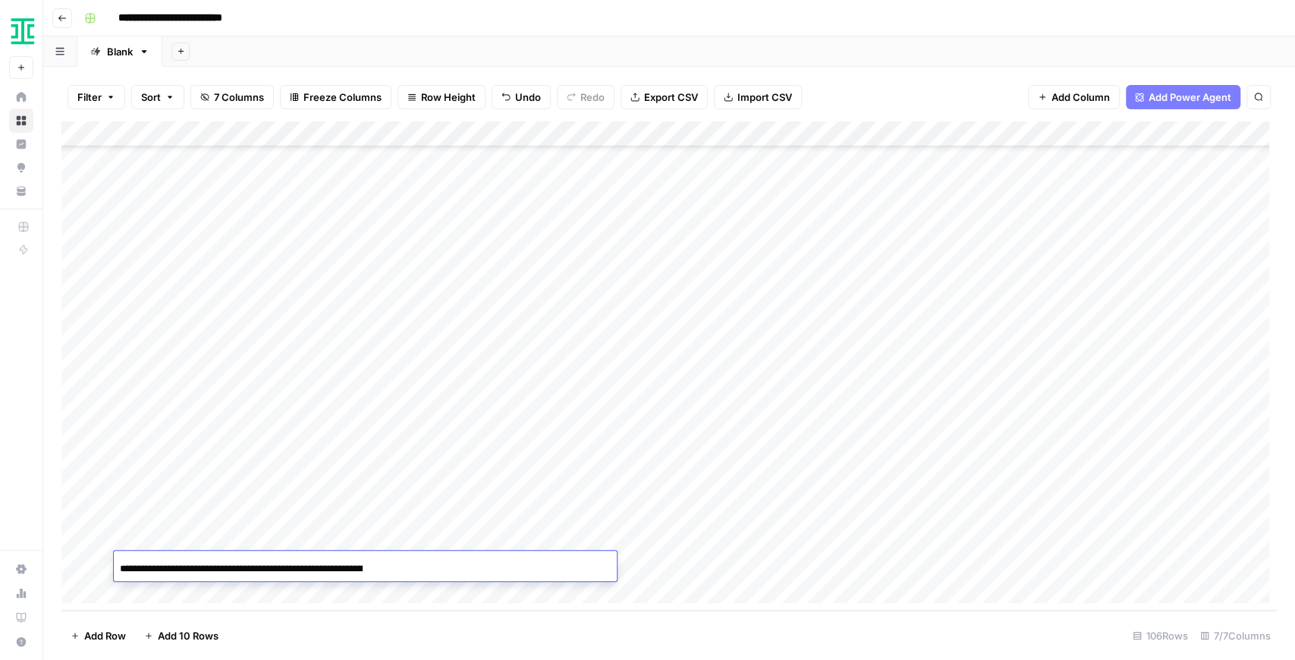
scroll to position [0, 169]
click at [49, 527] on div "Filter Sort 7 Columns Freeze Columns Row Height Undo Redo Export CSV Import CSV…" at bounding box center [669, 363] width 1252 height 593
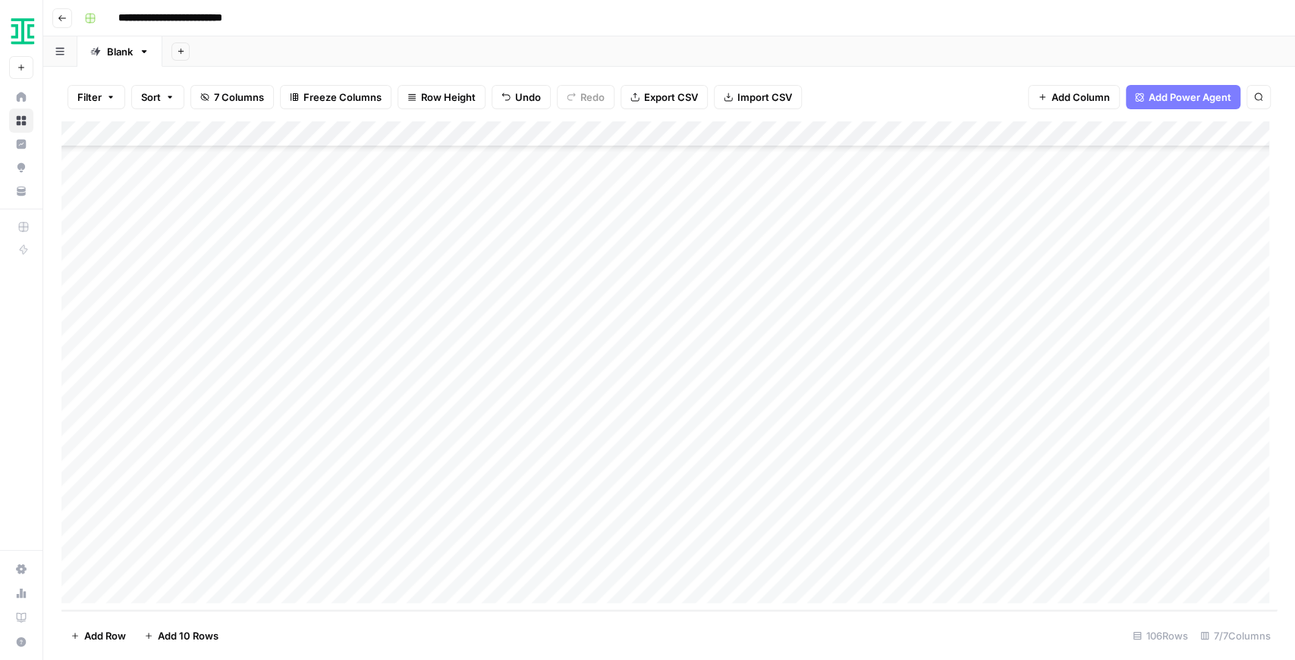
click at [208, 582] on div "Add Column" at bounding box center [669, 365] width 1216 height 489
type input "**********"
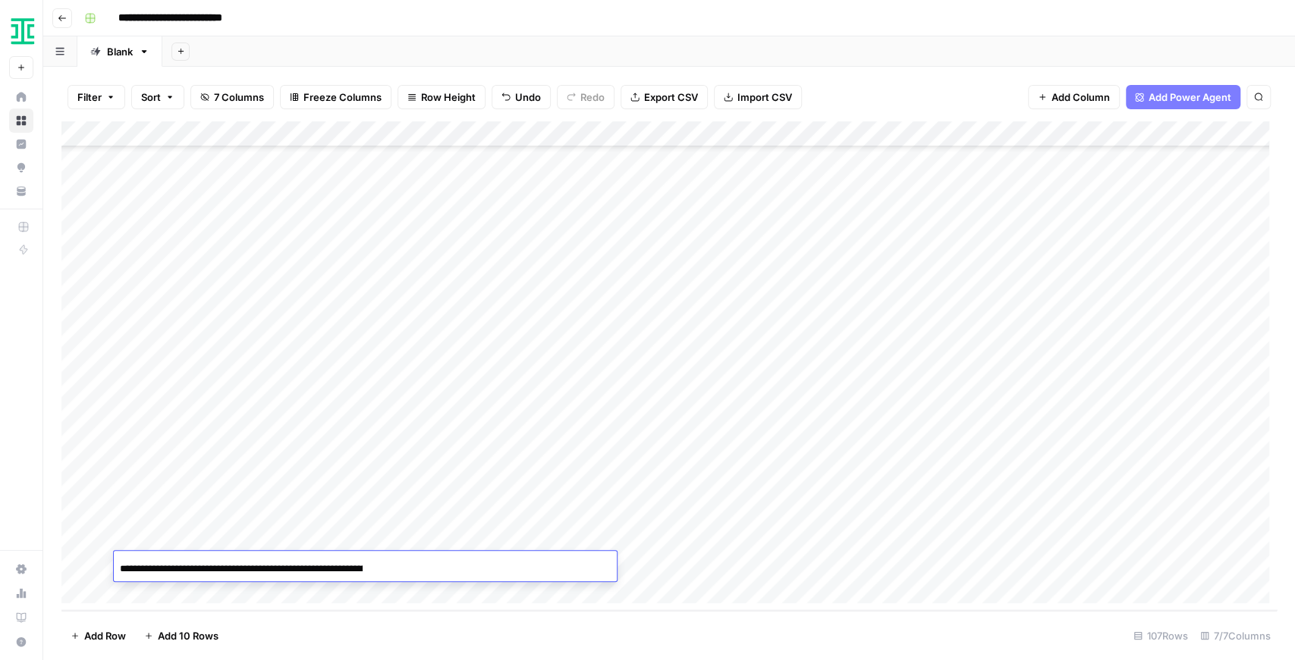
scroll to position [0, 165]
click at [90, 585] on div "Add Column" at bounding box center [669, 365] width 1216 height 489
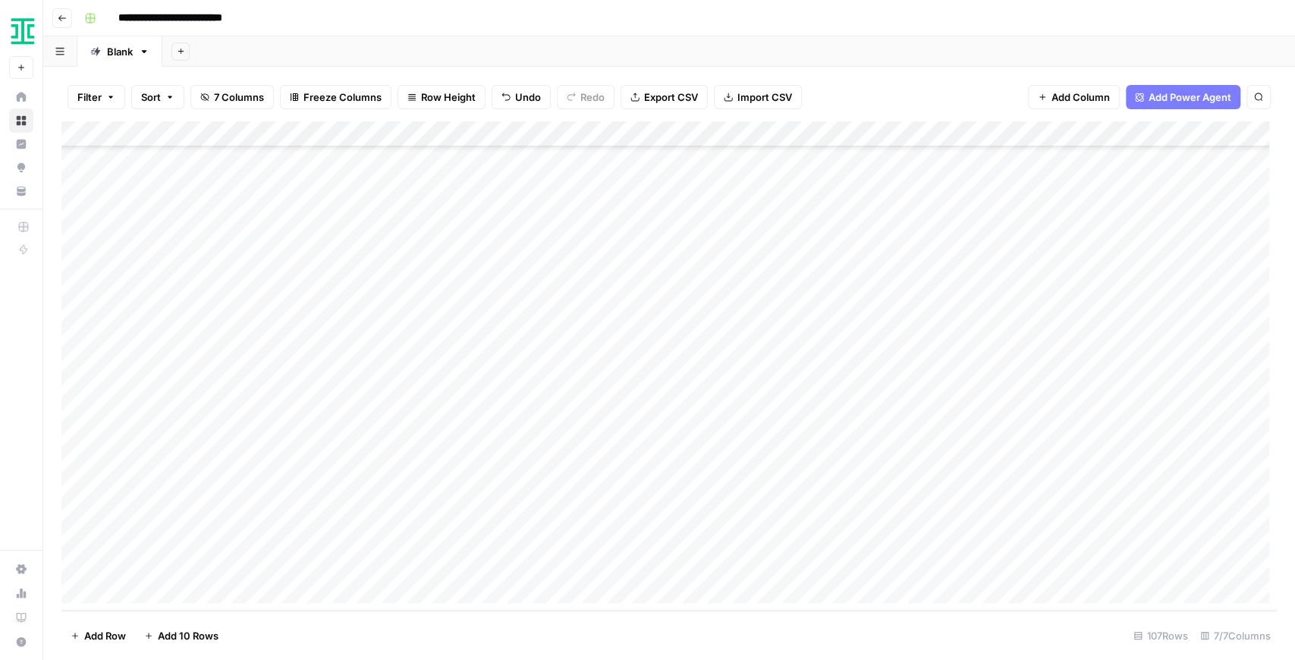
click at [279, 593] on div "Add Column" at bounding box center [669, 365] width 1216 height 489
click at [548, 540] on div "Add Column" at bounding box center [669, 365] width 1216 height 489
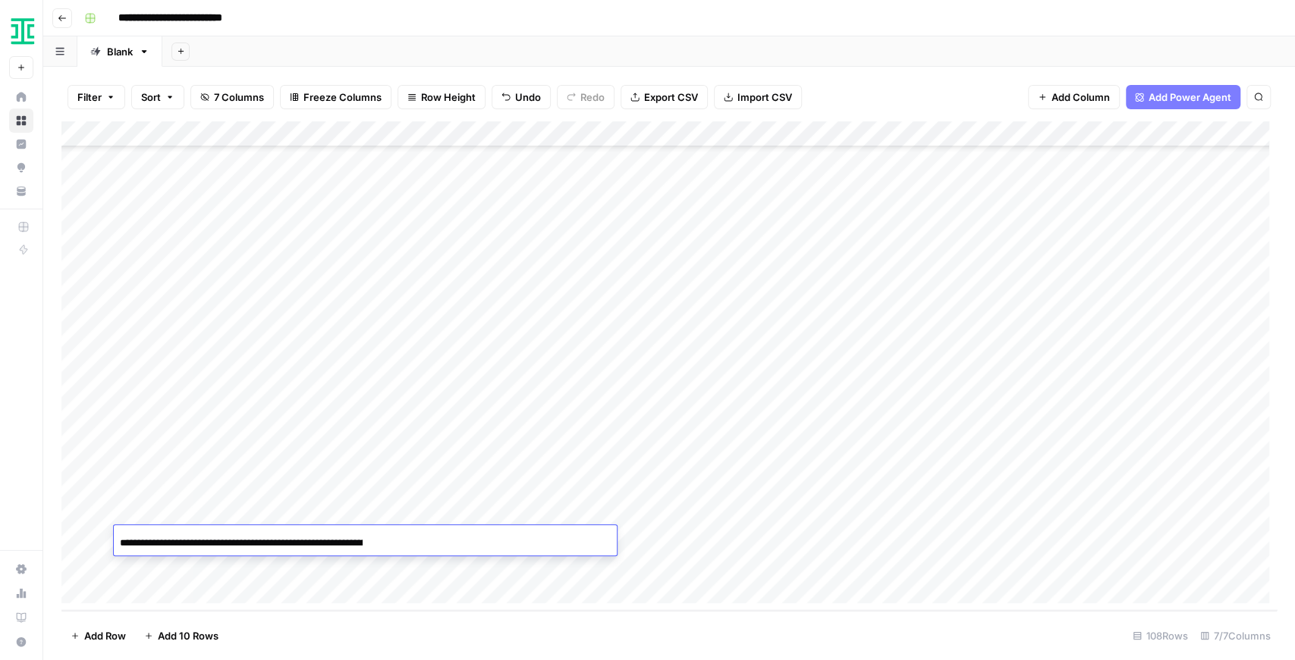
scroll to position [0, 165]
type input "**********"
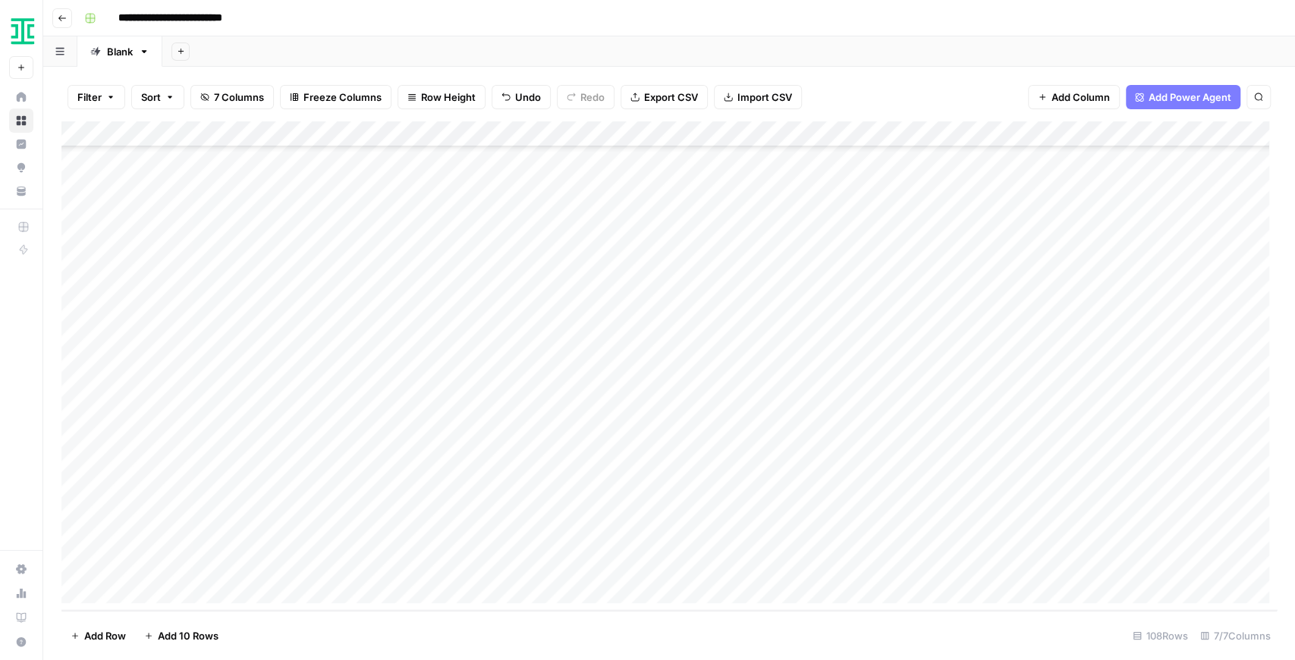
click at [518, 568] on div "Add Column" at bounding box center [669, 365] width 1216 height 489
click at [276, 563] on div "Add Column" at bounding box center [669, 365] width 1216 height 489
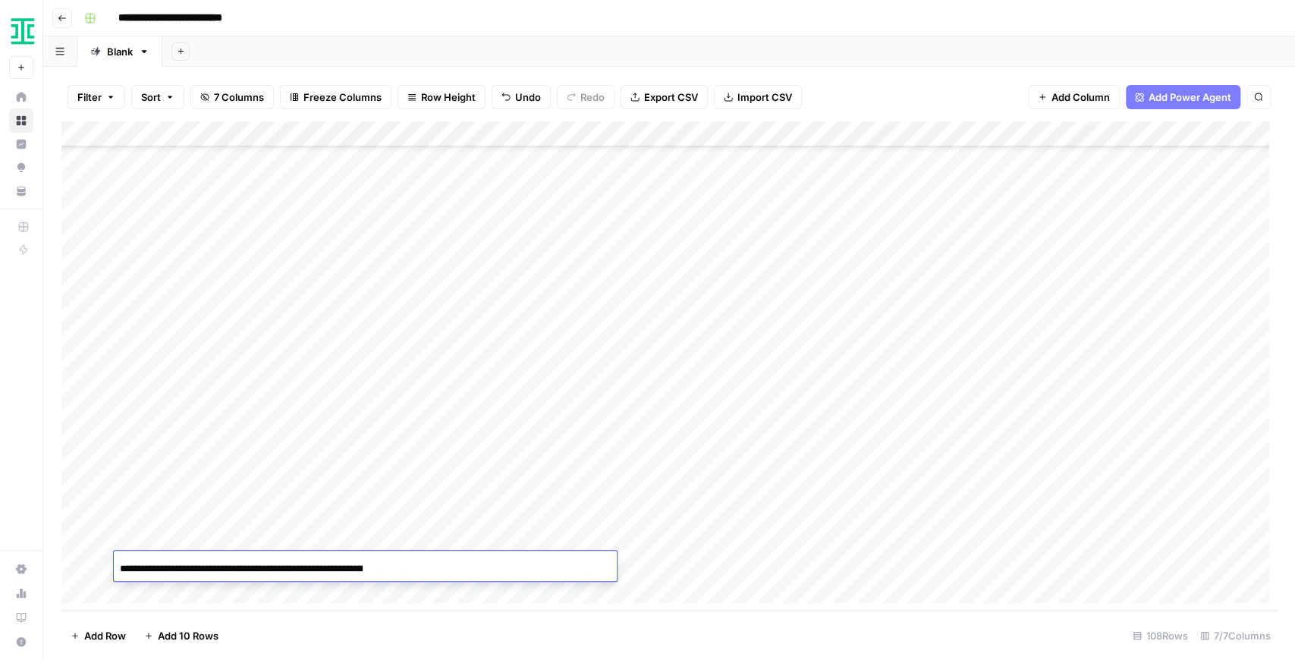
scroll to position [0, 114]
type input "**********"
click at [445, 577] on div "**********" at bounding box center [365, 568] width 503 height 26
click at [429, 596] on div "Add Column" at bounding box center [669, 365] width 1216 height 489
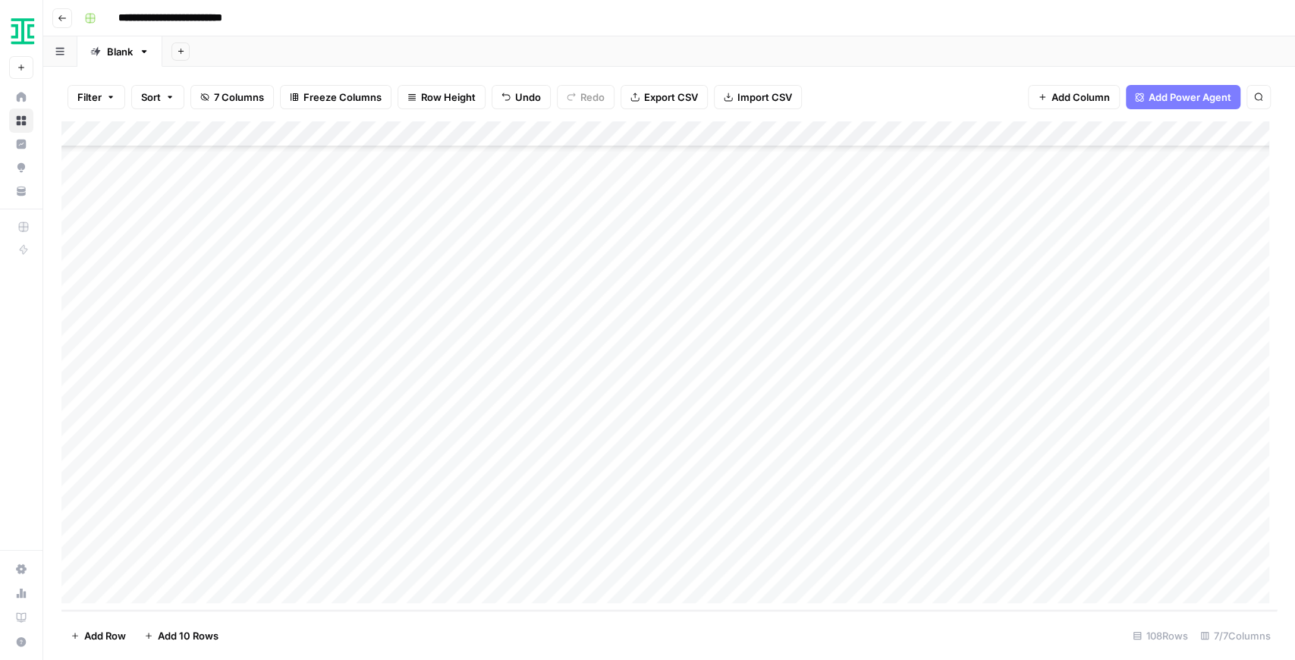
scroll to position [2380, 0]
paste input "**********"
type input "**********"
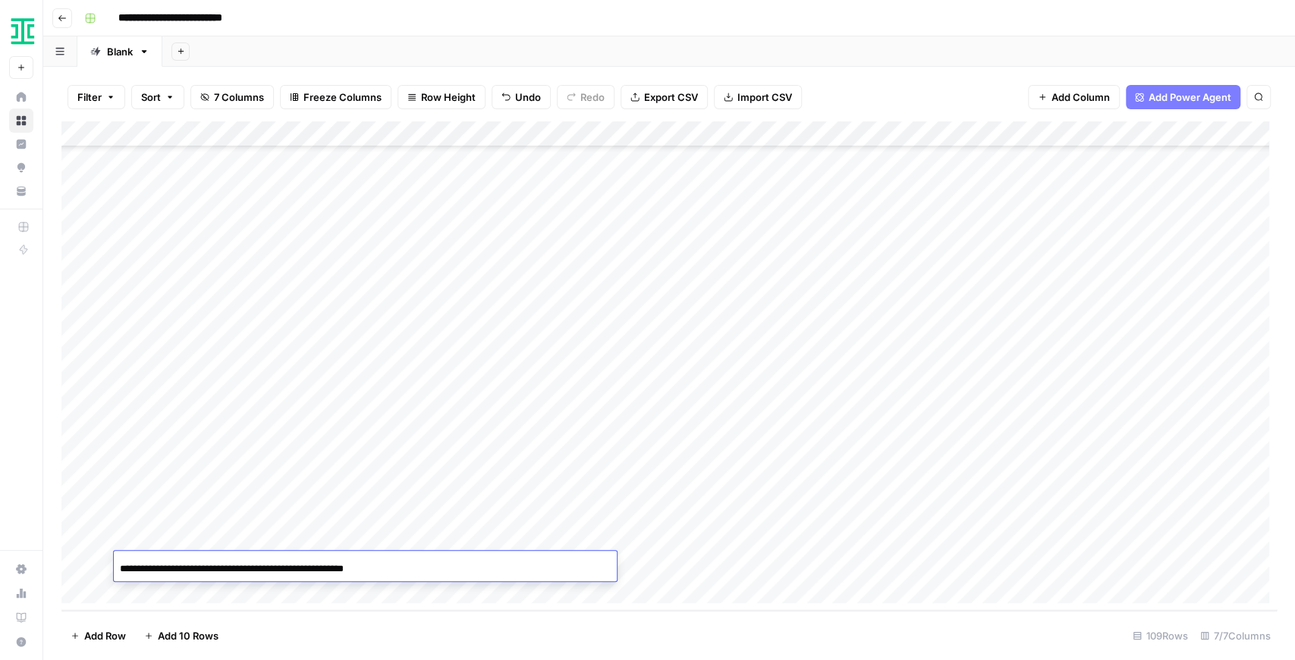
scroll to position [0, 51]
click at [294, 588] on div "Add Column" at bounding box center [669, 365] width 1216 height 489
click at [319, 568] on input at bounding box center [241, 569] width 243 height 18
paste input "**********"
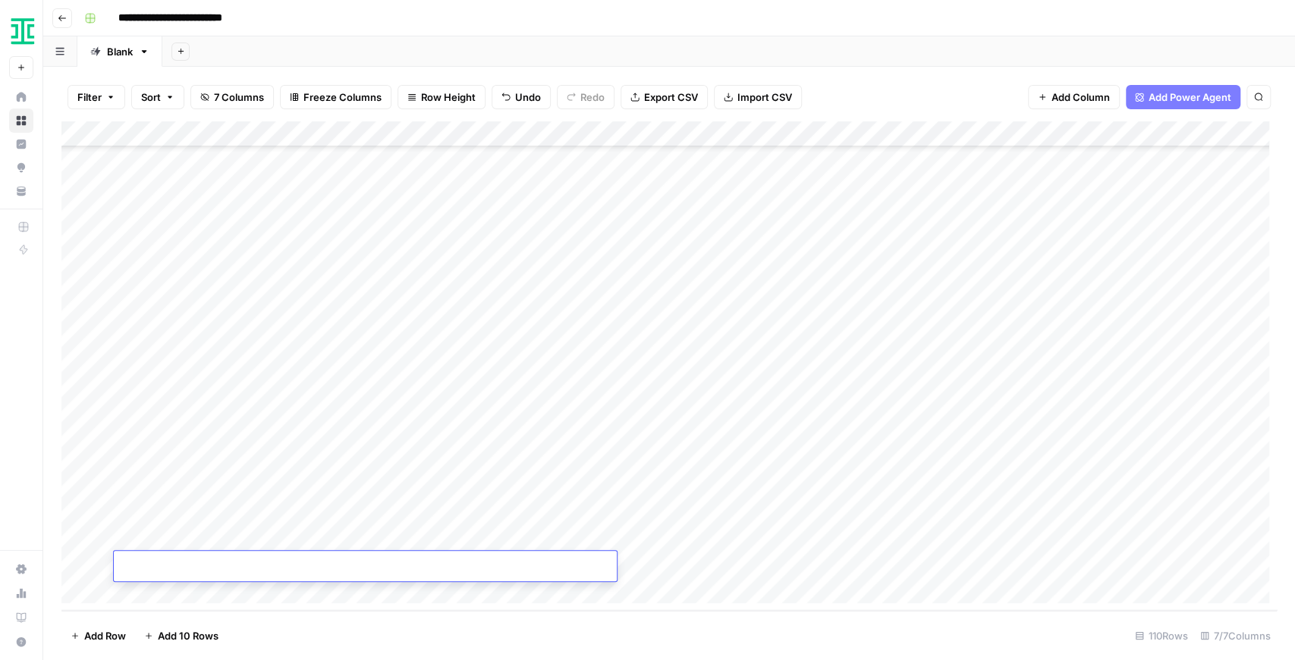
type input "**********"
click at [363, 589] on div "Add Column" at bounding box center [669, 365] width 1216 height 489
click at [668, 437] on div "Add Column" at bounding box center [669, 365] width 1216 height 489
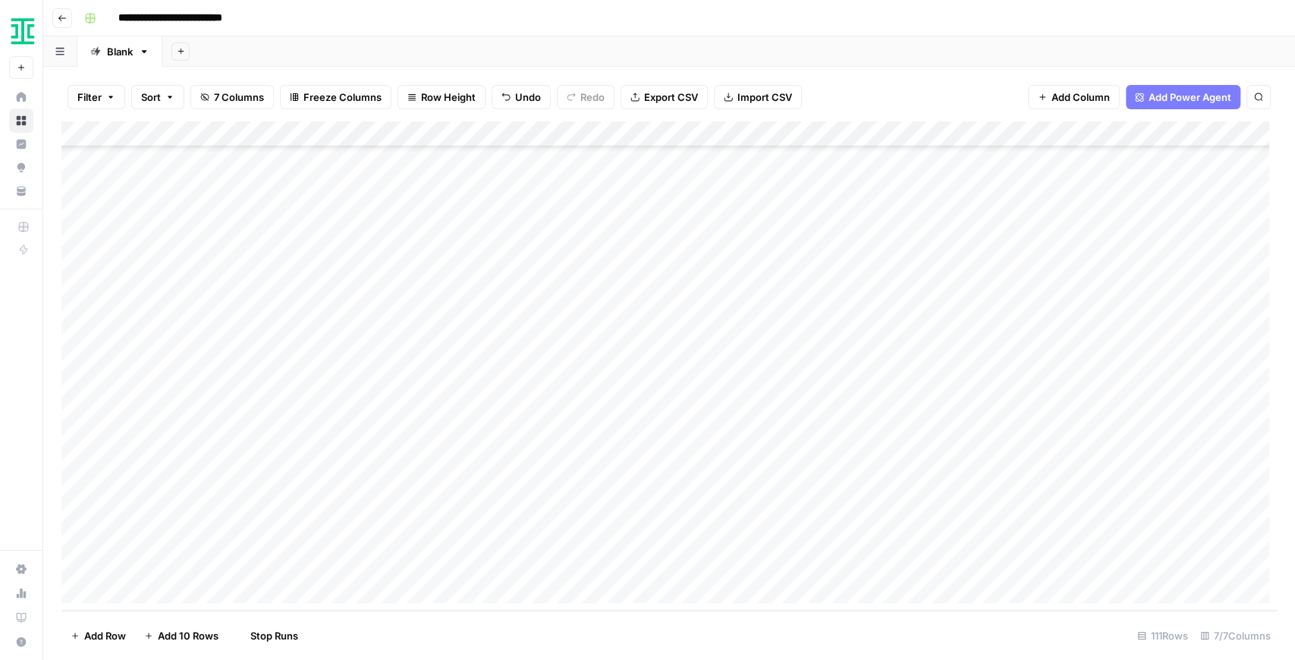
click at [683, 459] on div "Add Column" at bounding box center [669, 365] width 1216 height 489
click at [686, 489] on div "Add Column" at bounding box center [669, 365] width 1216 height 489
click at [683, 511] on div "Add Column" at bounding box center [669, 365] width 1216 height 489
click at [678, 543] on div "Add Column" at bounding box center [669, 365] width 1216 height 489
click at [317, 560] on div "Add Column" at bounding box center [669, 365] width 1216 height 489
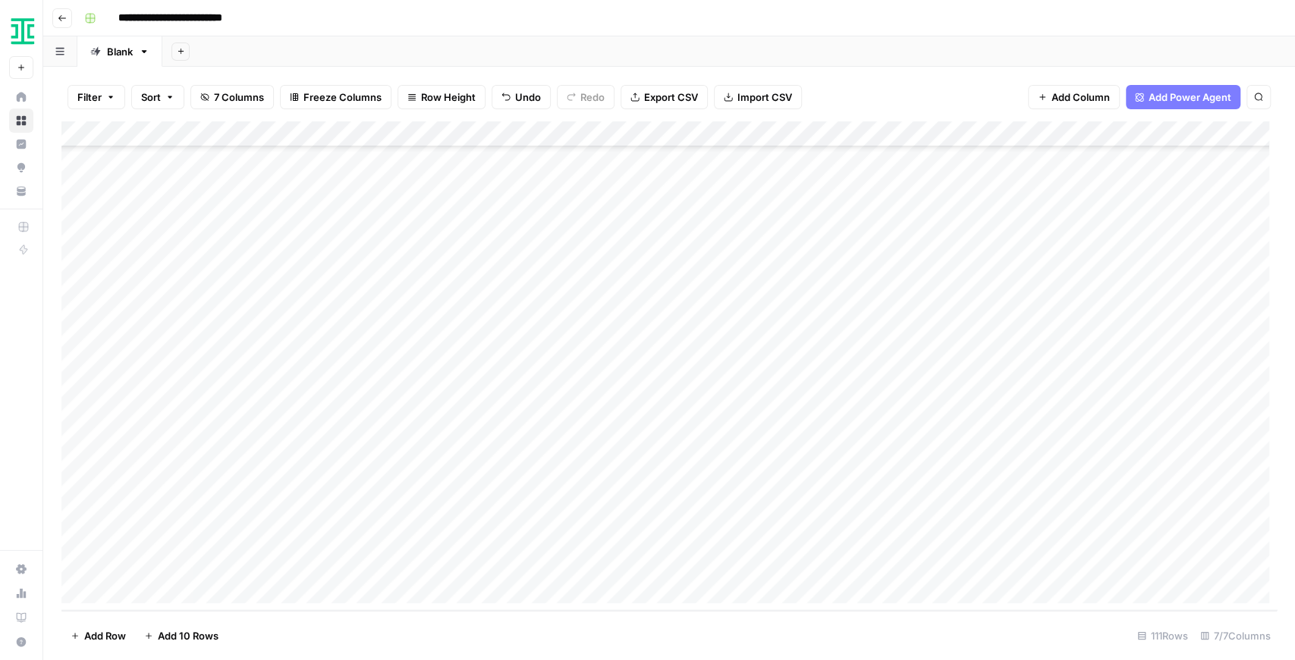
click at [317, 560] on div "Add Column" at bounding box center [669, 365] width 1216 height 489
type input "**********"
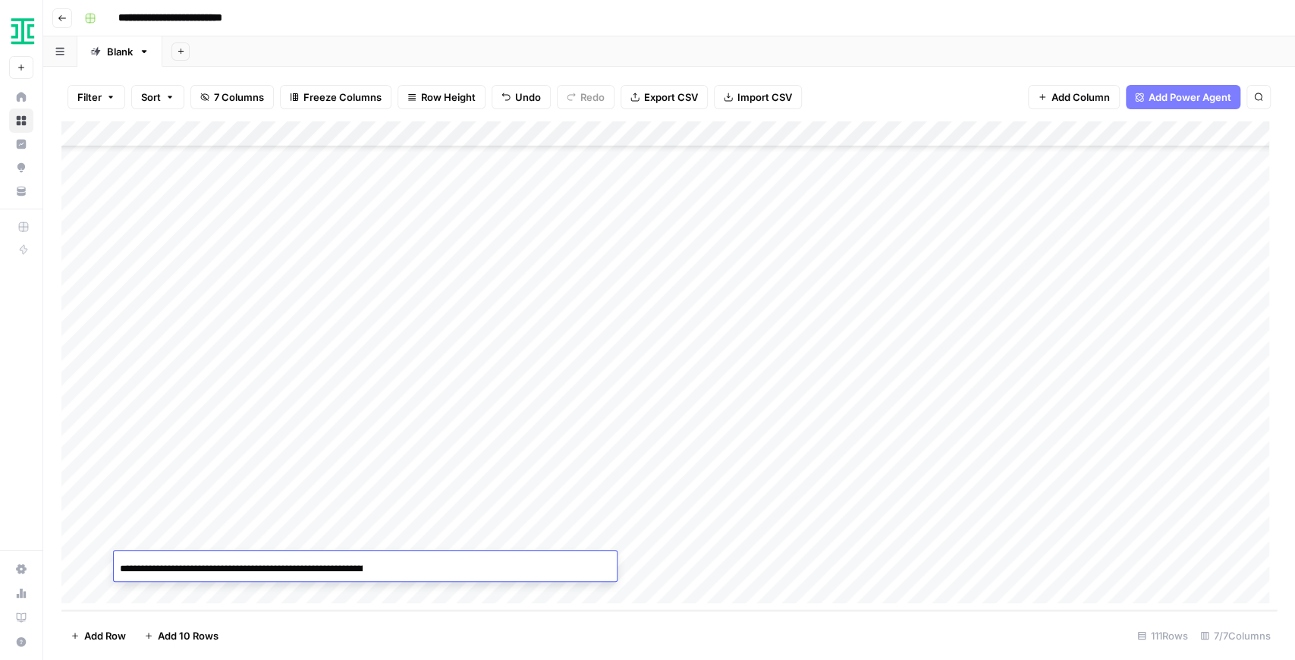
scroll to position [0, 114]
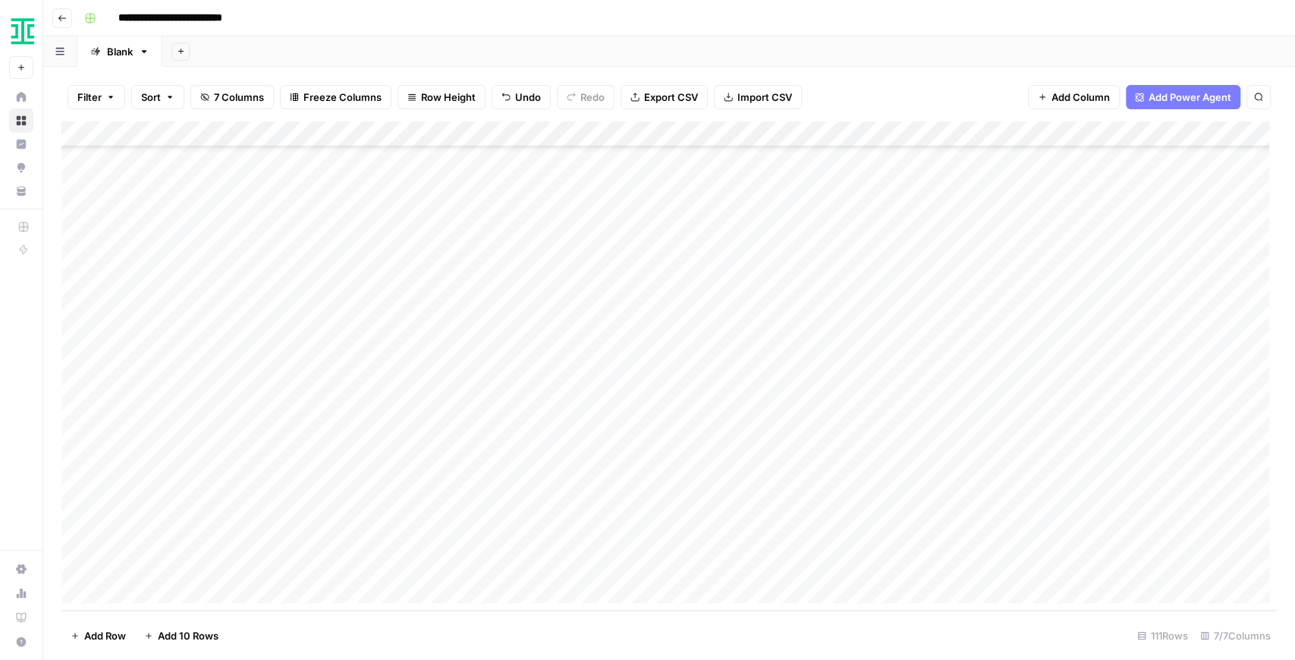
click at [716, 570] on div "Add Column" at bounding box center [669, 365] width 1216 height 489
click at [949, 437] on div "Add Column" at bounding box center [669, 365] width 1216 height 489
click at [963, 463] on div "Add Column" at bounding box center [669, 365] width 1216 height 489
click at [970, 484] on div "Add Column" at bounding box center [669, 365] width 1216 height 489
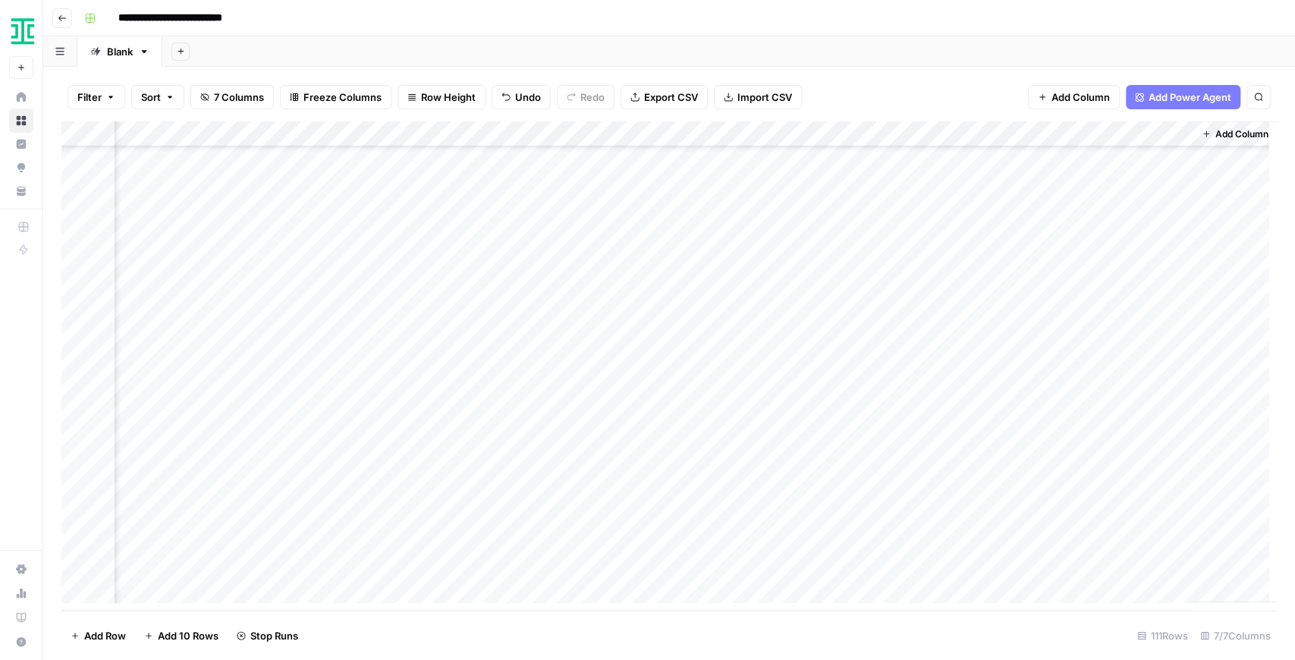
click at [976, 510] on div "Add Column" at bounding box center [669, 365] width 1216 height 489
click at [975, 535] on div "Add Column" at bounding box center [669, 365] width 1216 height 489
click at [969, 467] on div "Add Column" at bounding box center [669, 365] width 1216 height 489
click at [980, 562] on div "Add Column" at bounding box center [669, 365] width 1216 height 489
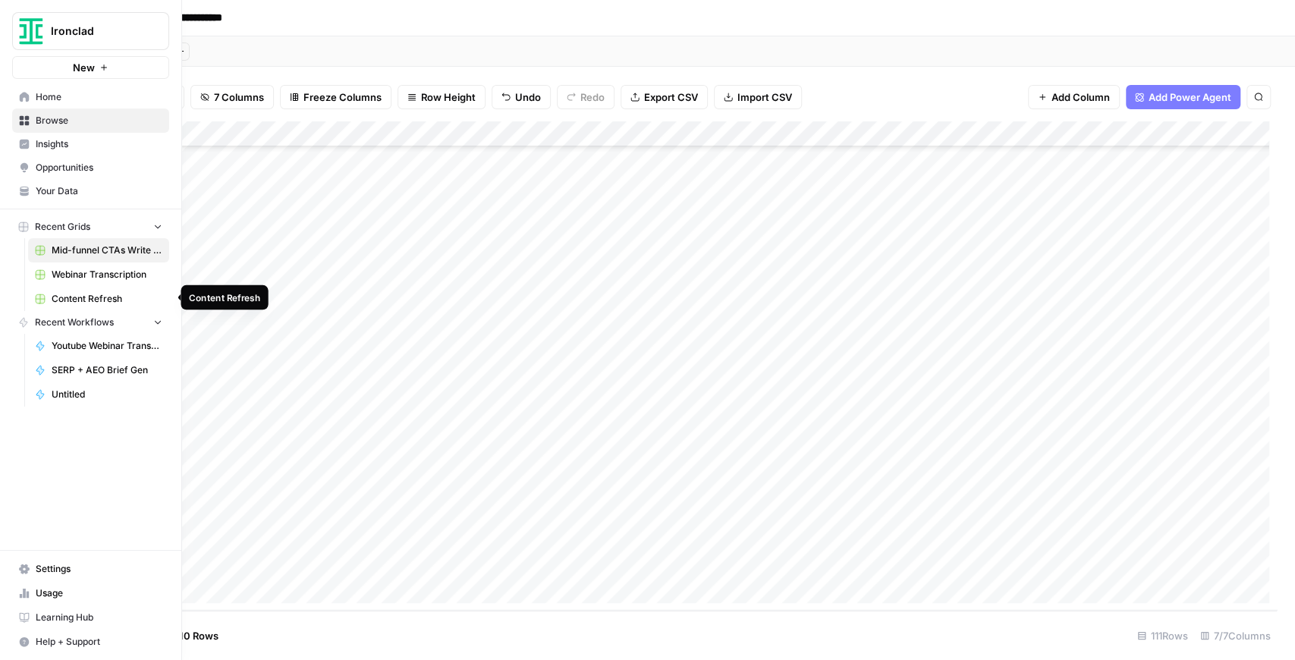
click at [81, 289] on link "Content Refresh" at bounding box center [98, 299] width 141 height 24
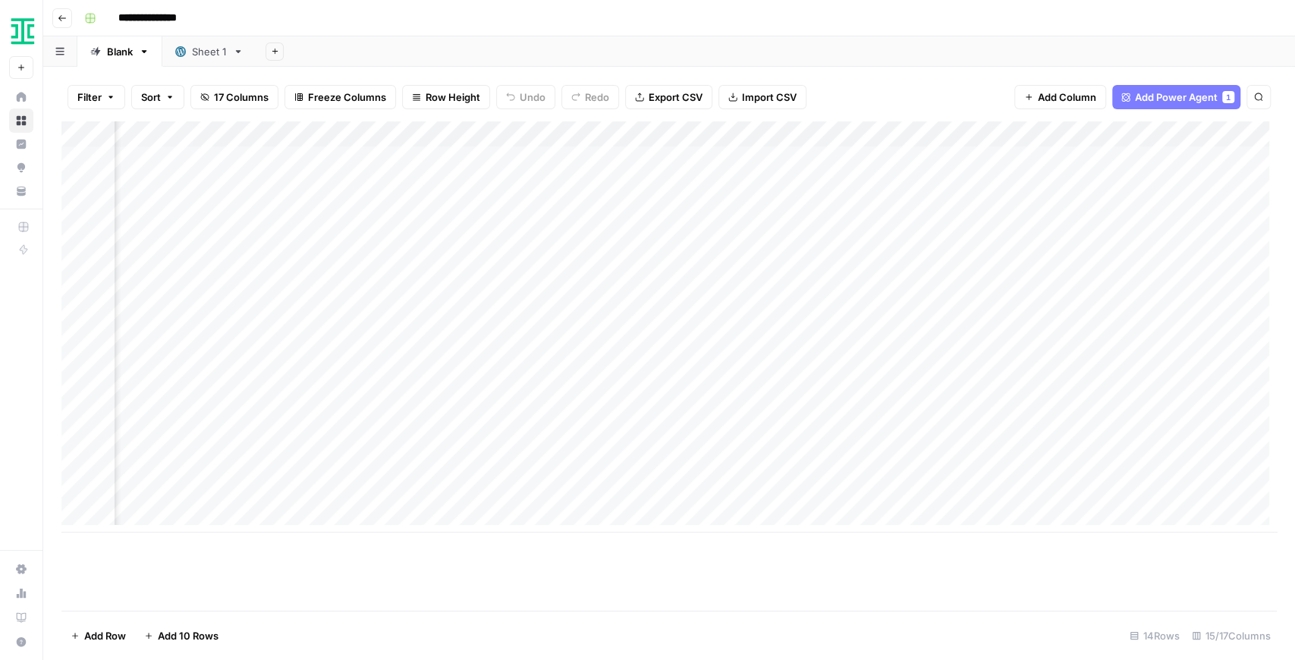
scroll to position [0, 1235]
click at [776, 417] on div "Add Column" at bounding box center [669, 326] width 1216 height 411
click at [194, 57] on div "Sheet 1" at bounding box center [209, 51] width 35 height 15
click at [127, 51] on div "Blank" at bounding box center [120, 51] width 26 height 15
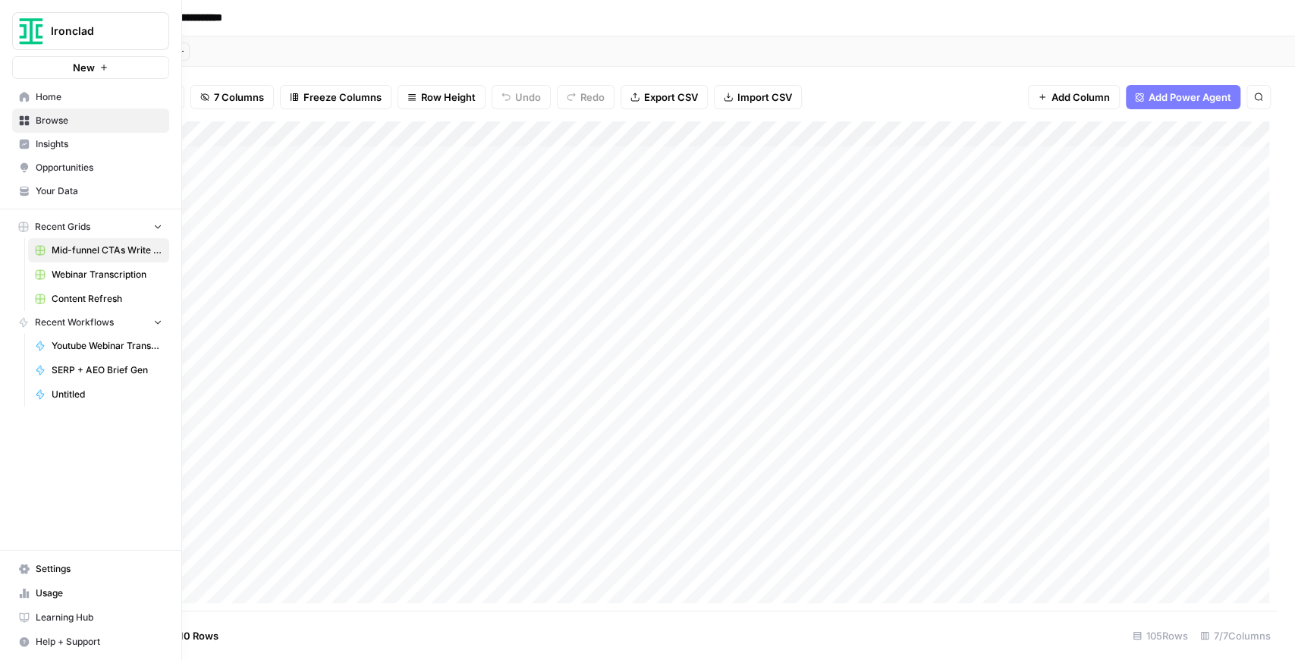
click at [75, 185] on span "Your Data" at bounding box center [99, 191] width 127 height 14
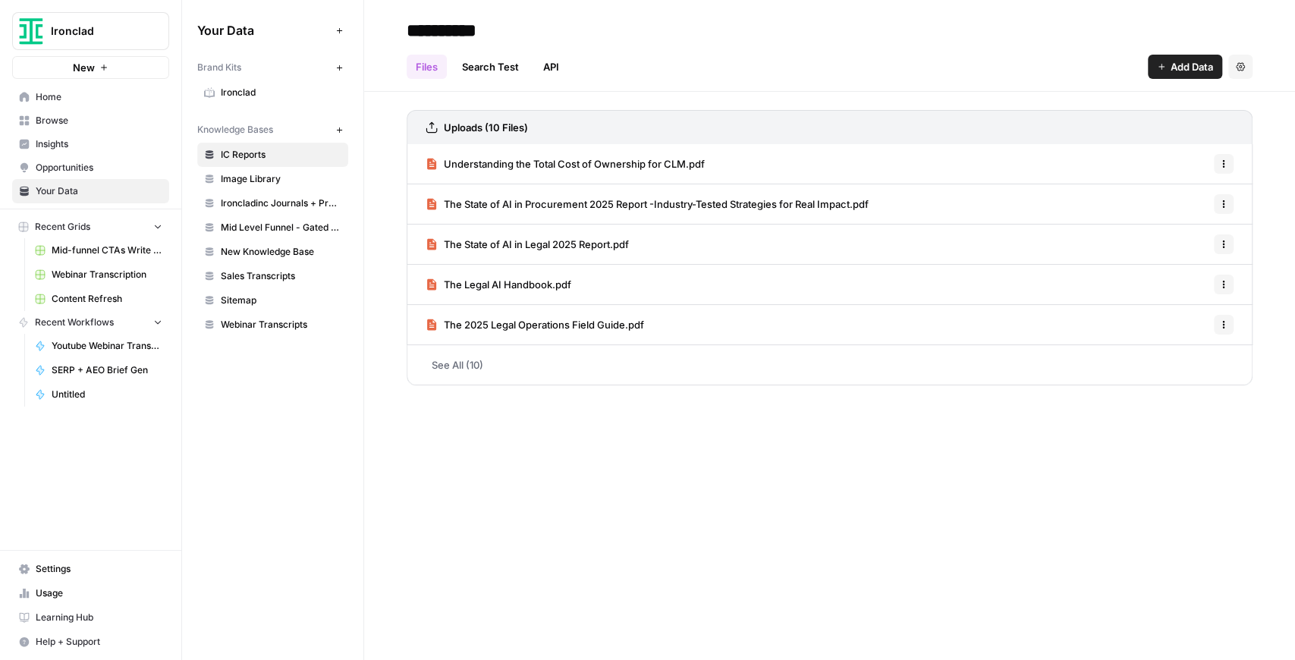
click at [475, 367] on link "See All (10)" at bounding box center [830, 364] width 846 height 39
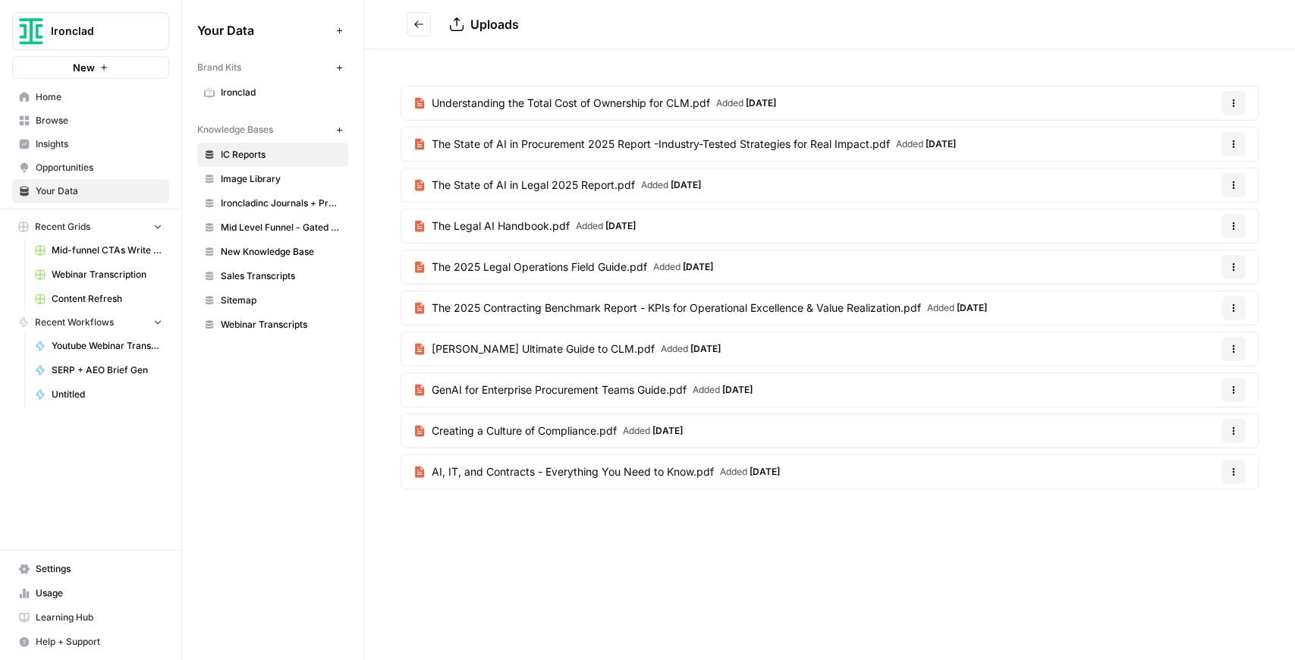
click at [668, 467] on span "AI, IT, and Contracts - Everything You Need to Know.pdf" at bounding box center [573, 471] width 282 height 15
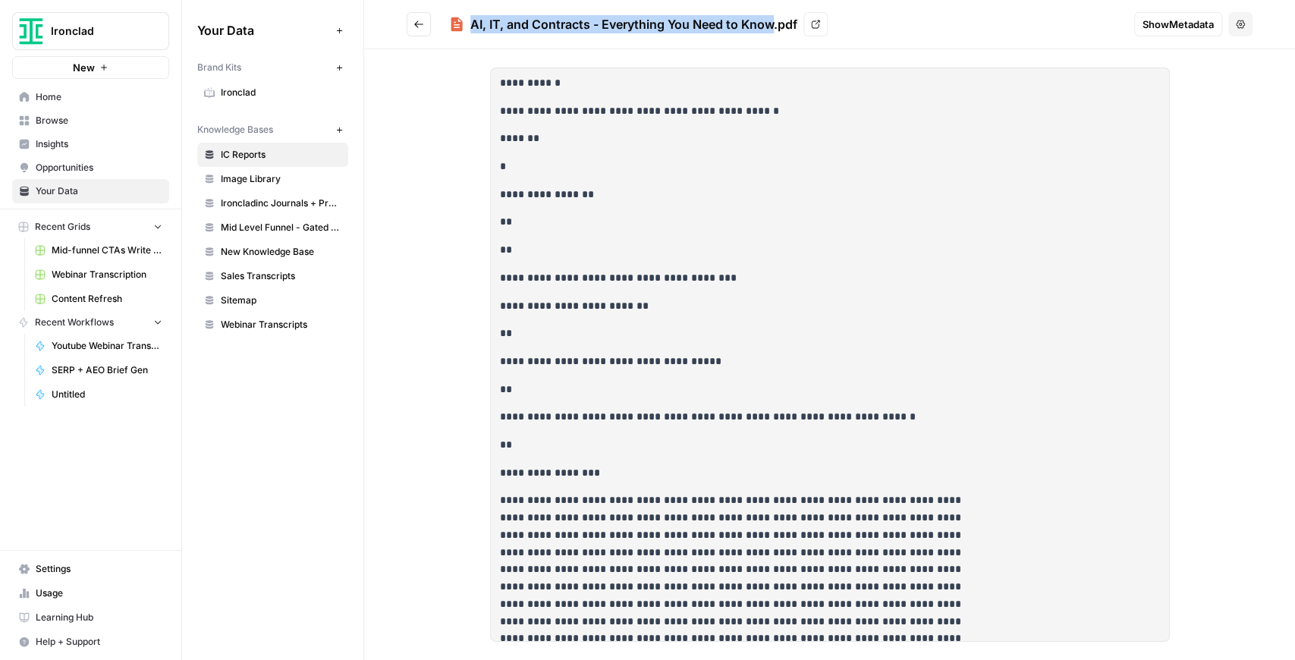
drag, startPoint x: 773, startPoint y: 24, endPoint x: 471, endPoint y: 21, distance: 302.0
click at [471, 21] on div "AI, IT, and Contracts - Everything You Need to Know.pdf" at bounding box center [633, 24] width 327 height 18
copy div "AI, IT, and Contracts - Everything You Need to Know"
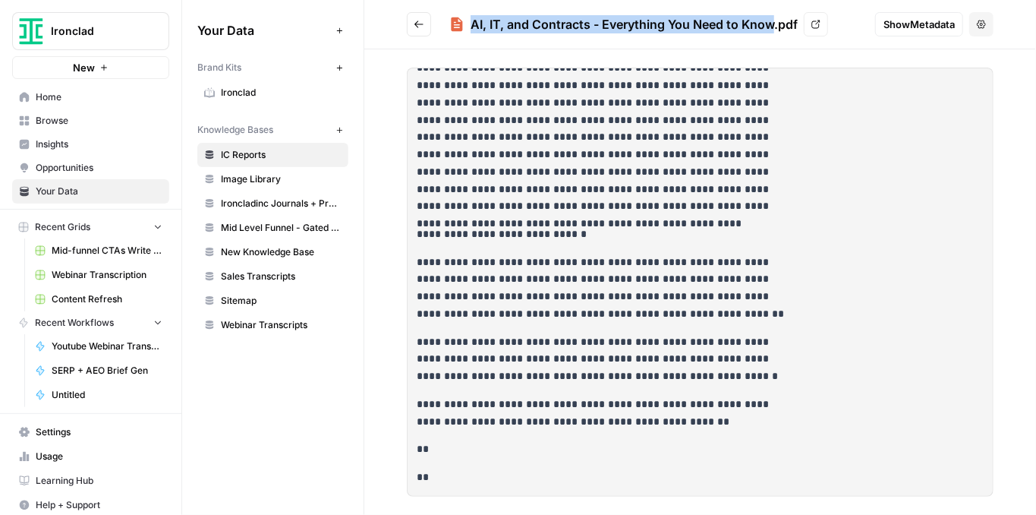
scroll to position [2023, 0]
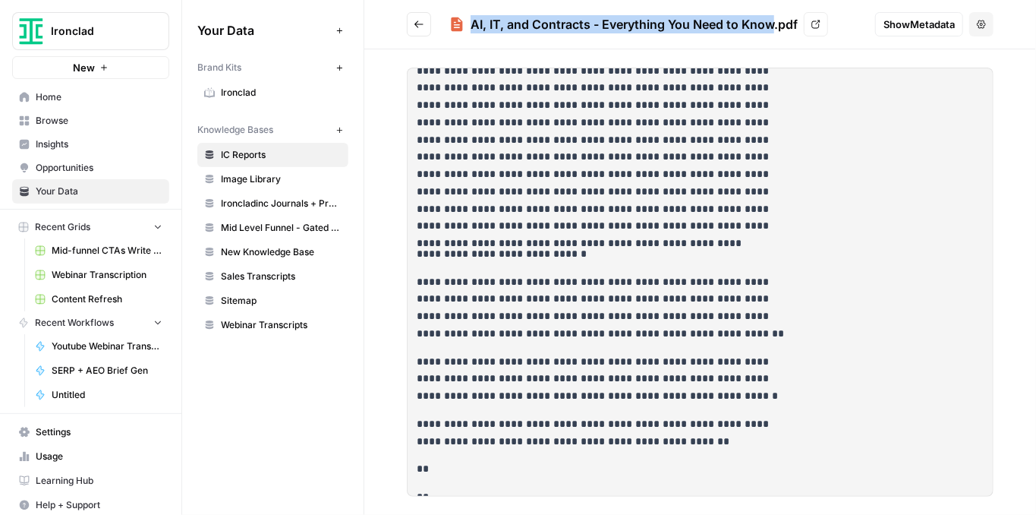
click at [425, 19] on button "Go back" at bounding box center [419, 24] width 24 height 24
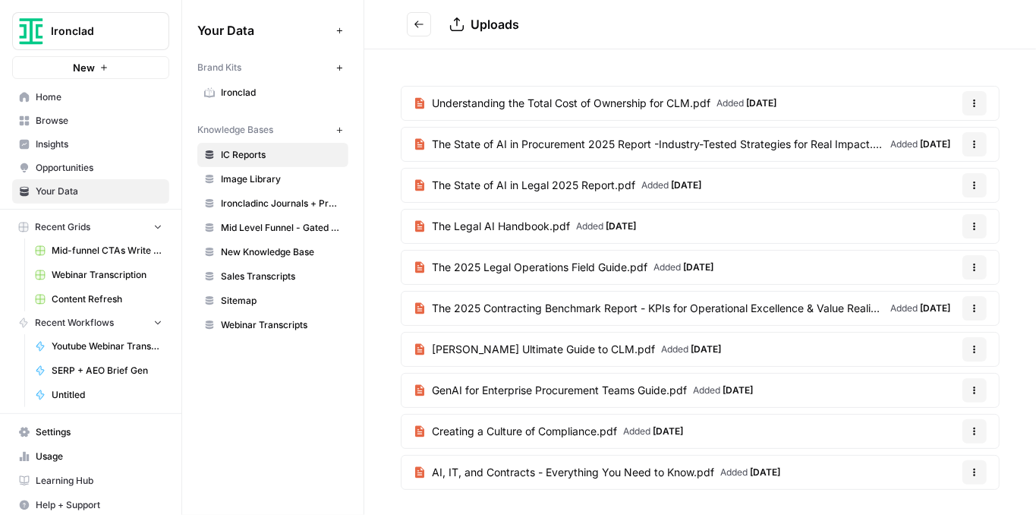
click at [577, 144] on span "The State of AI in Procurement 2025 Report -Industry-Tested Strategies for Real…" at bounding box center [658, 144] width 452 height 15
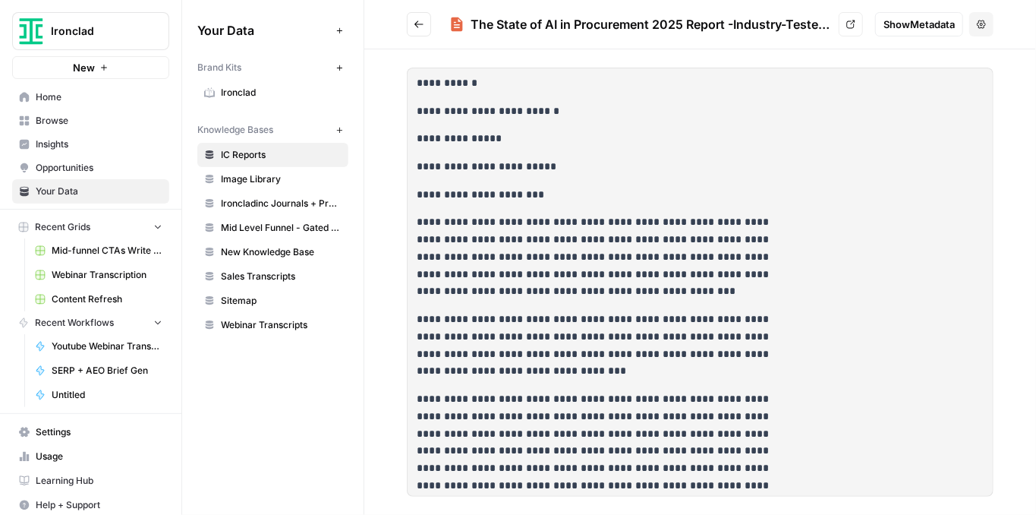
click at [536, 25] on div "The State of AI in Procurement 2025 Report -Industry-Tested Strategies for Real…" at bounding box center [651, 24] width 362 height 18
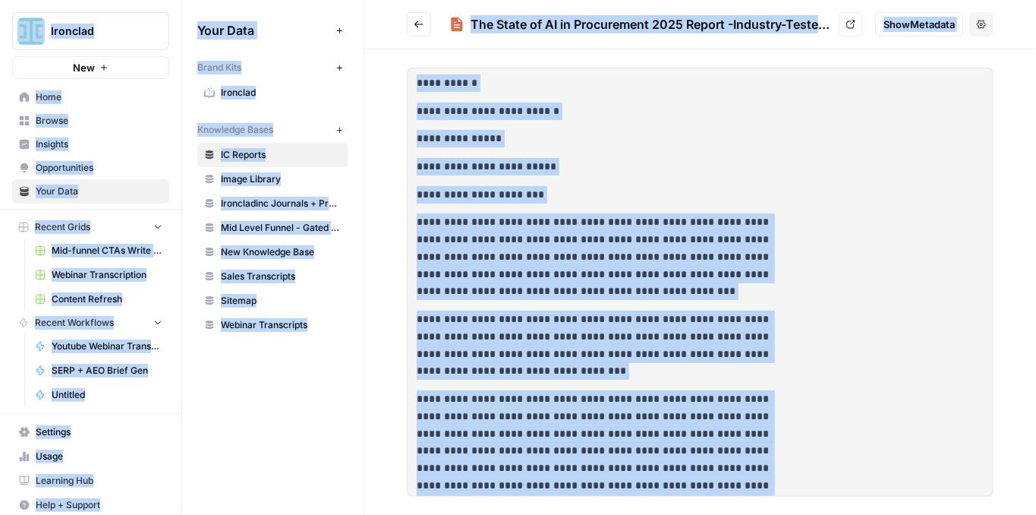
click at [536, 25] on div "The State of AI in Procurement 2025 Report -Industry-Tested Strategies for Real…" at bounding box center [651, 24] width 362 height 18
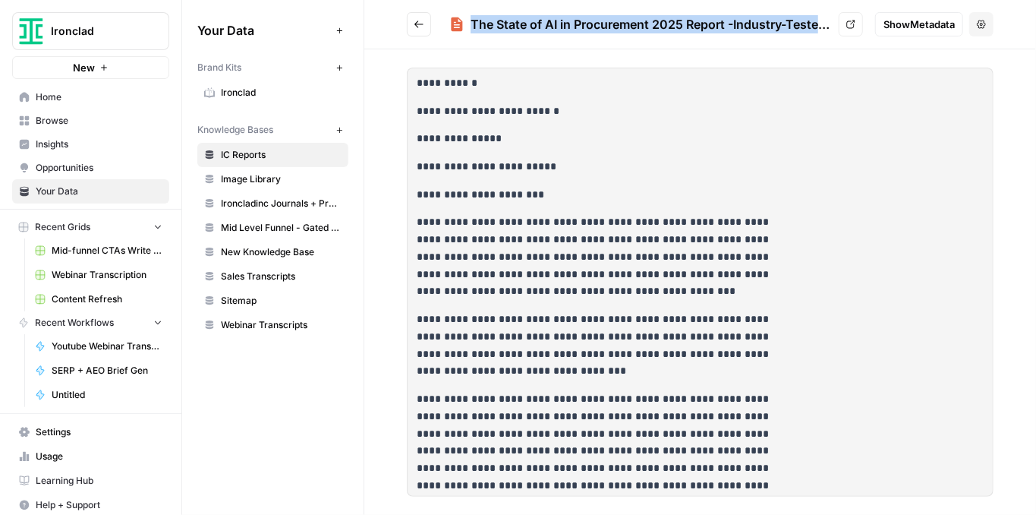
drag, startPoint x: 473, startPoint y: 24, endPoint x: 817, endPoint y: 29, distance: 343.8
click at [817, 29] on div "The State of AI in Procurement 2025 Report -Industry-Tested Strategies for Real…" at bounding box center [651, 24] width 362 height 18
click at [847, 27] on icon at bounding box center [851, 24] width 8 height 8
click at [250, 151] on span "IC Reports" at bounding box center [281, 155] width 121 height 14
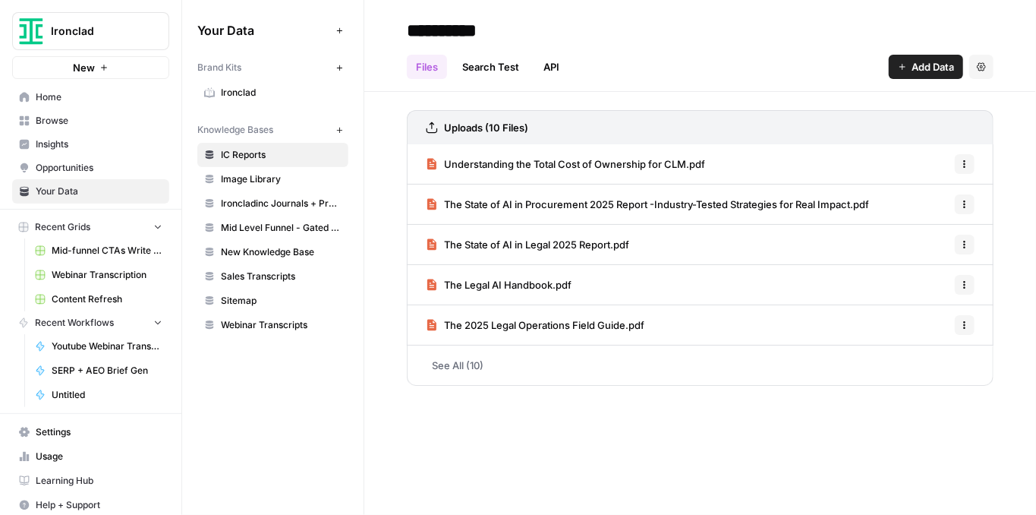
click at [496, 371] on link "See All (10)" at bounding box center [700, 364] width 587 height 39
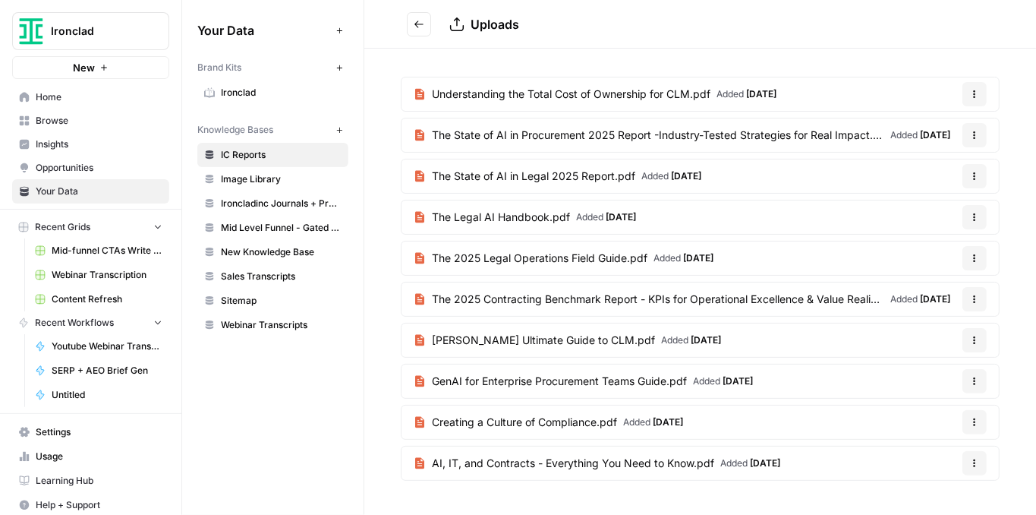
scroll to position [9, 0]
click at [494, 127] on span "The State of AI in Procurement 2025 Report -Industry-Tested Strategies for Real…" at bounding box center [658, 134] width 452 height 15
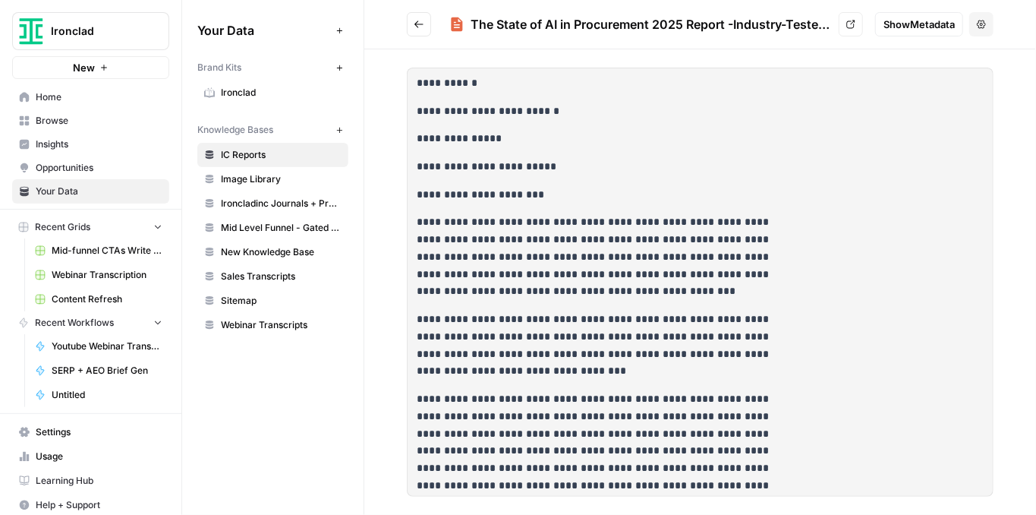
click at [414, 29] on icon "Go back" at bounding box center [419, 24] width 11 height 11
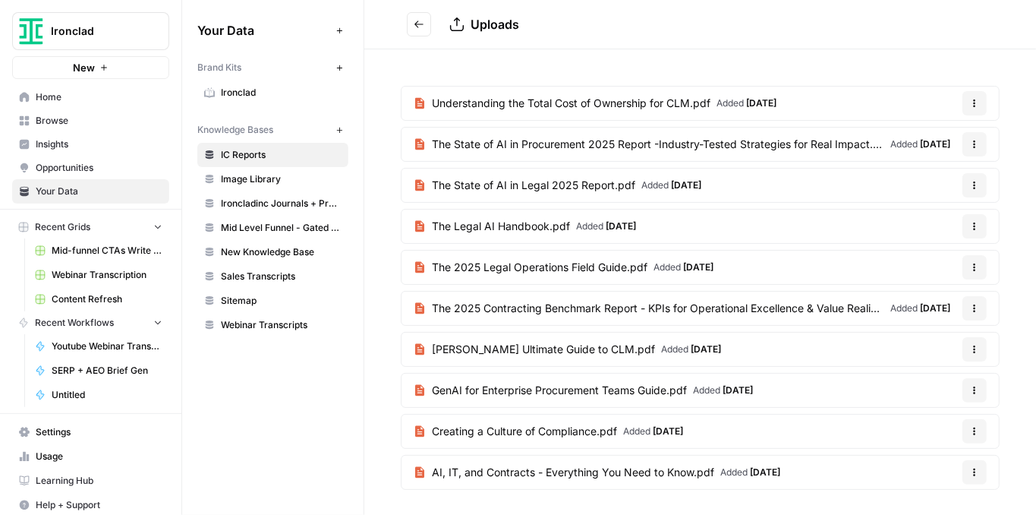
click at [586, 423] on span "Creating a Culture of Compliance.pdf" at bounding box center [524, 430] width 185 height 15
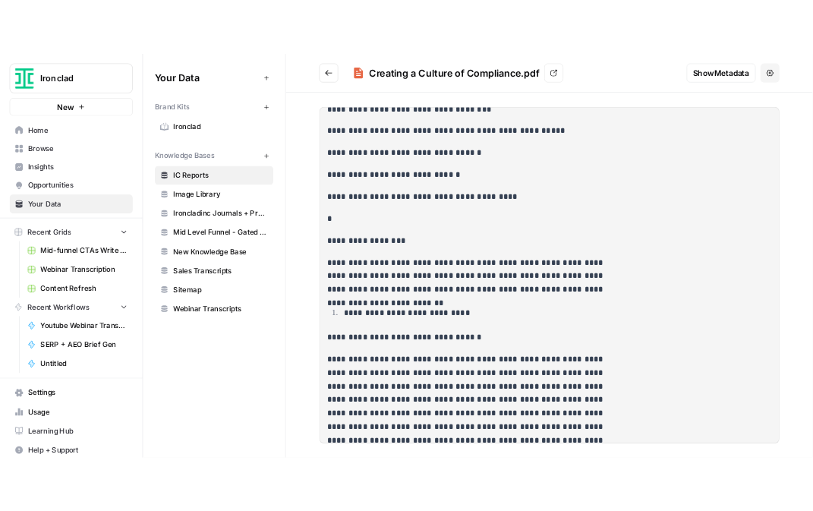
scroll to position [809, 0]
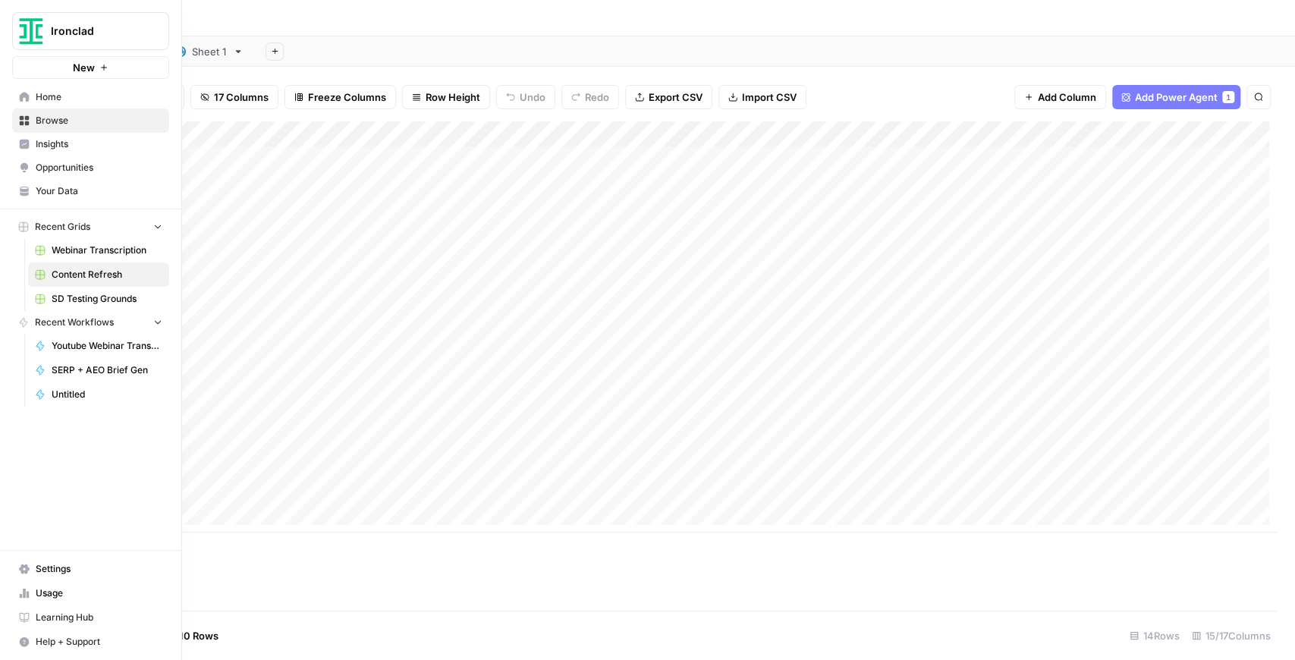
click at [84, 127] on span "Browse" at bounding box center [99, 121] width 127 height 14
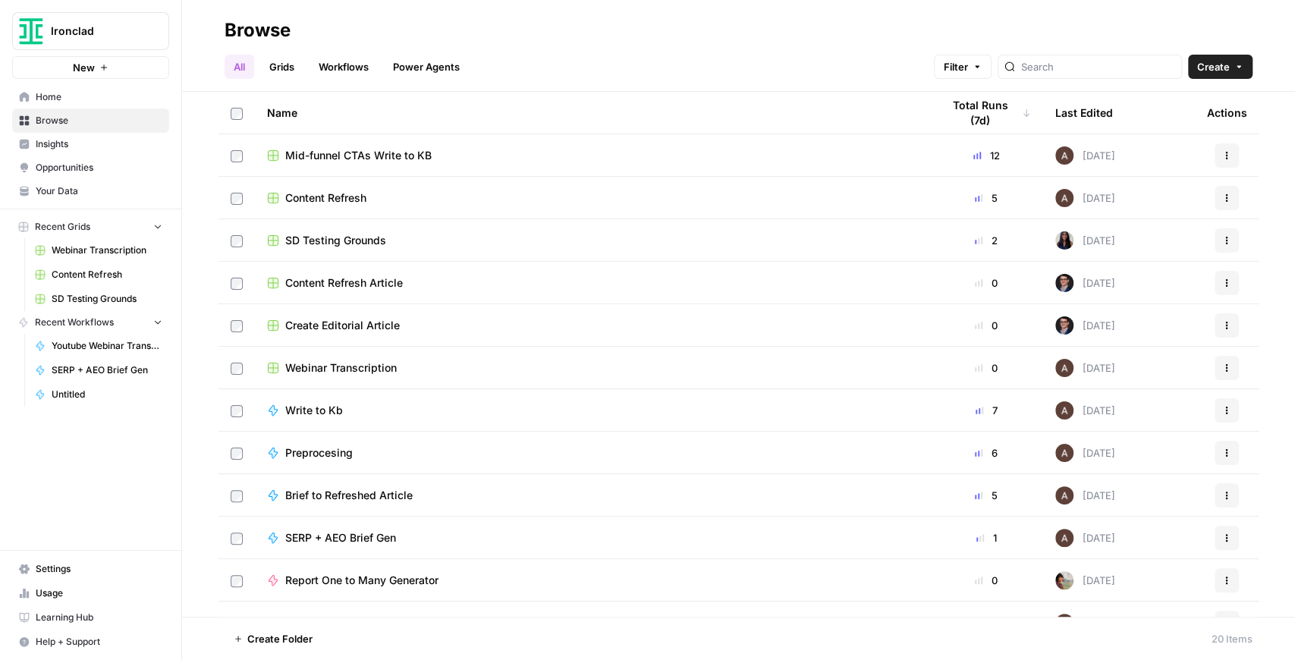
click at [362, 156] on span "Mid-funnel CTAs Write to KB" at bounding box center [358, 155] width 146 height 15
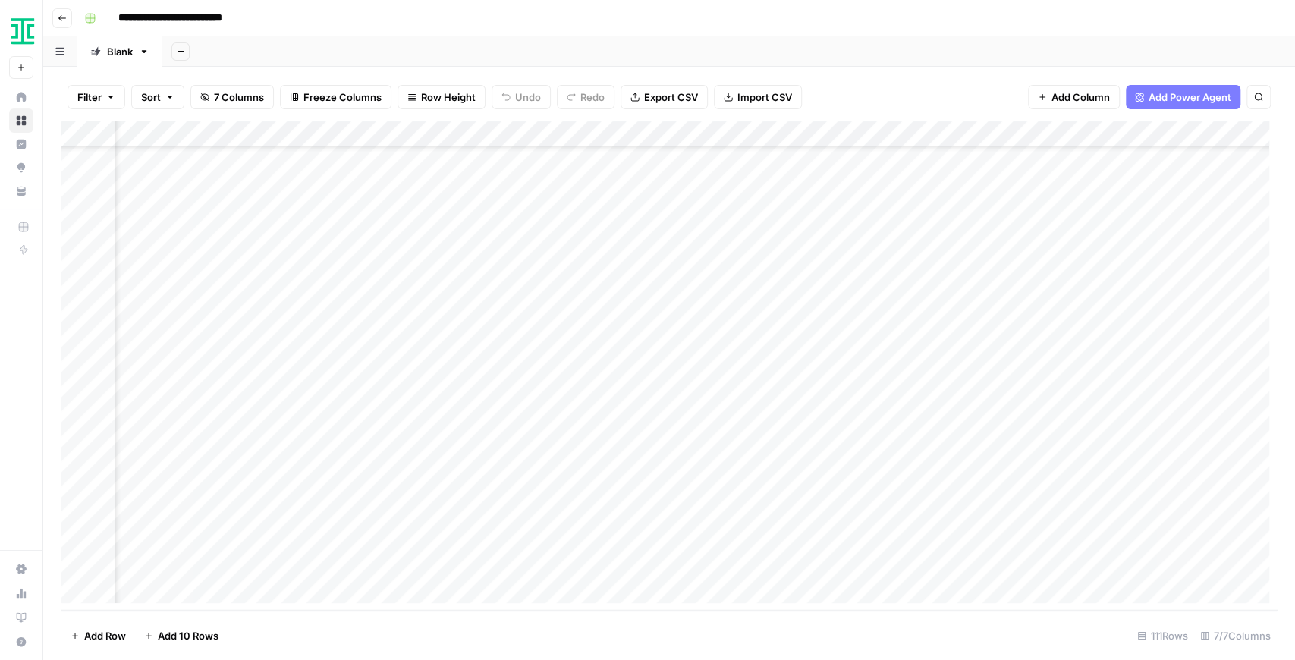
scroll to position [2431, 0]
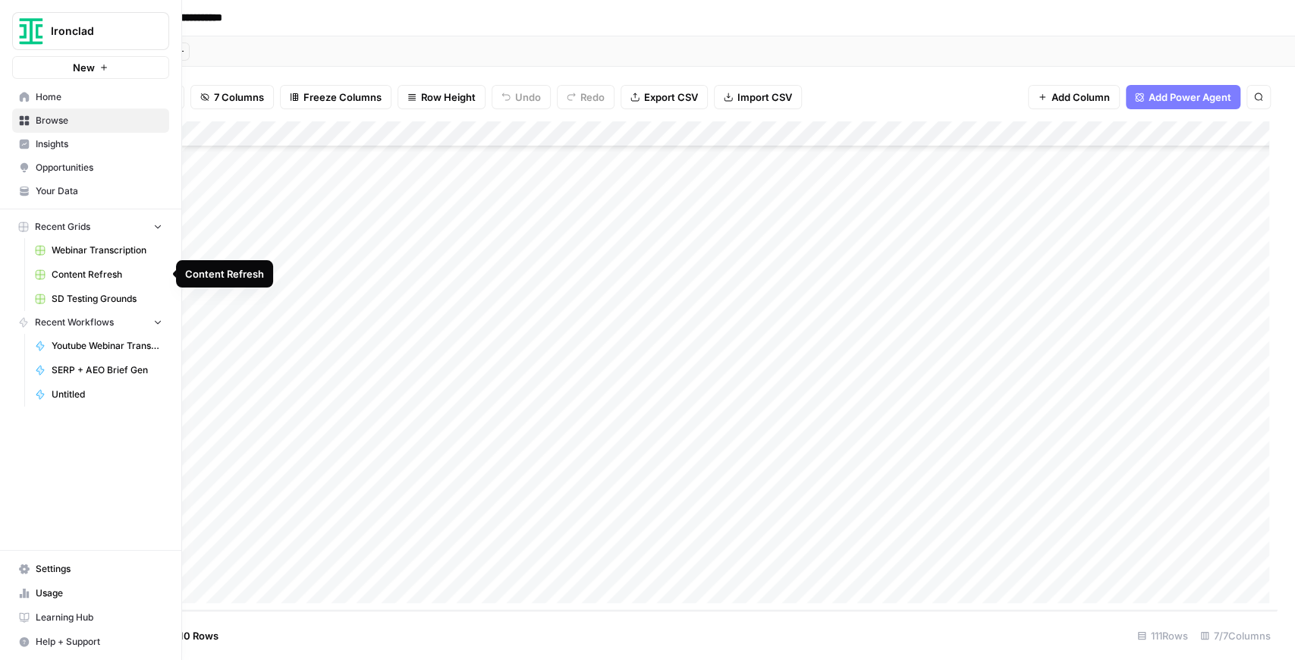
click at [113, 271] on span "Content Refresh" at bounding box center [107, 275] width 111 height 14
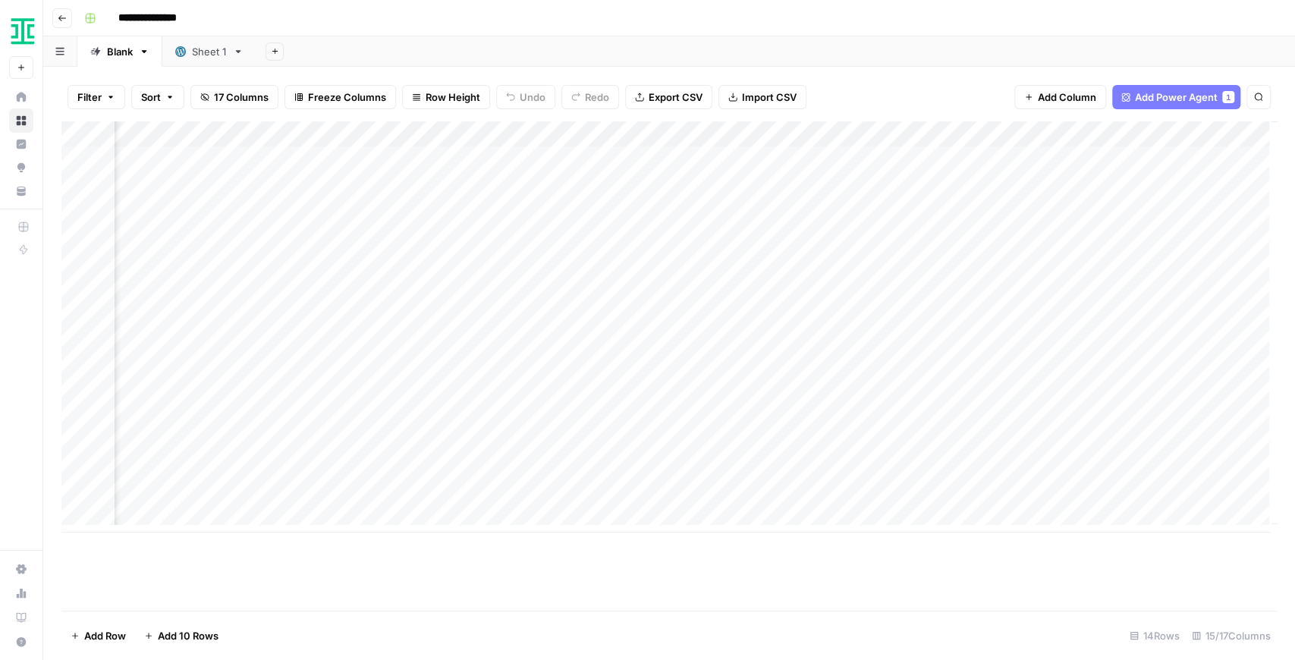
scroll to position [0, 1307]
click at [224, 47] on div "Sheet 1" at bounding box center [209, 51] width 35 height 15
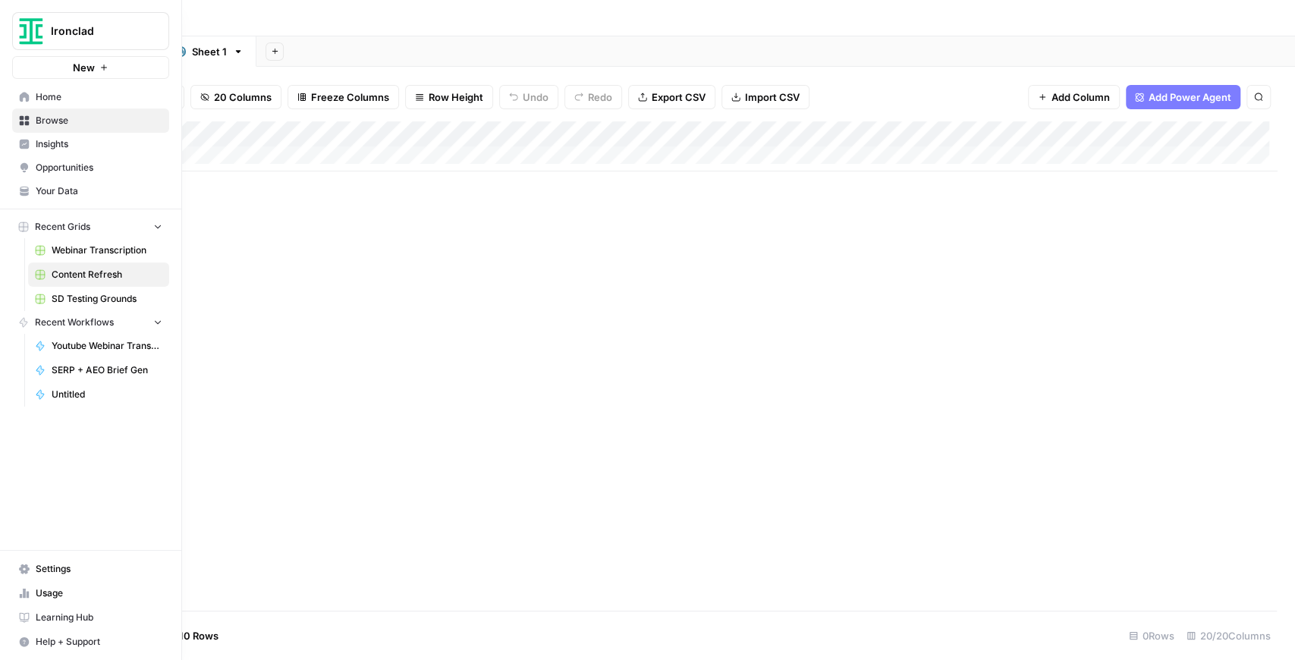
click at [87, 275] on span "Content Refresh" at bounding box center [107, 275] width 111 height 14
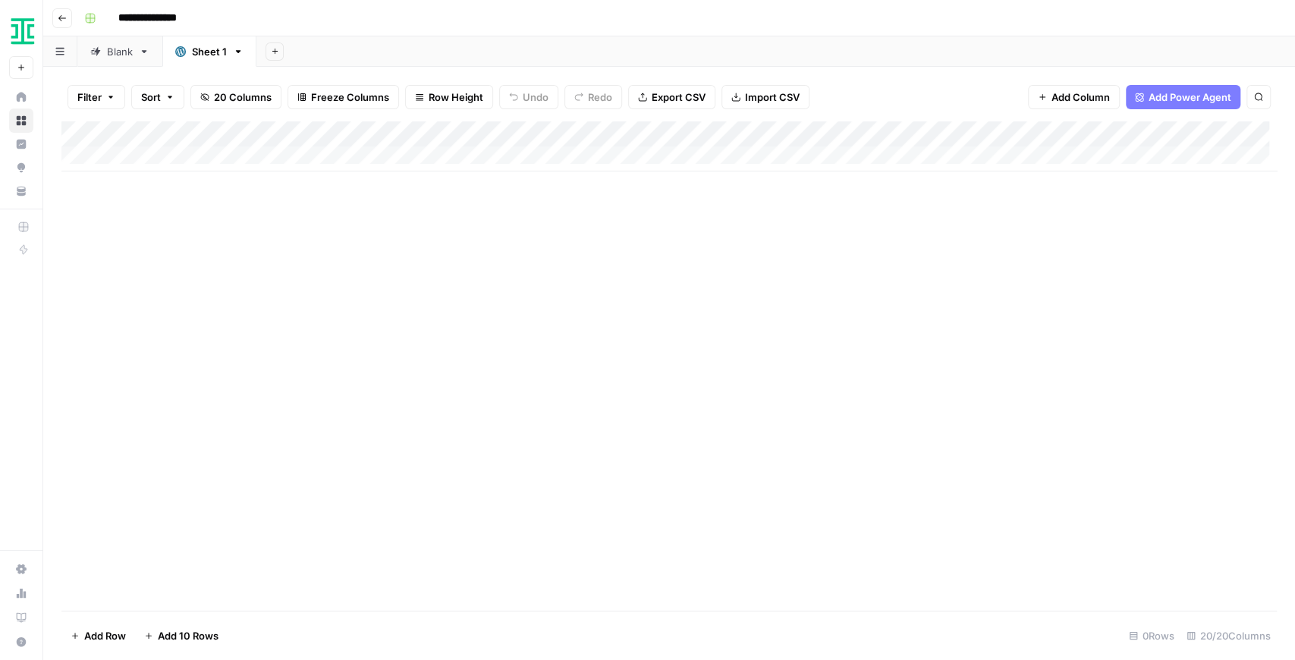
click at [123, 55] on div "Blank" at bounding box center [120, 51] width 26 height 15
click at [740, 533] on div "Add Column" at bounding box center [669, 365] width 1216 height 489
click at [1071, 417] on div "Add Column" at bounding box center [669, 326] width 1216 height 411
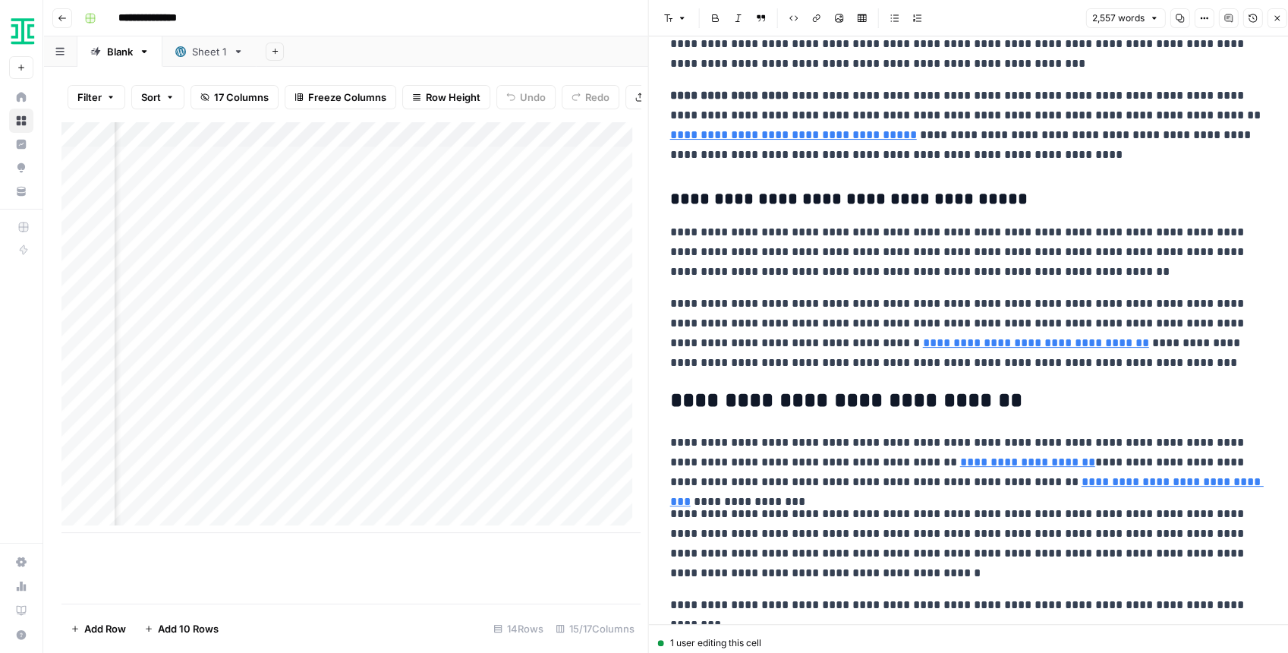
scroll to position [3642, 0]
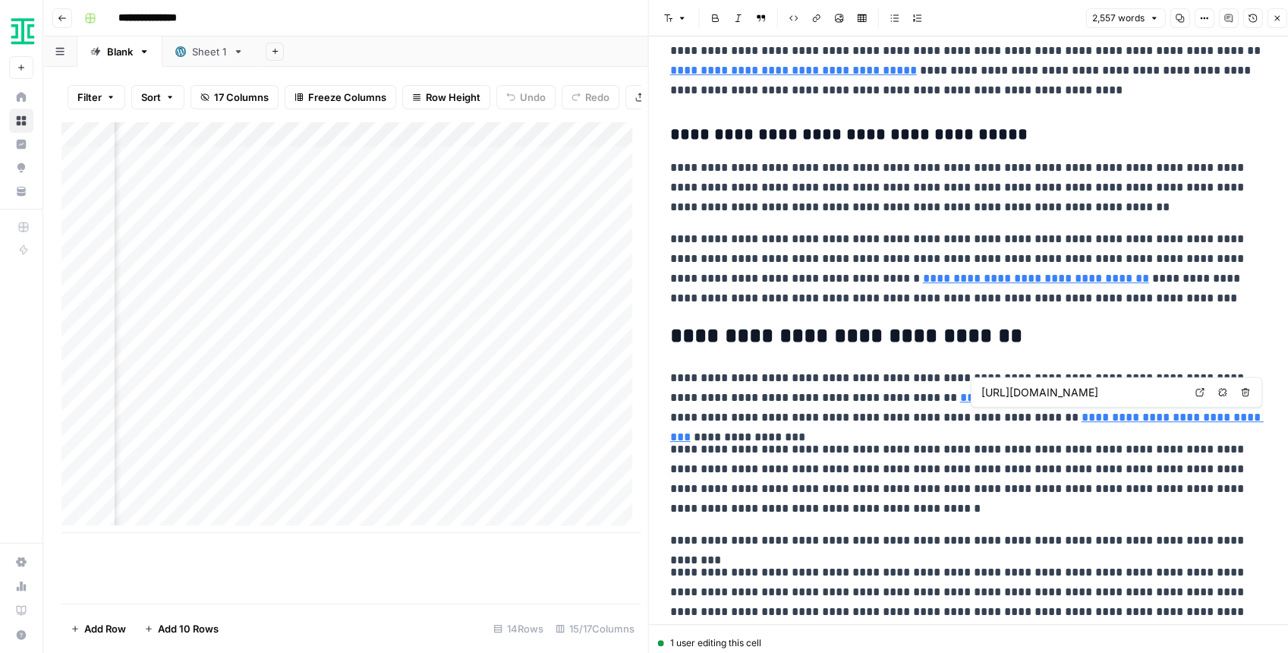
type input "[URL][DOMAIN_NAME]"
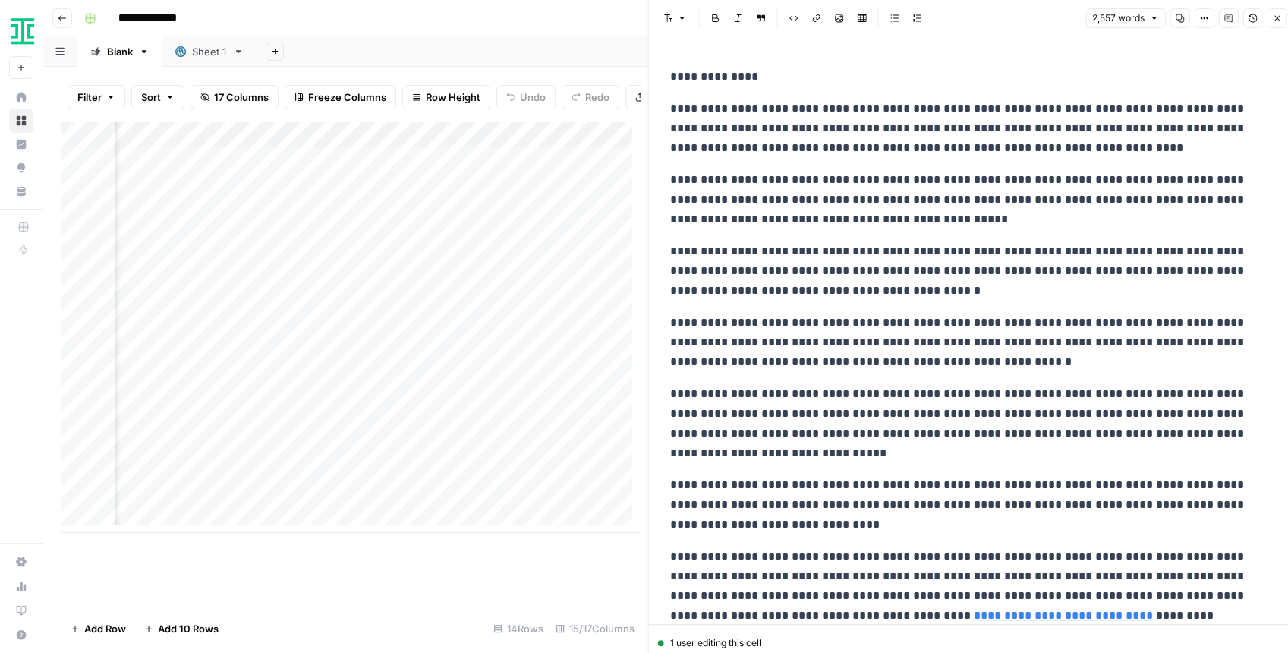
scroll to position [0, 0]
click at [1272, 17] on icon "button" at bounding box center [1276, 18] width 9 height 9
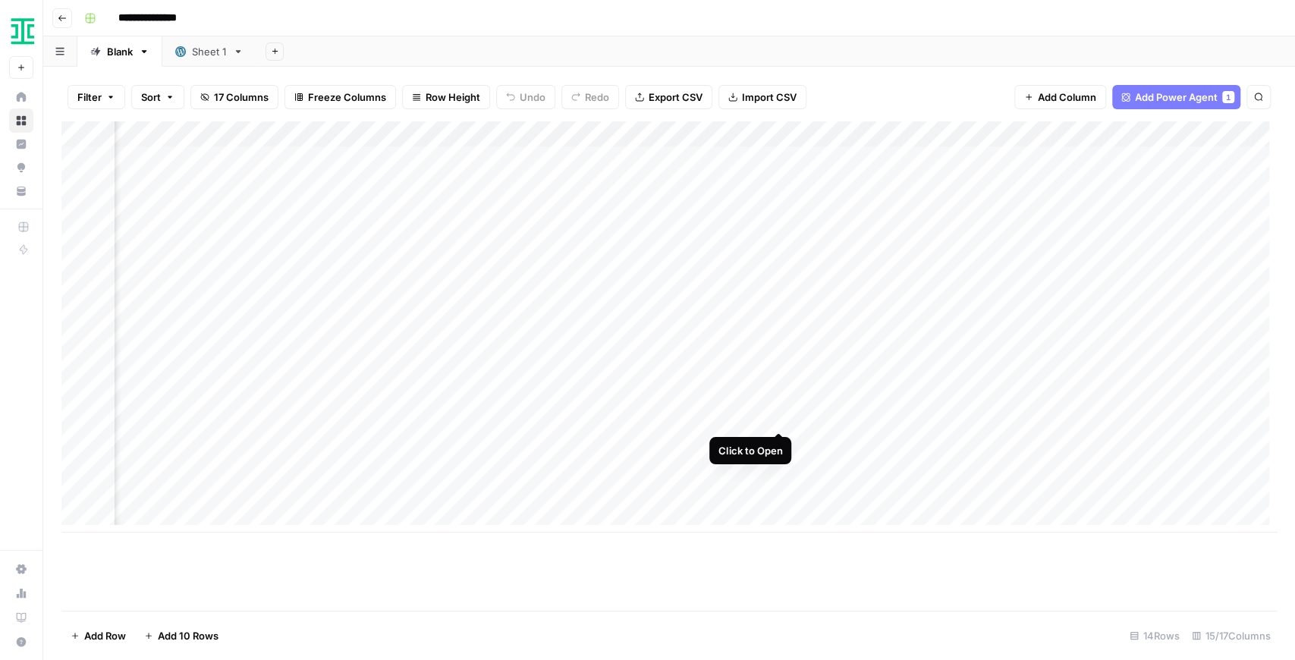
click at [782, 420] on div "Add Column" at bounding box center [669, 326] width 1216 height 411
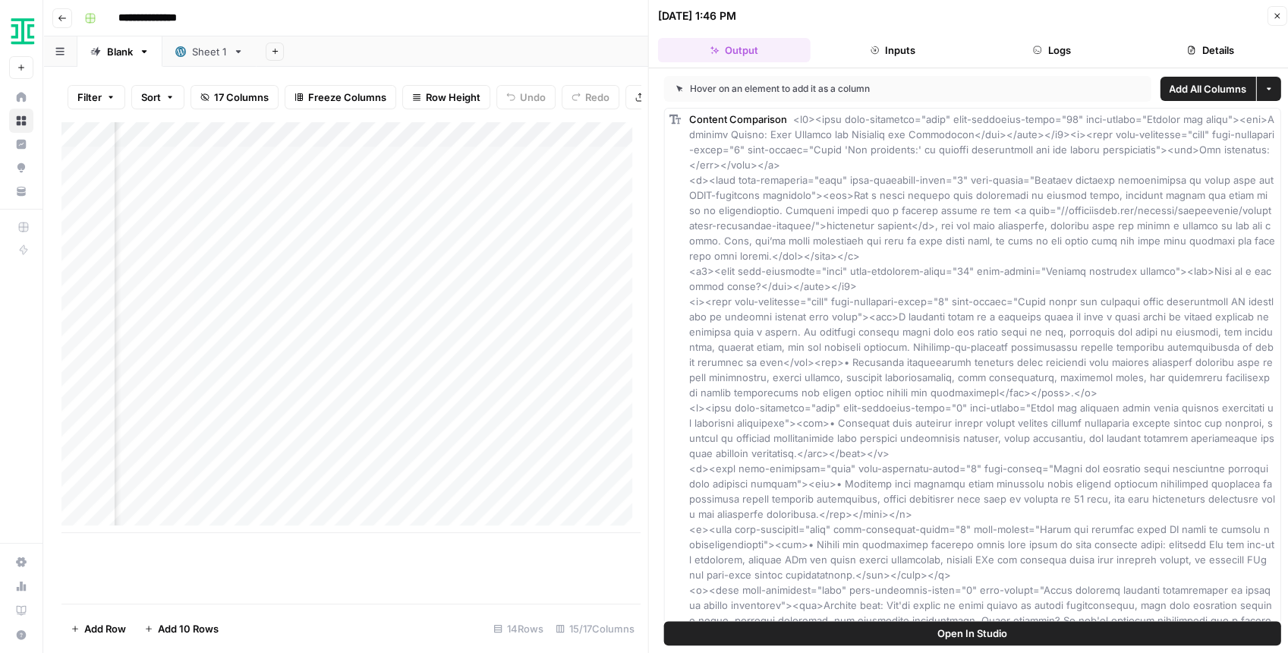
click at [1037, 49] on icon "button" at bounding box center [1036, 50] width 9 height 9
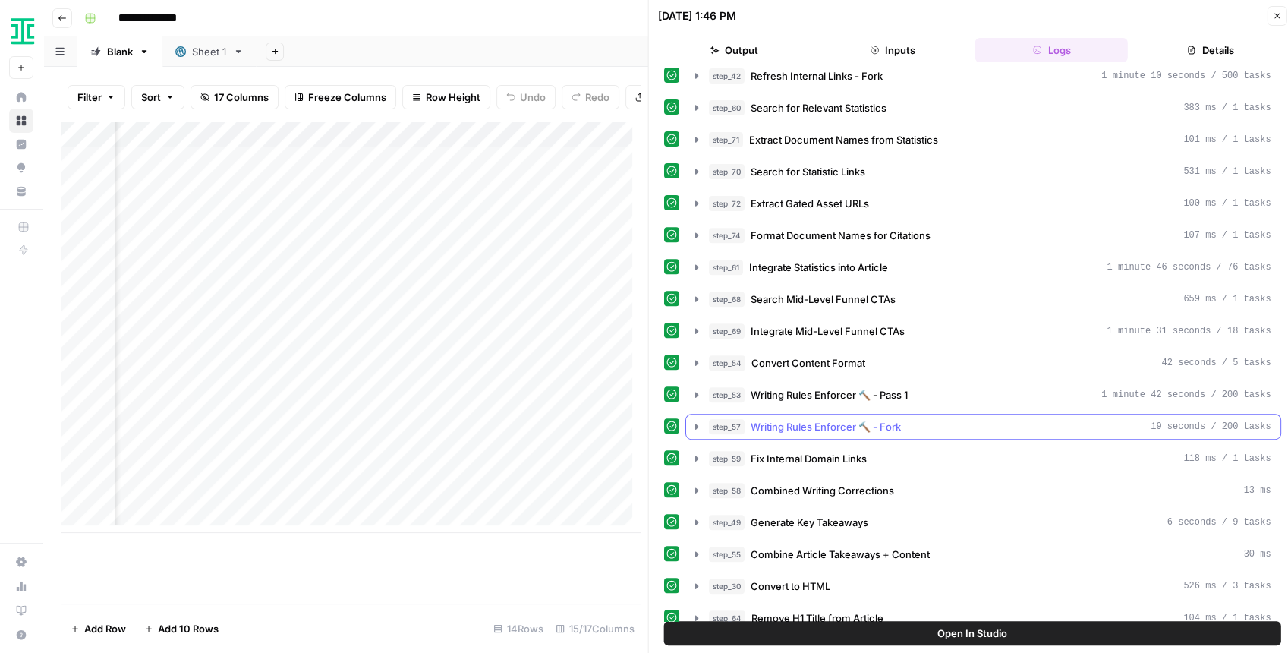
scroll to position [304, 0]
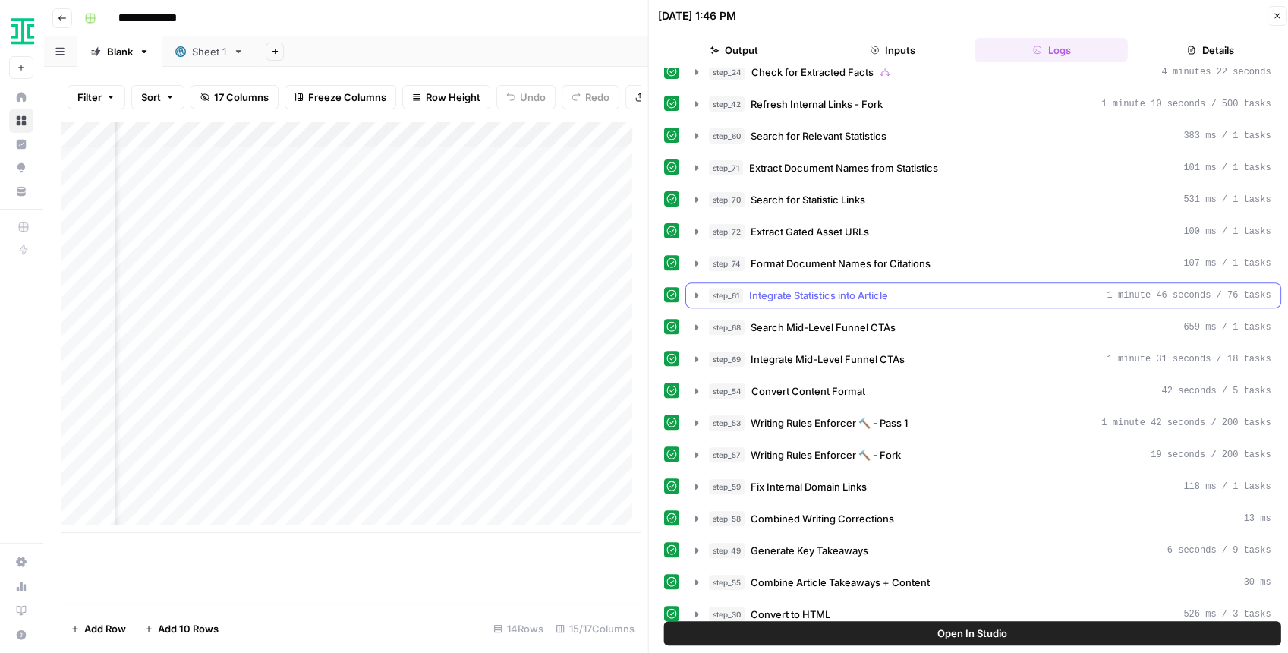
click at [697, 289] on icon "button" at bounding box center [697, 295] width 12 height 12
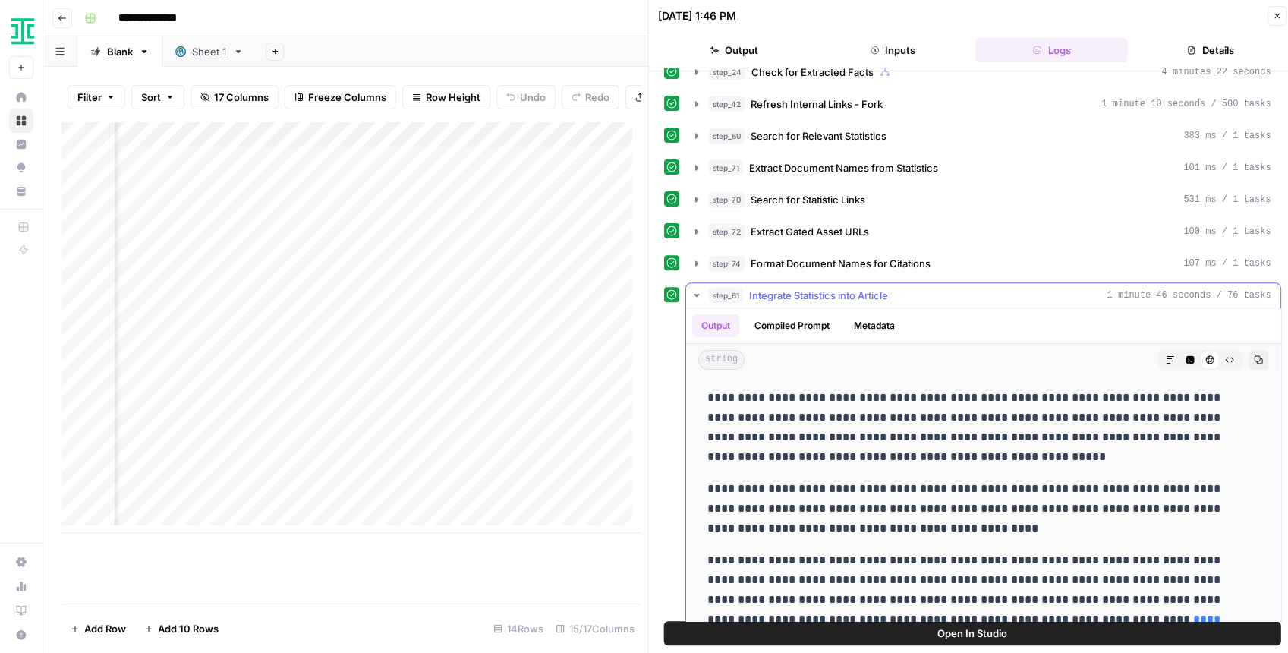
click at [695, 289] on icon "button" at bounding box center [697, 295] width 12 height 12
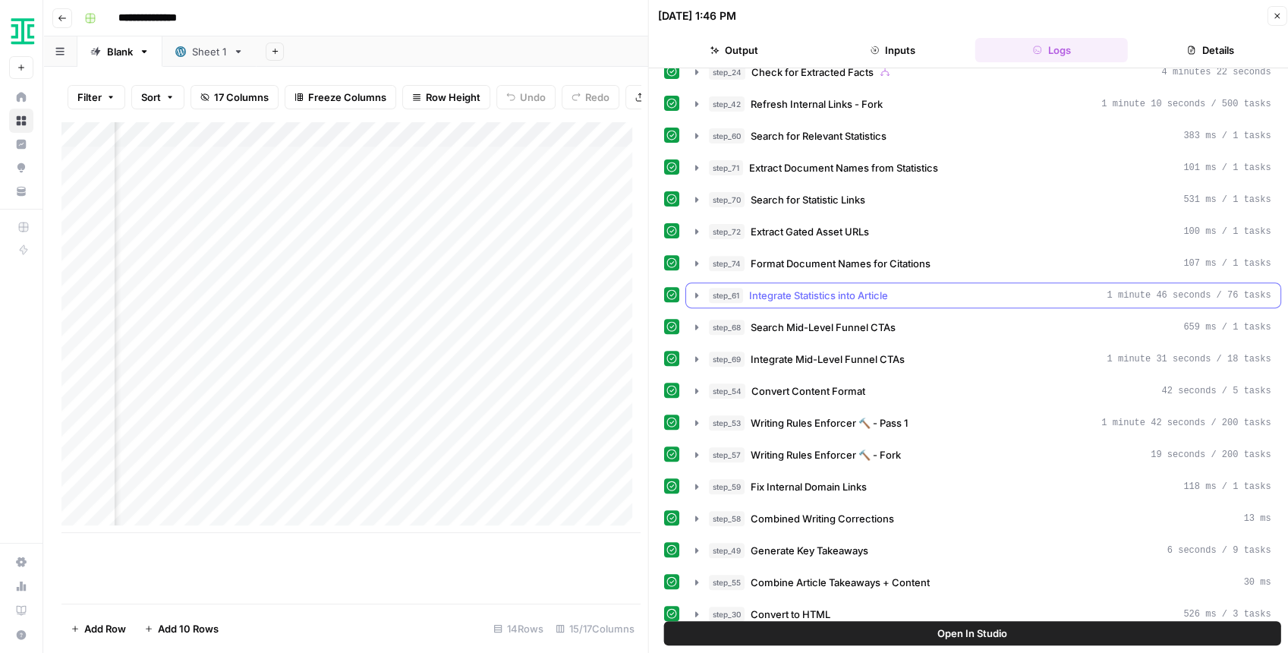
click at [695, 292] on icon "button" at bounding box center [696, 294] width 3 height 5
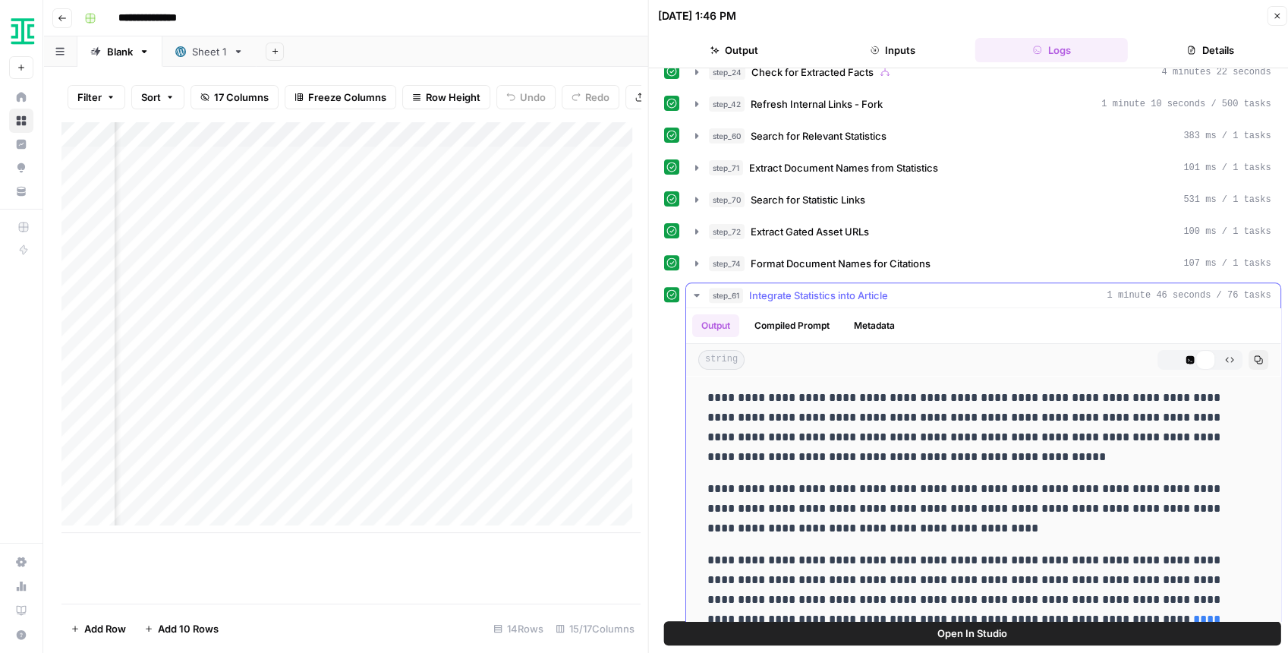
click at [695, 294] on icon "button" at bounding box center [697, 296] width 6 height 4
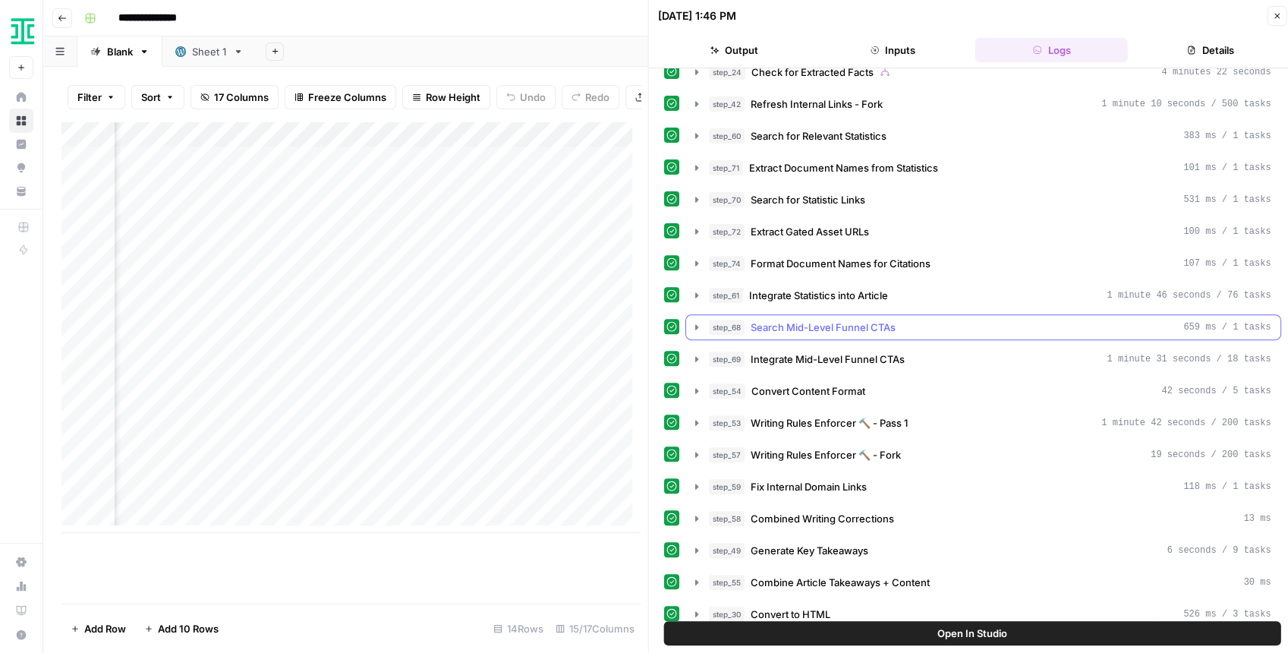
click at [692, 321] on icon "button" at bounding box center [697, 327] width 12 height 12
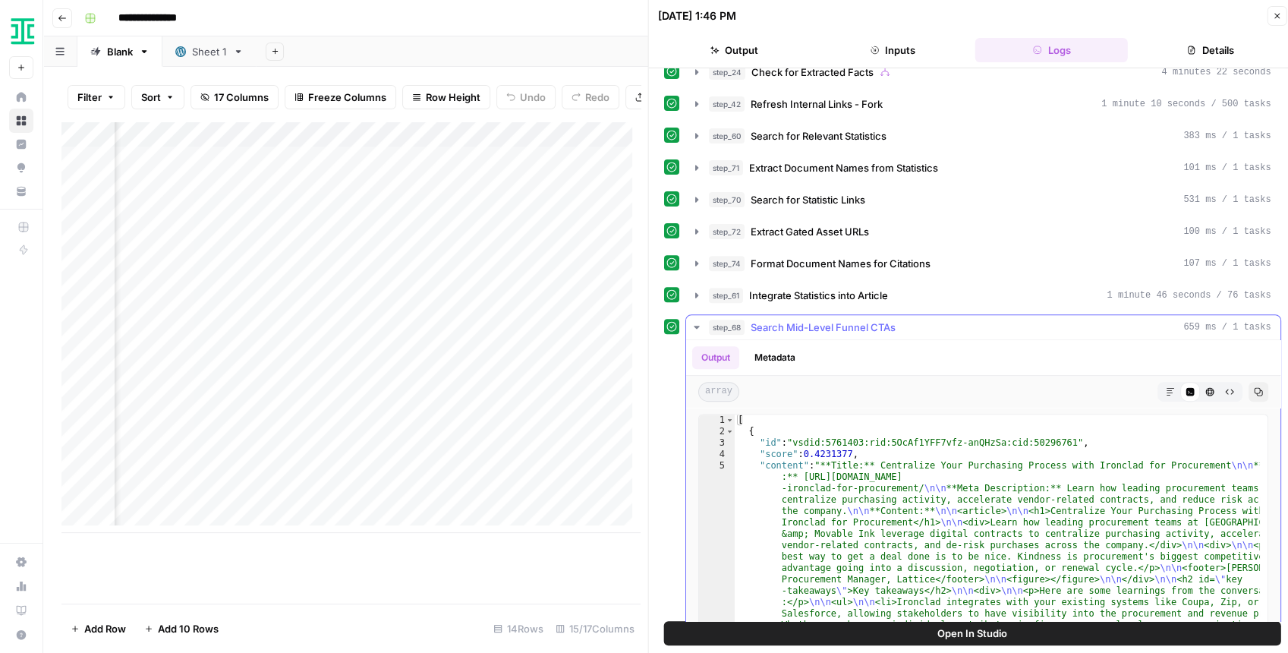
click at [692, 321] on icon "button" at bounding box center [697, 327] width 12 height 12
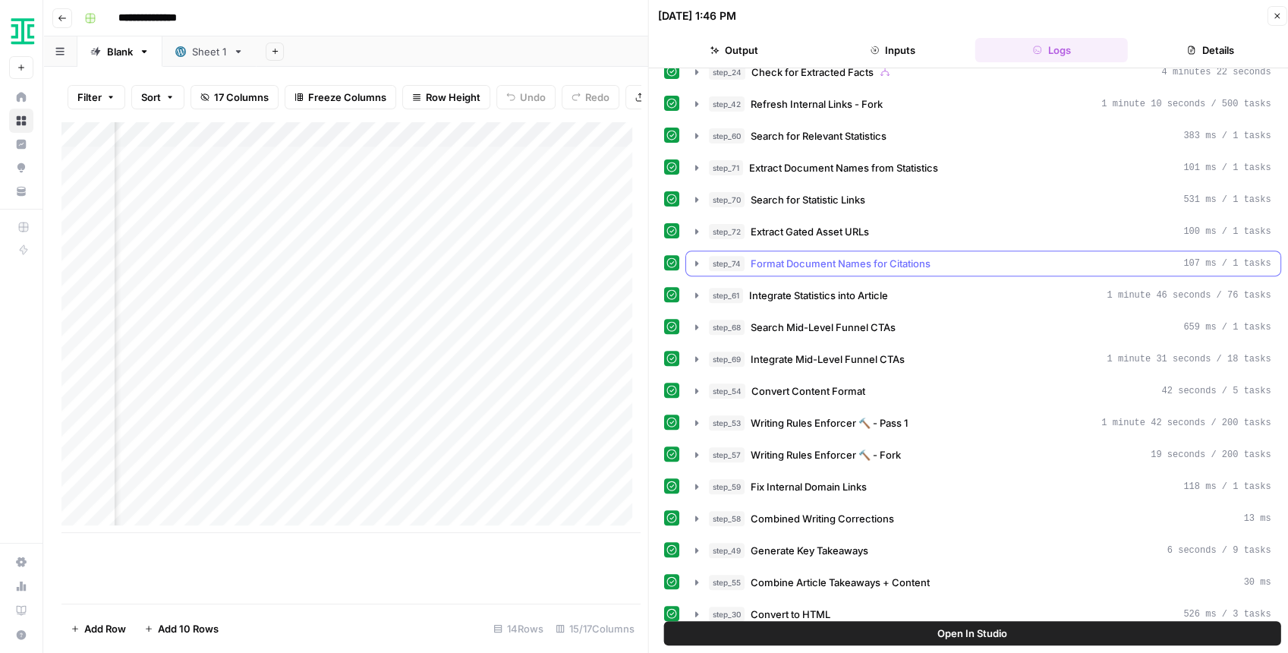
click at [693, 257] on icon "button" at bounding box center [697, 263] width 12 height 12
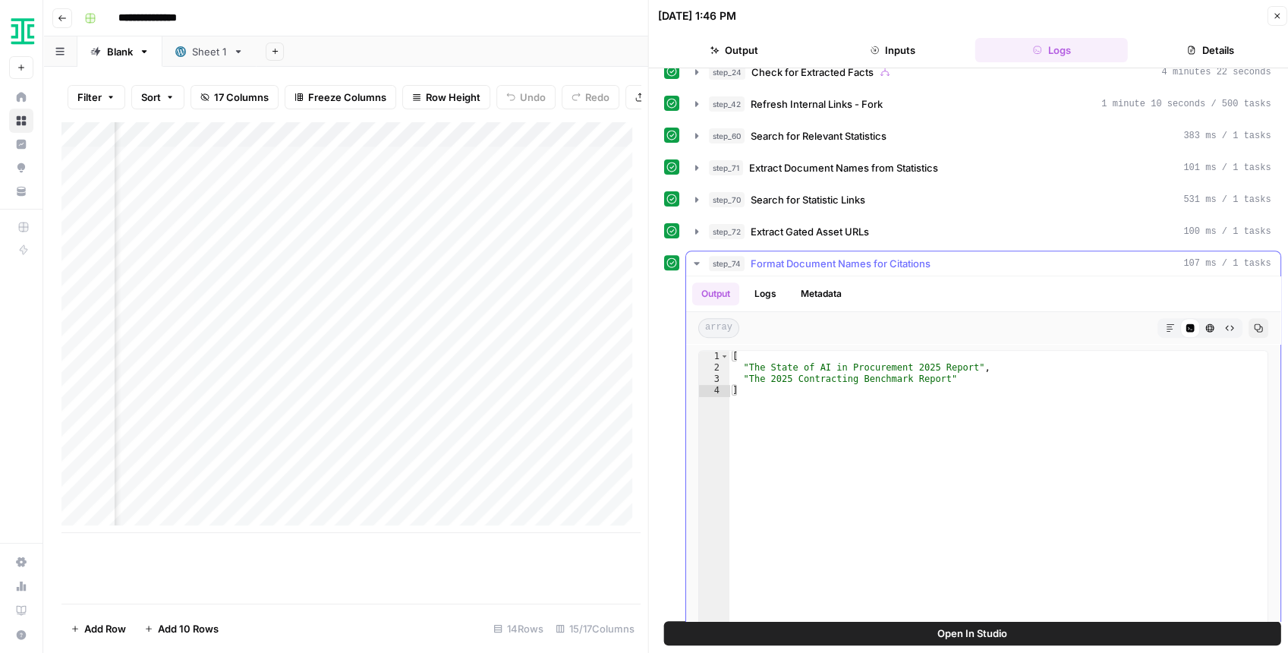
click at [693, 257] on icon "button" at bounding box center [697, 263] width 12 height 12
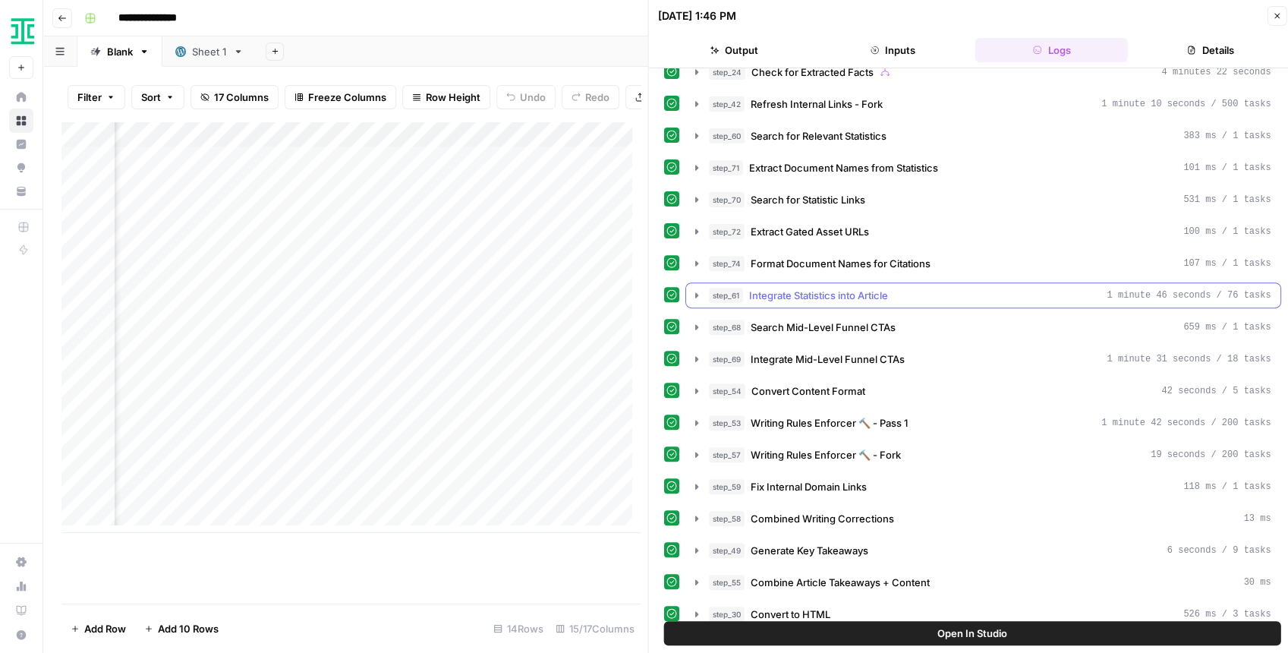
click at [694, 289] on icon "button" at bounding box center [697, 295] width 12 height 12
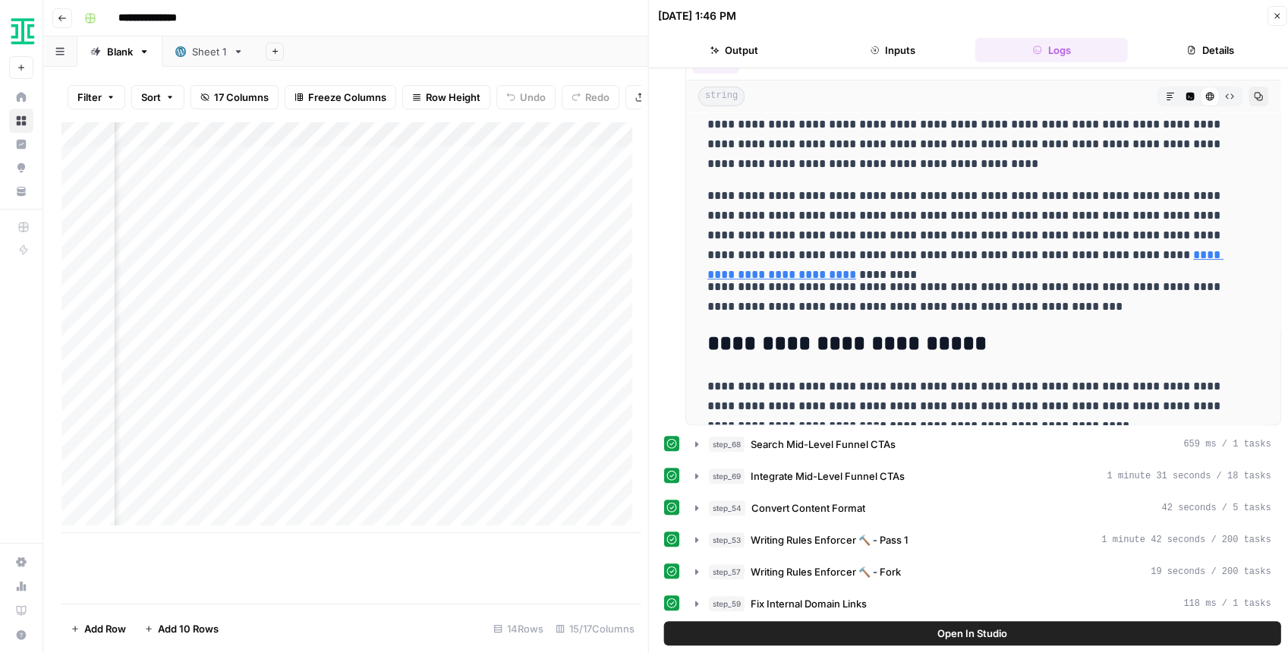
scroll to position [657, 0]
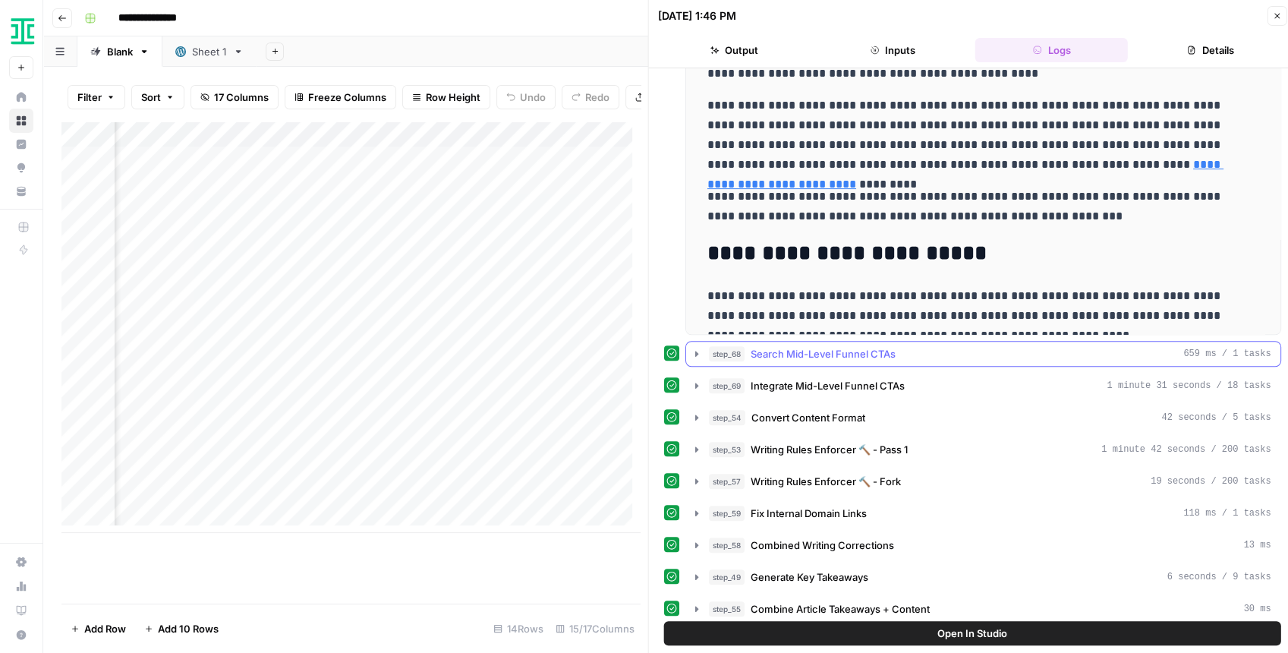
click at [691, 348] on icon "button" at bounding box center [697, 354] width 12 height 12
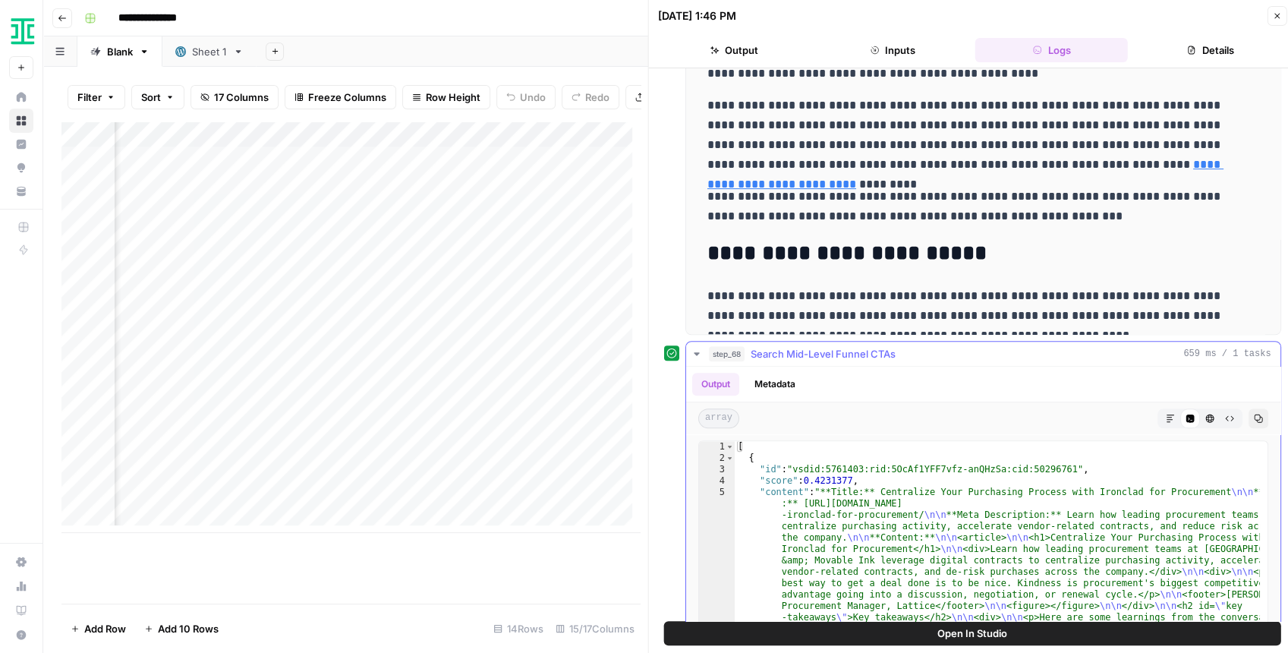
click at [691, 348] on icon "button" at bounding box center [697, 354] width 12 height 12
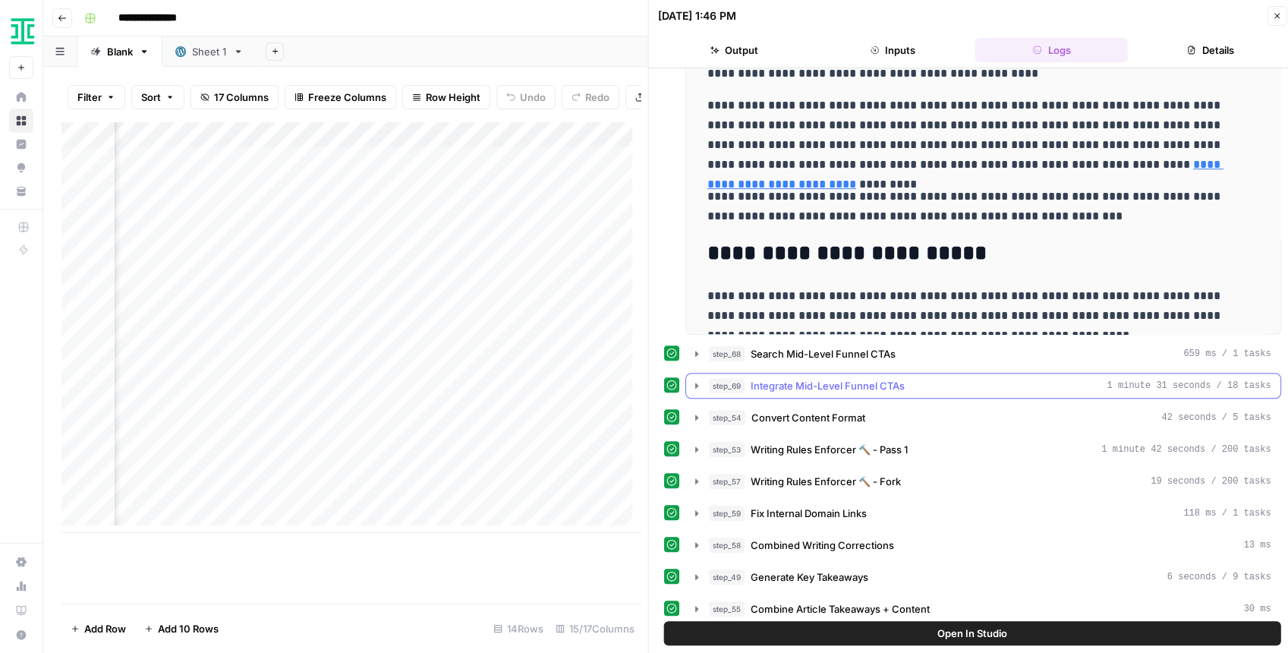
click at [691, 379] on icon "button" at bounding box center [697, 385] width 12 height 12
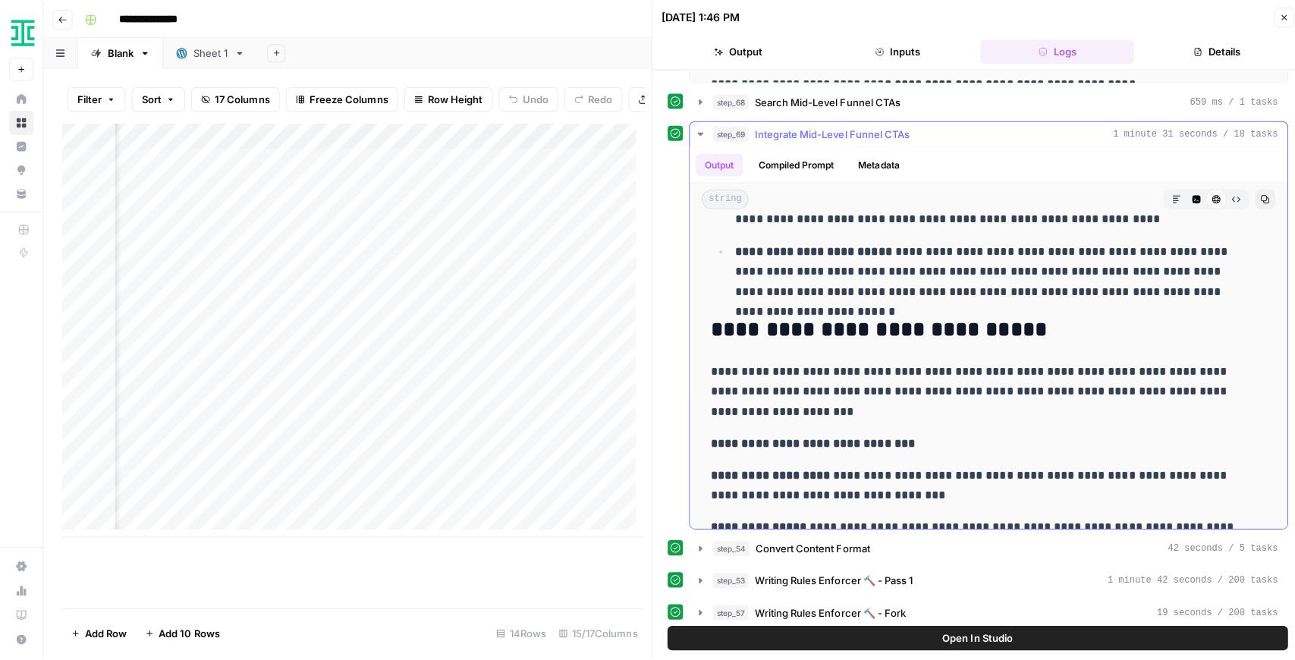
scroll to position [1720, 0]
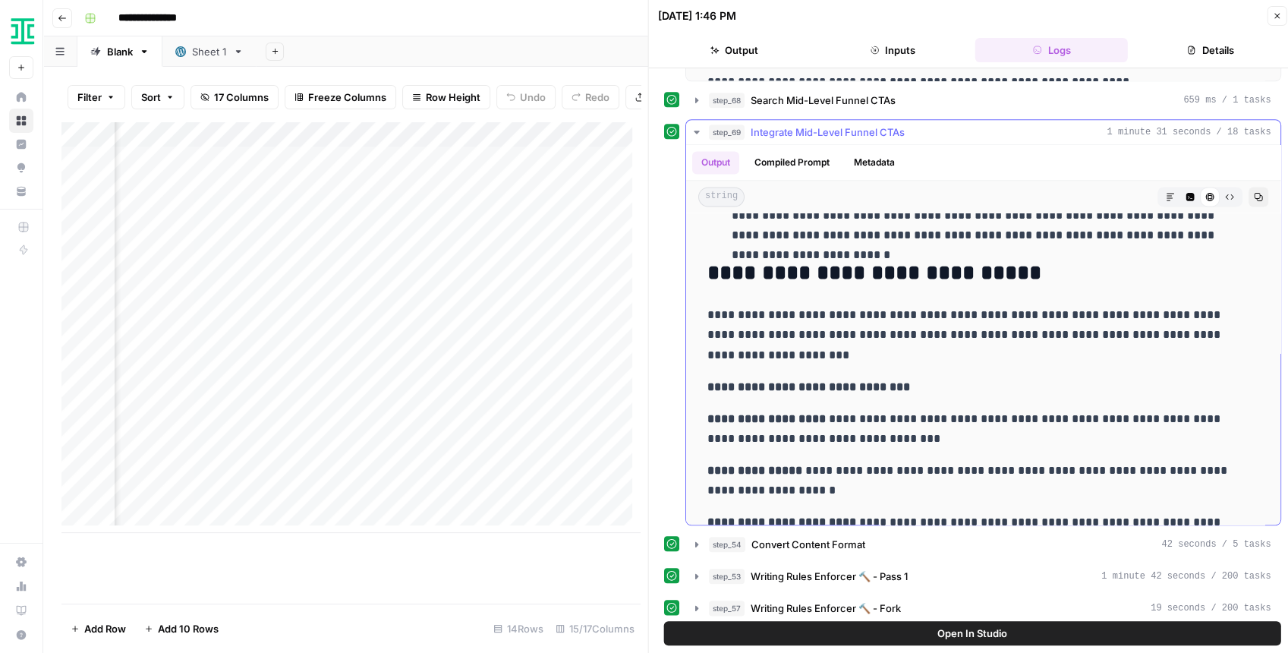
click at [697, 126] on icon "button" at bounding box center [697, 132] width 12 height 12
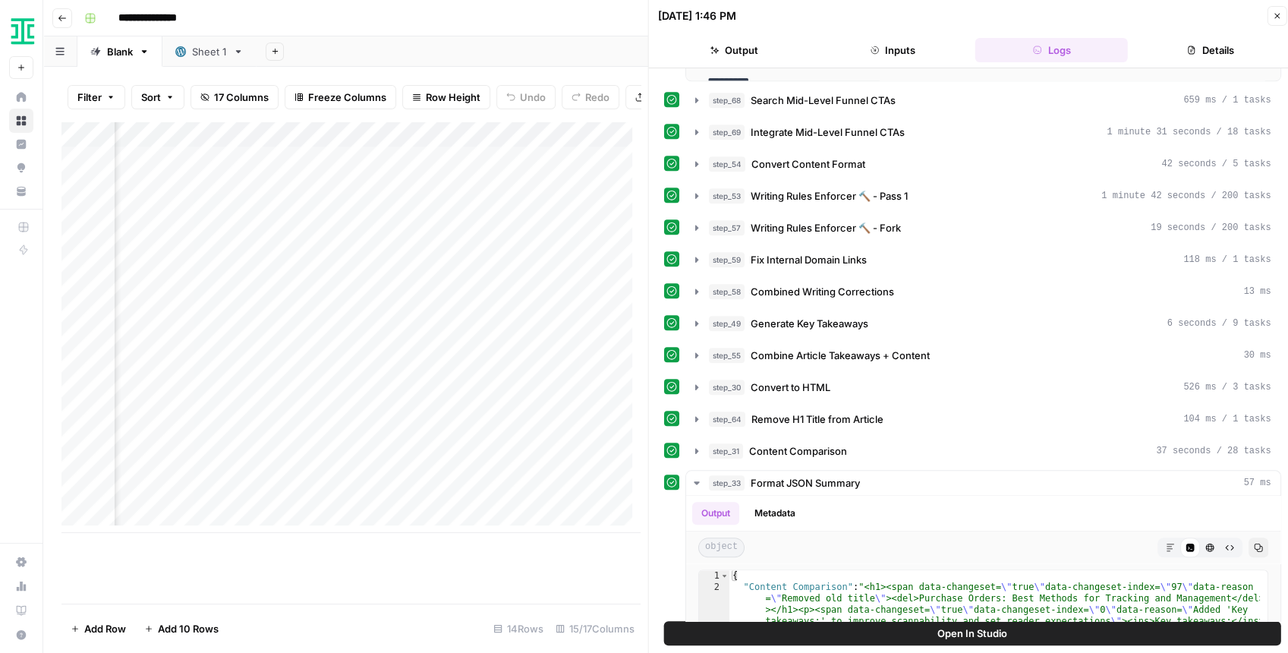
click at [1273, 17] on icon "button" at bounding box center [1276, 15] width 9 height 9
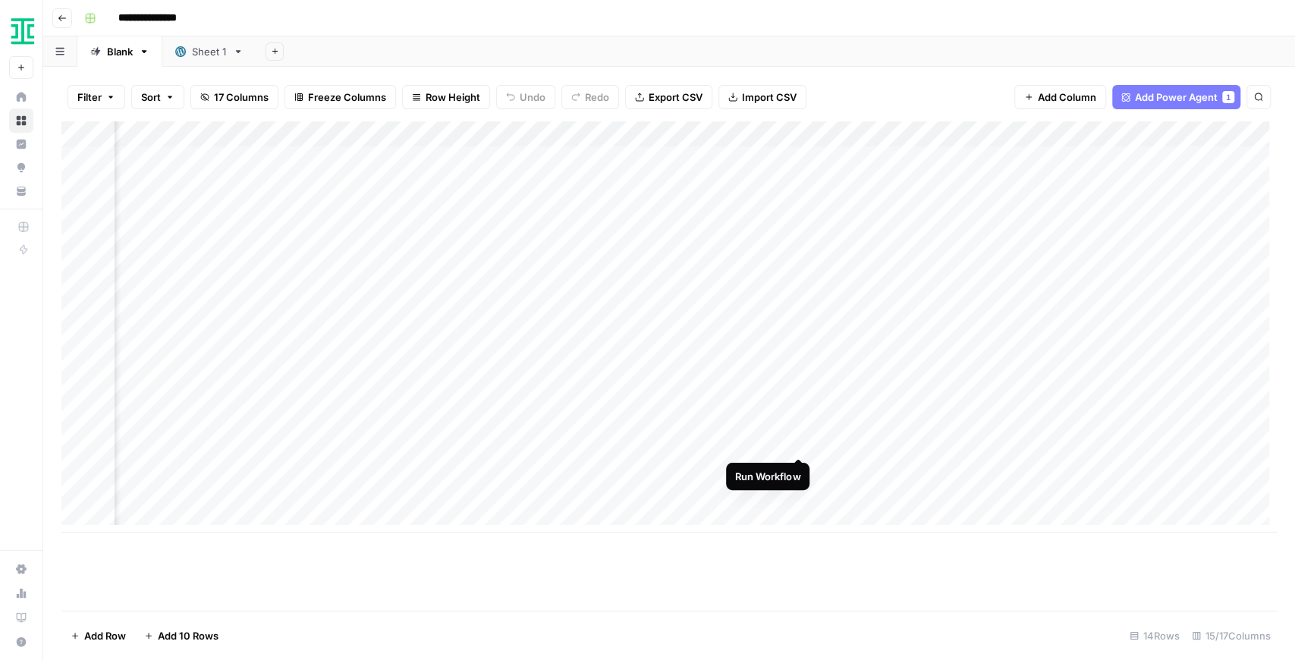
click at [795, 439] on div "Add Column" at bounding box center [669, 326] width 1216 height 411
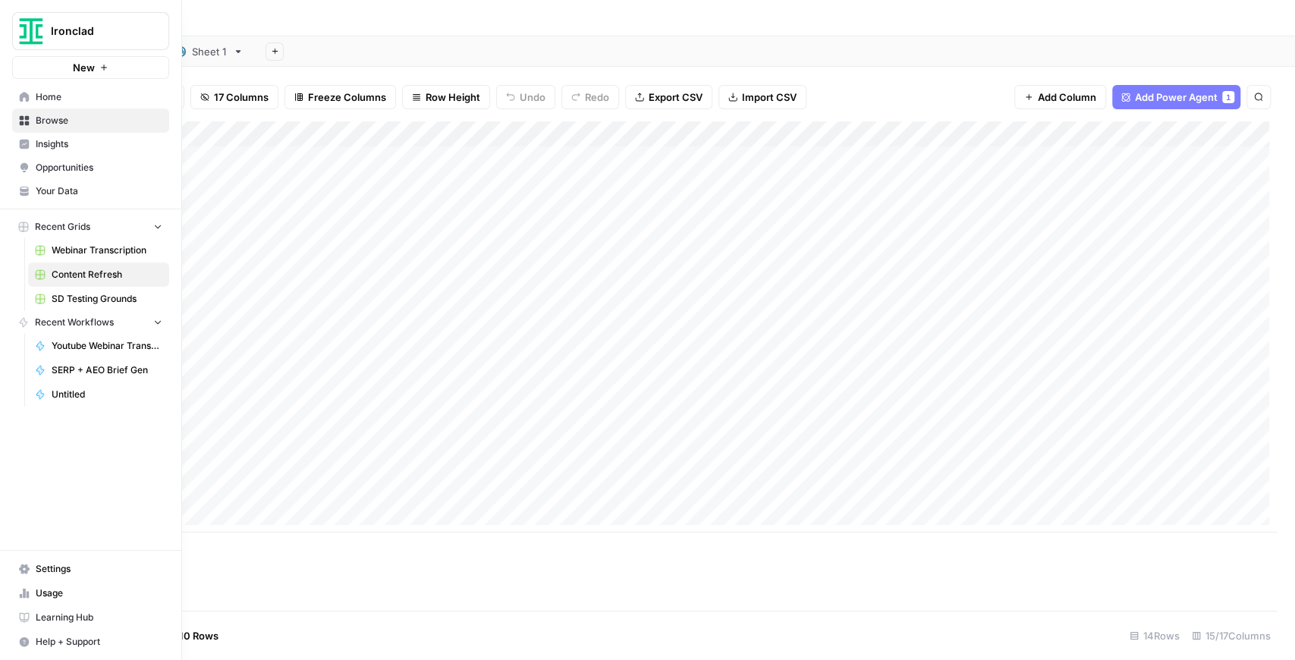
click at [71, 164] on span "Opportunities" at bounding box center [99, 168] width 127 height 14
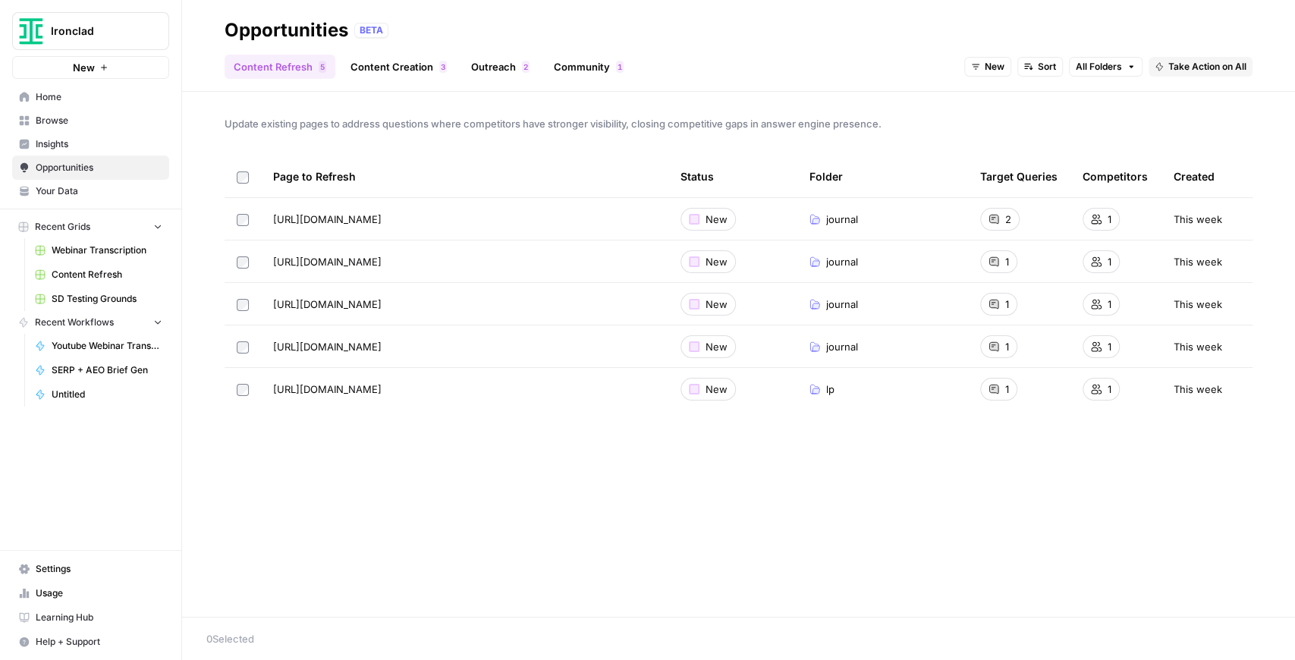
click at [74, 146] on span "Insights" at bounding box center [99, 144] width 127 height 14
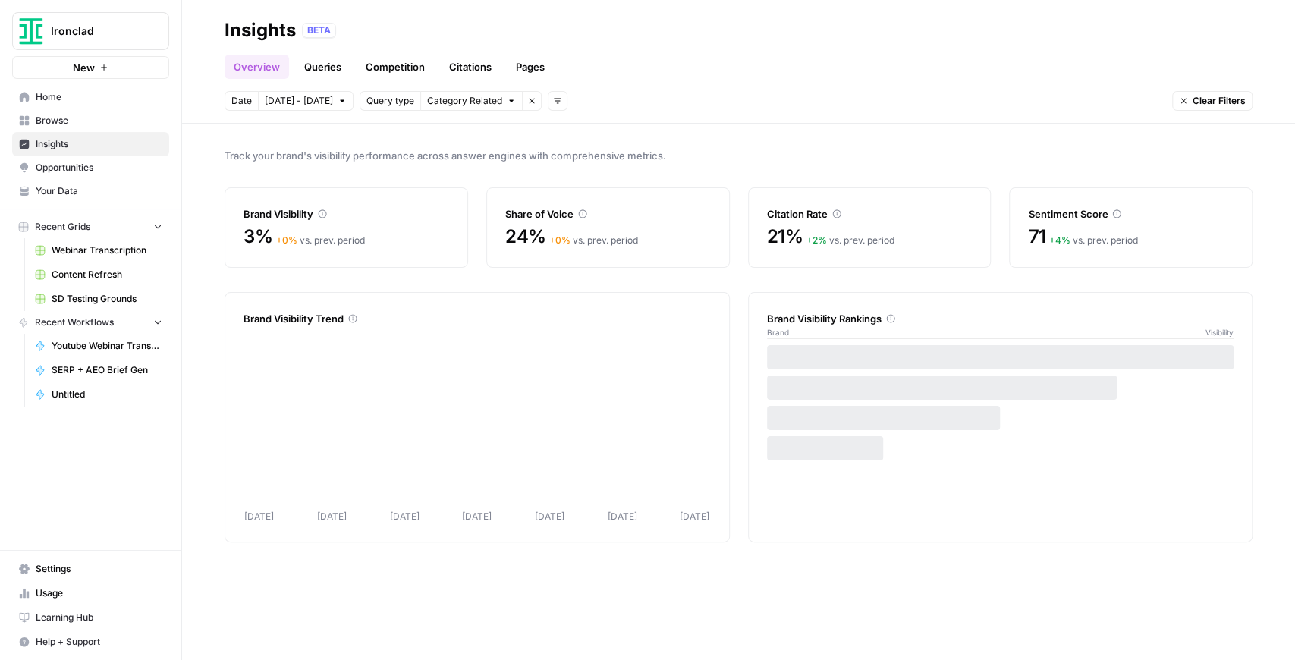
click at [333, 71] on link "Queries" at bounding box center [322, 67] width 55 height 24
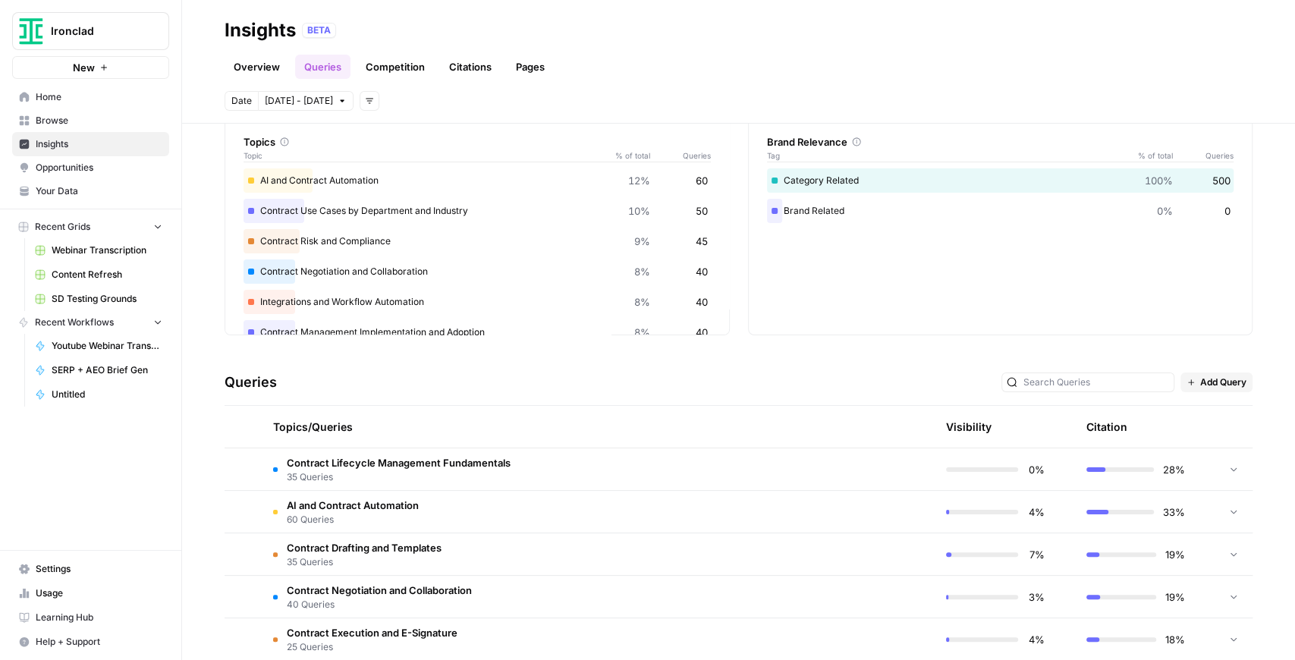
scroll to position [50, 0]
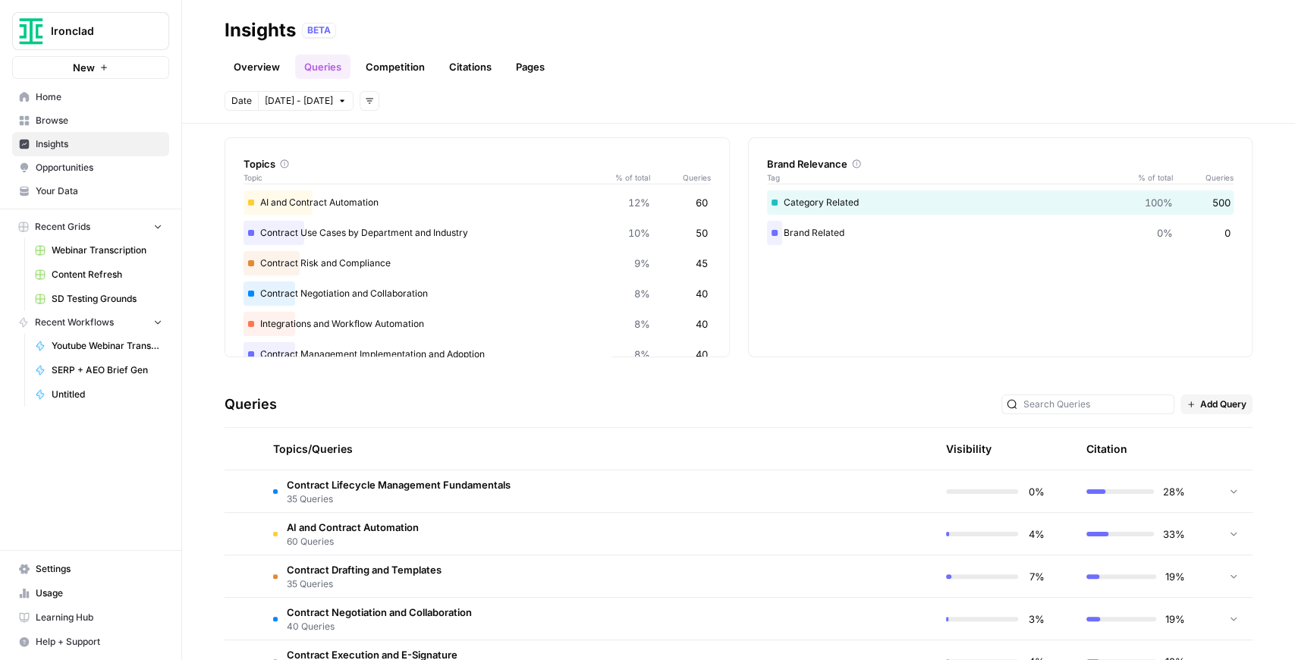
click at [1229, 488] on icon at bounding box center [1234, 491] width 11 height 11
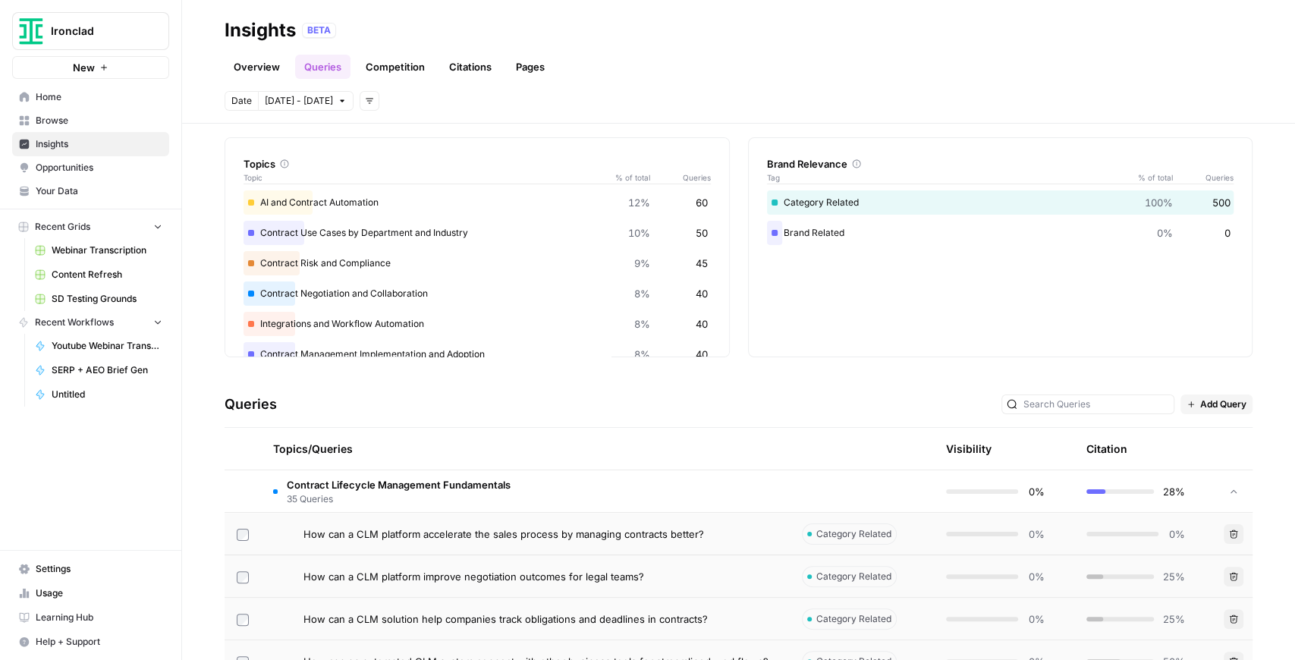
click at [1229, 488] on icon at bounding box center [1234, 491] width 11 height 11
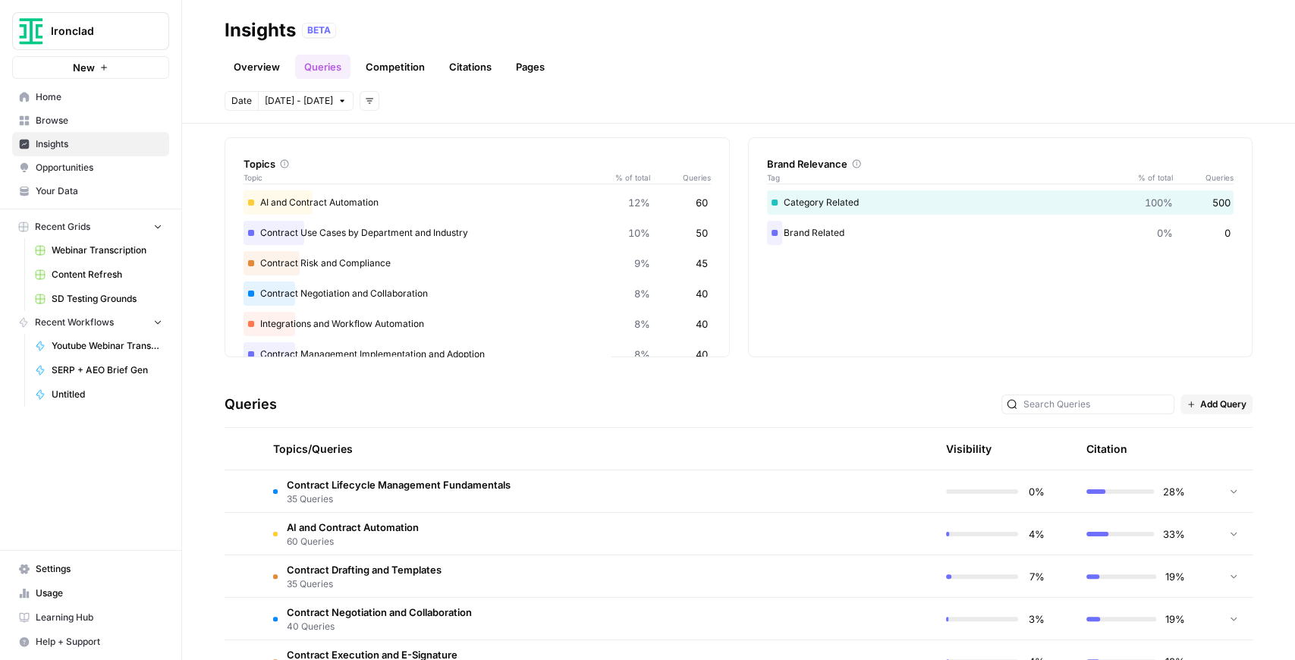
click at [1231, 527] on div at bounding box center [1234, 534] width 14 height 42
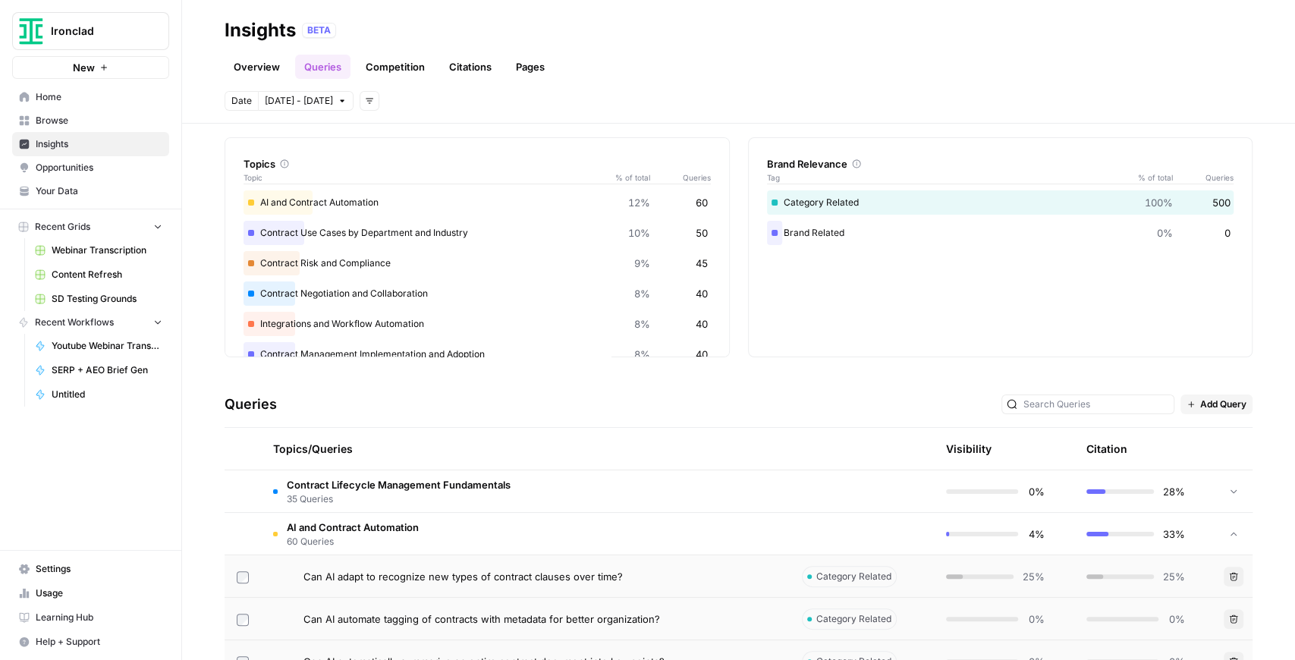
click at [1230, 529] on icon at bounding box center [1234, 534] width 11 height 11
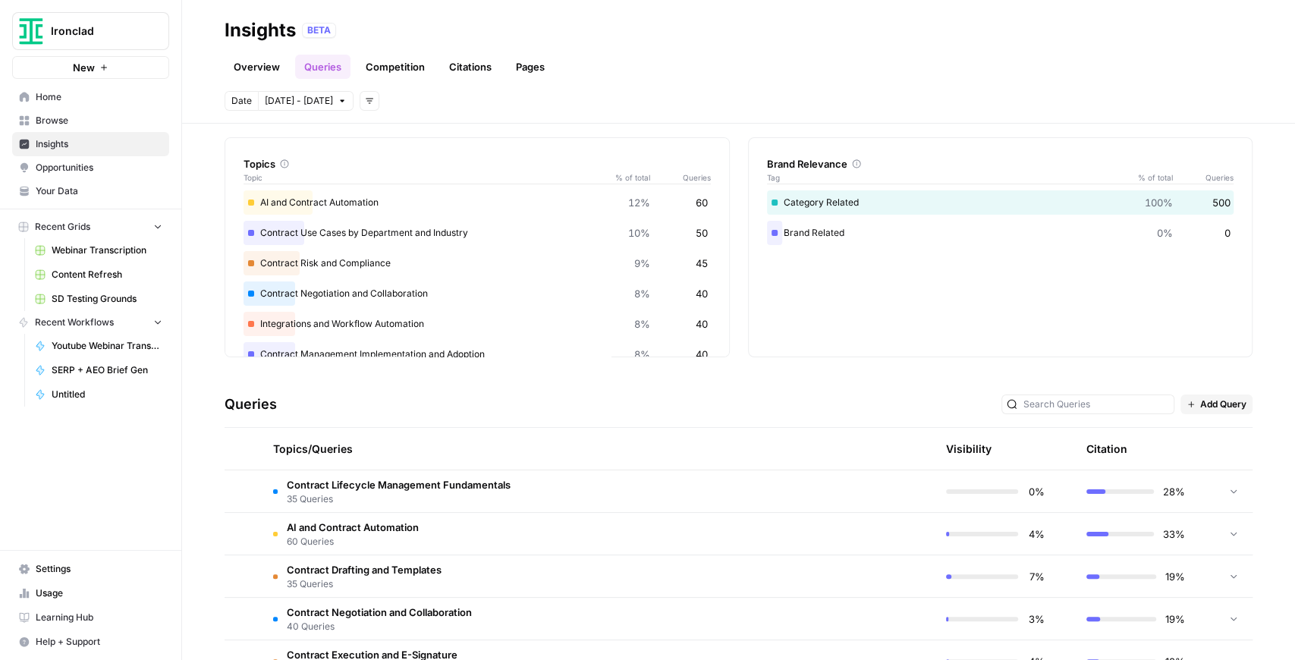
click at [395, 71] on link "Competition" at bounding box center [395, 67] width 77 height 24
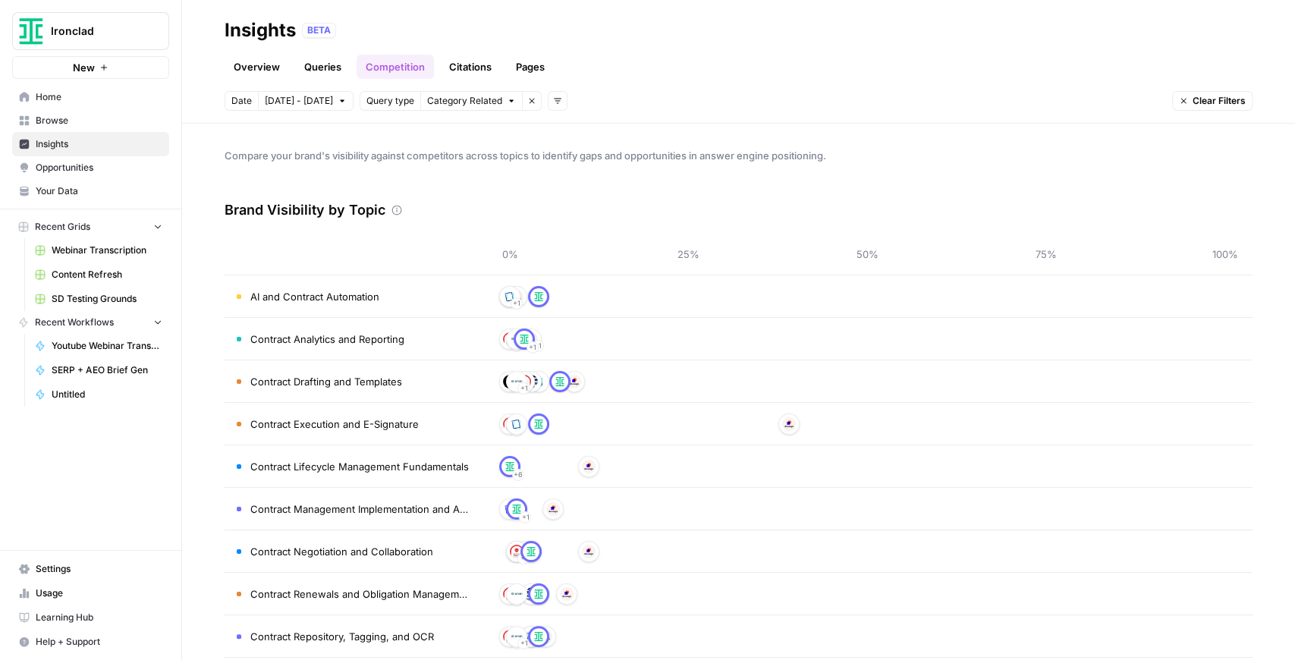
click at [468, 77] on link "Citations" at bounding box center [470, 67] width 61 height 24
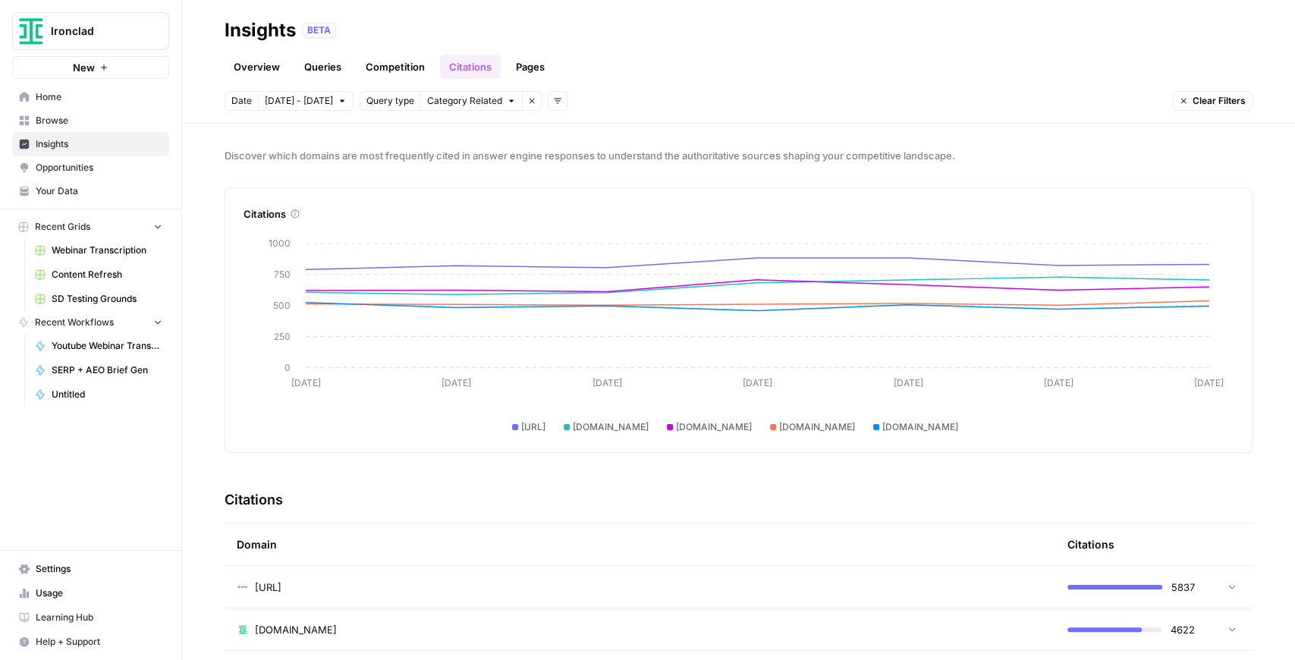
click at [537, 68] on link "Pages" at bounding box center [530, 67] width 47 height 24
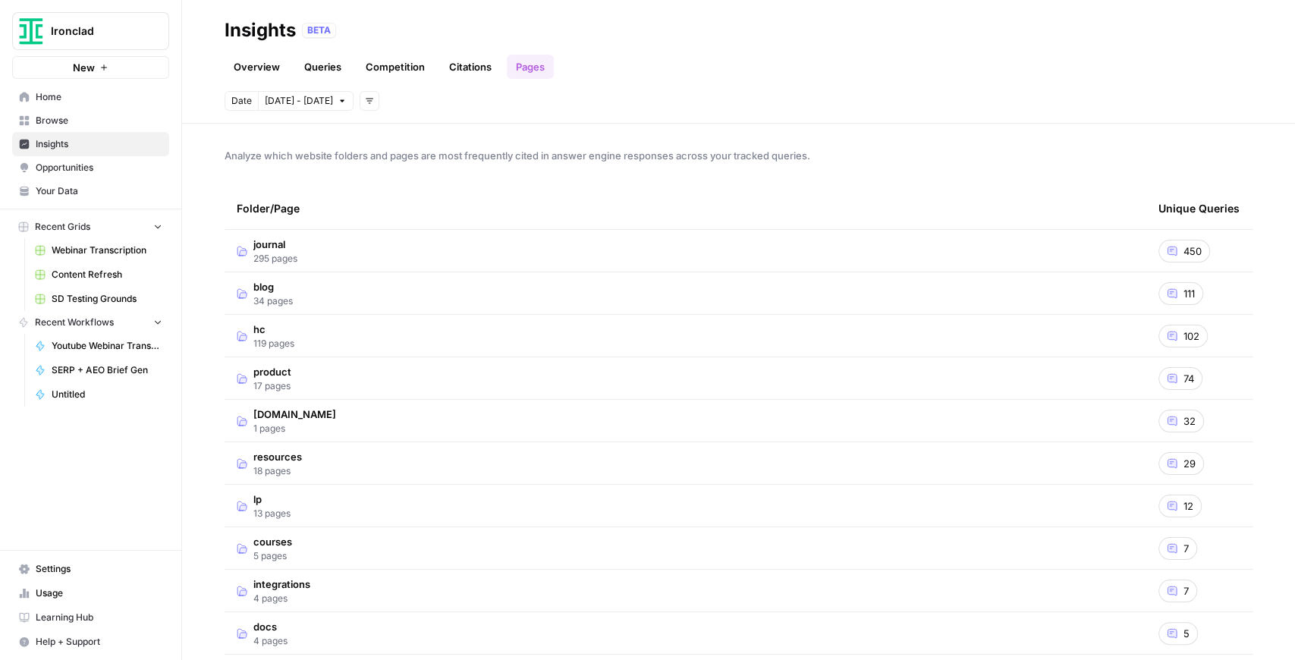
click at [1213, 255] on td "450" at bounding box center [1200, 251] width 106 height 42
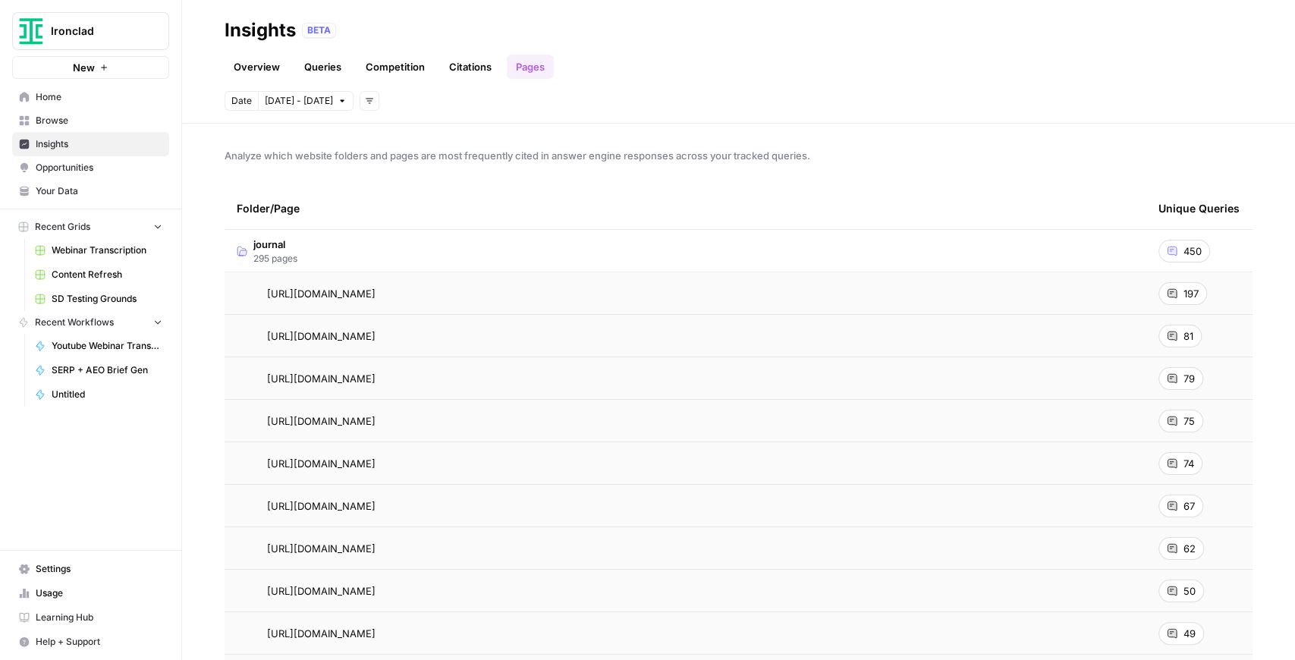
click at [338, 65] on link "Queries" at bounding box center [322, 67] width 55 height 24
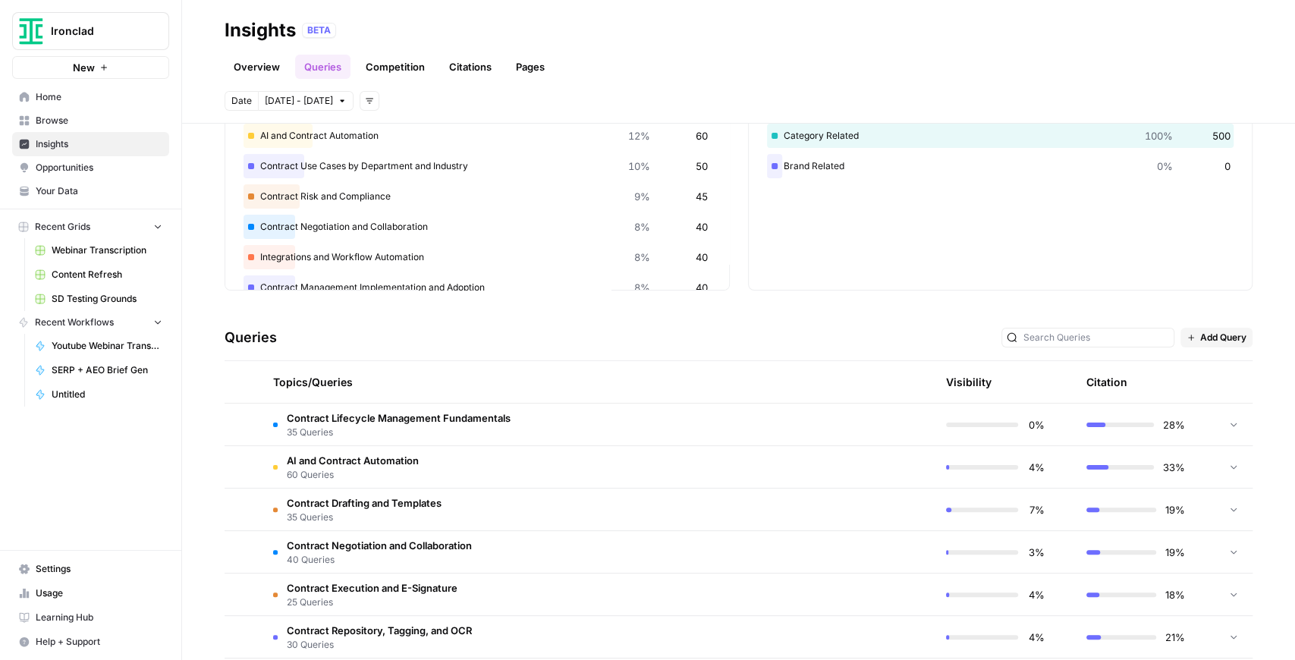
scroll to position [152, 0]
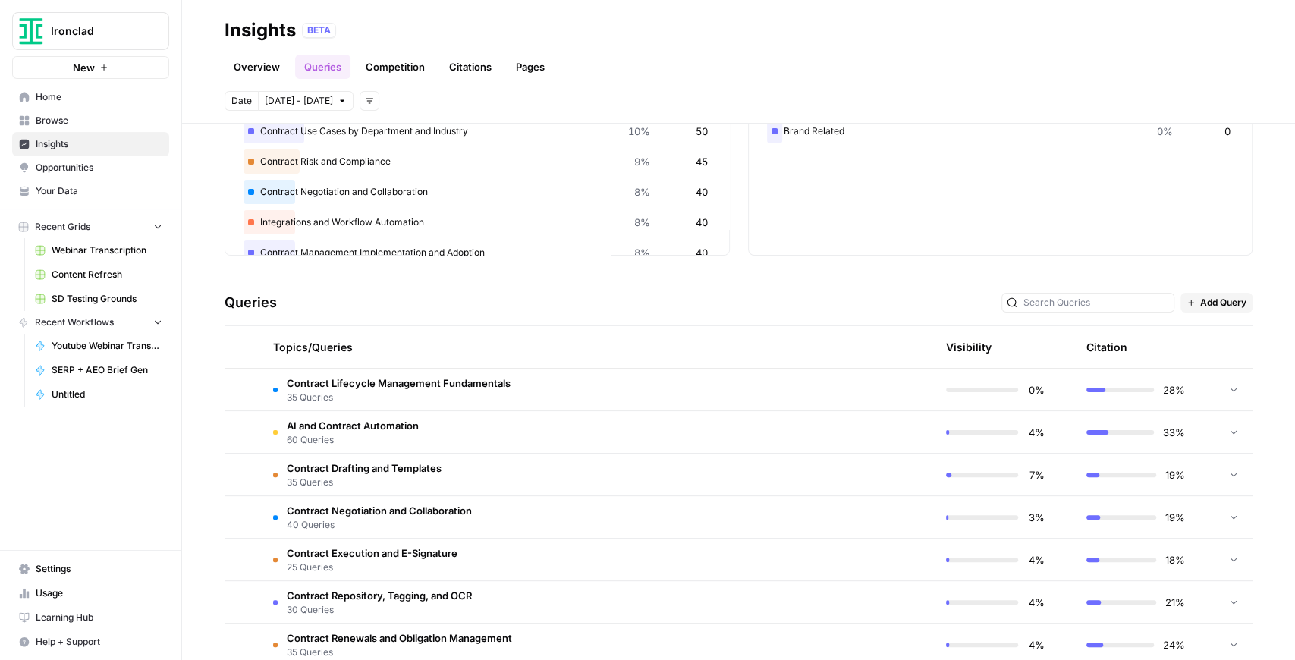
click at [53, 129] on link "Browse" at bounding box center [90, 121] width 157 height 24
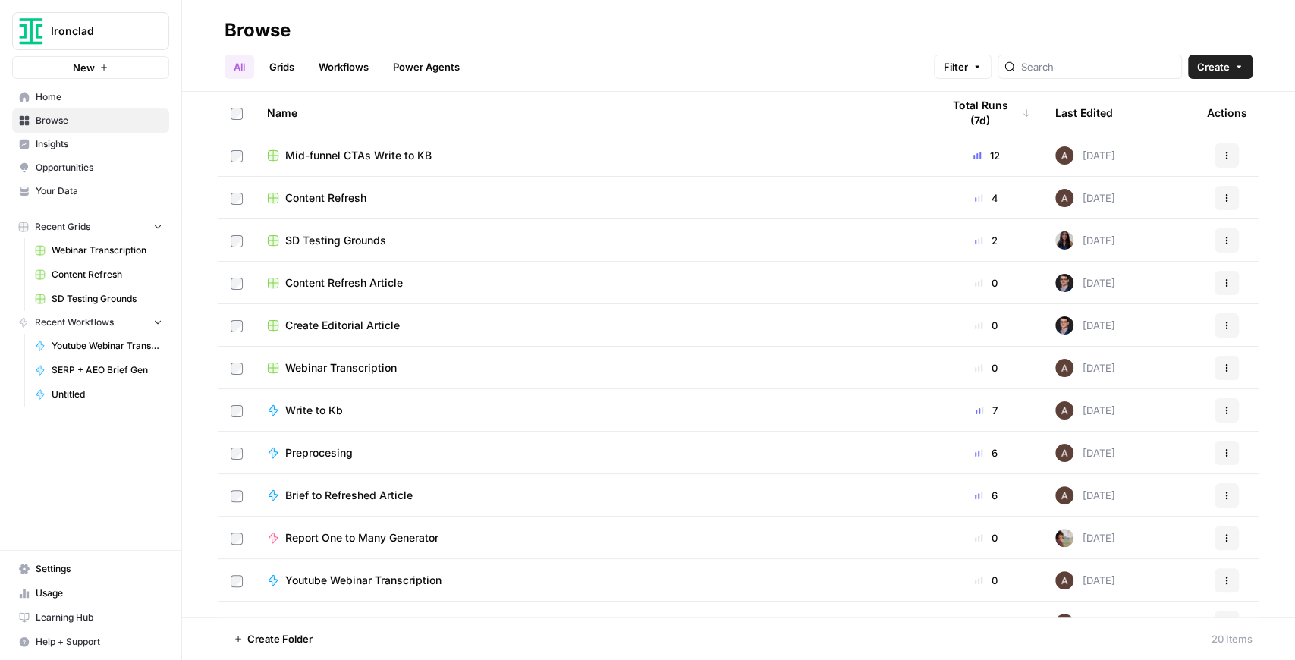
click at [70, 148] on span "Insights" at bounding box center [99, 144] width 127 height 14
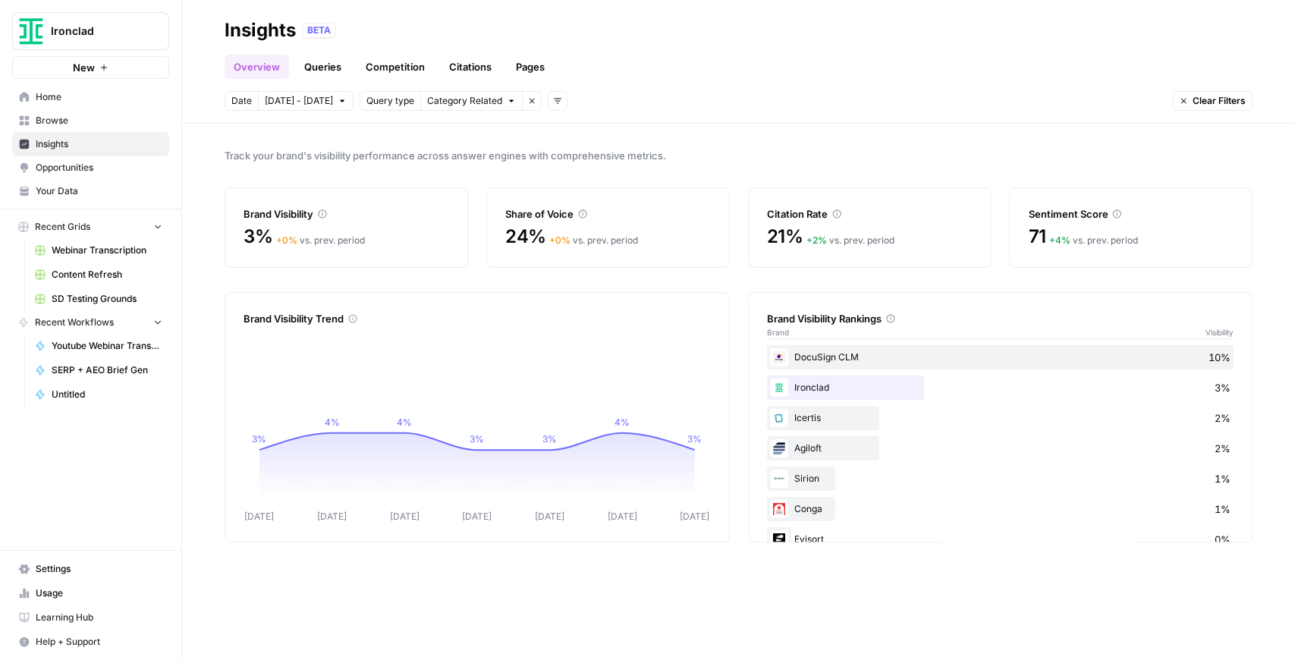
click at [311, 64] on link "Queries" at bounding box center [322, 67] width 55 height 24
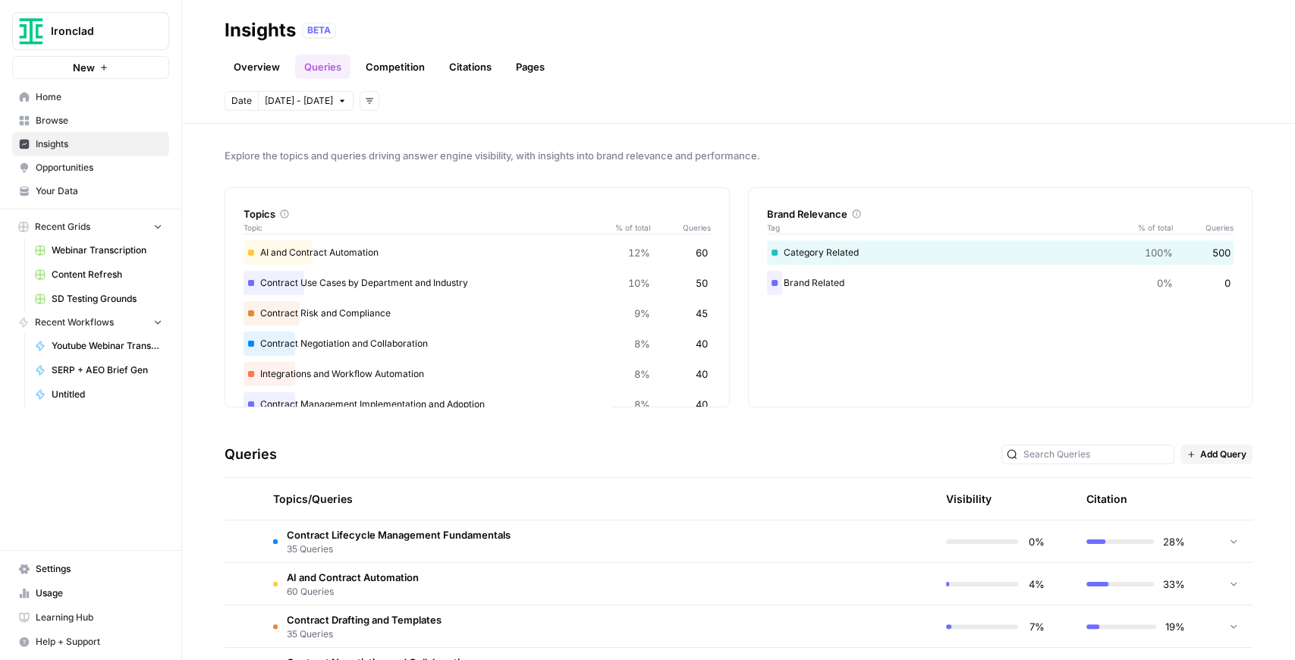
click at [548, 65] on link "Pages" at bounding box center [530, 67] width 47 height 24
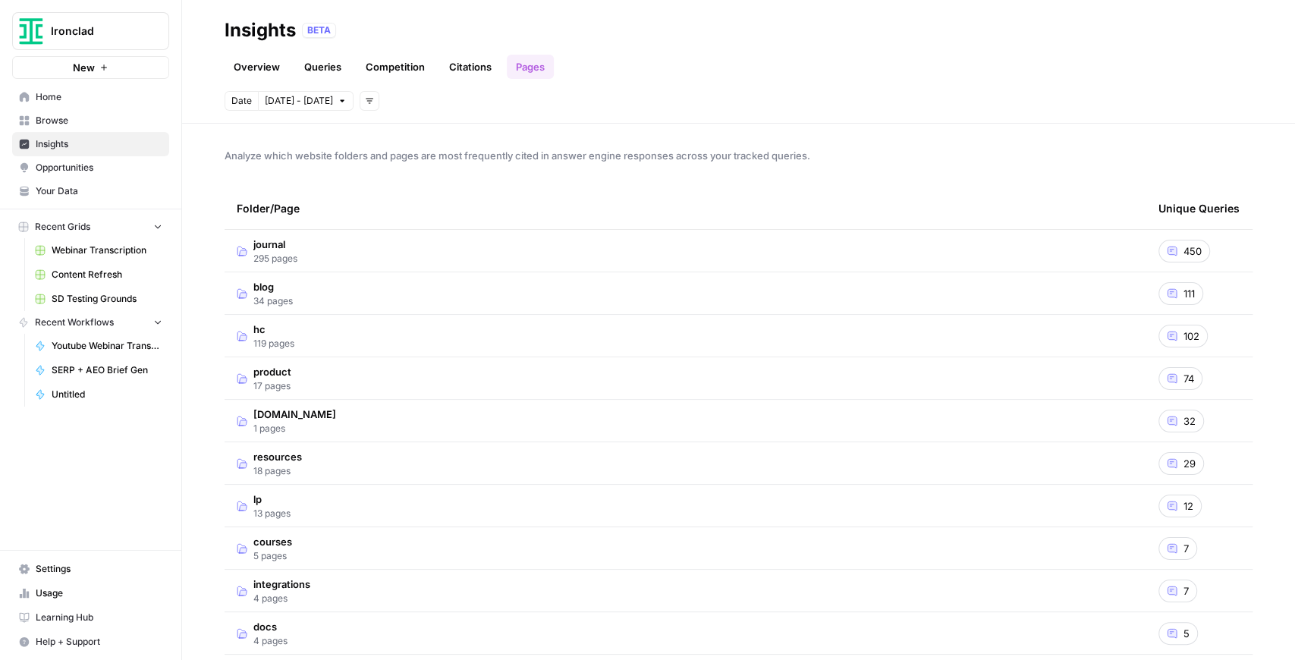
click at [92, 574] on span "Settings" at bounding box center [99, 569] width 127 height 14
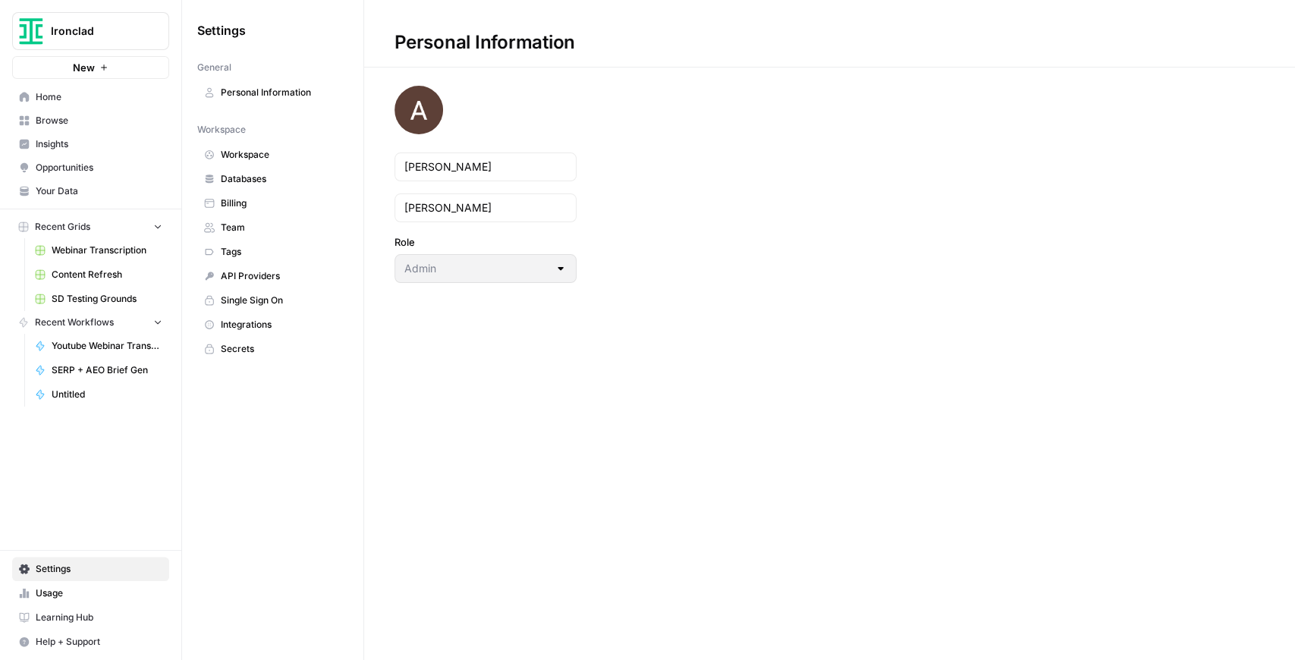
click at [273, 320] on span "Integrations" at bounding box center [281, 325] width 121 height 14
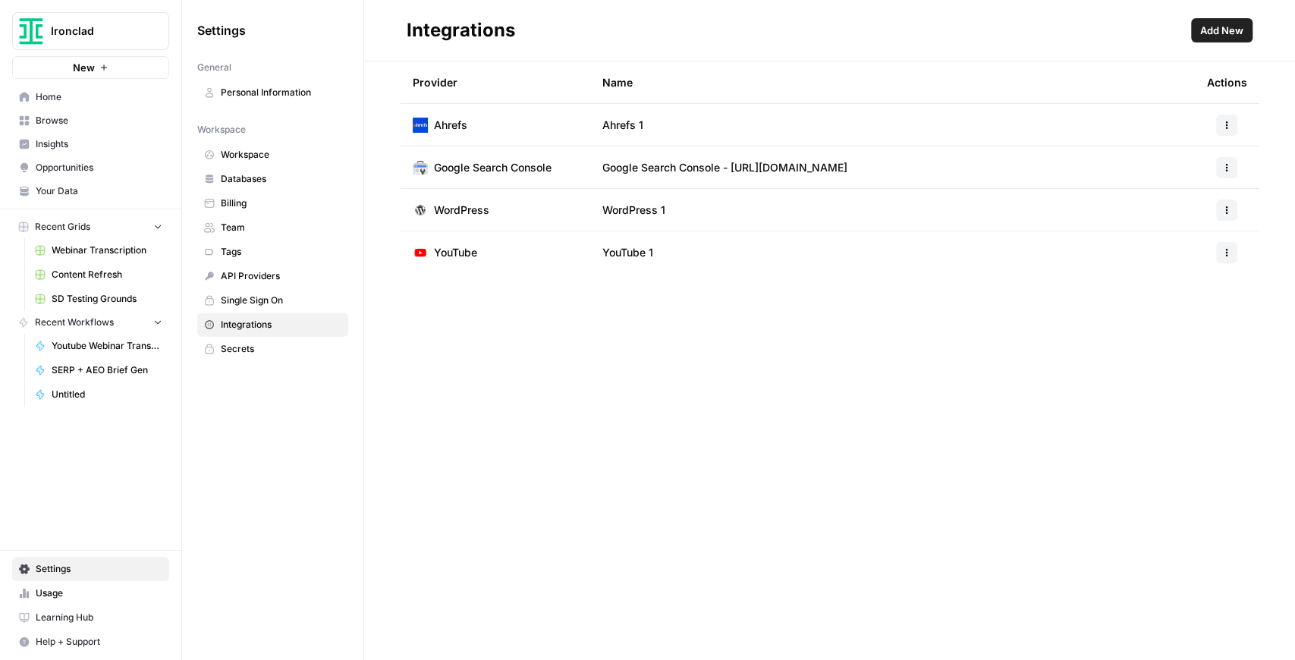
click at [109, 268] on span "Content Refresh" at bounding box center [107, 275] width 111 height 14
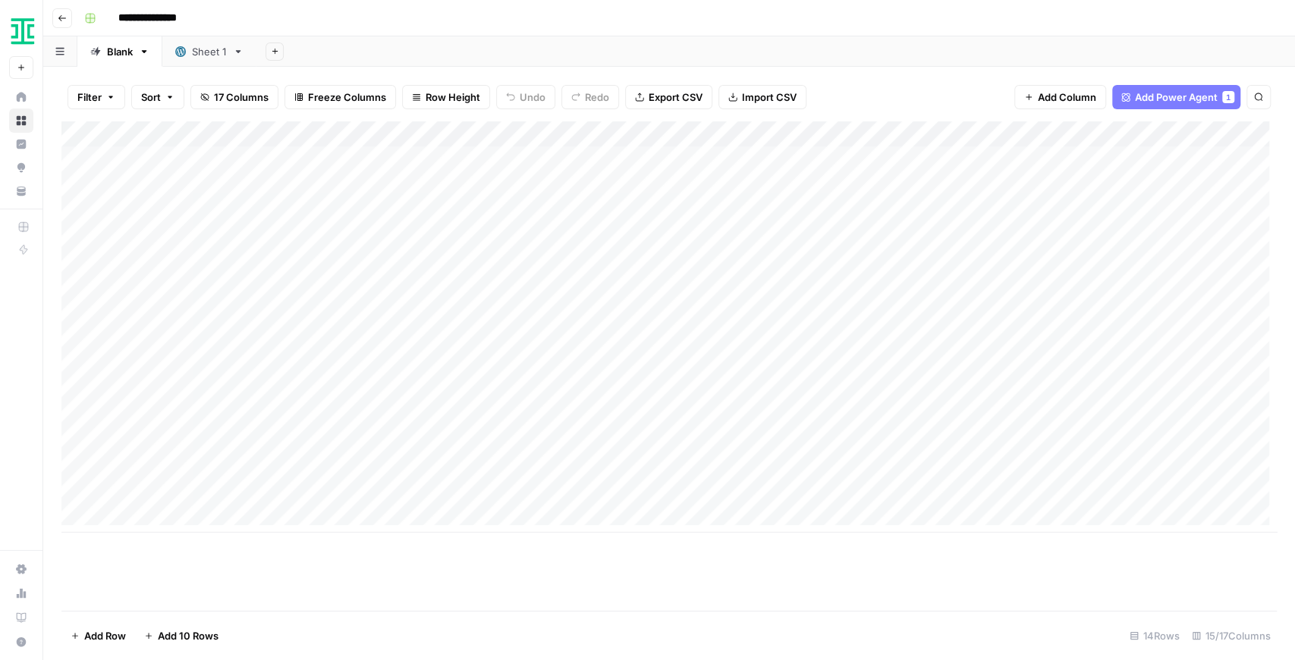
drag, startPoint x: 582, startPoint y: 534, endPoint x: 713, endPoint y: 542, distance: 130.7
click at [730, 542] on div "Add Column" at bounding box center [669, 365] width 1216 height 489
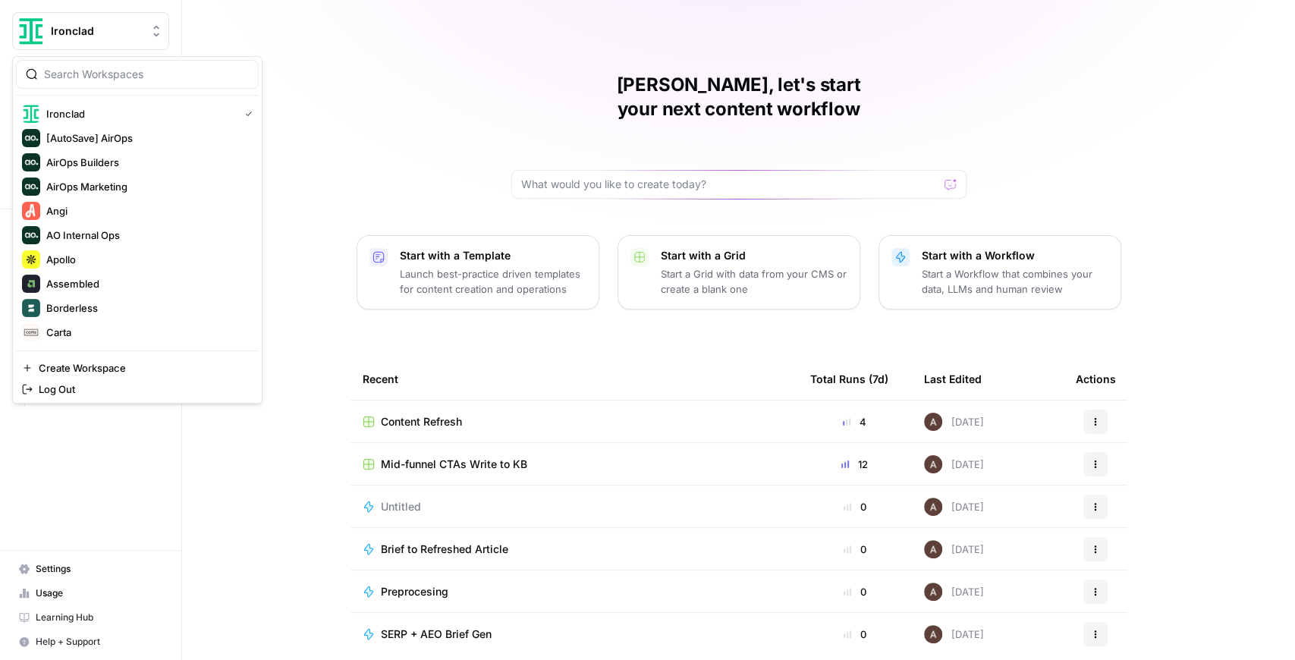
click at [77, 26] on span "Ironclad" at bounding box center [97, 31] width 92 height 15
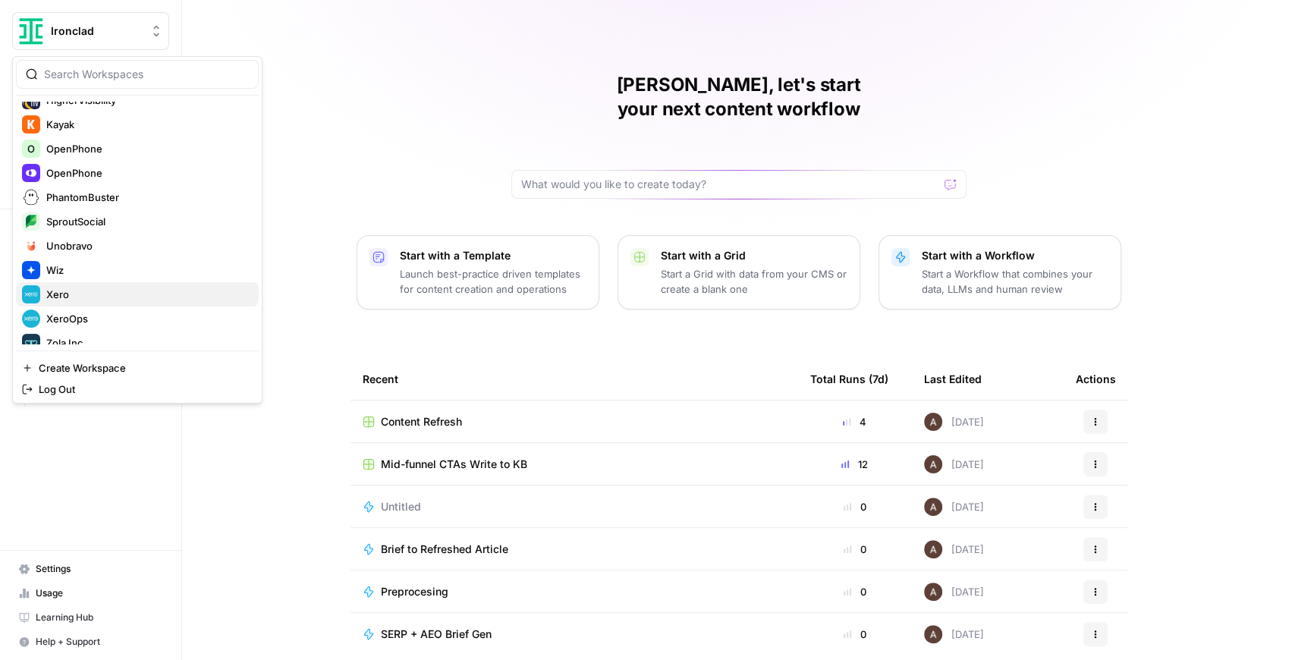
scroll to position [364, 0]
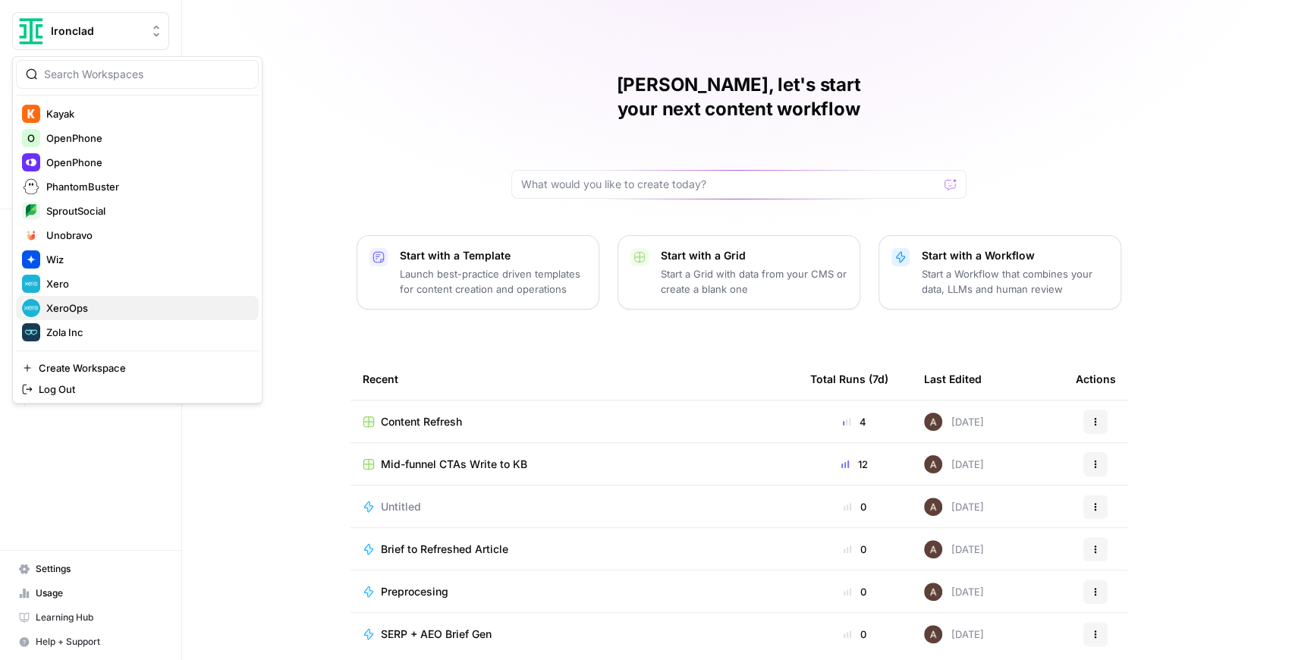
click at [105, 302] on span "XeroOps" at bounding box center [146, 308] width 200 height 15
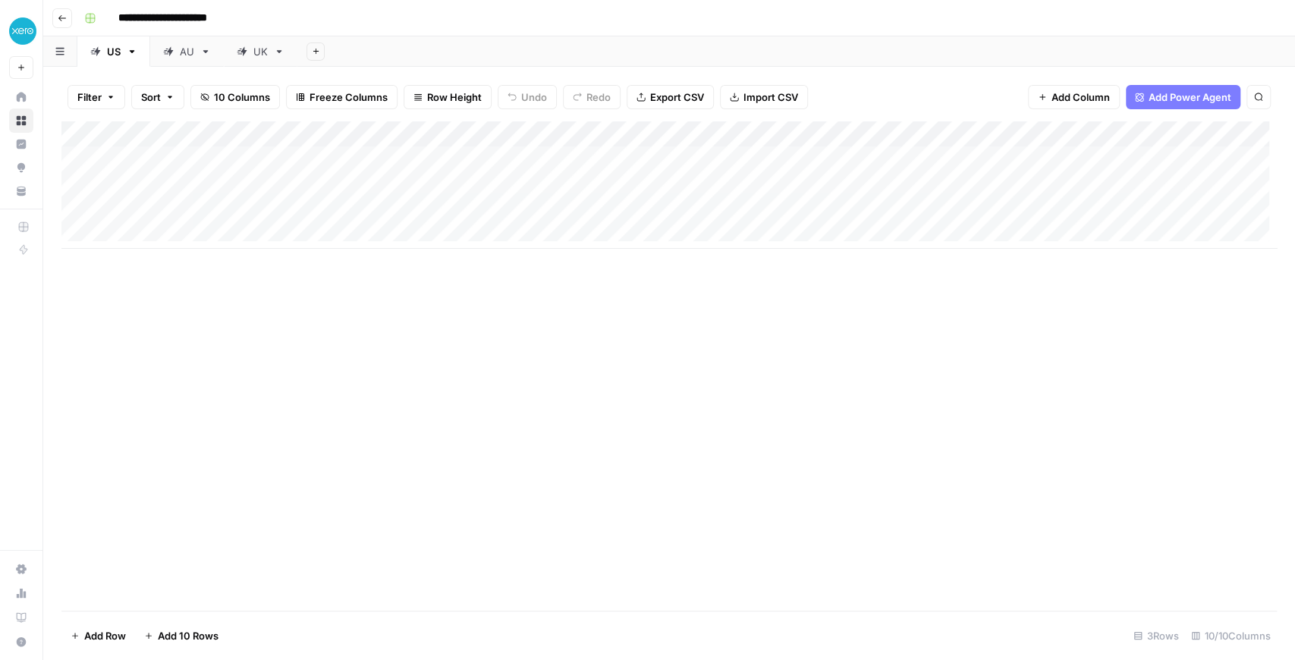
click at [240, 235] on div "Add Column" at bounding box center [669, 184] width 1216 height 127
click at [245, 262] on div "Add Column" at bounding box center [669, 197] width 1216 height 153
click at [250, 281] on div "Add Column" at bounding box center [669, 210] width 1216 height 179
click at [193, 234] on div "Add Column" at bounding box center [669, 223] width 1216 height 205
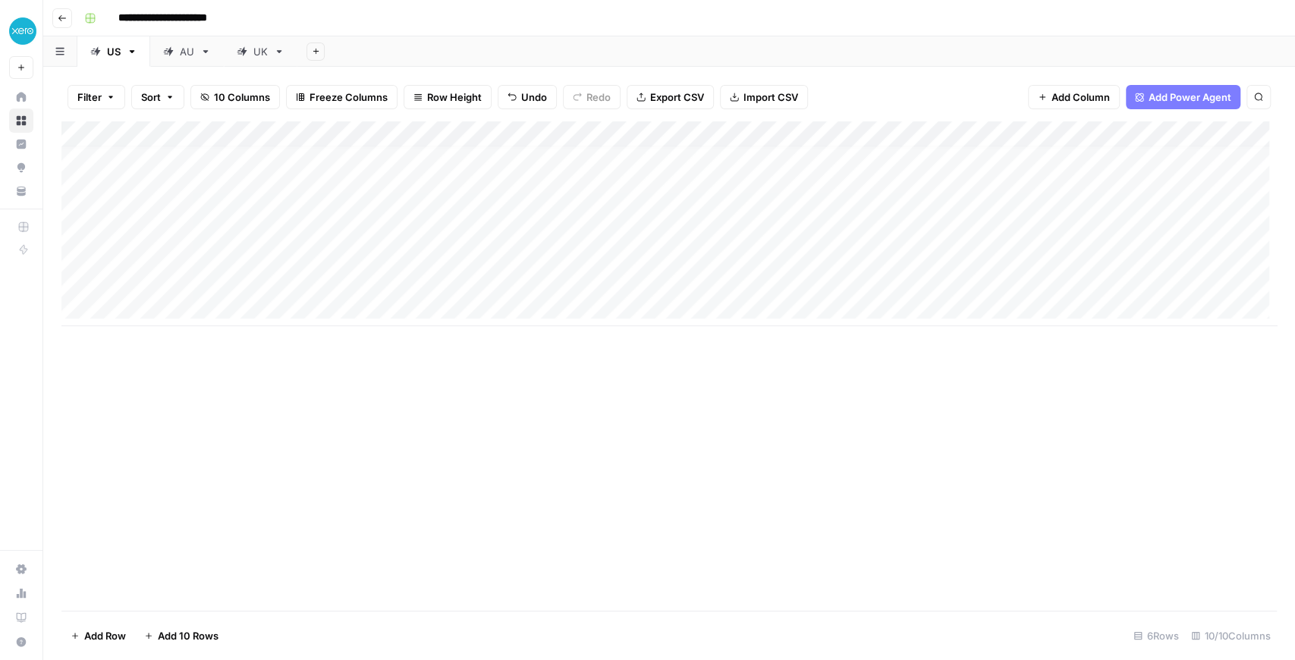
click at [193, 234] on div "Add Column" at bounding box center [669, 223] width 1216 height 205
type textarea "**********"
click at [243, 362] on div "Add Column" at bounding box center [669, 365] width 1216 height 489
click at [232, 261] on div "Add Column" at bounding box center [669, 223] width 1216 height 205
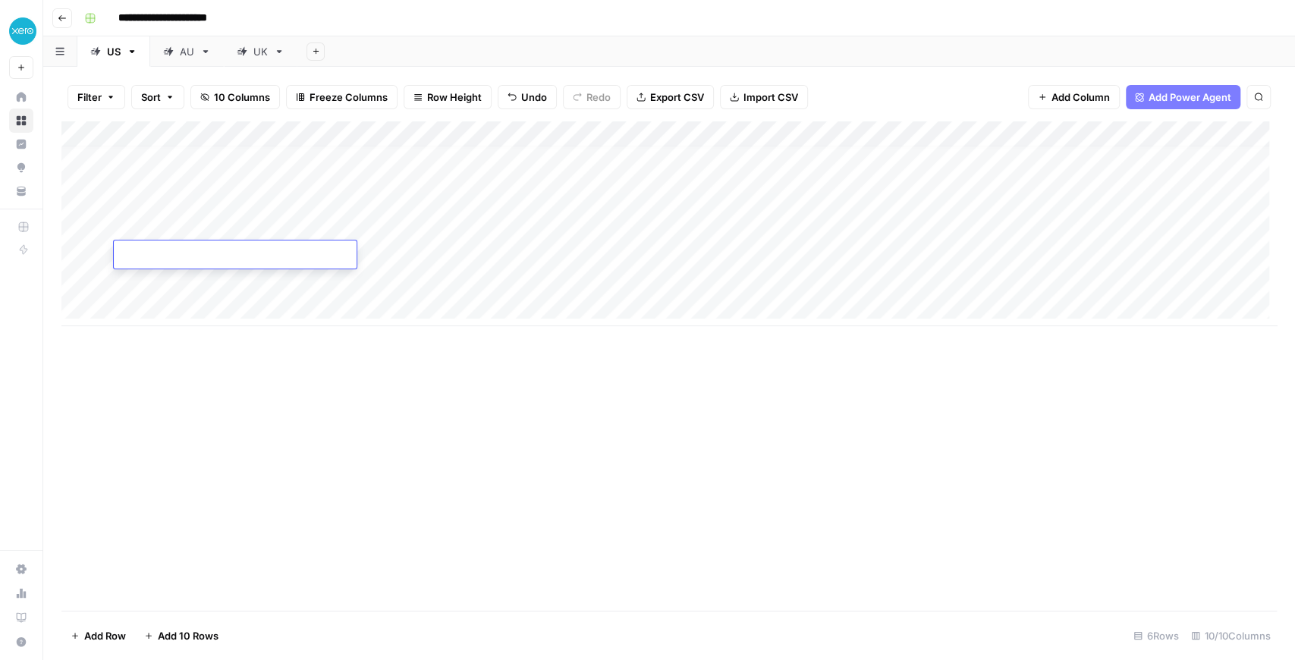
type textarea "**********"
click at [329, 419] on div "Add Column" at bounding box center [669, 365] width 1216 height 489
click at [166, 278] on div "Add Column" at bounding box center [669, 223] width 1216 height 205
type textarea "**********"
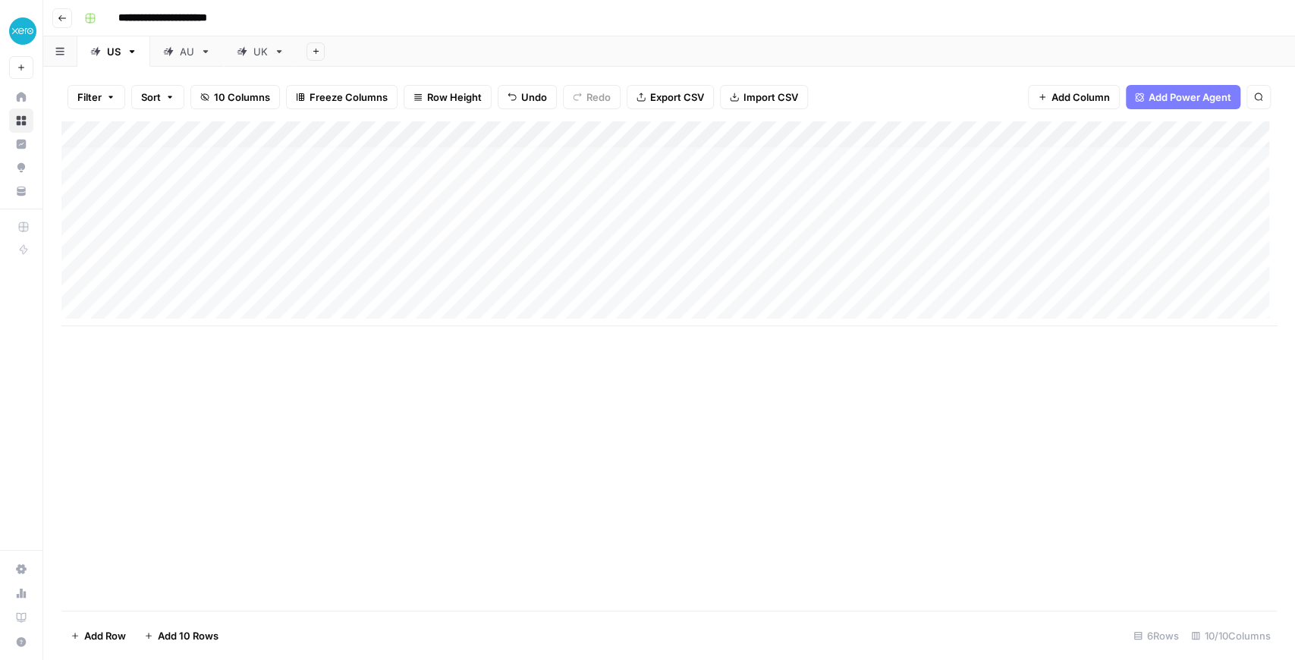
drag, startPoint x: 246, startPoint y: 389, endPoint x: 225, endPoint y: 344, distance: 49.6
click at [244, 388] on div "Add Column" at bounding box center [669, 365] width 1216 height 489
click at [206, 310] on div "Add Column" at bounding box center [669, 223] width 1216 height 205
click at [202, 310] on textarea at bounding box center [235, 307] width 243 height 21
paste textarea "**********"
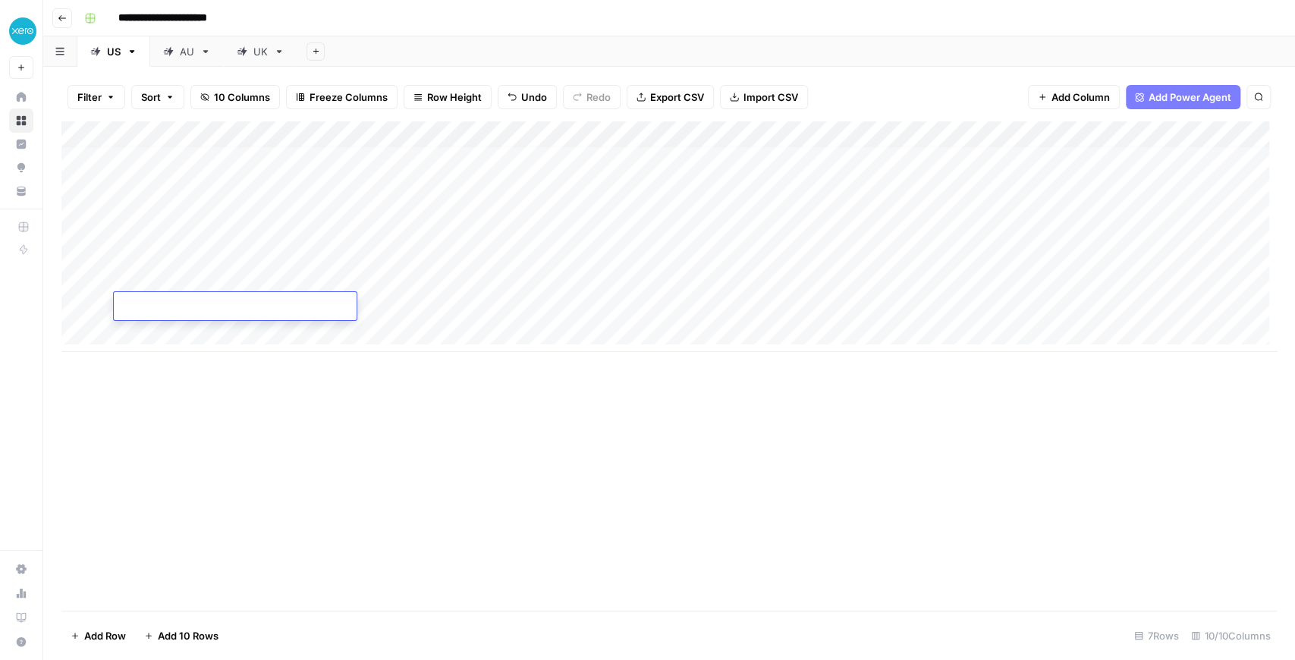
type textarea "**********"
click at [223, 391] on div "Add Column" at bounding box center [669, 365] width 1216 height 489
click at [204, 337] on div "Add Column" at bounding box center [669, 236] width 1216 height 231
click at [196, 327] on textarea at bounding box center [235, 333] width 243 height 21
paste textarea "**********"
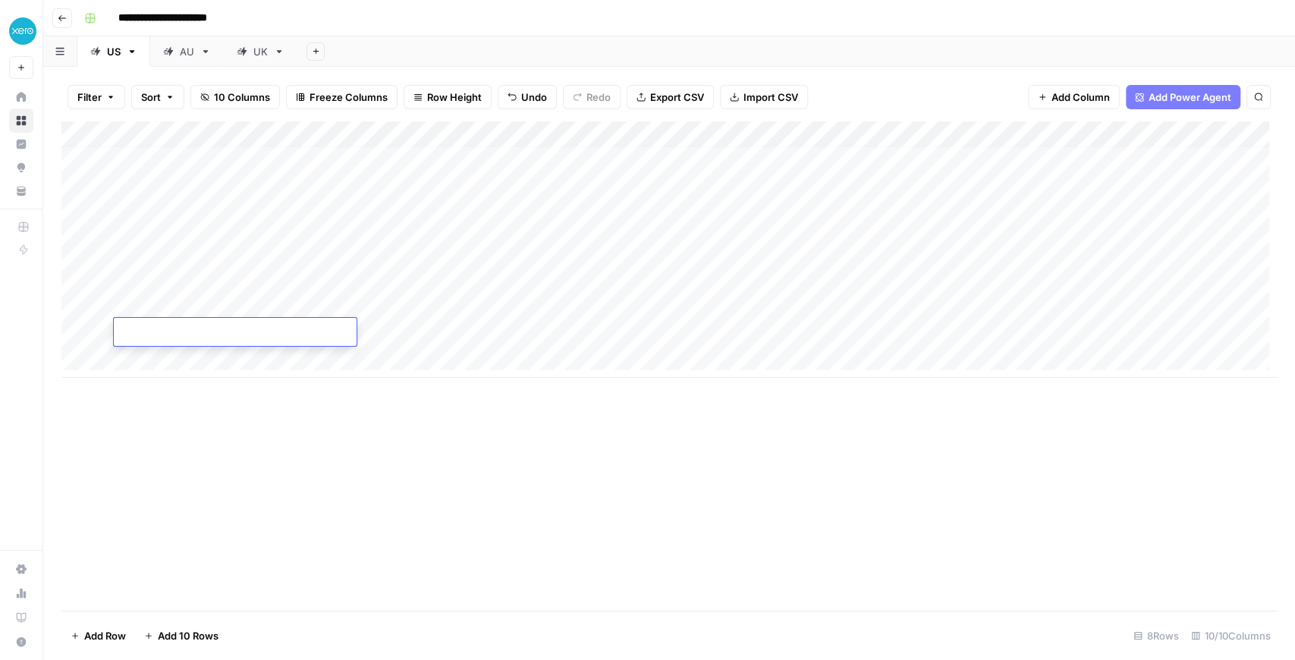
type textarea "**********"
click at [470, 517] on div "Add Column" at bounding box center [669, 365] width 1216 height 489
click at [398, 227] on div "Add Column" at bounding box center [669, 249] width 1216 height 256
drag, startPoint x: 401, startPoint y: 250, endPoint x: 404, endPoint y: 264, distance: 14.6
click at [402, 250] on div "Add Column" at bounding box center [669, 249] width 1216 height 256
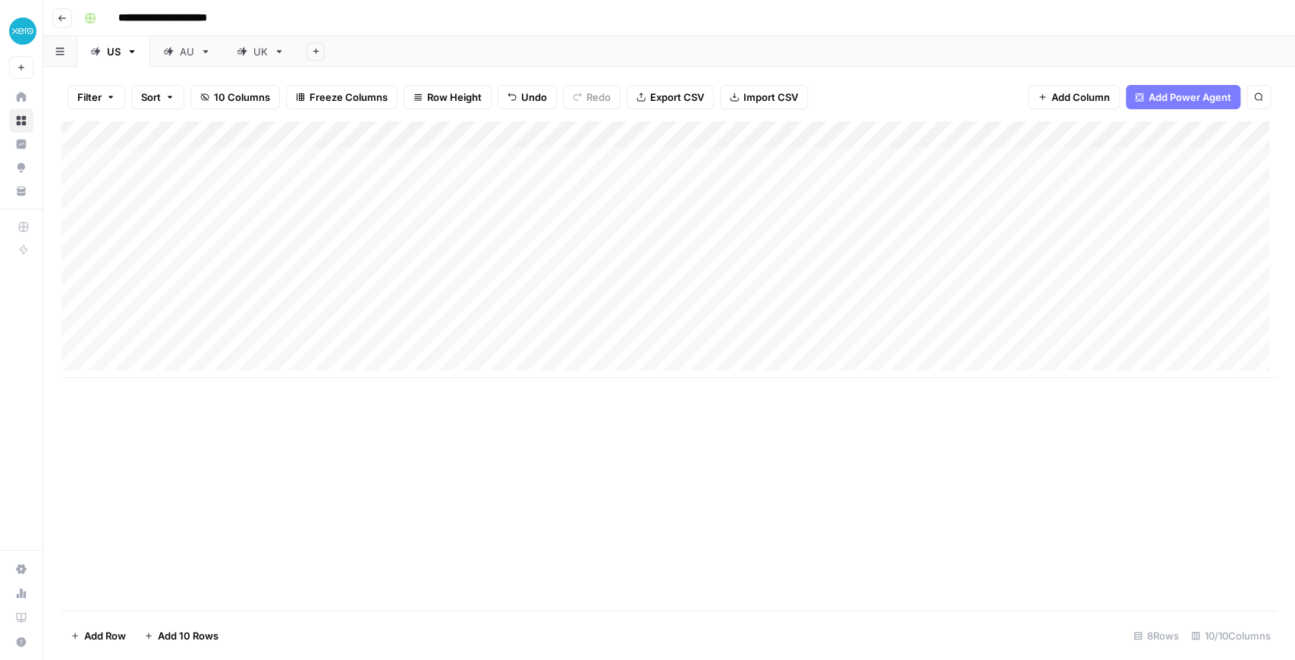
click at [404, 279] on div "Add Column" at bounding box center [669, 249] width 1216 height 256
click at [404, 225] on div "Add Column" at bounding box center [669, 249] width 1216 height 256
click at [414, 312] on div "Add Column" at bounding box center [669, 249] width 1216 height 256
click at [413, 334] on div "Add Column" at bounding box center [669, 249] width 1216 height 256
click at [401, 307] on div "Add Column" at bounding box center [669, 249] width 1216 height 256
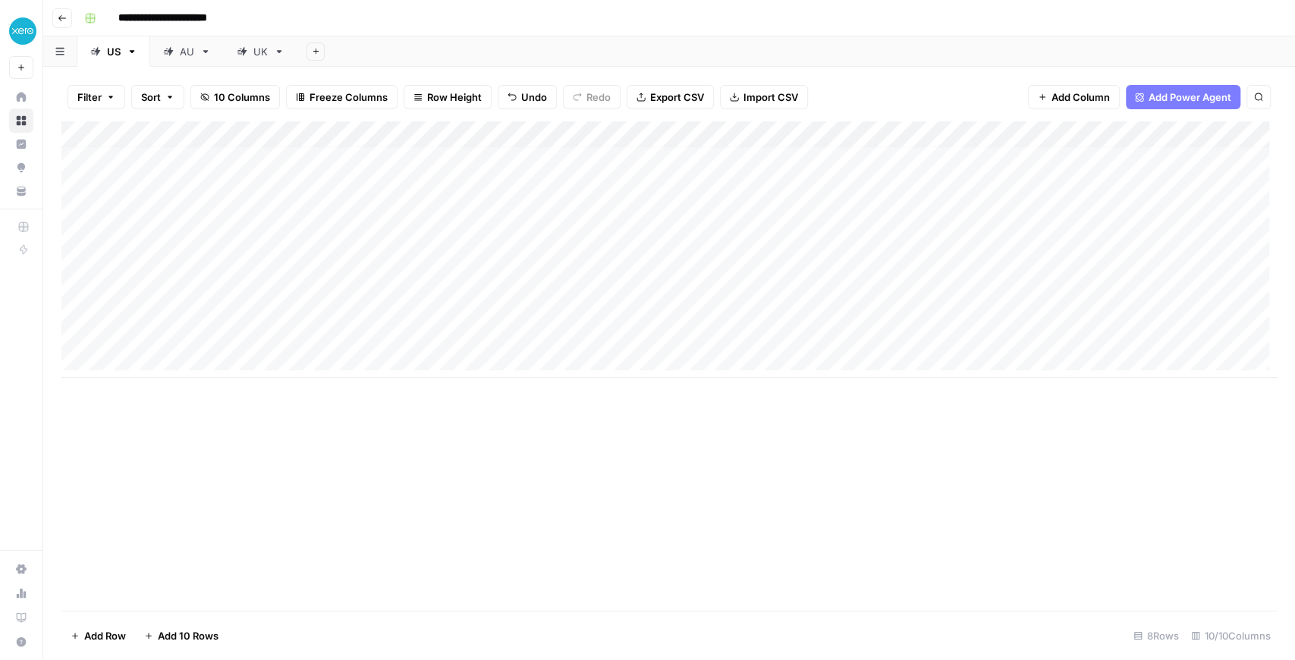
click at [657, 277] on div "Add Column" at bounding box center [669, 249] width 1216 height 256
click at [672, 313] on div "Add Column" at bounding box center [669, 249] width 1216 height 256
